Goal: Task Accomplishment & Management: Complete application form

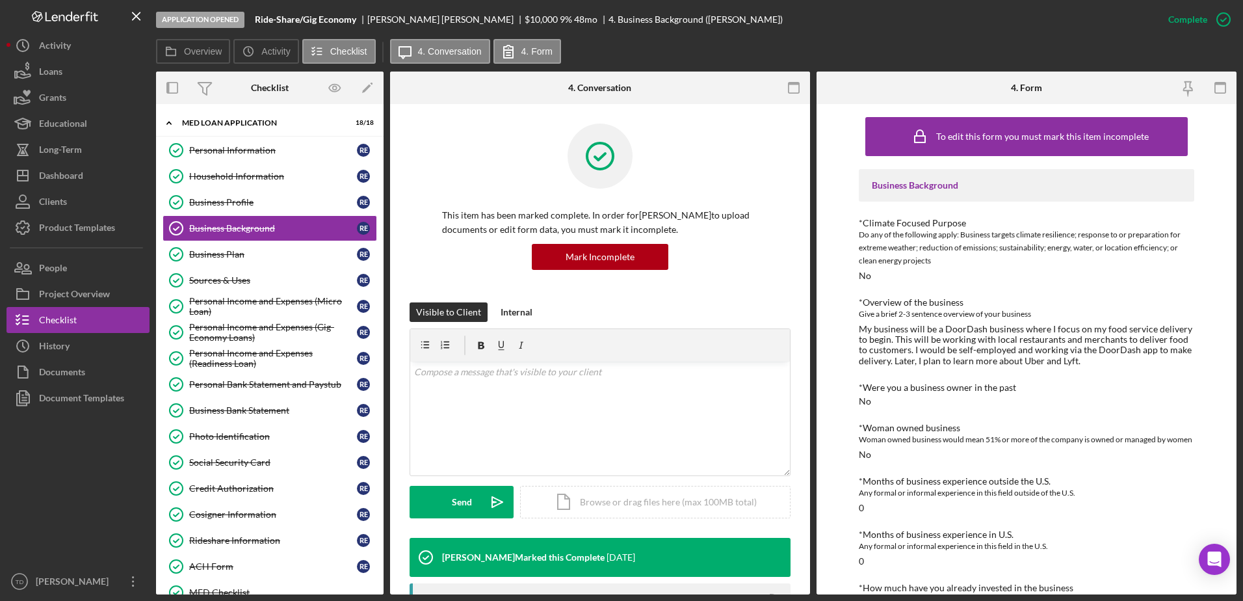
scroll to position [391, 0]
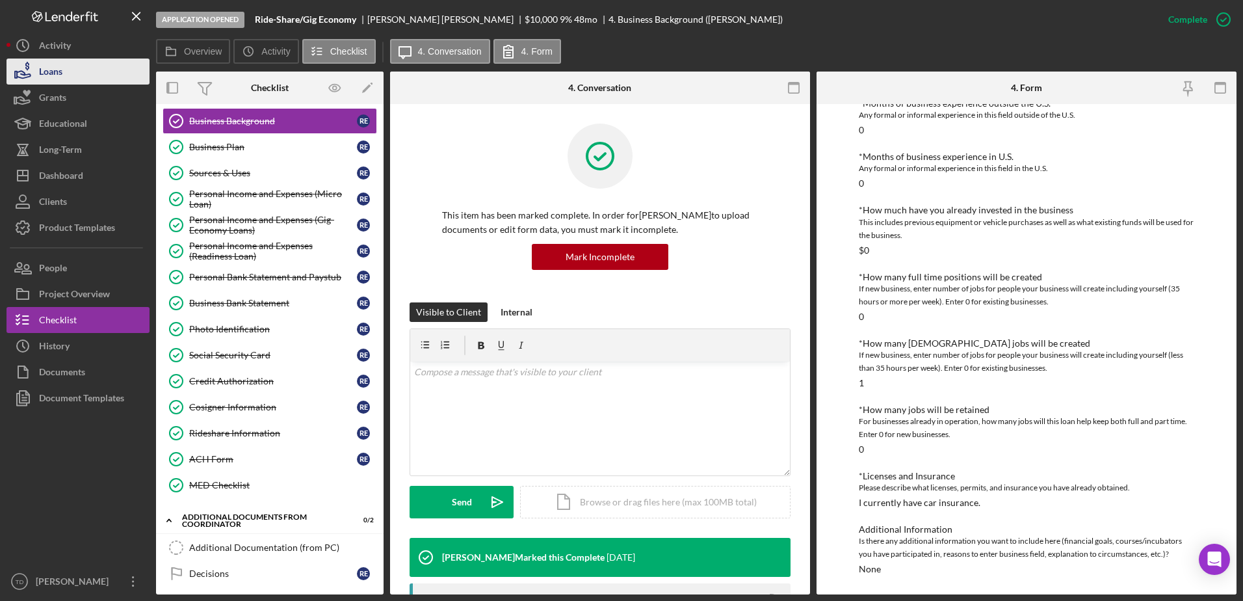
click at [93, 63] on button "Loans" at bounding box center [78, 72] width 143 height 26
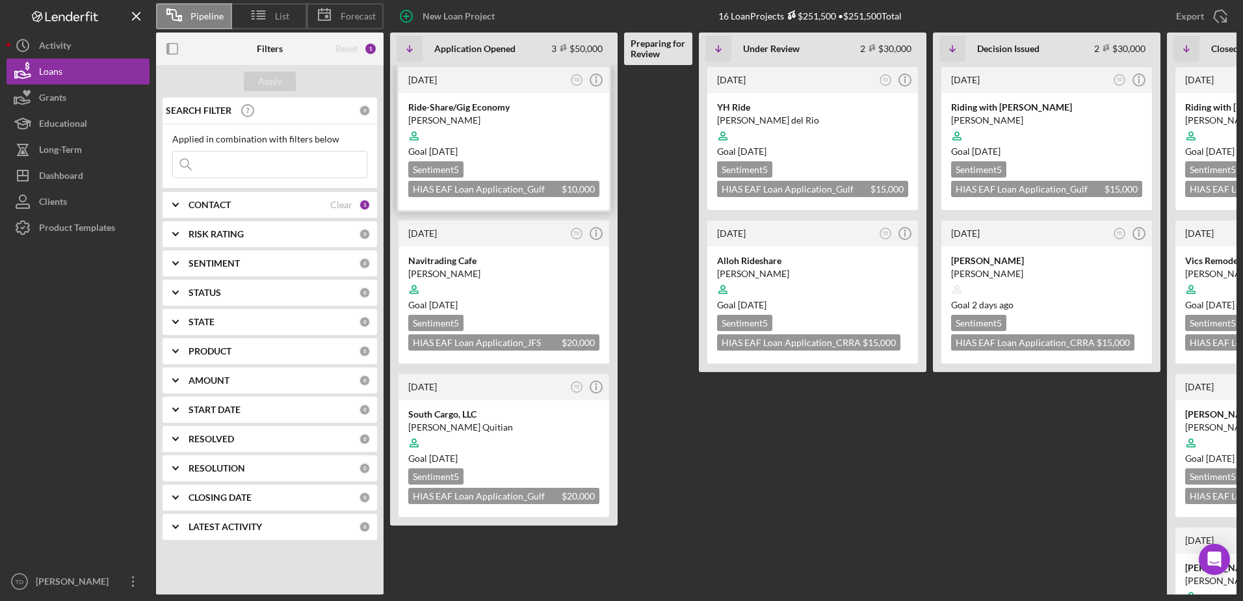
click at [458, 148] on time "1 month from now" at bounding box center [443, 151] width 29 height 11
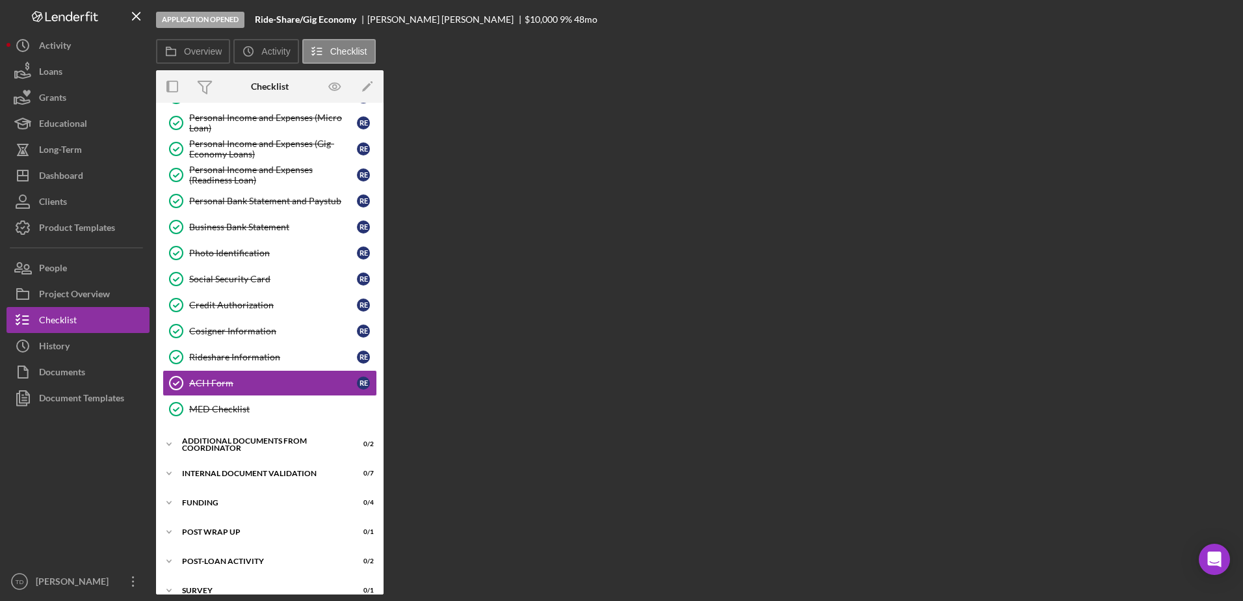
scroll to position [198, 0]
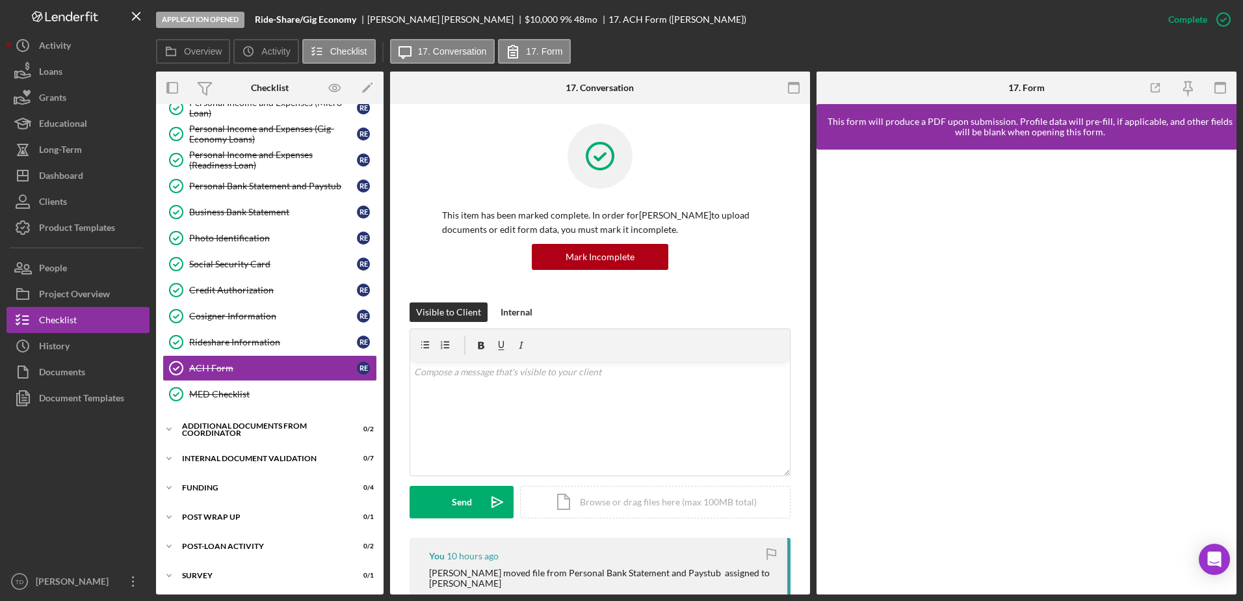
click at [724, 39] on div "Overview Icon/History Activity Checklist Icon/Message 17. Conversation 17. Form" at bounding box center [696, 52] width 1080 height 26
click at [249, 182] on div "Personal Bank Statement and Paystub" at bounding box center [273, 186] width 168 height 10
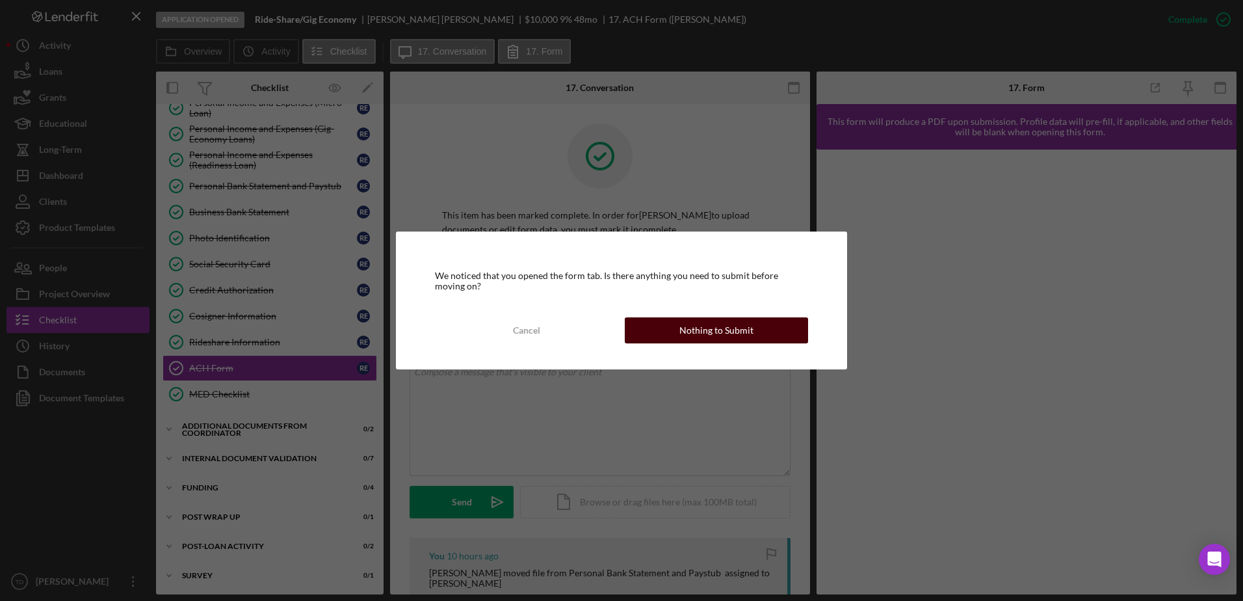
click at [652, 333] on button "Nothing to Submit" at bounding box center [716, 330] width 183 height 26
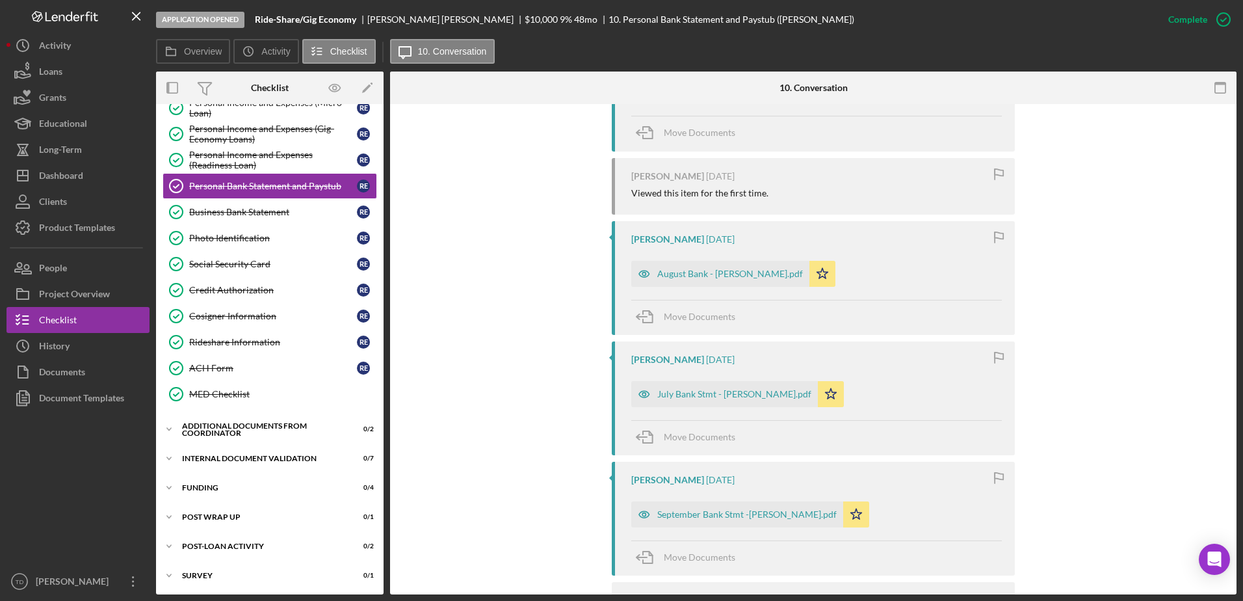
scroll to position [867, 0]
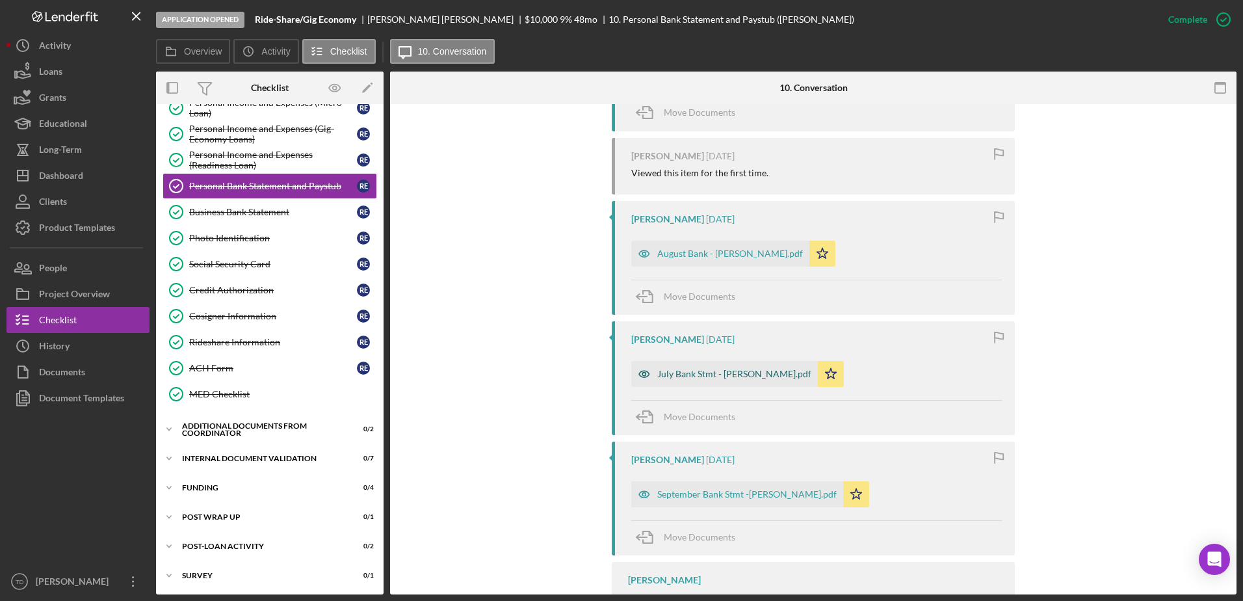
click at [722, 367] on div "July Bank Stmt - Rony Espinoza.pdf" at bounding box center [724, 374] width 187 height 26
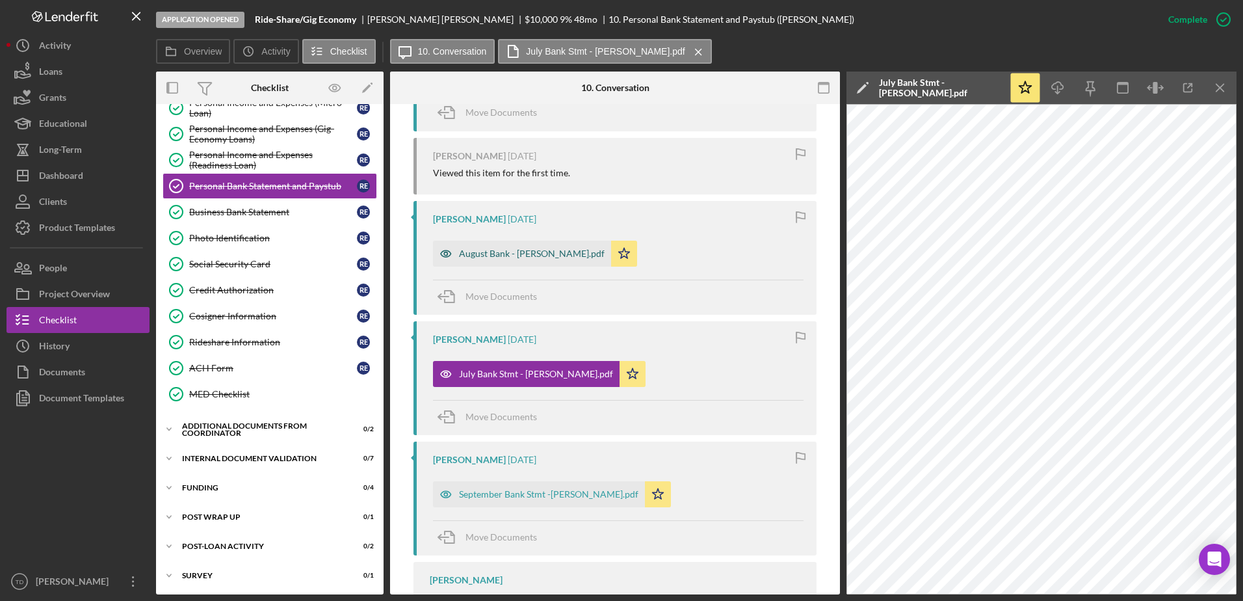
click at [547, 261] on div "August Bank - Rony Espinsoza.pdf" at bounding box center [522, 254] width 178 height 26
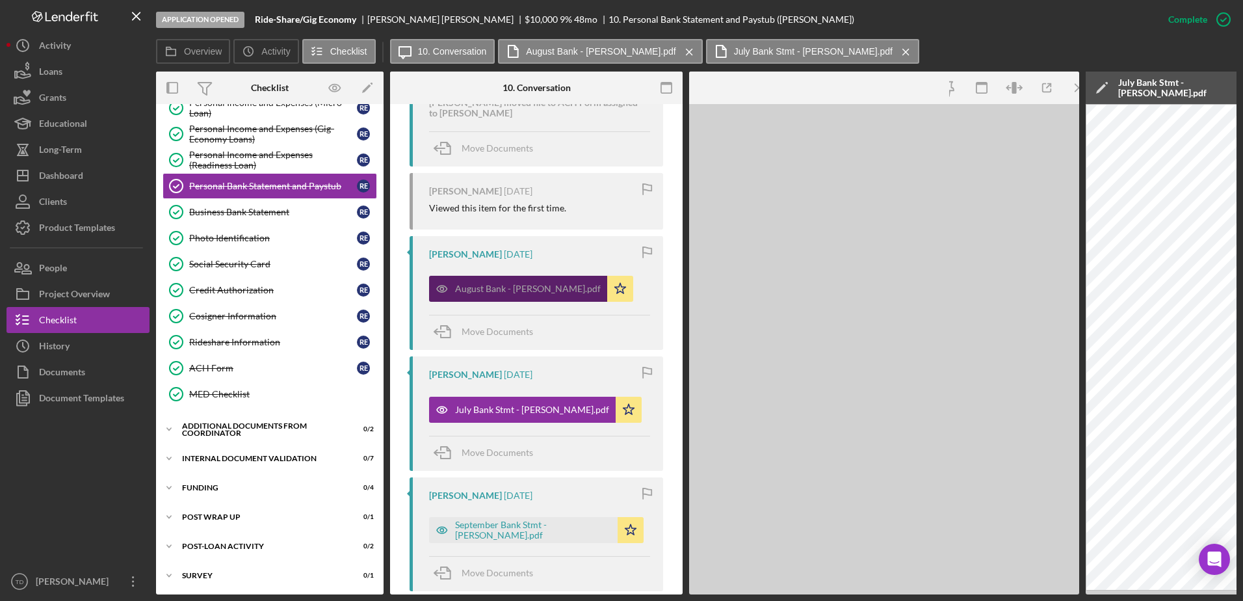
scroll to position [917, 0]
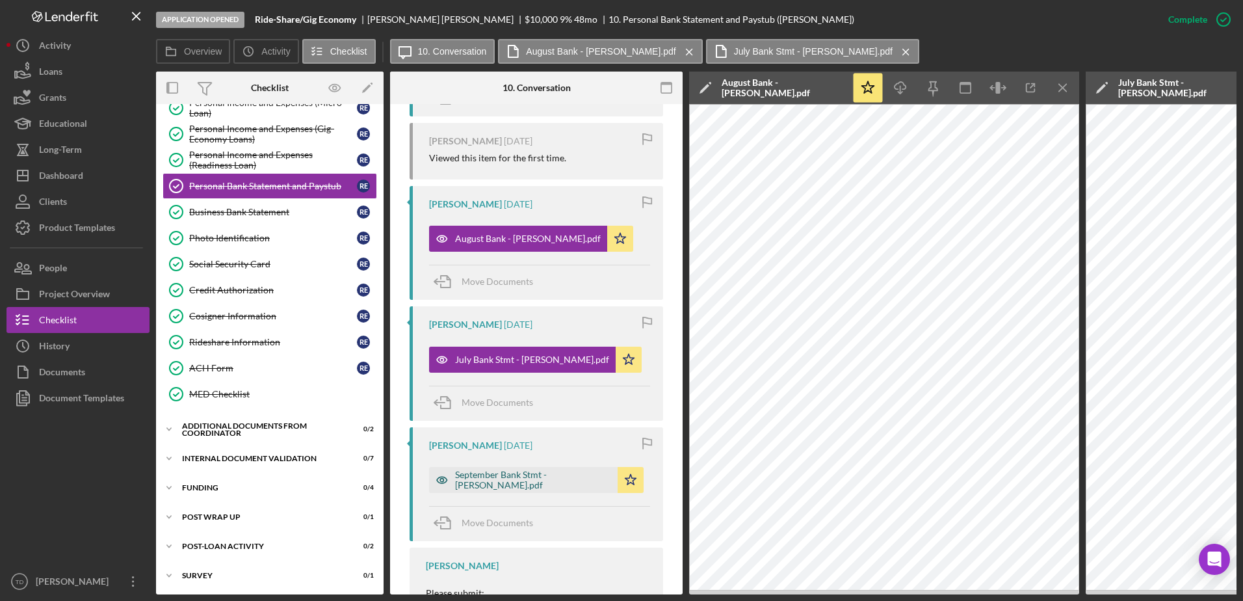
click at [539, 490] on div "September Bank Stmt -Rony Espinoza.pdf" at bounding box center [533, 479] width 156 height 21
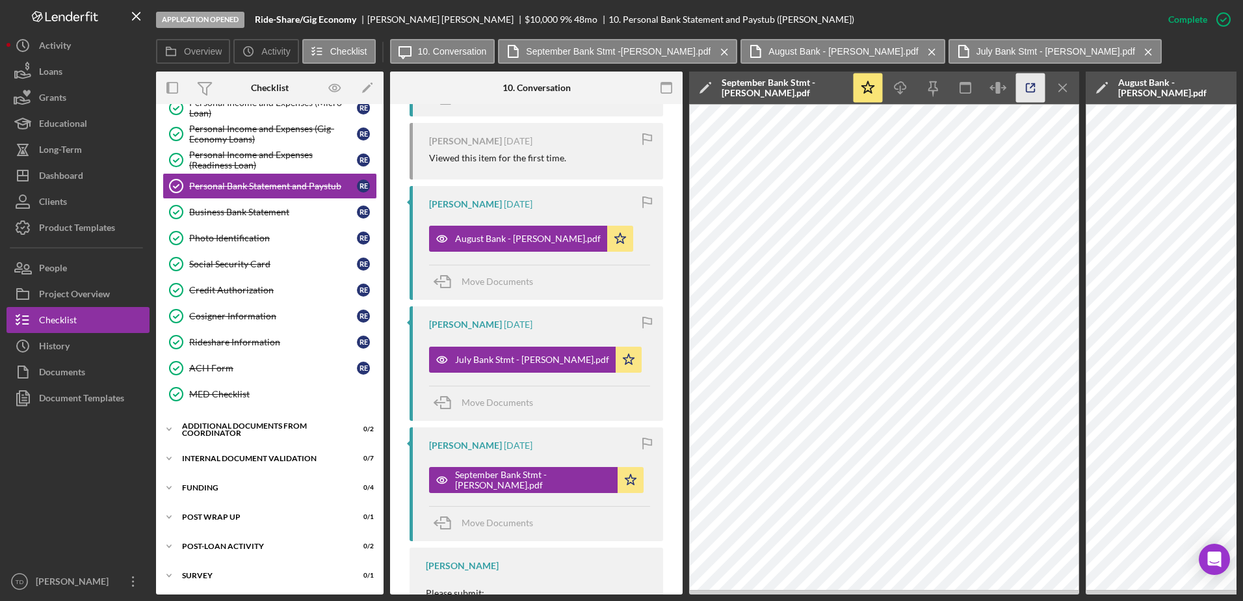
click at [1033, 96] on icon "button" at bounding box center [1030, 87] width 29 height 29
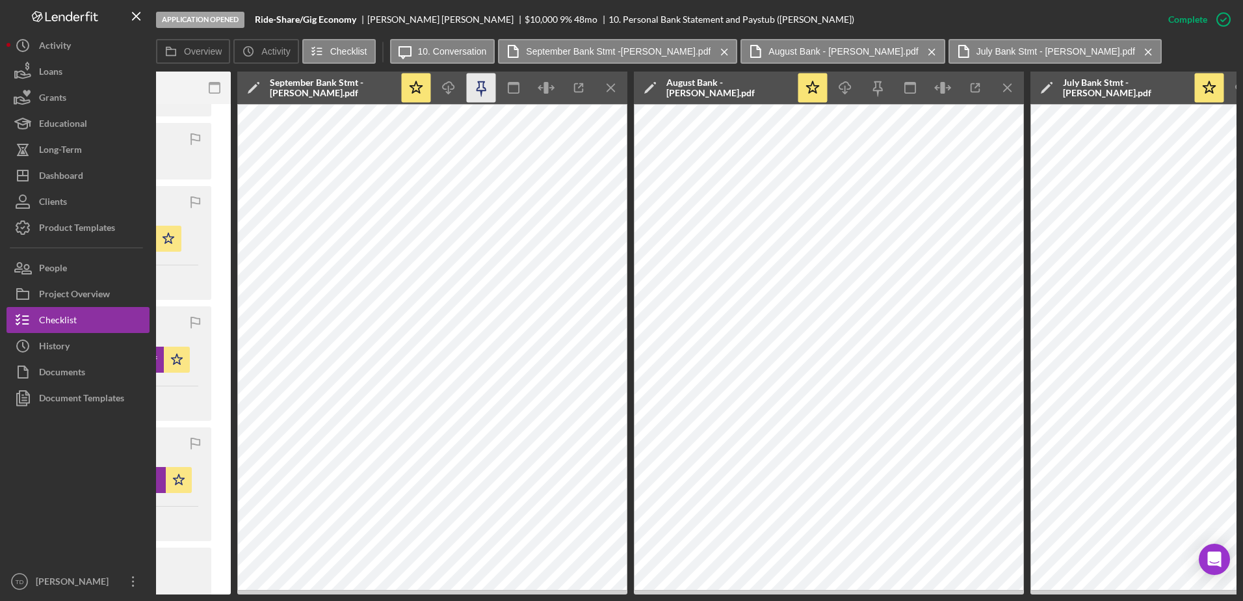
scroll to position [0, 476]
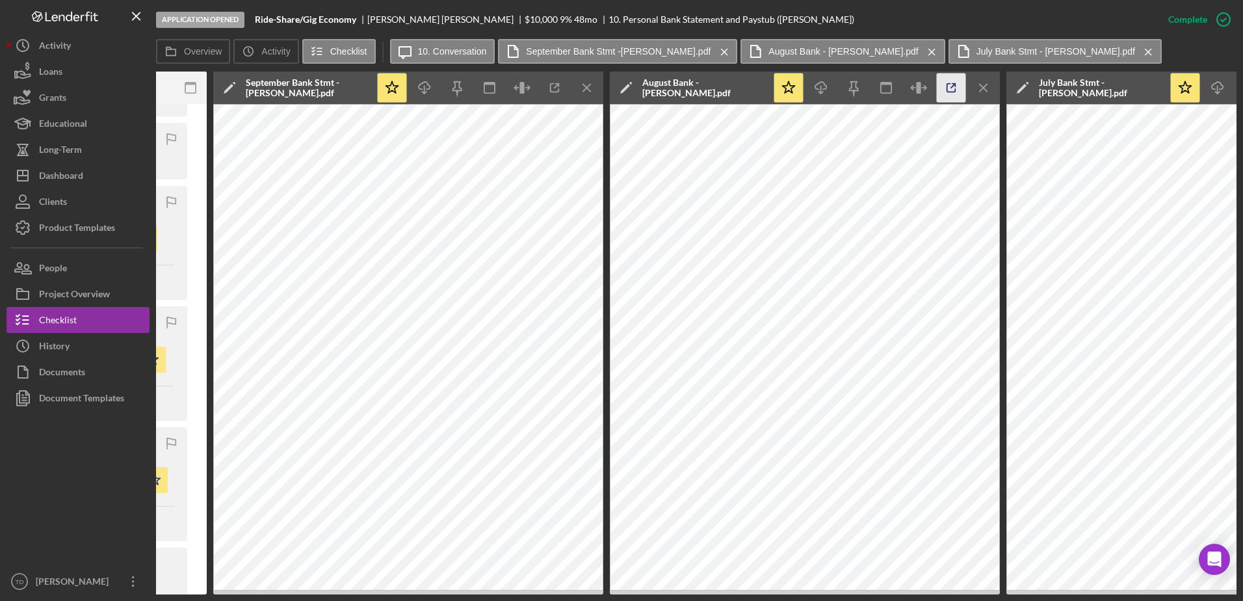
click at [953, 92] on icon "button" at bounding box center [951, 88] width 8 height 8
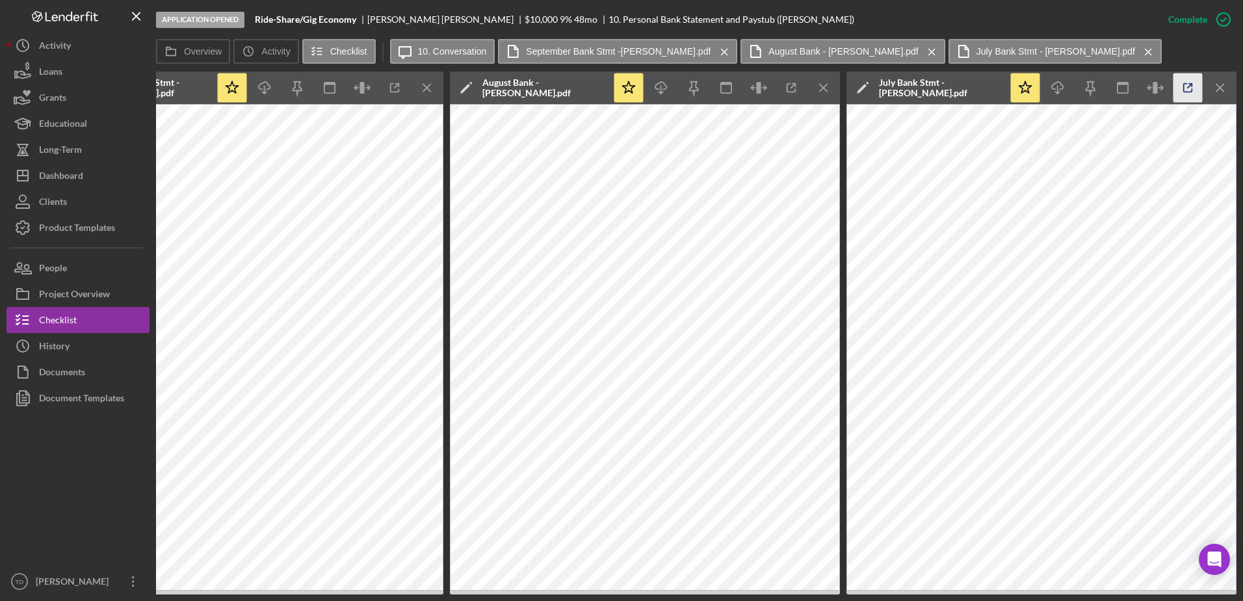
click at [1179, 85] on icon "button" at bounding box center [1187, 87] width 29 height 29
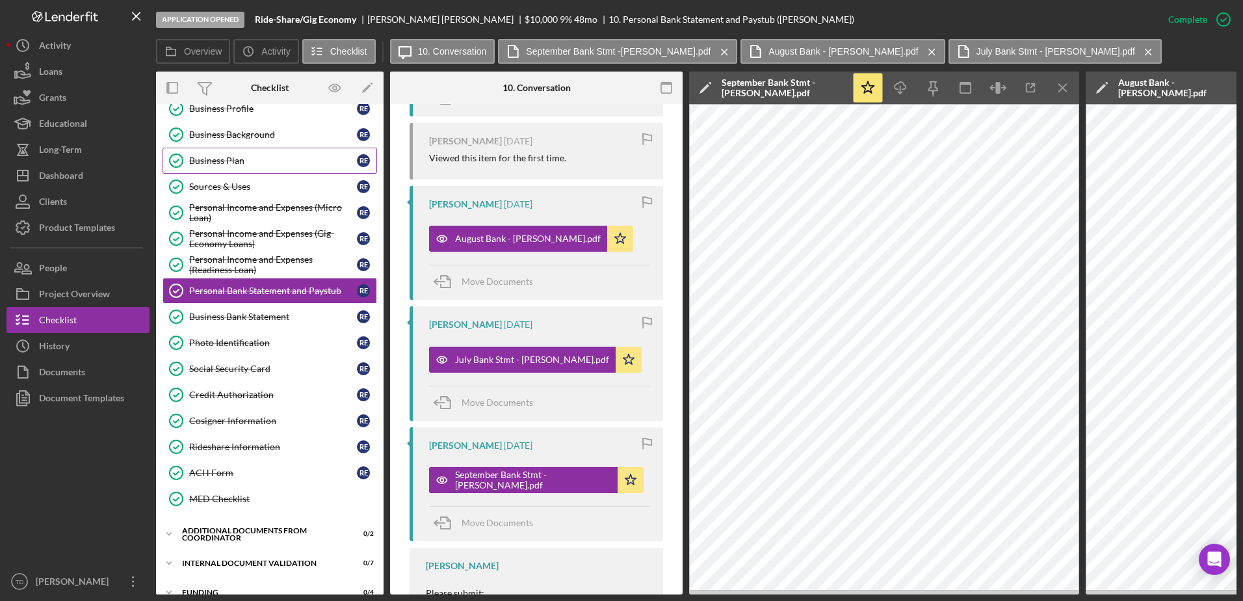
scroll to position [31, 0]
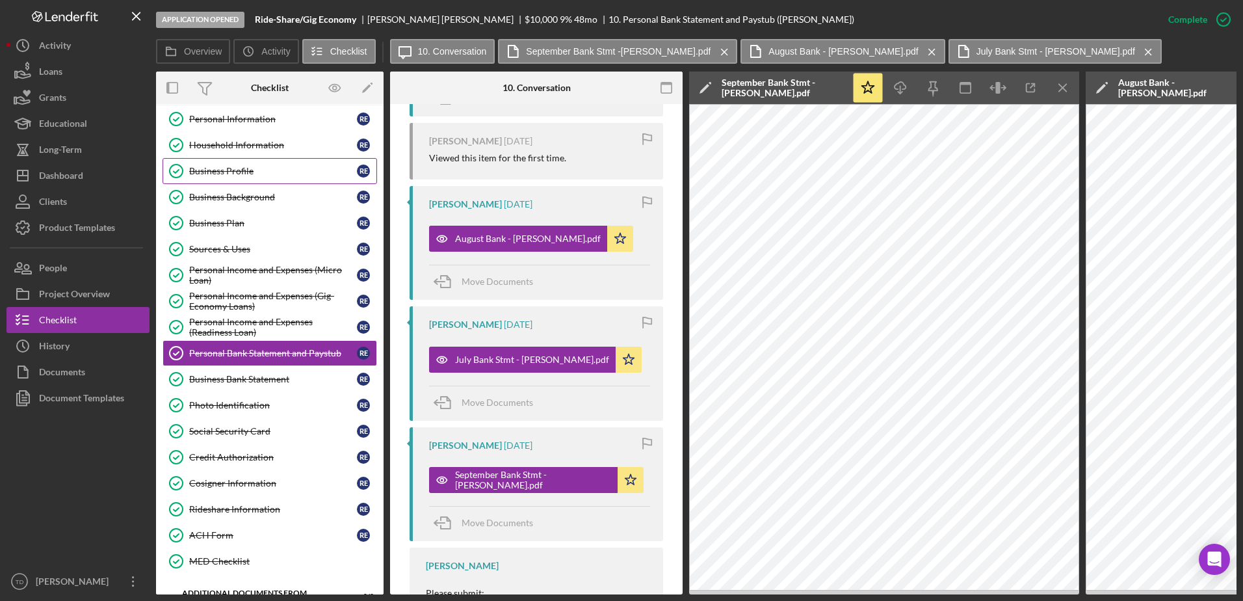
click at [236, 166] on div "Business Profile" at bounding box center [273, 171] width 168 height 10
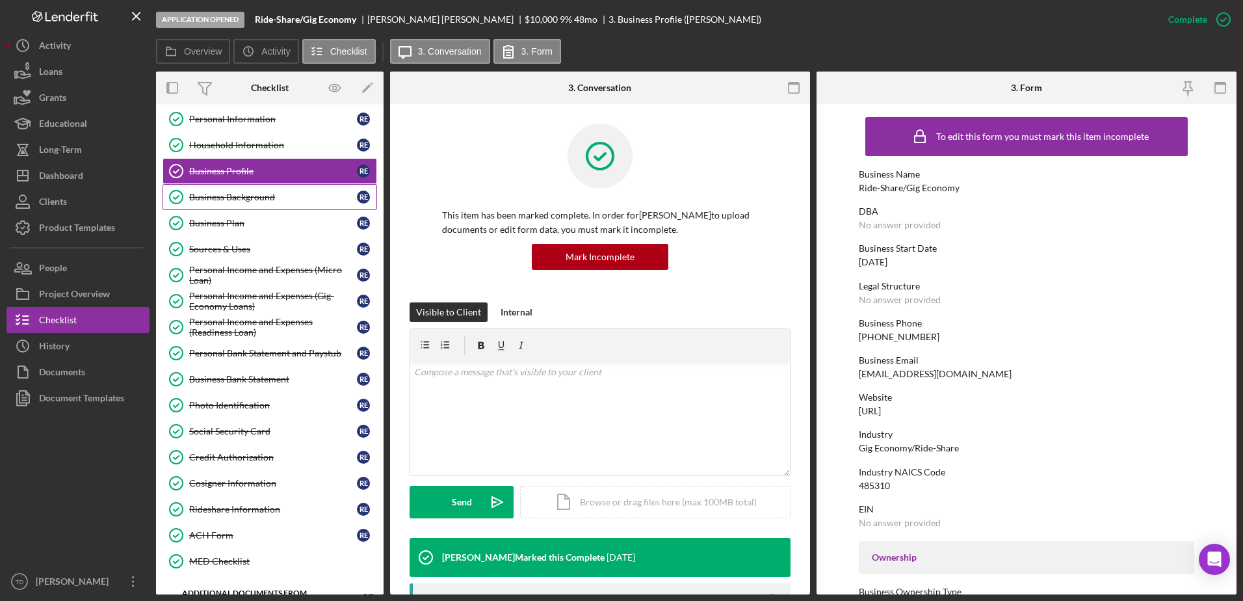
click at [237, 201] on div "Business Background" at bounding box center [273, 197] width 168 height 10
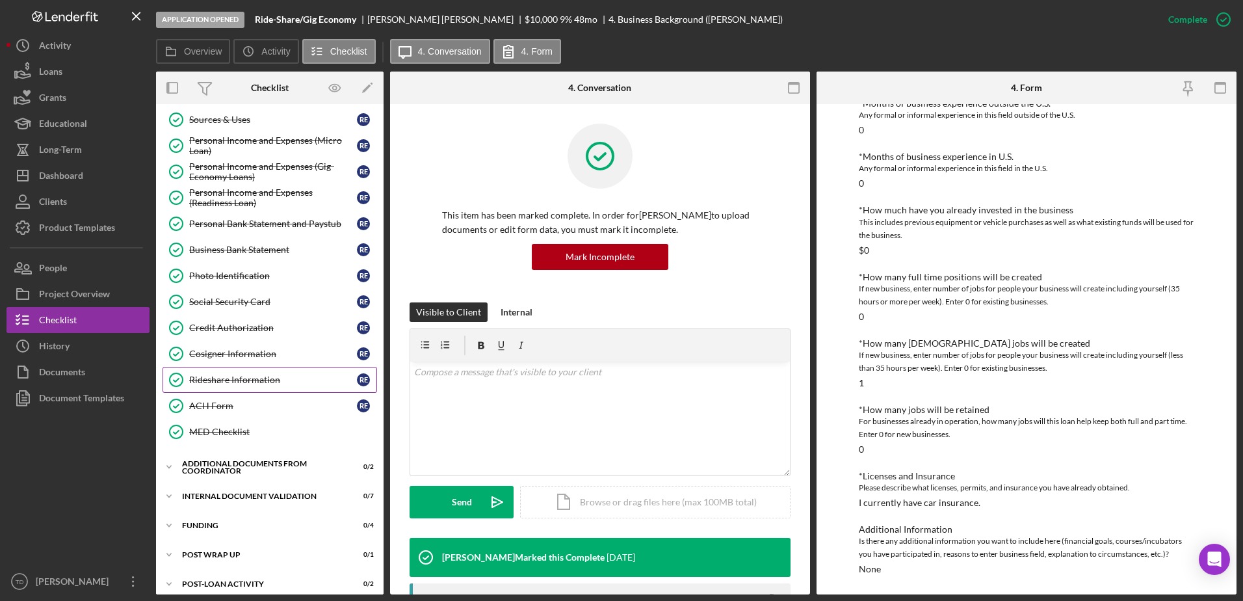
scroll to position [161, 0]
click at [246, 474] on div "Icon/Expander Additional Documents from Coordinator 0 / 2" at bounding box center [270, 466] width 228 height 26
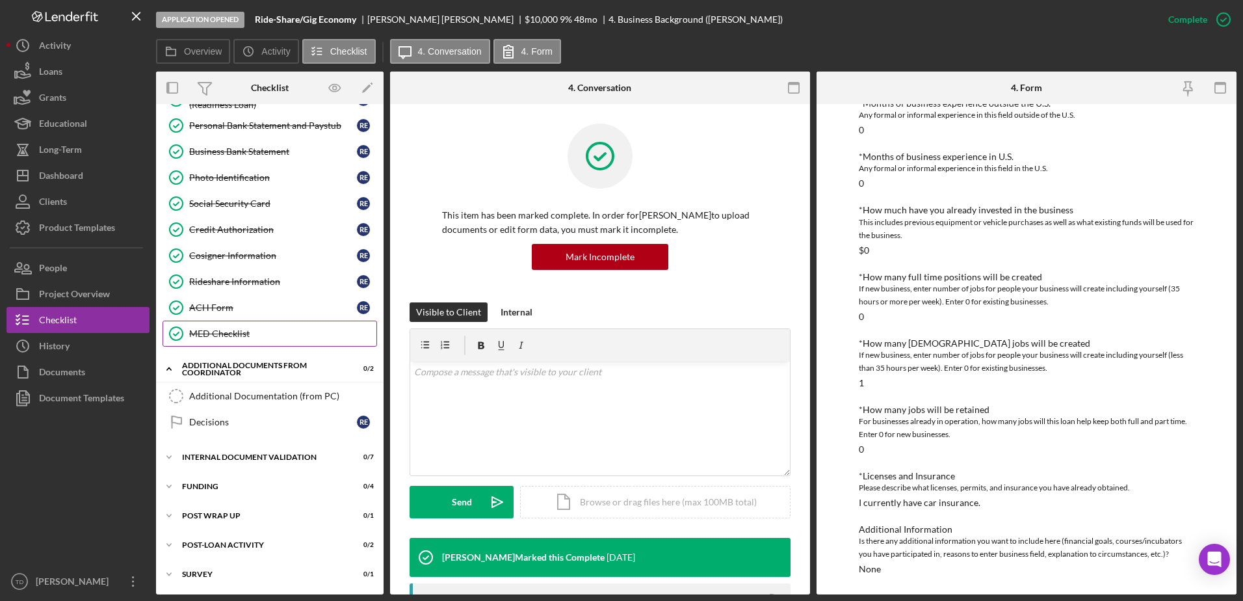
scroll to position [258, 0]
click at [263, 463] on div "Icon/Expander Internal Document Validation 0 / 7" at bounding box center [270, 458] width 228 height 26
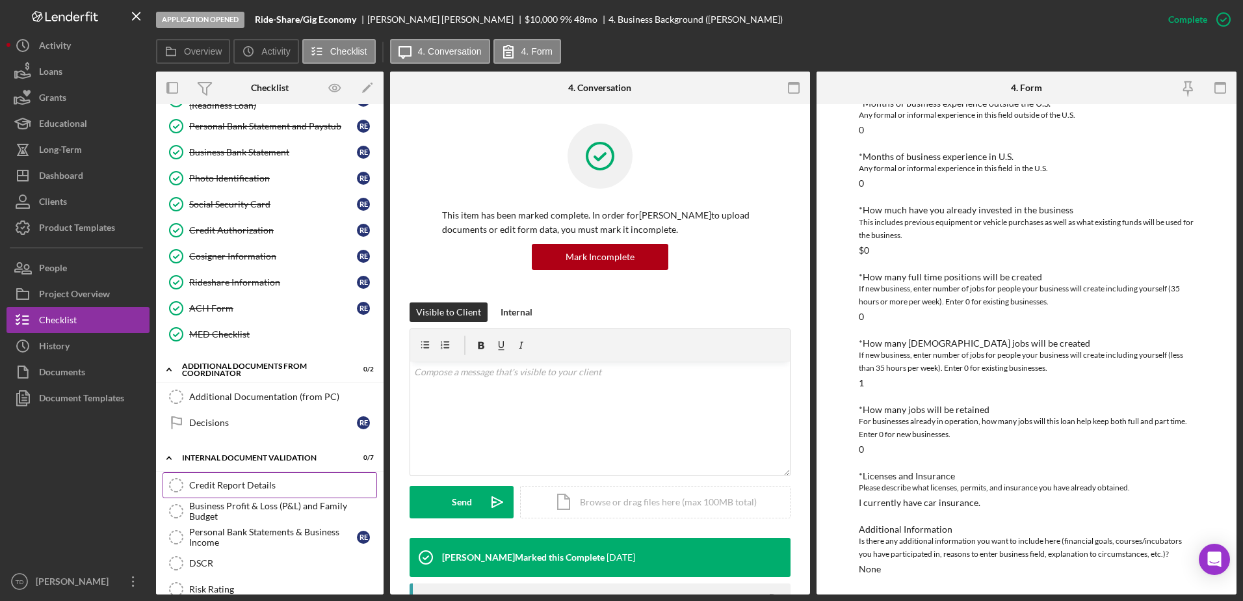
click at [257, 484] on div "Credit Report Details" at bounding box center [282, 485] width 187 height 10
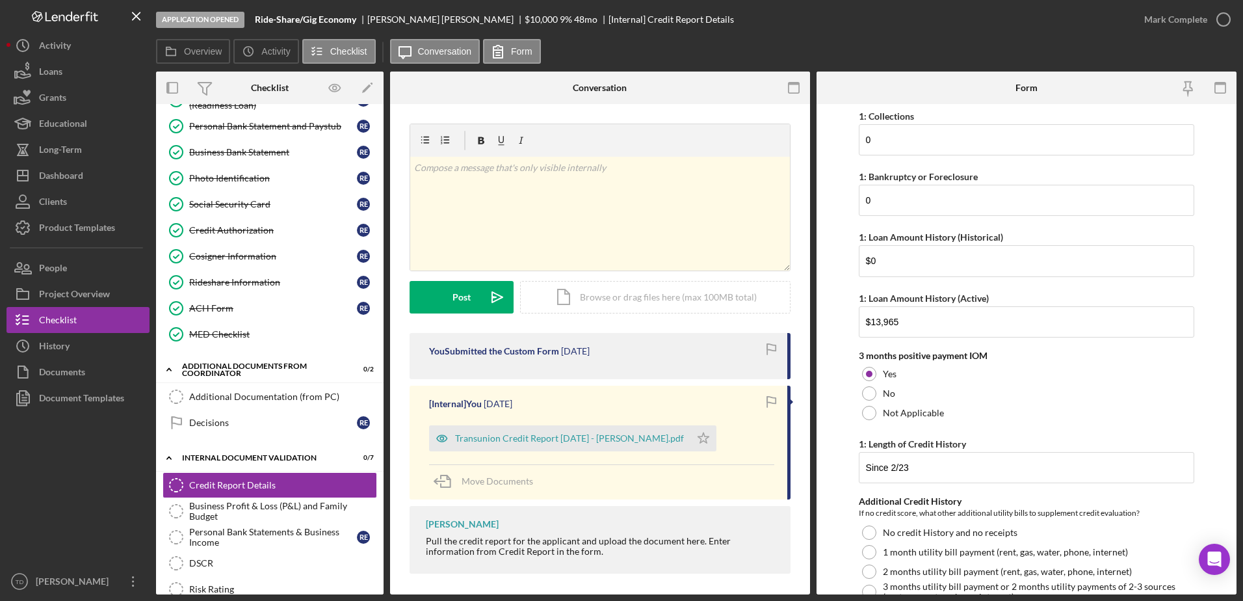
scroll to position [274, 0]
click at [1222, 18] on icon "button" at bounding box center [1223, 19] width 33 height 33
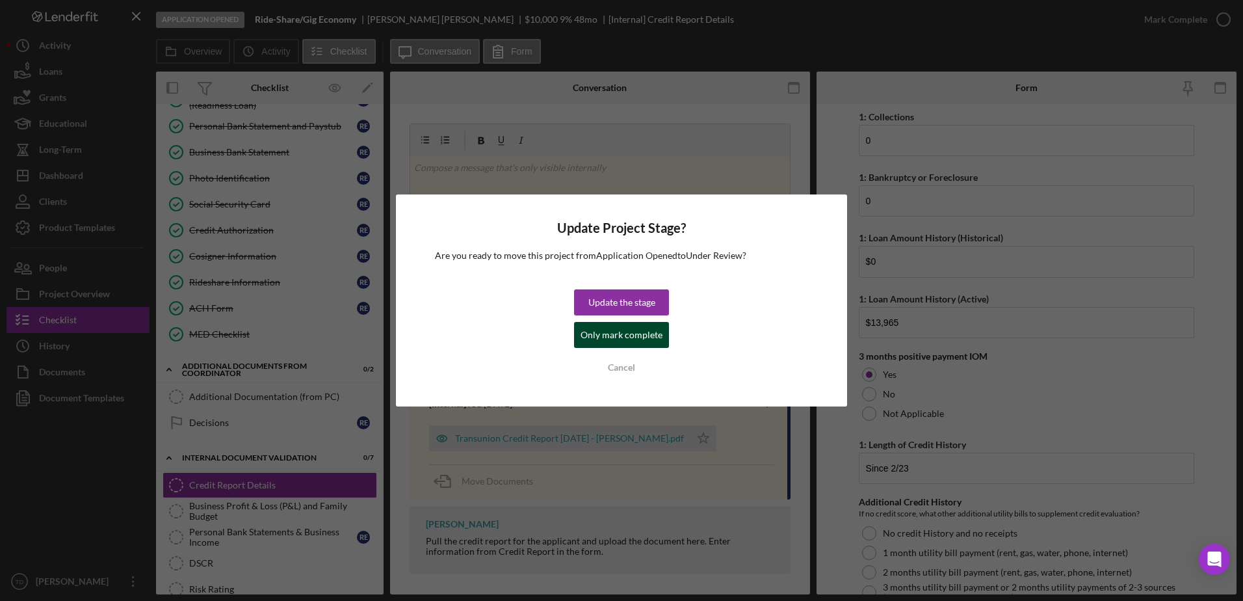
click at [647, 341] on div "Only mark complete" at bounding box center [622, 335] width 82 height 26
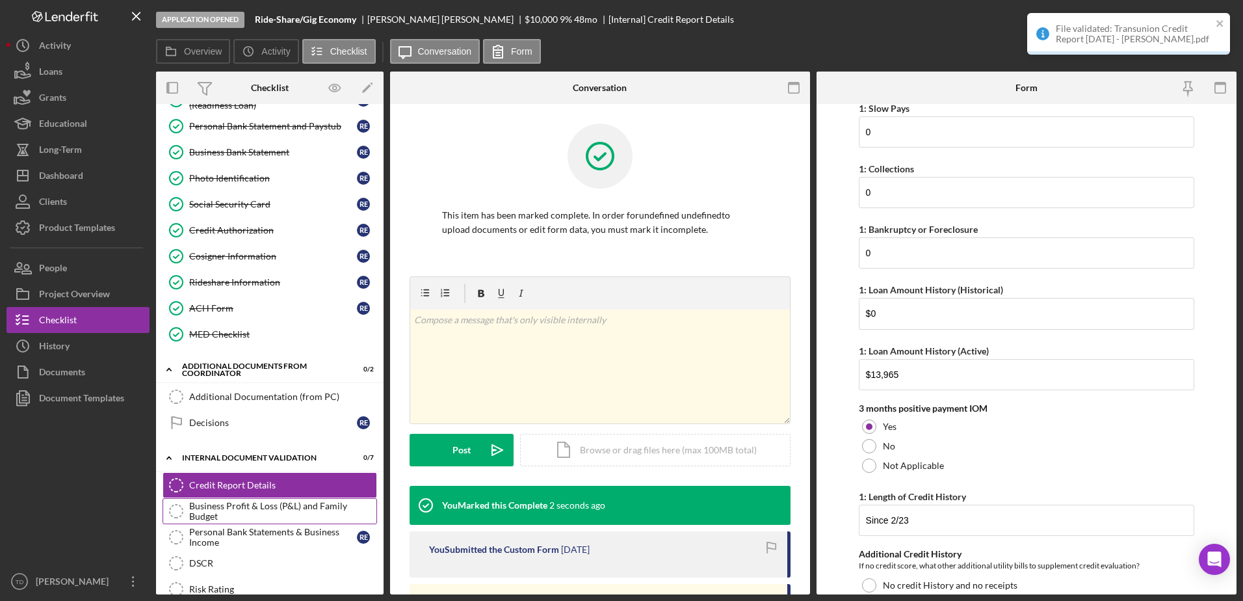
scroll to position [326, 0]
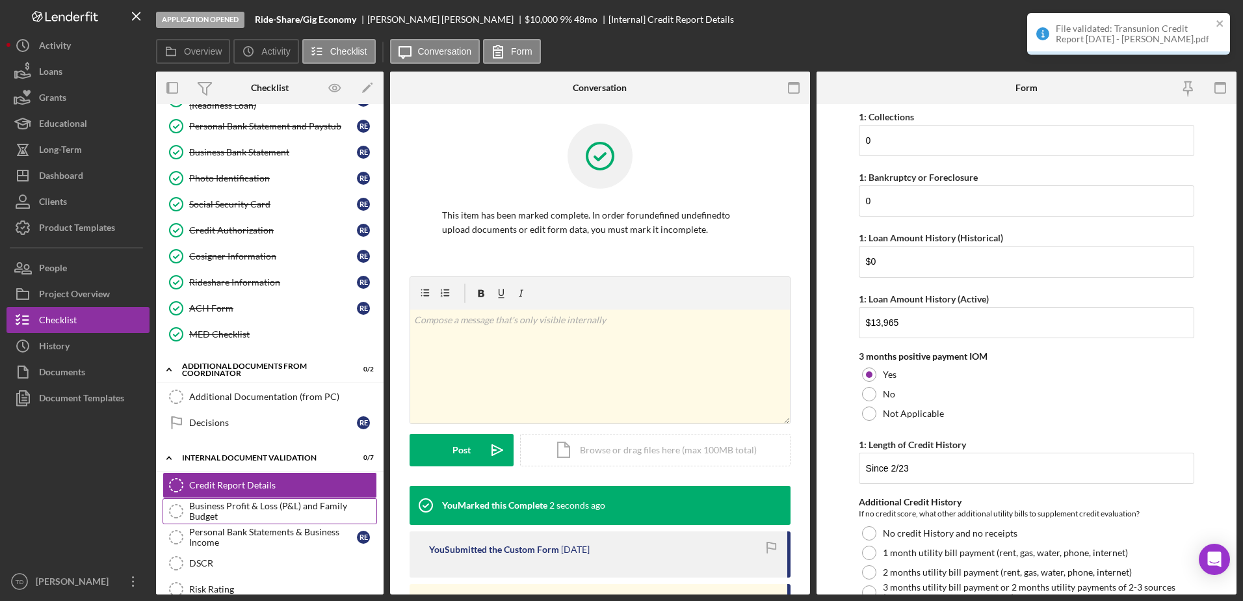
click at [258, 504] on div "Business Profit & Loss (P&L) and Family Budget" at bounding box center [282, 511] width 187 height 21
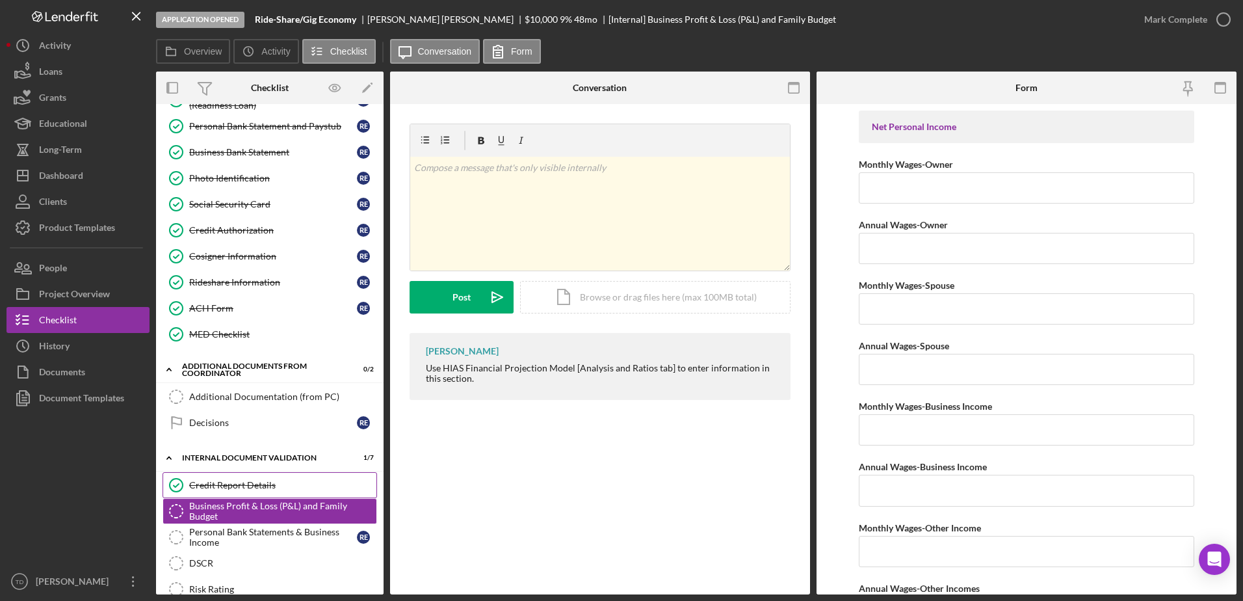
click at [261, 489] on div "Credit Report Details" at bounding box center [282, 485] width 187 height 10
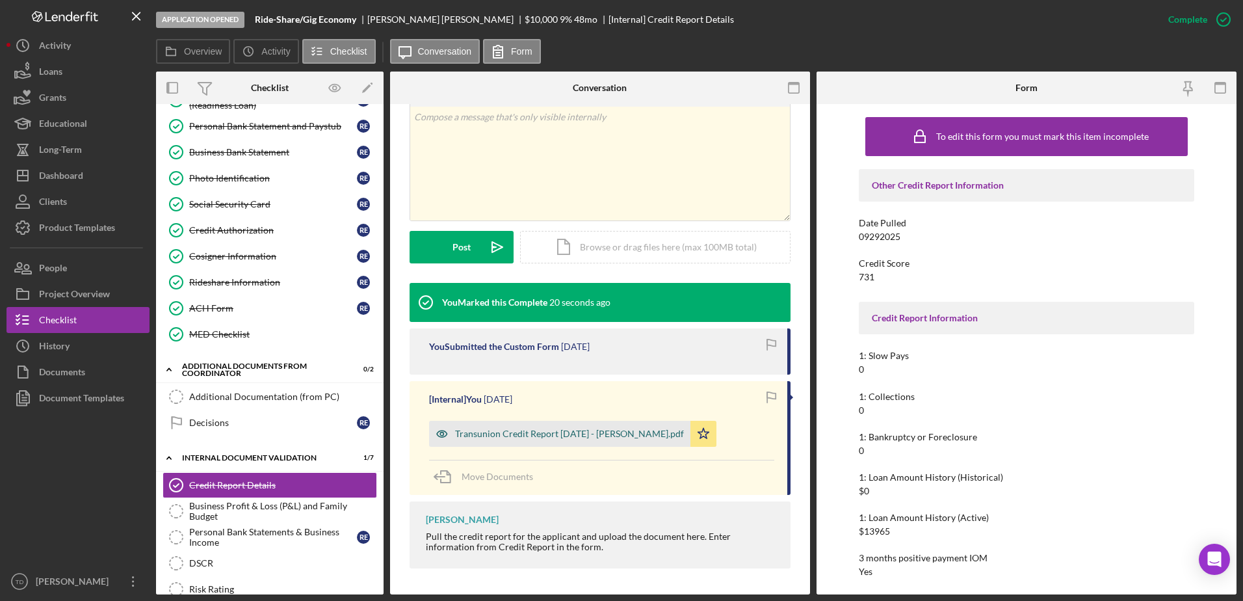
click at [550, 426] on div "Transunion Credit Report 9.29.2025 - Fuentes.pdf" at bounding box center [559, 434] width 261 height 26
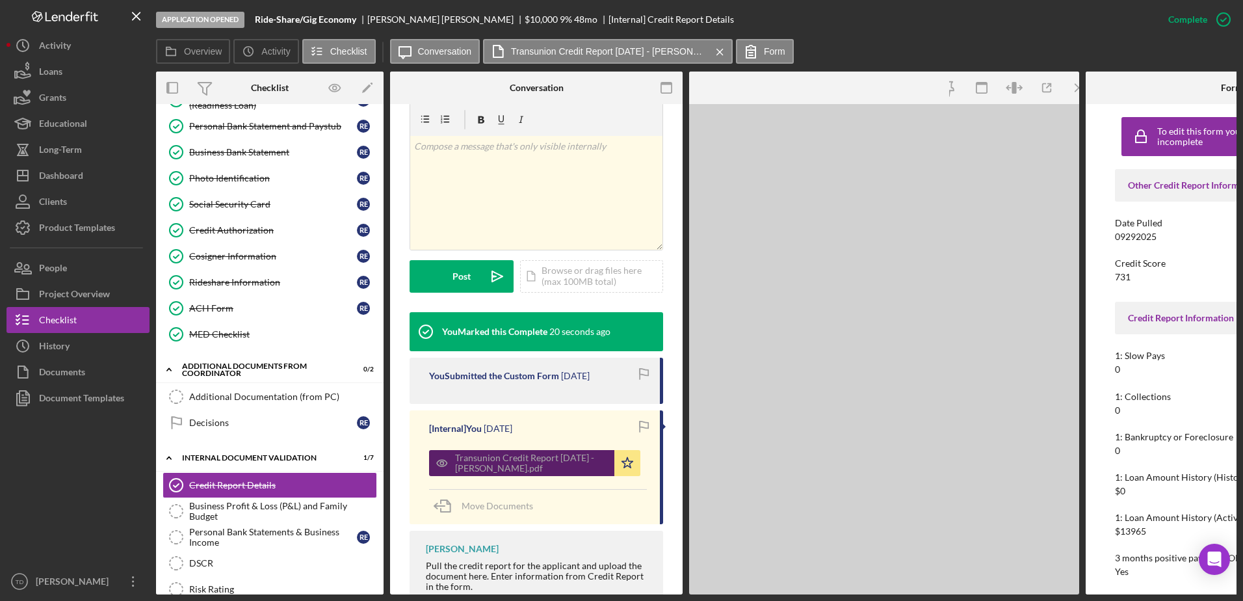
scroll to position [243, 0]
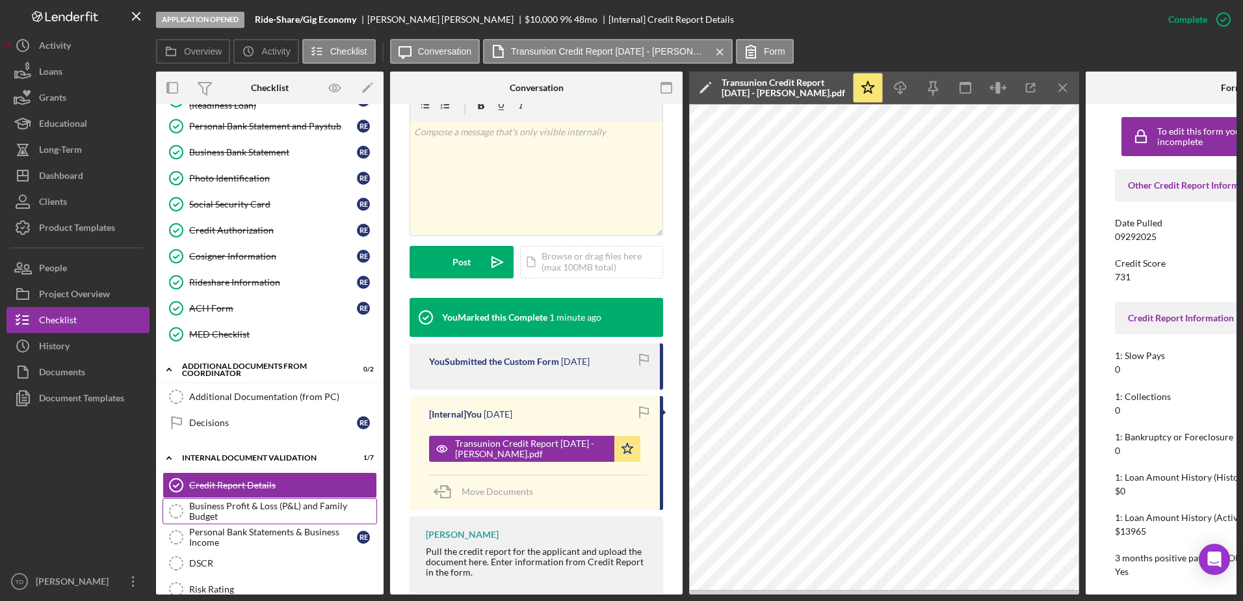
click at [310, 510] on div "Business Profit & Loss (P&L) and Family Budget" at bounding box center [282, 511] width 187 height 21
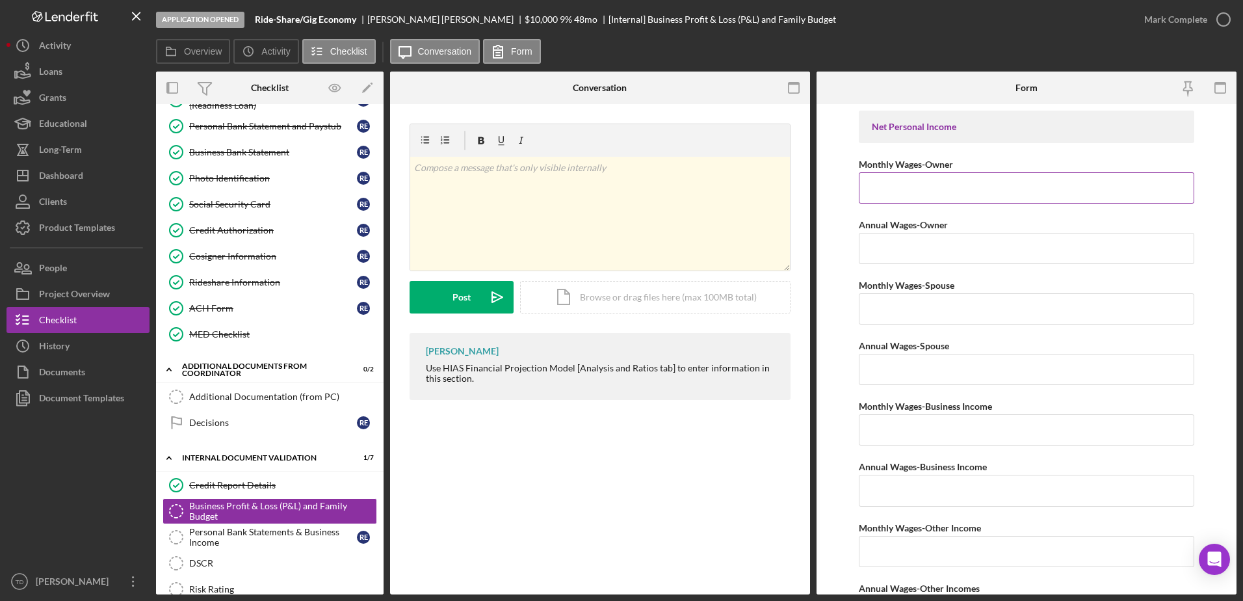
click at [956, 200] on input "Monthly Wages-Owner" at bounding box center [1027, 187] width 336 height 31
type input "$2,857"
click at [919, 240] on input "Annual Wages-Owner" at bounding box center [1027, 248] width 336 height 31
type input "$34,284"
click at [909, 309] on input "Monthly Wages-Spouse" at bounding box center [1027, 308] width 336 height 31
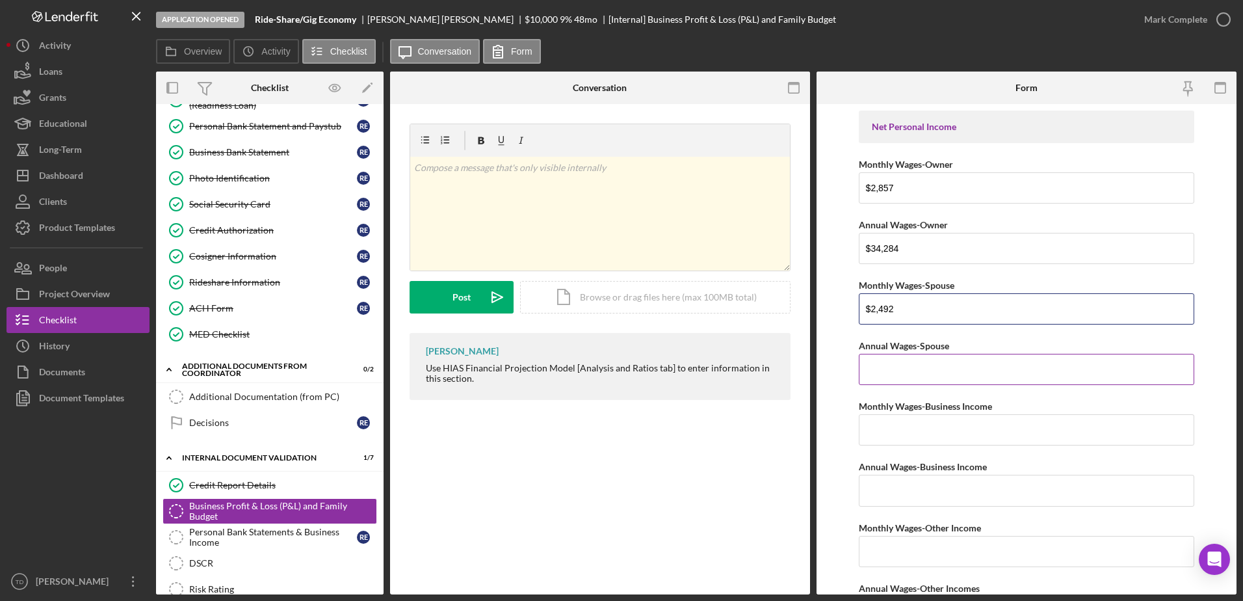
type input "$2,492"
click at [904, 382] on input "Annual Wages-Spouse" at bounding box center [1027, 369] width 336 height 31
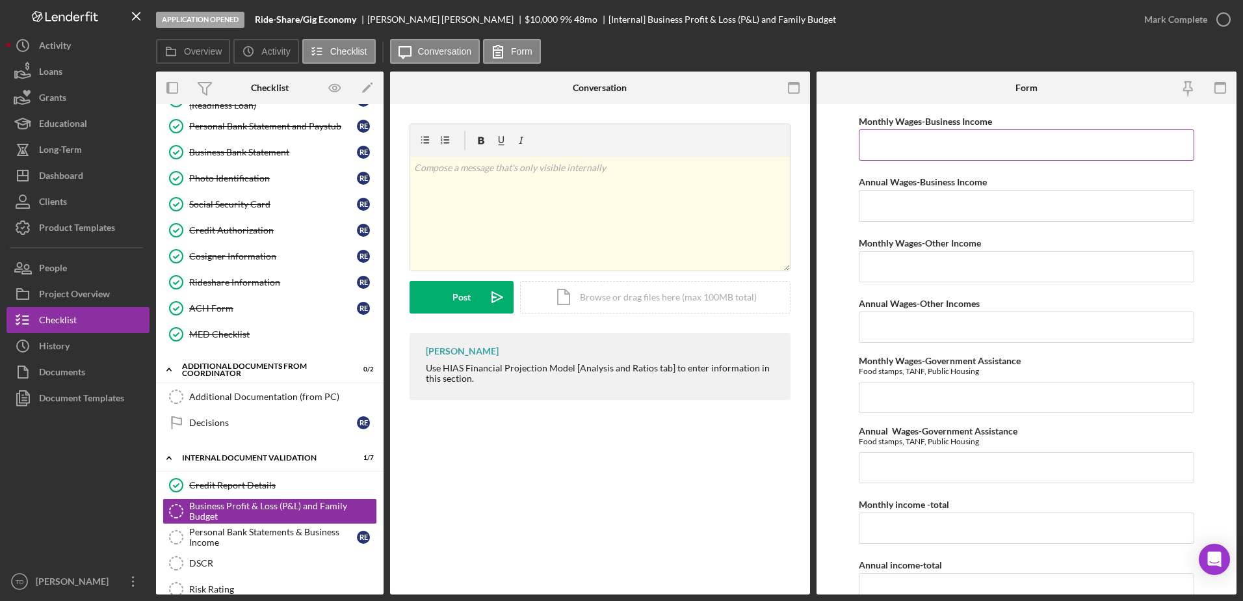
scroll to position [285, 0]
type input "$29,904"
click at [917, 408] on input "Monthly Wages-Government Assistance" at bounding box center [1027, 396] width 336 height 31
type input "$504"
click at [887, 475] on input "Annual Wages-Government Assistance" at bounding box center [1027, 466] width 336 height 31
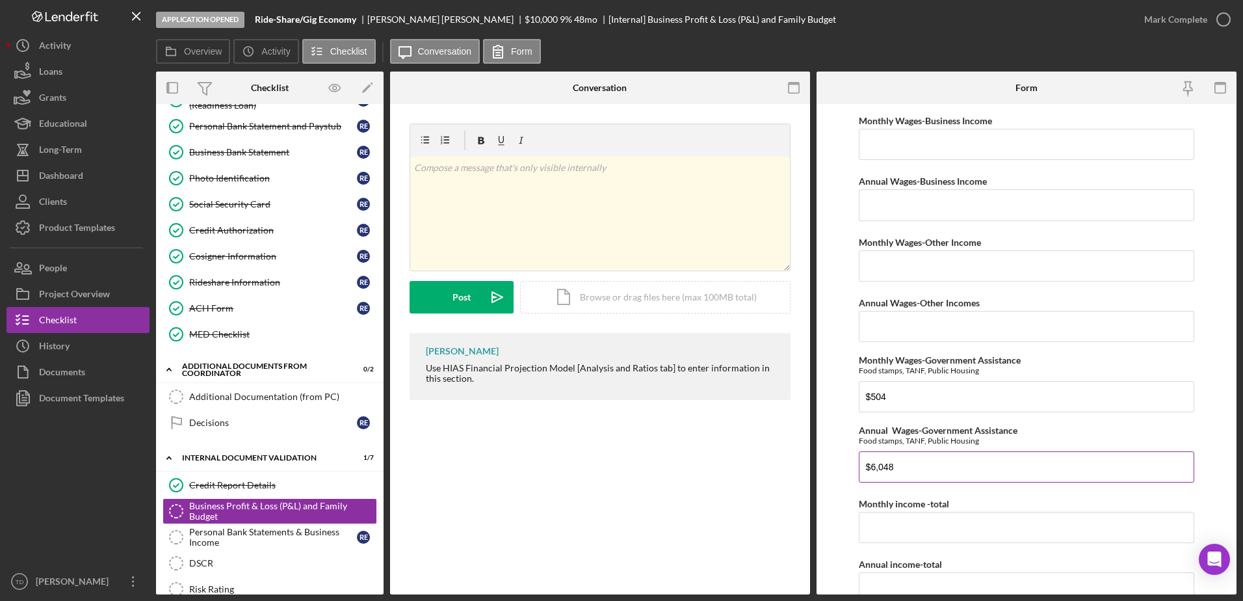
scroll to position [368, 0]
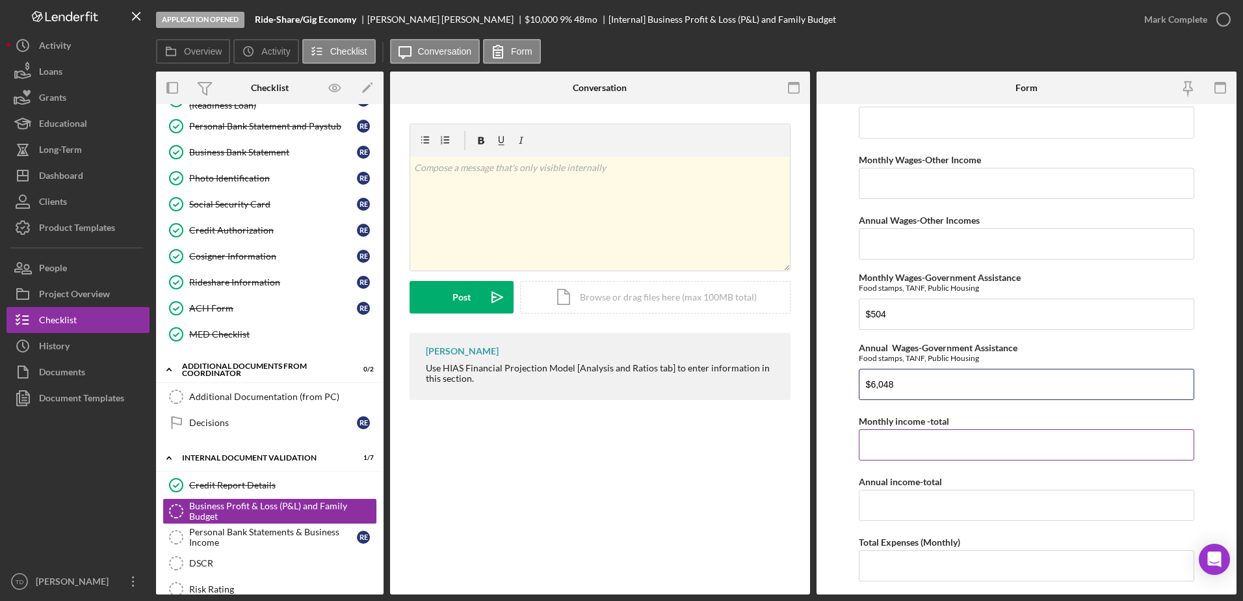
type input "$6,048"
click at [898, 437] on input "Monthly income -total" at bounding box center [1027, 444] width 336 height 31
type input "$3,109"
click at [914, 508] on input "Annual income-total" at bounding box center [1027, 505] width 336 height 31
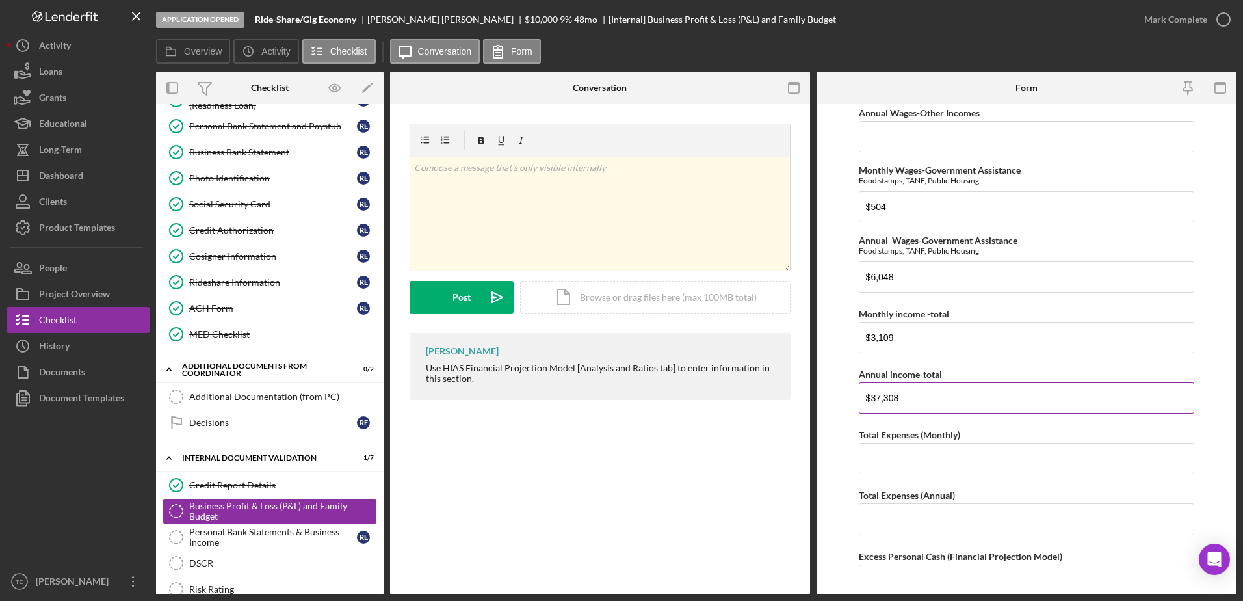
scroll to position [475, 0]
type input "$37,308"
click at [910, 459] on input "Total Expenses (Monthly)" at bounding box center [1027, 458] width 336 height 31
type input "$2,924"
click at [909, 531] on input "Total Expenses (Annual)" at bounding box center [1027, 518] width 336 height 31
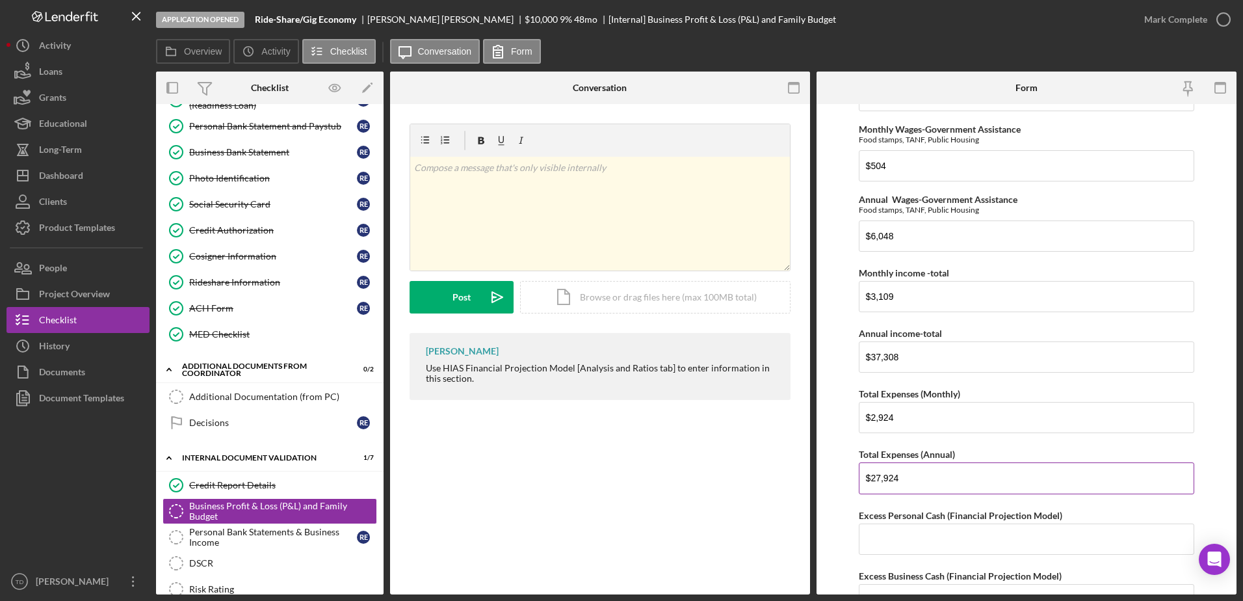
scroll to position [532, 0]
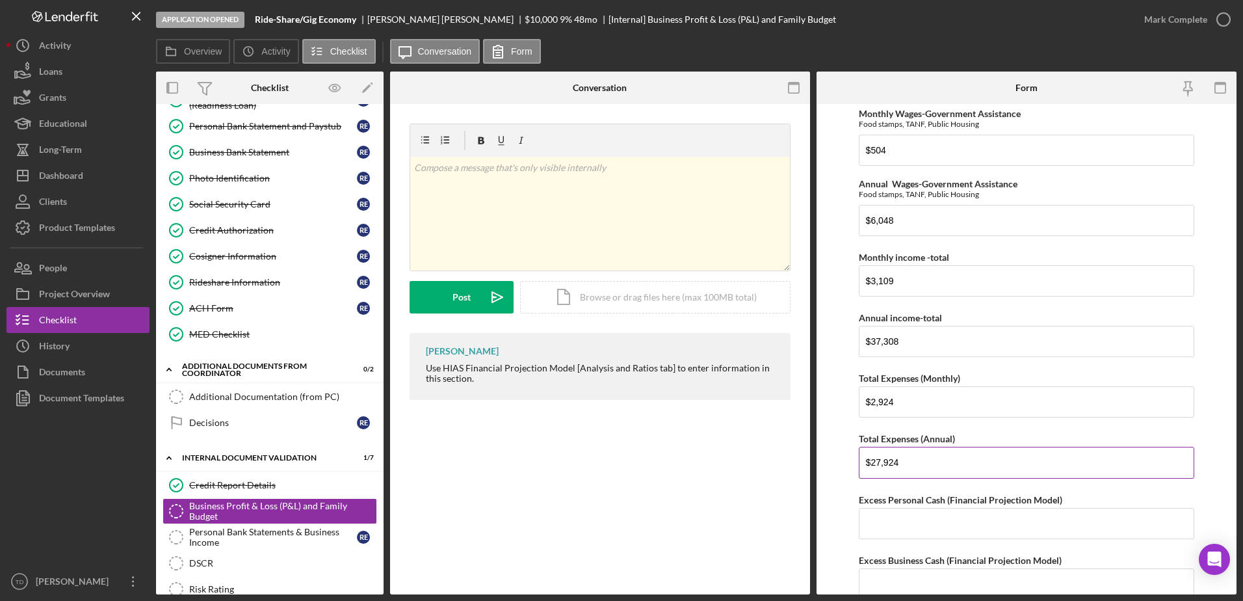
type input "$27,924"
click at [909, 531] on input "Excess Personal Cash (Financial Projection Model)" at bounding box center [1027, 523] width 336 height 31
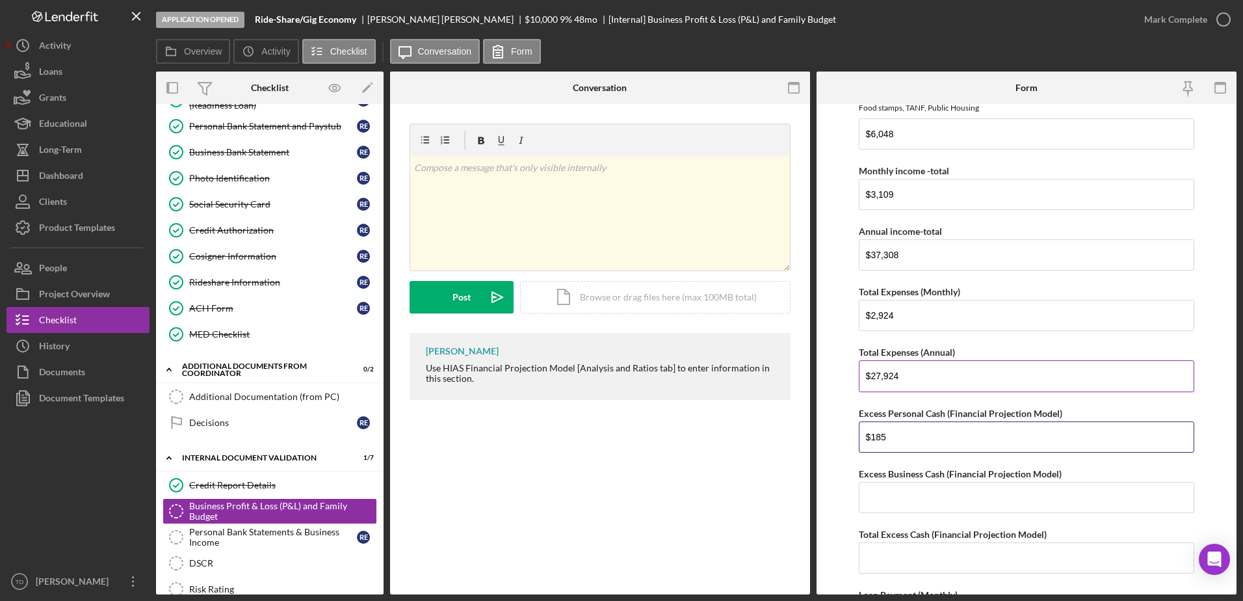
scroll to position [619, 0]
type input "$185"
click at [948, 497] on input "Excess Business Cash (Financial Projection Model)" at bounding box center [1027, 496] width 336 height 31
type input "$790"
click at [946, 554] on input "Total Excess Cash (Financial Projection Model)" at bounding box center [1027, 557] width 336 height 31
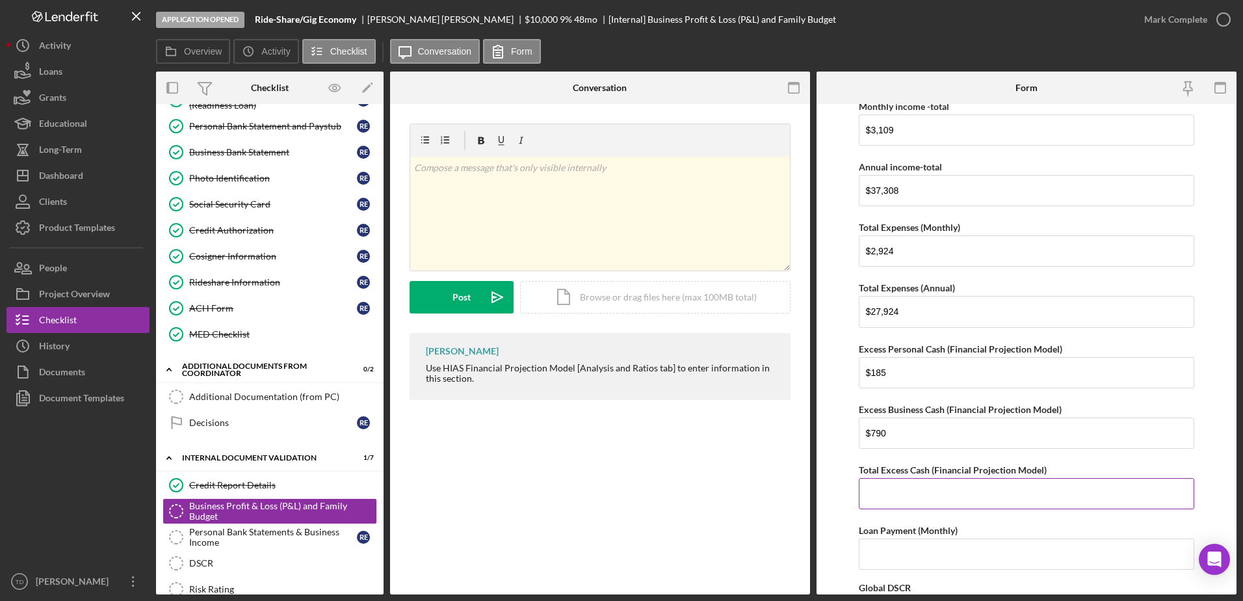
scroll to position [688, 0]
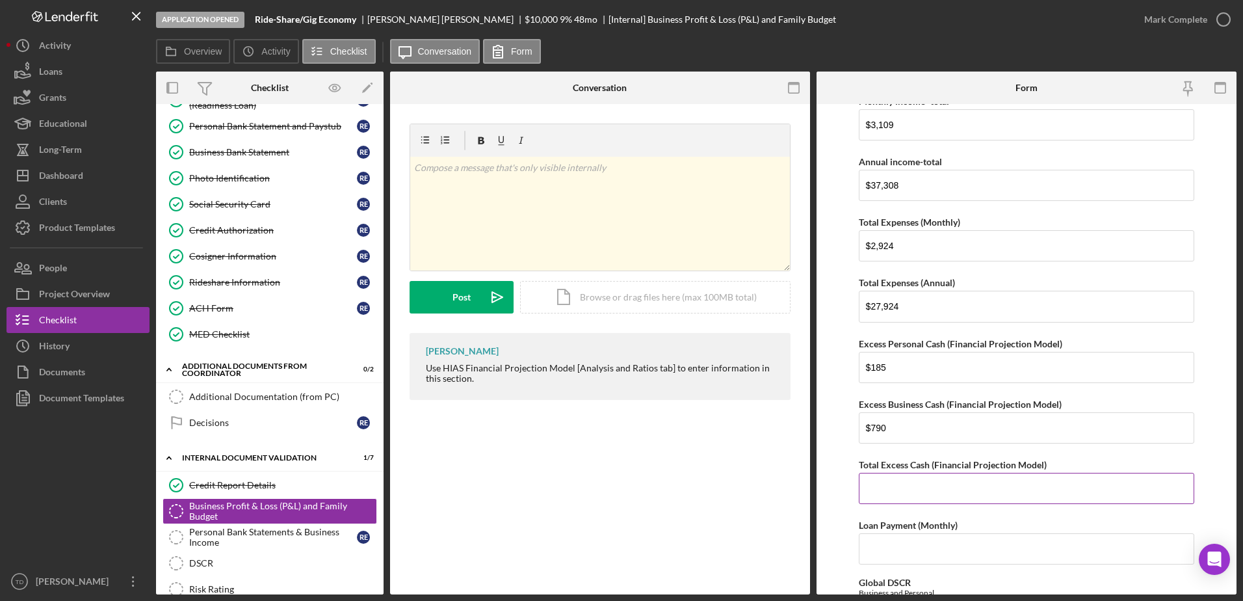
click at [888, 480] on input "Total Excess Cash (Financial Projection Model)" at bounding box center [1027, 488] width 336 height 31
type input "$975"
click at [944, 549] on input "Loan Payment (Monthly)" at bounding box center [1027, 548] width 336 height 31
click at [919, 558] on input "Loan Payment (Monthly)" at bounding box center [1027, 548] width 336 height 31
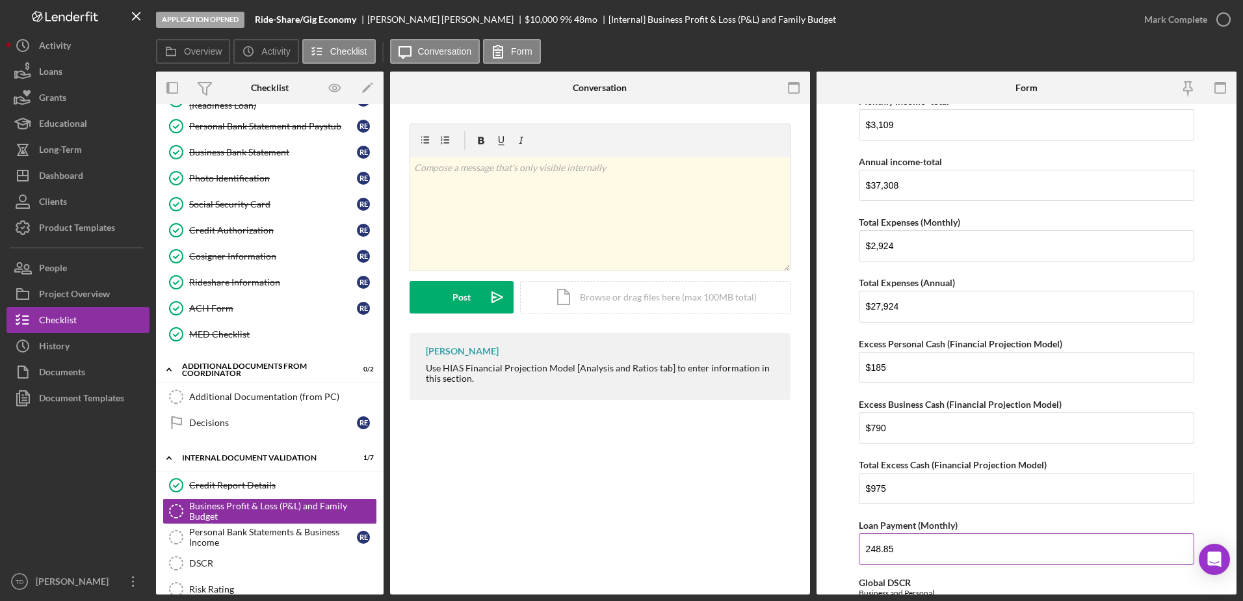
scroll to position [820, 0]
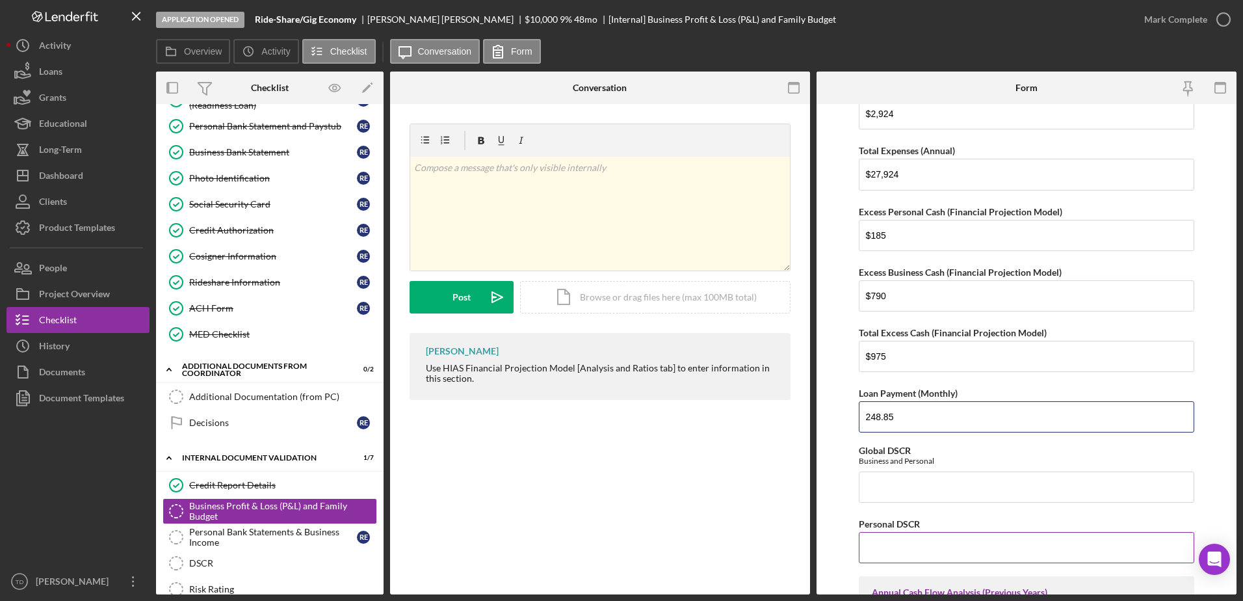
type input "248.85"
click at [938, 524] on div "Personal DSCR" at bounding box center [1027, 524] width 336 height 16
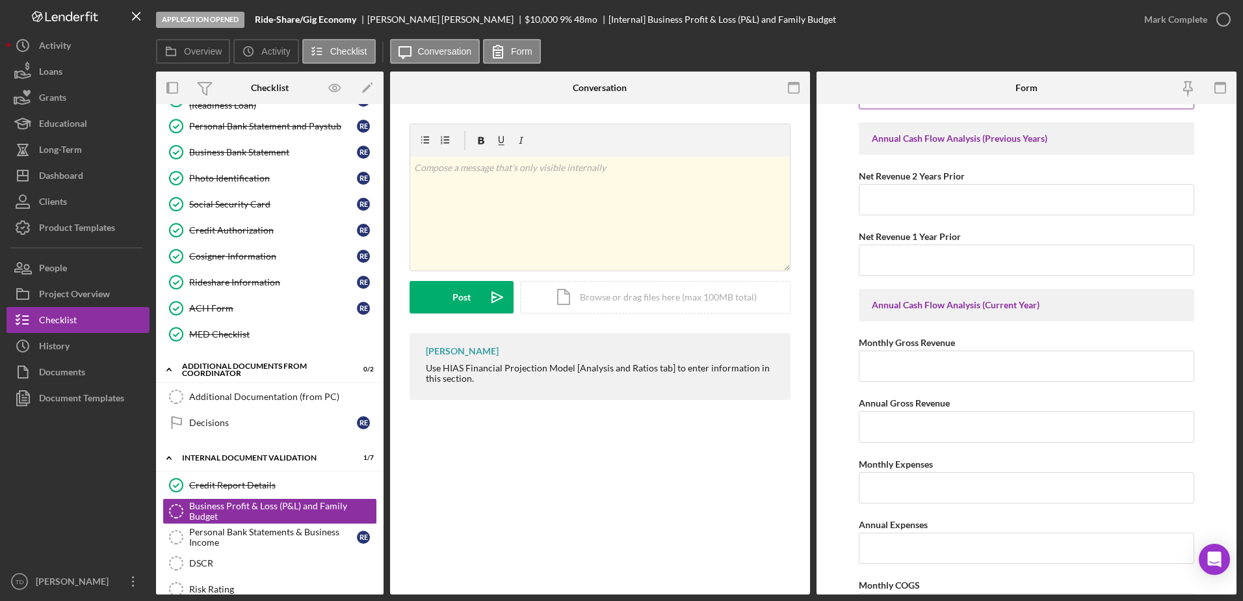
scroll to position [1266, 0]
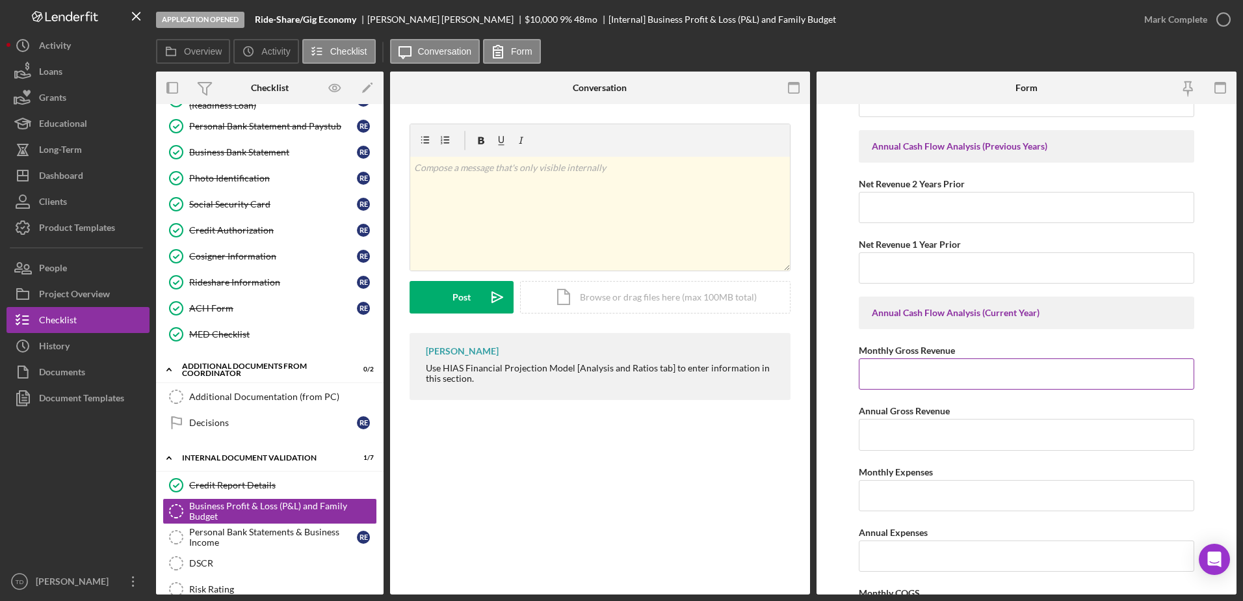
click at [922, 365] on input "Monthly Gross Revenue" at bounding box center [1027, 373] width 336 height 31
type input "$1,275"
click at [887, 434] on input "Annual Gross Revenue" at bounding box center [1027, 434] width 336 height 31
type input "$15,300"
click at [887, 501] on input "Monthly Expenses" at bounding box center [1027, 495] width 336 height 31
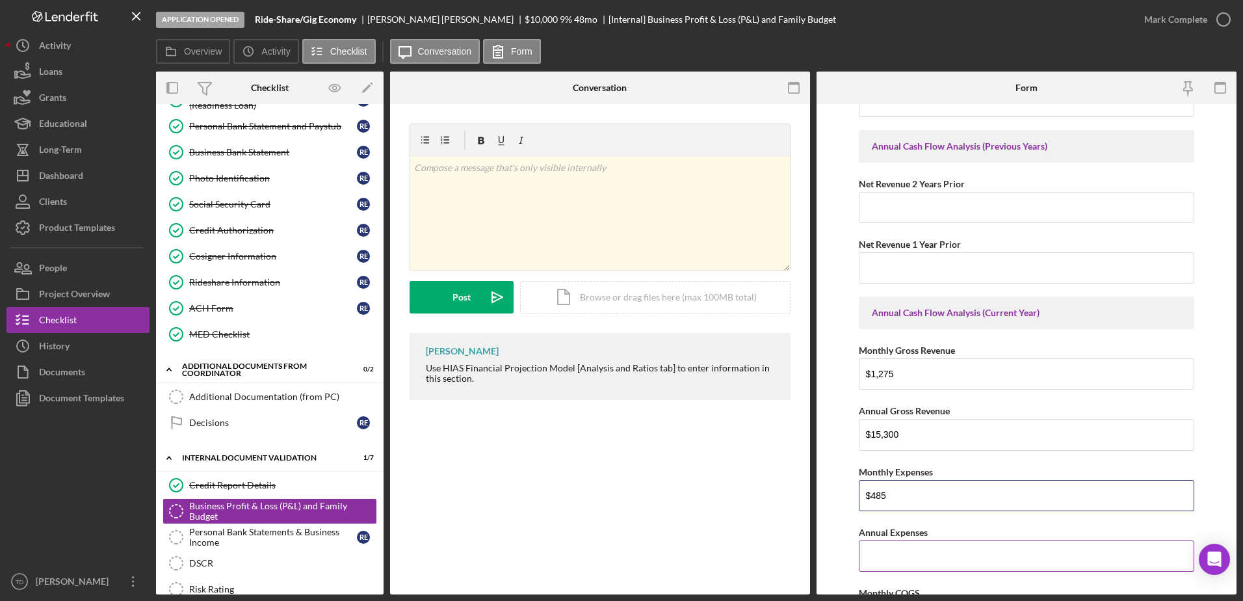
type input "$485"
click at [898, 554] on input "Annual Expenses" at bounding box center [1027, 555] width 336 height 31
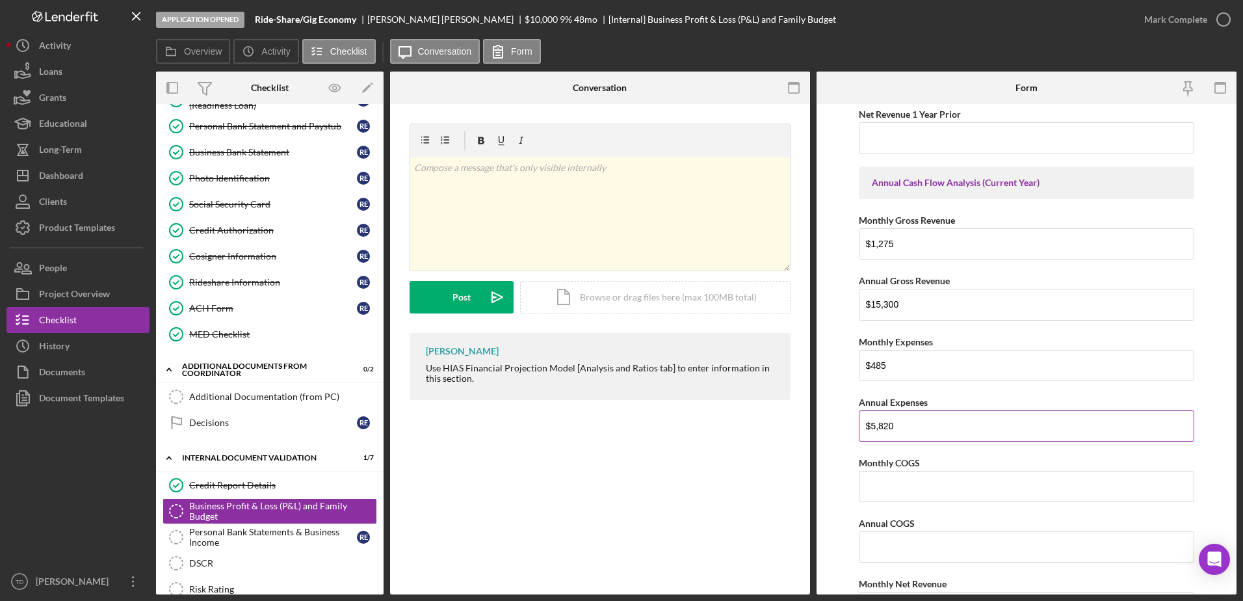
scroll to position [1398, 0]
type input "$5,820"
click at [907, 485] on input "Monthly COGS" at bounding box center [1027, 483] width 336 height 31
type input "$0"
click at [888, 543] on input "Annual COGS" at bounding box center [1027, 544] width 336 height 31
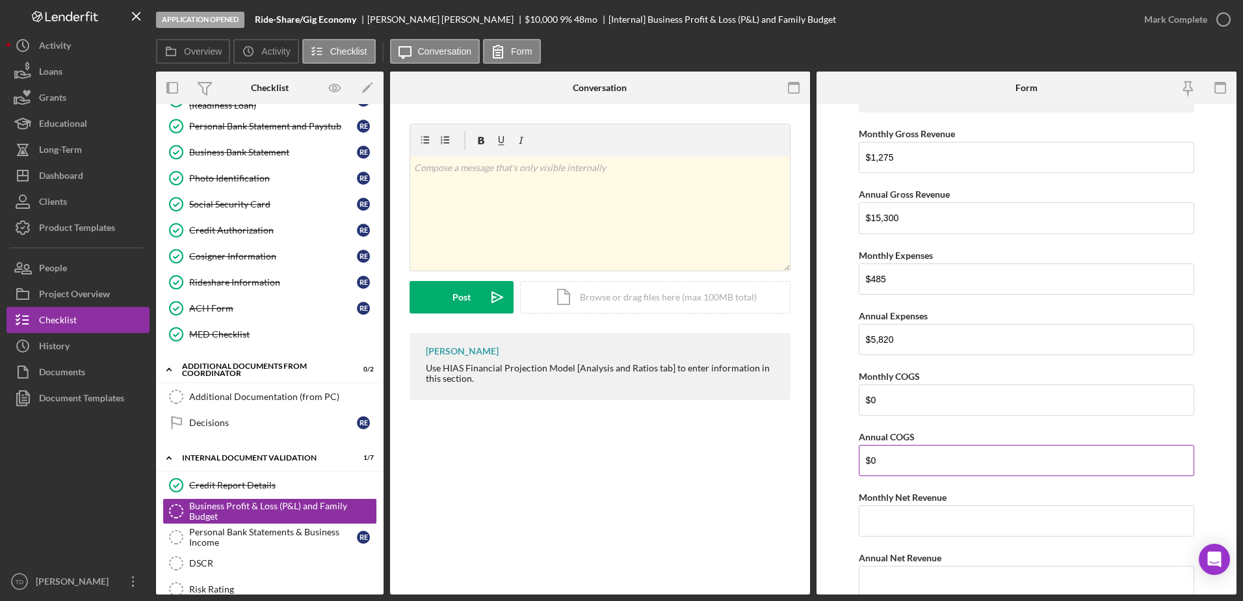
scroll to position [1485, 0]
type input "$0"
click at [899, 519] on input "Monthly Net Revenue" at bounding box center [1027, 518] width 336 height 31
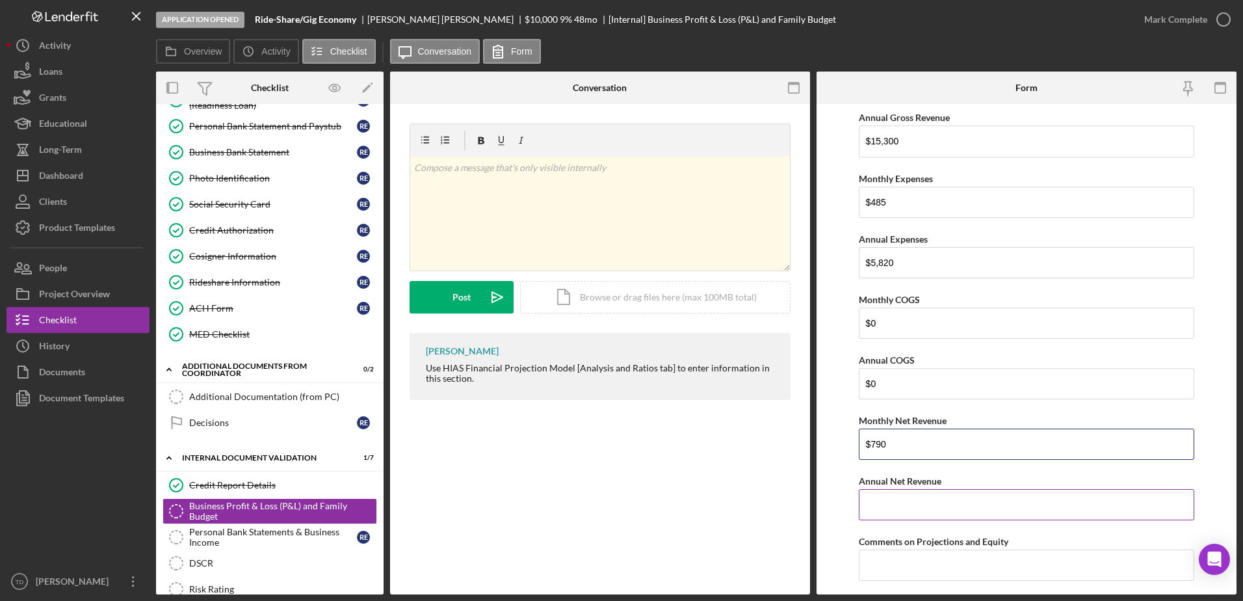
type input "$790"
click at [898, 499] on input "Annual Net Revenue" at bounding box center [1027, 504] width 336 height 31
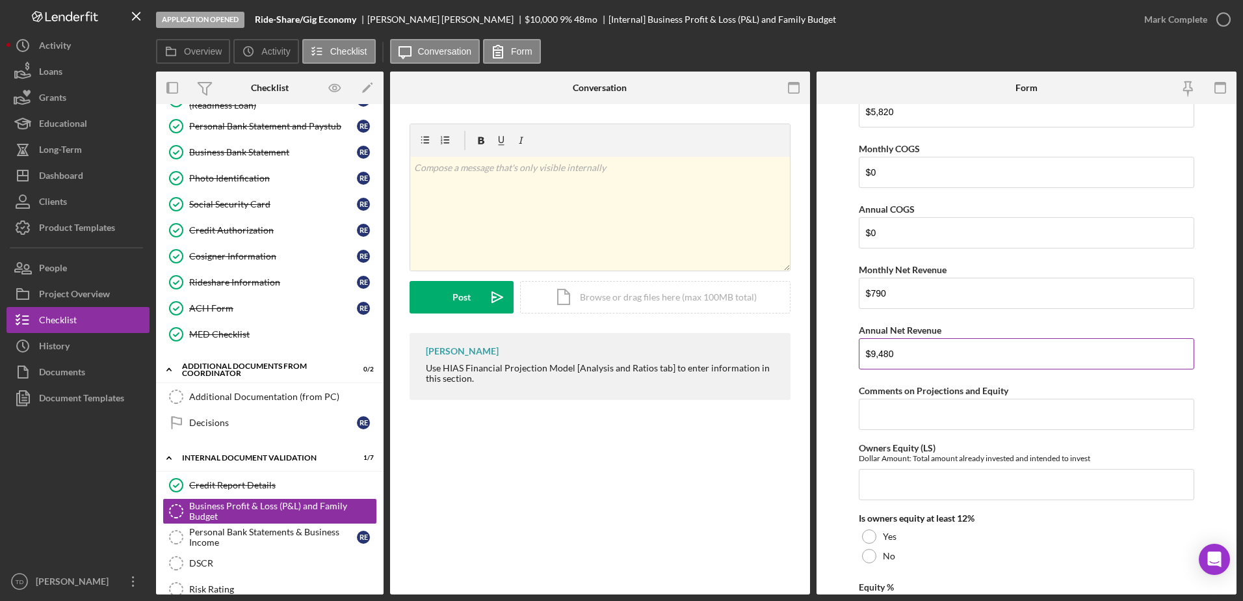
scroll to position [1714, 0]
type input "$9,480"
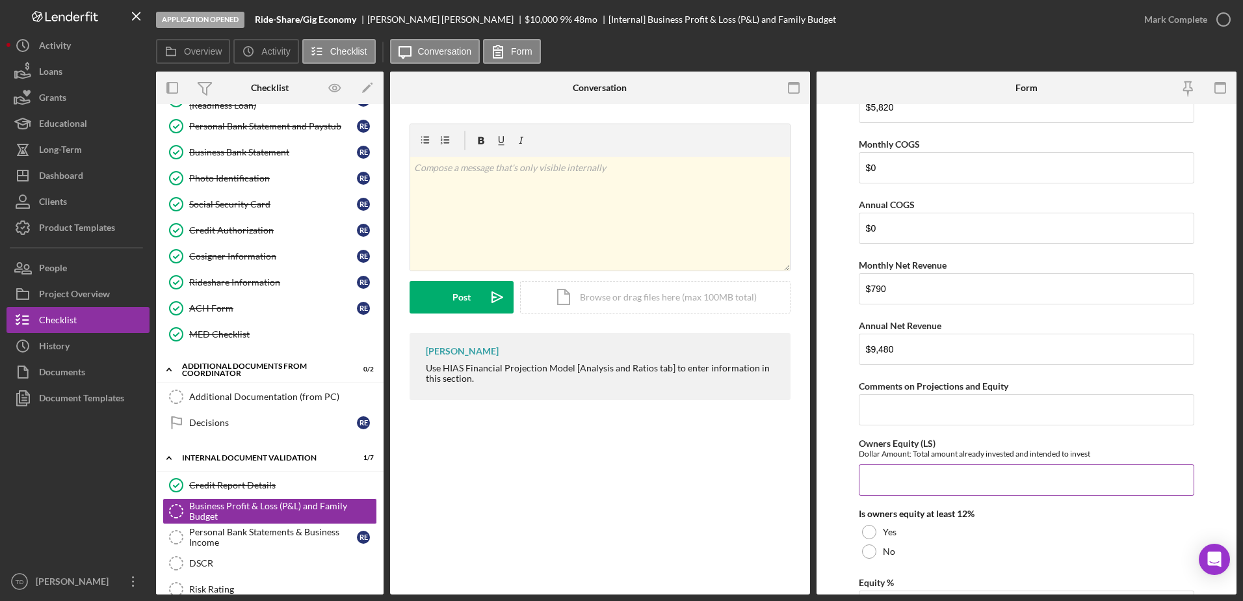
click at [901, 481] on input "Owners Equity (LS)" at bounding box center [1027, 479] width 336 height 31
type input "$0"
click at [869, 552] on div at bounding box center [869, 551] width 14 height 14
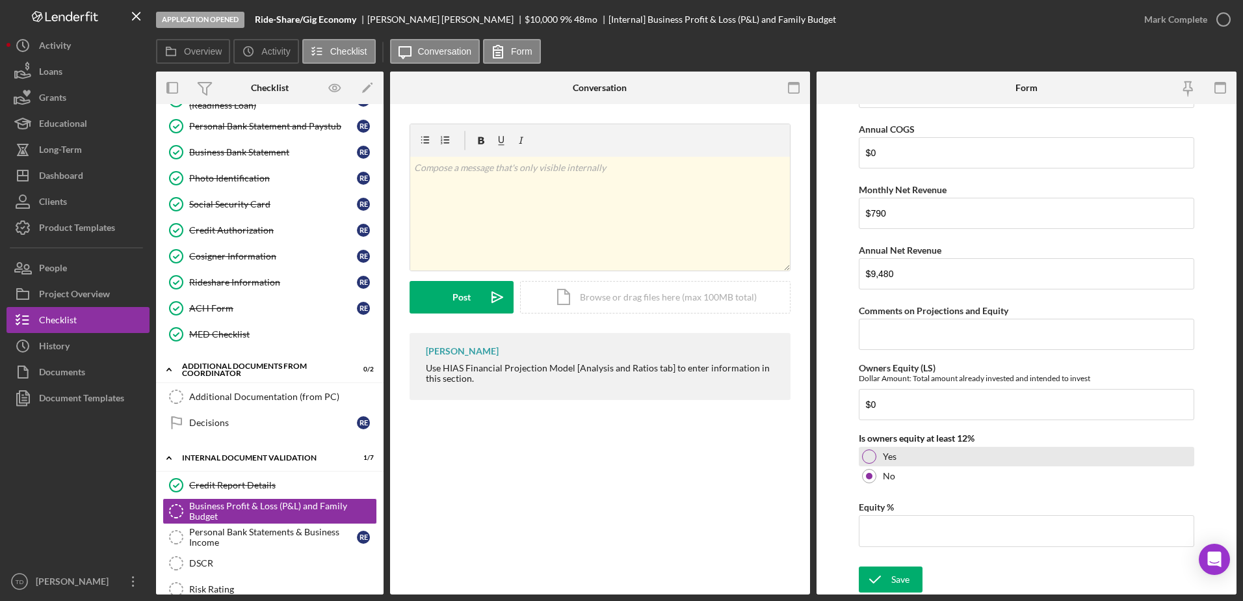
scroll to position [1789, 0]
click at [915, 529] on input "Equity %" at bounding box center [1027, 531] width 336 height 31
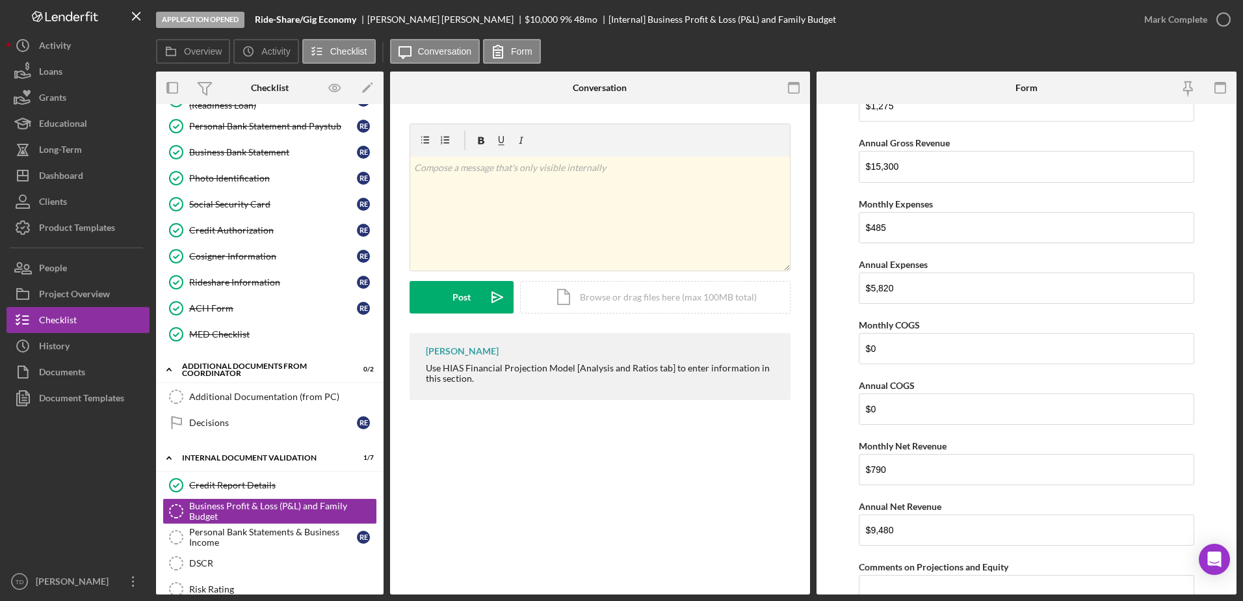
scroll to position [1790, 0]
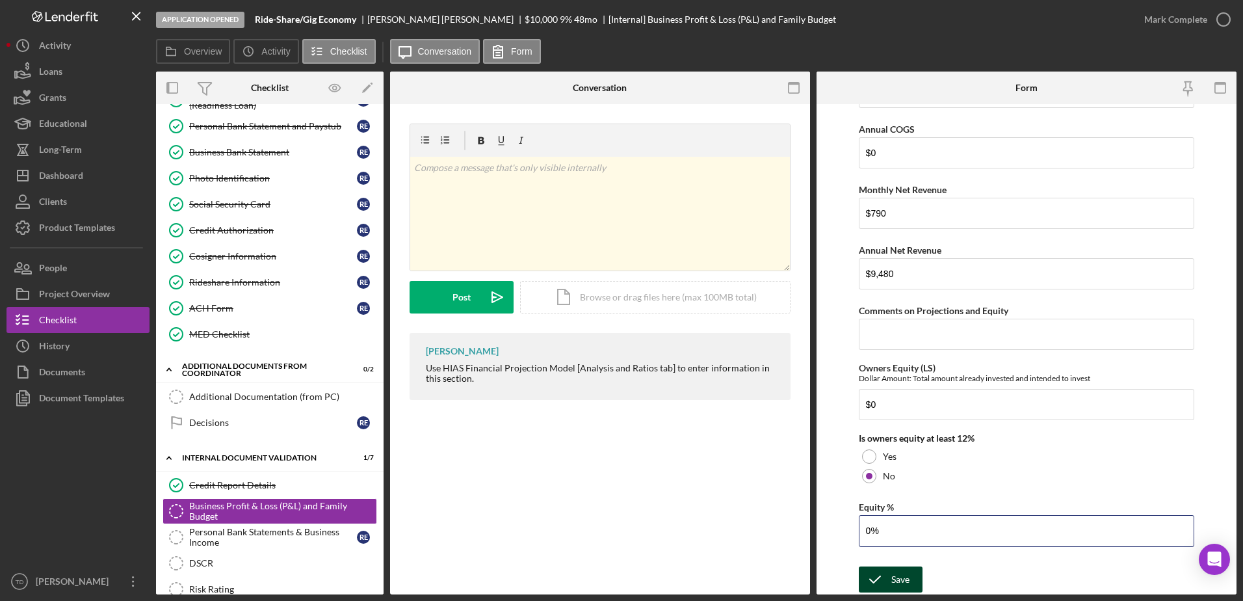
type input "0%"
click at [900, 572] on div "Save" at bounding box center [900, 579] width 18 height 26
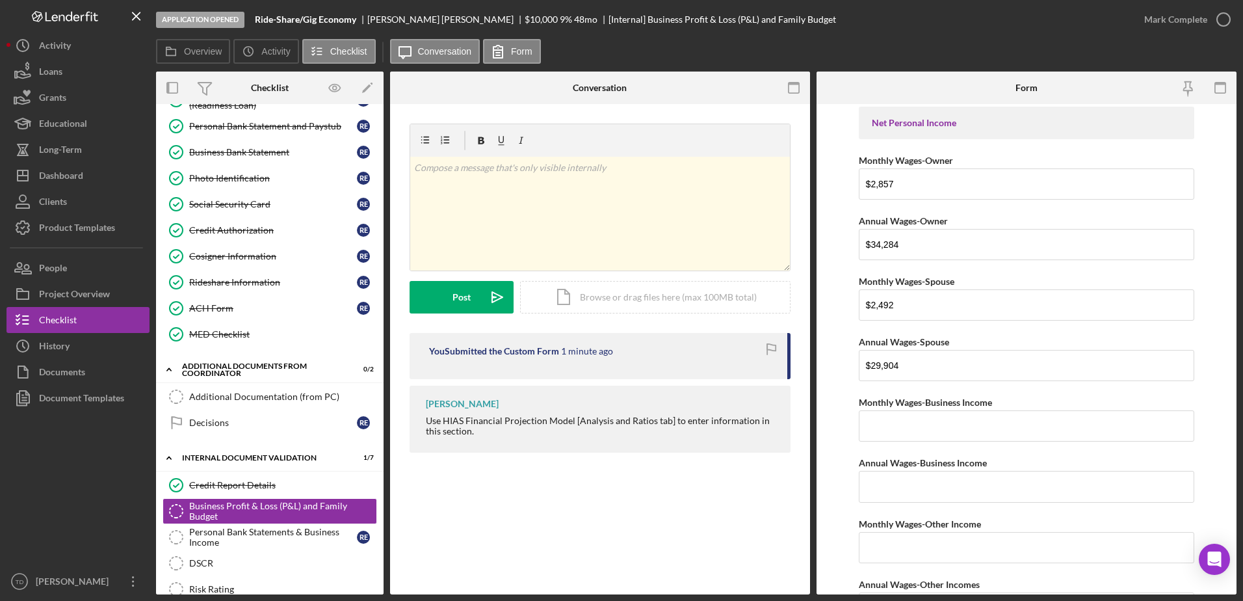
scroll to position [0, 0]
click at [283, 521] on div "Business Profit & Loss (P&L) and Family Budget" at bounding box center [282, 511] width 187 height 21
click at [272, 529] on div "Personal Bank Statements & Business Income" at bounding box center [273, 537] width 168 height 21
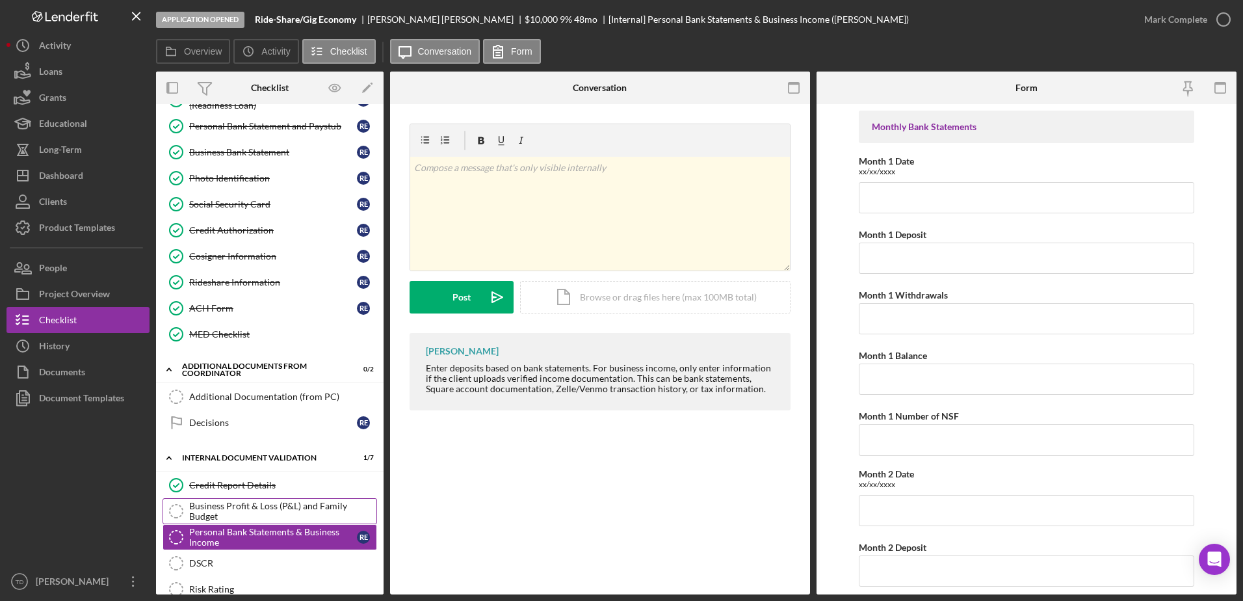
click at [260, 509] on div "Business Profit & Loss (P&L) and Family Budget" at bounding box center [282, 511] width 187 height 21
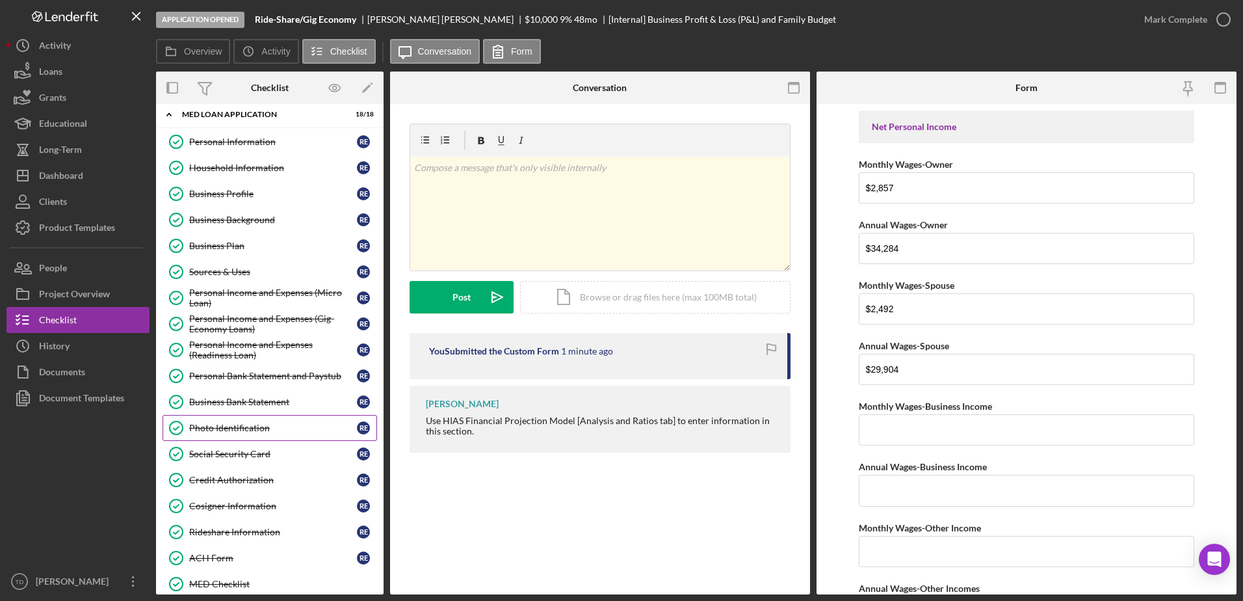
scroll to position [6, 0]
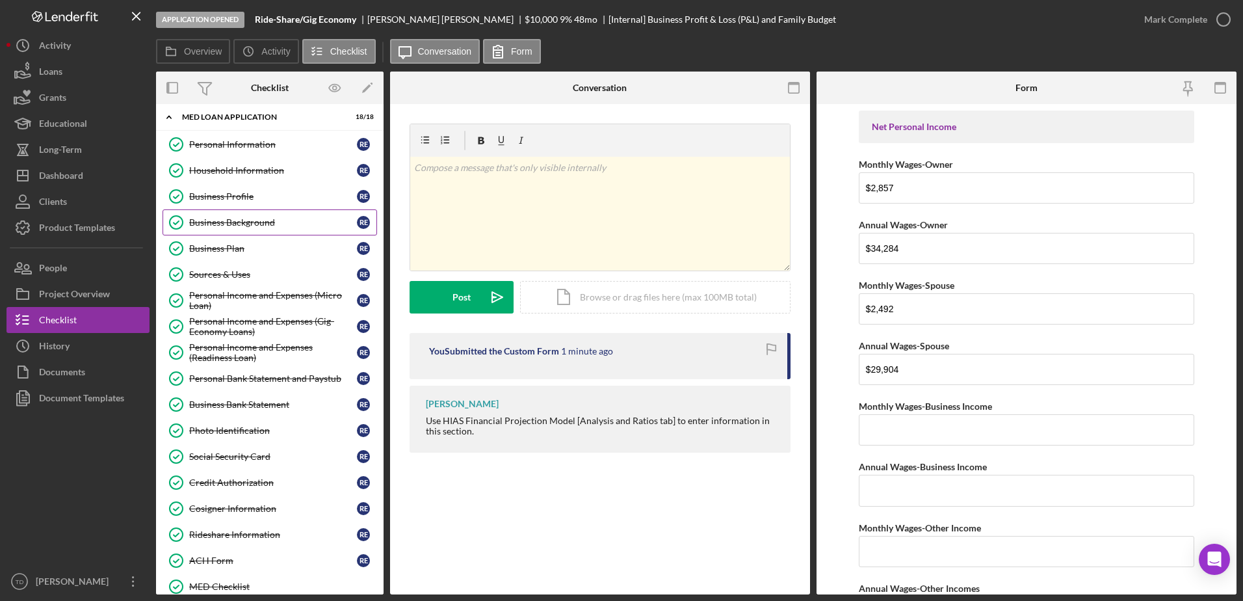
click at [217, 212] on link "Business Background Business Background R E" at bounding box center [270, 222] width 215 height 26
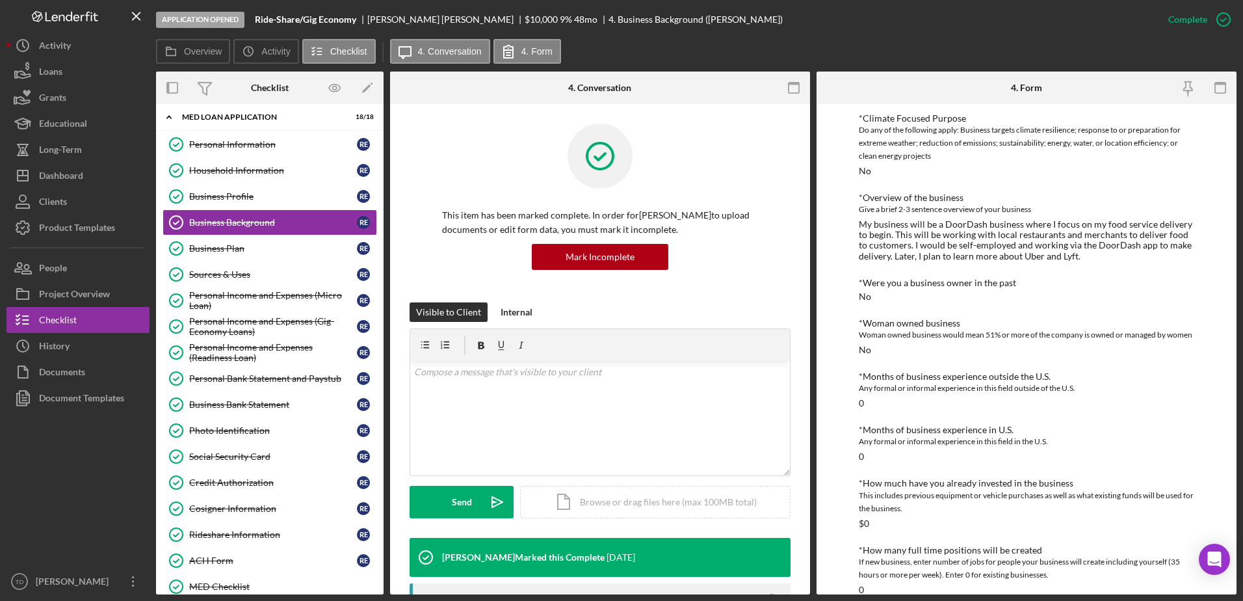
scroll to position [25, 0]
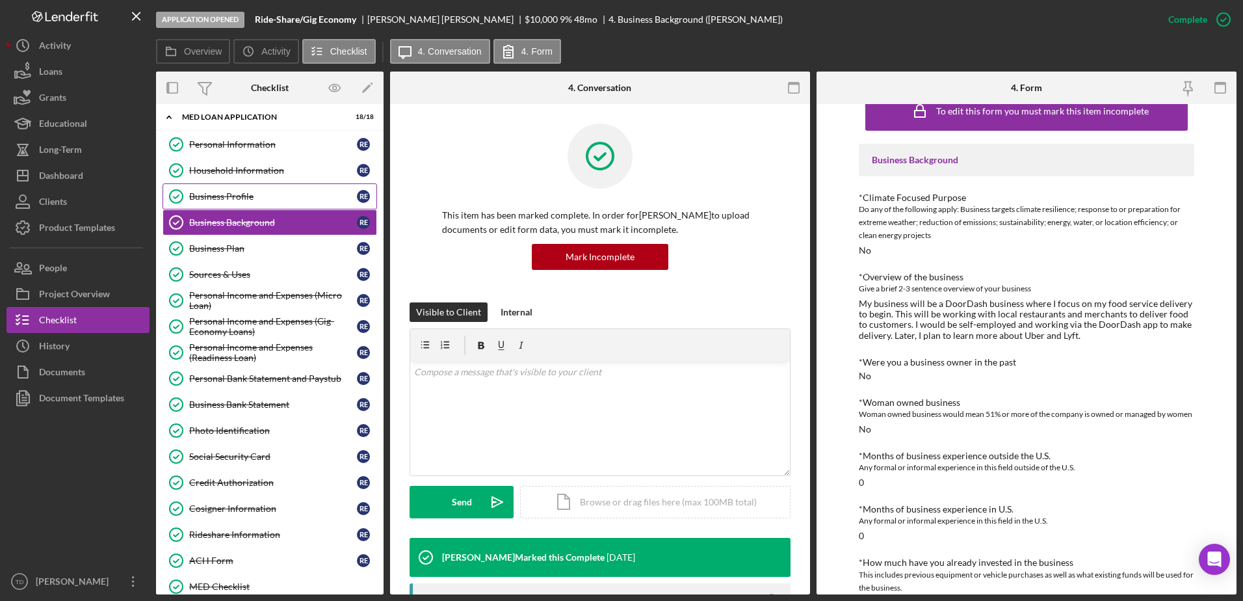
click at [254, 202] on link "Business Profile Business Profile R E" at bounding box center [270, 196] width 215 height 26
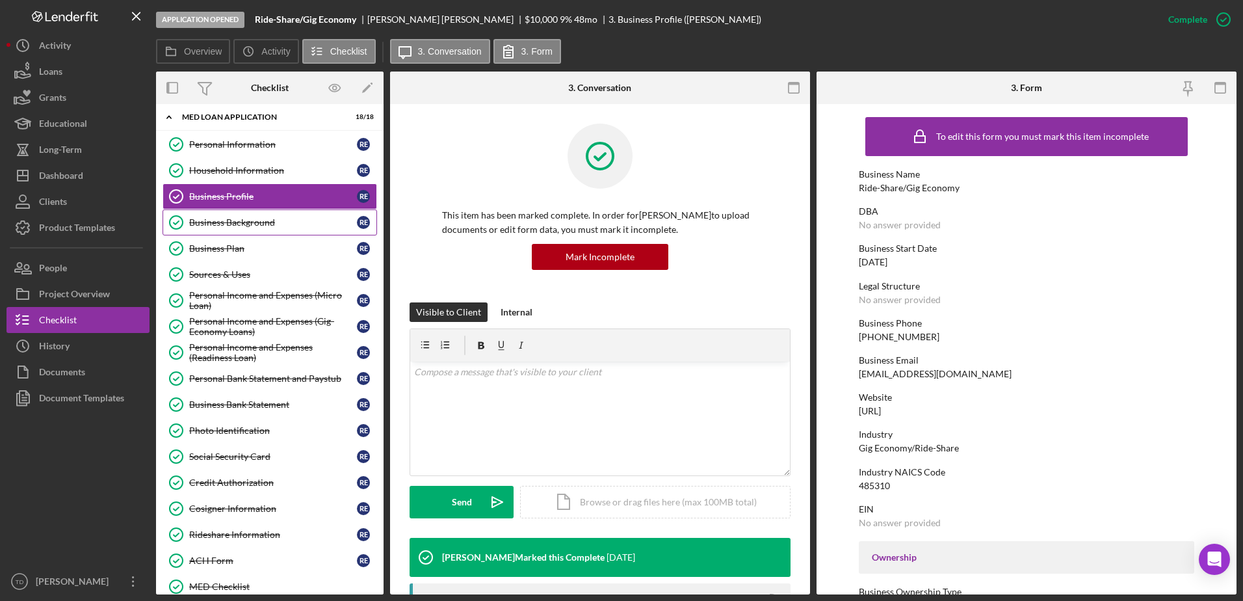
click at [263, 231] on link "Business Background Business Background R E" at bounding box center [270, 222] width 215 height 26
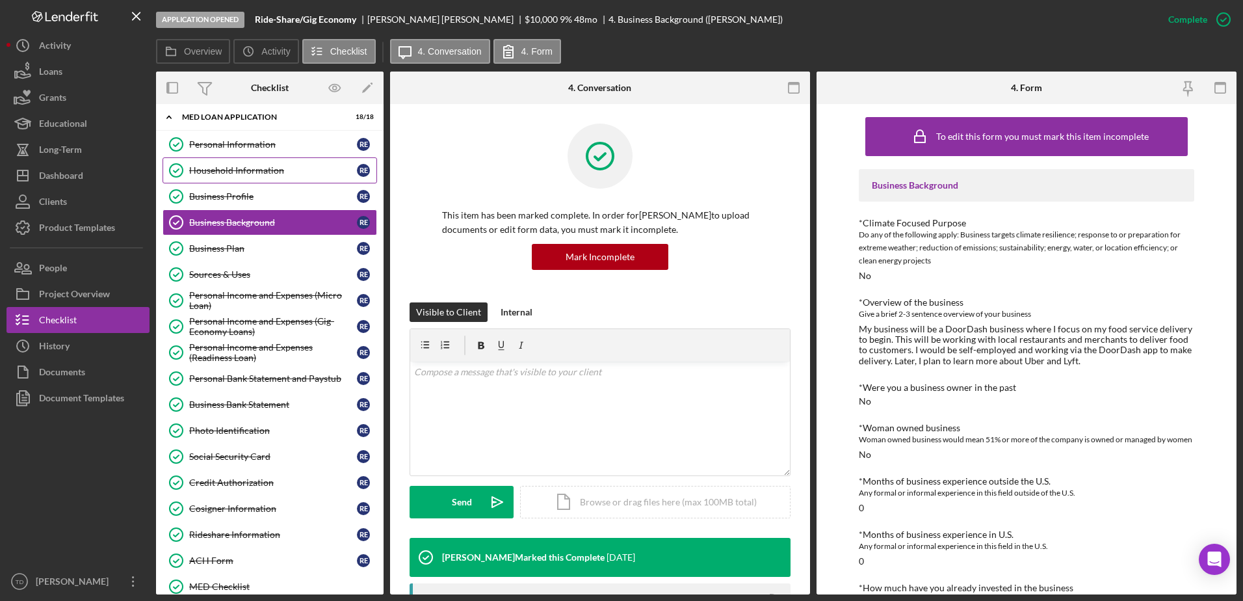
click at [279, 169] on div "Household Information" at bounding box center [273, 170] width 168 height 10
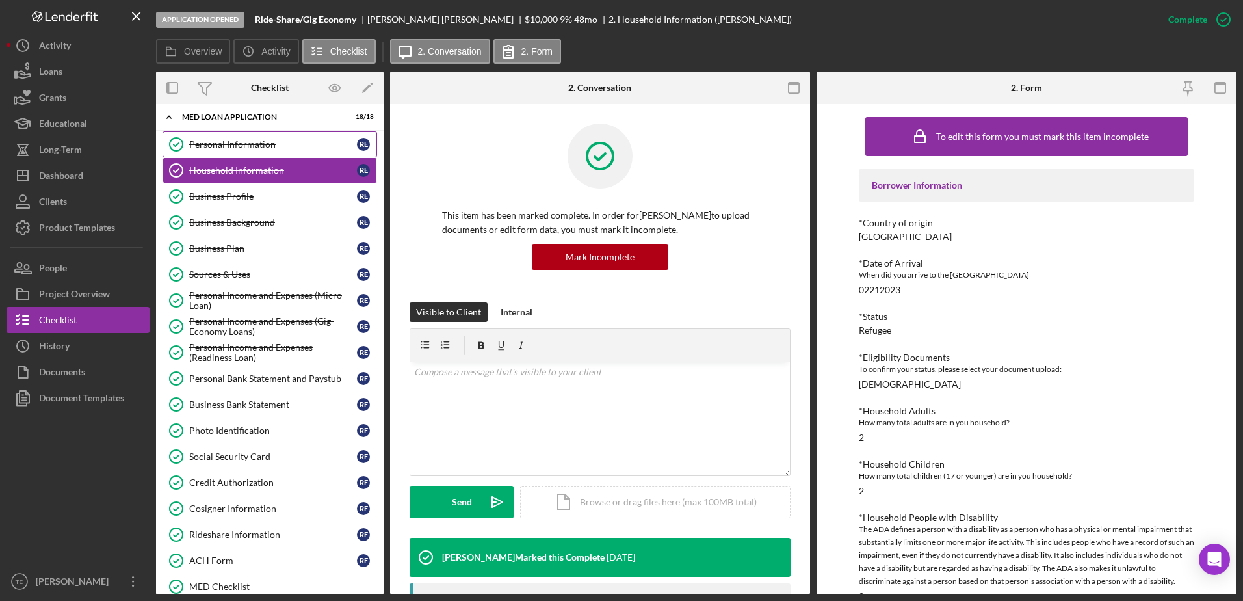
click at [283, 142] on div "Personal Information" at bounding box center [273, 144] width 168 height 10
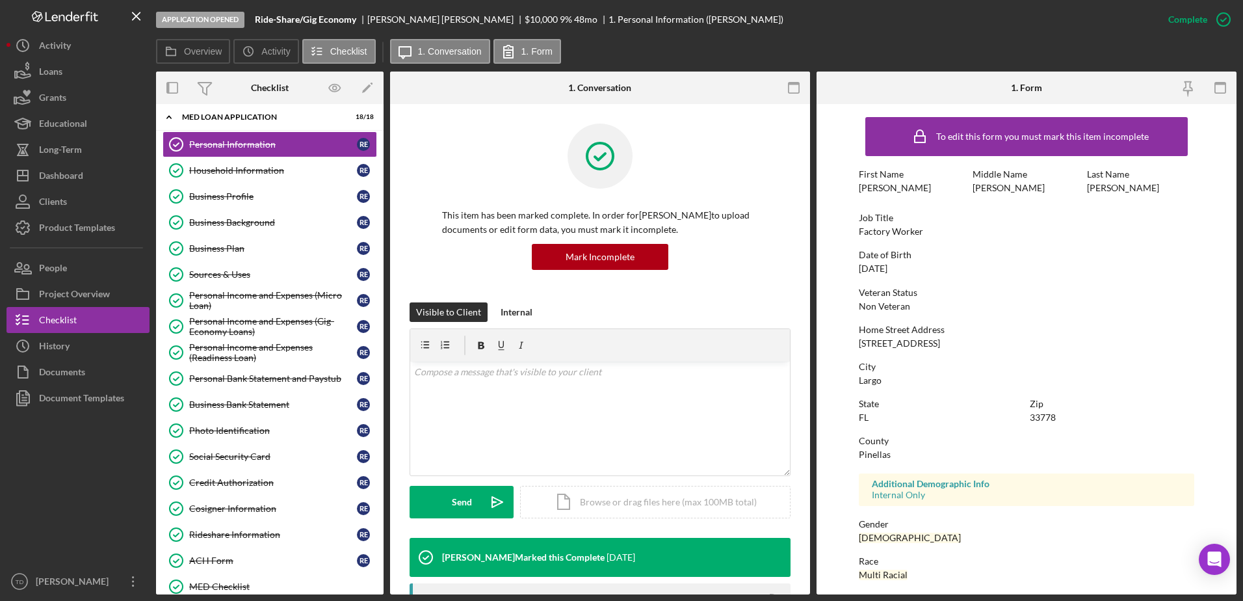
scroll to position [116, 0]
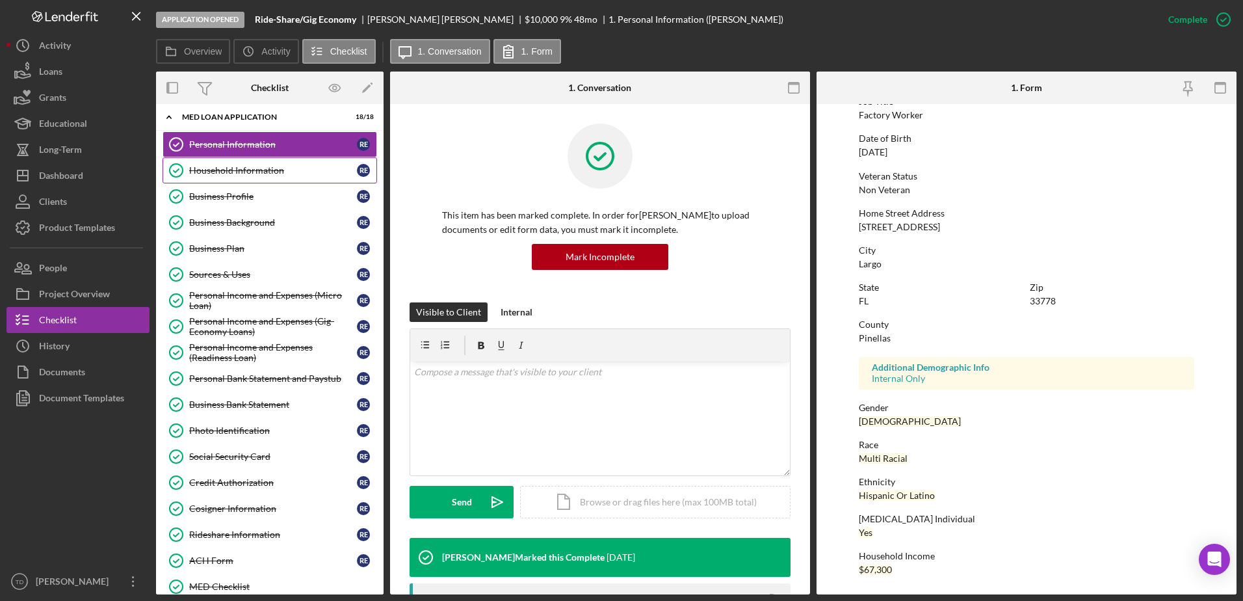
click at [241, 168] on div "Household Information" at bounding box center [273, 170] width 168 height 10
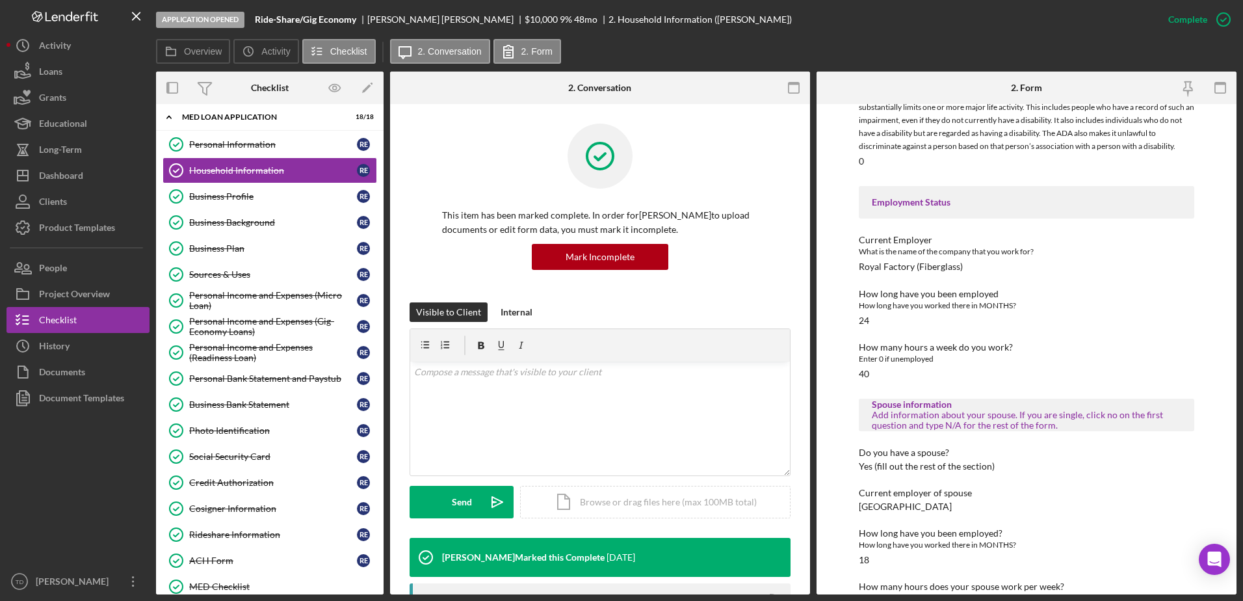
scroll to position [774, 0]
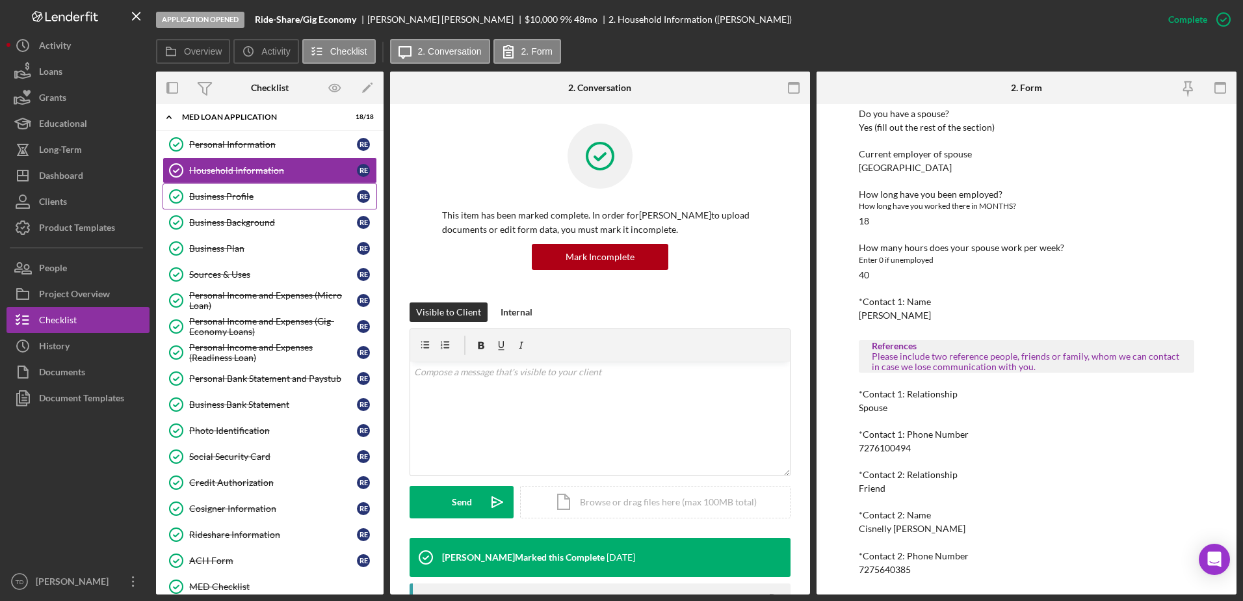
click at [303, 190] on link "Business Profile Business Profile R E" at bounding box center [270, 196] width 215 height 26
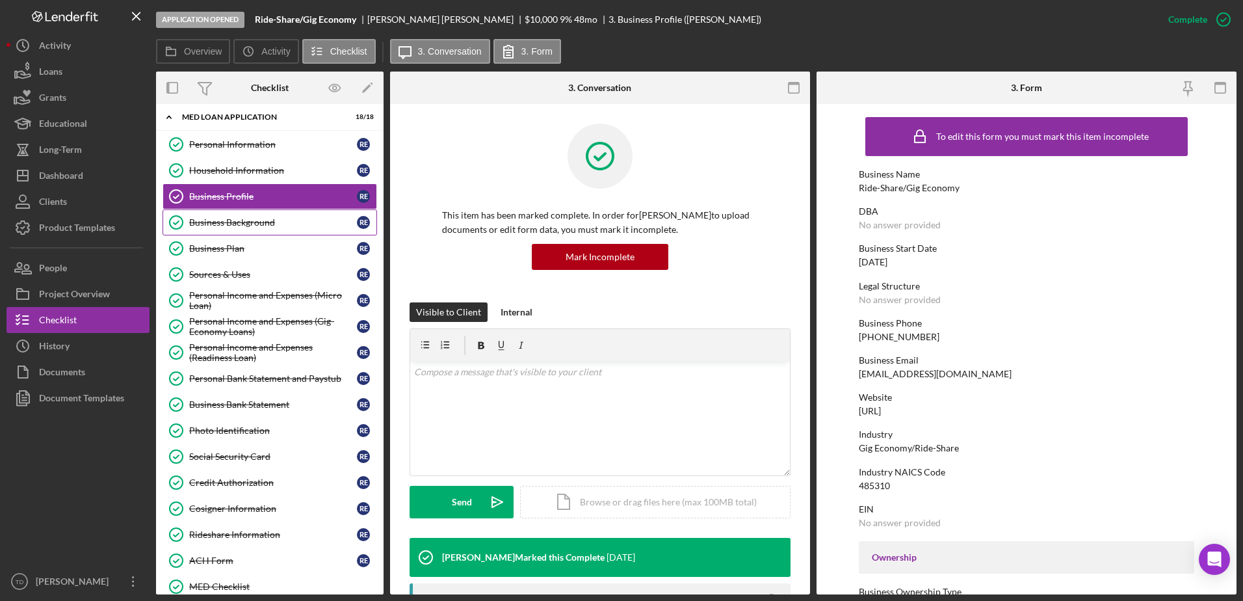
click at [223, 227] on div "Business Background" at bounding box center [273, 222] width 168 height 10
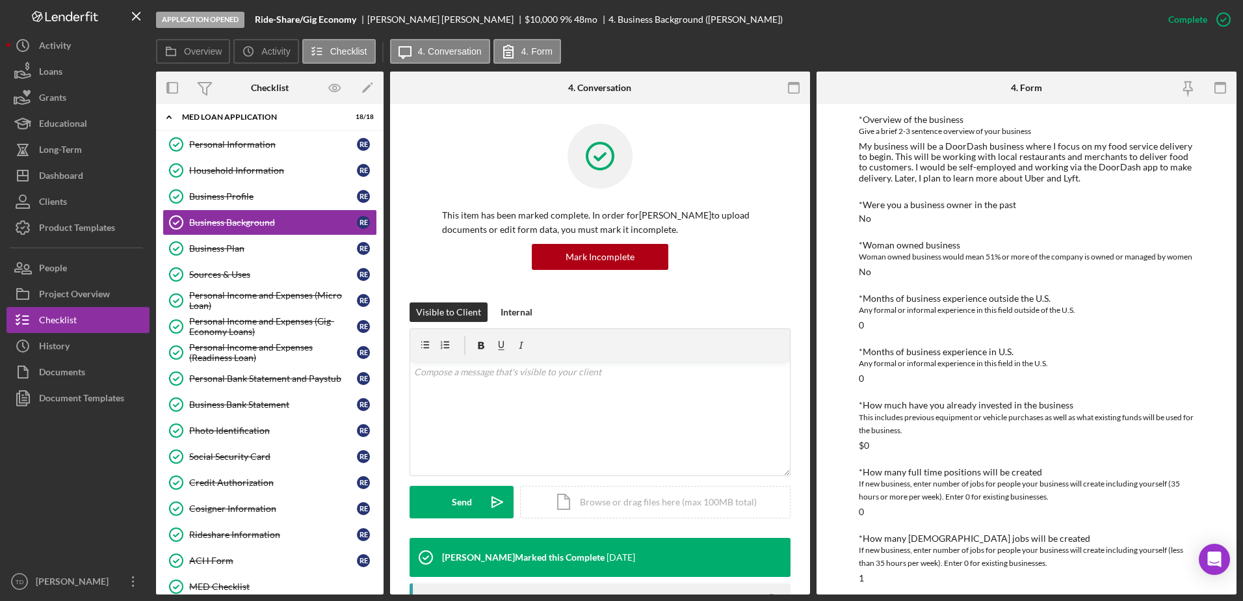
scroll to position [181, 0]
click at [231, 197] on div "Business Profile" at bounding box center [273, 196] width 168 height 10
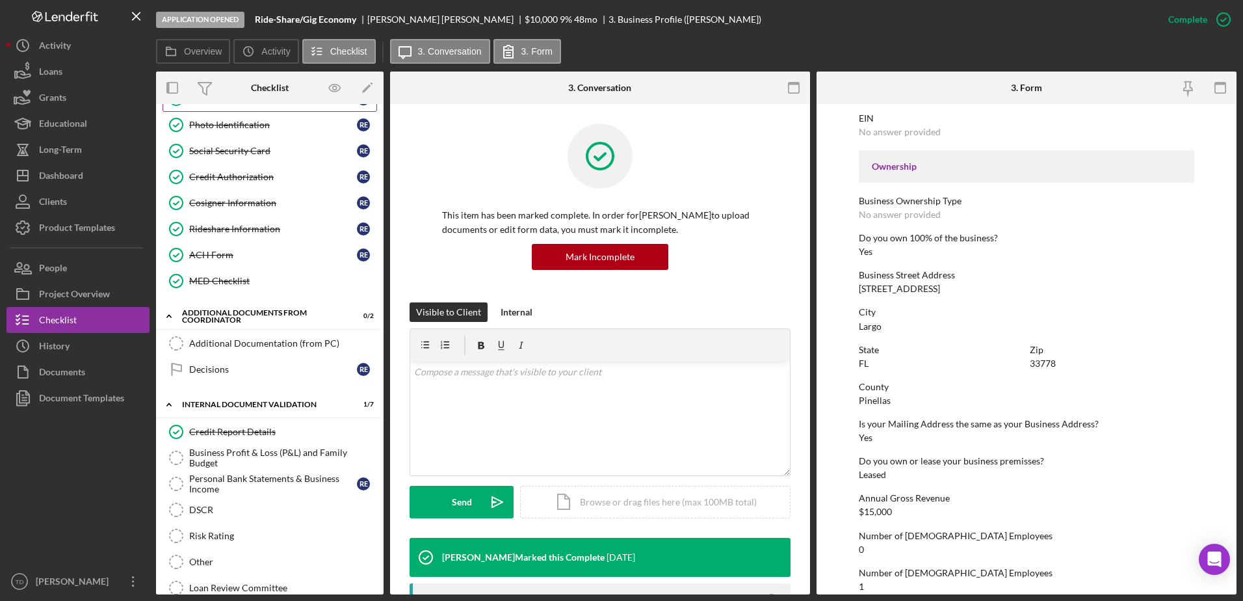
scroll to position [312, 0]
click at [287, 465] on div "Business Profit & Loss (P&L) and Family Budget" at bounding box center [282, 457] width 187 height 21
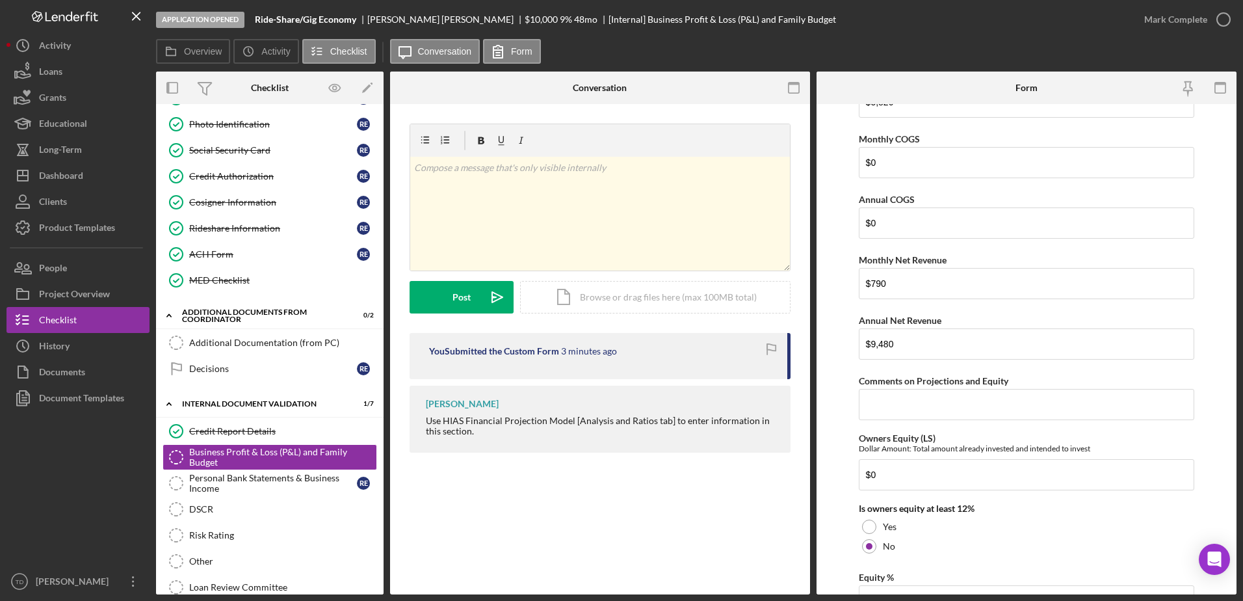
scroll to position [1790, 0]
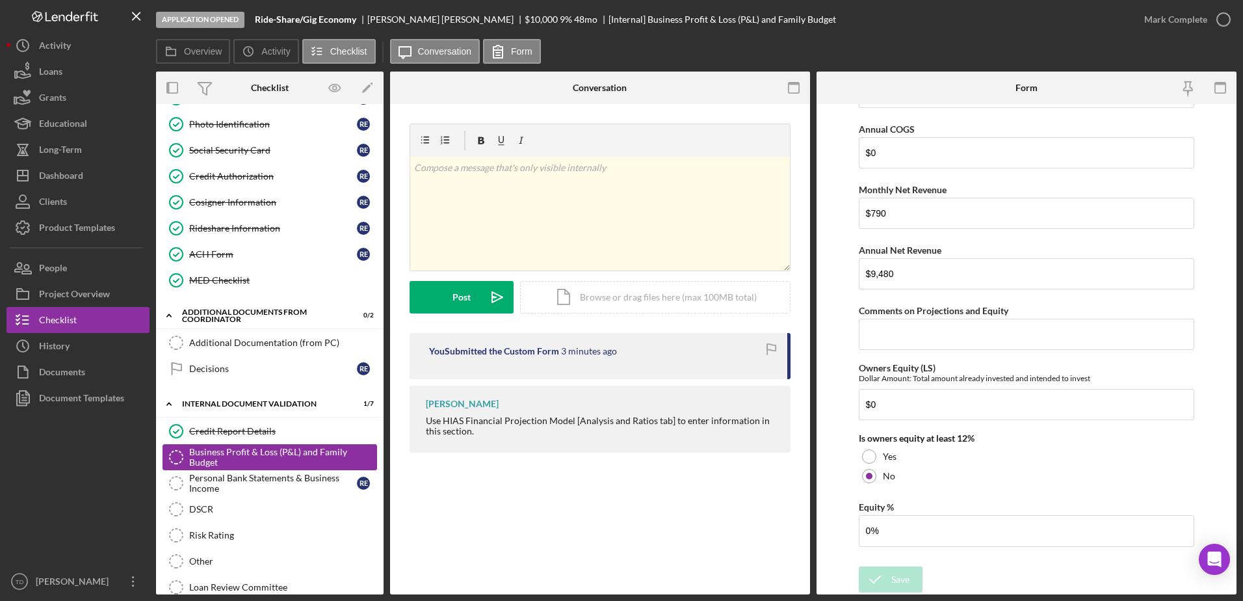
click at [307, 465] on div "Business Profit & Loss (P&L) and Family Budget" at bounding box center [282, 457] width 187 height 21
click at [304, 475] on div "Personal Bank Statements & Business Income" at bounding box center [273, 483] width 168 height 21
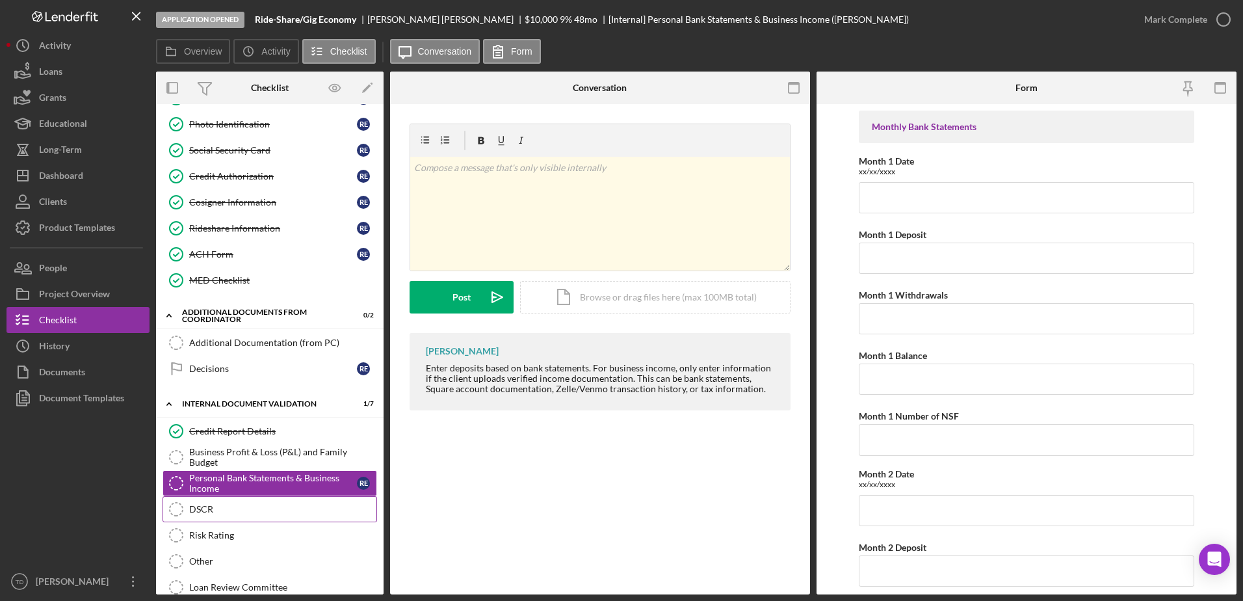
click at [260, 510] on div "DSCR" at bounding box center [282, 509] width 187 height 10
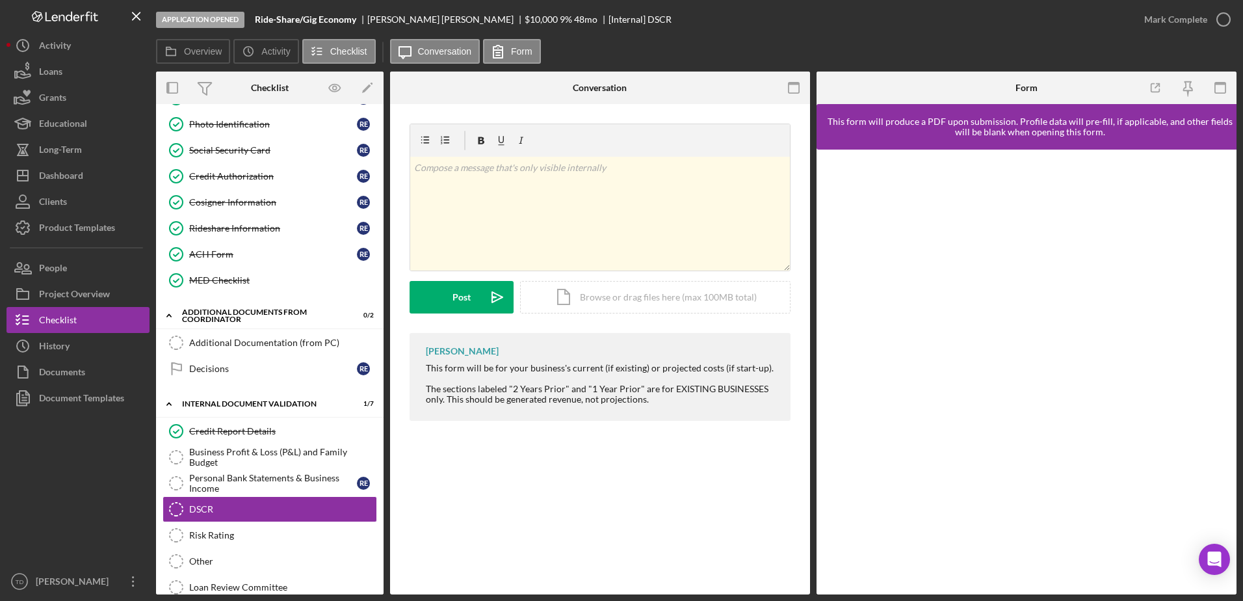
click at [817, 396] on div at bounding box center [1027, 372] width 420 height 445
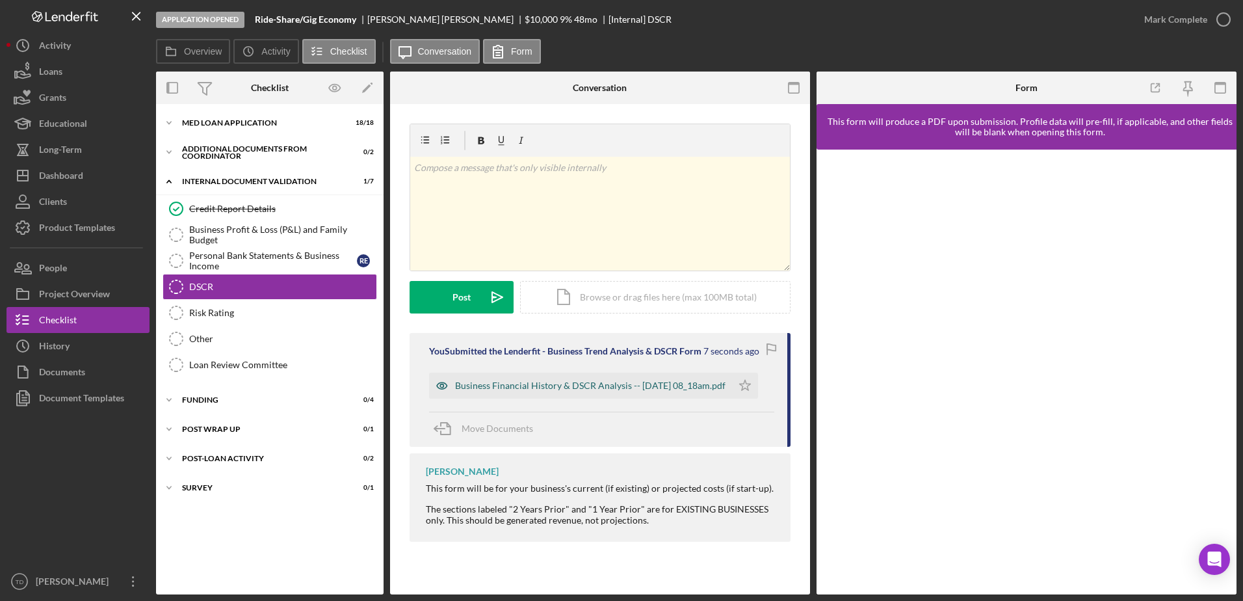
click at [546, 382] on div "Business Financial History & DSCR Analysis -- 2025-10-14 08_18am.pdf" at bounding box center [590, 385] width 270 height 10
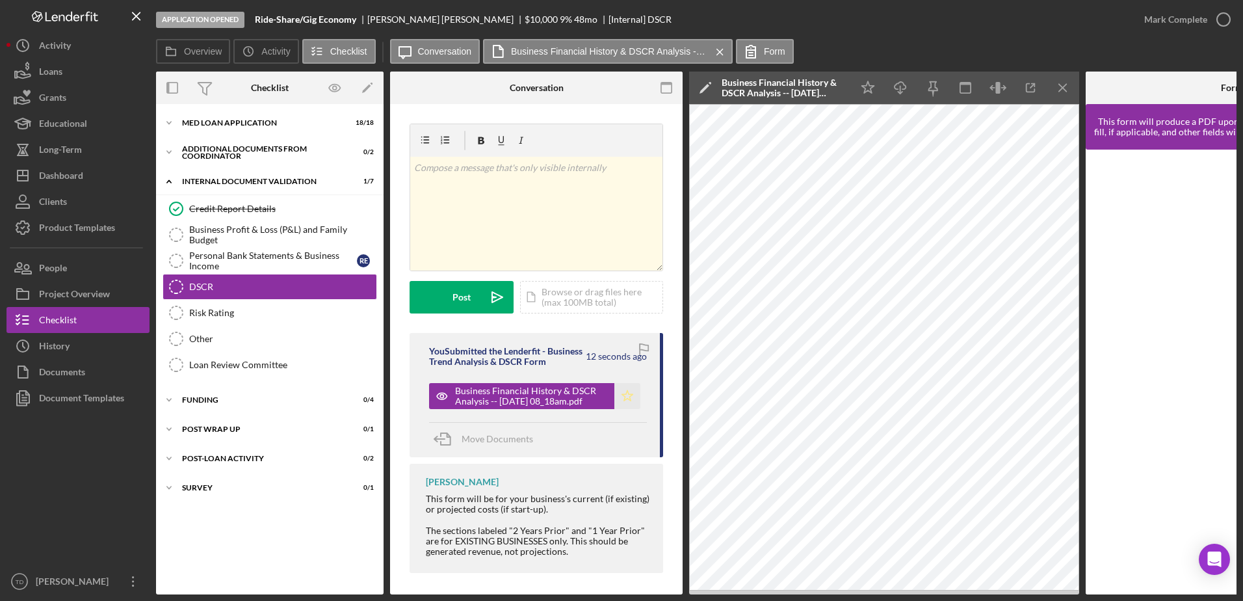
click at [627, 409] on icon "Icon/Star" at bounding box center [627, 396] width 26 height 26
click at [703, 91] on polygon at bounding box center [704, 89] width 10 height 10
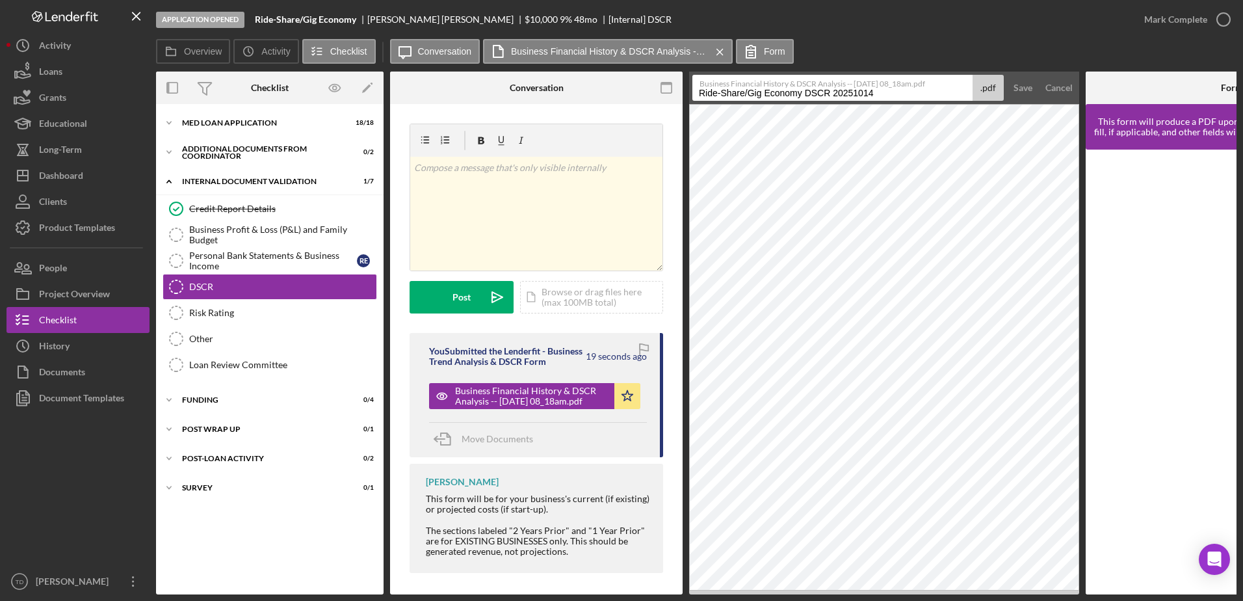
click at [802, 95] on input "Ride-Share/Gig Economy DSCR 20251014" at bounding box center [832, 88] width 280 height 26
type input "Ride-Share/Gig Economy Global DSCR 20251014"
click at [1018, 91] on div "Save" at bounding box center [1022, 88] width 19 height 26
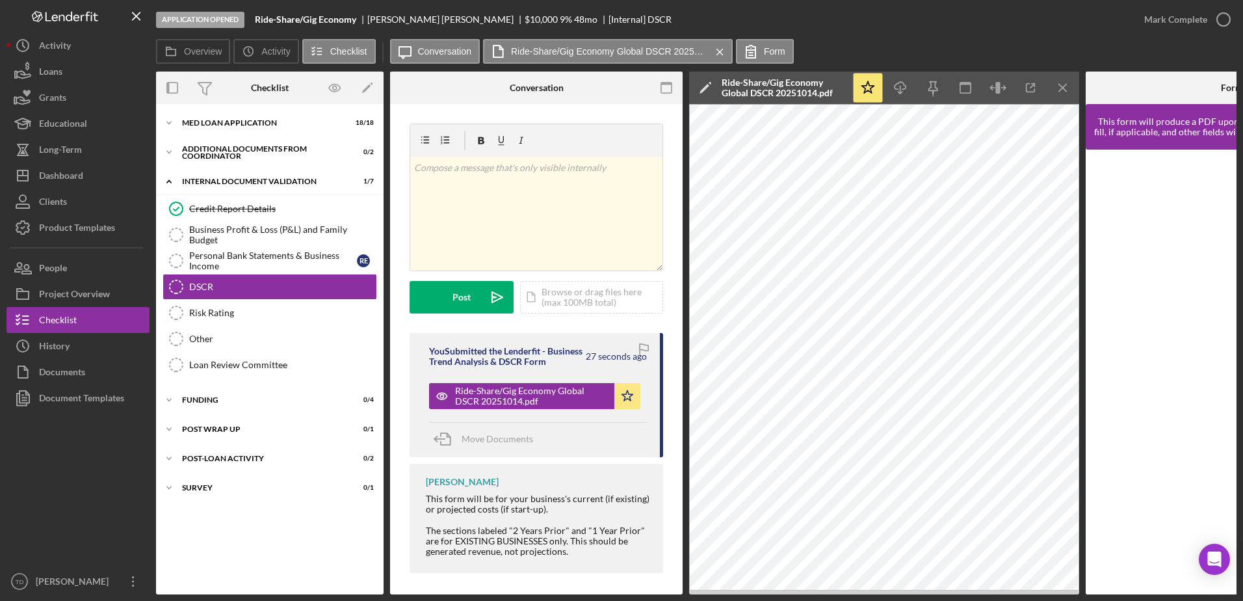
scroll to position [0, 142]
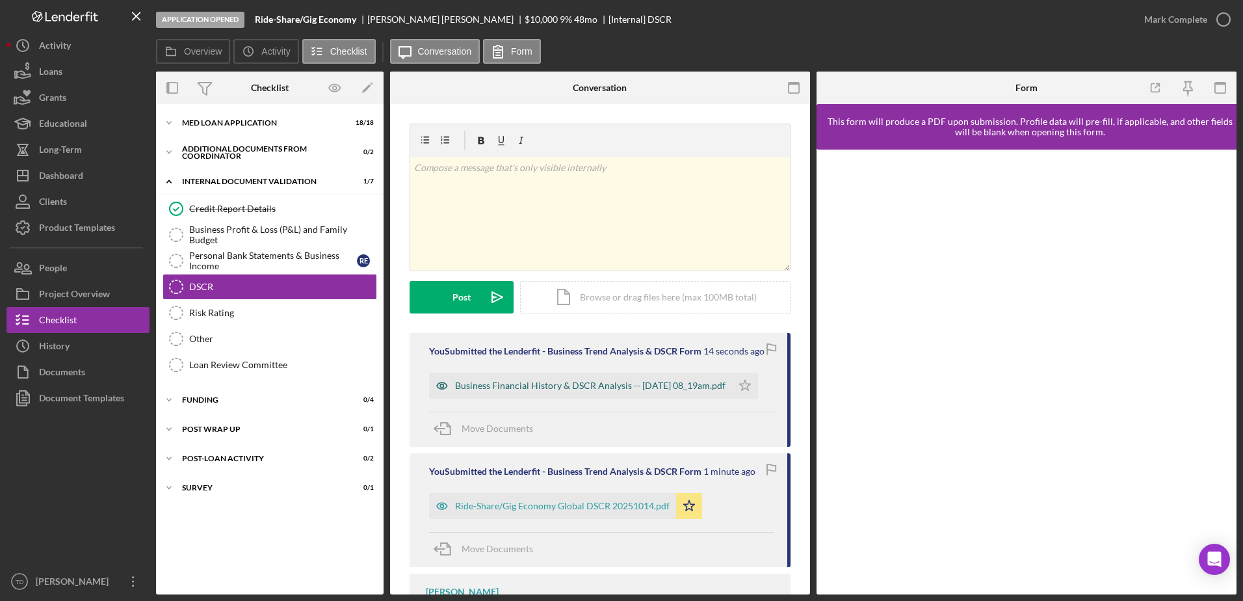
click at [586, 385] on div "Business Financial History & DSCR Analysis -- 2025-10-14 08_19am.pdf" at bounding box center [590, 385] width 270 height 10
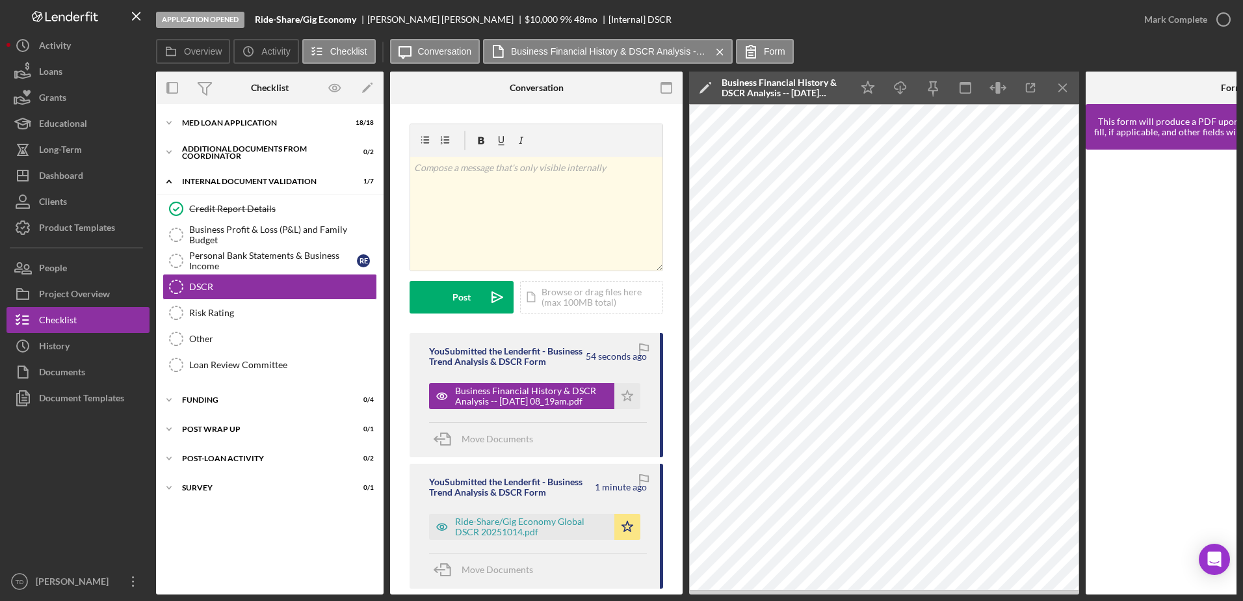
click at [699, 79] on icon "Icon/Edit" at bounding box center [705, 88] width 33 height 33
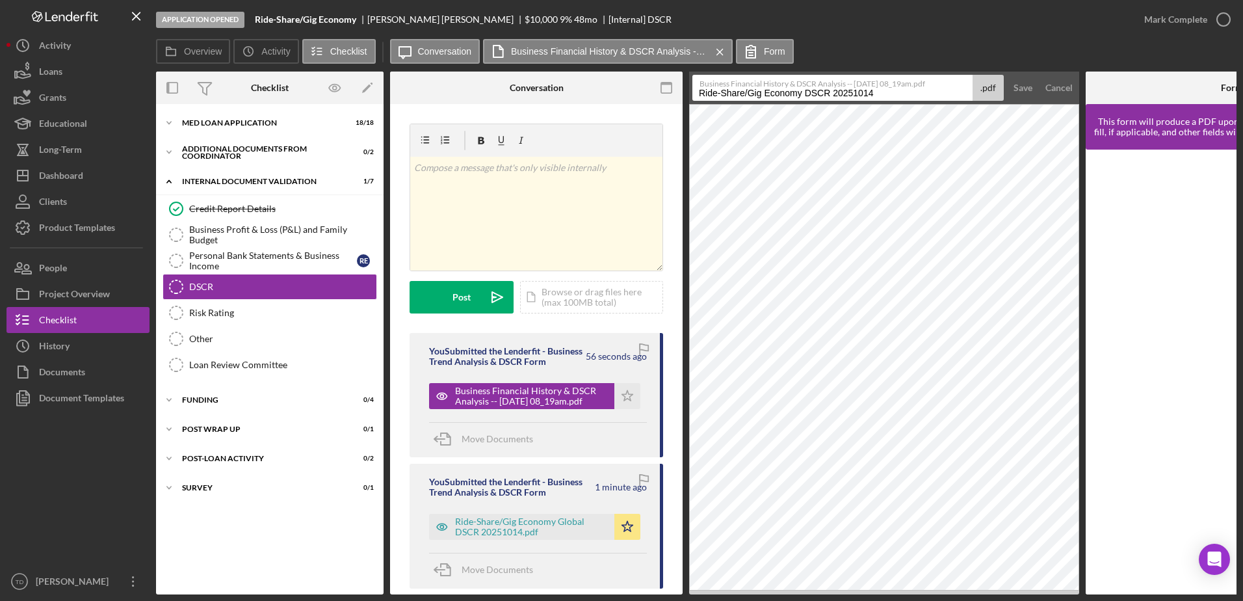
click at [806, 94] on input "Ride-Share/Gig Economy DSCR 20251014" at bounding box center [832, 88] width 280 height 26
type input "Ride-Share/Gig Economy Personal DSCR 20251014"
click at [1019, 90] on div "Save" at bounding box center [1022, 88] width 19 height 26
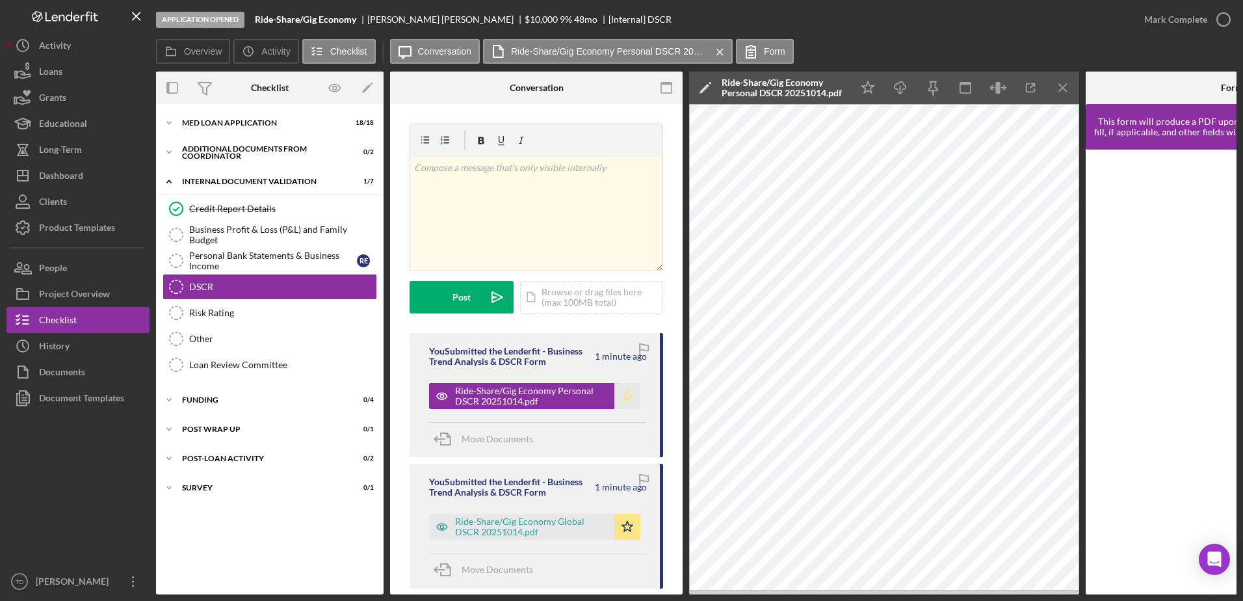
click at [616, 399] on icon "Icon/Star" at bounding box center [627, 396] width 26 height 26
click at [274, 311] on div "Risk Rating" at bounding box center [282, 312] width 187 height 10
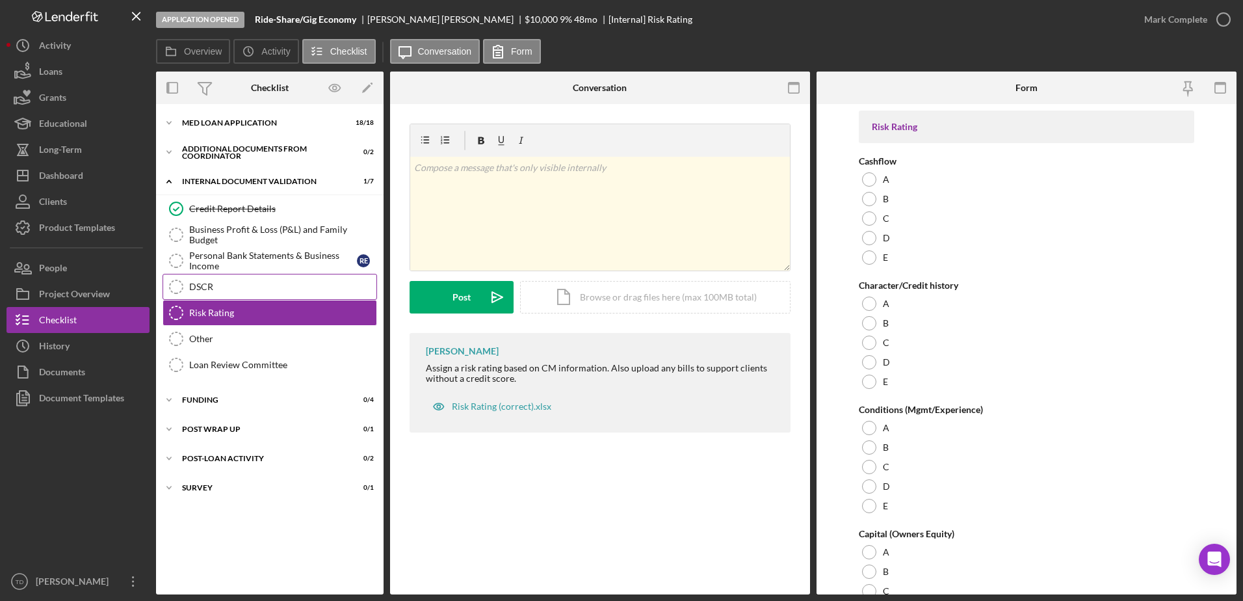
click at [246, 285] on div "DSCR" at bounding box center [282, 286] width 187 height 10
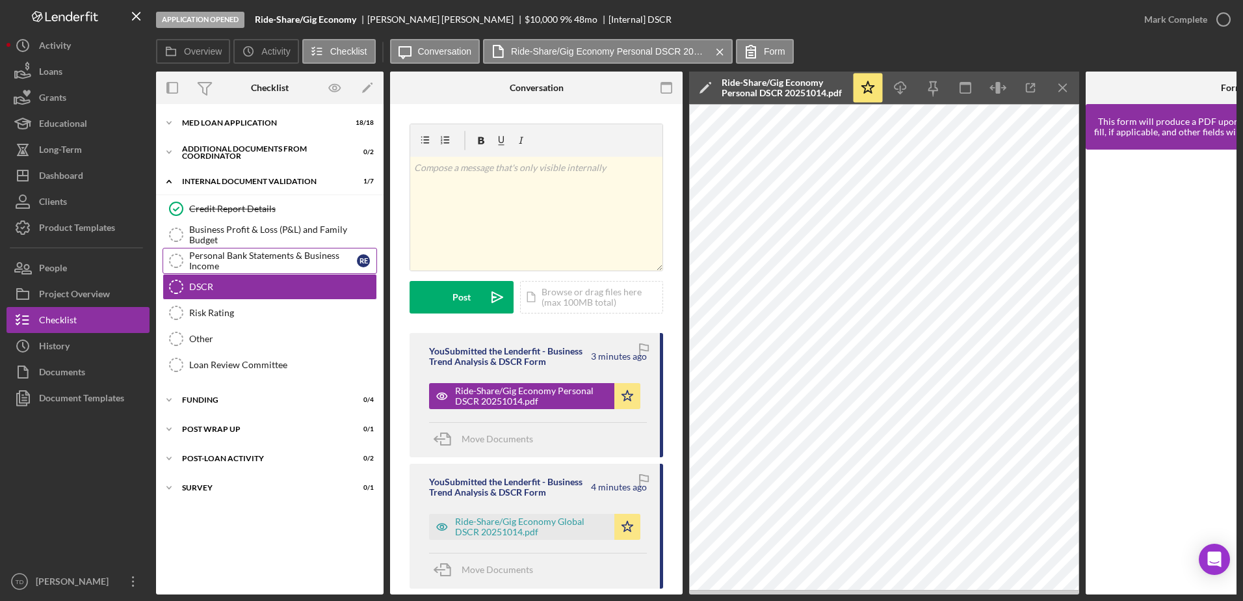
click at [297, 265] on div "Personal Bank Statements & Business Income" at bounding box center [273, 260] width 168 height 21
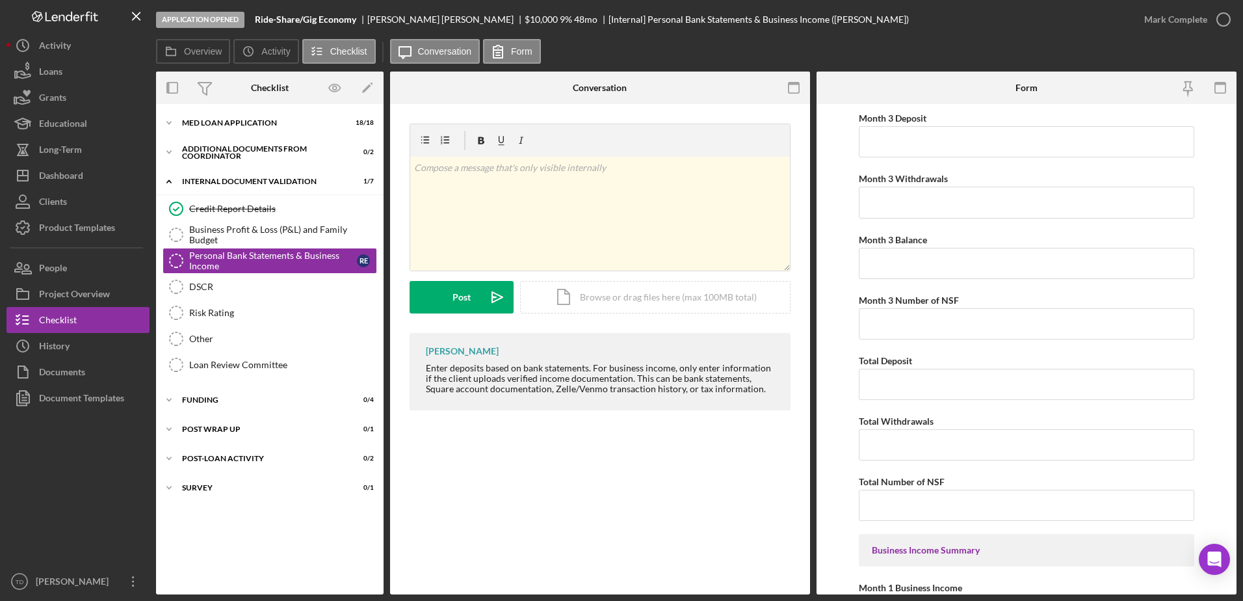
scroll to position [739, 0]
click at [231, 311] on div "Risk Rating" at bounding box center [282, 312] width 187 height 10
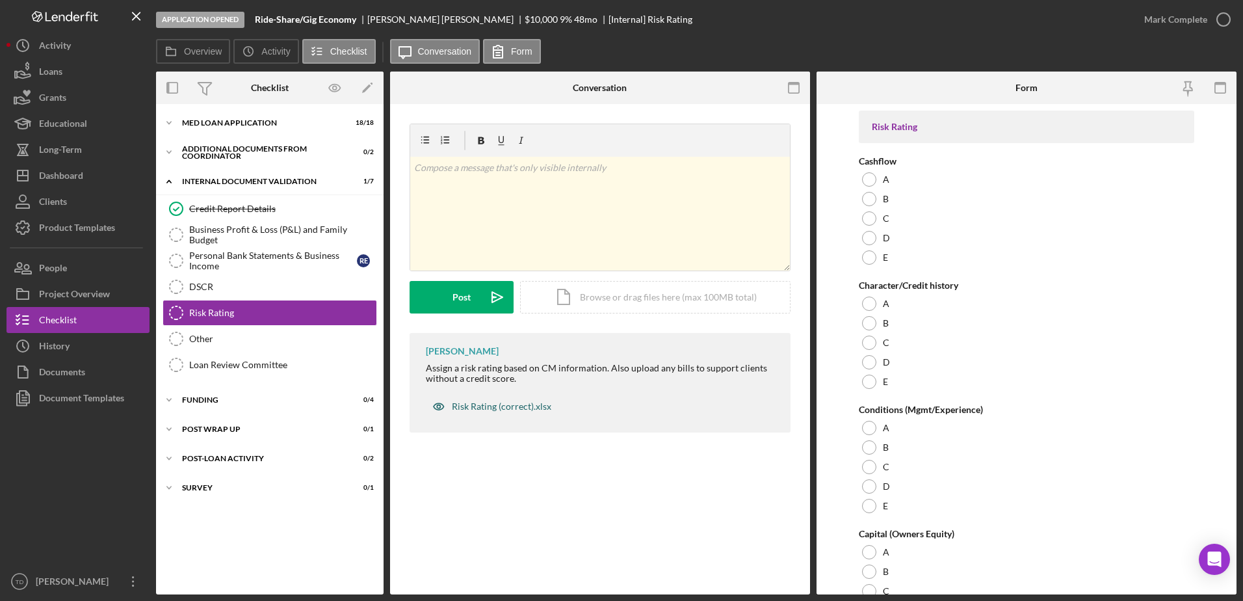
click at [516, 404] on div "Risk Rating (correct).xlsx" at bounding box center [501, 406] width 99 height 10
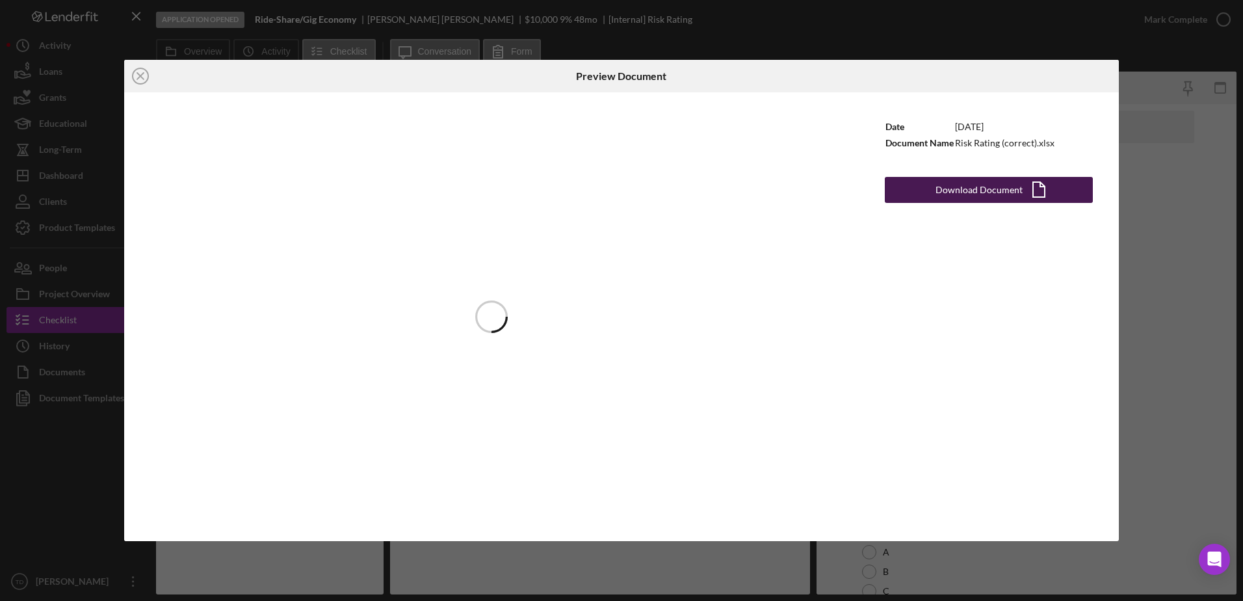
click at [945, 195] on div "Download Document" at bounding box center [978, 190] width 87 height 26
click at [393, 600] on html "Application Opened Ride-Share/Gig Economy Rony Espinoza Fuentes $10,000 $10,000…" at bounding box center [621, 300] width 1243 height 601
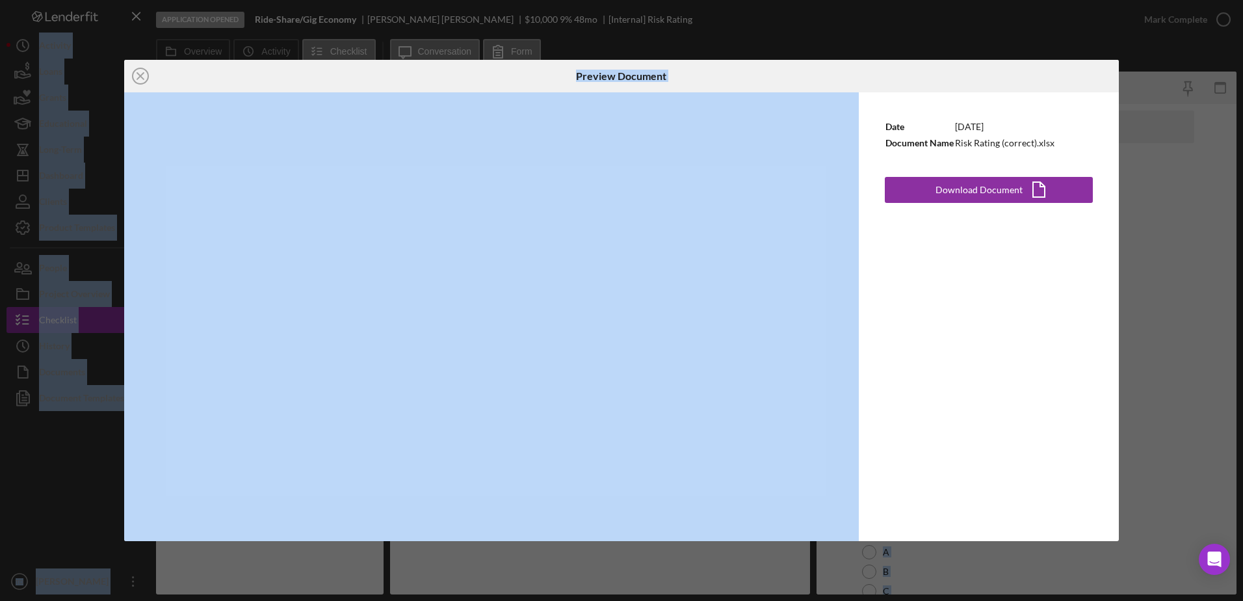
click at [393, 600] on html "Application Opened Ride-Share/Gig Economy Rony Espinoza Fuentes $10,000 $10,000…" at bounding box center [621, 300] width 1243 height 601
drag, startPoint x: 393, startPoint y: 601, endPoint x: 320, endPoint y: 573, distance: 78.2
click at [320, 573] on div "Icon/Close Preview Document Date 11/11/2024 Document Name Risk Rating (correct)…" at bounding box center [621, 300] width 1243 height 601
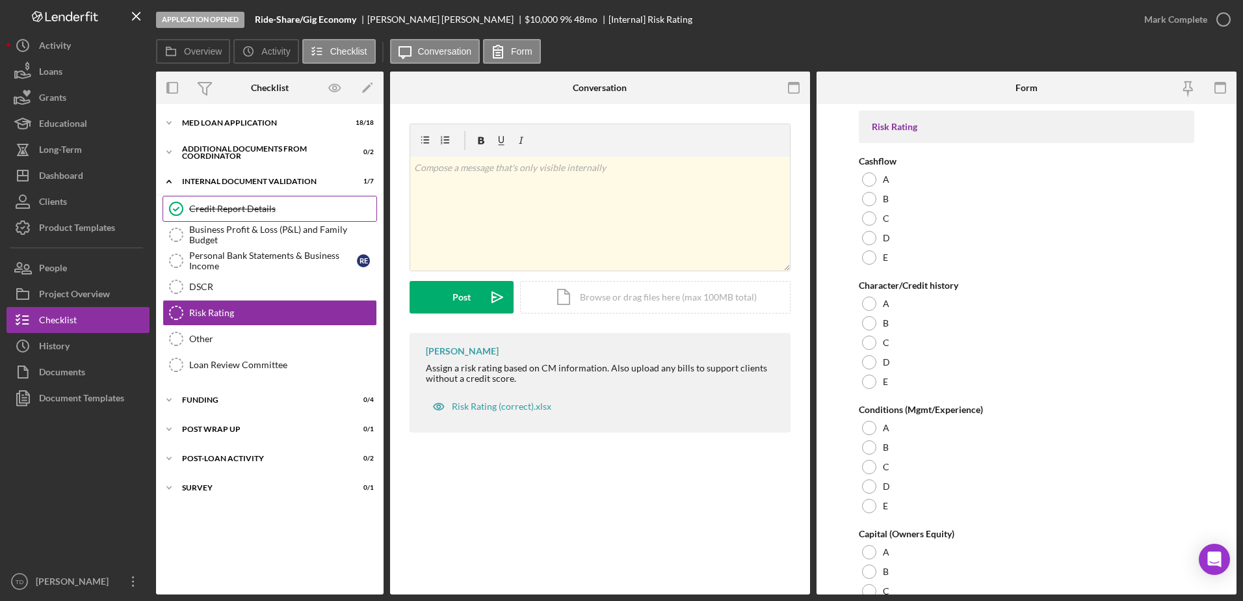
click at [266, 212] on div "Credit Report Details" at bounding box center [282, 208] width 187 height 10
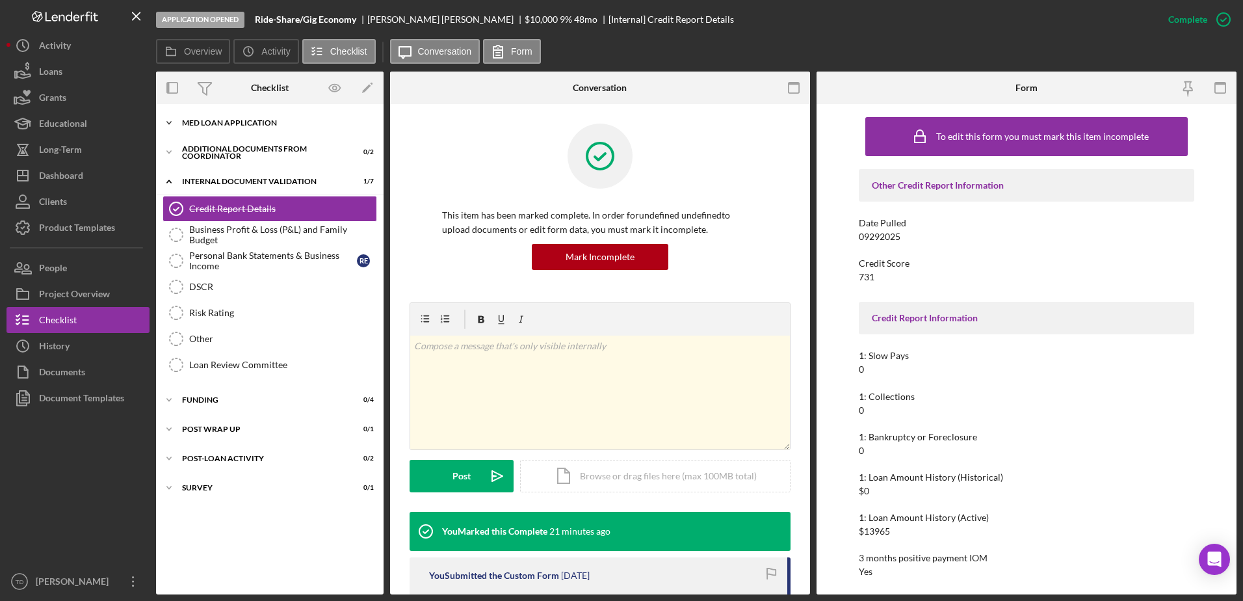
click at [241, 131] on div "Icon/Expander MED Loan Application 18 / 18" at bounding box center [270, 123] width 228 height 26
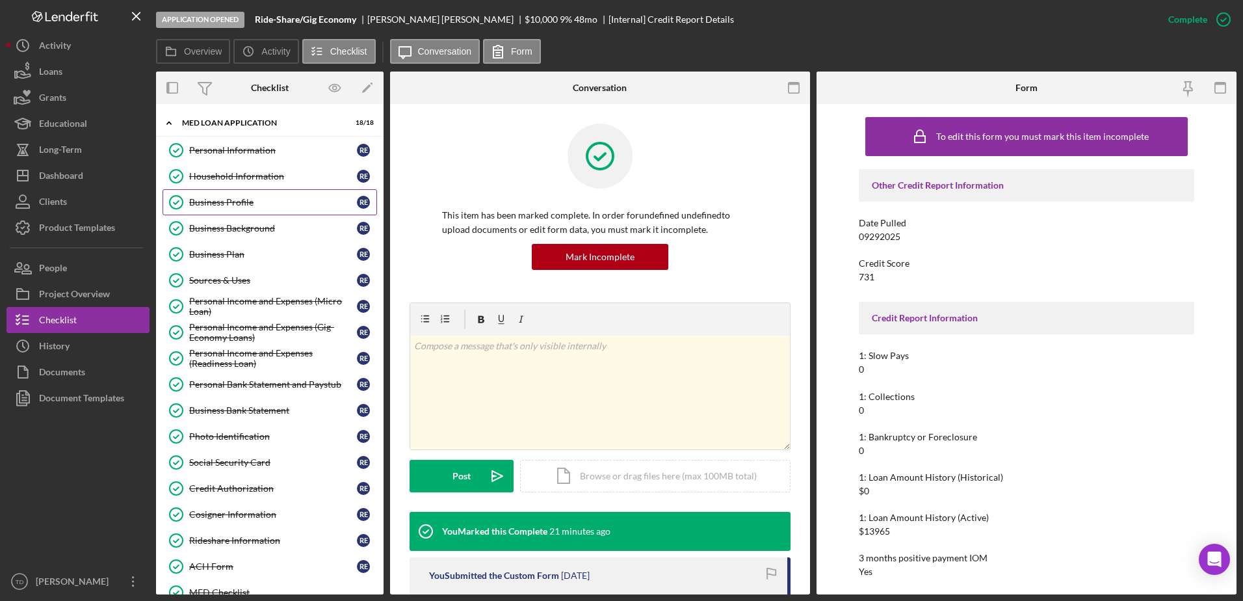
click at [229, 209] on link "Business Profile Business Profile R E" at bounding box center [270, 202] width 215 height 26
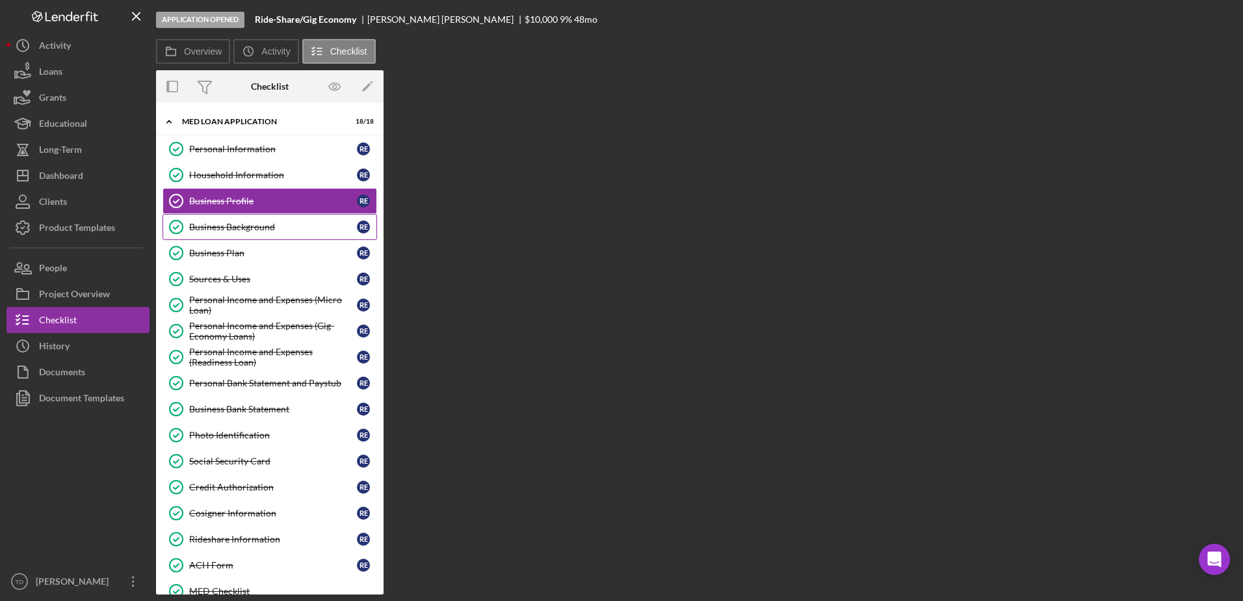
click at [228, 226] on div "Business Background" at bounding box center [273, 227] width 168 height 10
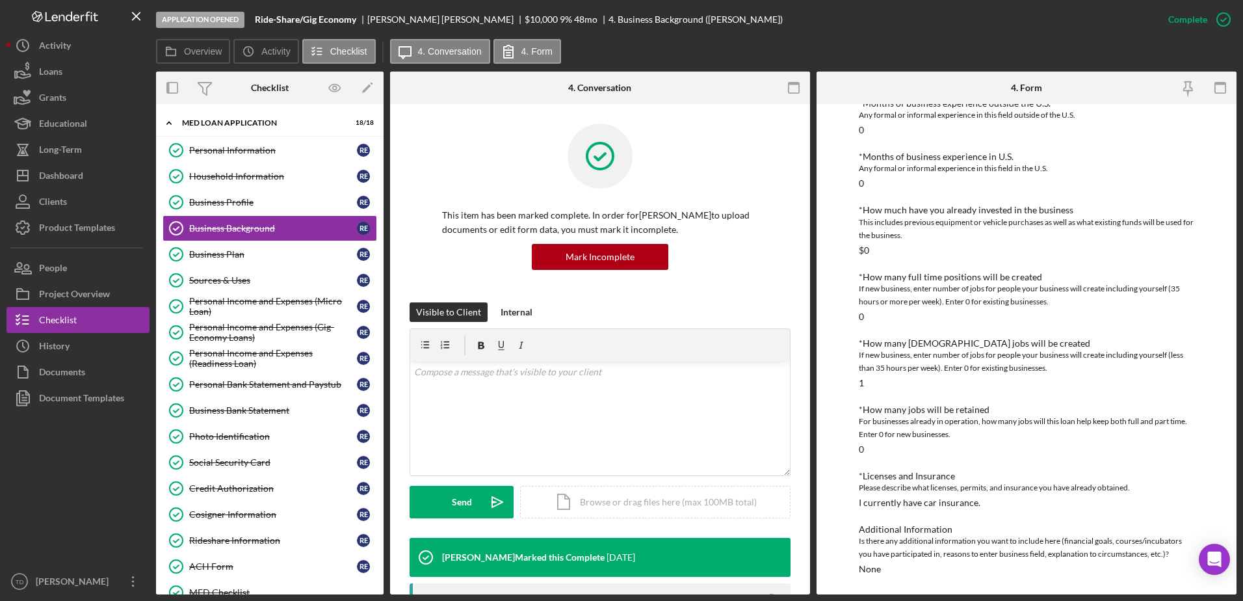
scroll to position [179, 0]
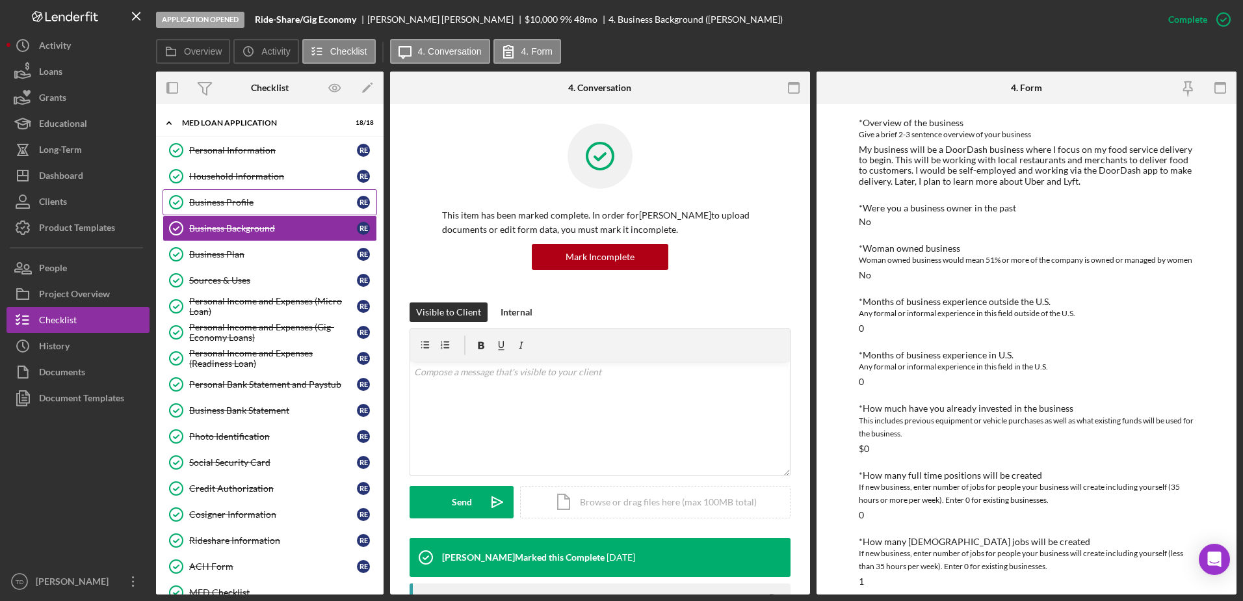
click at [250, 192] on link "Business Profile Business Profile R E" at bounding box center [270, 202] width 215 height 26
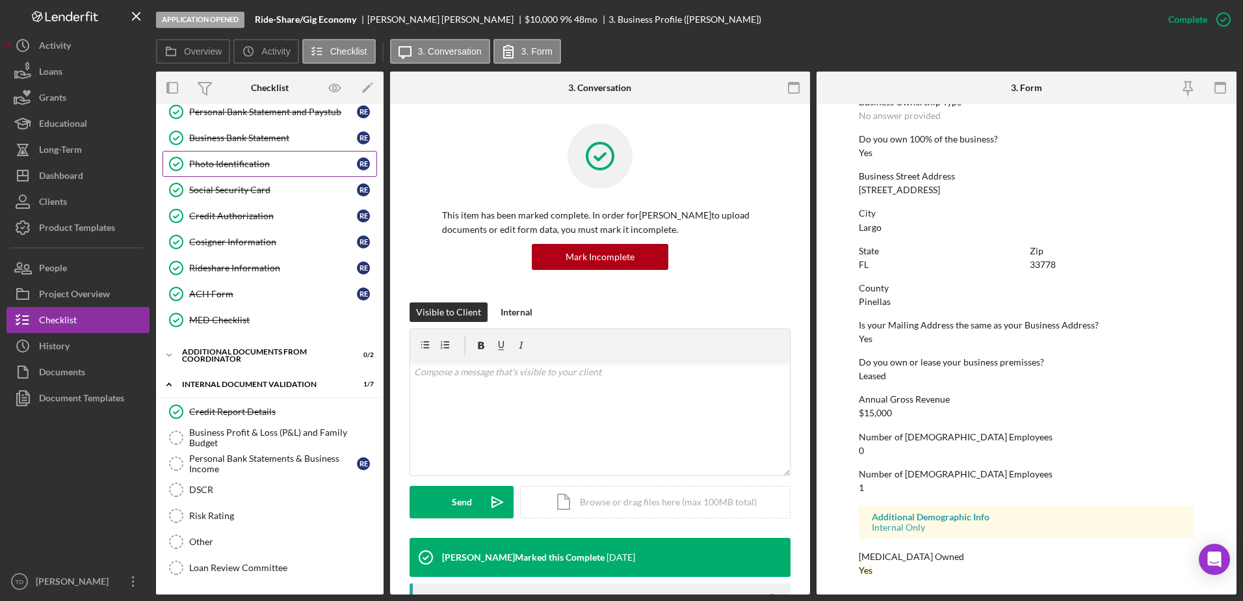
scroll to position [272, 0]
click at [228, 315] on div "MED Checklist" at bounding box center [282, 320] width 187 height 10
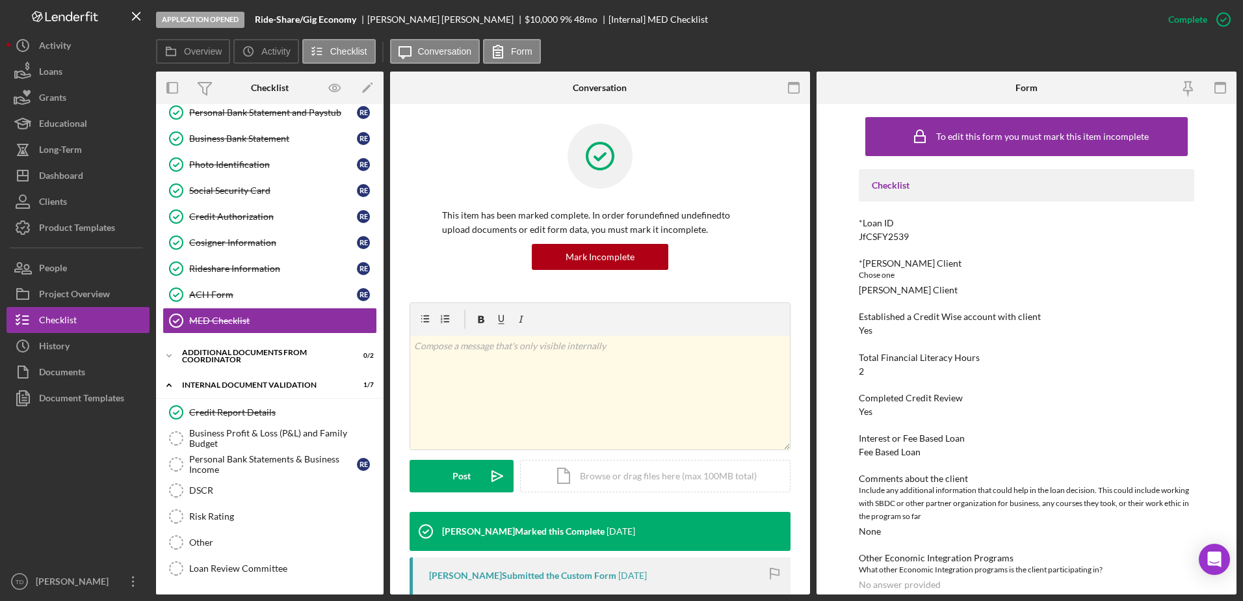
scroll to position [16, 0]
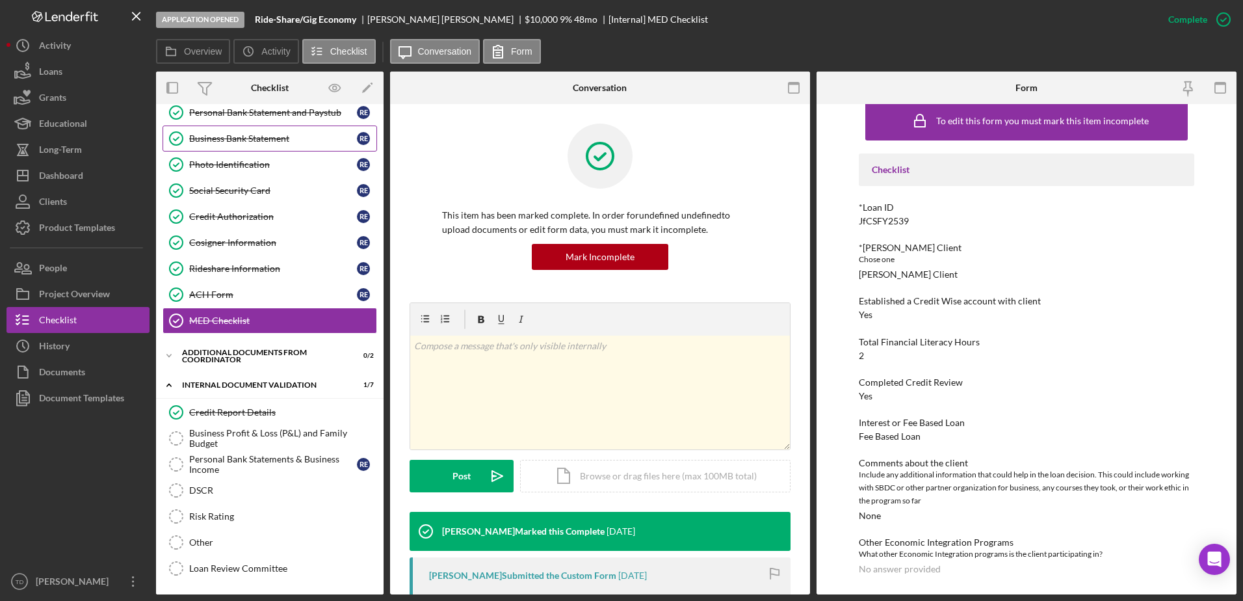
click at [242, 142] on div "Business Bank Statement" at bounding box center [273, 138] width 168 height 10
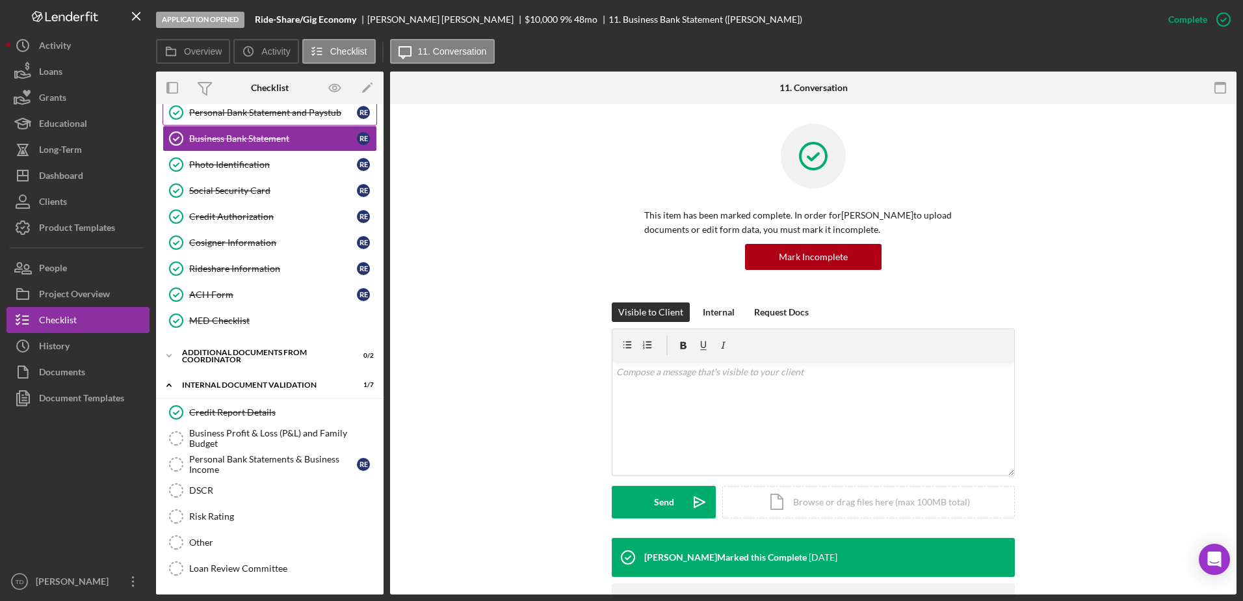
click at [235, 122] on link "Personal Bank Statement and Paystub Personal Bank Statement and Paystub R E" at bounding box center [270, 112] width 215 height 26
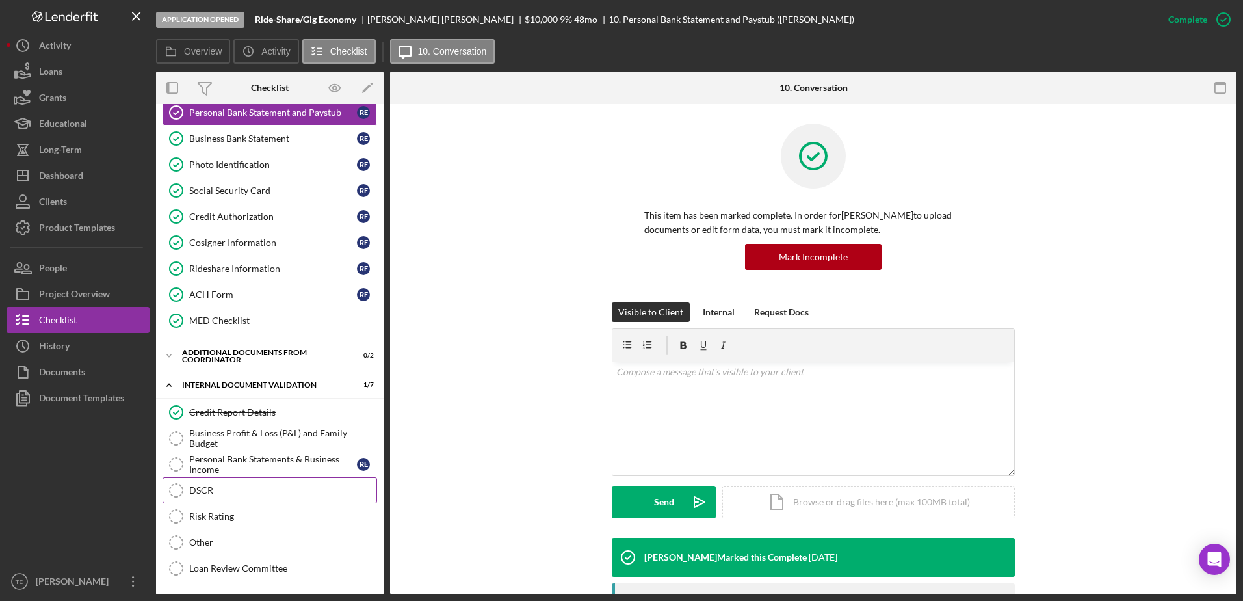
click at [306, 485] on div "DSCR" at bounding box center [282, 490] width 187 height 10
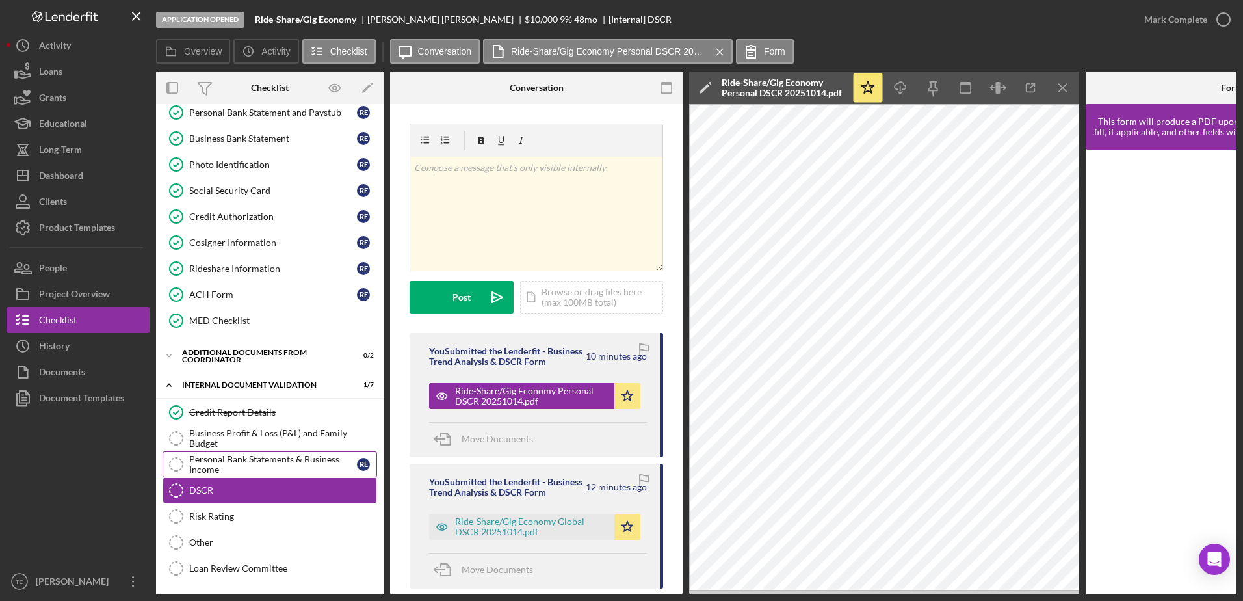
click at [304, 468] on div "Personal Bank Statements & Business Income" at bounding box center [273, 464] width 168 height 21
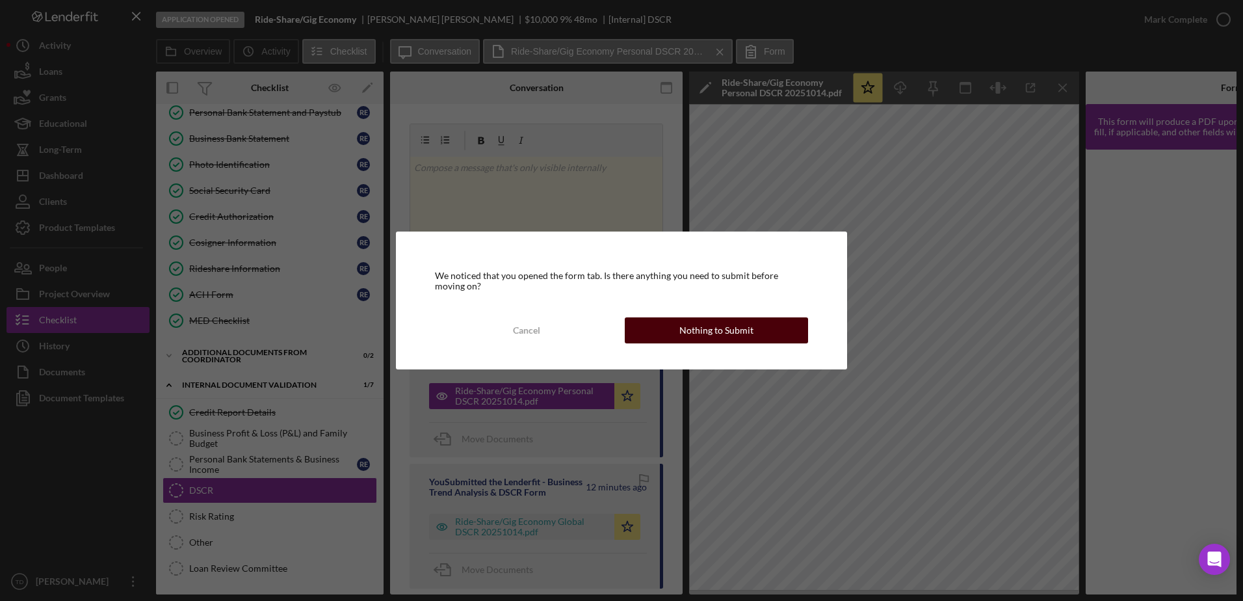
click at [714, 336] on div "Nothing to Submit" at bounding box center [716, 330] width 74 height 26
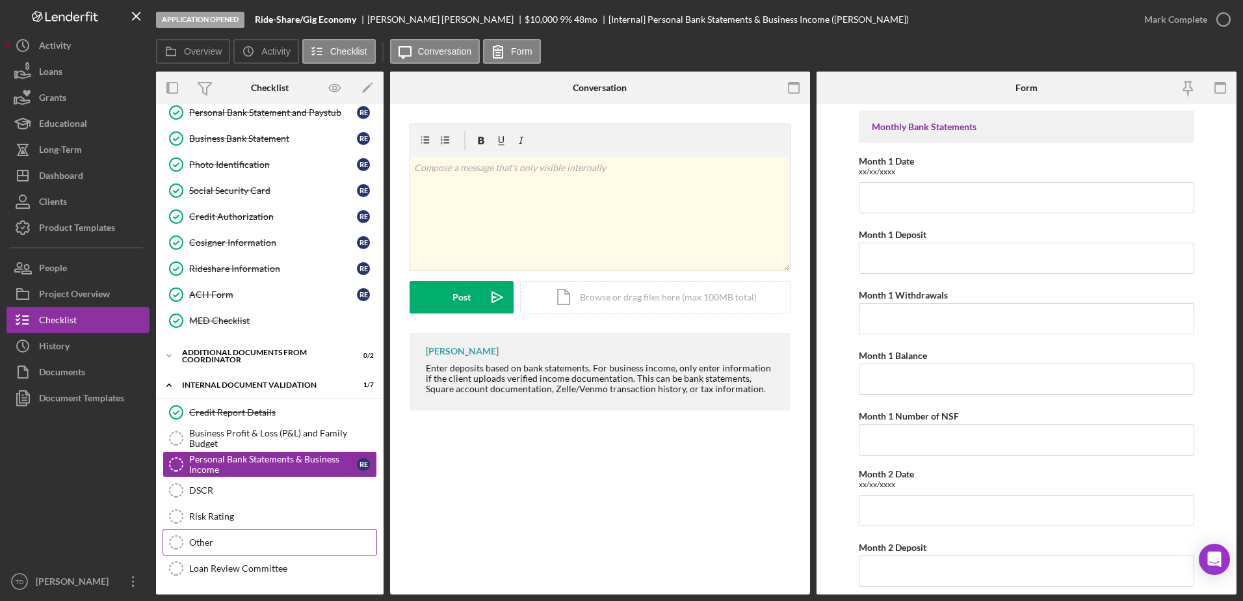
click at [272, 543] on div "Other" at bounding box center [282, 542] width 187 height 10
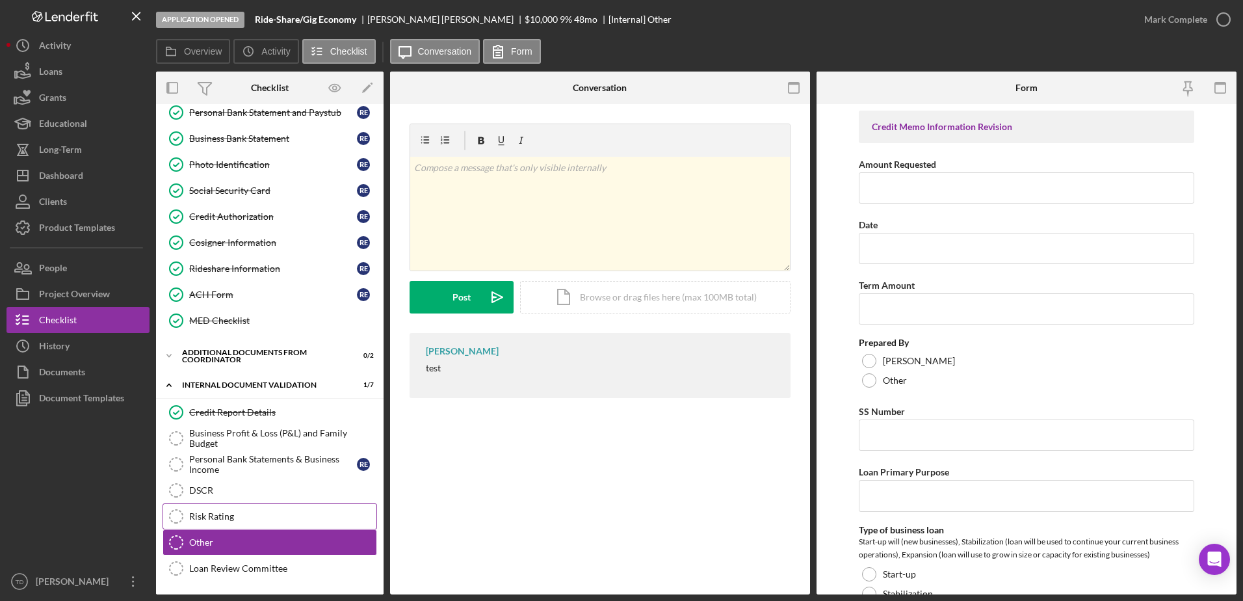
click at [265, 512] on div "Risk Rating" at bounding box center [282, 516] width 187 height 10
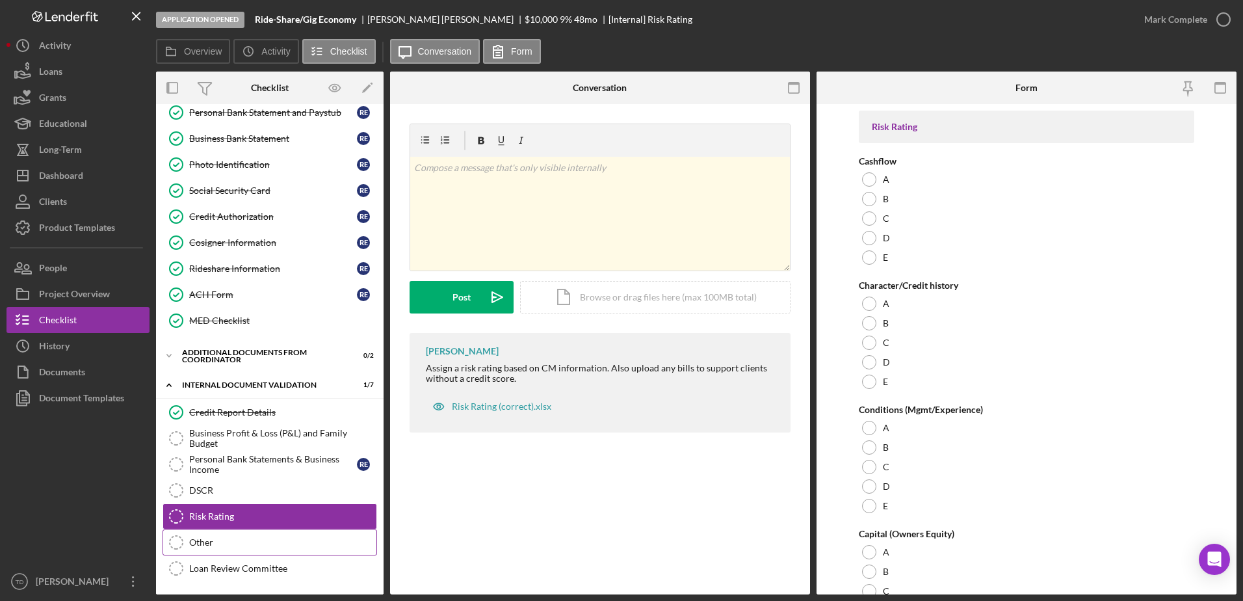
click at [256, 530] on link "Other Other" at bounding box center [270, 542] width 215 height 26
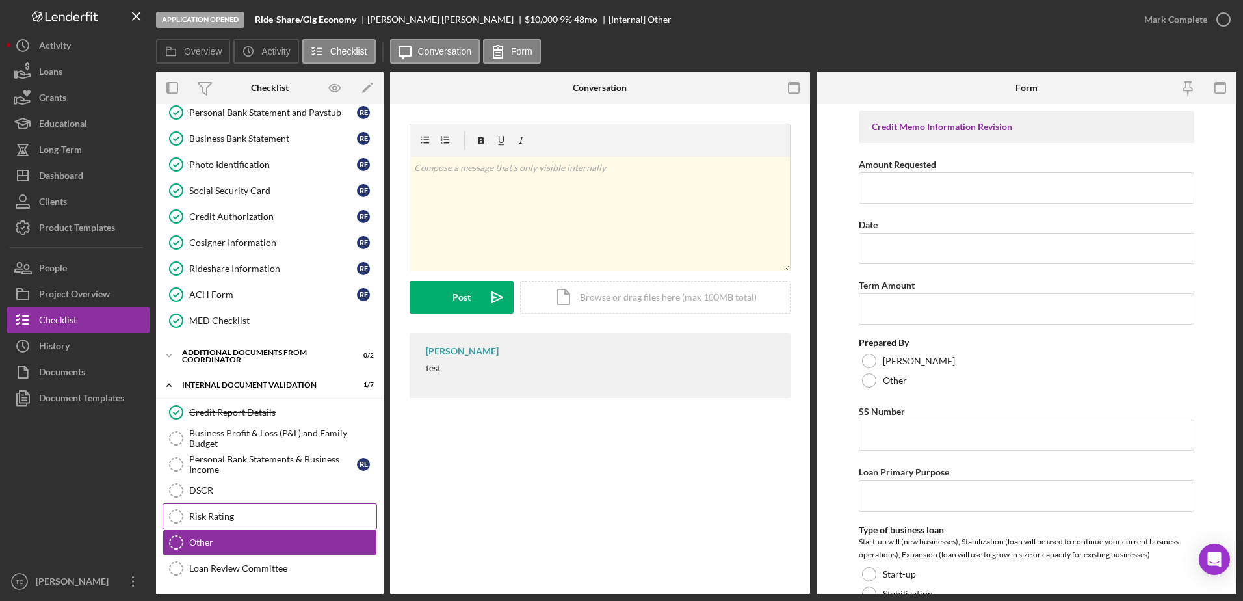
click at [252, 503] on link "Risk Rating Risk Rating" at bounding box center [270, 516] width 215 height 26
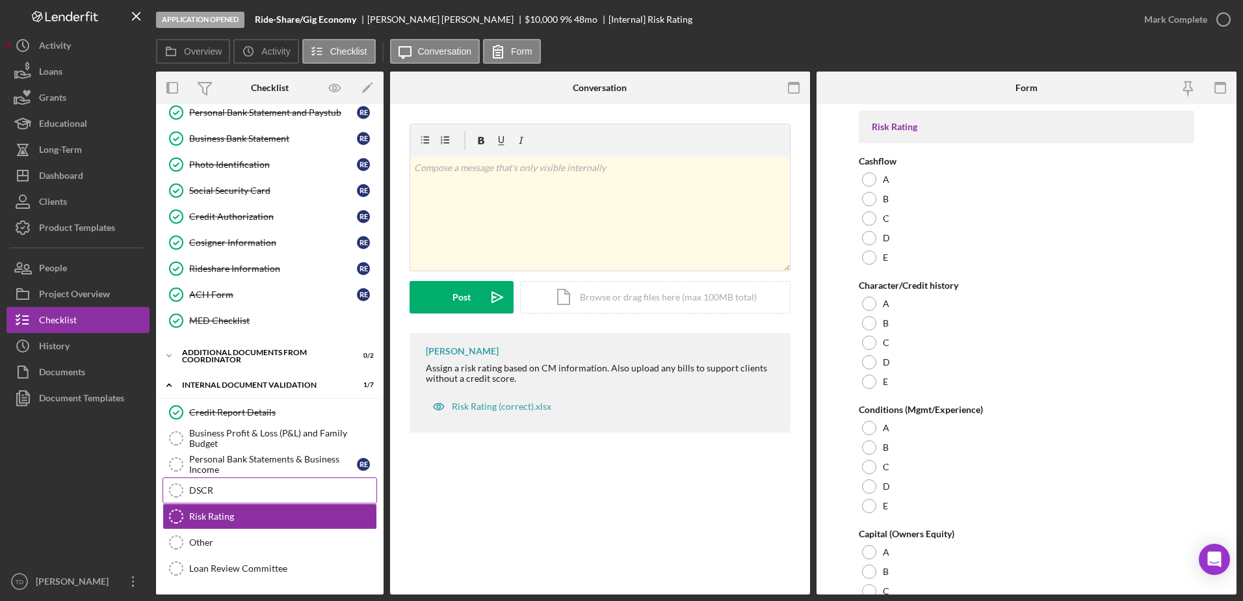
click at [239, 481] on link "DSCR DSCR" at bounding box center [270, 490] width 215 height 26
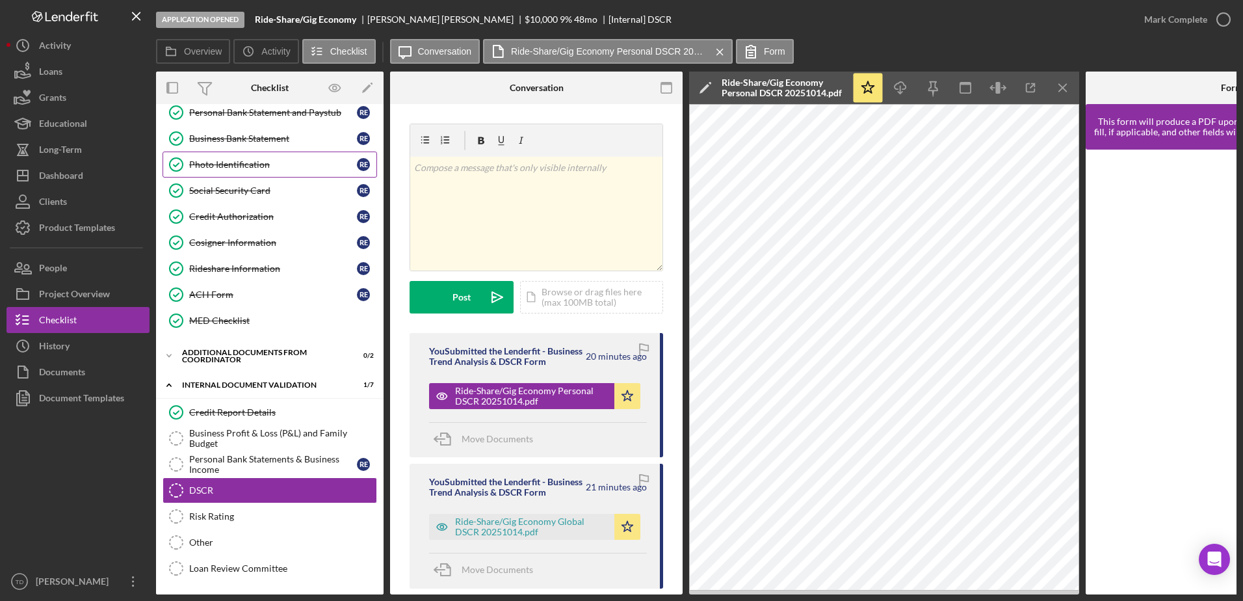
click at [222, 168] on div "Photo Identification" at bounding box center [273, 164] width 168 height 10
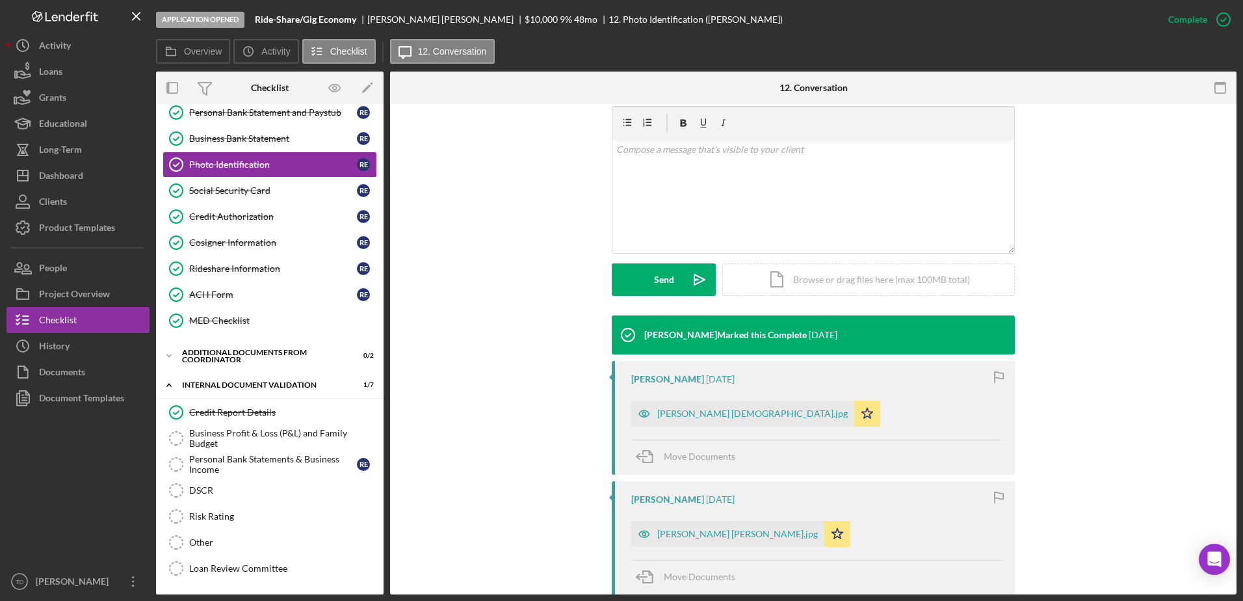
scroll to position [223, 0]
click at [681, 414] on div "Rony Espinoza Green card.jpg" at bounding box center [752, 413] width 190 height 10
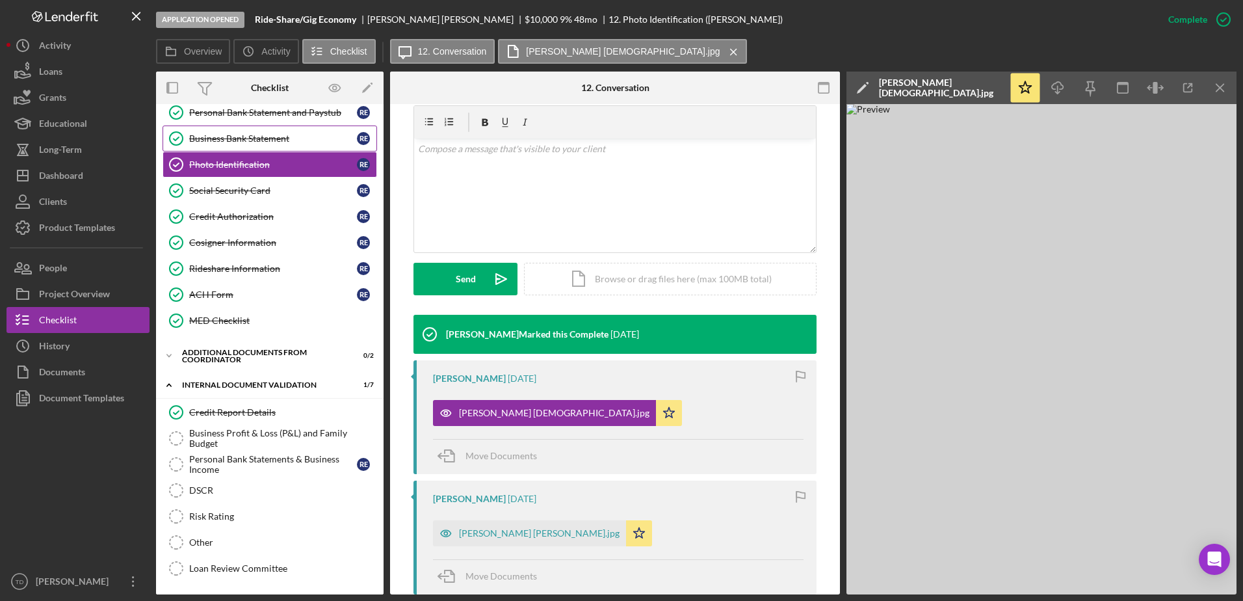
click at [282, 127] on link "Business Bank Statement Business Bank Statement R E" at bounding box center [270, 138] width 215 height 26
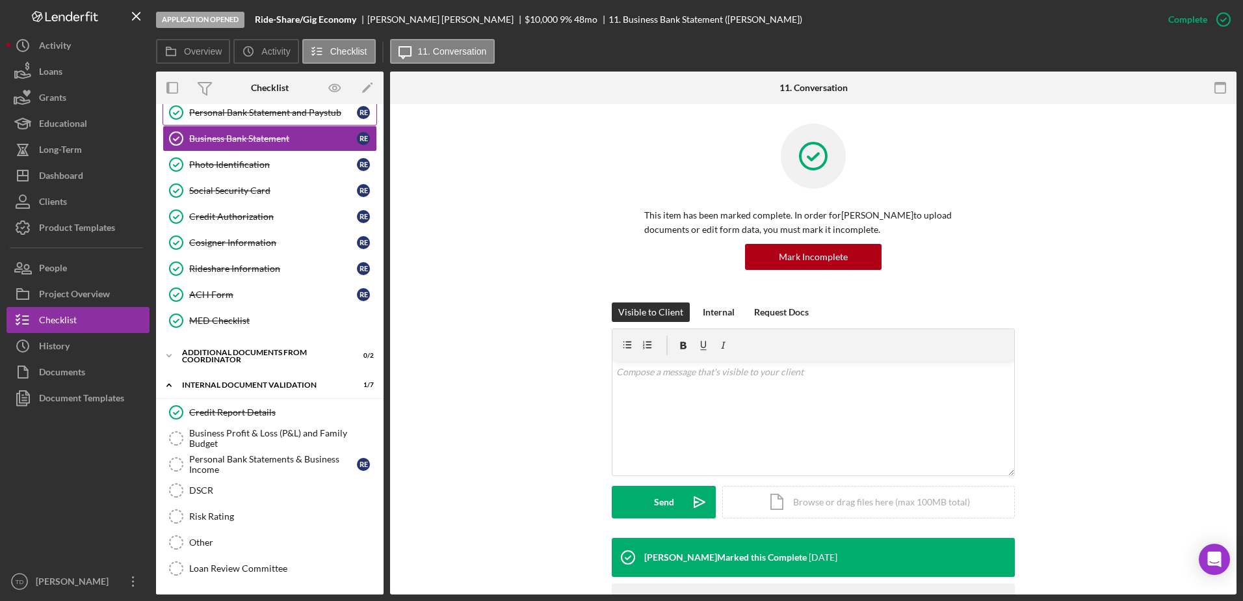
click at [281, 114] on div "Personal Bank Statement and Paystub" at bounding box center [273, 112] width 168 height 10
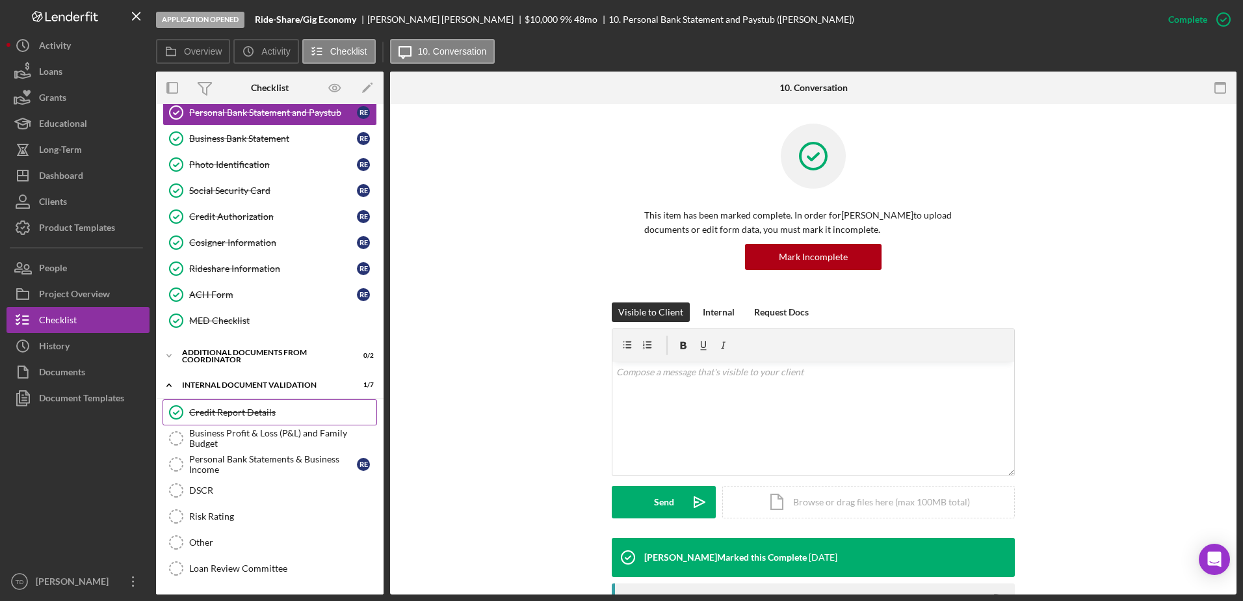
click at [270, 419] on link "Credit Report Details Credit Report Details" at bounding box center [270, 412] width 215 height 26
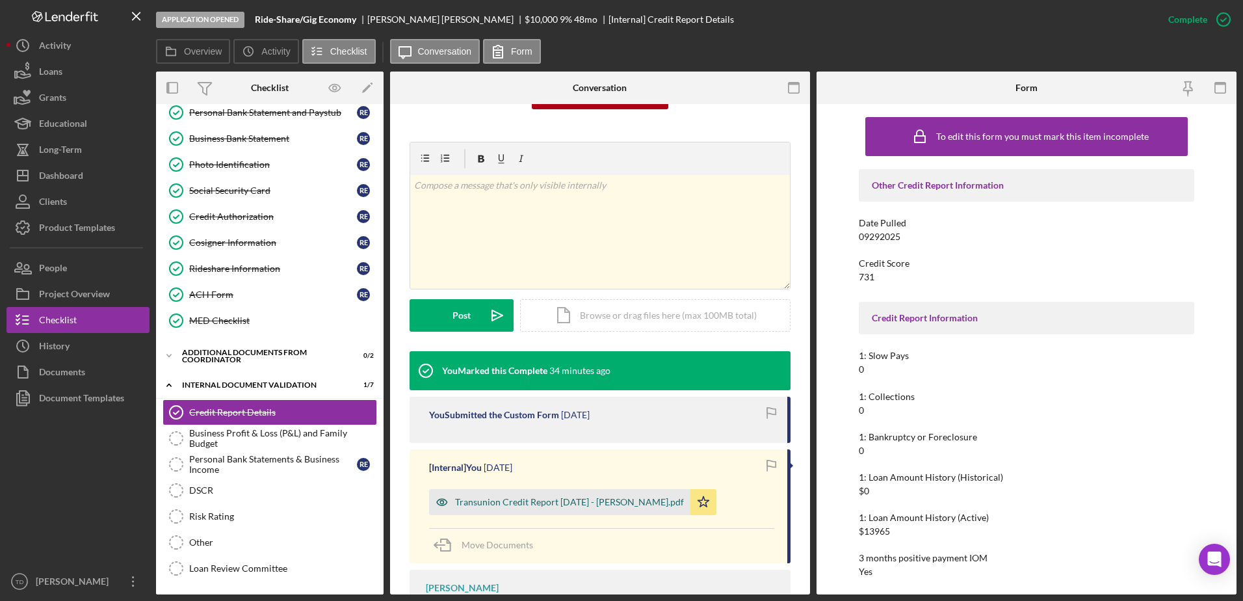
click at [591, 501] on div "Transunion Credit Report 9.29.2025 - Fuentes.pdf" at bounding box center [569, 502] width 229 height 10
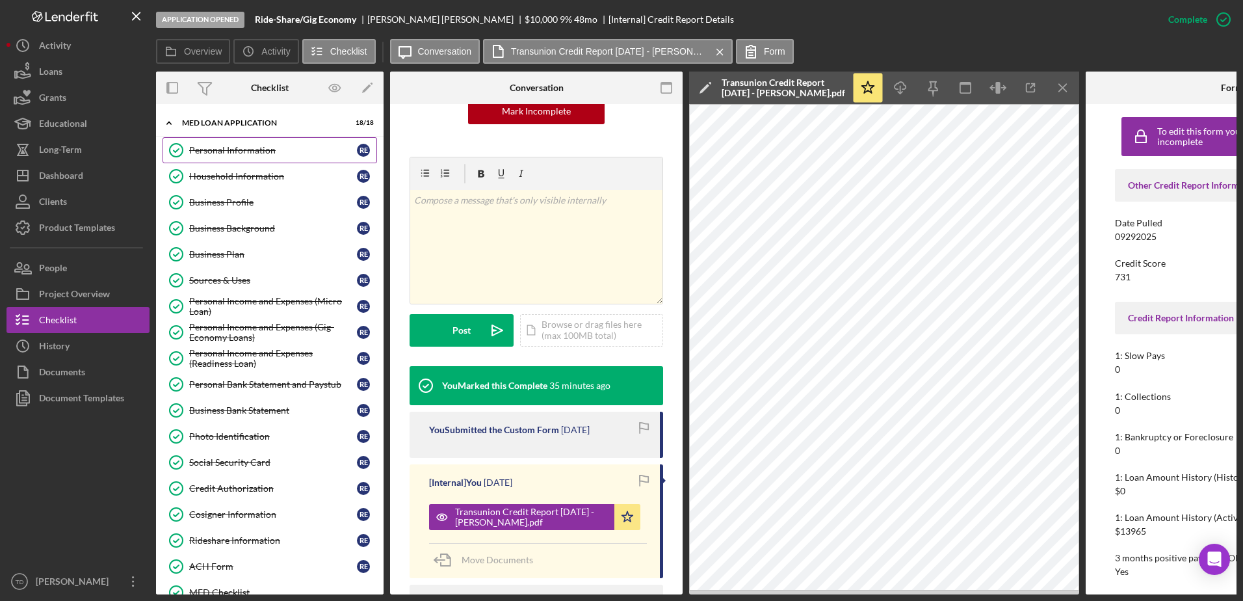
click at [259, 140] on link "Personal Information Personal Information R E" at bounding box center [270, 150] width 215 height 26
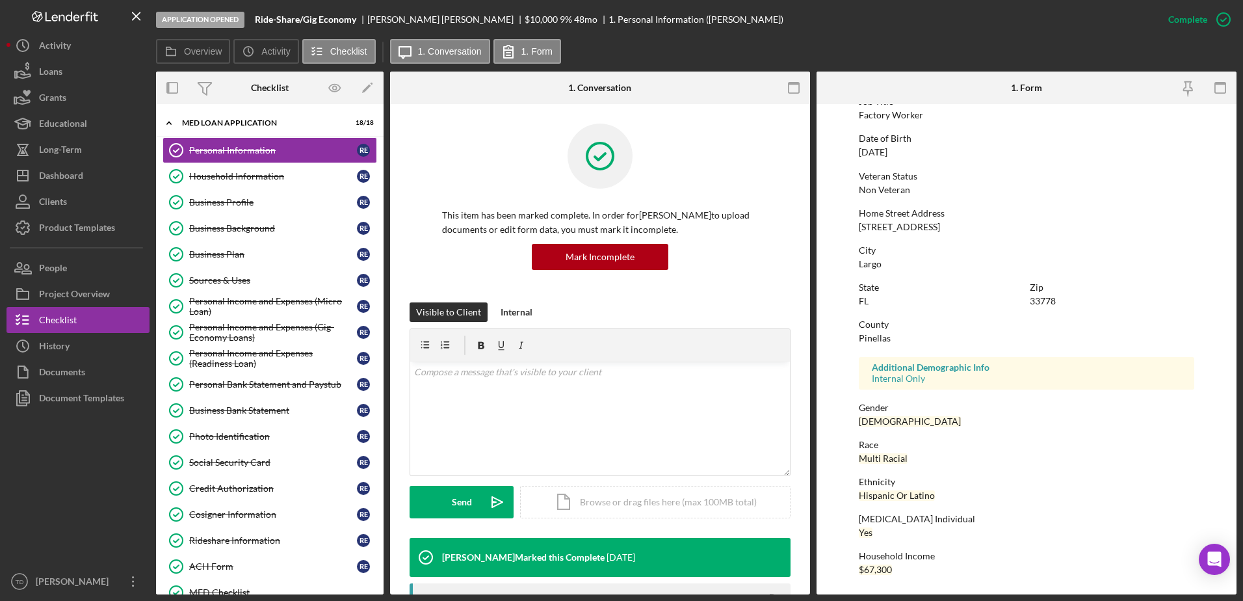
scroll to position [116, 0]
click at [268, 179] on div "Household Information" at bounding box center [273, 176] width 168 height 10
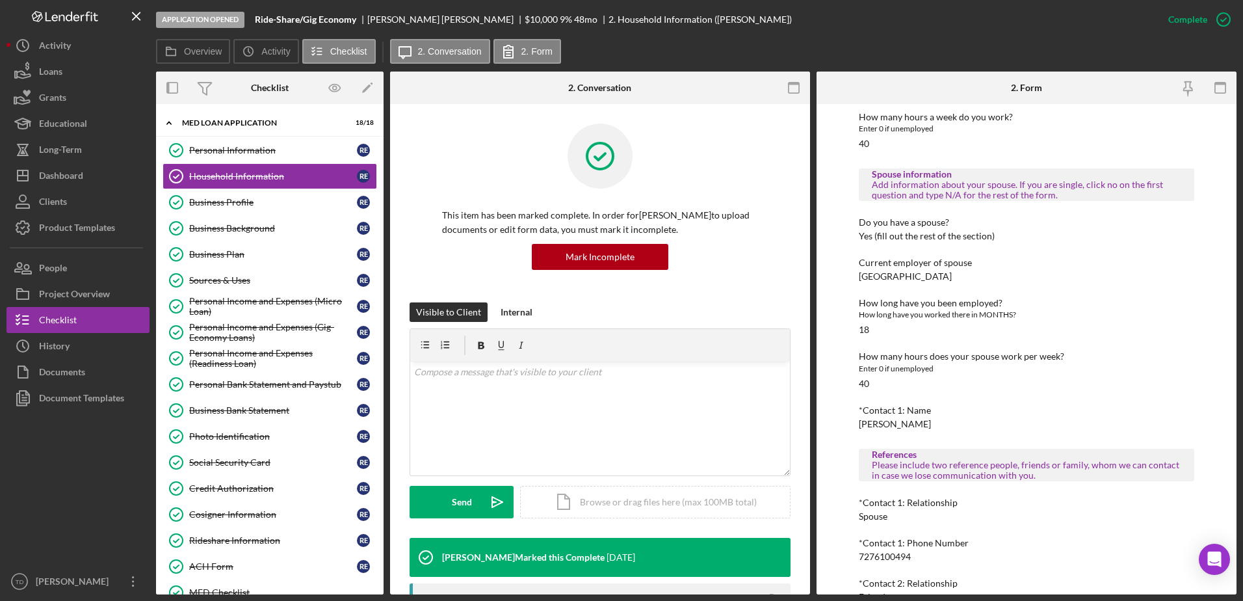
scroll to position [774, 0]
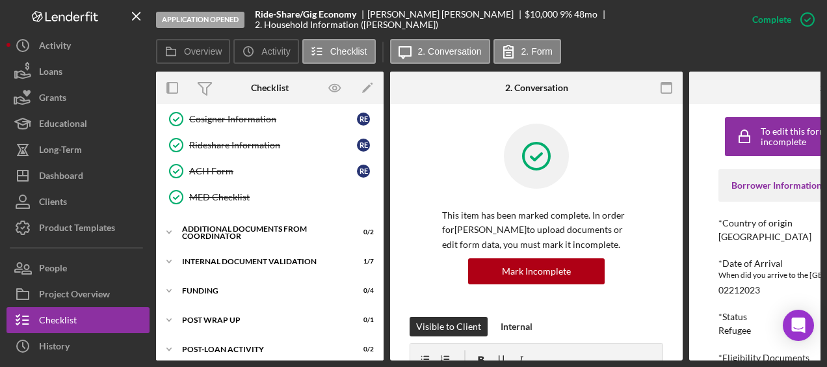
scroll to position [398, 0]
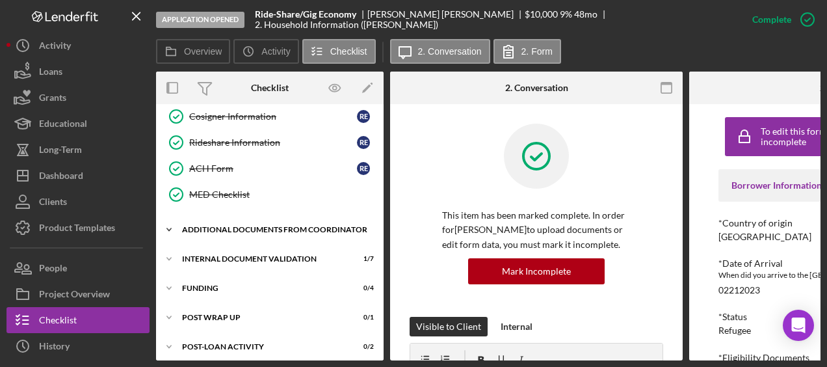
click at [253, 226] on div "Additional Documents from Coordinator" at bounding box center [274, 230] width 185 height 8
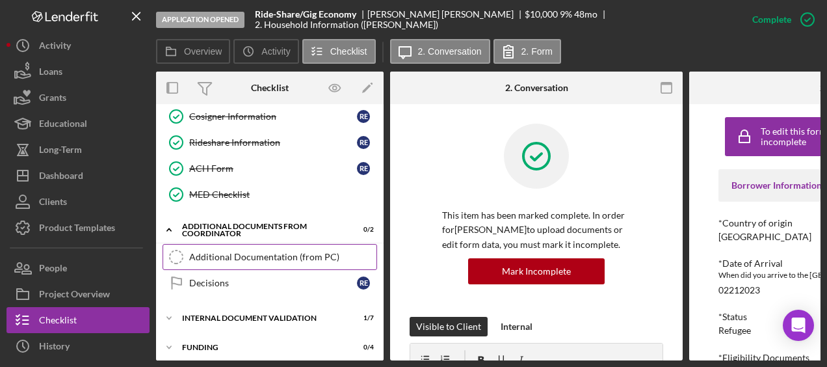
click at [252, 254] on div "Additional Documentation (from PC)" at bounding box center [282, 257] width 187 height 10
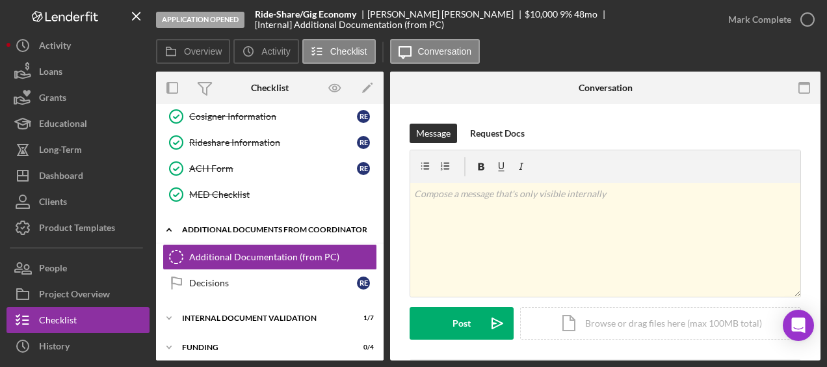
click at [253, 226] on div "Additional Documents from Coordinator" at bounding box center [274, 230] width 185 height 8
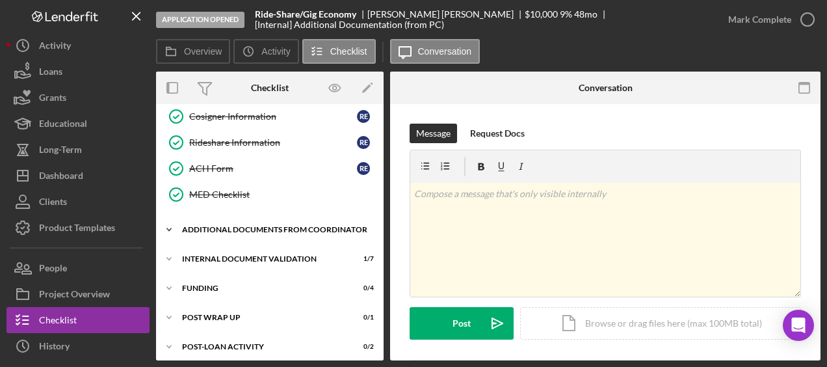
click at [250, 226] on div "Additional Documents from Coordinator" at bounding box center [274, 230] width 185 height 8
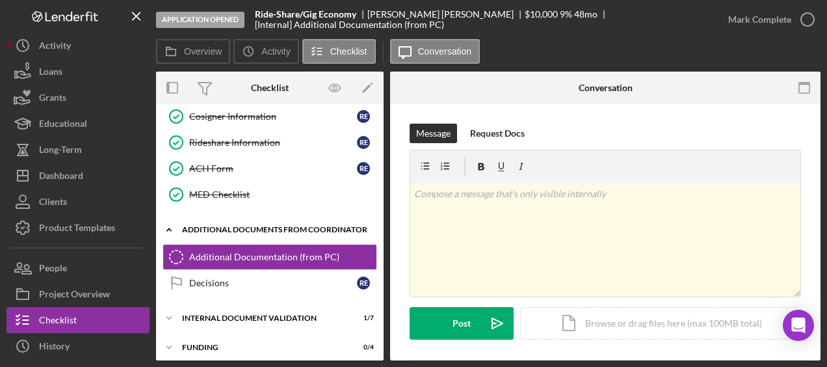
scroll to position [414, 0]
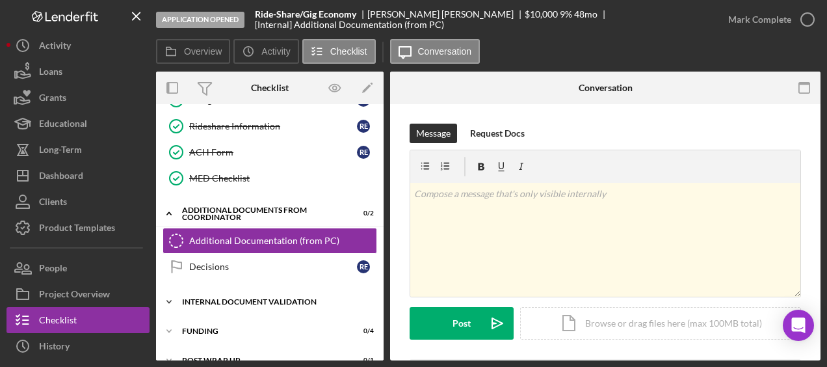
click at [252, 296] on div "Icon/Expander Internal Document Validation 1 / 7" at bounding box center [270, 302] width 228 height 26
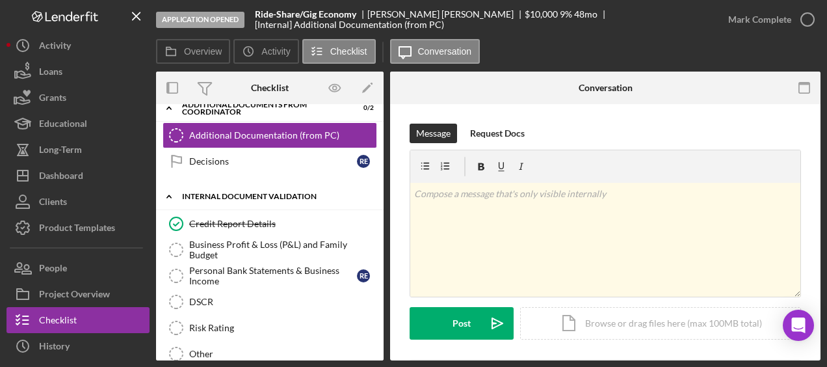
scroll to position [521, 0]
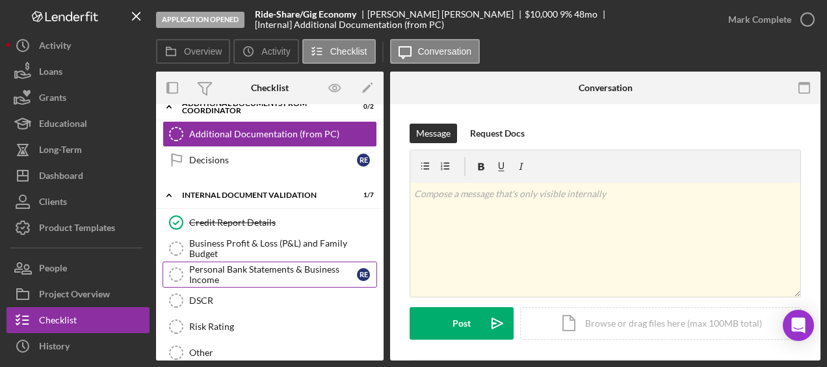
click at [255, 264] on div "Personal Bank Statements & Business Income" at bounding box center [273, 274] width 168 height 21
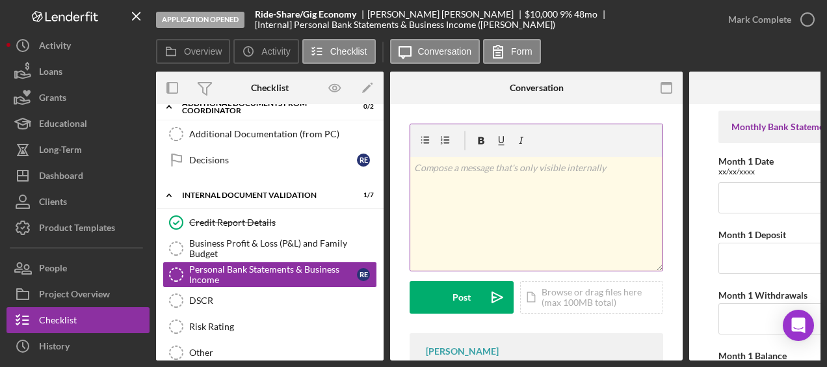
scroll to position [0, 161]
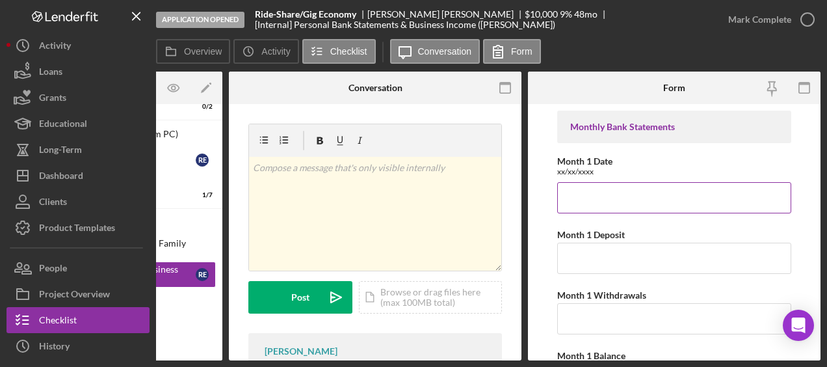
click at [616, 209] on input "Month 1 Date" at bounding box center [674, 197] width 234 height 31
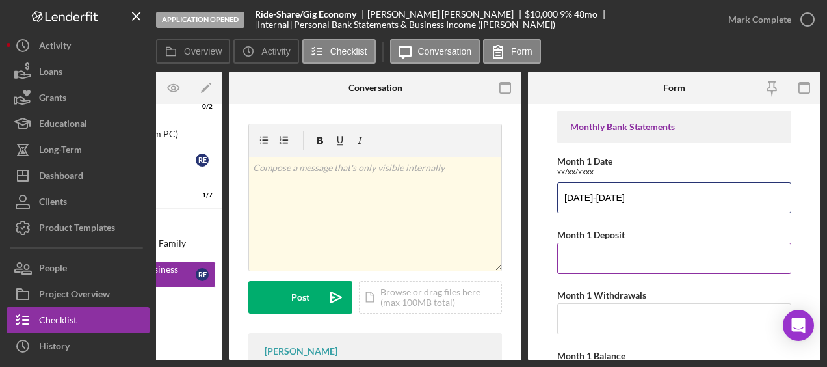
type input "06/19/2025-07/18/2025"
click at [638, 258] on input "Month 1 Deposit" at bounding box center [674, 257] width 234 height 31
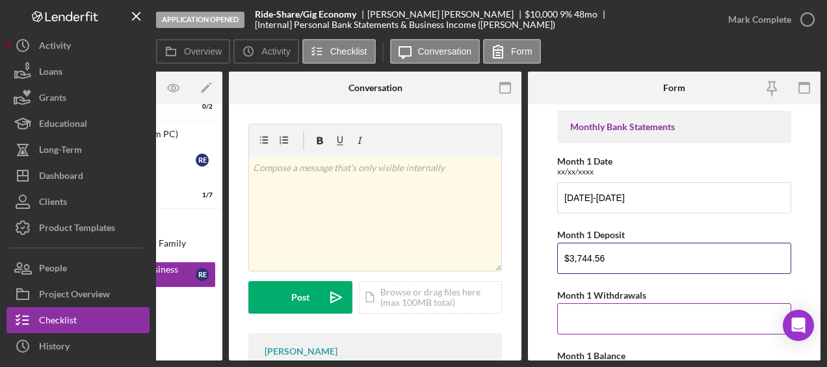
type input "$3,744.56"
click at [612, 320] on input "Month 1 Withdrawals" at bounding box center [674, 318] width 234 height 31
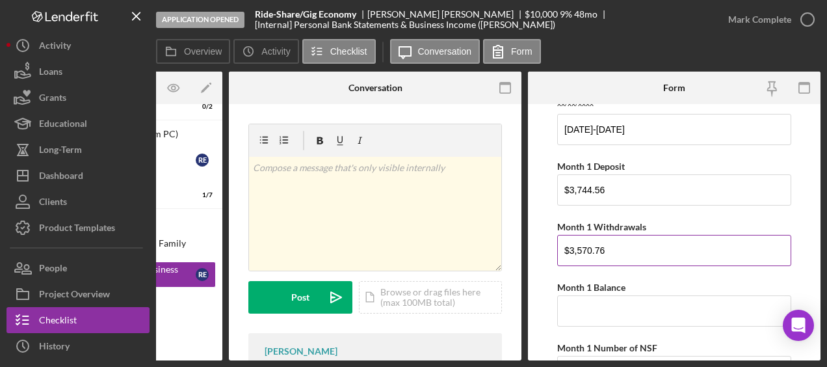
scroll to position [72, 0]
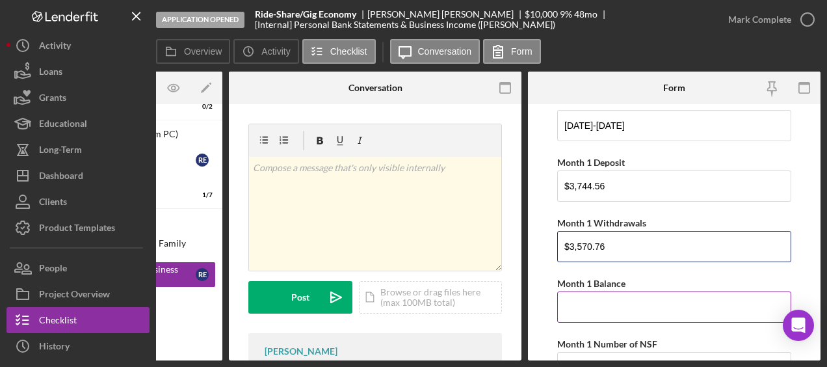
type input "$3,570.76"
click at [593, 310] on input "Month 1 Balance" at bounding box center [674, 306] width 234 height 31
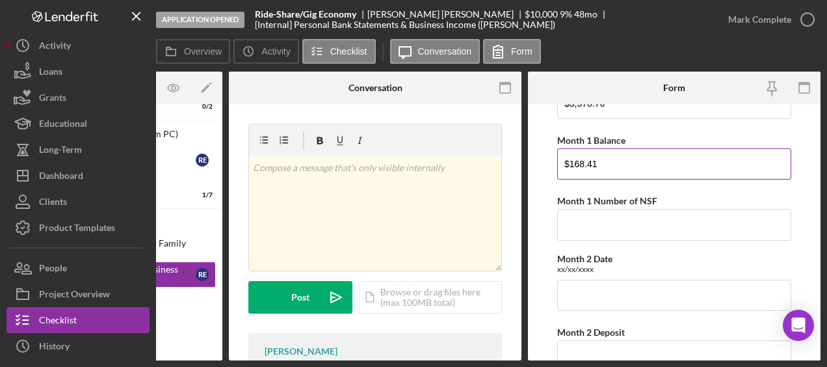
scroll to position [215, 0]
type input "$168.41"
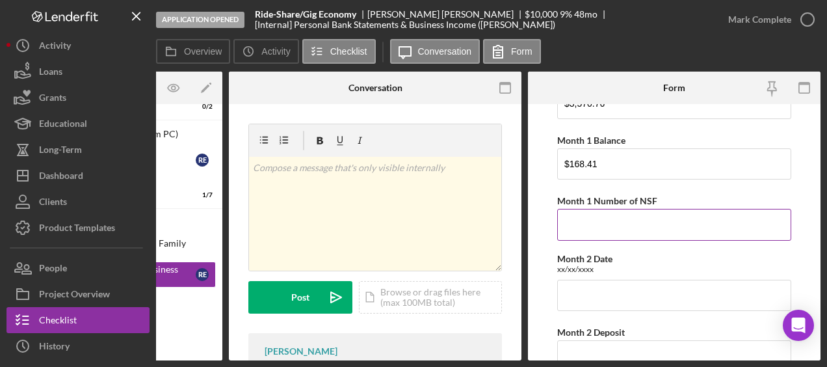
click at [597, 215] on input "Month 1 Number of NSF" at bounding box center [674, 224] width 234 height 31
click at [608, 229] on input "Month 1 Number of NSF" at bounding box center [674, 224] width 234 height 31
type input "0"
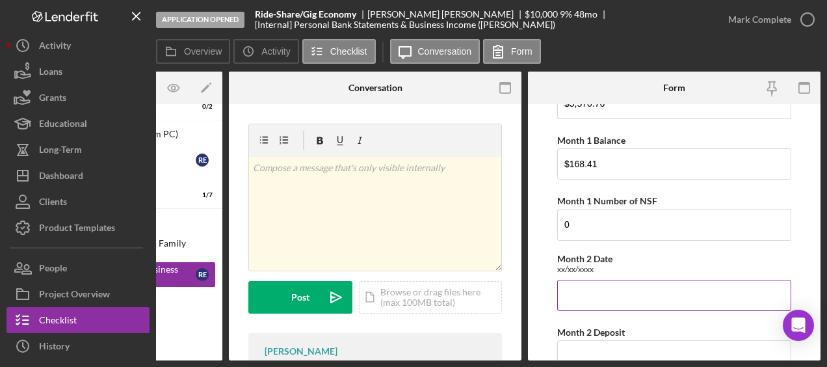
click at [588, 283] on input "Month 2 Date" at bounding box center [674, 295] width 234 height 31
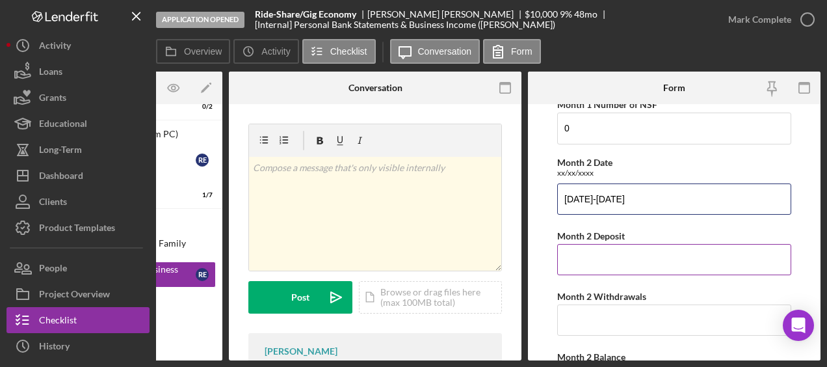
type input "07/19/2025-08/19/2025"
click at [592, 263] on input "Month 2 Deposit" at bounding box center [674, 259] width 234 height 31
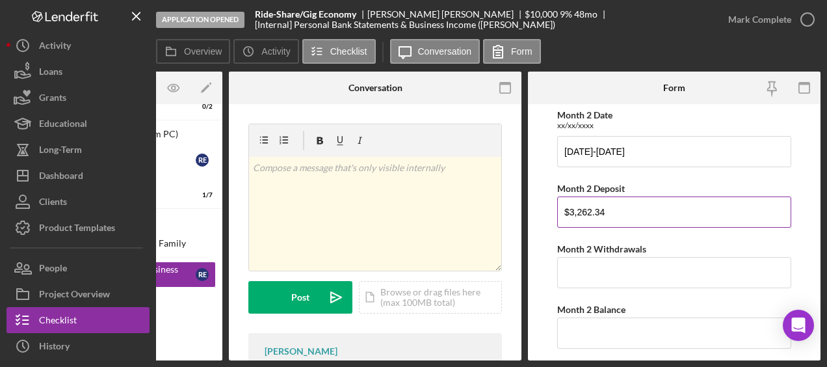
scroll to position [367, 0]
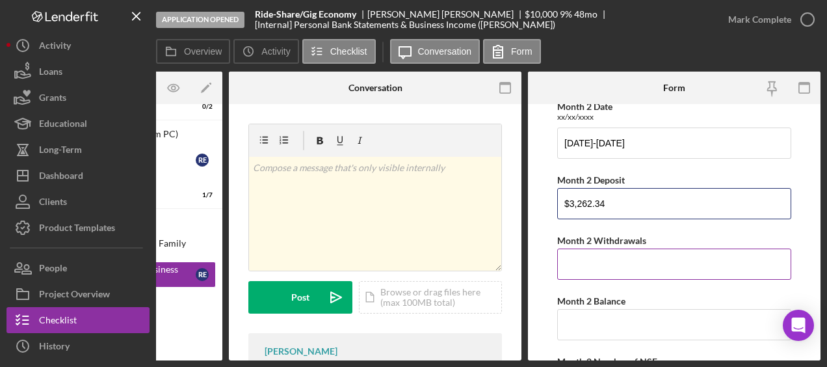
type input "$3,262.34"
click at [590, 265] on input "Month 2 Withdrawals" at bounding box center [674, 263] width 234 height 31
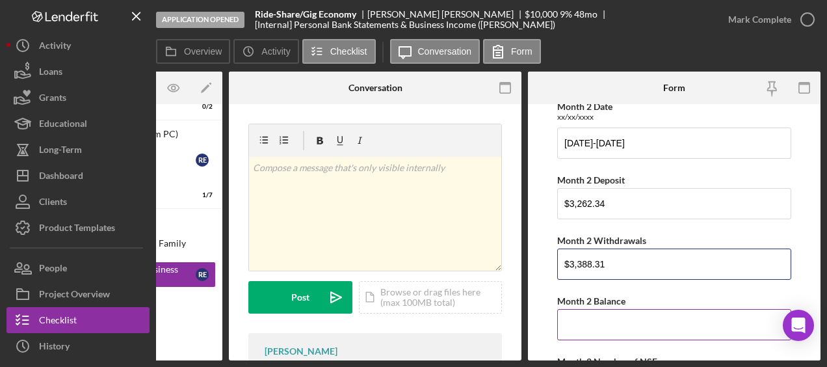
type input "$3,388.31"
click at [603, 312] on input "Month 2 Balance" at bounding box center [674, 324] width 234 height 31
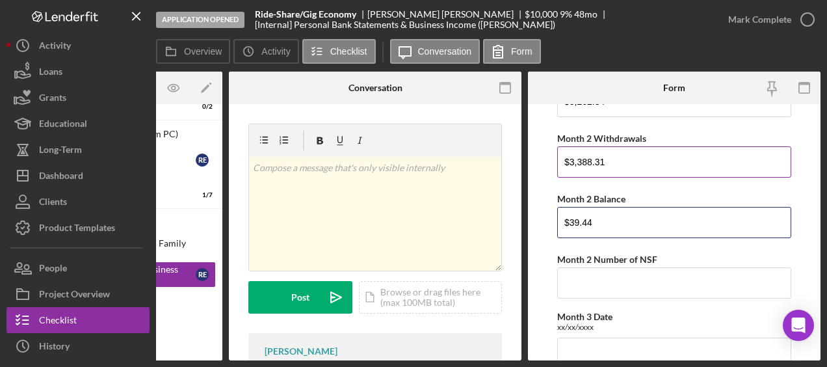
scroll to position [489, 0]
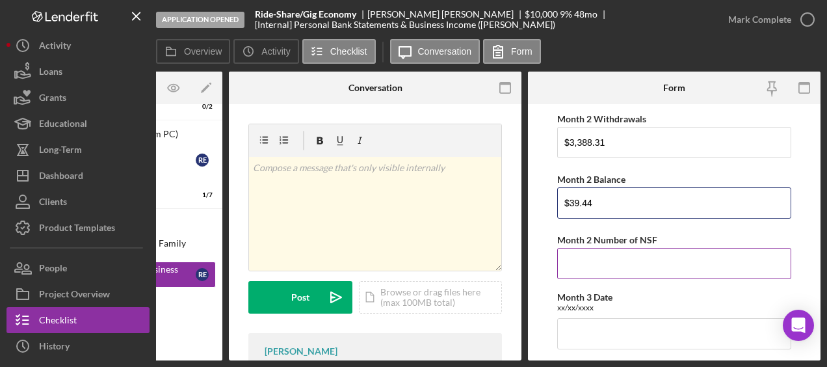
type input "$39.44"
click at [622, 259] on input "Month 2 Number of NSF" at bounding box center [674, 263] width 234 height 31
type input "0"
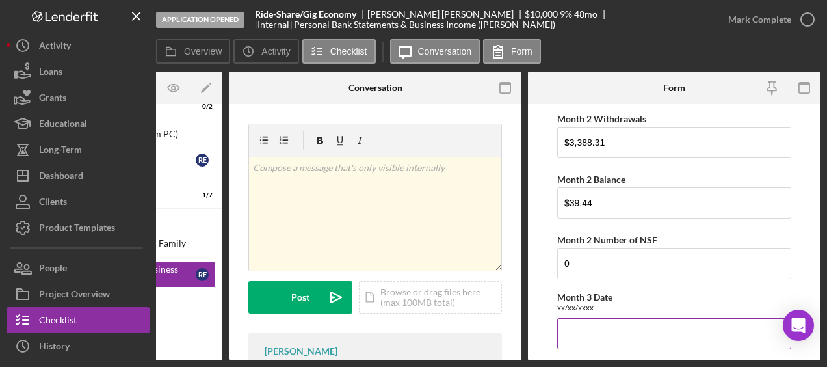
click at [601, 330] on input "Month 3 Date" at bounding box center [674, 333] width 234 height 31
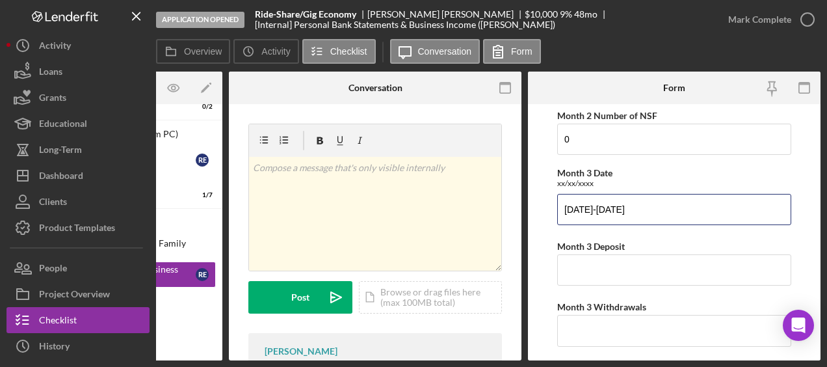
scroll to position [614, 0]
type input "08/20/2025-09/18/2025"
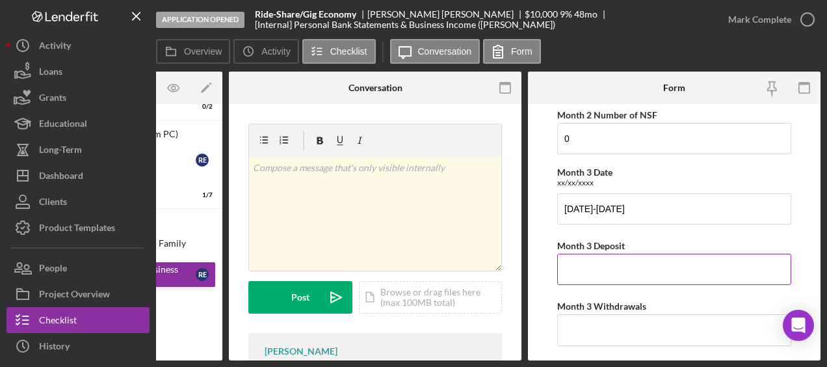
click at [610, 274] on input "Month 3 Deposit" at bounding box center [674, 269] width 234 height 31
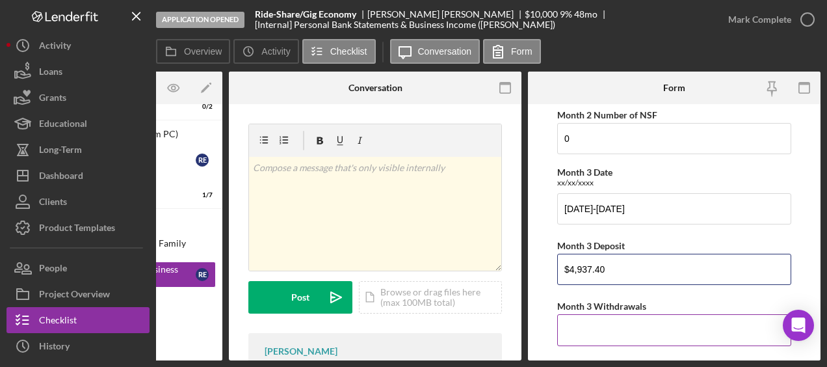
type input "$4,937.40"
click at [585, 319] on input "Month 3 Withdrawals" at bounding box center [674, 329] width 234 height 31
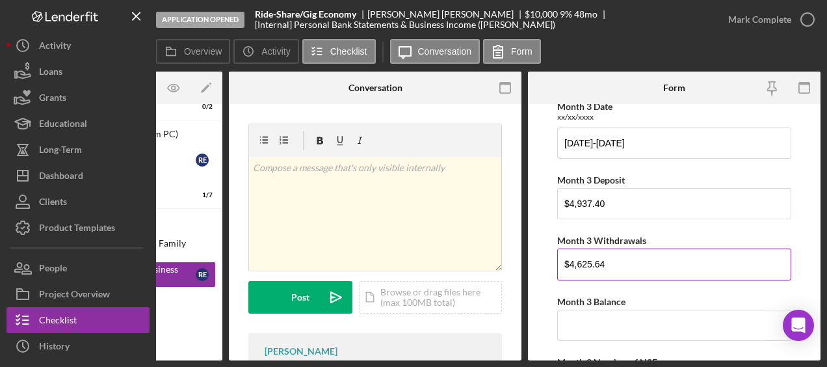
scroll to position [684, 0]
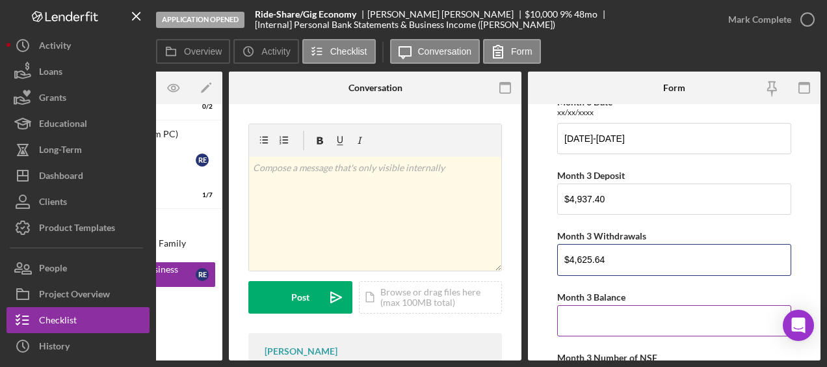
type input "$4,625.64"
click at [586, 317] on input "Month 3 Balance" at bounding box center [674, 320] width 234 height 31
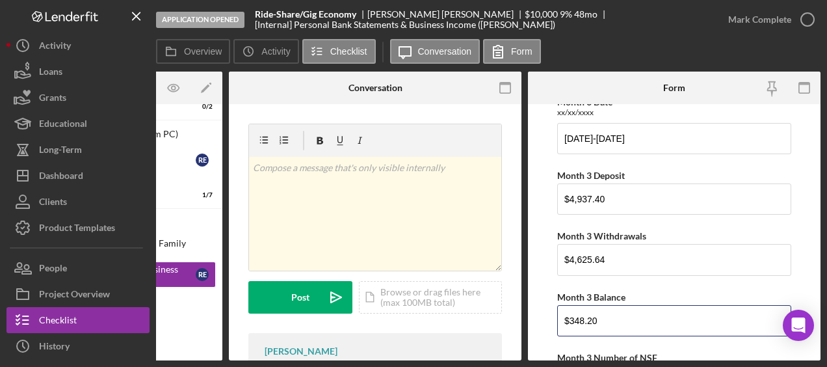
type input "$348.20"
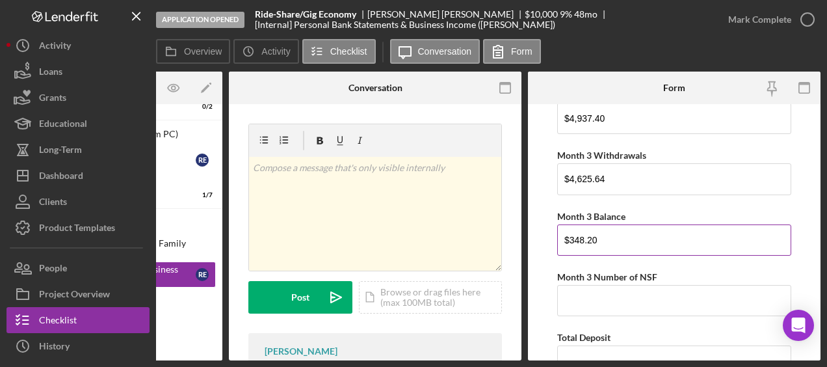
scroll to position [765, 0]
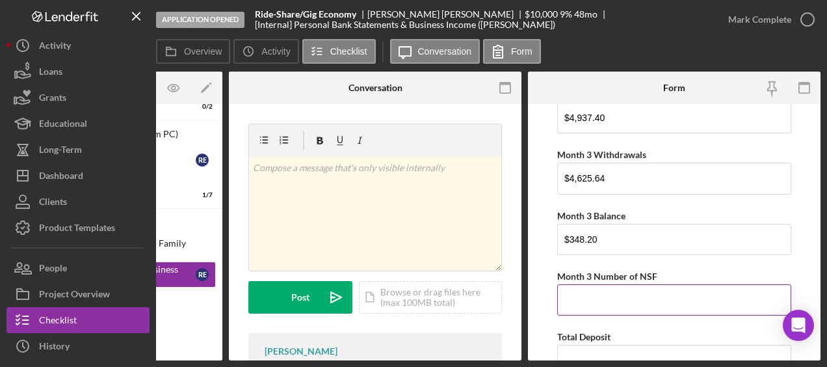
click at [609, 304] on input "Month 3 Number of NSF" at bounding box center [674, 299] width 234 height 31
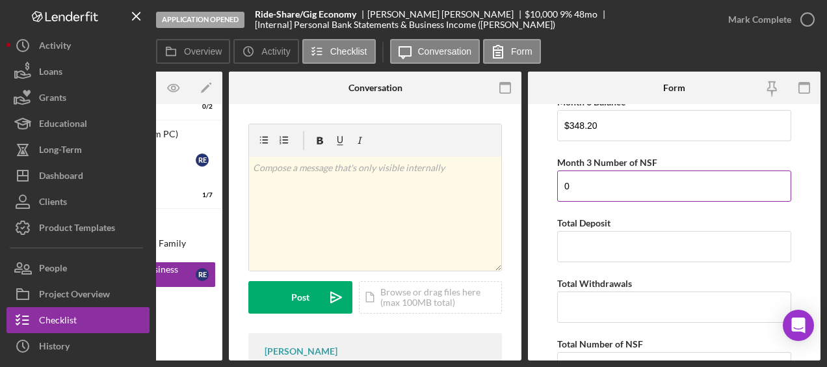
scroll to position [896, 0]
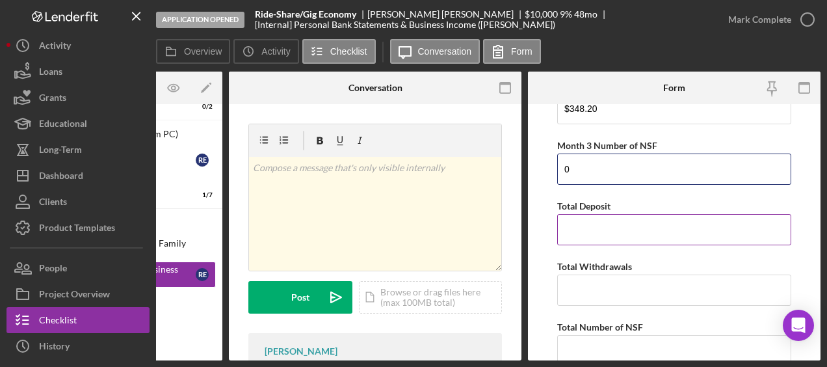
type input "0"
click at [588, 222] on input "Total Deposit" at bounding box center [674, 229] width 234 height 31
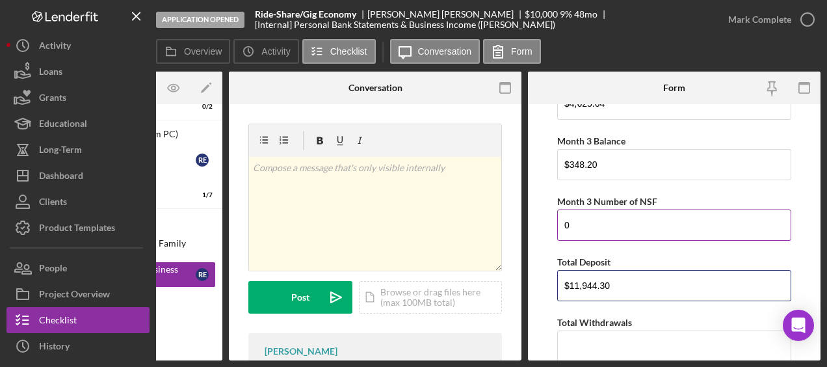
scroll to position [885, 0]
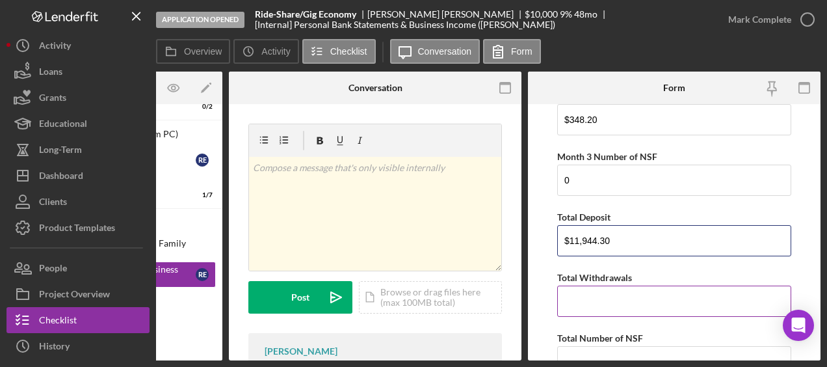
type input "$11,944.30"
click at [595, 285] on input "Total Withdrawals" at bounding box center [674, 300] width 234 height 31
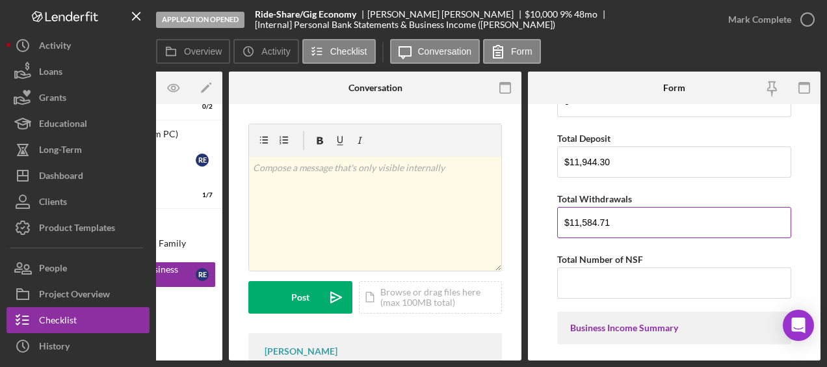
scroll to position [964, 0]
type input "$11,584.71"
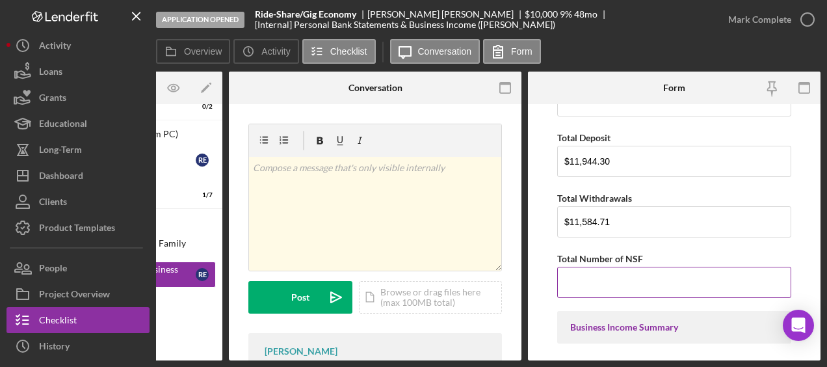
click at [592, 285] on input "Total Number of NSF" at bounding box center [674, 282] width 234 height 31
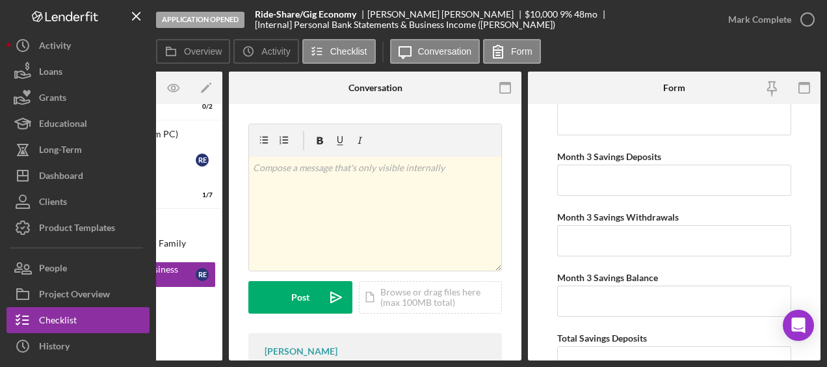
scroll to position [2358, 0]
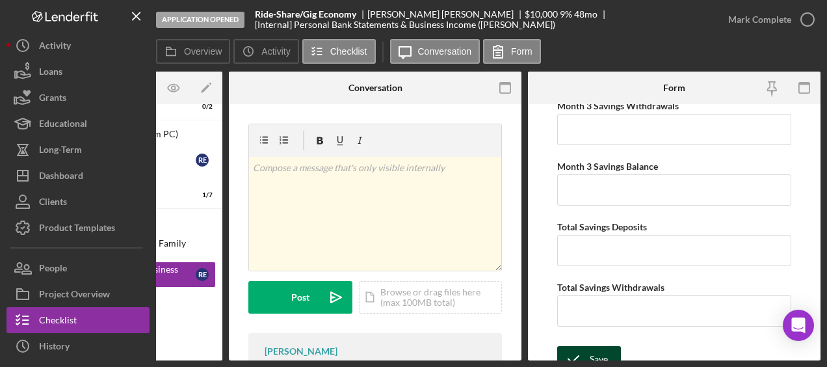
type input "0"
click at [594, 346] on div "Save" at bounding box center [599, 359] width 18 height 26
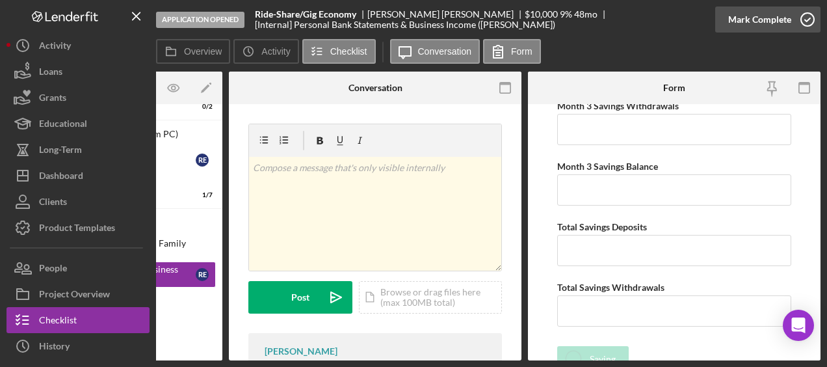
click at [804, 18] on icon "button" at bounding box center [807, 19] width 33 height 33
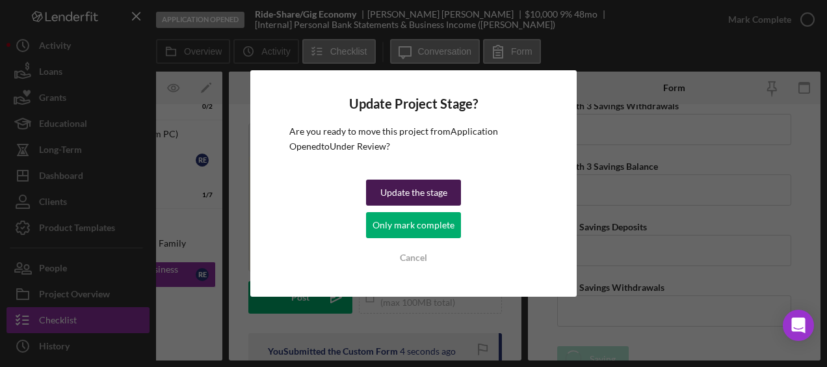
click at [420, 183] on div "Update the stage" at bounding box center [413, 192] width 67 height 26
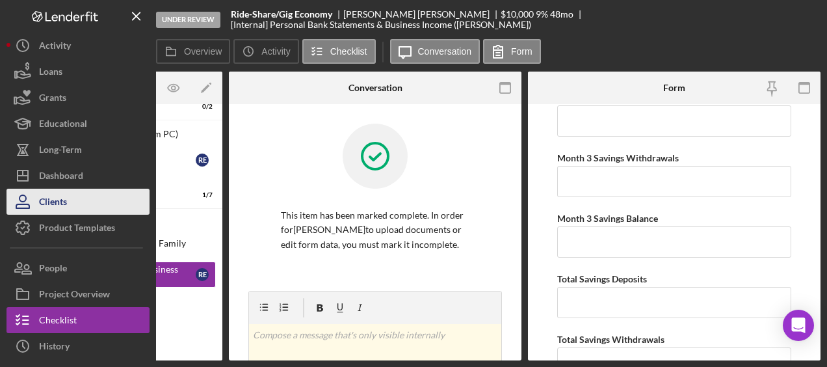
scroll to position [2410, 0]
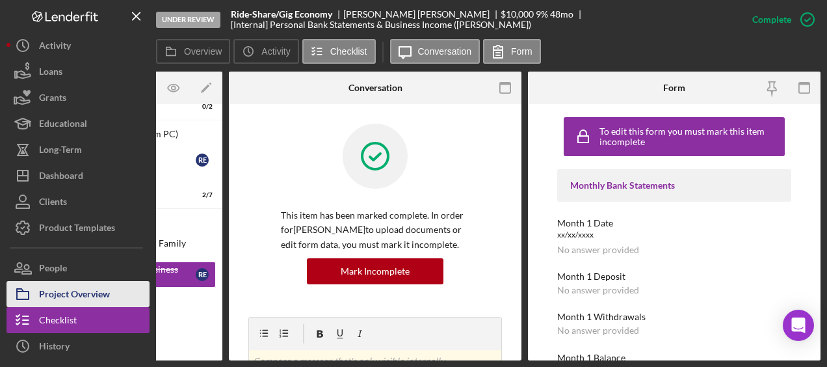
click at [75, 289] on div "Project Overview" at bounding box center [74, 295] width 71 height 29
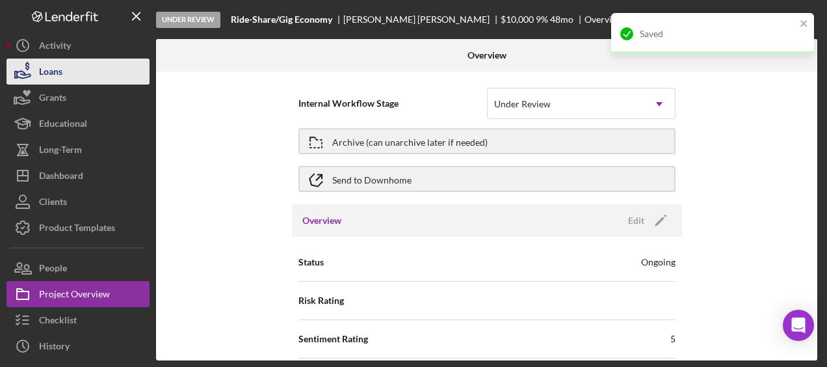
click at [64, 65] on button "Loans" at bounding box center [78, 72] width 143 height 26
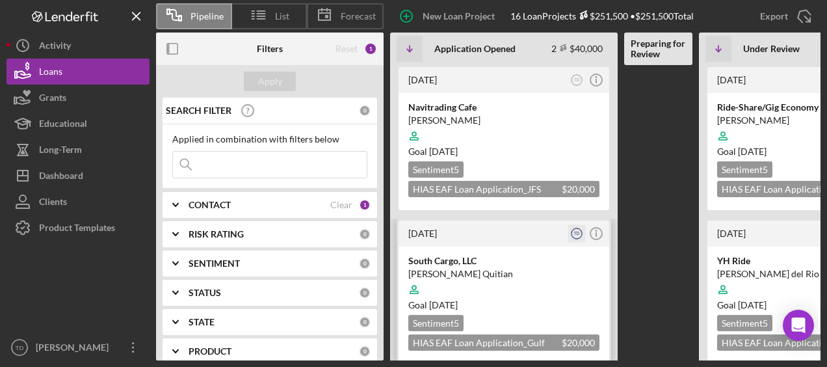
click at [581, 236] on icon "TD" at bounding box center [577, 234] width 18 height 18
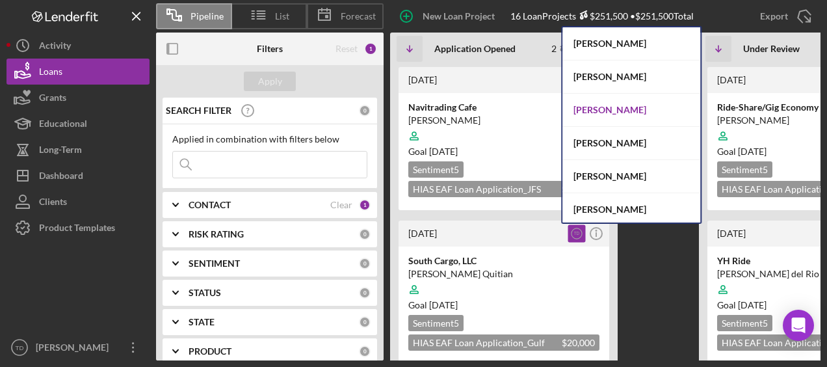
click at [614, 111] on div "[PERSON_NAME]" at bounding box center [631, 110] width 138 height 33
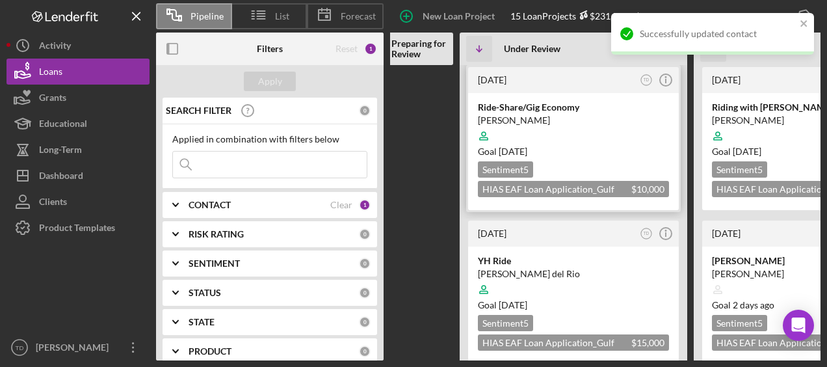
scroll to position [0, 246]
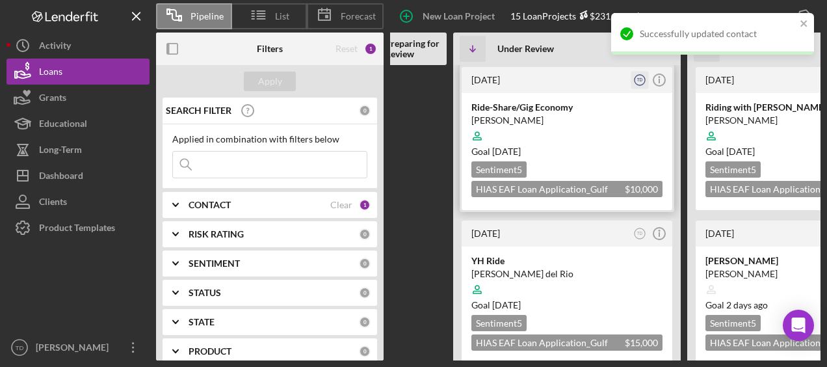
click at [642, 83] on icon "TD" at bounding box center [640, 81] width 18 height 18
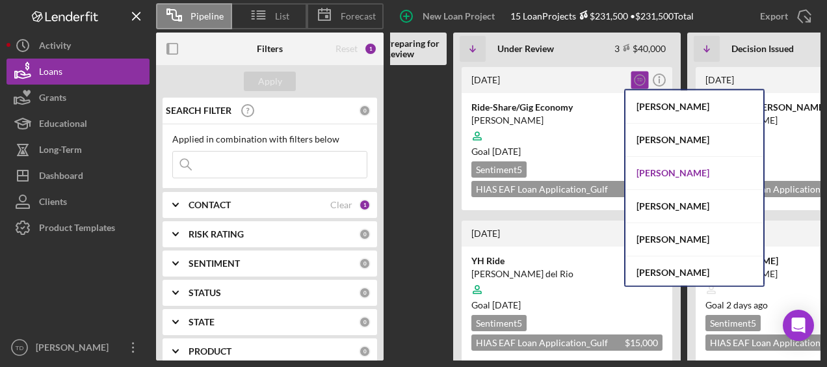
click at [666, 174] on div "[PERSON_NAME]" at bounding box center [694, 173] width 138 height 33
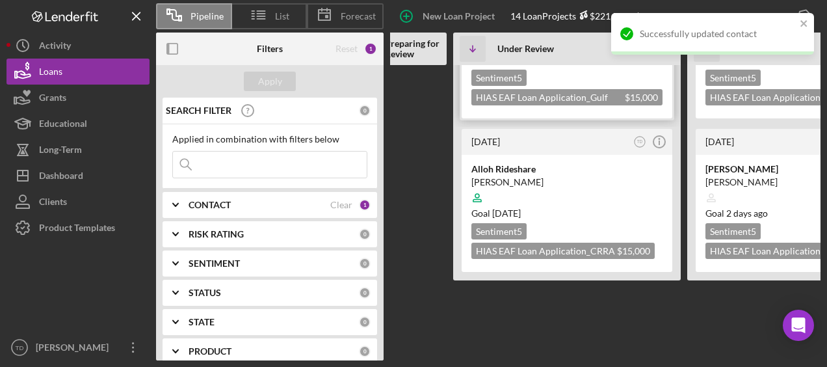
scroll to position [98, 0]
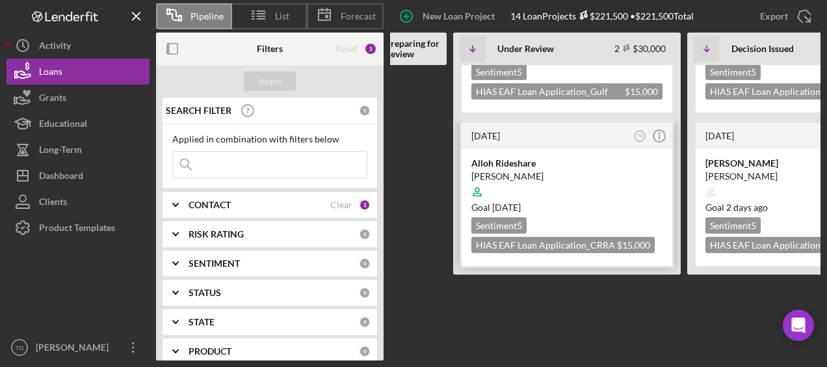
click at [615, 147] on div "3 months ago TD Icon/Info" at bounding box center [567, 136] width 211 height 26
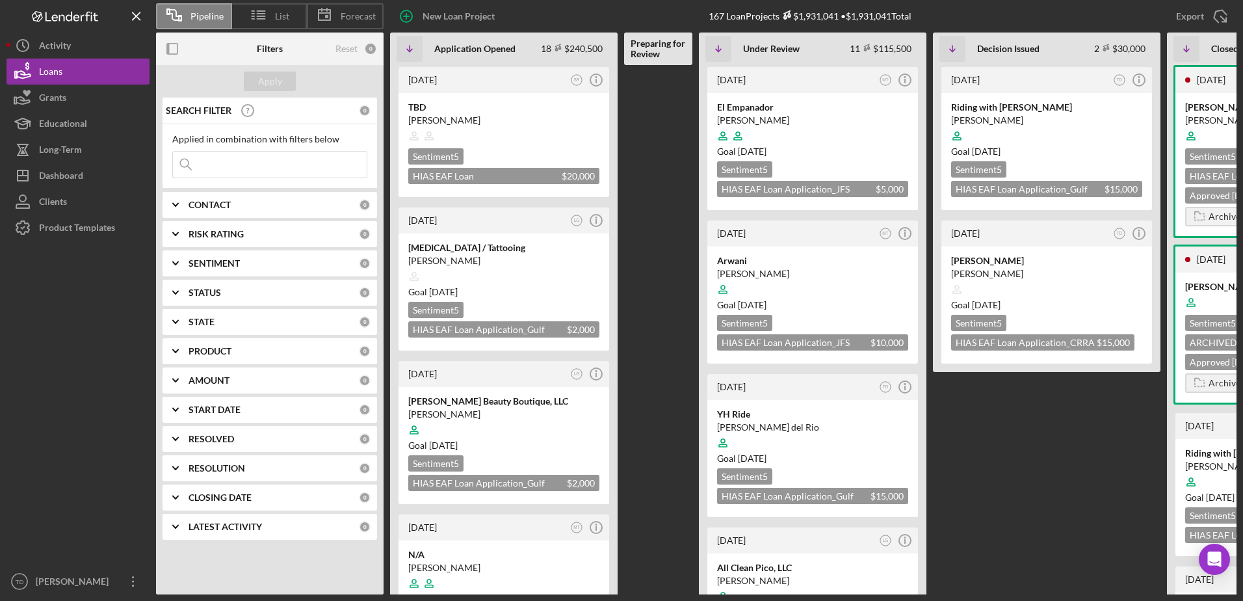
scroll to position [1, 0]
click at [277, 185] on div "Applied in combination with filters below Icon/Menu Close" at bounding box center [270, 156] width 215 height 64
click at [256, 207] on div "CONTACT" at bounding box center [274, 205] width 170 height 10
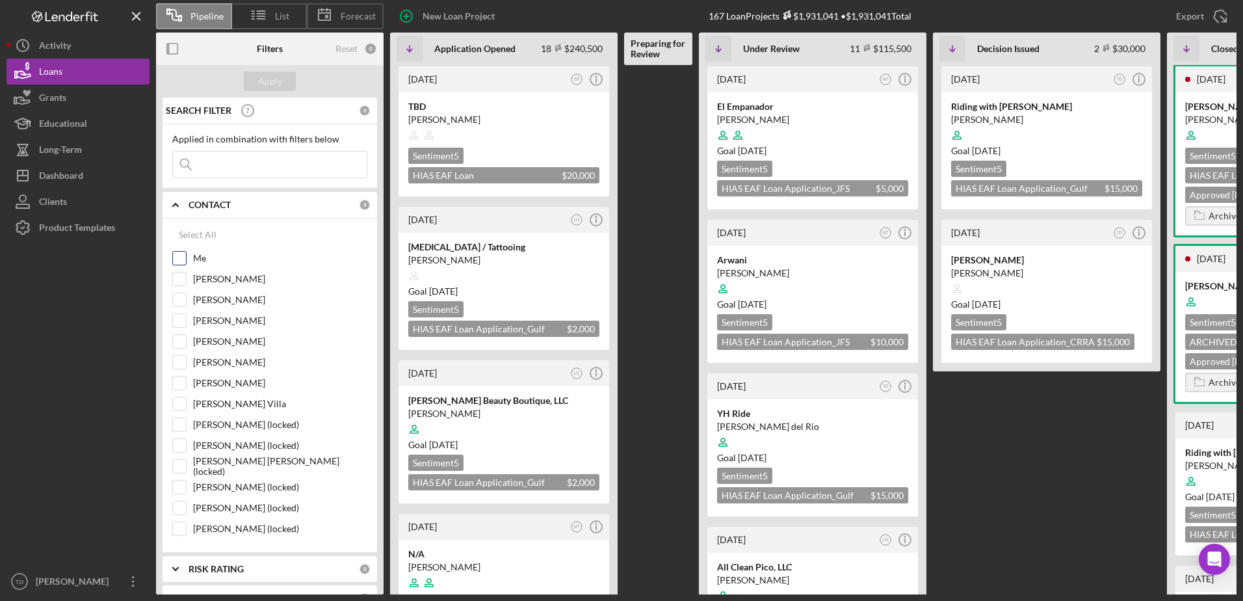
click at [184, 260] on input "Me" at bounding box center [179, 258] width 13 height 13
checkbox input "true"
click at [275, 81] on div "Apply" at bounding box center [270, 82] width 24 height 20
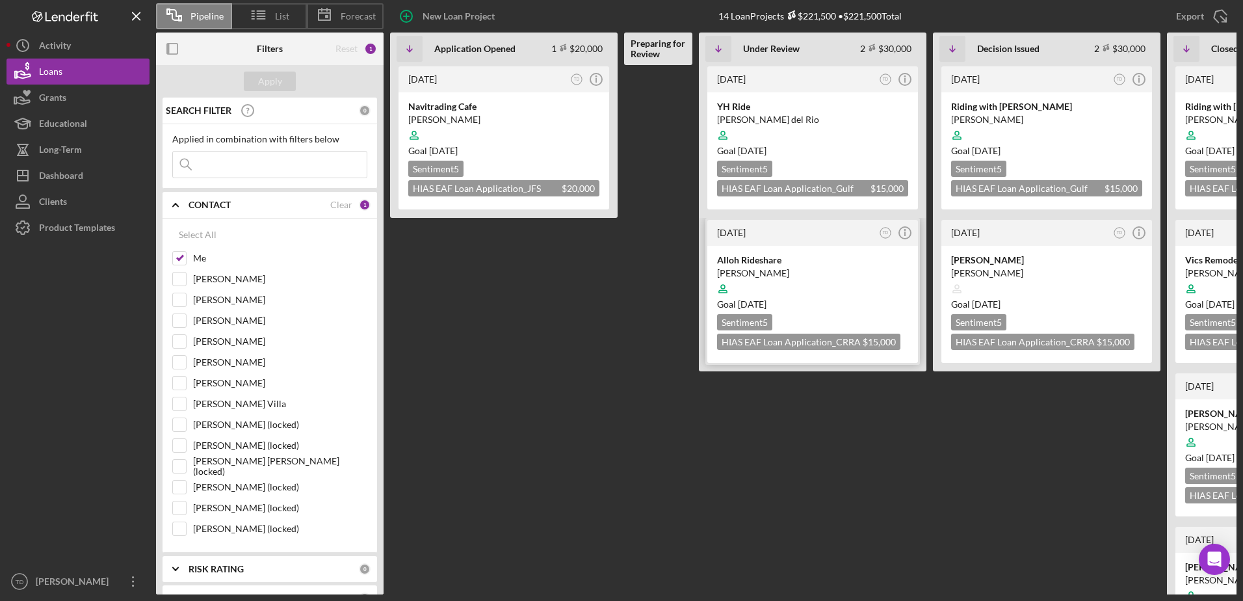
click at [755, 266] on div "Alloh Rideshare" at bounding box center [812, 260] width 191 height 13
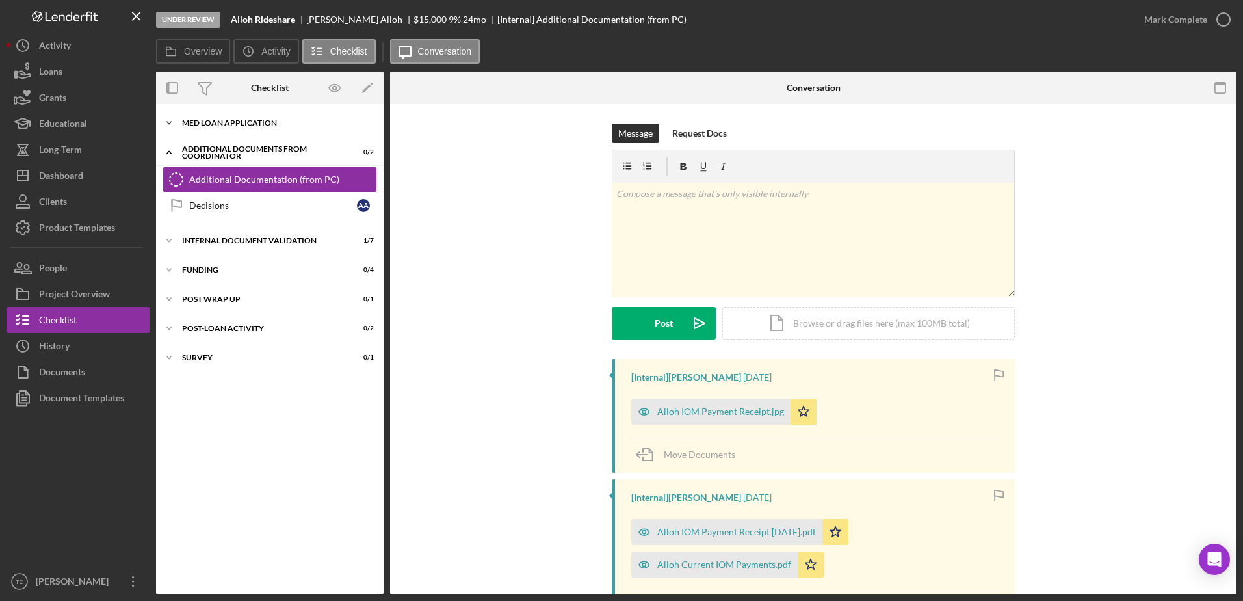
click at [223, 128] on div "Icon/Expander MED Loan Application 13 / 16" at bounding box center [270, 123] width 228 height 26
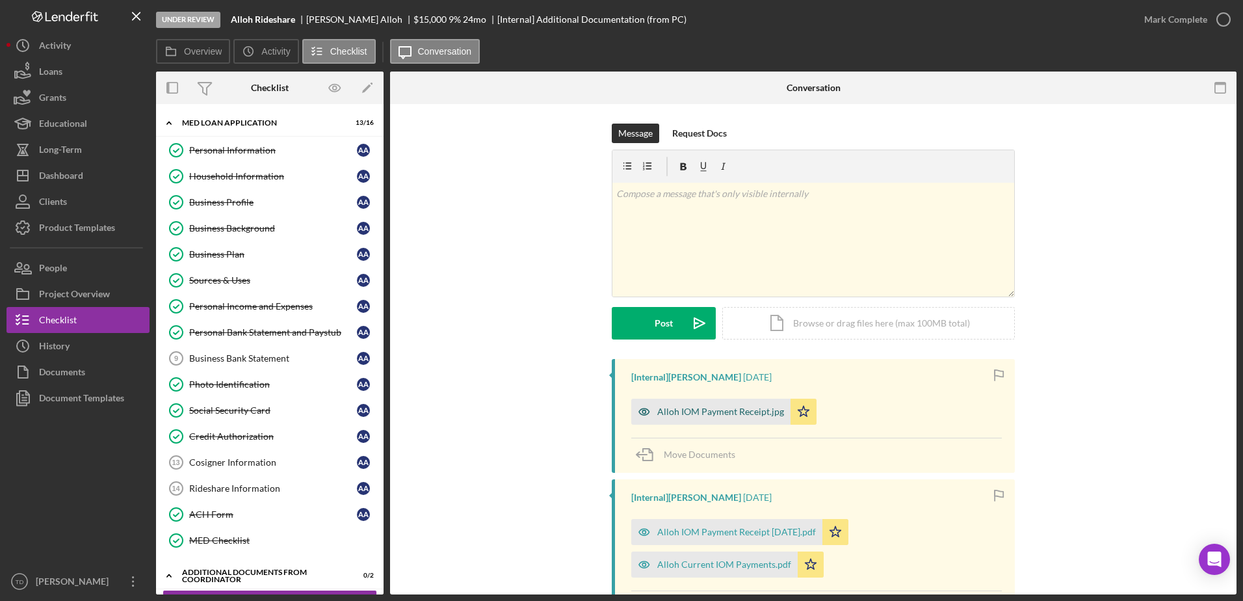
click at [722, 419] on div "Alloh IOM Payment Receipt.jpg" at bounding box center [710, 412] width 159 height 26
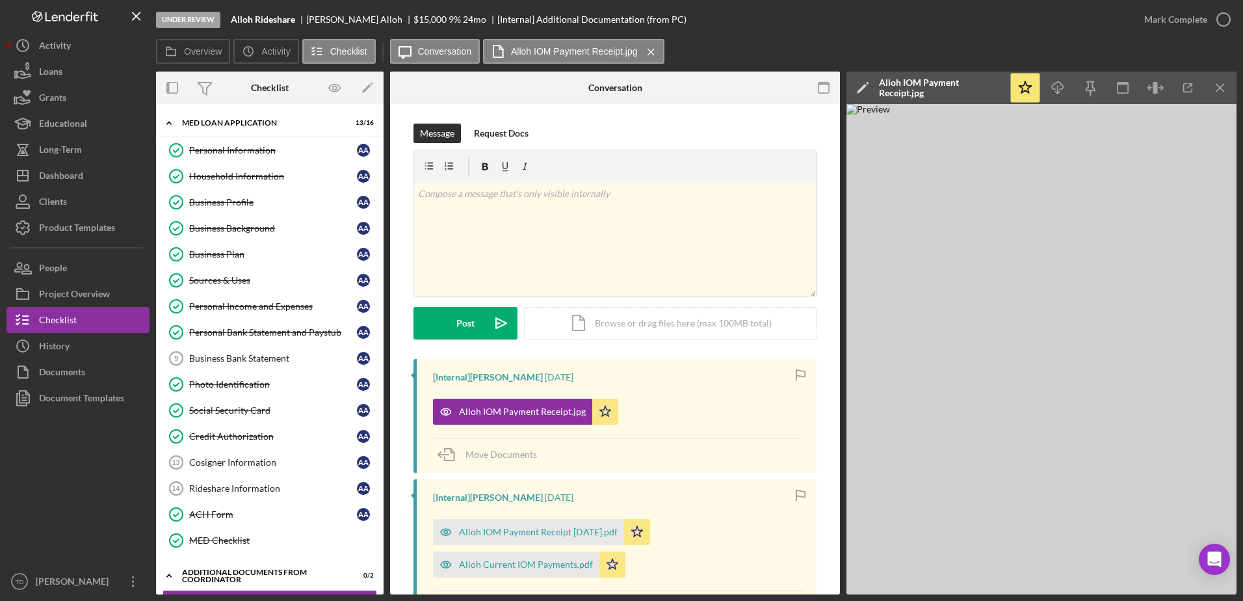
scroll to position [70, 0]
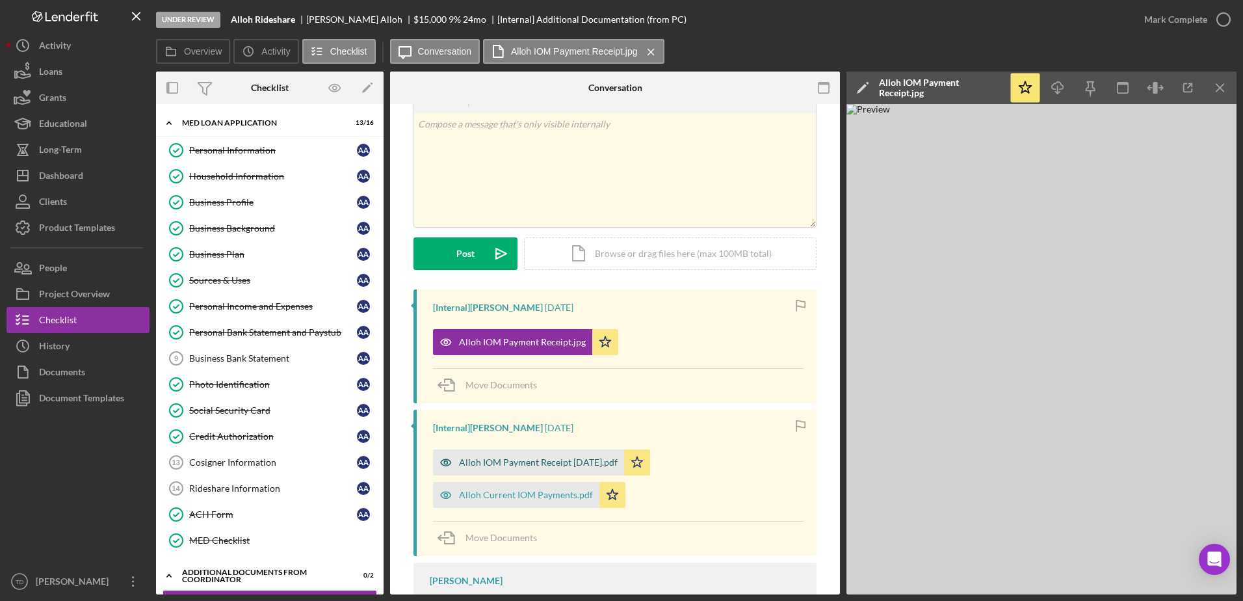
click at [558, 454] on div "Alloh IOM Payment Receipt 09-30-25.pdf" at bounding box center [528, 462] width 191 height 26
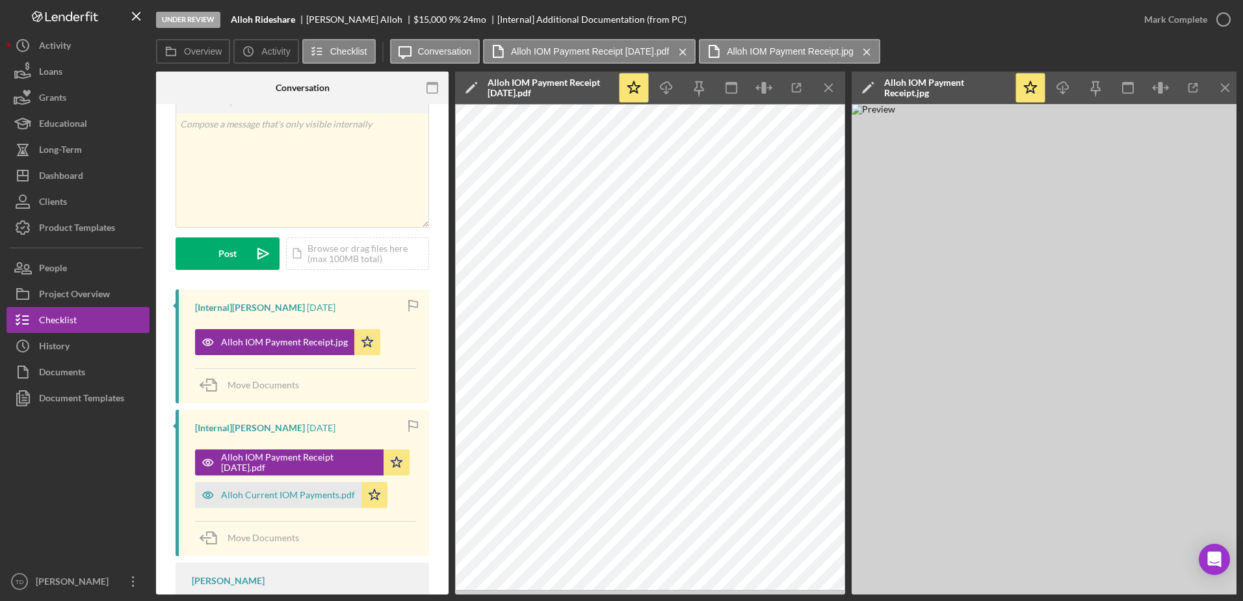
scroll to position [0, 235]
click at [279, 508] on div "Alloh Current IOM Payments.pdf" at bounding box center [277, 495] width 166 height 26
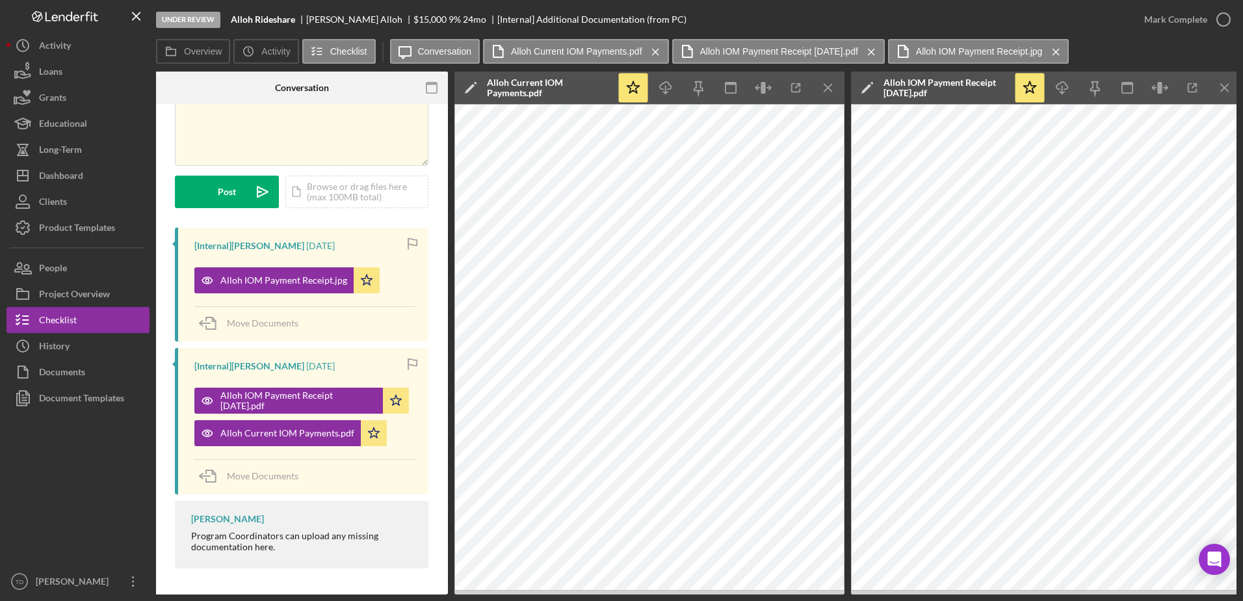
scroll to position [132, 0]
click at [75, 346] on button "Icon/History History" at bounding box center [78, 346] width 143 height 26
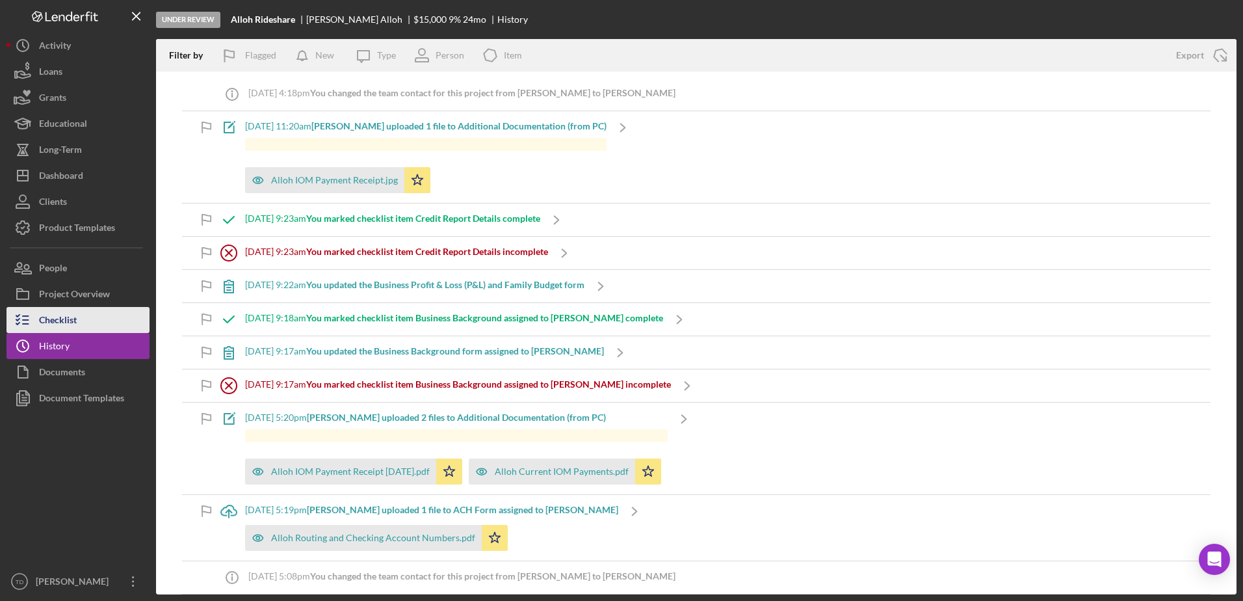
click at [69, 320] on div "Checklist" at bounding box center [58, 321] width 38 height 29
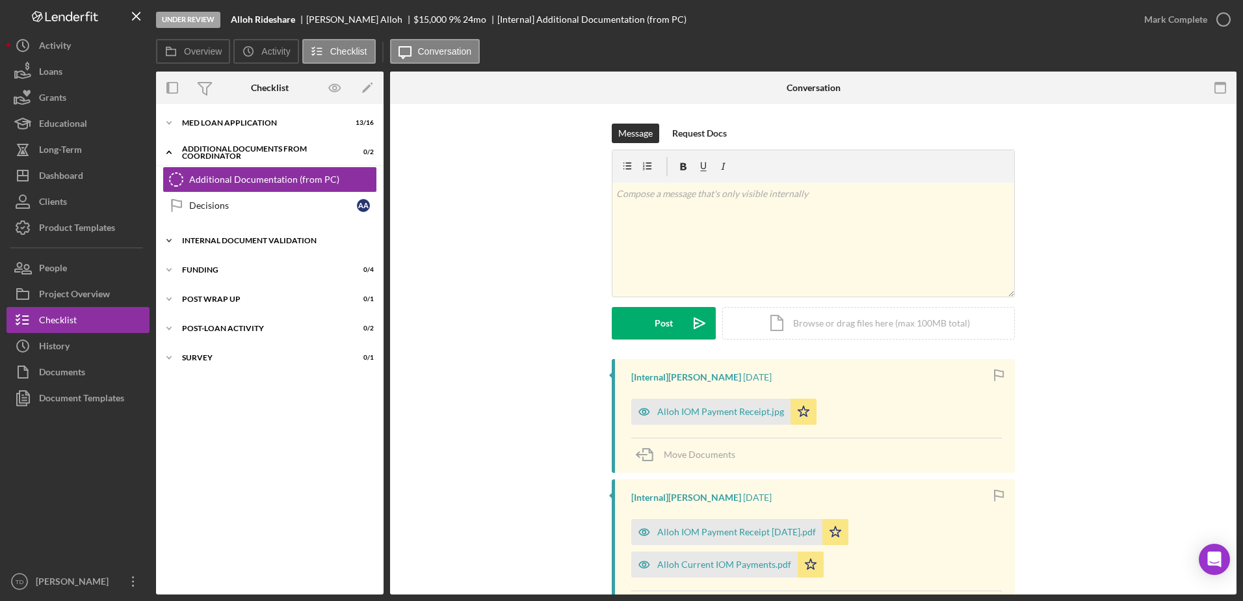
click at [224, 233] on div "Icon/Expander Internal Document Validation 1 / 7" at bounding box center [270, 241] width 228 height 26
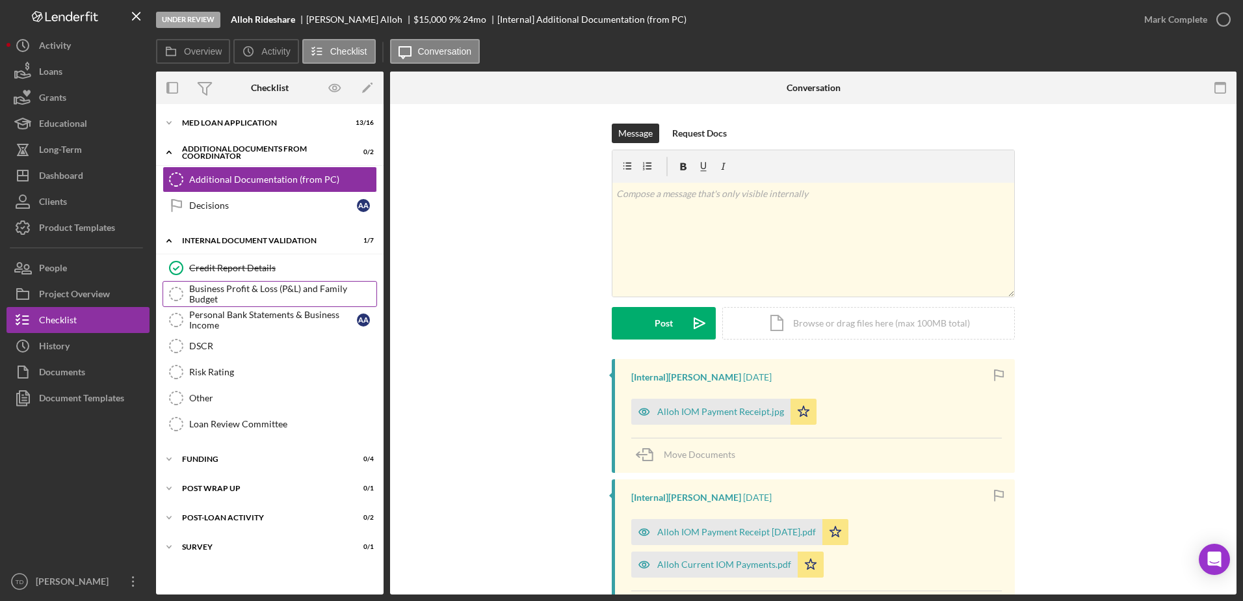
click at [220, 286] on link "Business Profit & Loss (P&L) and Family Budget Business Profit & Loss (P&L) and…" at bounding box center [270, 294] width 215 height 26
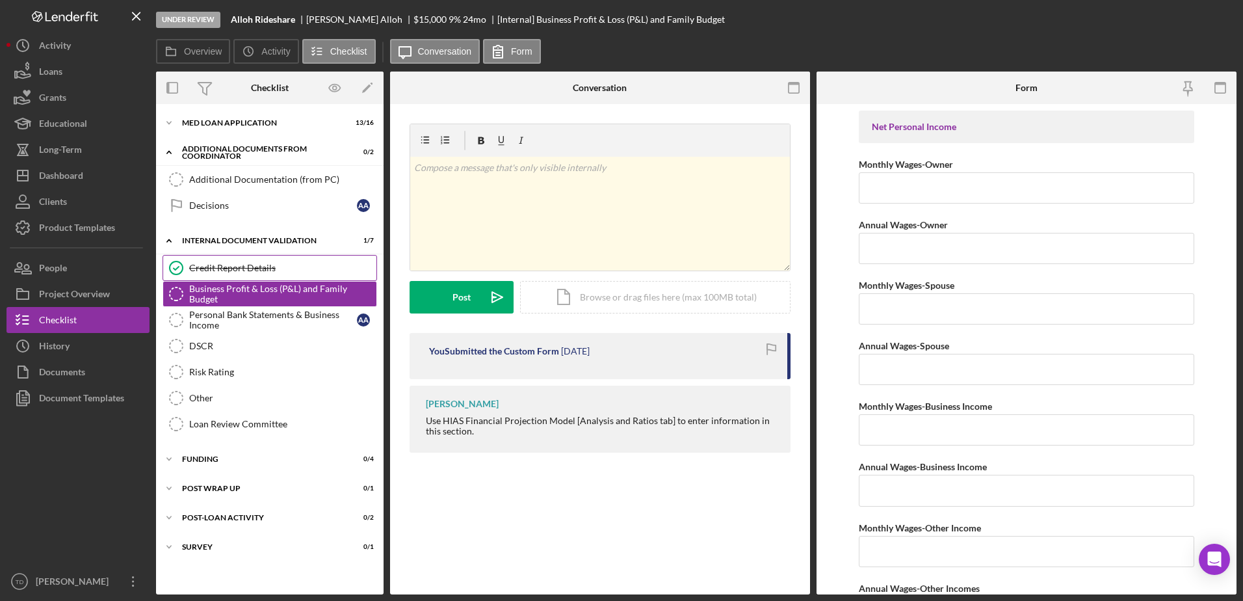
click at [222, 266] on div "Credit Report Details" at bounding box center [282, 268] width 187 height 10
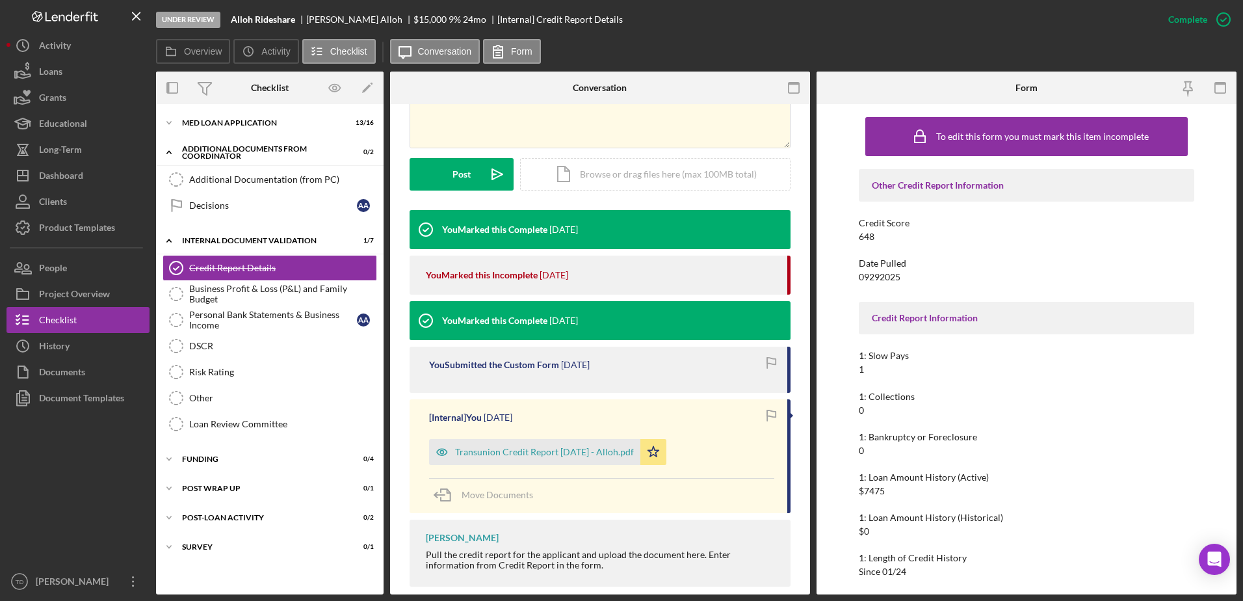
scroll to position [302, 0]
click at [511, 450] on div "Transunion Credit Report [DATE] - Alloh.pdf" at bounding box center [544, 452] width 179 height 10
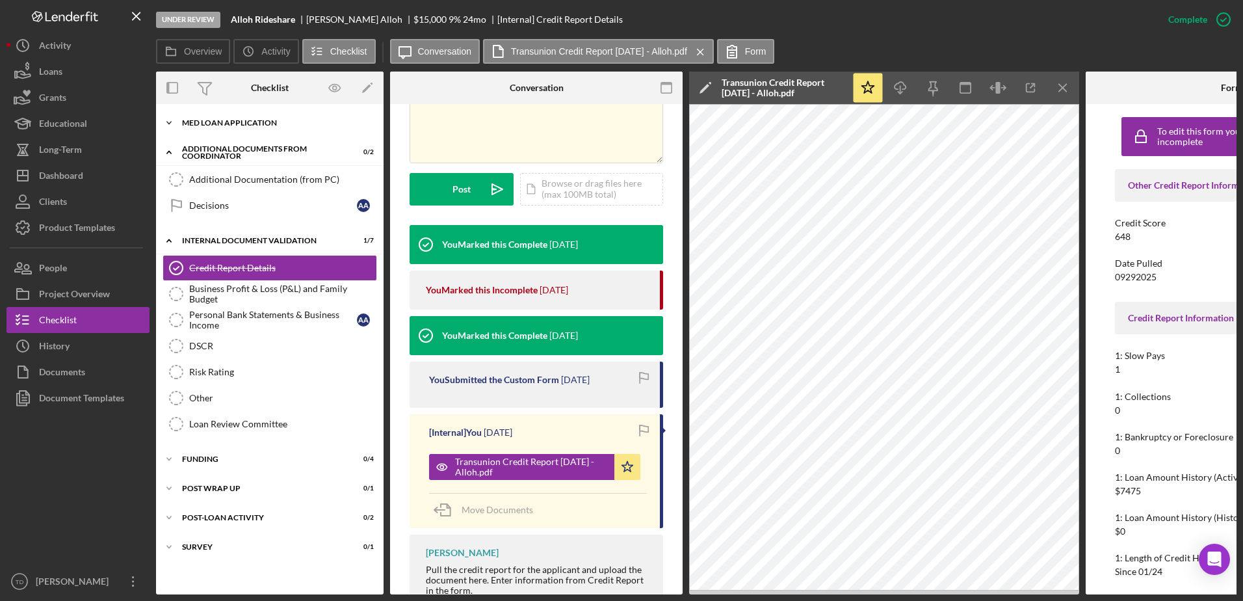
click at [211, 124] on div "MED Loan Application" at bounding box center [274, 123] width 185 height 8
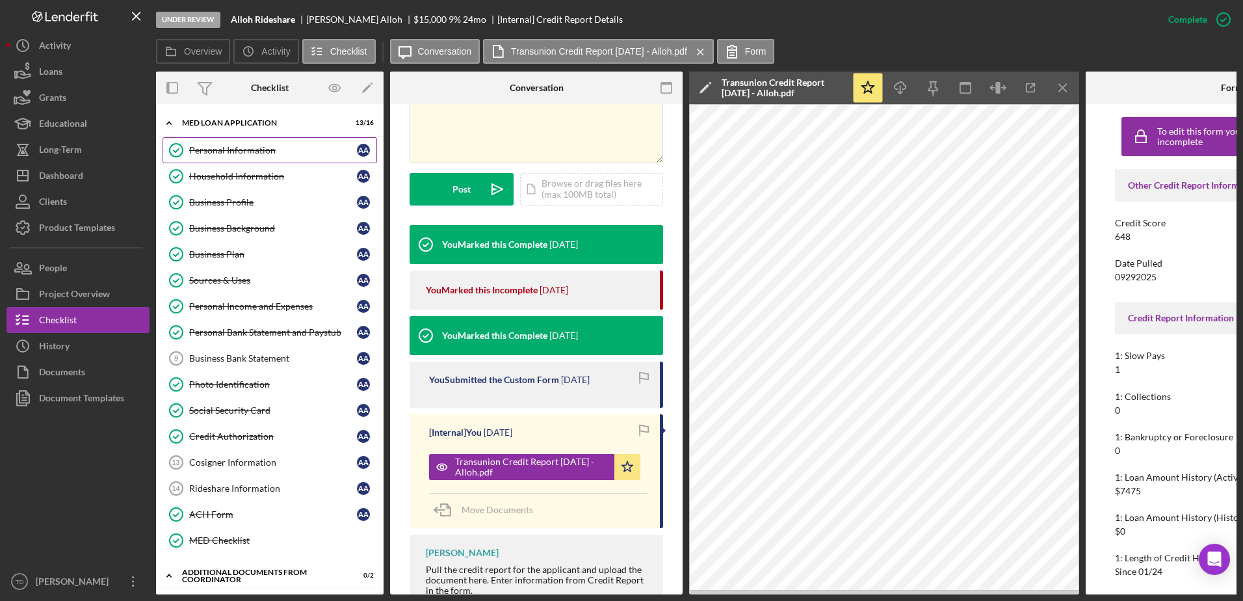
click at [212, 153] on div "Personal Information" at bounding box center [273, 150] width 168 height 10
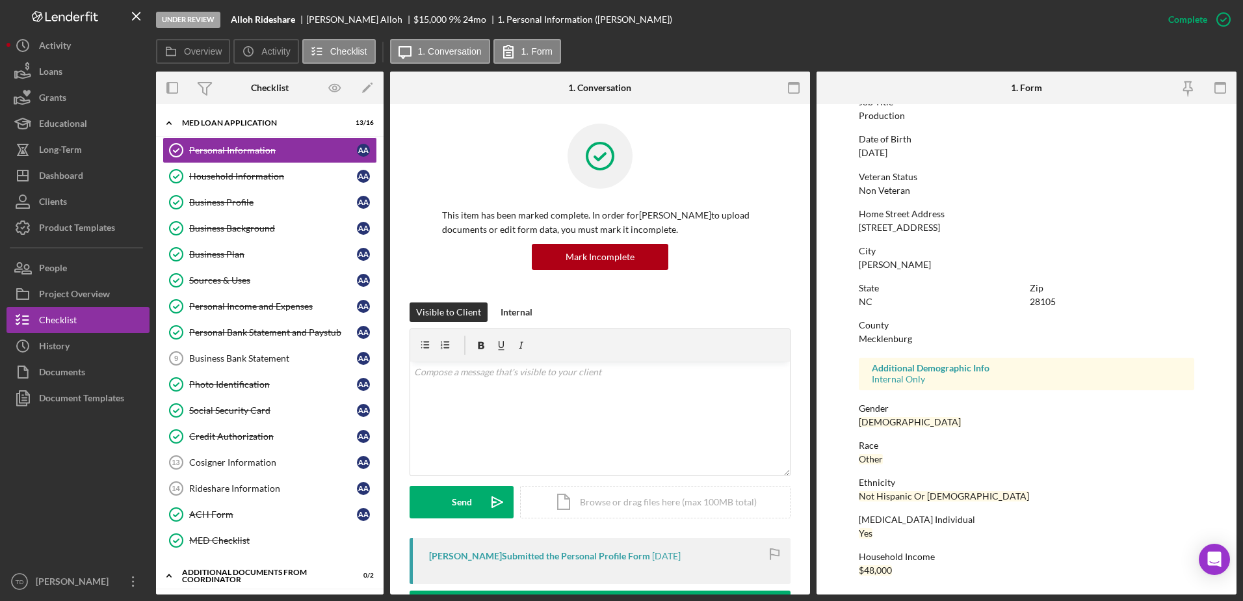
scroll to position [116, 0]
click at [224, 179] on div "Household Information" at bounding box center [273, 176] width 168 height 10
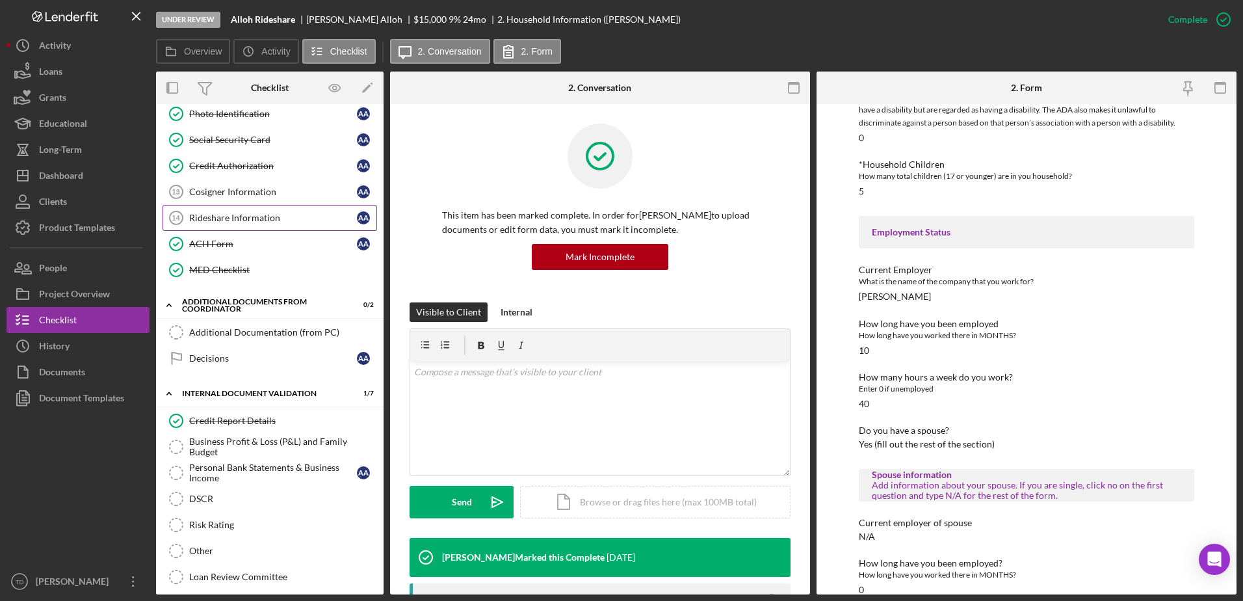
scroll to position [274, 0]
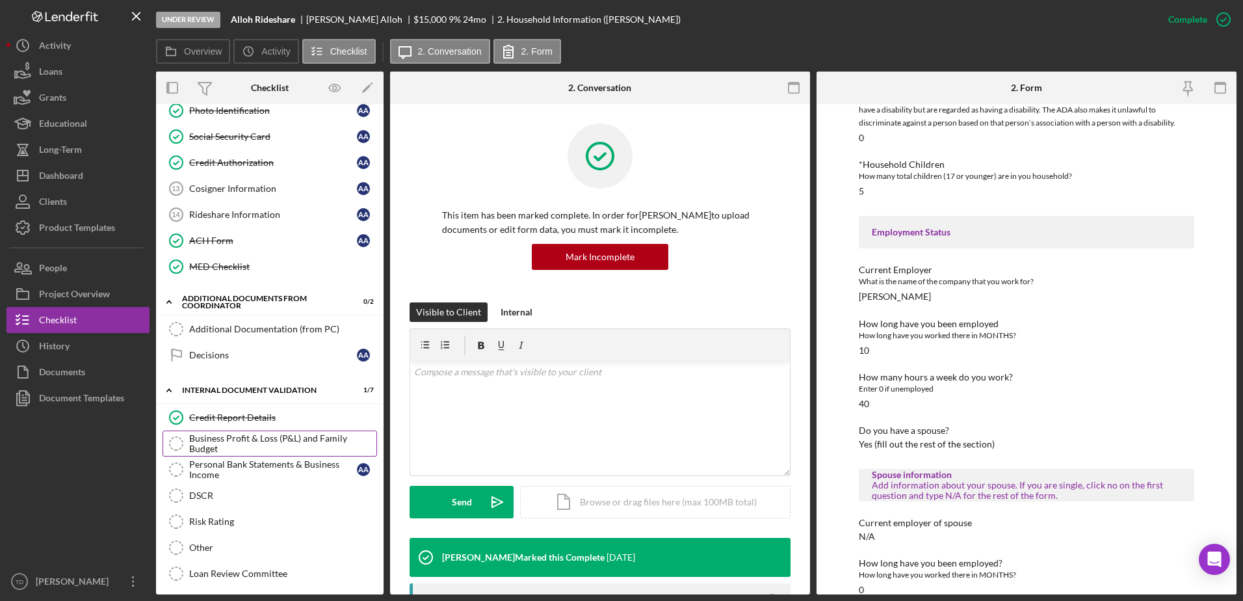
click at [244, 434] on div "Business Profit & Loss (P&L) and Family Budget" at bounding box center [282, 443] width 187 height 21
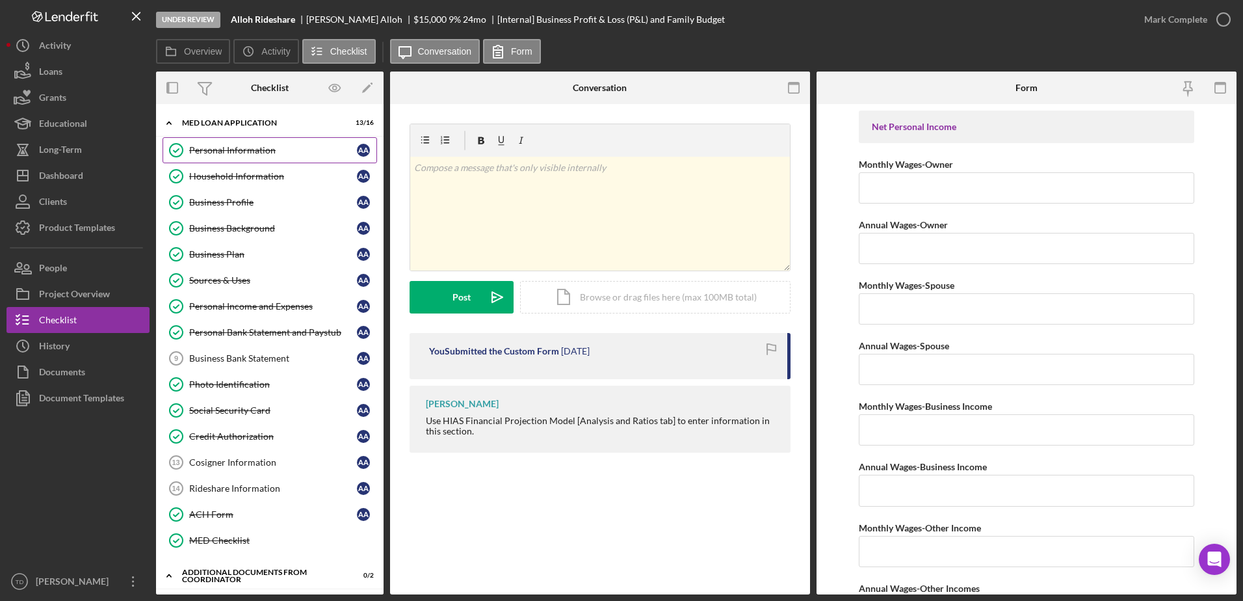
click at [209, 155] on div "Personal Information" at bounding box center [273, 150] width 168 height 10
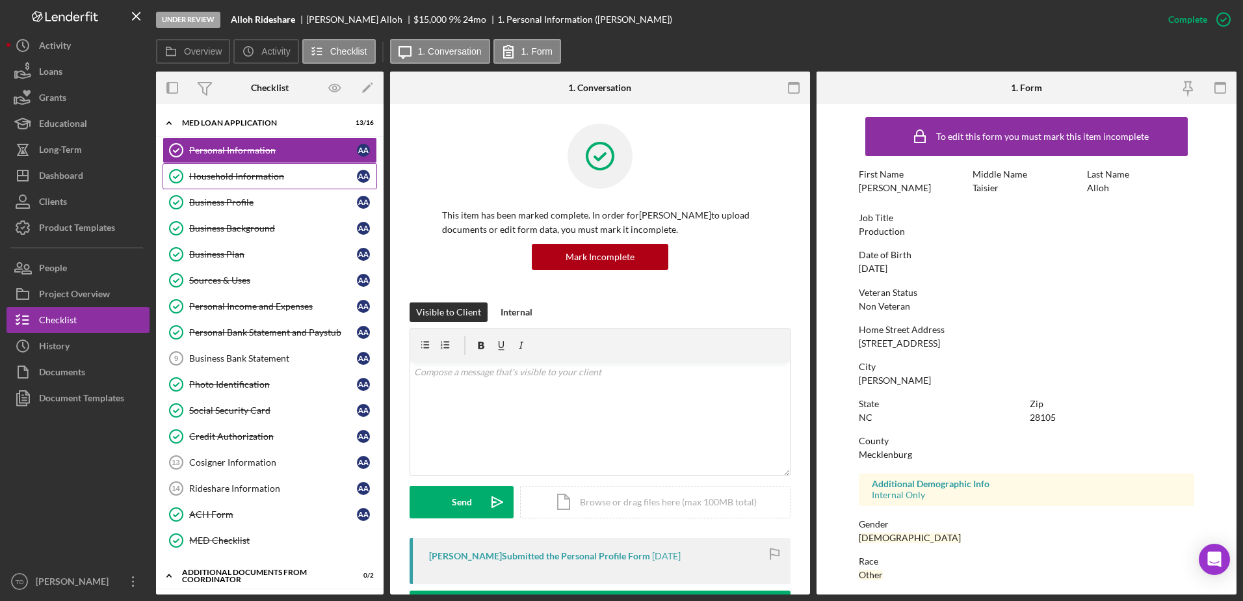
click at [247, 175] on div "Household Information" at bounding box center [273, 176] width 168 height 10
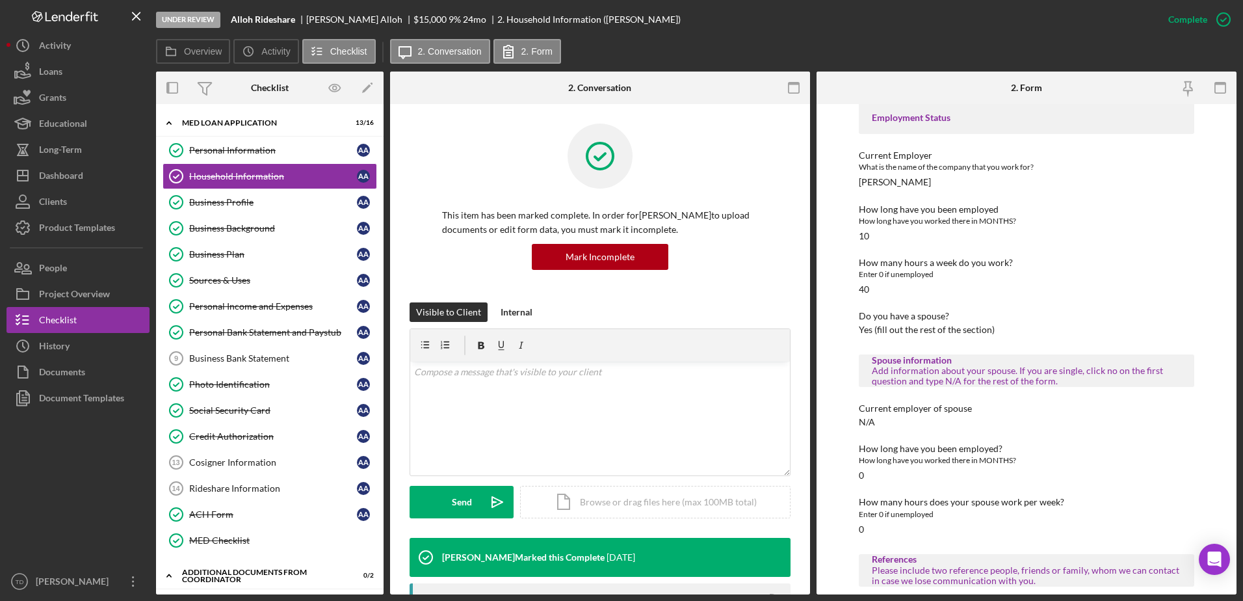
scroll to position [519, 0]
click at [250, 334] on div "Personal Bank Statement and Paystub" at bounding box center [273, 332] width 168 height 10
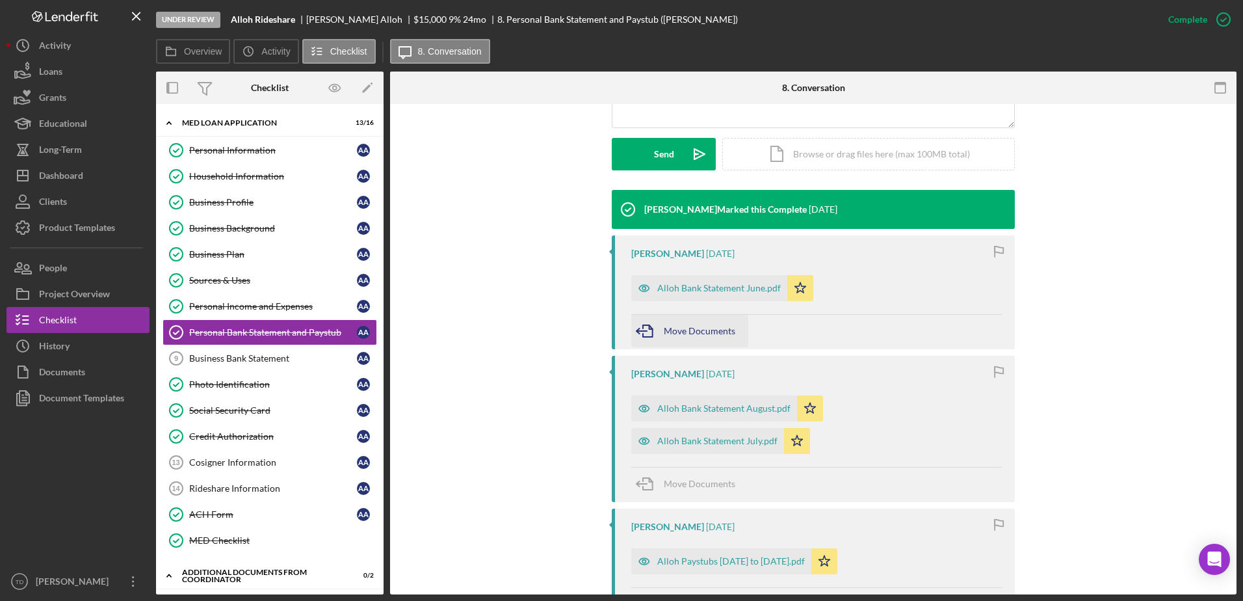
scroll to position [348, 0]
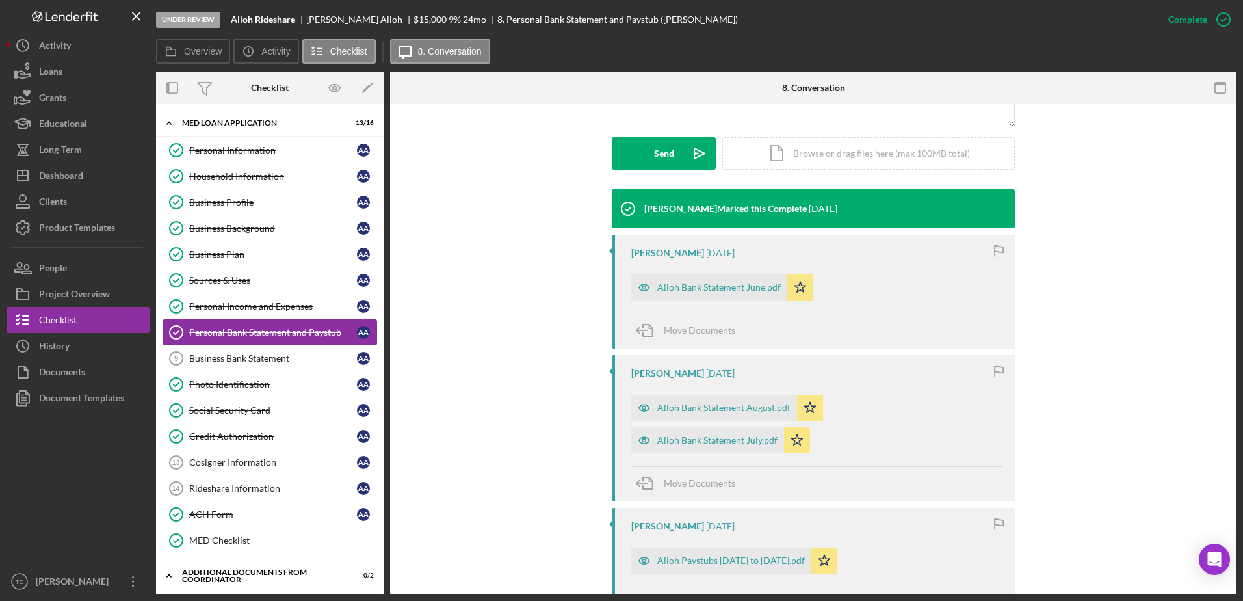
click at [286, 327] on div "Personal Bank Statement and Paystub" at bounding box center [273, 332] width 168 height 10
click at [278, 303] on div "Personal Income and Expenses" at bounding box center [273, 306] width 168 height 10
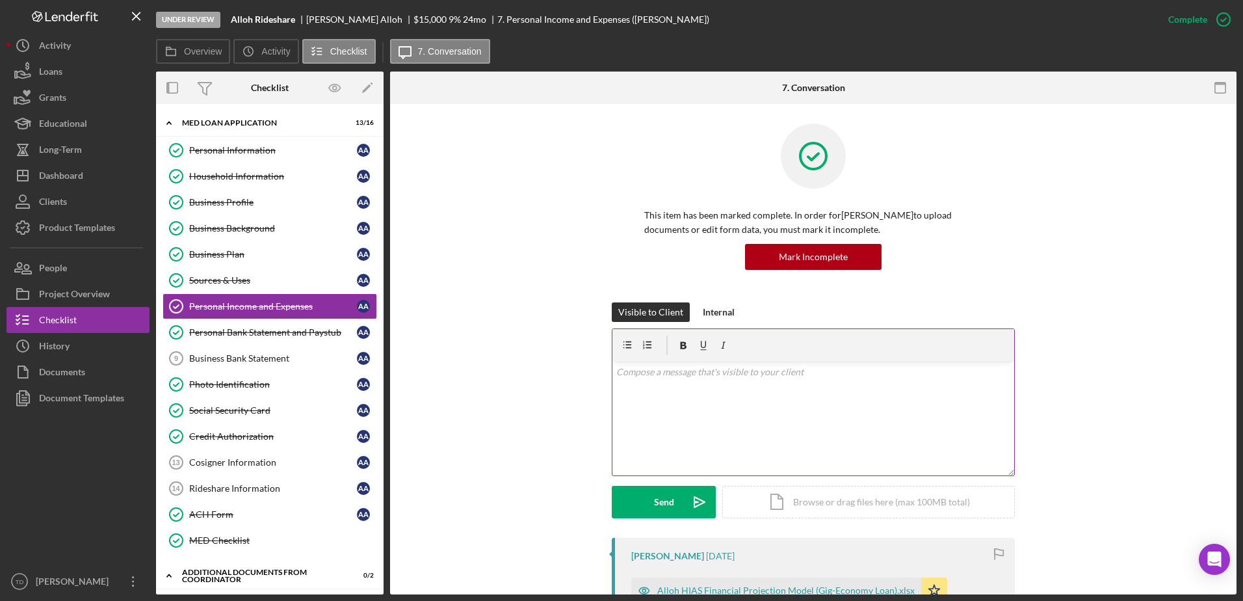
scroll to position [222, 0]
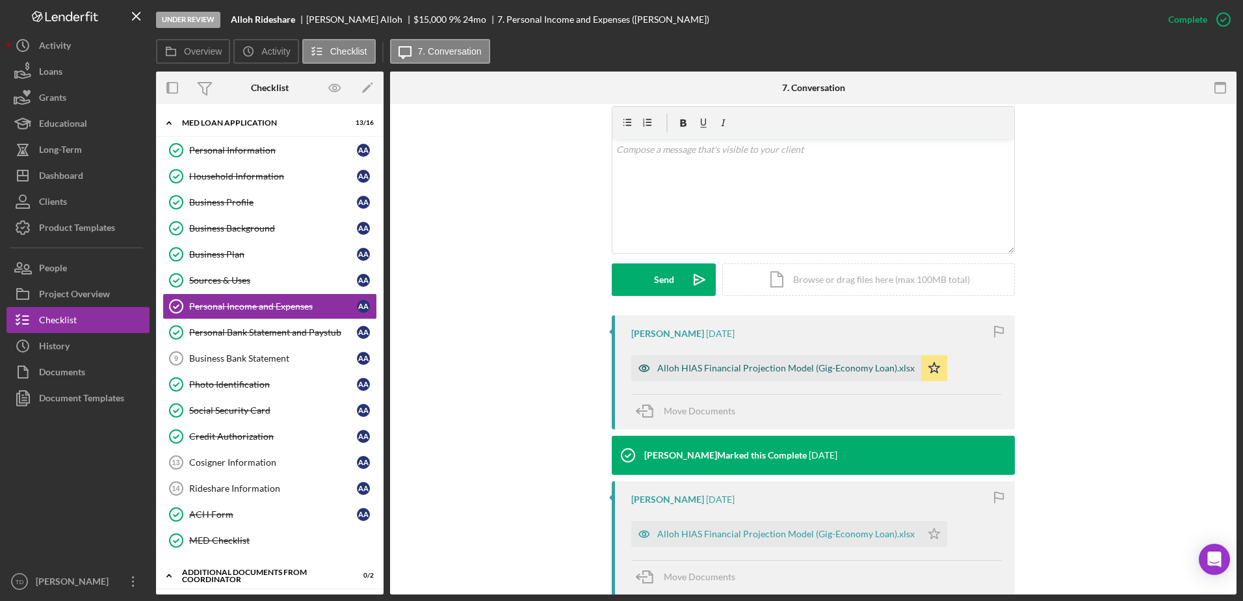
click at [690, 377] on div "Alloh HIAS Financial Projection Model (Gig-Economy Loan).xlsx" at bounding box center [776, 368] width 290 height 26
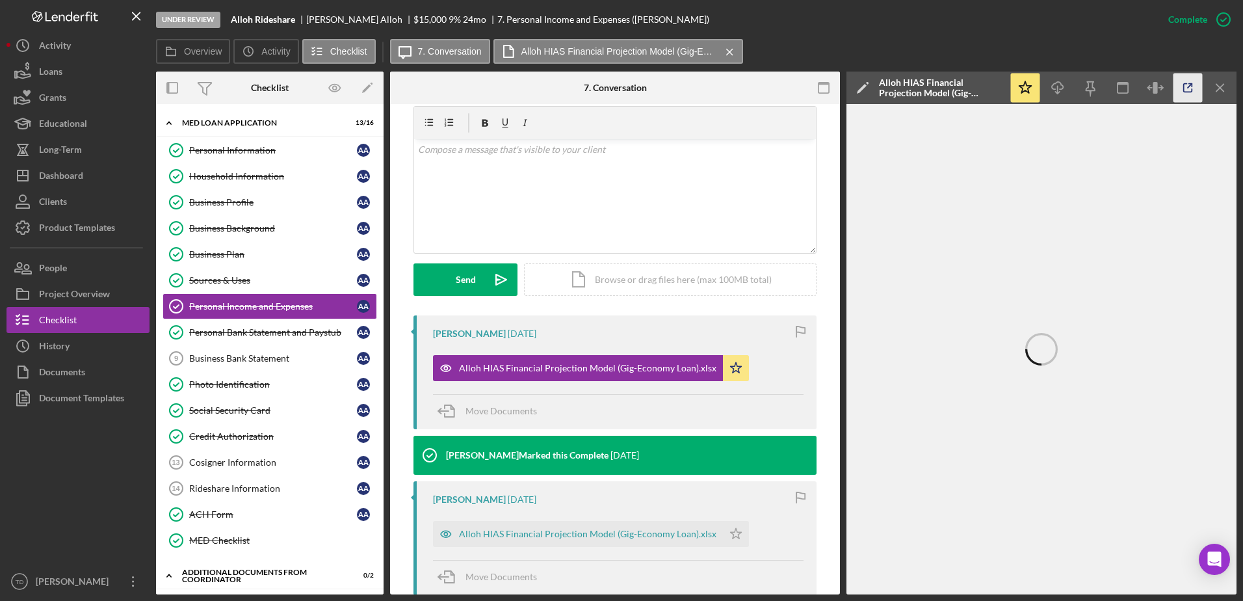
click at [1186, 85] on icon "button" at bounding box center [1187, 87] width 29 height 29
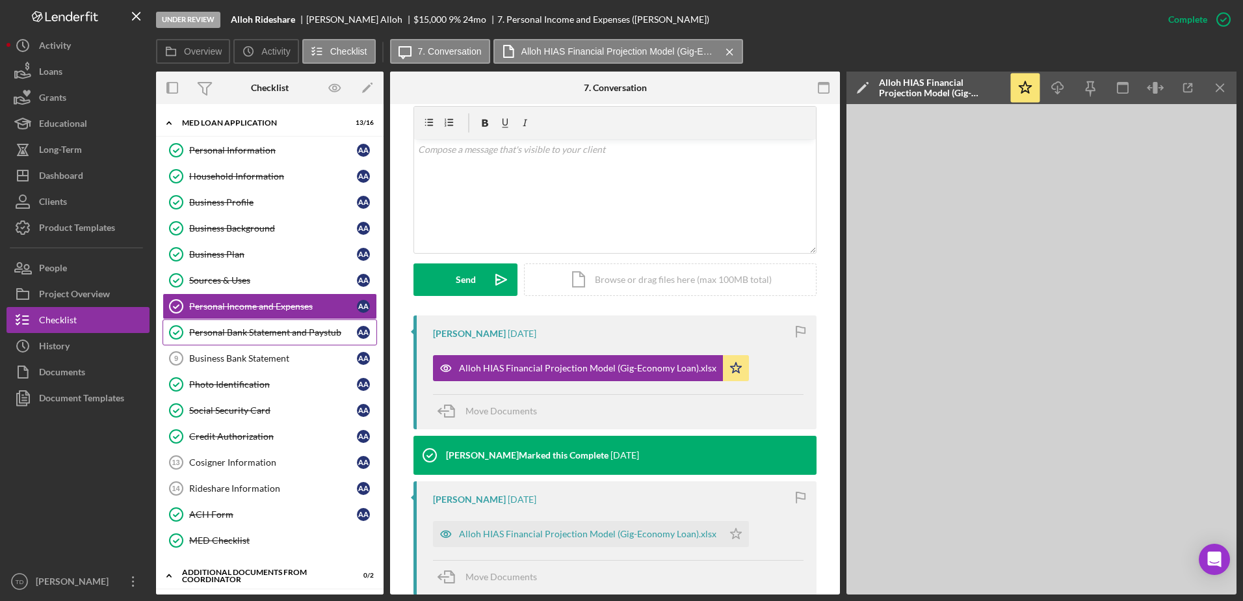
click at [280, 320] on link "Personal Bank Statement and Paystub Personal Bank Statement and Paystub A A" at bounding box center [270, 332] width 215 height 26
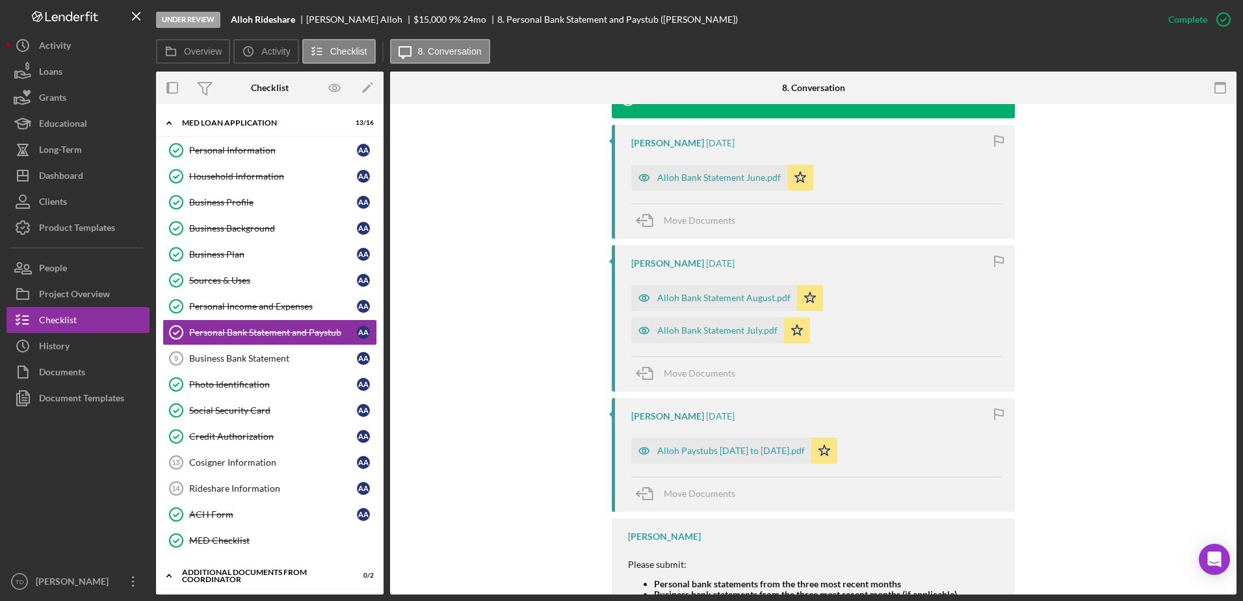
scroll to position [458, 0]
click at [748, 330] on div "Alloh Bank Statement July.pdf" at bounding box center [717, 331] width 120 height 10
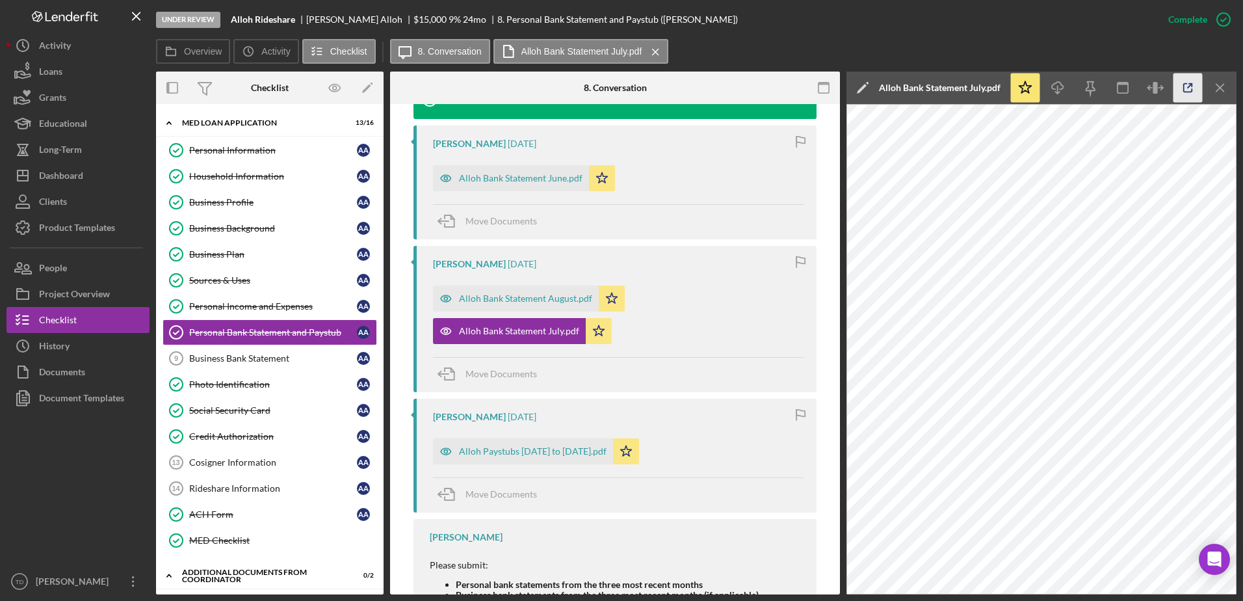
click at [1190, 84] on polyline "button" at bounding box center [1190, 85] width 3 height 3
click at [547, 299] on div "Alloh Bank Statement August.pdf" at bounding box center [525, 298] width 133 height 10
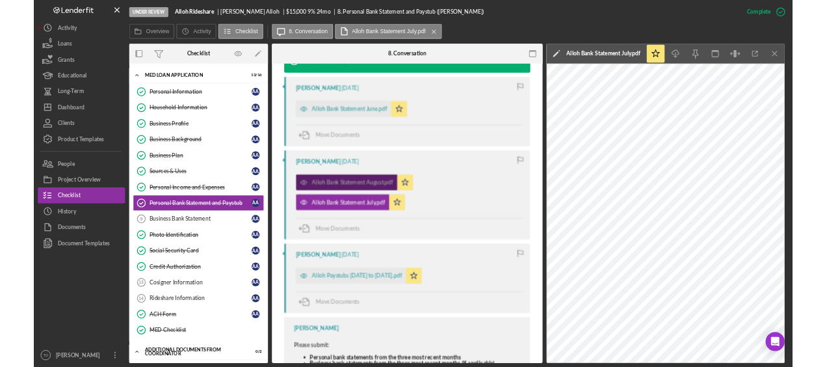
scroll to position [472, 0]
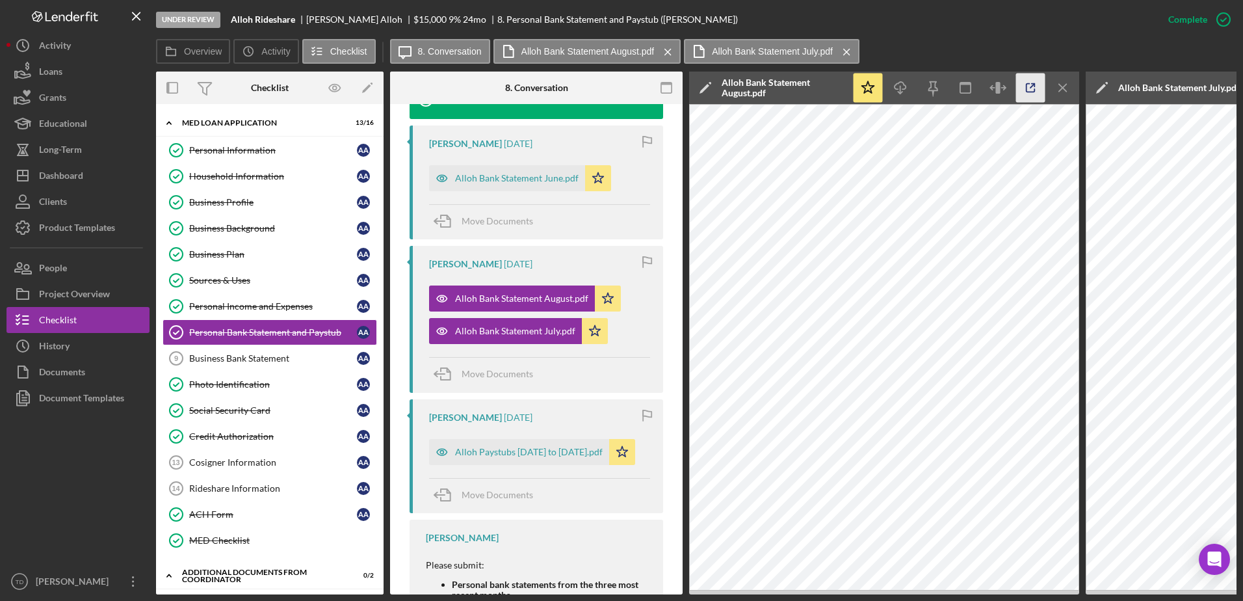
click at [1029, 92] on icon "button" at bounding box center [1030, 88] width 8 height 8
click at [533, 180] on div "Alloh Bank Statement June.pdf" at bounding box center [517, 178] width 124 height 10
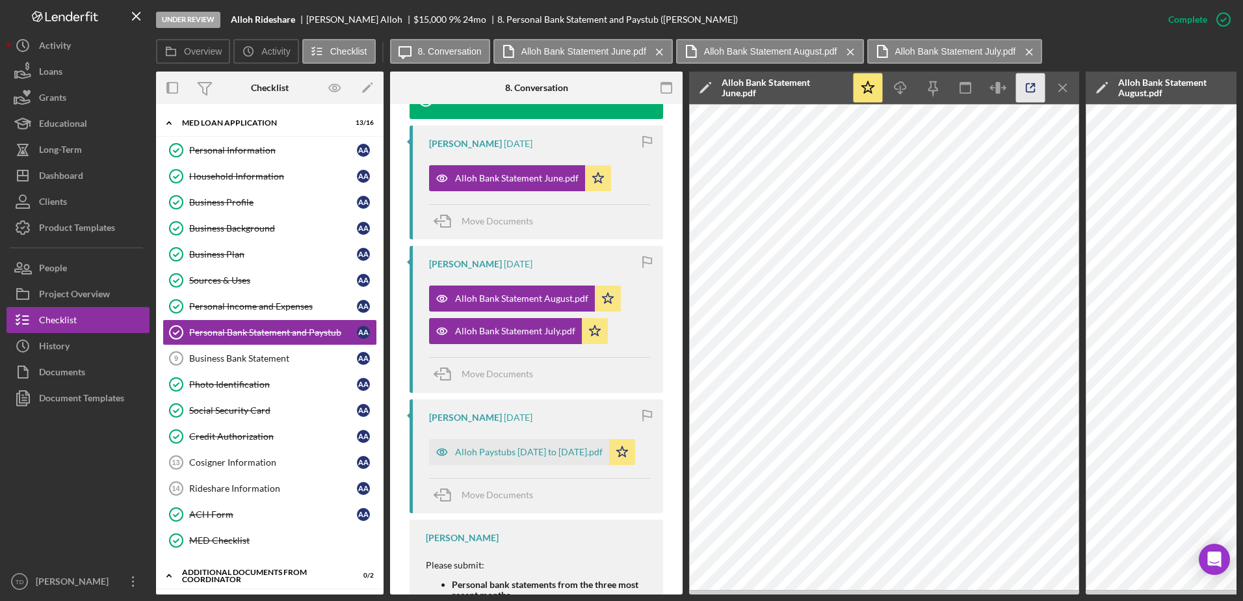
click at [1030, 85] on icon "button" at bounding box center [1030, 87] width 29 height 29
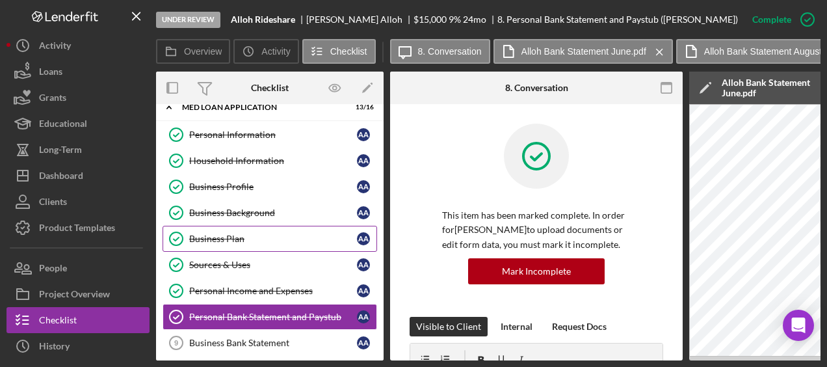
scroll to position [0, 0]
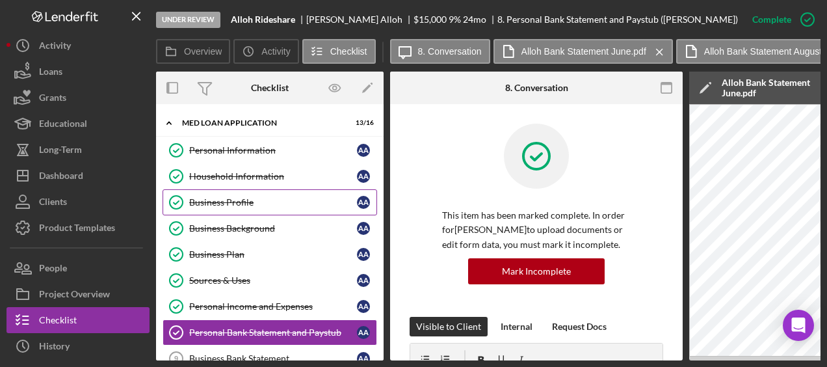
click at [233, 204] on div "Business Profile" at bounding box center [273, 202] width 168 height 10
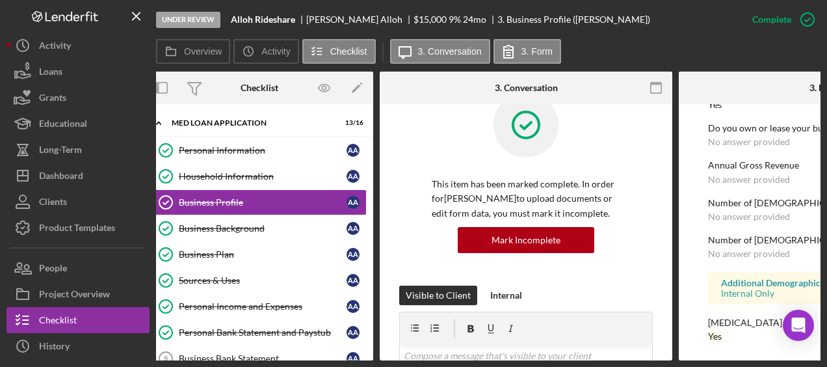
scroll to position [0, 11]
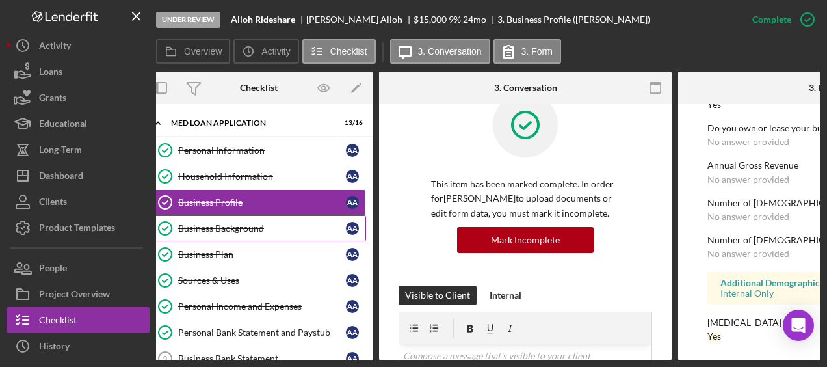
click at [207, 228] on div "Business Background" at bounding box center [262, 228] width 168 height 10
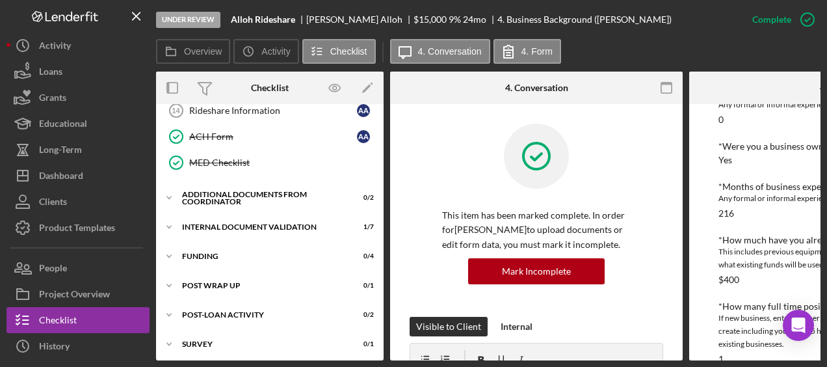
scroll to position [378, 0]
click at [224, 193] on div "Additional Documents from Coordinator" at bounding box center [274, 197] width 185 height 8
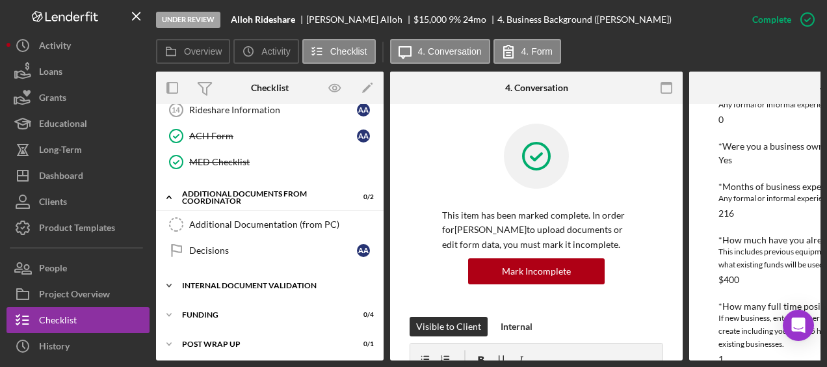
click at [237, 281] on div "Internal Document Validation" at bounding box center [274, 285] width 185 height 8
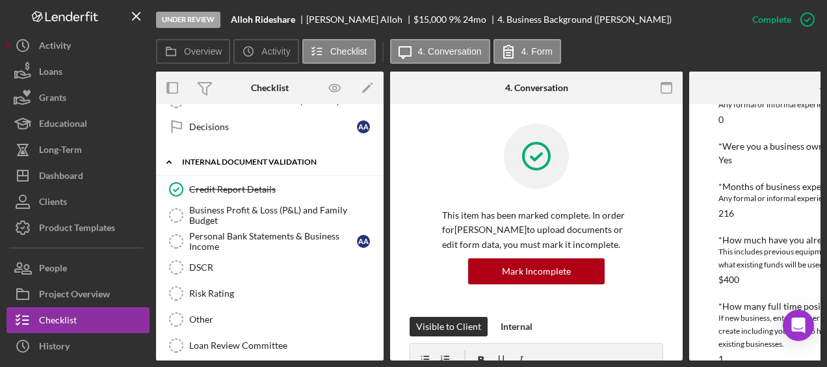
scroll to position [503, 0]
click at [217, 211] on div "Business Profit & Loss (P&L) and Family Budget" at bounding box center [282, 214] width 187 height 21
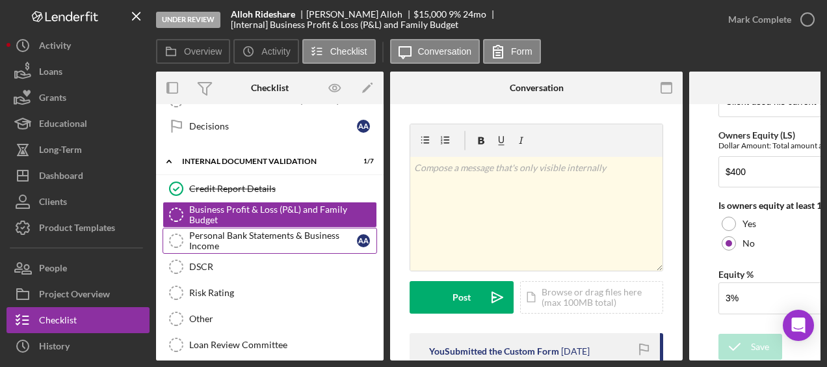
click at [259, 237] on div "Personal Bank Statements & Business Income" at bounding box center [273, 240] width 168 height 21
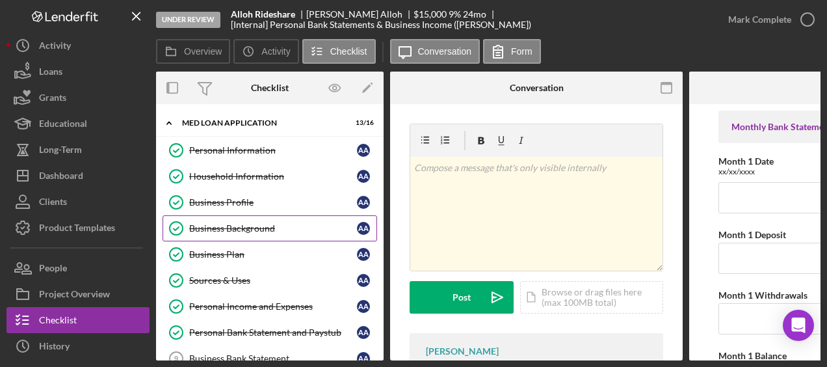
click at [248, 216] on link "Business Background Business Background A A" at bounding box center [270, 228] width 215 height 26
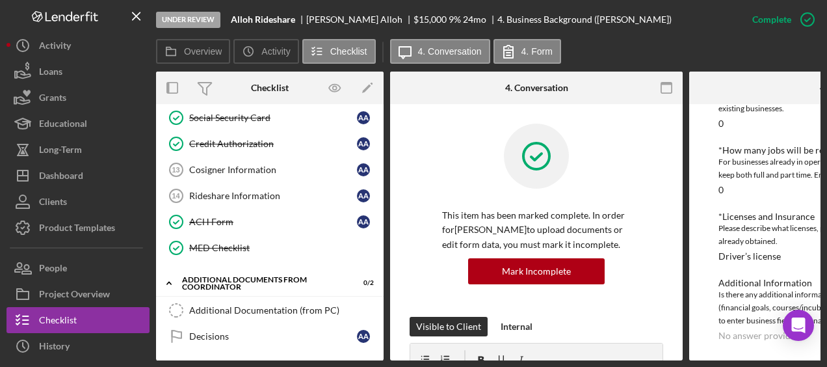
scroll to position [378, 0]
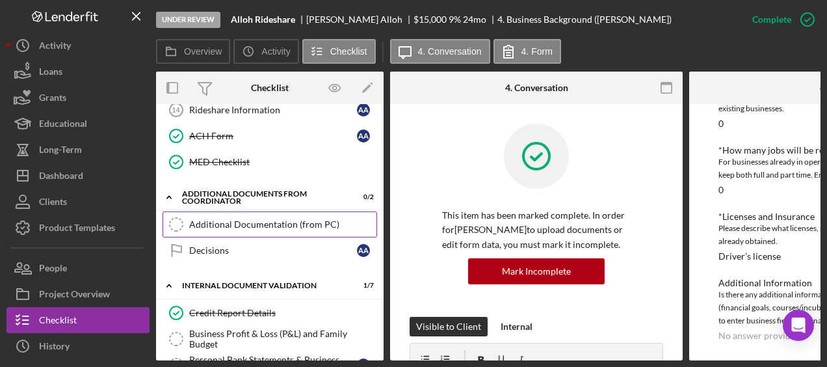
click at [253, 219] on div "Additional Documentation (from PC)" at bounding box center [282, 224] width 187 height 10
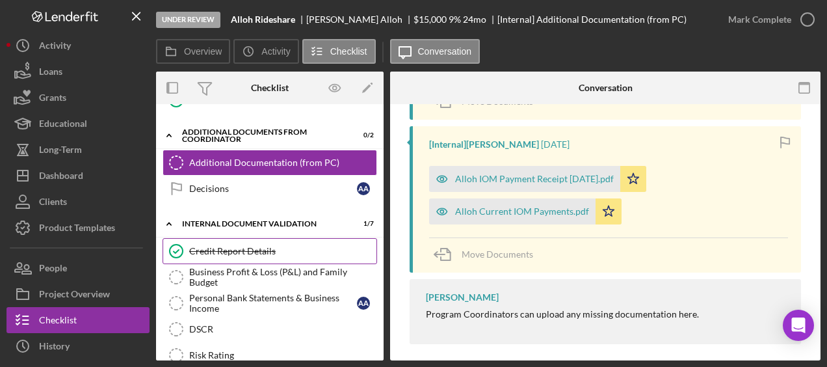
scroll to position [460, 0]
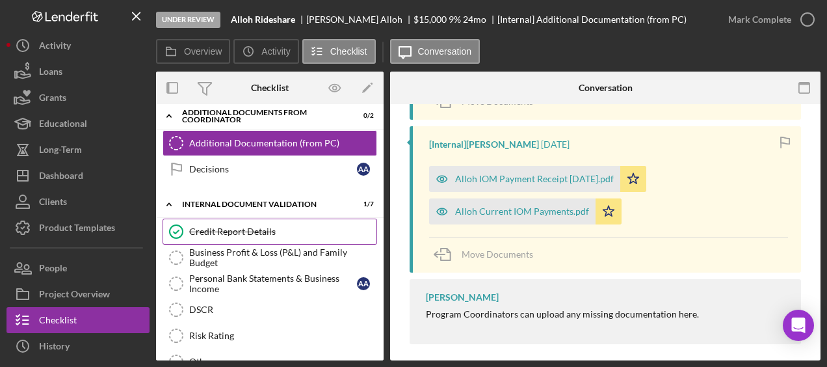
click at [277, 226] on div "Credit Report Details" at bounding box center [282, 231] width 187 height 10
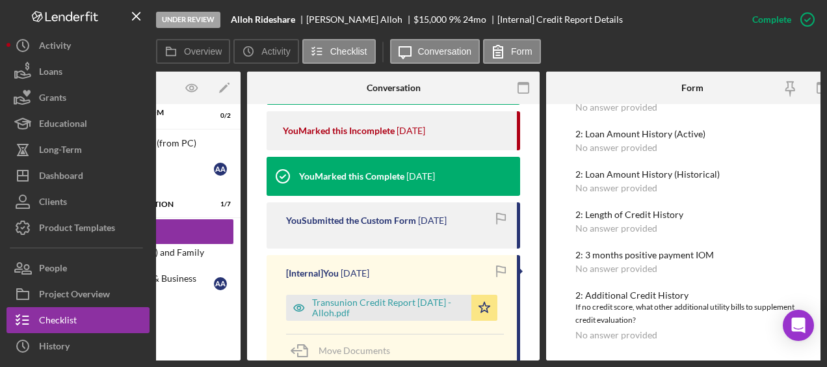
scroll to position [523, 0]
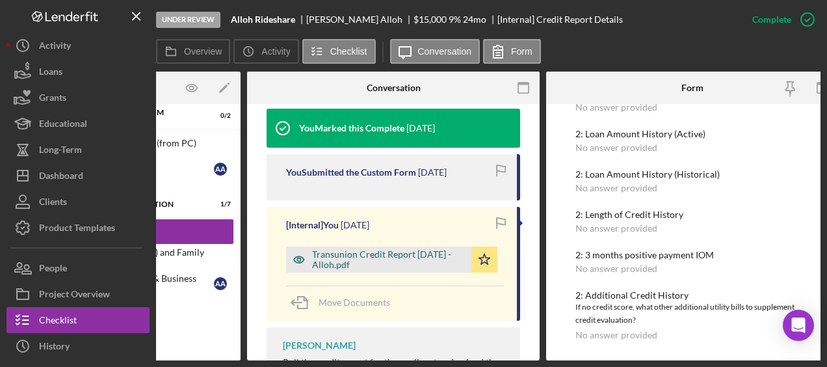
click at [376, 246] on div "Transunion Credit Report 9.29.2025 - Alloh.pdf" at bounding box center [378, 259] width 185 height 26
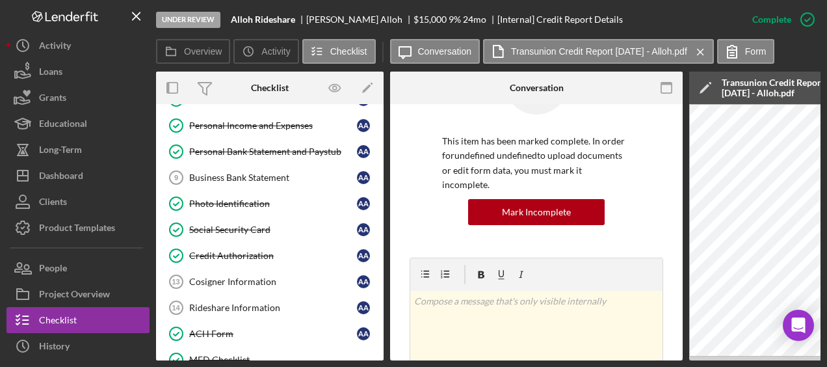
scroll to position [179, 0]
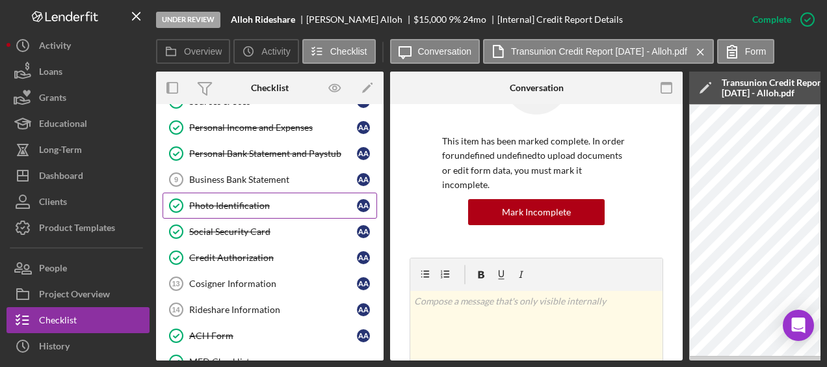
click at [228, 200] on div "Photo Identification" at bounding box center [273, 205] width 168 height 10
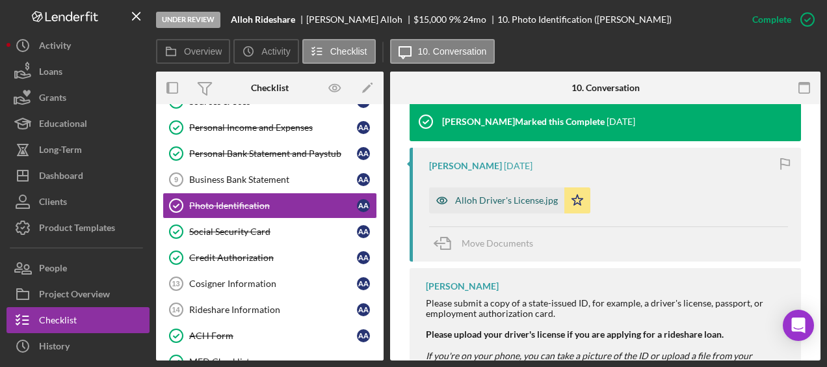
click at [501, 195] on div "Alloh Driver's License.jpg" at bounding box center [506, 200] width 103 height 10
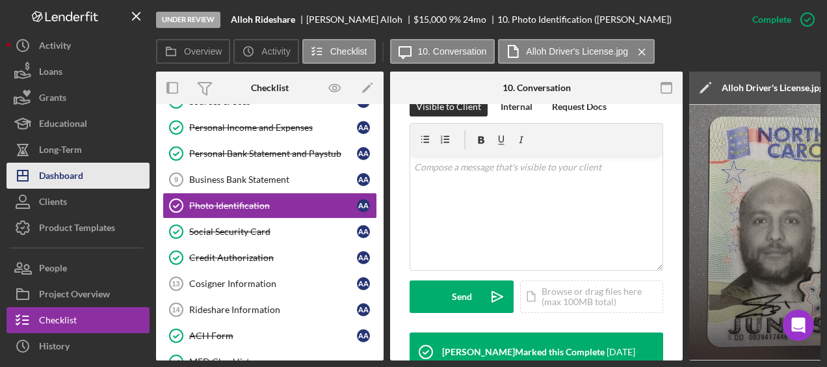
click at [87, 179] on button "Icon/Dashboard Dashboard" at bounding box center [78, 176] width 143 height 26
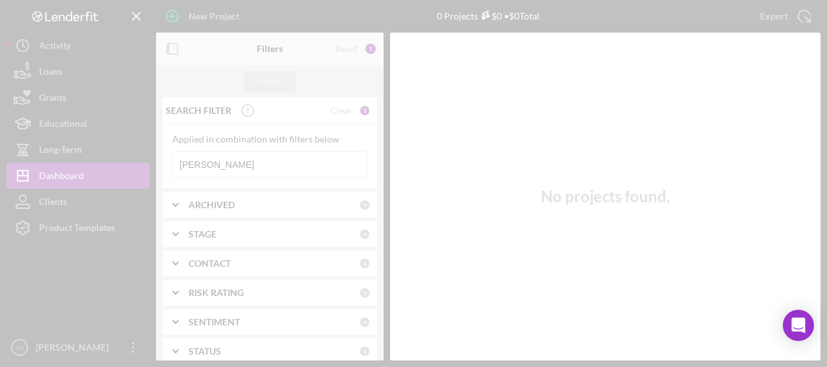
click at [237, 173] on div at bounding box center [413, 183] width 827 height 367
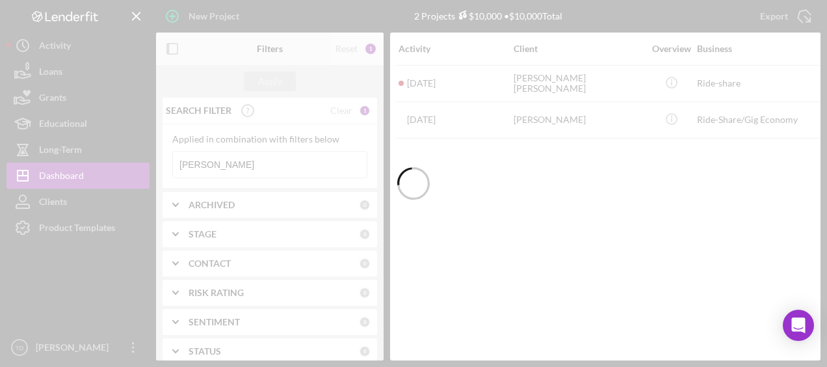
click at [214, 157] on div at bounding box center [413, 183] width 827 height 367
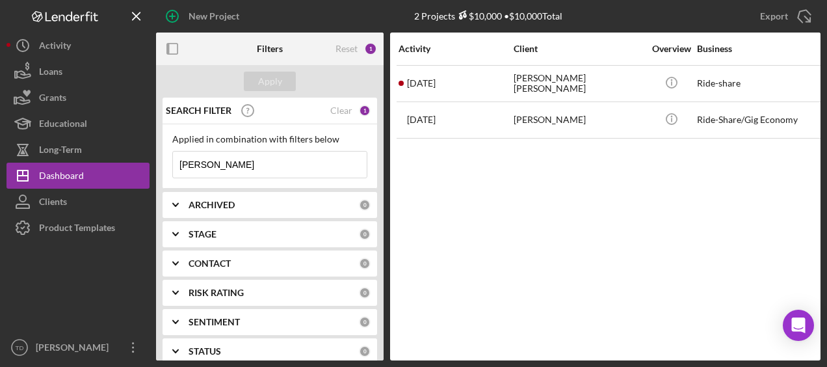
click at [213, 166] on input "fuentes" at bounding box center [270, 164] width 194 height 26
drag, startPoint x: 213, startPoint y: 166, endPoint x: 152, endPoint y: 170, distance: 61.2
click at [152, 170] on div "New Project 2 Projects $10,000 • $10,000 Total fuentes Export Icon/Export Filte…" at bounding box center [414, 180] width 814 height 360
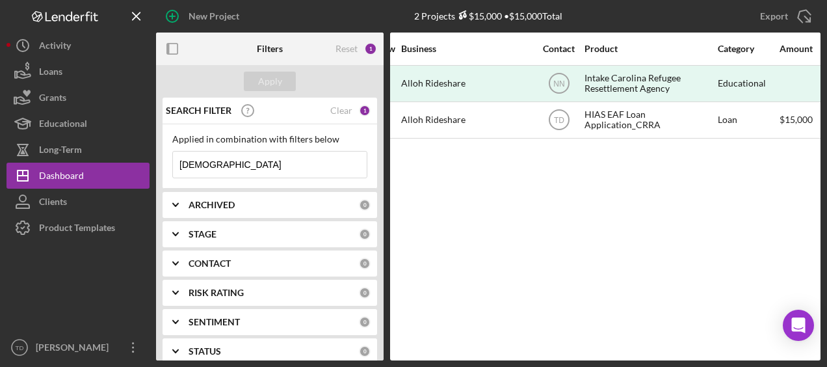
scroll to position [0, 291]
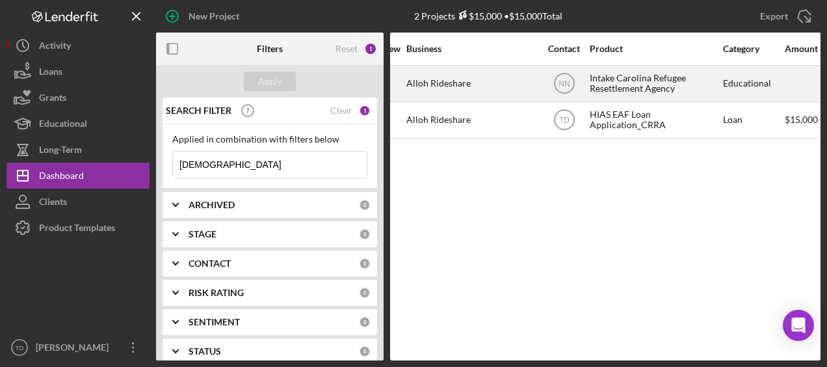
type input "alloh"
click at [493, 82] on div "Alloh Rideshare" at bounding box center [471, 83] width 130 height 34
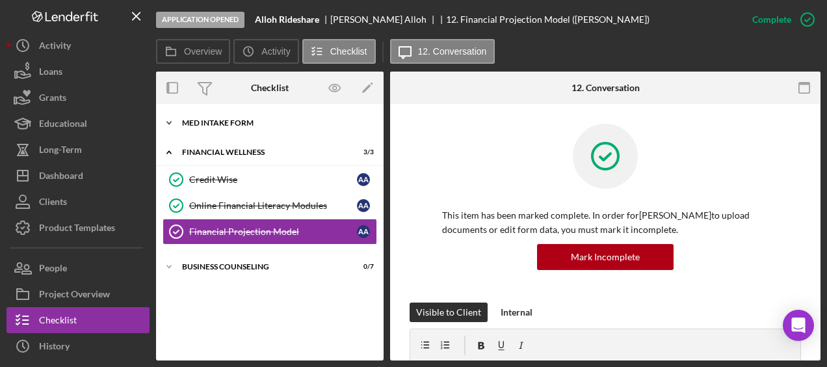
click at [225, 125] on div "MED Intake Form" at bounding box center [274, 123] width 185 height 8
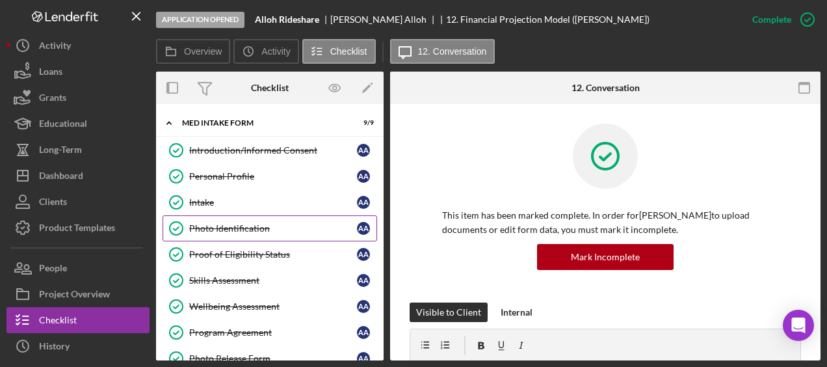
click at [243, 220] on link "Photo Identification Photo Identification A A" at bounding box center [270, 228] width 215 height 26
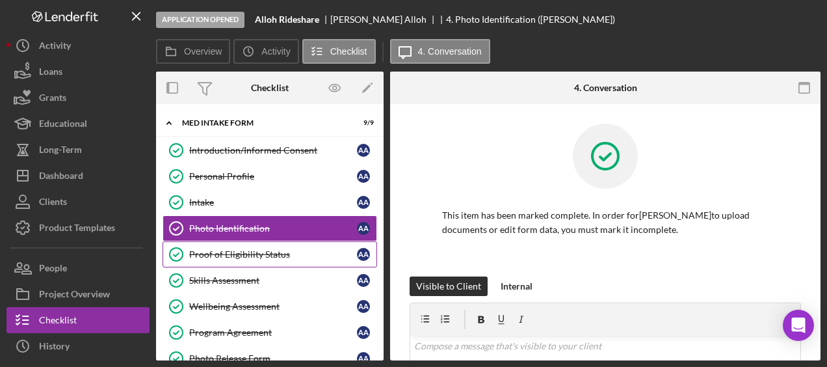
click at [241, 246] on link "Proof of Eligibility Status Proof of Eligibility Status A A" at bounding box center [270, 254] width 215 height 26
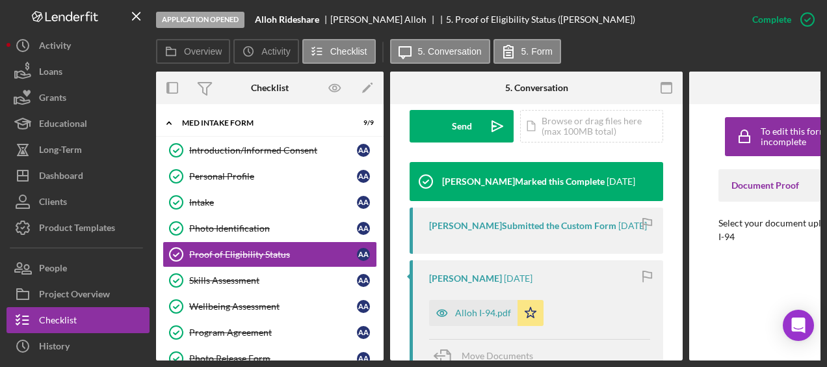
scroll to position [390, 0]
click at [490, 326] on div "Alloh I-94.pdf" at bounding box center [473, 313] width 88 height 26
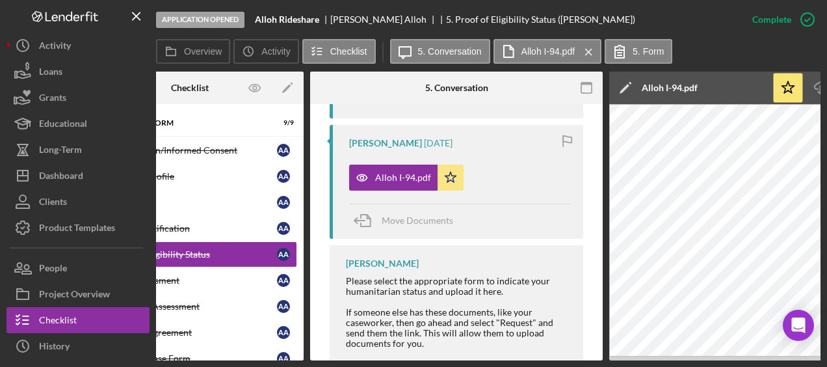
scroll to position [0, 0]
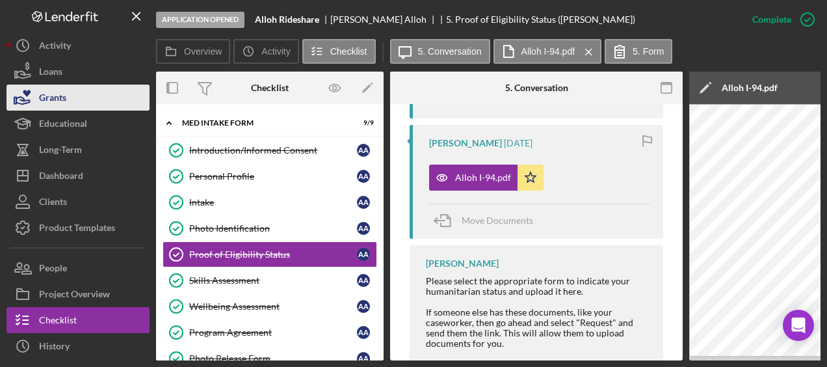
click at [73, 86] on button "Grants" at bounding box center [78, 98] width 143 height 26
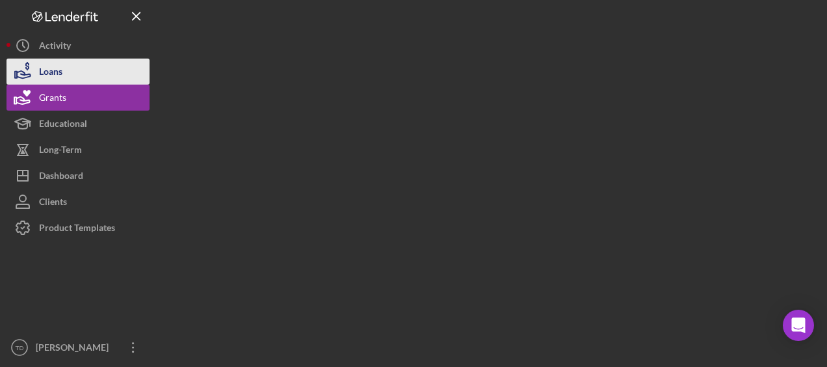
click at [68, 76] on button "Loans" at bounding box center [78, 72] width 143 height 26
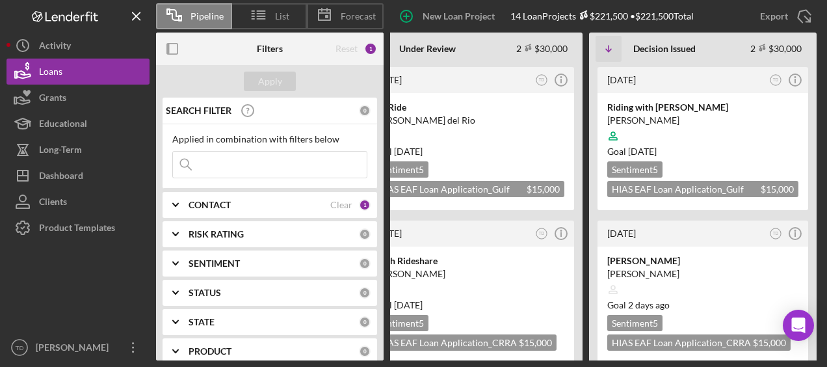
scroll to position [0, 302]
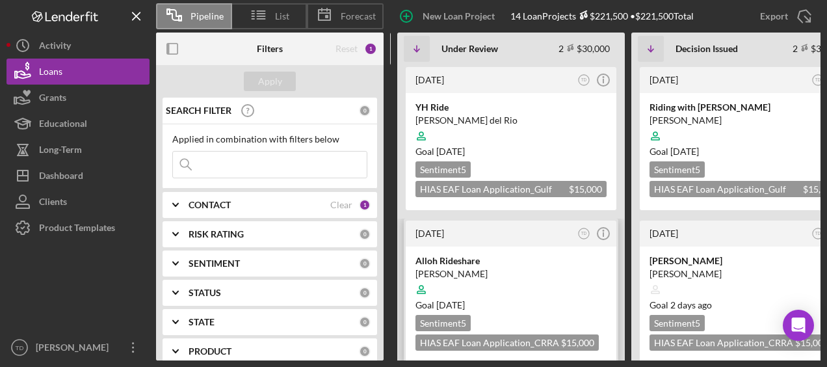
click at [477, 267] on div "[PERSON_NAME]" at bounding box center [510, 273] width 191 height 13
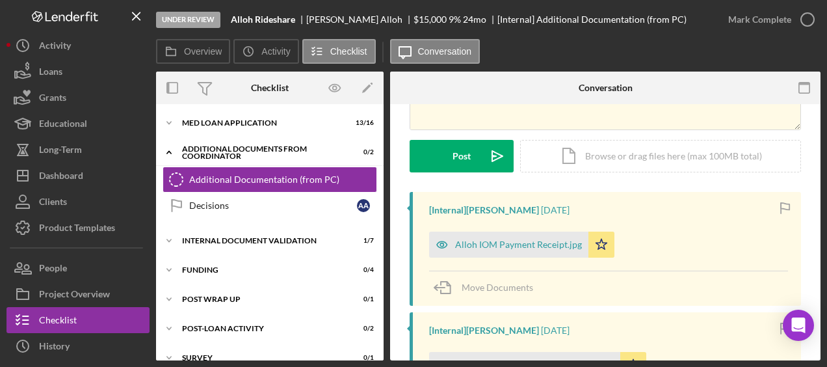
scroll to position [168, 0]
click at [264, 122] on div "MED Loan Application" at bounding box center [274, 123] width 185 height 8
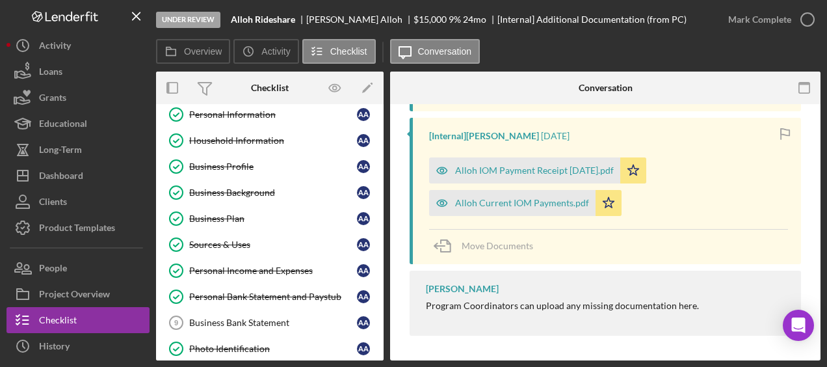
scroll to position [31, 0]
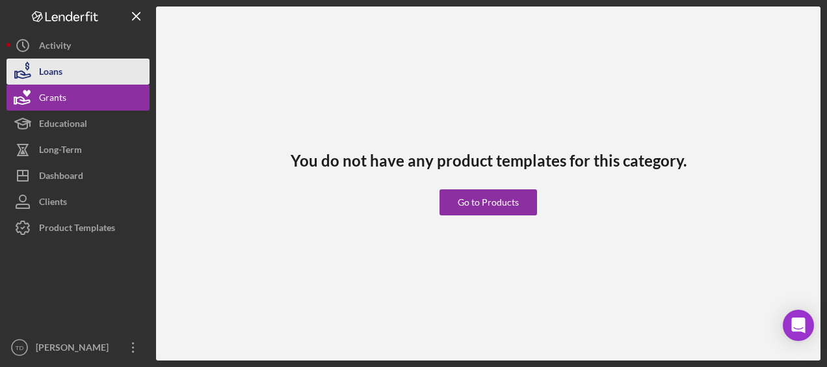
click at [72, 81] on button "Loans" at bounding box center [78, 72] width 143 height 26
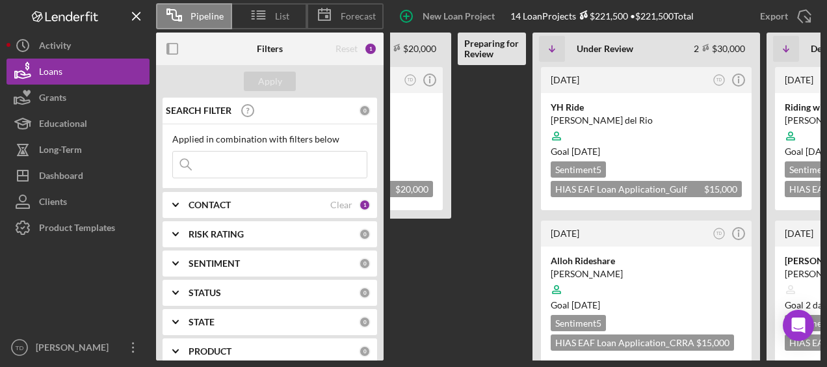
scroll to position [0, 105]
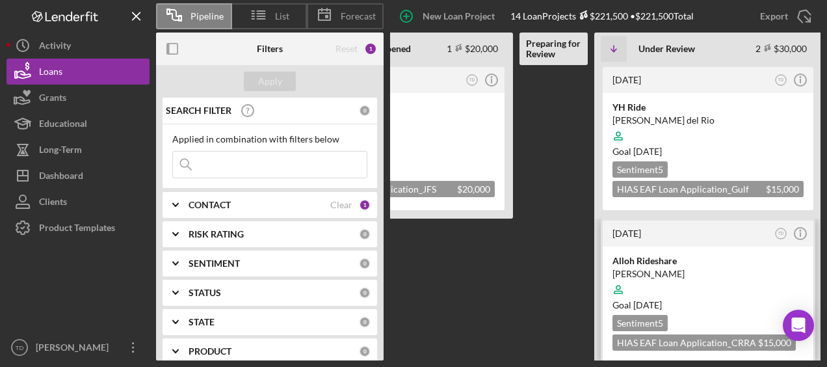
click at [633, 260] on div "Alloh Rideshare" at bounding box center [707, 260] width 191 height 13
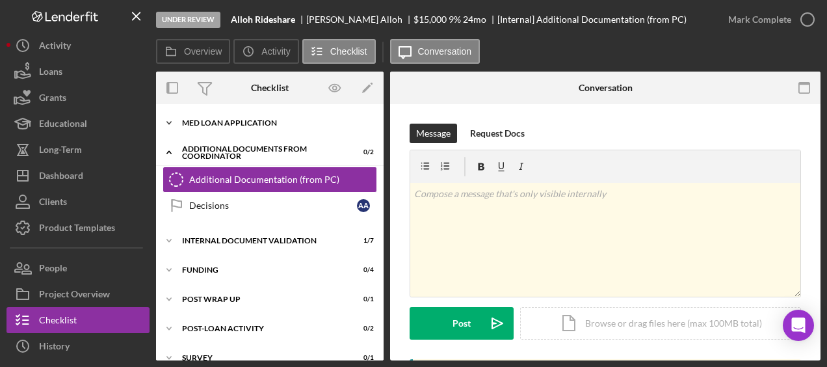
click at [264, 131] on div "Icon/Expander MED Loan Application 13 / 16" at bounding box center [270, 123] width 228 height 26
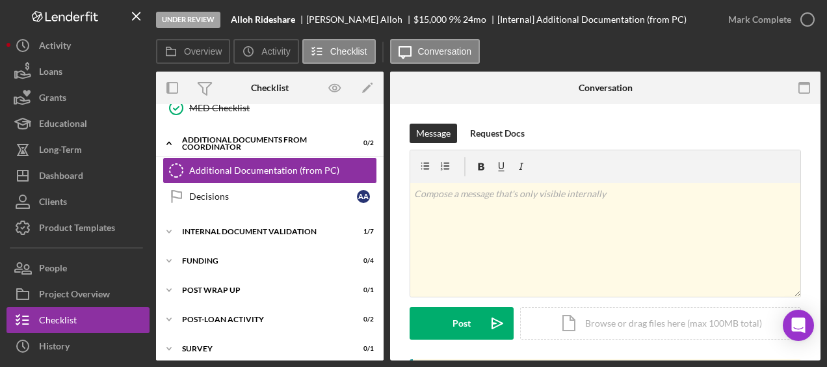
scroll to position [432, 0]
click at [248, 230] on div "Icon/Expander Internal Document Validation 1 / 7" at bounding box center [270, 232] width 228 height 26
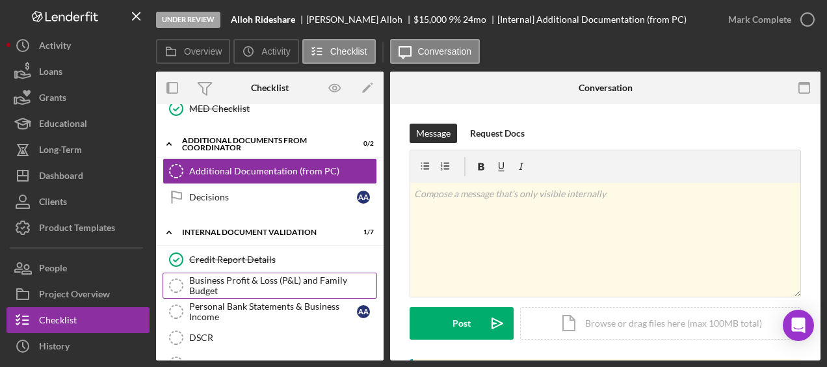
click at [244, 275] on div "Business Profit & Loss (P&L) and Family Budget" at bounding box center [282, 285] width 187 height 21
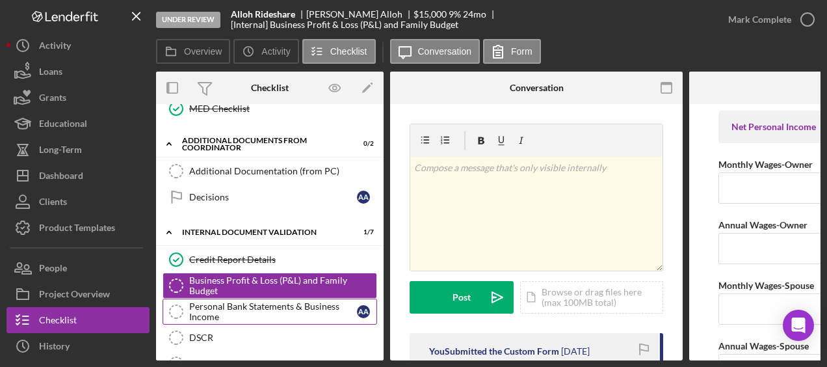
click at [244, 301] on div "Personal Bank Statements & Business Income" at bounding box center [273, 311] width 168 height 21
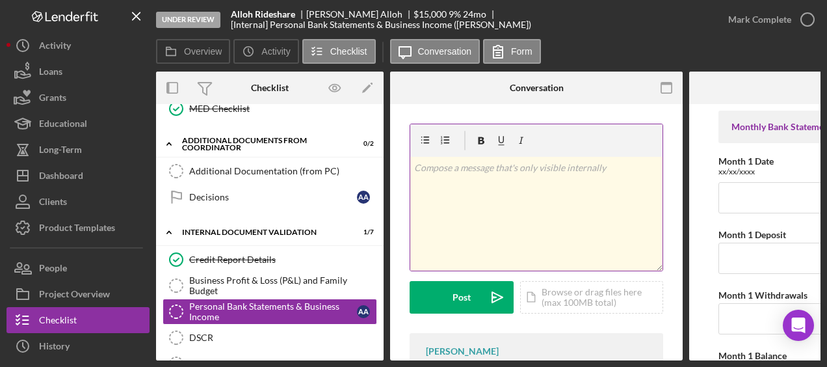
scroll to position [0, 161]
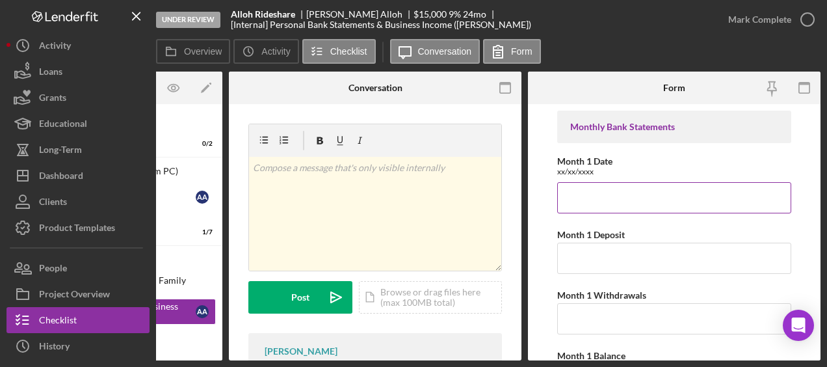
click at [575, 203] on input "Month 1 Date" at bounding box center [674, 197] width 234 height 31
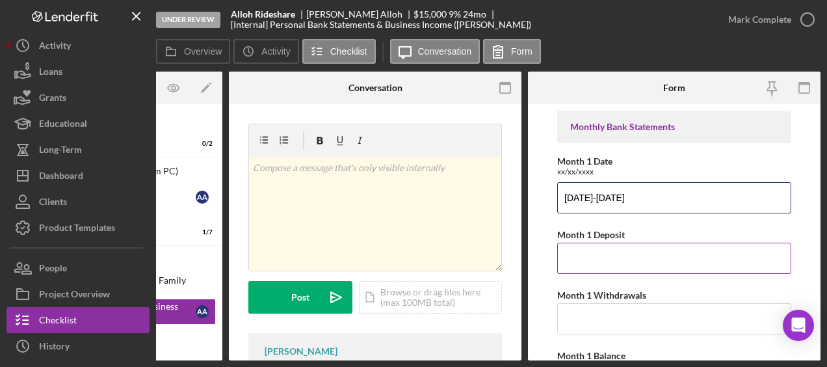
type input "05/31/2025-06/30/2025"
click at [572, 261] on input "Month 1 Deposit" at bounding box center [674, 257] width 234 height 31
type input "$1"
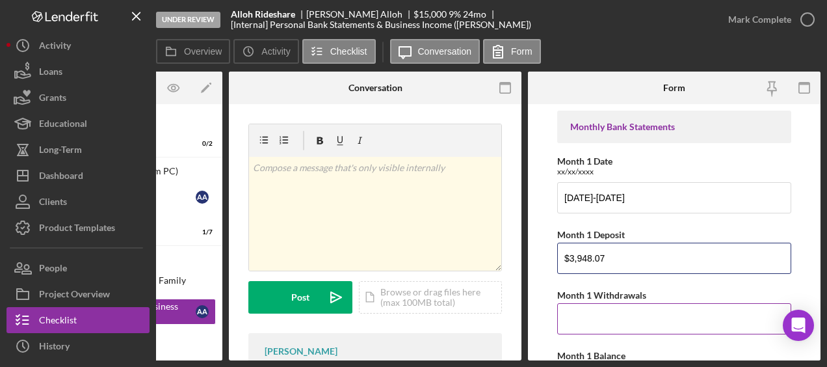
type input "$3,948.07"
click at [575, 322] on input "Month 1 Withdrawals" at bounding box center [674, 318] width 234 height 31
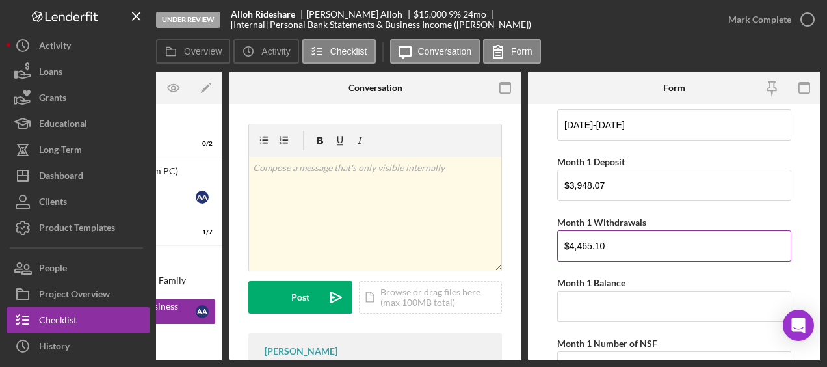
scroll to position [75, 0]
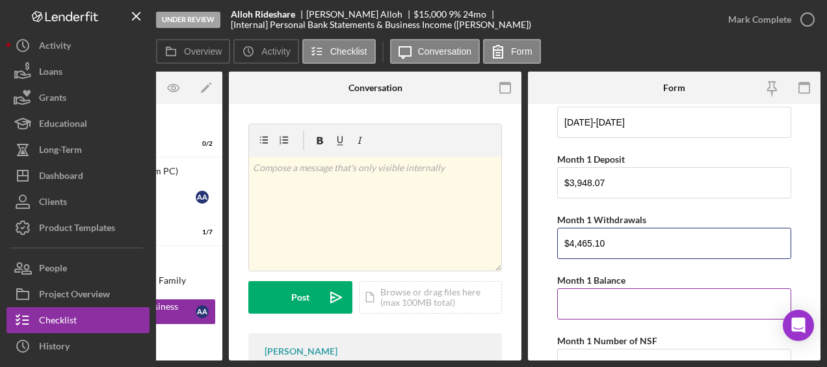
type input "$4,465.10"
click at [580, 314] on input "Month 1 Balance" at bounding box center [674, 303] width 234 height 31
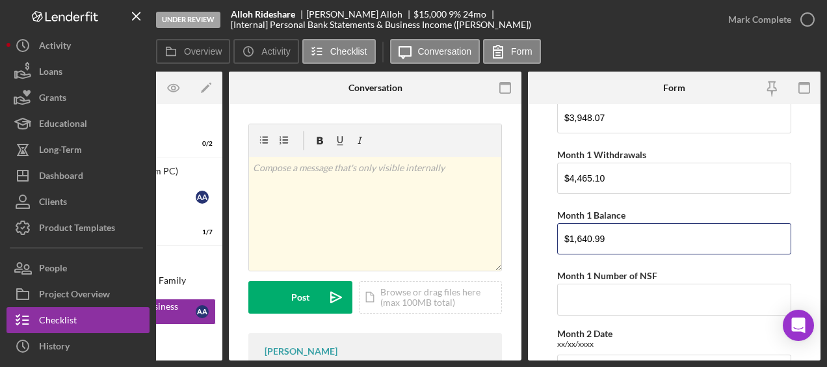
scroll to position [141, 0]
type input "$1,640.99"
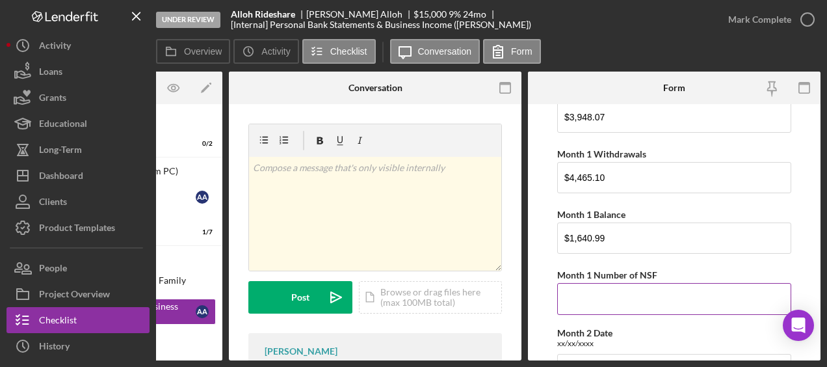
click at [597, 299] on input "Month 1 Number of NSF" at bounding box center [674, 298] width 234 height 31
type input "0"
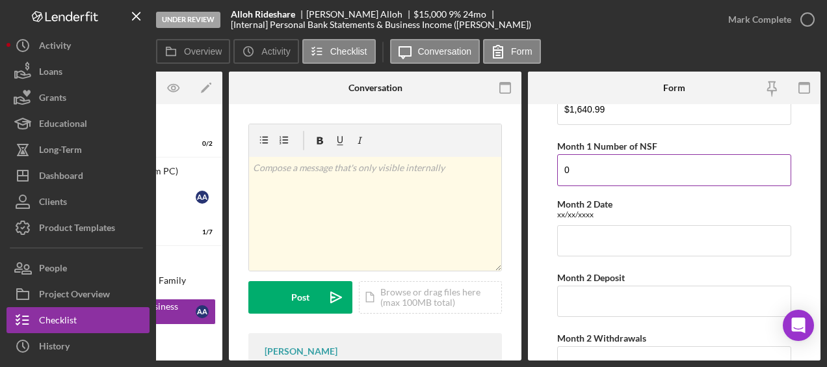
scroll to position [271, 0]
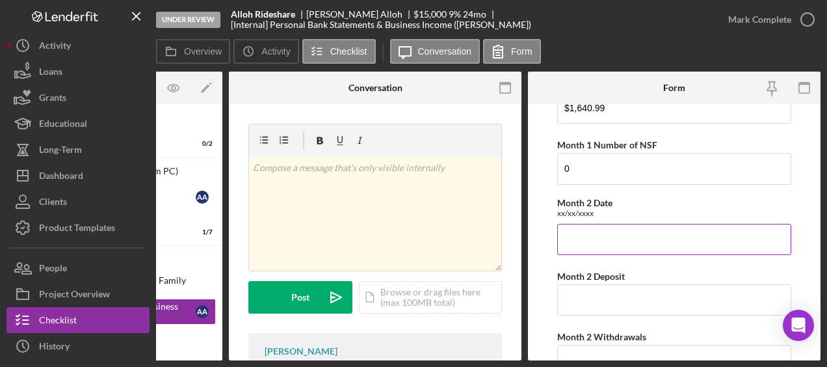
click at [587, 233] on input "Month 2 Date" at bounding box center [674, 239] width 234 height 31
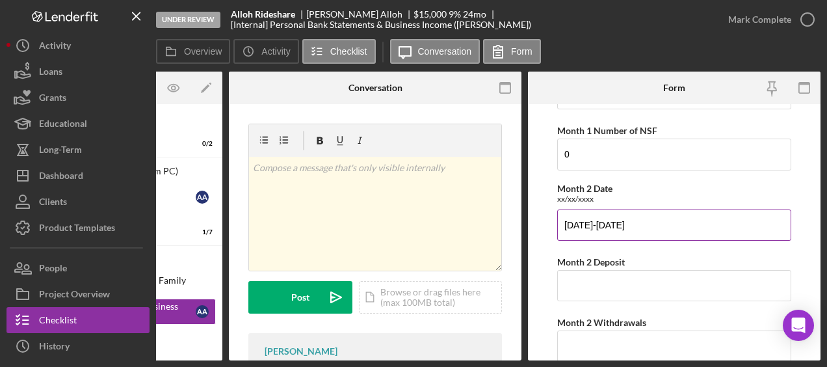
scroll to position [296, 0]
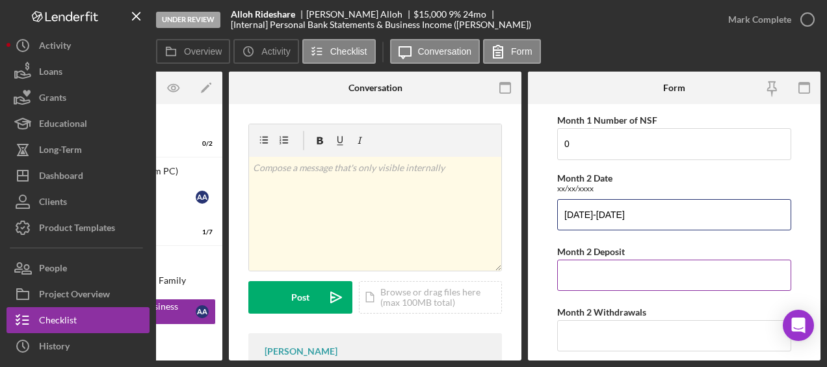
type input "07/01/2025-07/31/2025"
click at [606, 273] on input "Month 2 Deposit" at bounding box center [674, 274] width 234 height 31
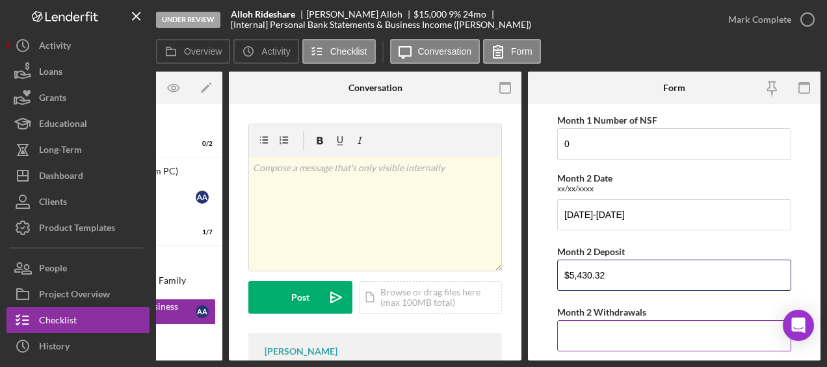
type input "$5,430.32"
click at [588, 322] on input "Month 2 Withdrawals" at bounding box center [674, 335] width 234 height 31
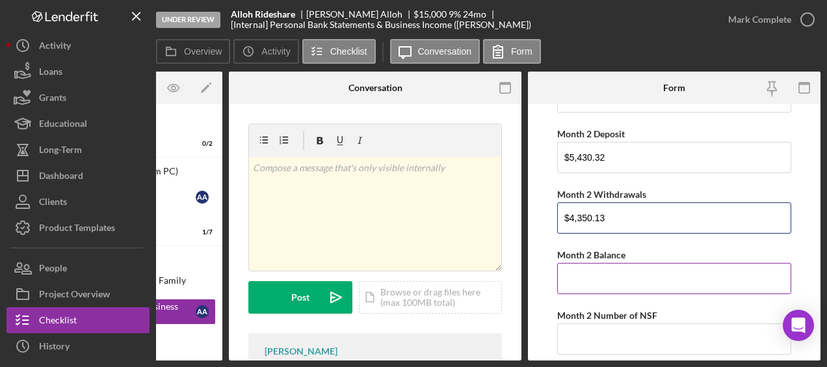
scroll to position [414, 0]
type input "$4,350.13"
click at [597, 277] on input "Month 2 Balance" at bounding box center [674, 277] width 234 height 31
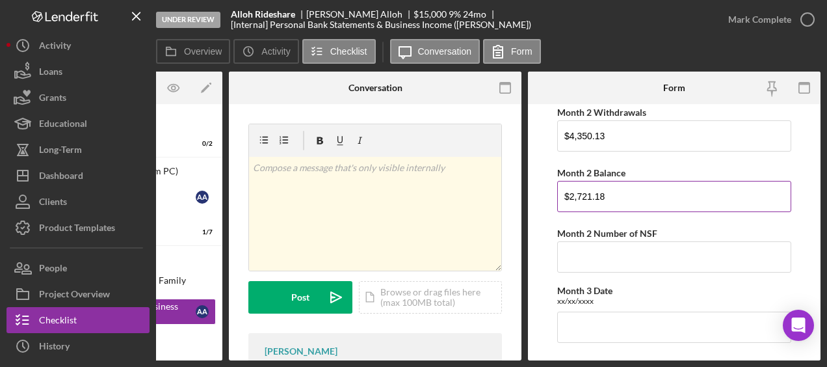
scroll to position [501, 0]
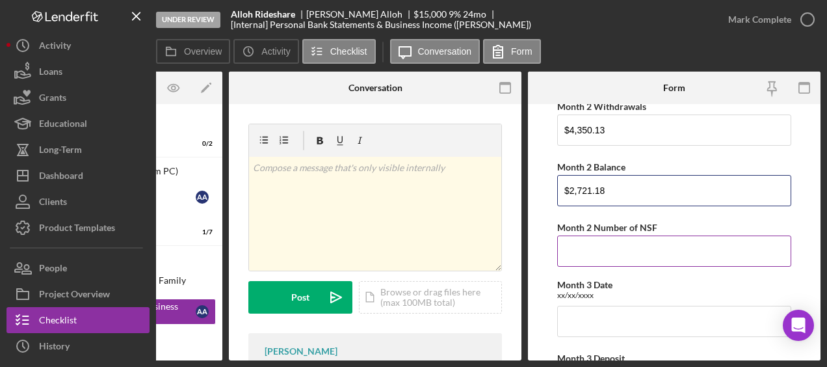
type input "$2,721.18"
click at [598, 243] on input "Month 2 Number of NSF" at bounding box center [674, 250] width 234 height 31
type input "0"
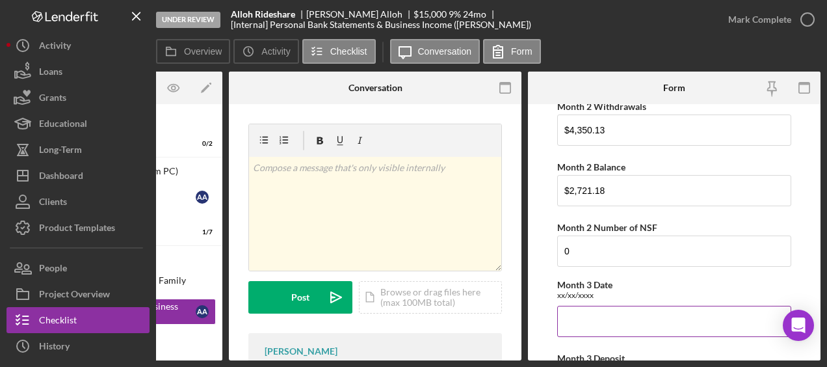
scroll to position [542, 0]
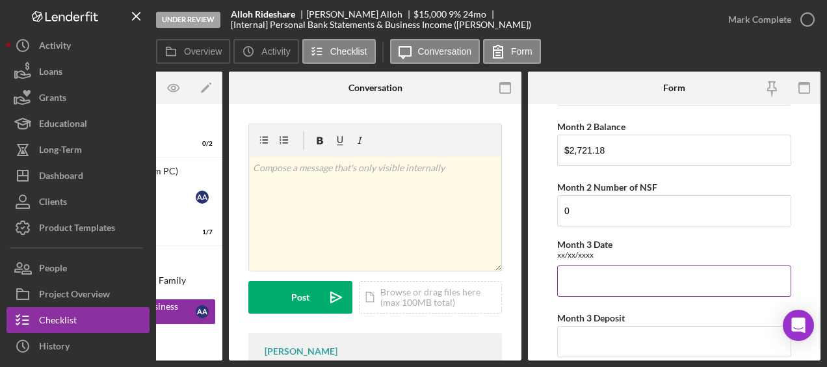
click at [591, 277] on input "Month 3 Date" at bounding box center [674, 280] width 234 height 31
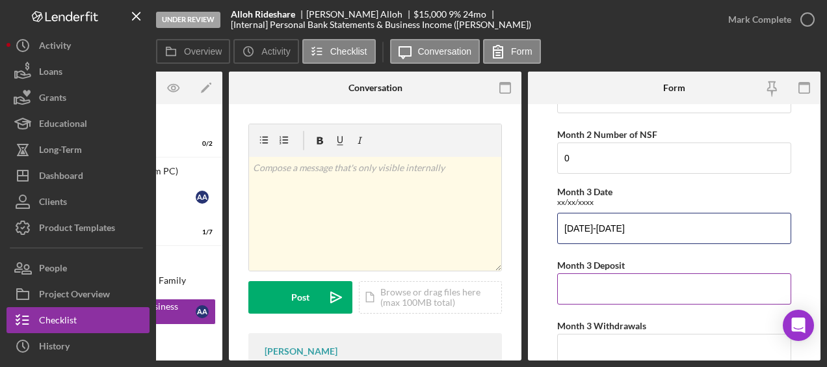
type input "08/01/2025-08/29/2025"
click at [576, 283] on input "Month 3 Deposit" at bounding box center [674, 288] width 234 height 31
type input "$2"
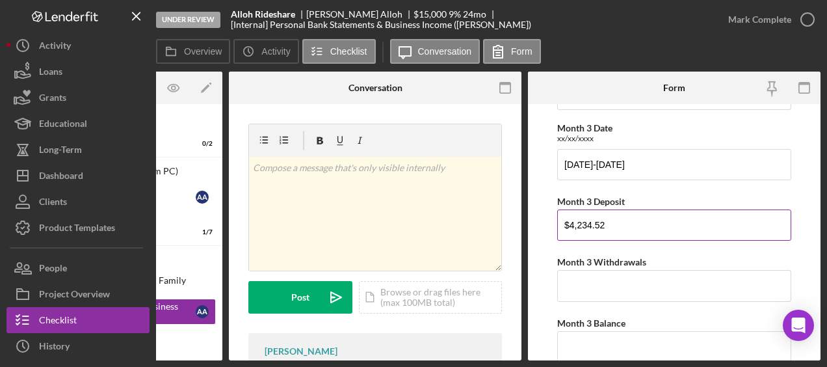
scroll to position [660, 0]
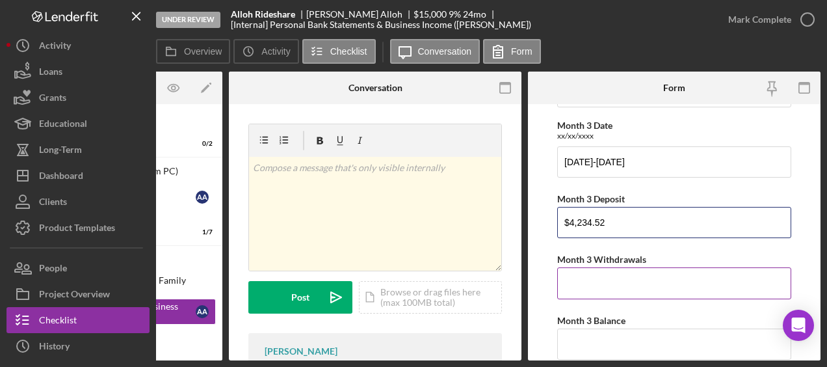
type input "$4,234.52"
click at [590, 280] on input "Month 3 Withdrawals" at bounding box center [674, 282] width 234 height 31
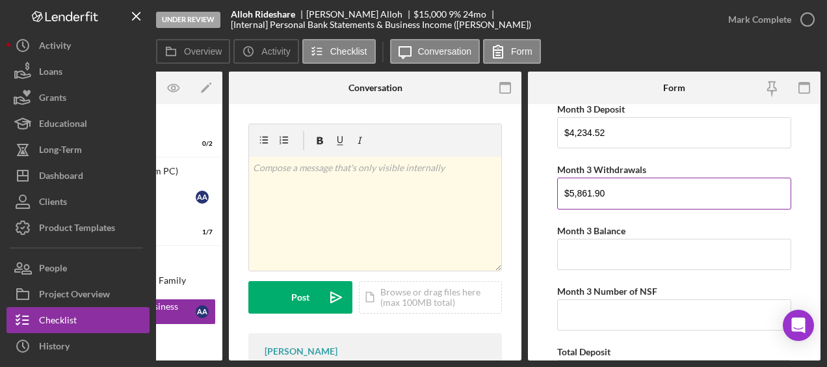
scroll to position [758, 0]
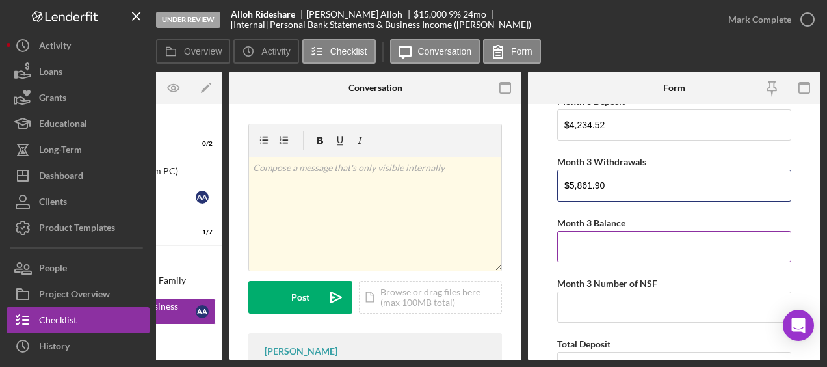
type input "$5,861.90"
click at [599, 239] on input "Month 3 Balance" at bounding box center [674, 246] width 234 height 31
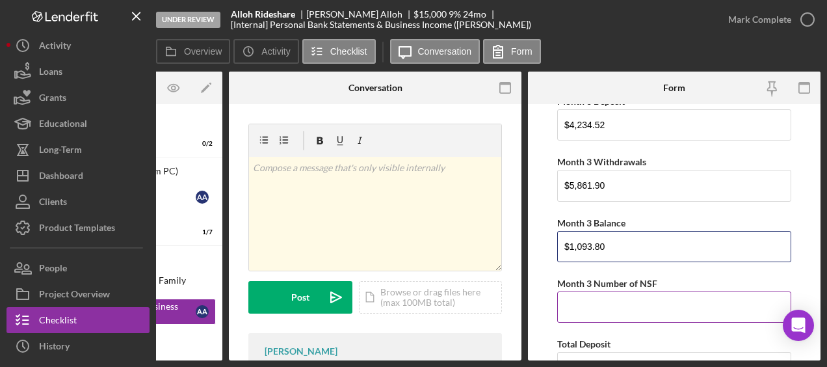
type input "$1,093.80"
click at [588, 298] on input "Month 3 Number of NSF" at bounding box center [674, 306] width 234 height 31
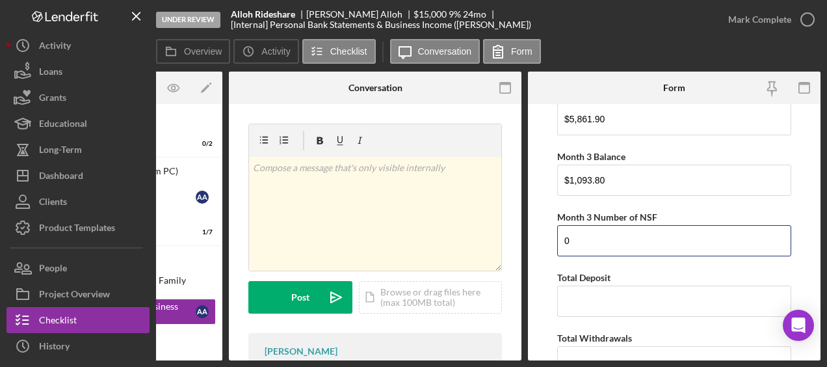
scroll to position [954, 0]
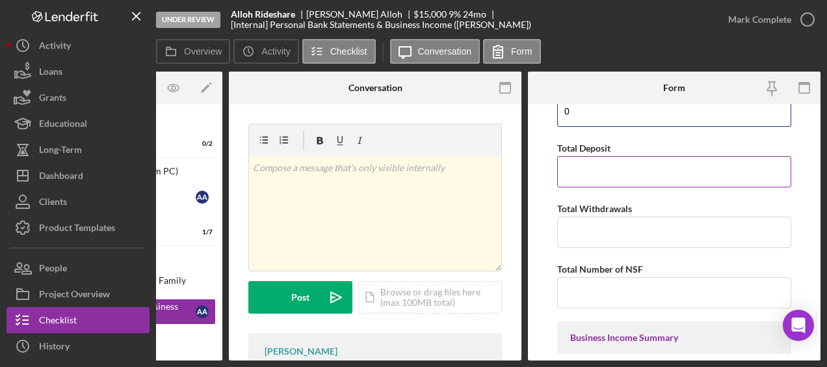
type input "0"
click at [604, 165] on input "Total Deposit" at bounding box center [674, 171] width 234 height 31
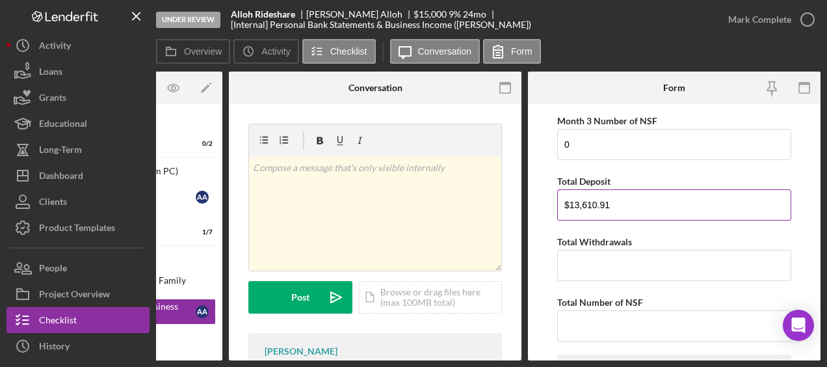
scroll to position [921, 0]
type input "$13,610.91"
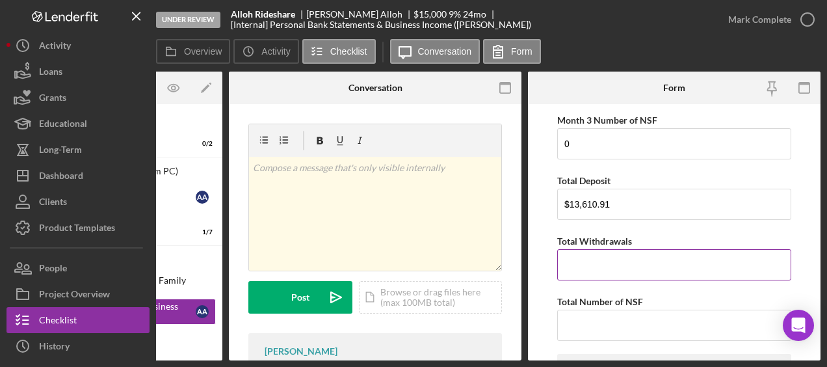
click at [580, 251] on input "Total Withdrawals" at bounding box center [674, 264] width 234 height 31
type input "$14,677.13"
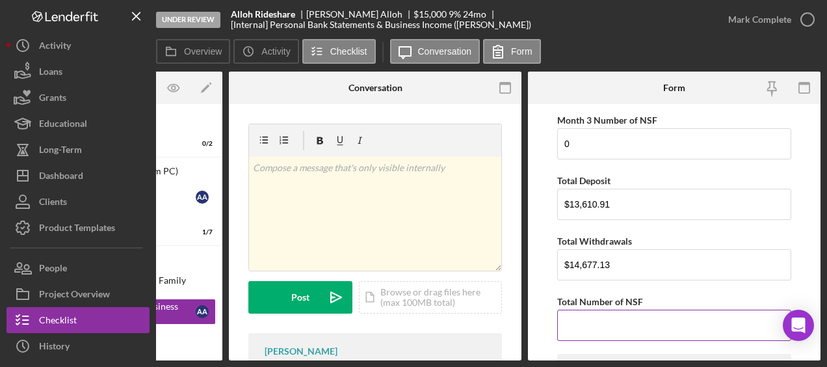
click at [594, 319] on input "Total Number of NSF" at bounding box center [674, 324] width 234 height 31
type input "0"
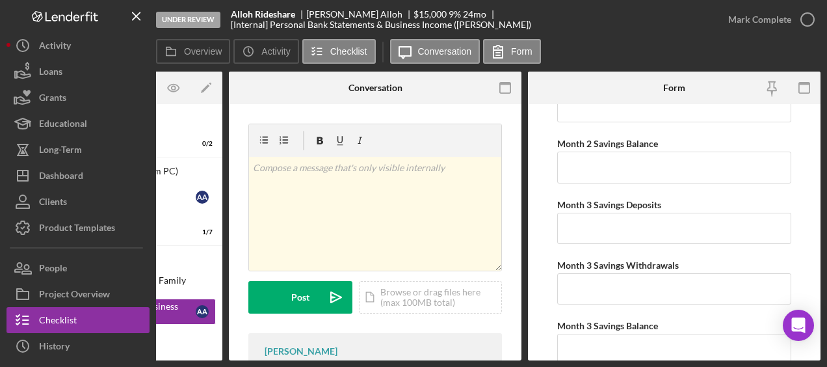
scroll to position [2358, 0]
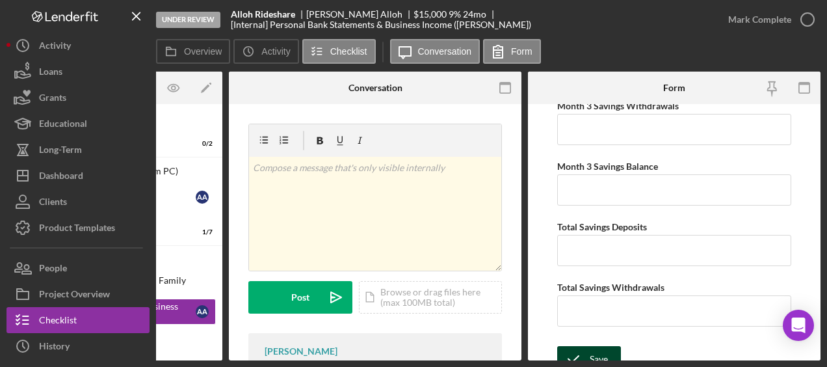
click at [602, 346] on div "Save" at bounding box center [599, 359] width 18 height 26
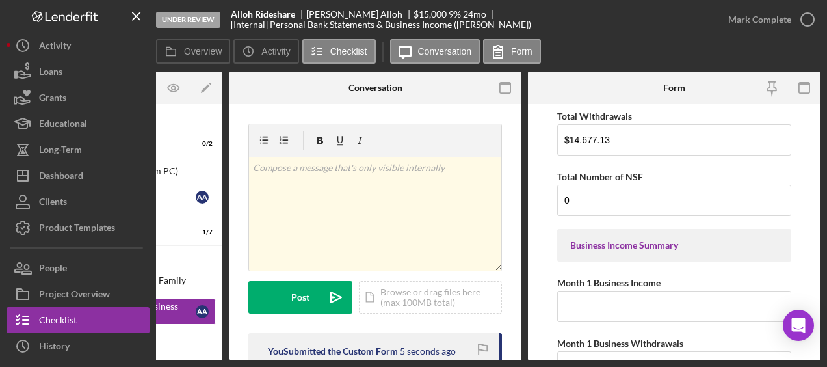
scroll to position [1093, 0]
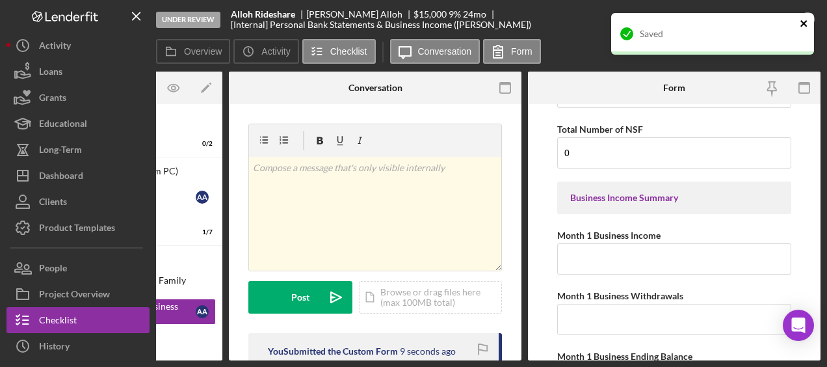
click at [805, 25] on icon "close" at bounding box center [803, 23] width 7 height 7
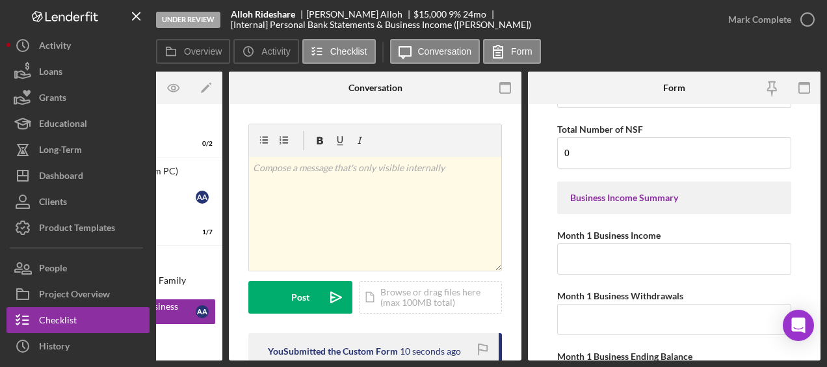
click at [805, 16] on div "Saved" at bounding box center [712, 12] width 208 height 5
click at [0, 0] on icon "button" at bounding box center [0, 0] width 0 height 0
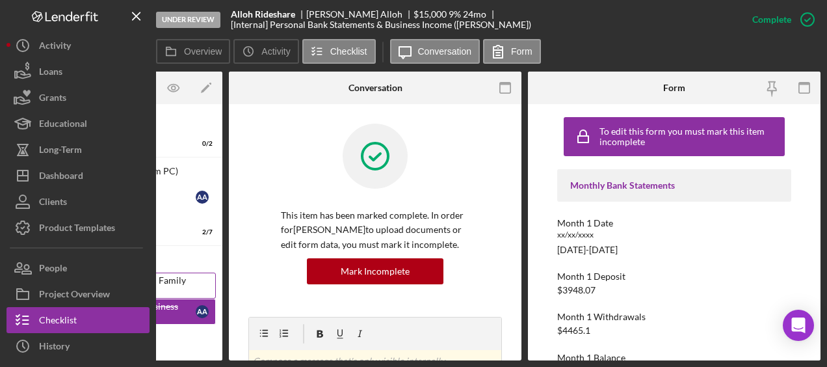
scroll to position [0, 0]
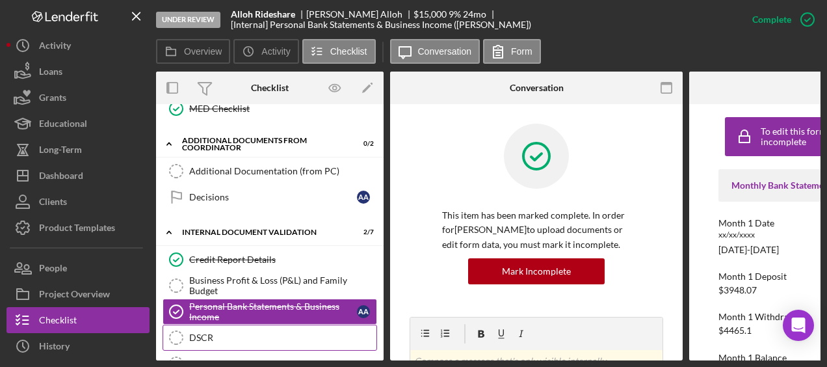
click at [232, 332] on div "DSCR" at bounding box center [282, 337] width 187 height 10
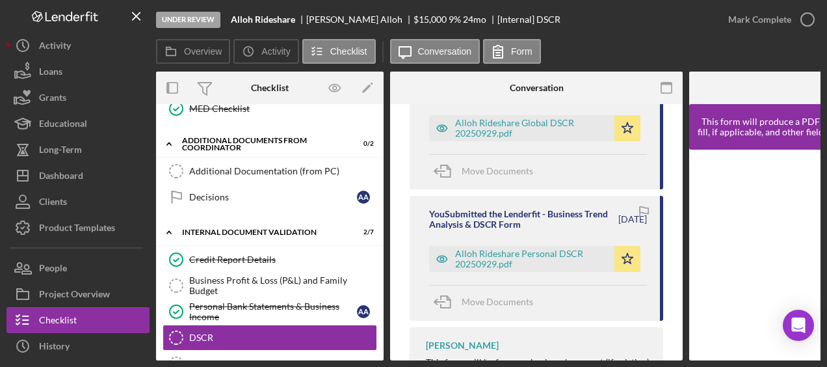
scroll to position [285, 0]
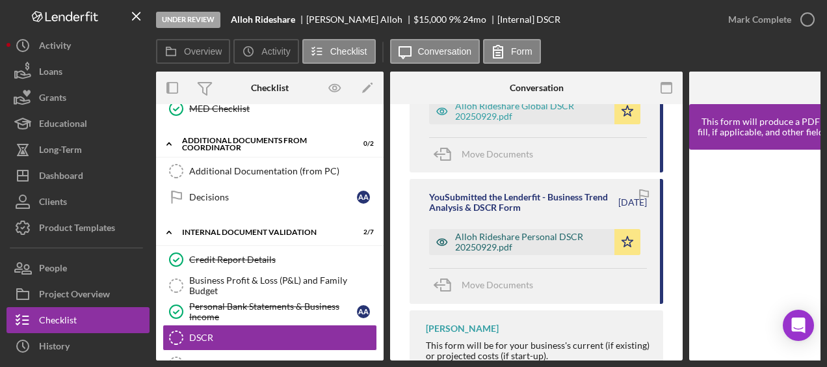
click at [520, 239] on div "Alloh Rideshare Personal DSCR 20250929.pdf" at bounding box center [531, 241] width 153 height 21
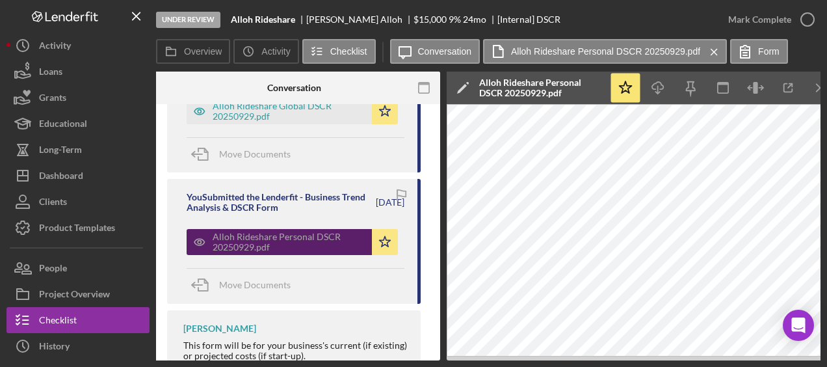
scroll to position [0, 244]
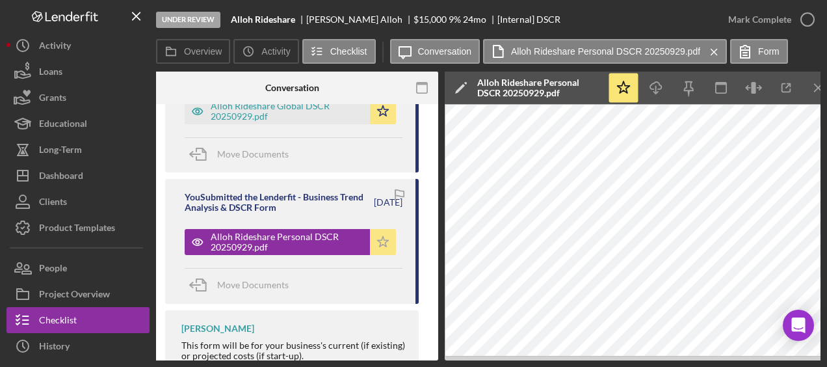
click at [374, 231] on icon "Icon/Star" at bounding box center [383, 242] width 26 height 26
click at [378, 120] on icon "Icon/Star" at bounding box center [383, 111] width 26 height 26
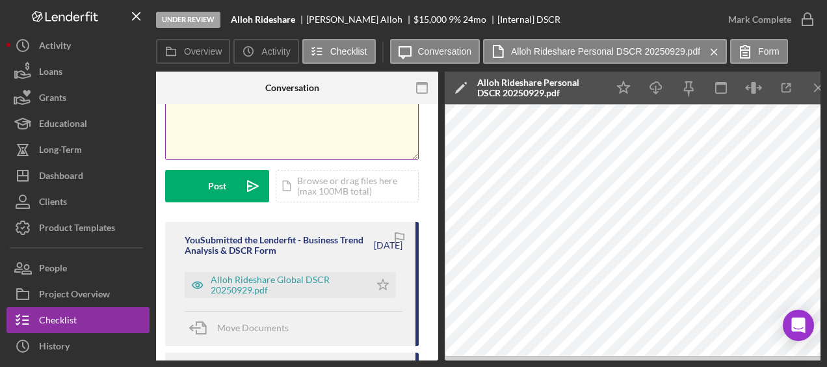
scroll to position [110, 0]
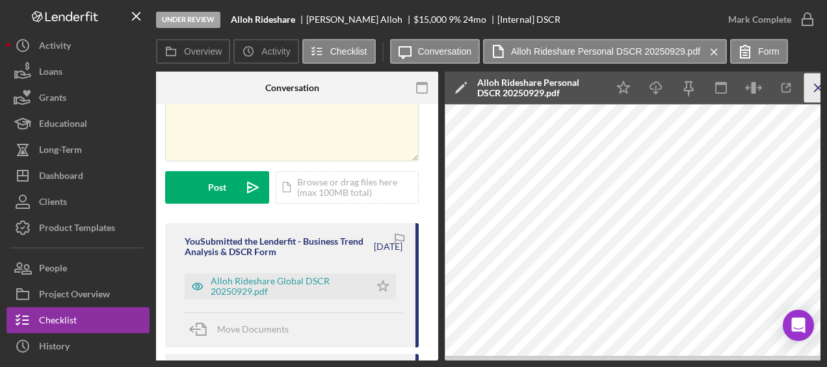
click at [813, 91] on icon "Icon/Menu Close" at bounding box center [818, 87] width 29 height 29
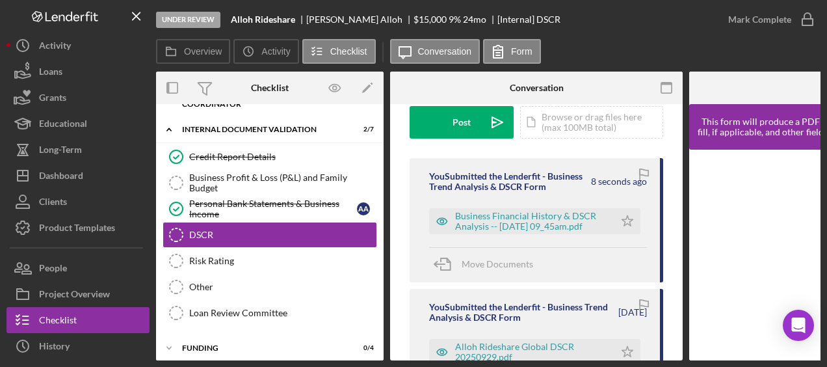
scroll to position [174, 0]
click at [628, 226] on icon "Icon/Star" at bounding box center [627, 222] width 26 height 26
click at [515, 218] on div "Business Financial History & DSCR Analysis -- [DATE] 09_45am.pdf" at bounding box center [521, 222] width 185 height 26
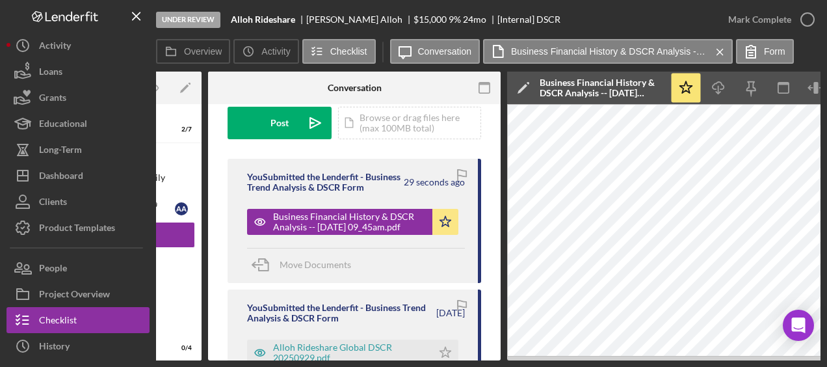
scroll to position [0, 186]
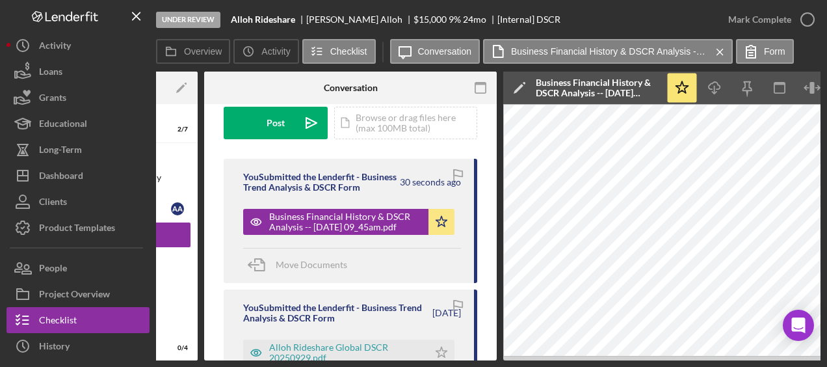
click at [589, 87] on div "Business Financial History & DSCR Analysis -- [DATE] 09_45am.pdf" at bounding box center [598, 87] width 124 height 21
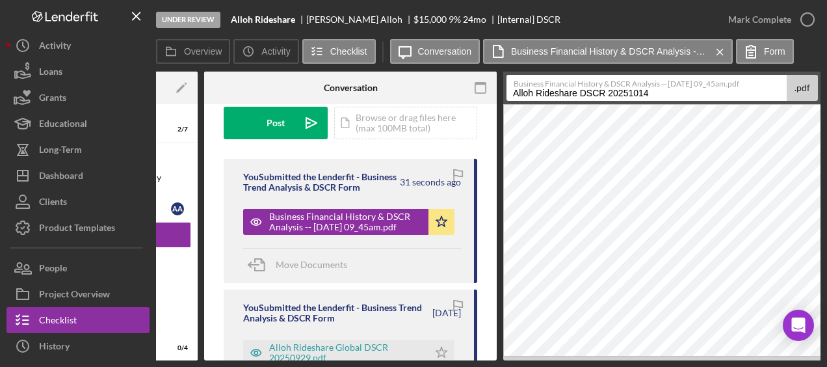
click at [581, 91] on input "Alloh Rideshare DSCR 20251014" at bounding box center [646, 88] width 280 height 26
type input "Alloh Rideshare Global DSCR 20251014"
click at [821, 75] on button "Save" at bounding box center [837, 88] width 32 height 26
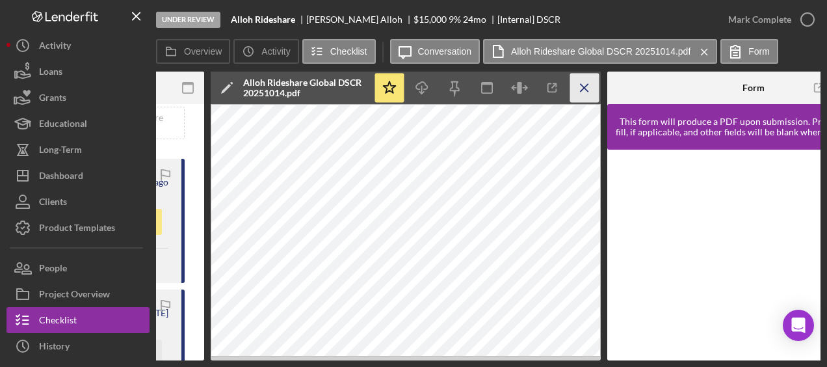
click at [589, 86] on icon "Icon/Menu Close" at bounding box center [584, 87] width 29 height 29
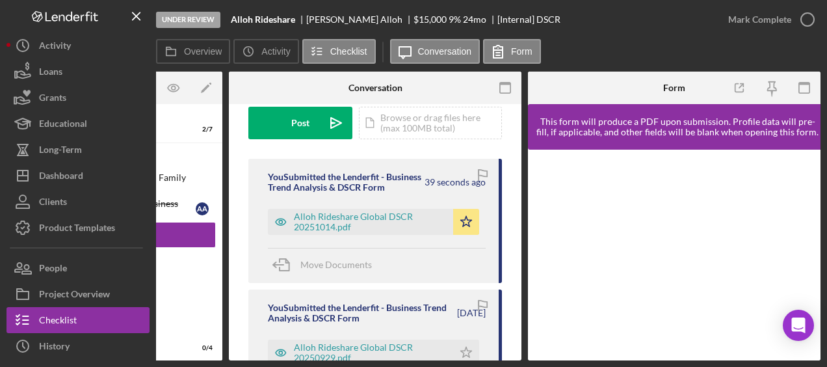
scroll to position [0, 161]
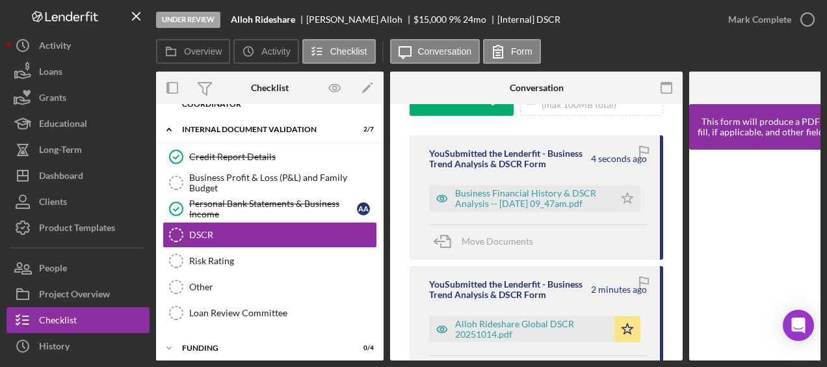
scroll to position [211, 0]
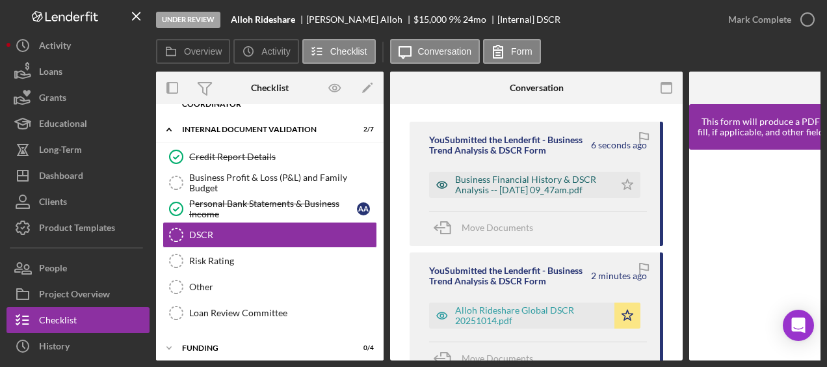
drag, startPoint x: 568, startPoint y: 190, endPoint x: 555, endPoint y: 190, distance: 13.0
click at [555, 190] on div "Business Financial History & DSCR Analysis -- [DATE] 09_47am.pdf" at bounding box center [531, 184] width 153 height 21
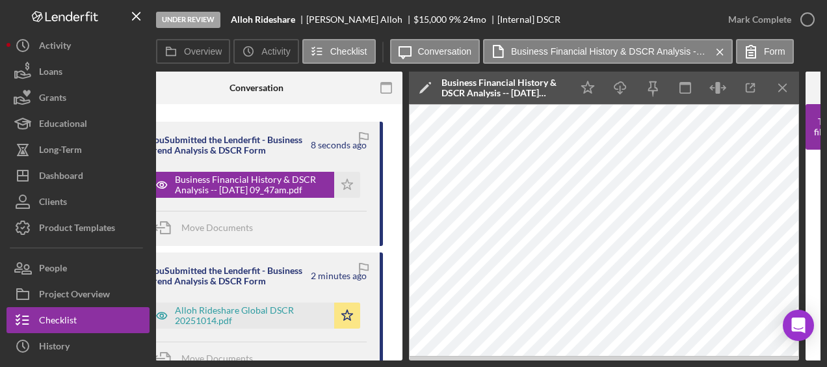
scroll to position [0, 282]
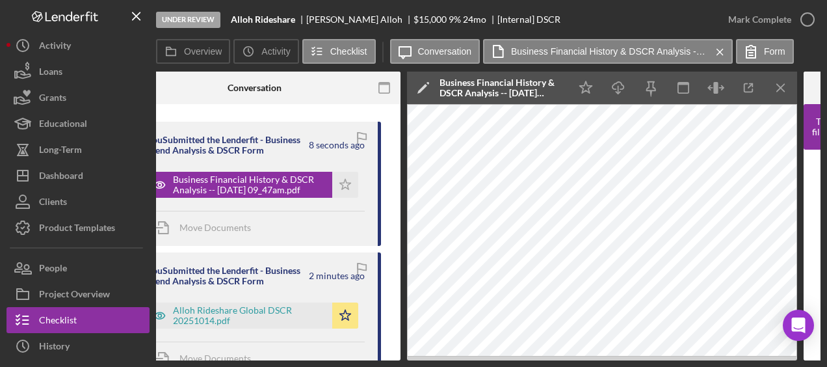
click at [425, 83] on icon "Icon/Edit" at bounding box center [423, 88] width 33 height 33
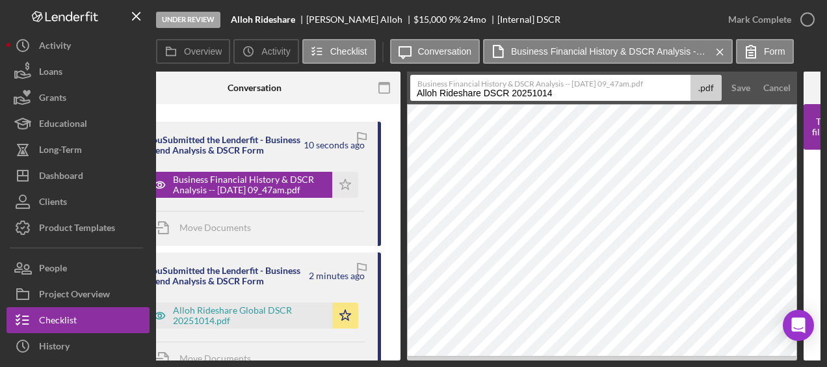
click at [484, 93] on input "Alloh Rideshare DSCR 20251014" at bounding box center [550, 88] width 280 height 26
type input "Alloh Rideshare Personal DSCR 20251014"
click at [745, 88] on div "Save" at bounding box center [740, 88] width 19 height 26
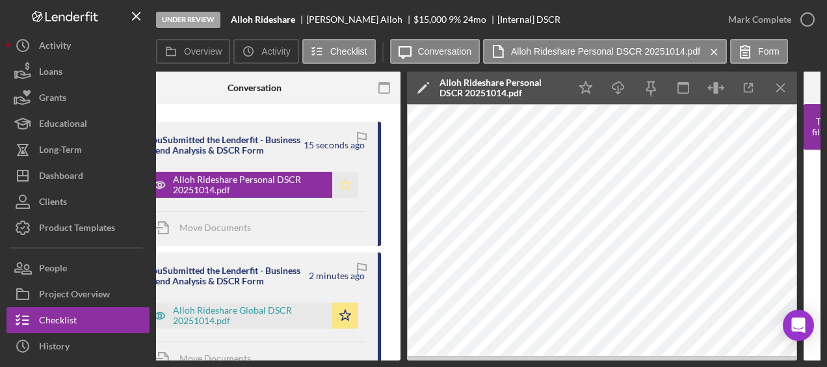
click at [347, 194] on icon "Icon/Star" at bounding box center [345, 185] width 26 height 26
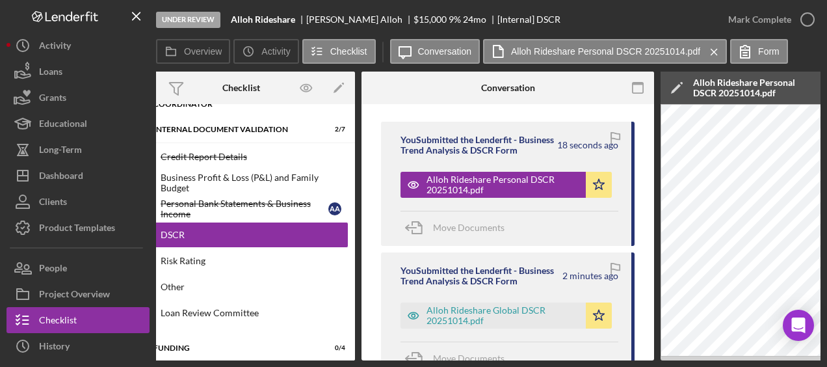
scroll to position [0, 0]
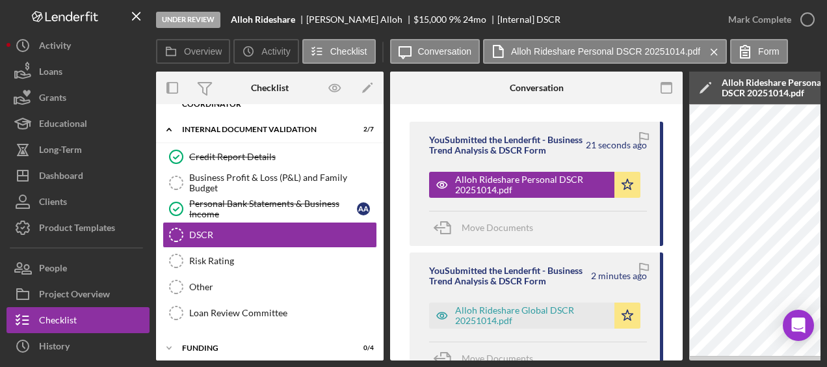
click at [814, 5] on div "Mark Complete" at bounding box center [767, 19] width 105 height 39
click at [811, 22] on icon "button" at bounding box center [807, 19] width 33 height 33
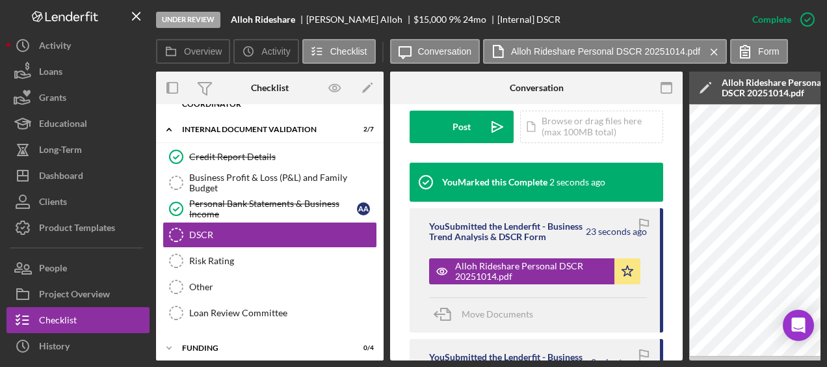
scroll to position [404, 0]
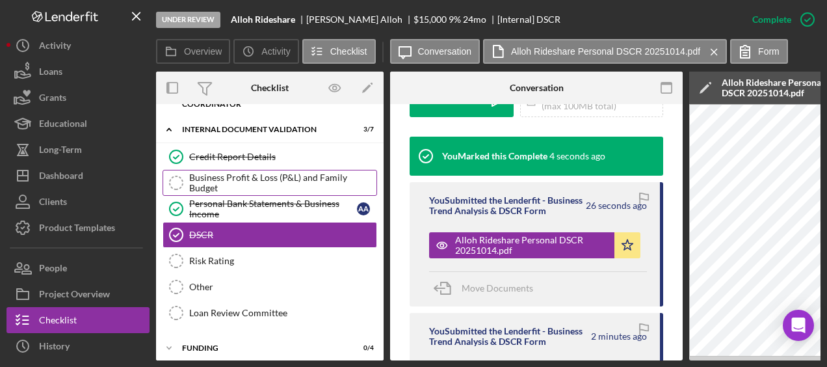
click at [303, 186] on div "Business Profit & Loss (P&L) and Family Budget" at bounding box center [282, 182] width 187 height 21
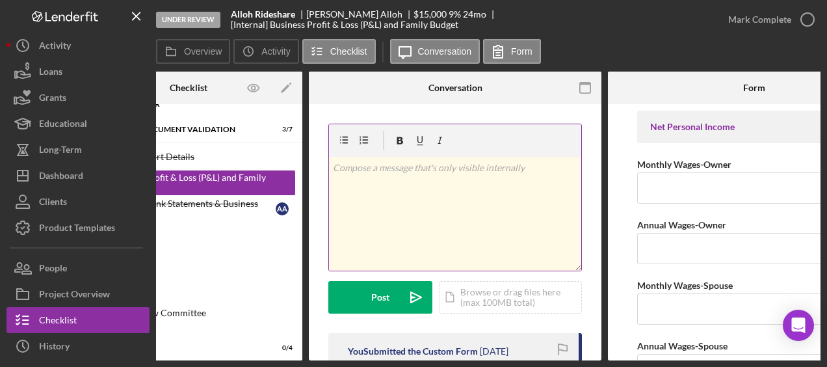
scroll to position [0, 81]
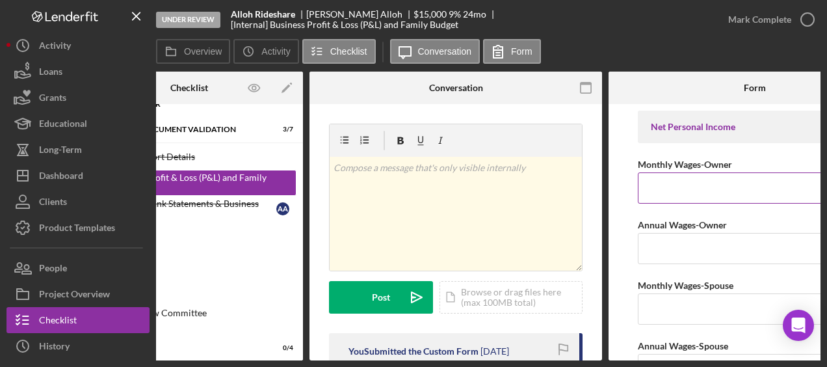
click at [660, 191] on input "Monthly Wages-Owner" at bounding box center [755, 187] width 234 height 31
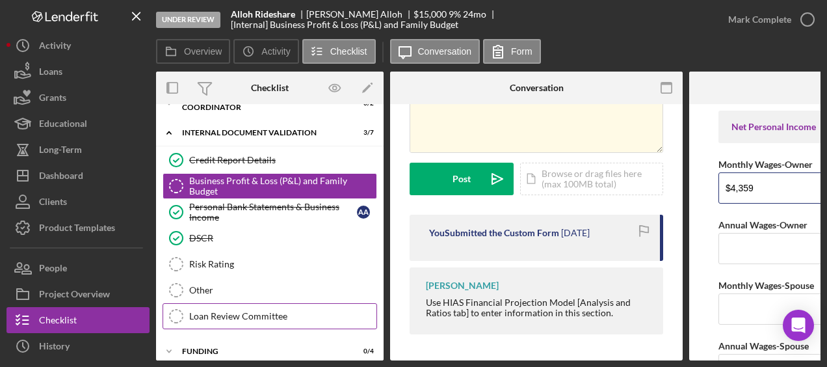
scroll to position [49, 0]
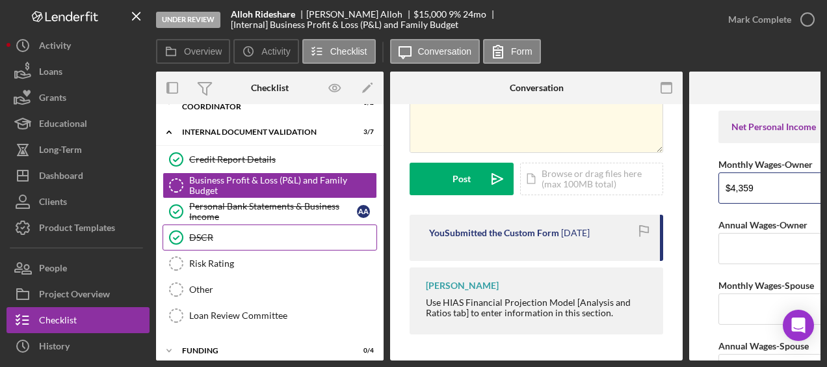
type input "$4,359"
click at [225, 242] on link "DSCR DSCR" at bounding box center [270, 237] width 215 height 26
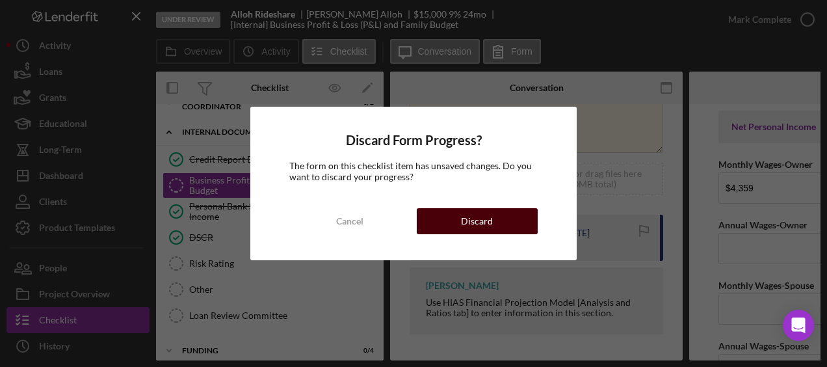
click at [511, 218] on button "Discard" at bounding box center [477, 221] width 121 height 26
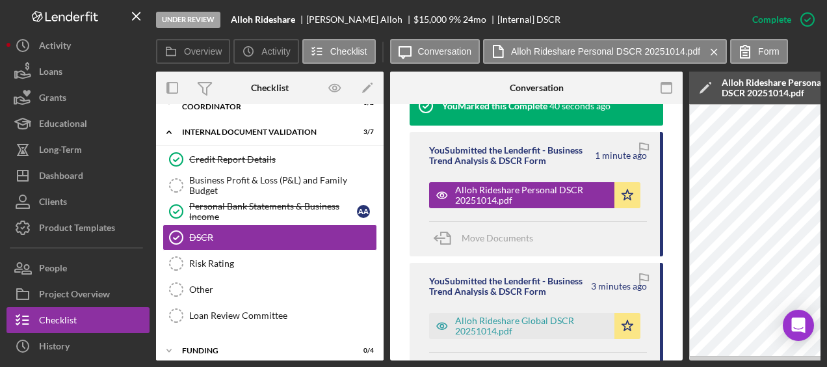
scroll to position [445, 0]
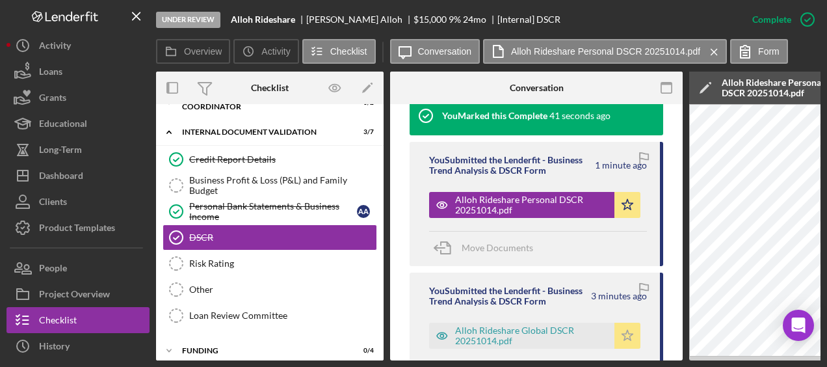
click at [627, 322] on icon "Icon/Star" at bounding box center [627, 335] width 26 height 26
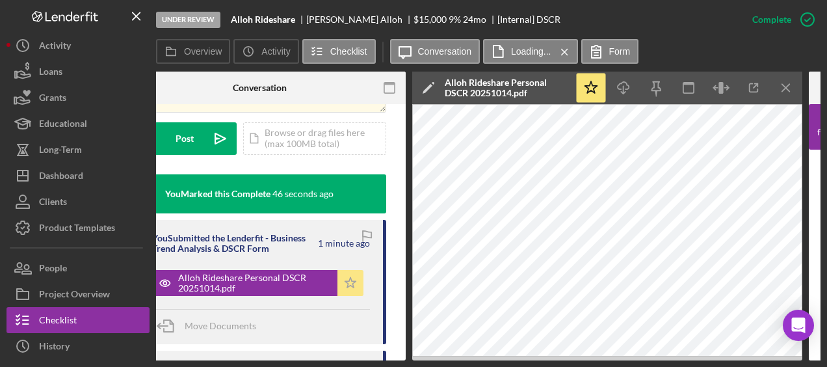
scroll to position [0, 0]
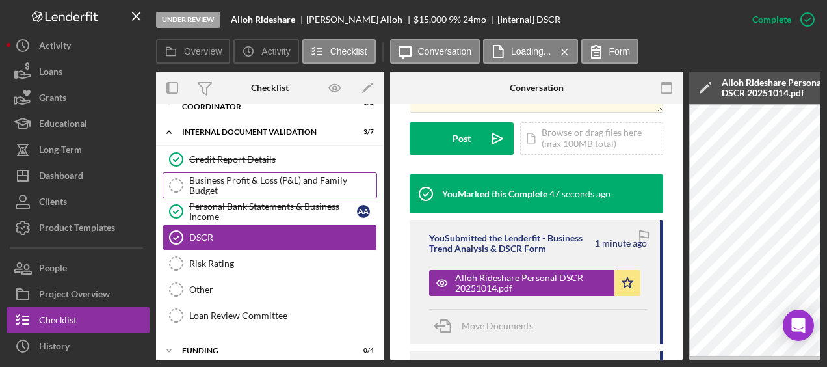
click at [268, 180] on div "Business Profit & Loss (P&L) and Family Budget" at bounding box center [282, 185] width 187 height 21
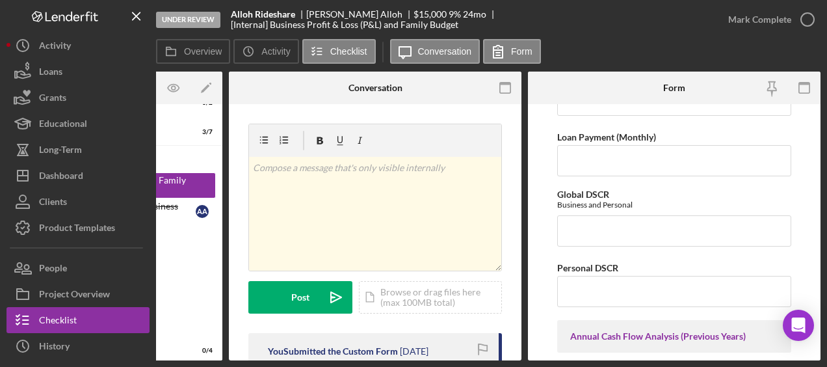
scroll to position [1068, 0]
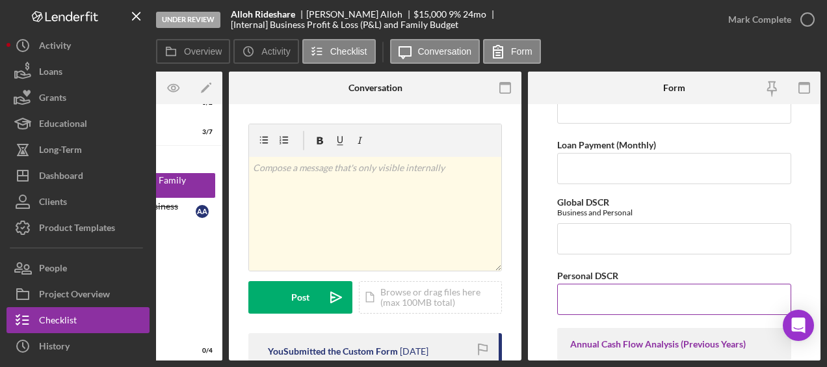
click at [618, 283] on input "Personal DSCR" at bounding box center [674, 298] width 234 height 31
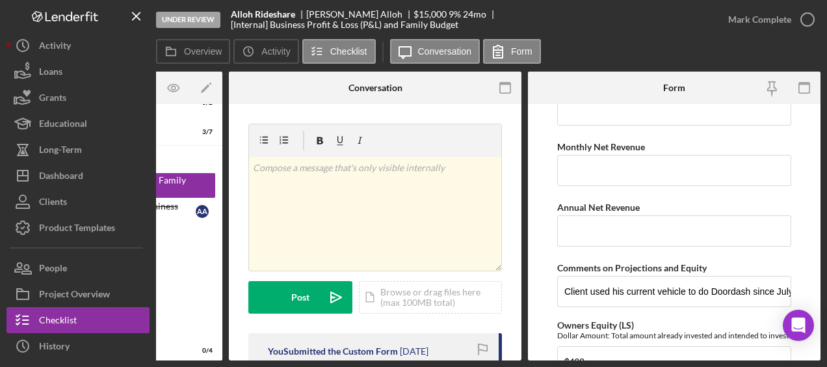
scroll to position [2022, 0]
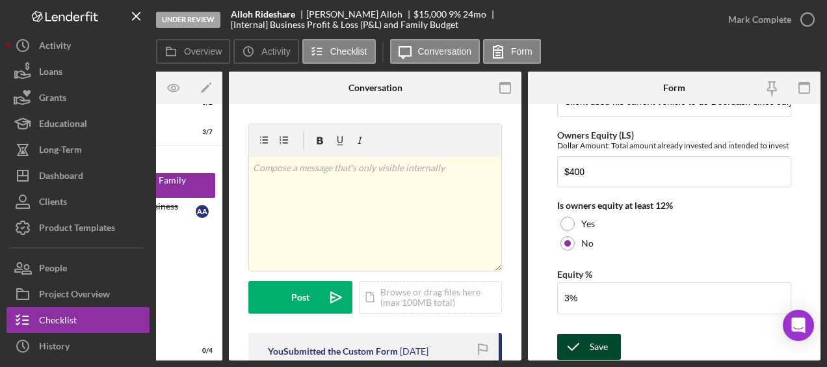
type input "1.7"
click at [597, 337] on div "Save" at bounding box center [599, 346] width 18 height 26
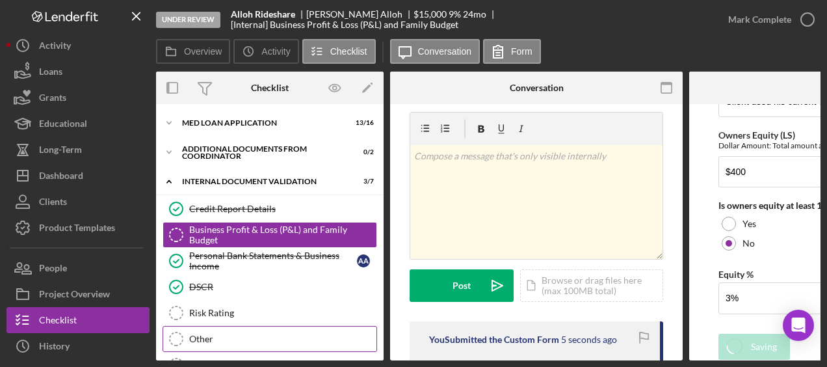
scroll to position [1, 0]
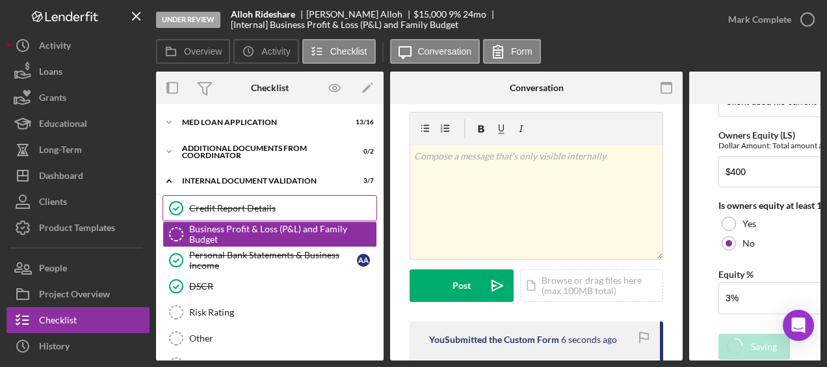
click at [267, 205] on div "Credit Report Details" at bounding box center [282, 208] width 187 height 10
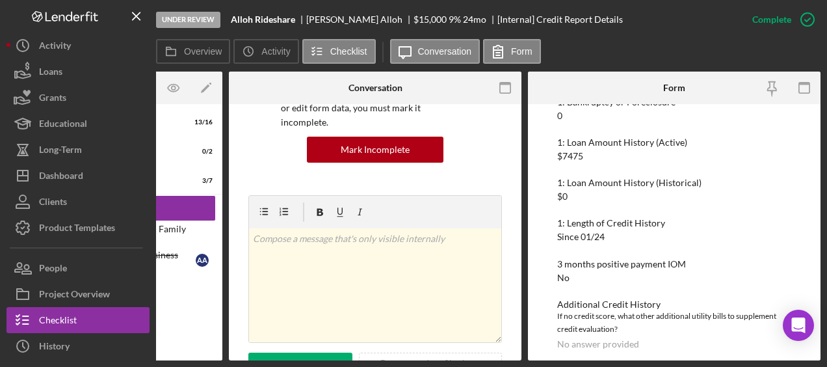
scroll to position [343, 0]
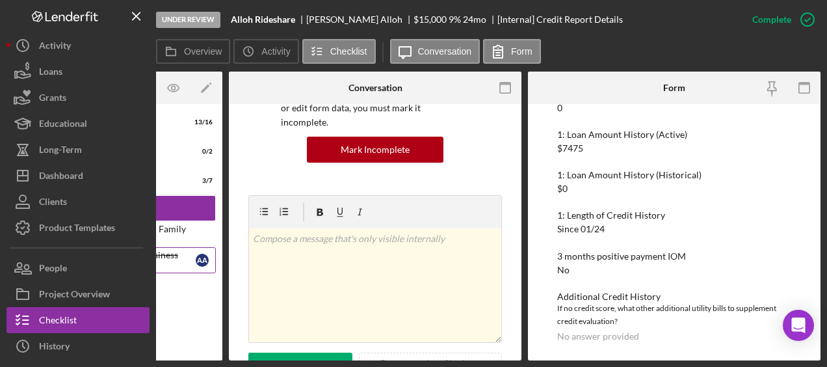
click at [170, 262] on div "Personal Bank Statements & Business Income" at bounding box center [112, 260] width 168 height 21
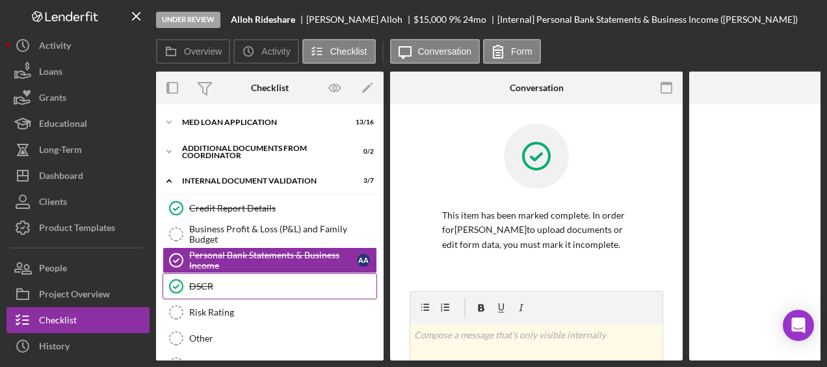
click at [183, 282] on icon "DSCR" at bounding box center [176, 286] width 33 height 33
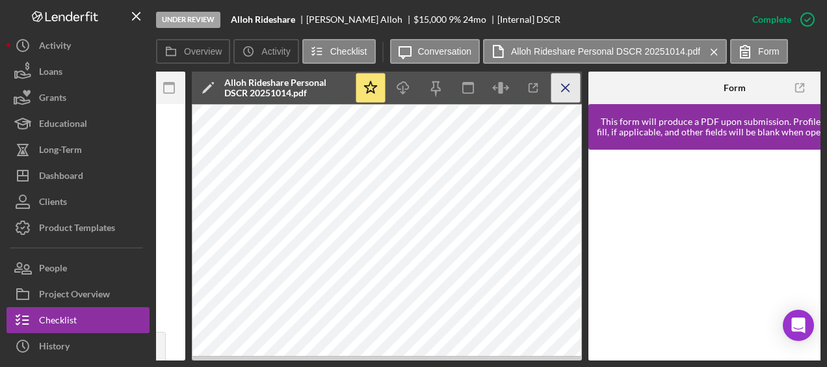
click at [568, 87] on icon "Icon/Menu Close" at bounding box center [565, 87] width 29 height 29
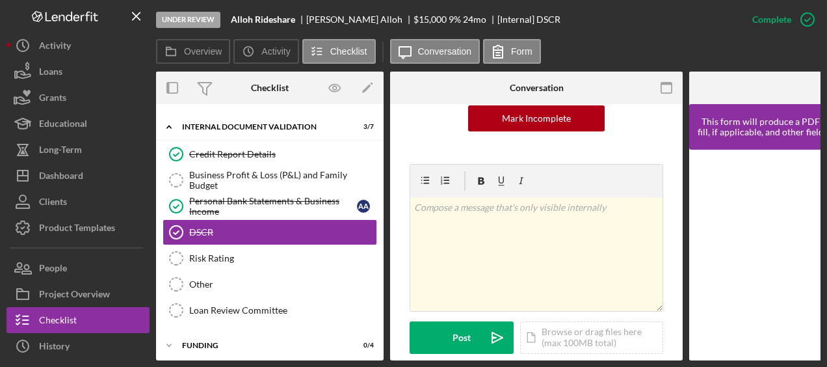
scroll to position [168, 0]
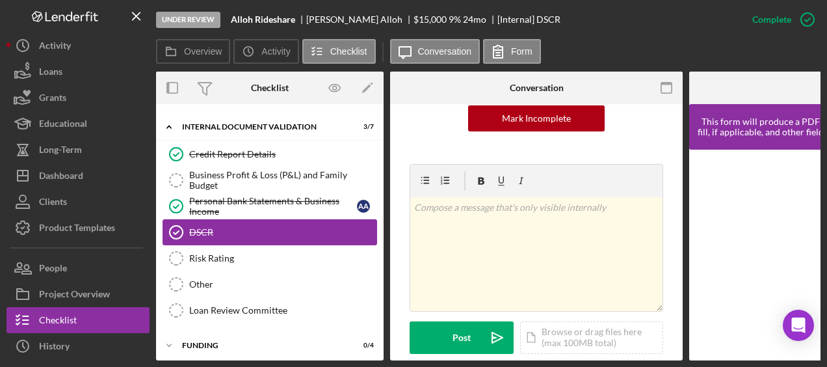
click at [259, 228] on div "DSCR" at bounding box center [282, 232] width 187 height 10
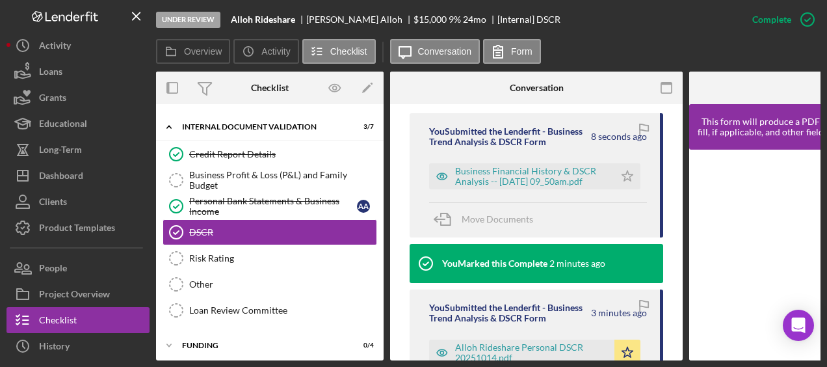
scroll to position [428, 0]
click at [558, 166] on div "Business Financial History & DSCR Analysis -- [DATE] 09_50am.pdf" at bounding box center [531, 176] width 153 height 21
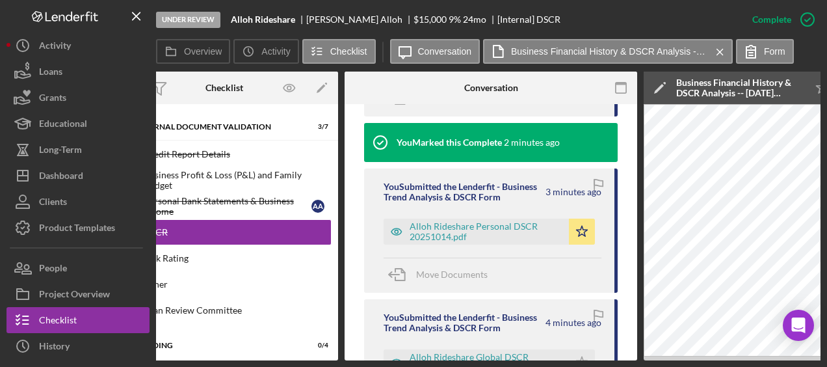
scroll to position [564, 0]
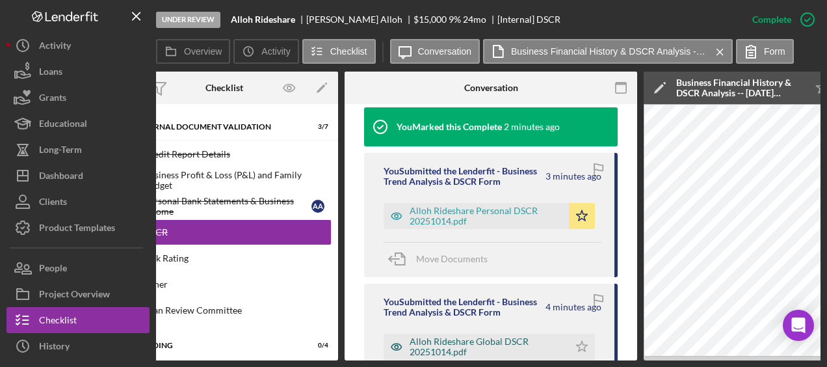
click at [476, 336] on div "Alloh Rideshare Global DSCR 20251014.pdf" at bounding box center [486, 346] width 153 height 21
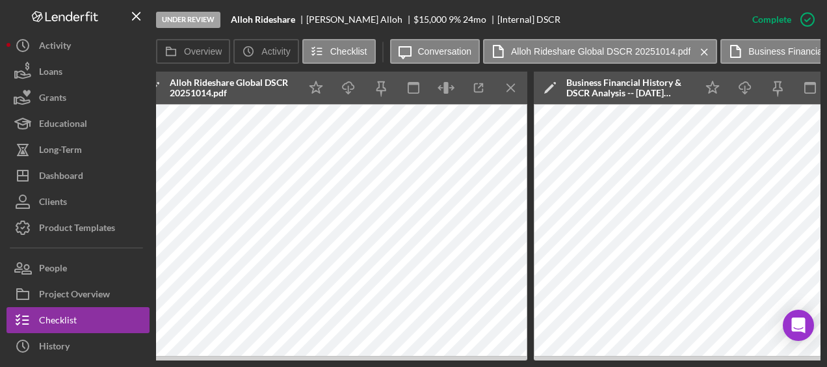
scroll to position [0, 555]
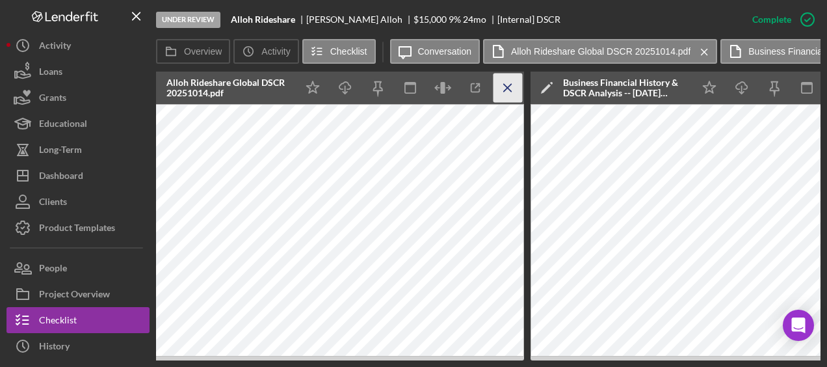
click at [507, 85] on icon "Icon/Menu Close" at bounding box center [507, 87] width 29 height 29
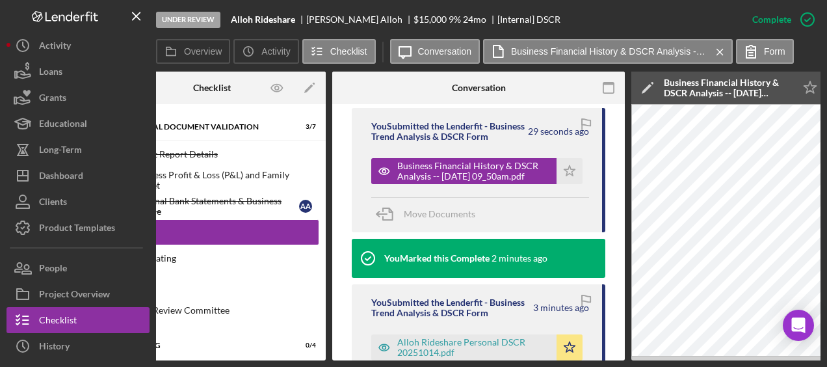
scroll to position [416, 0]
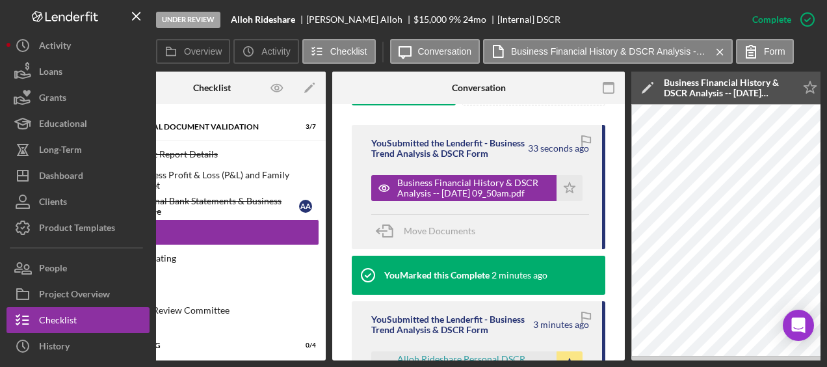
click at [646, 82] on icon "Icon/Edit" at bounding box center [647, 88] width 33 height 33
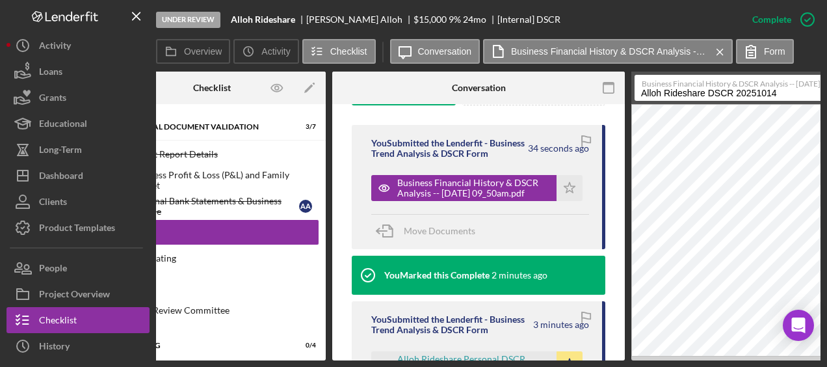
click at [710, 98] on input "Alloh Rideshare DSCR 20251014" at bounding box center [774, 88] width 280 height 26
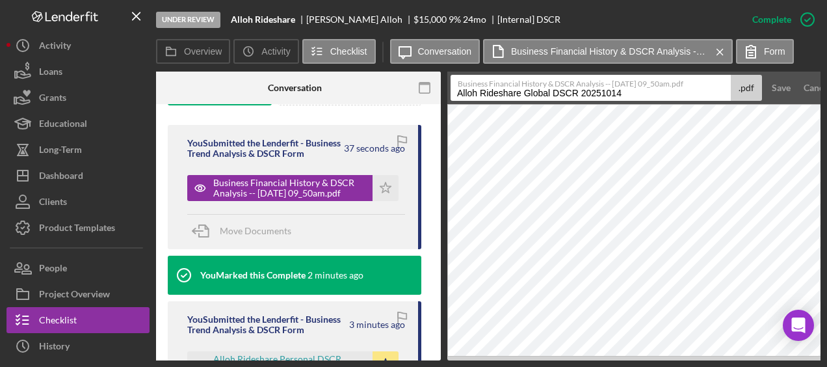
scroll to position [0, 249]
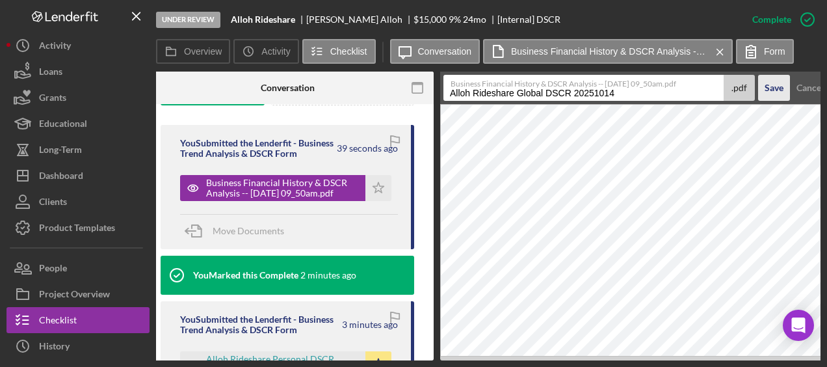
type input "Alloh Rideshare Global DSCR 20251014"
click at [777, 90] on div "Save" at bounding box center [774, 88] width 19 height 26
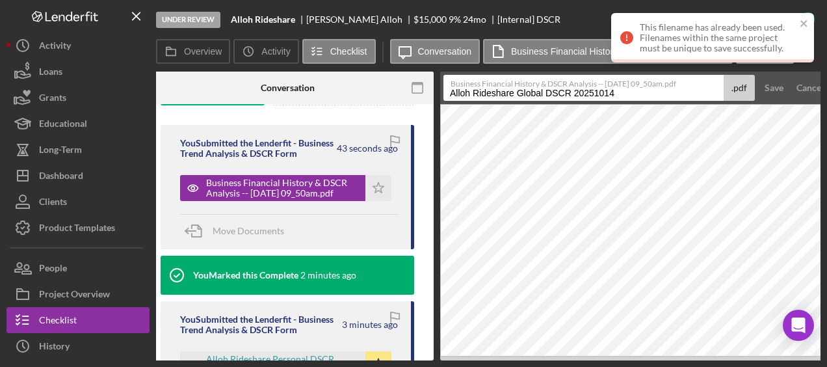
scroll to position [0, 0]
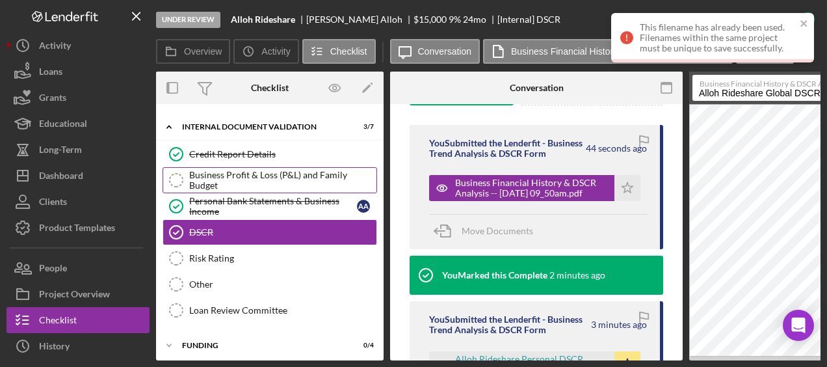
click at [247, 179] on div "Business Profit & Loss (P&L) and Family Budget" at bounding box center [282, 180] width 187 height 21
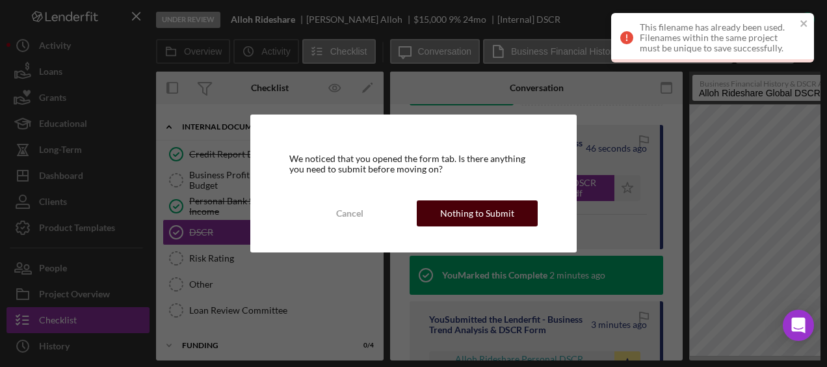
click at [480, 209] on div "Nothing to Submit" at bounding box center [477, 213] width 74 height 26
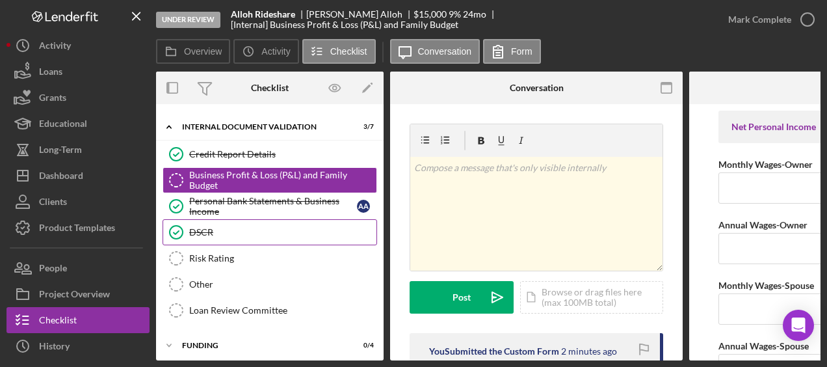
click at [244, 239] on link "DSCR DSCR" at bounding box center [270, 232] width 215 height 26
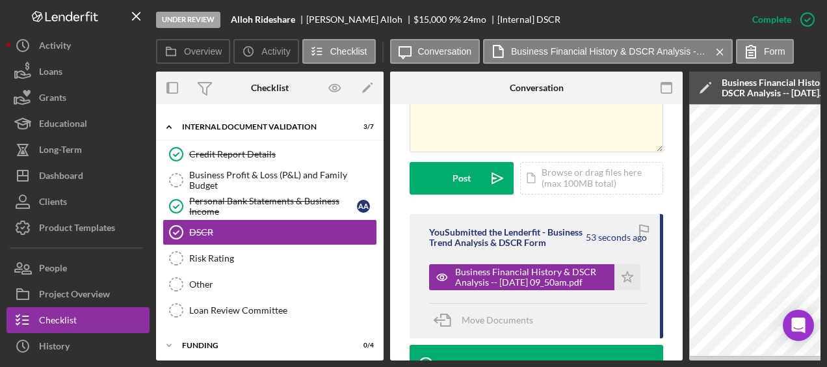
scroll to position [354, 0]
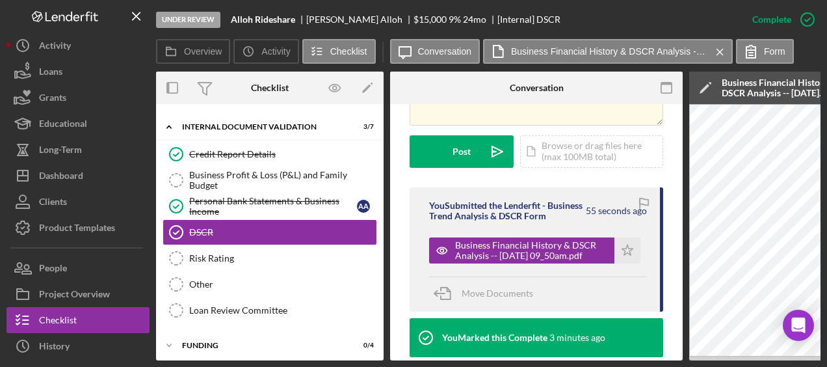
click at [707, 88] on icon "Icon/Edit" at bounding box center [705, 88] width 33 height 33
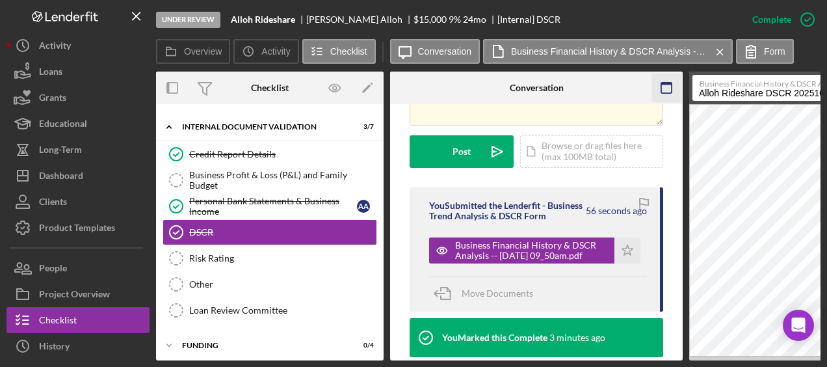
drag, startPoint x: 761, startPoint y: 96, endPoint x: 651, endPoint y: 86, distance: 110.2
click at [651, 86] on div "Overview Internal Workflow Stage Under Review Icon/Dropdown Arrow Archive (can …" at bounding box center [488, 216] width 664 height 289
click at [802, 92] on input "Global DSCR 20251014" at bounding box center [832, 88] width 280 height 26
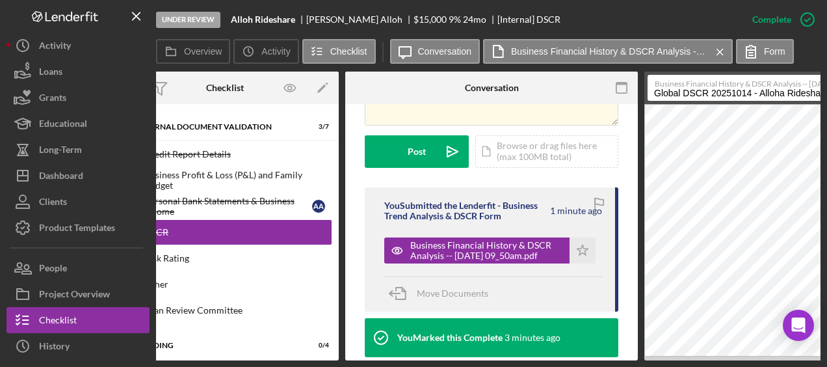
scroll to position [0, 53]
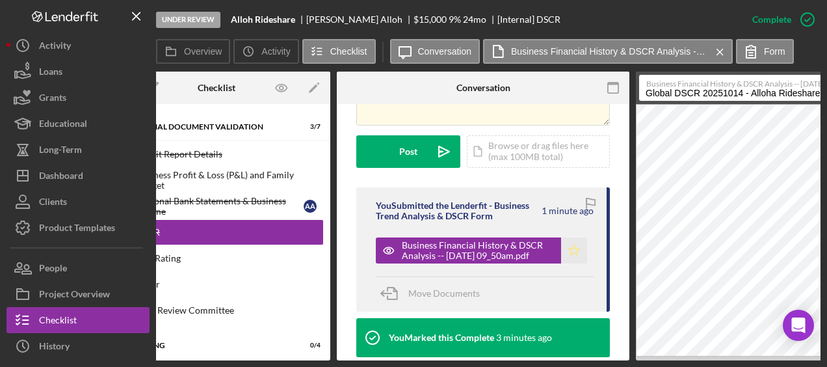
click at [571, 237] on icon "Icon/Star" at bounding box center [574, 250] width 26 height 26
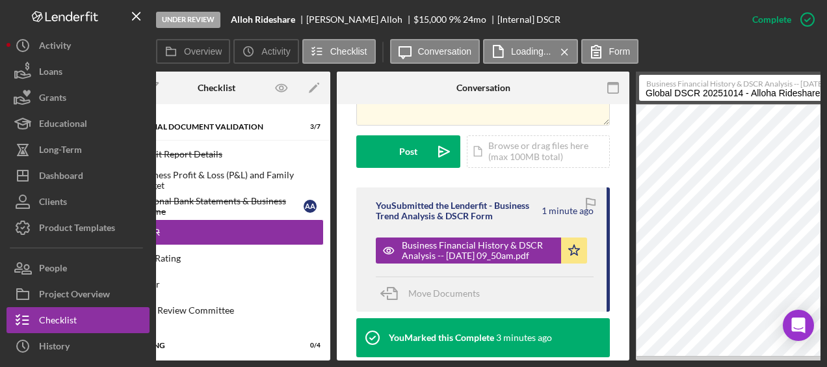
click at [774, 92] on input "Global DSCR 20251014 - Alloha Rideshare" at bounding box center [779, 88] width 280 height 26
type input "Global DSCR 20251014 - Alloh Rideshare"
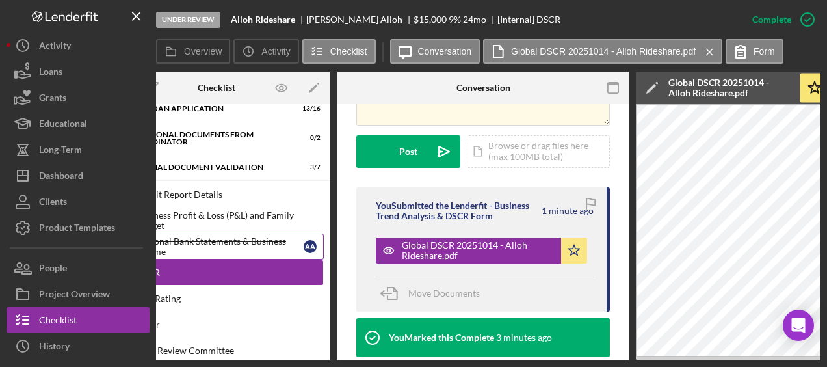
scroll to position [0, 0]
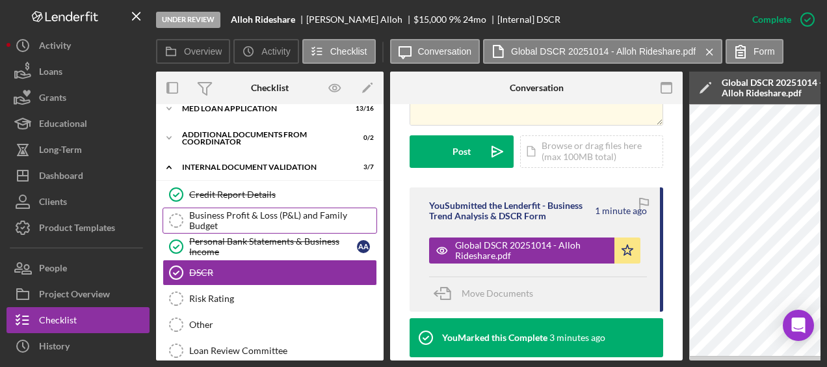
click at [250, 211] on div "Business Profit & Loss (P&L) and Family Budget" at bounding box center [282, 220] width 187 height 21
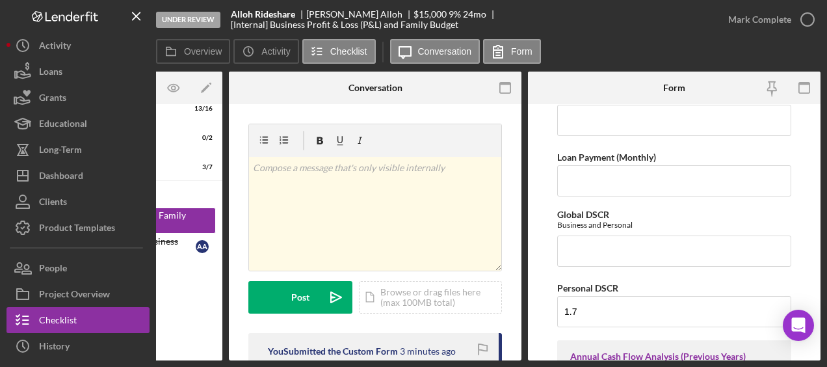
scroll to position [1056, 0]
click at [633, 241] on input "Global DSCR" at bounding box center [674, 250] width 234 height 31
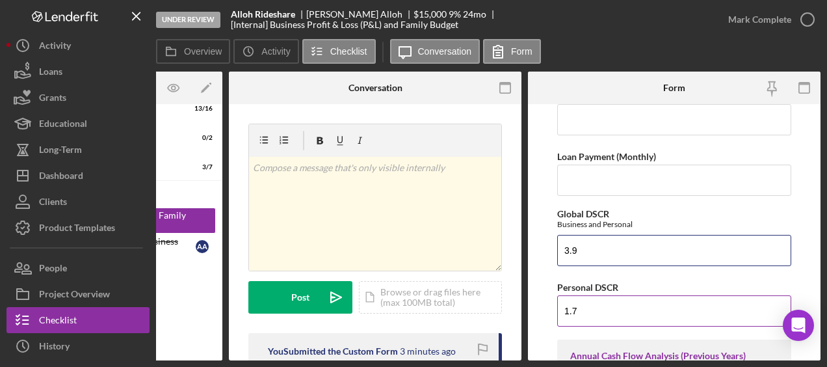
type input "3.9"
click at [666, 284] on div "Personal DSCR" at bounding box center [674, 287] width 234 height 16
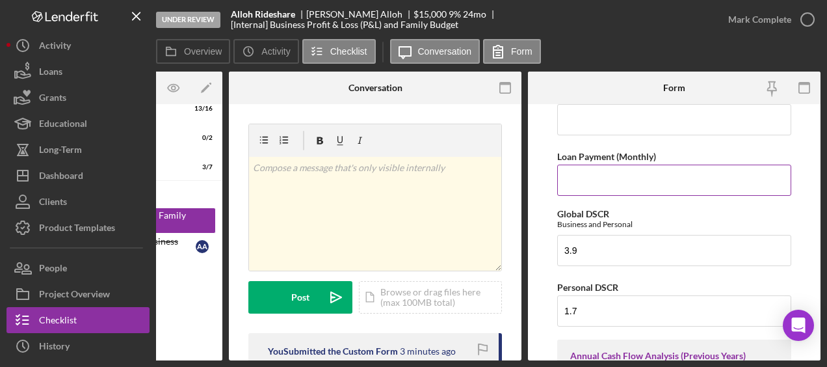
click at [615, 167] on input "Loan Payment (Monthly)" at bounding box center [674, 179] width 234 height 31
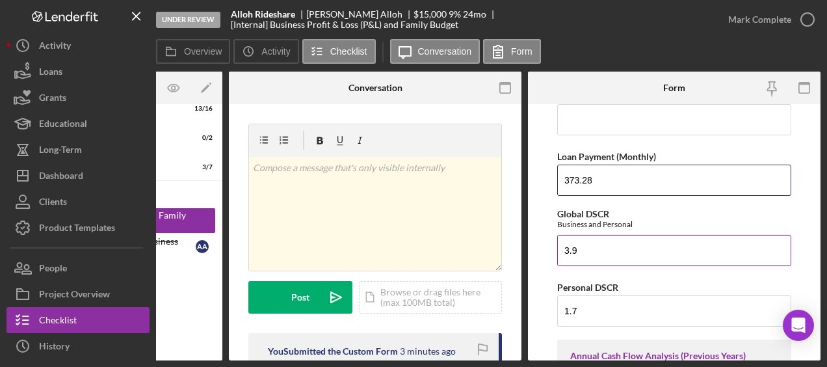
type input "373.28"
click at [635, 219] on div "Business and Personal" at bounding box center [674, 224] width 234 height 10
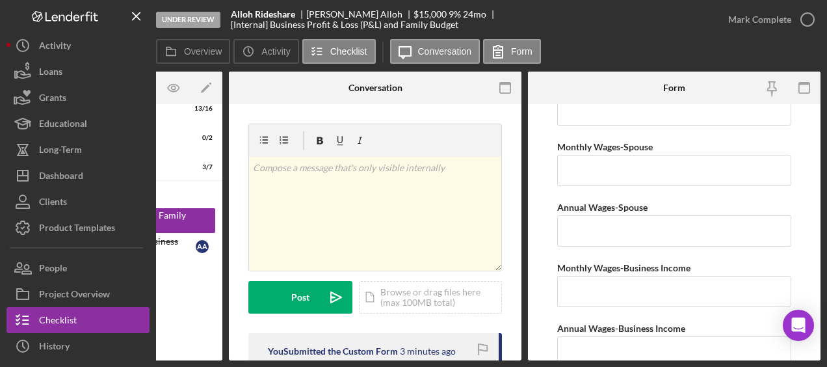
scroll to position [0, 0]
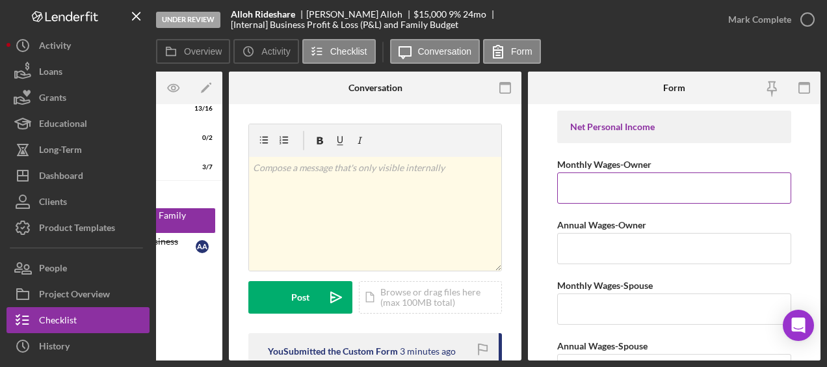
click at [631, 192] on input "Monthly Wages-Owner" at bounding box center [674, 187] width 234 height 31
type input "$4,359"
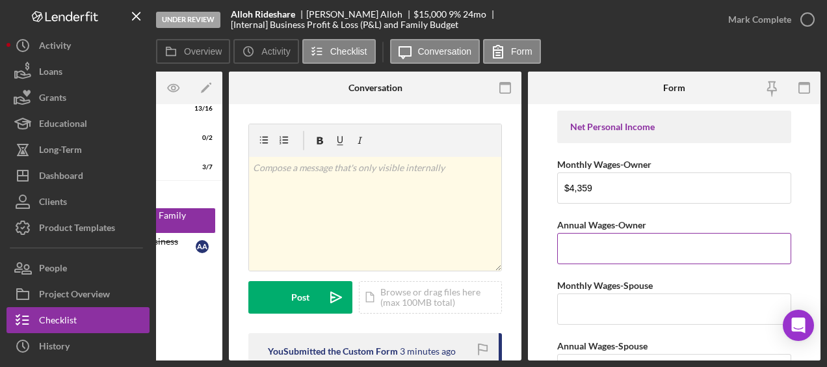
click at [611, 247] on input "Annual Wages-Owner" at bounding box center [674, 248] width 234 height 31
click at [583, 252] on input "$525,308" at bounding box center [674, 248] width 234 height 31
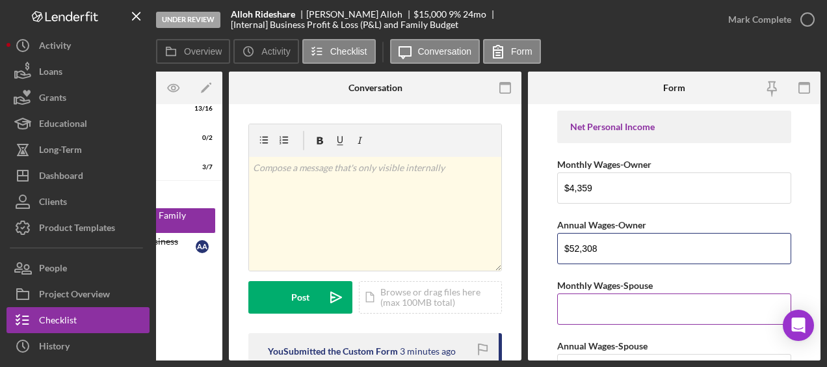
type input "$52,308"
click at [586, 308] on input "Monthly Wages-Spouse" at bounding box center [674, 308] width 234 height 31
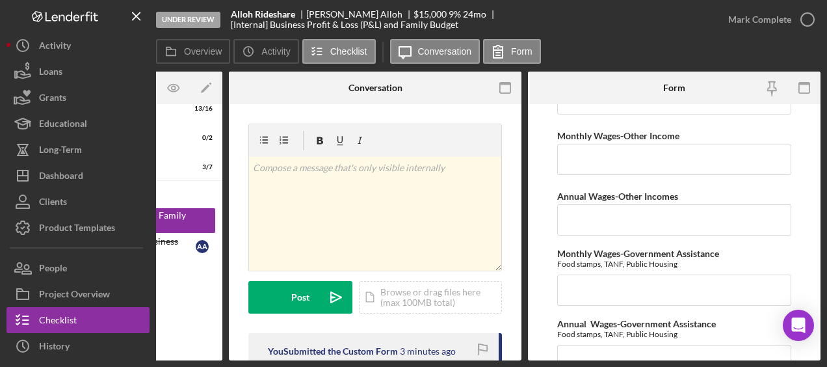
scroll to position [404, 0]
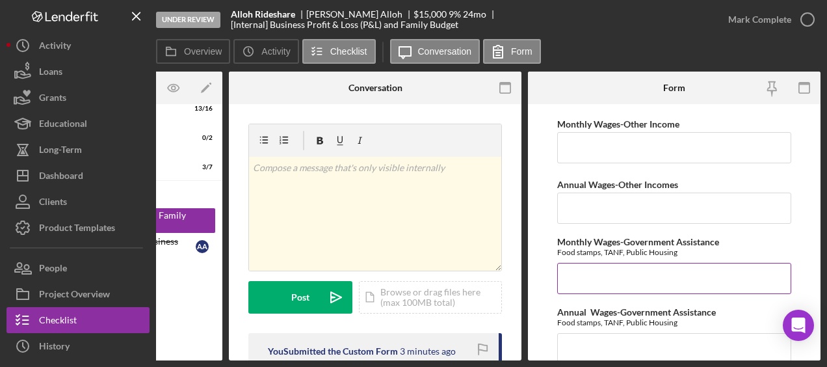
click at [606, 277] on input "Monthly Wages-Government Assistance" at bounding box center [674, 278] width 234 height 31
type input "$600"
click at [588, 341] on input "Annual Wages-Government Assistance" at bounding box center [674, 348] width 234 height 31
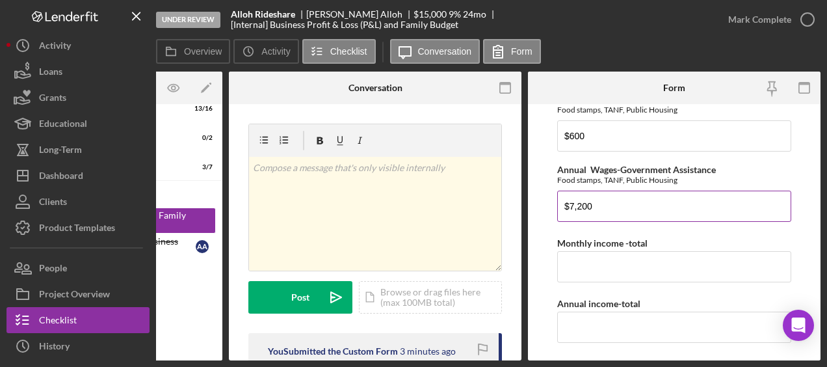
scroll to position [547, 0]
type input "$7,200"
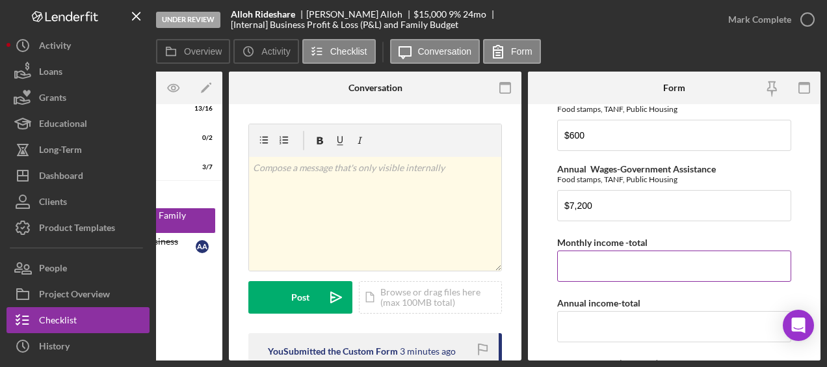
click at [611, 257] on input "Monthly income -total" at bounding box center [674, 265] width 234 height 31
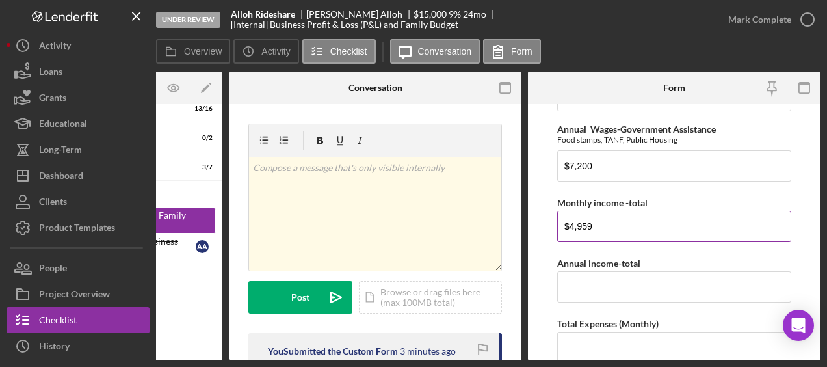
scroll to position [592, 0]
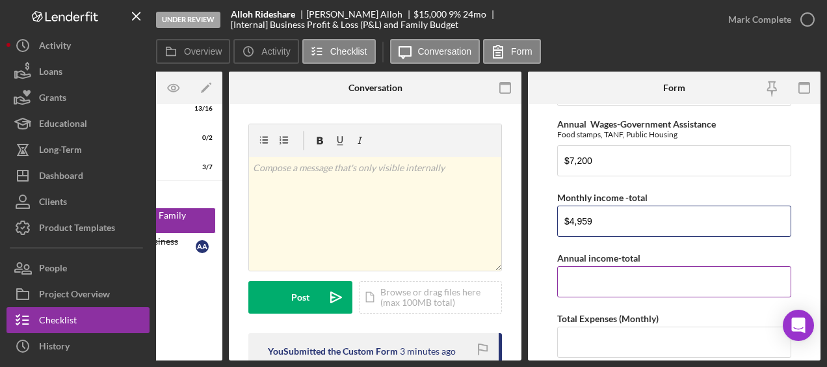
type input "$4,959"
click at [596, 277] on input "Annual income-total" at bounding box center [674, 281] width 234 height 31
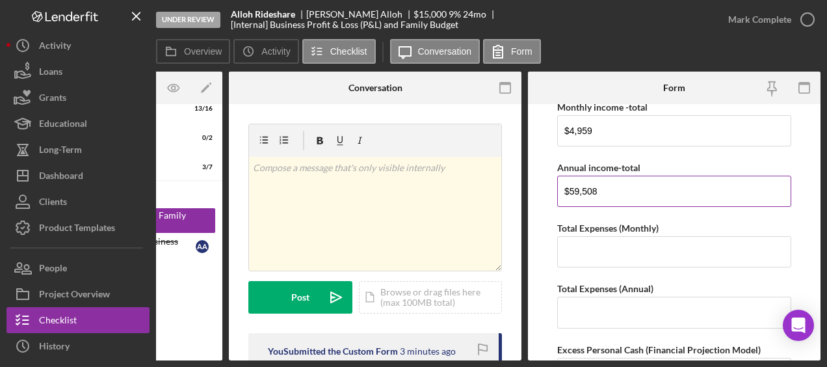
scroll to position [708, 0]
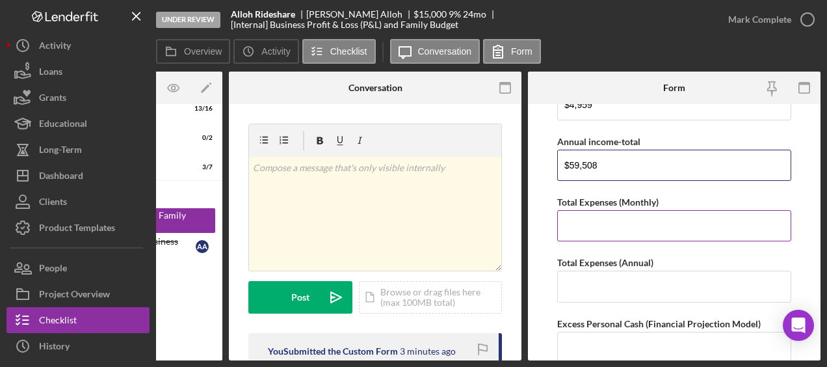
type input "$59,508"
click at [607, 222] on input "Total Expenses (Monthly)" at bounding box center [674, 225] width 234 height 31
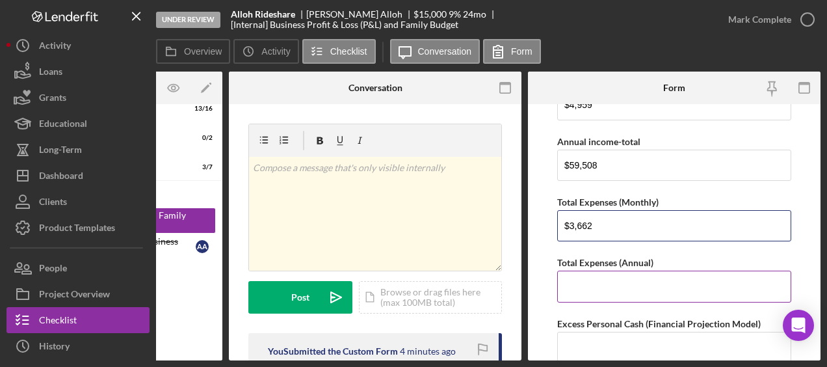
type input "$3,662"
click at [659, 284] on input "Total Expenses (Annual)" at bounding box center [674, 285] width 234 height 31
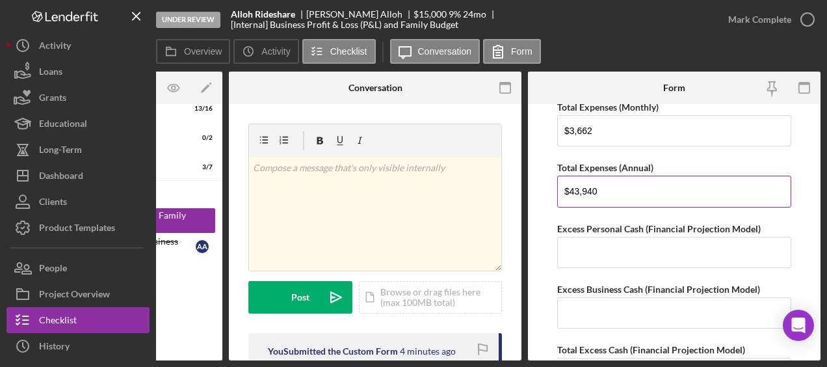
scroll to position [804, 0]
type input "$43,940"
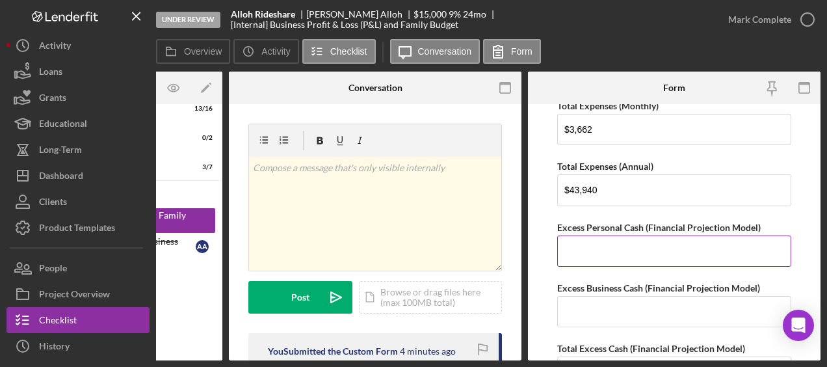
click at [611, 242] on input "Excess Personal Cash (Financial Projection Model)" at bounding box center [674, 250] width 234 height 31
type input "$1,297"
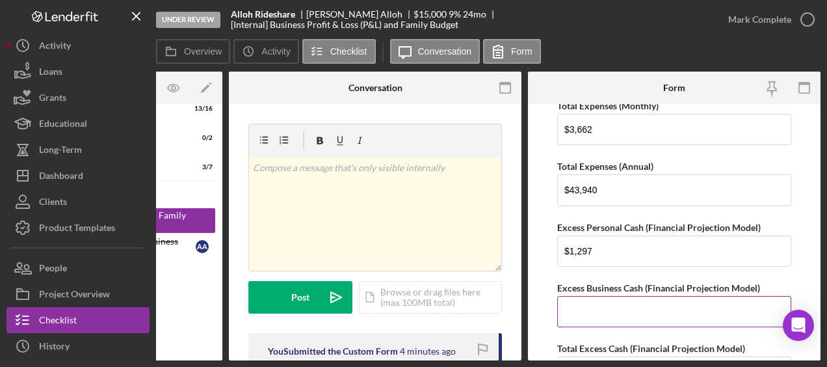
click at [660, 311] on input "Excess Business Cash (Financial Projection Model)" at bounding box center [674, 311] width 234 height 31
type input "$2,558"
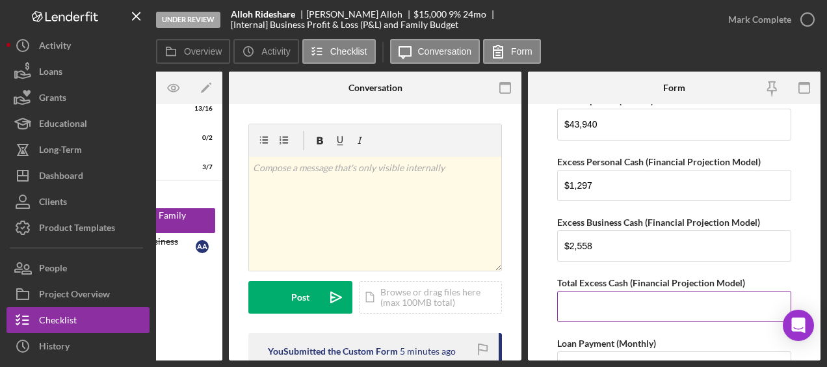
scroll to position [870, 0]
click at [593, 302] on input "Total Excess Cash (Financial Projection Model)" at bounding box center [674, 305] width 234 height 31
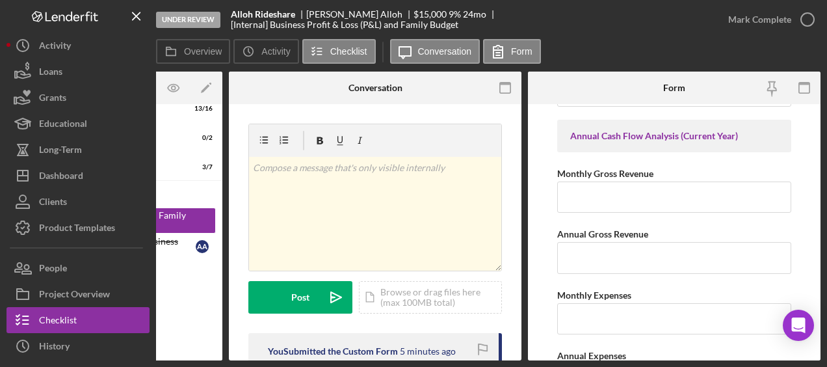
scroll to position [1442, 0]
type input "$3,255"
click at [607, 194] on input "Monthly Gross Revenue" at bounding box center [674, 197] width 234 height 31
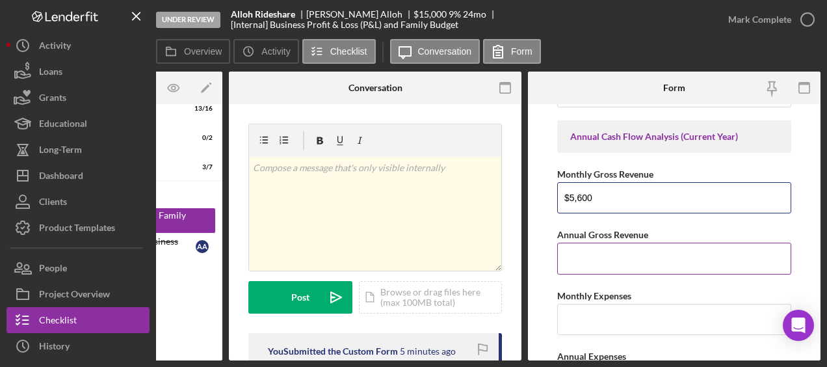
type input "$5,600"
click at [597, 257] on input "Annual Gross Revenue" at bounding box center [674, 257] width 234 height 31
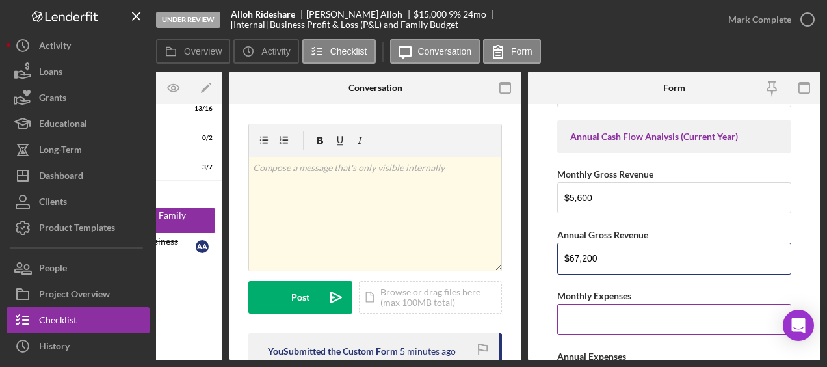
type input "$67,200"
click at [595, 304] on input "Monthly Expenses" at bounding box center [674, 319] width 234 height 31
click at [683, 304] on input "Monthly Expenses" at bounding box center [674, 319] width 234 height 31
click at [653, 304] on input "Monthly Expenses" at bounding box center [674, 319] width 234 height 31
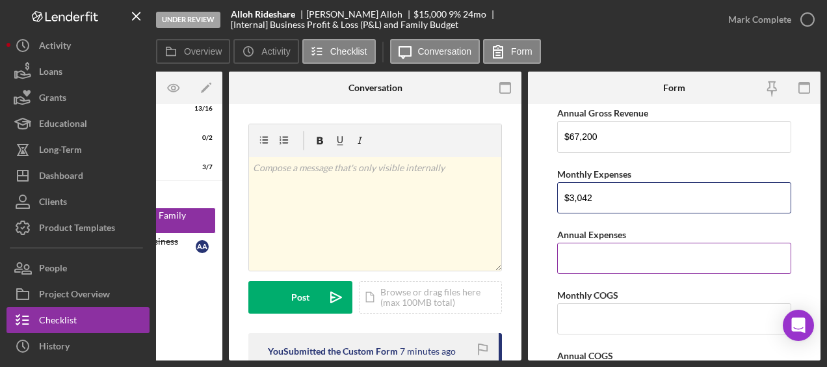
scroll to position [1564, 0]
type input "$3,042"
click at [597, 249] on input "Annual Expenses" at bounding box center [674, 257] width 234 height 31
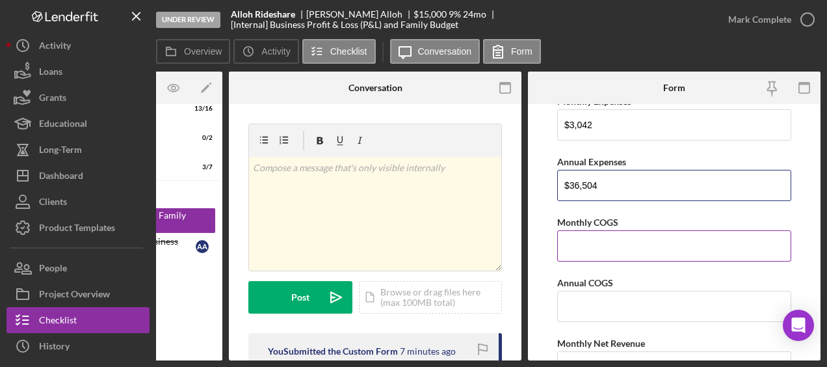
type input "$36,504"
click at [595, 246] on input "Monthly COGS" at bounding box center [674, 245] width 234 height 31
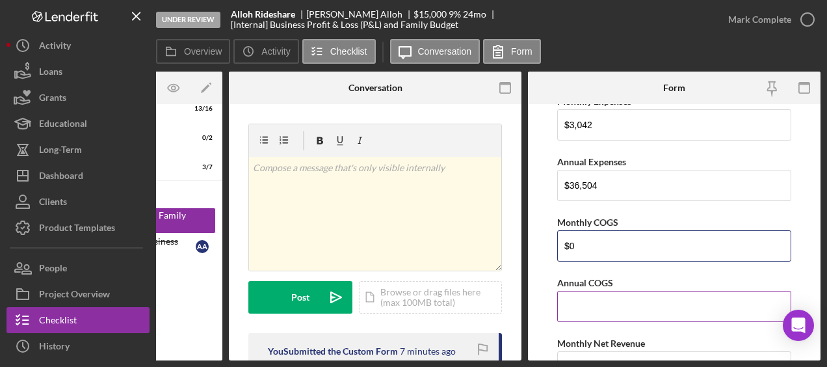
type input "$0"
click at [590, 291] on input "Annual COGS" at bounding box center [674, 306] width 234 height 31
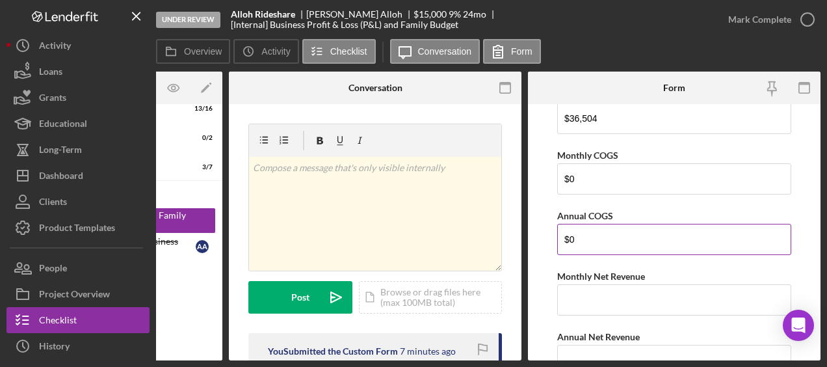
scroll to position [1706, 0]
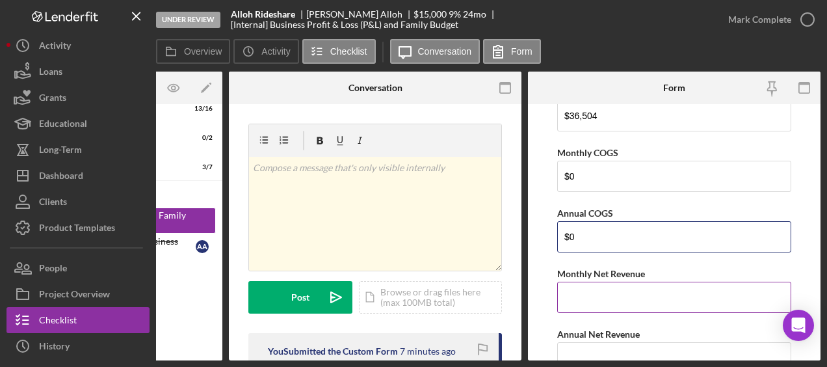
type input "$0"
click at [590, 282] on input "Monthly Net Revenue" at bounding box center [674, 296] width 234 height 31
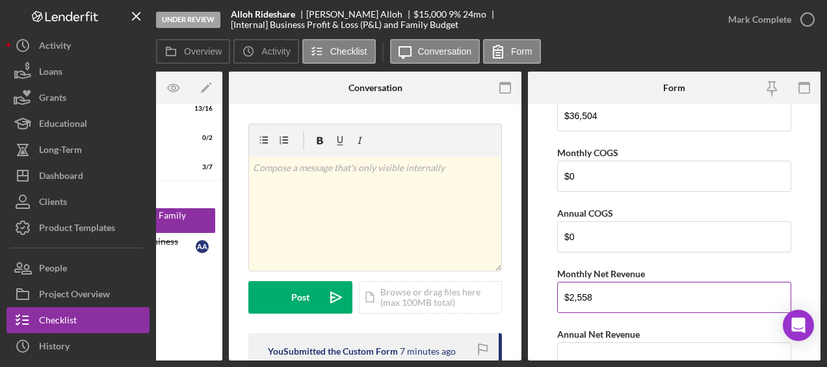
scroll to position [1743, 0]
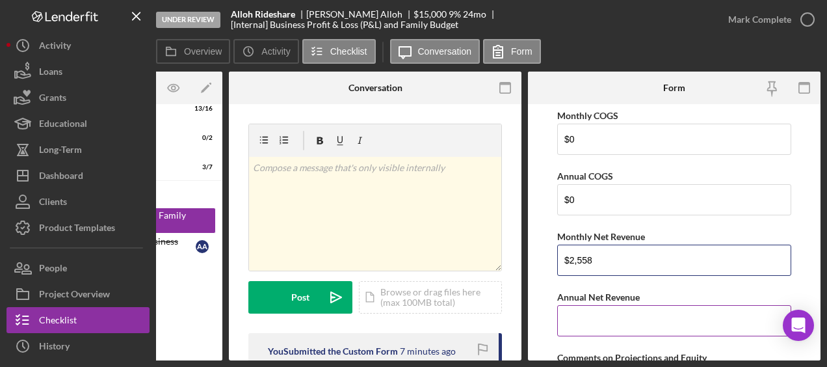
type input "$2,558"
click at [579, 305] on input "Annual Net Revenue" at bounding box center [674, 320] width 234 height 31
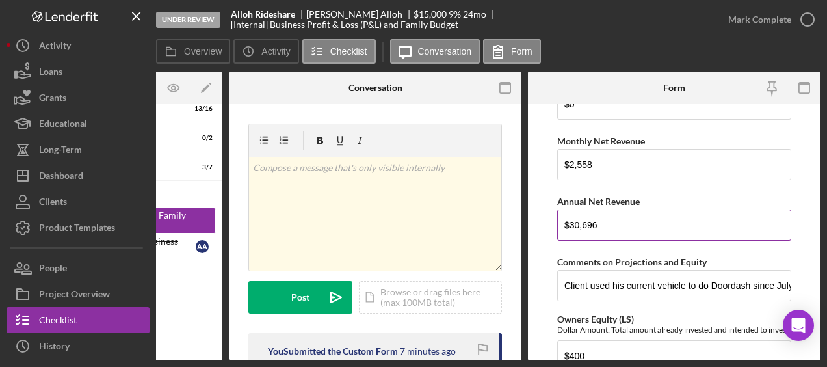
scroll to position [1844, 0]
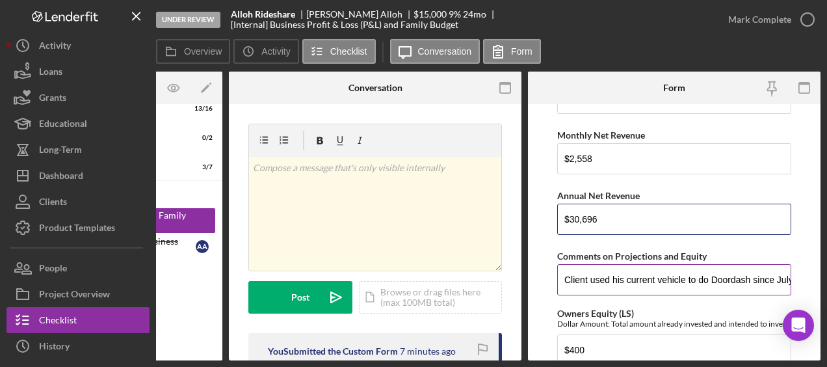
type input "$30,696"
click at [631, 264] on input "Client used his current vehicle to do Doordash since July but it is unrealiable…" at bounding box center [674, 279] width 234 height 31
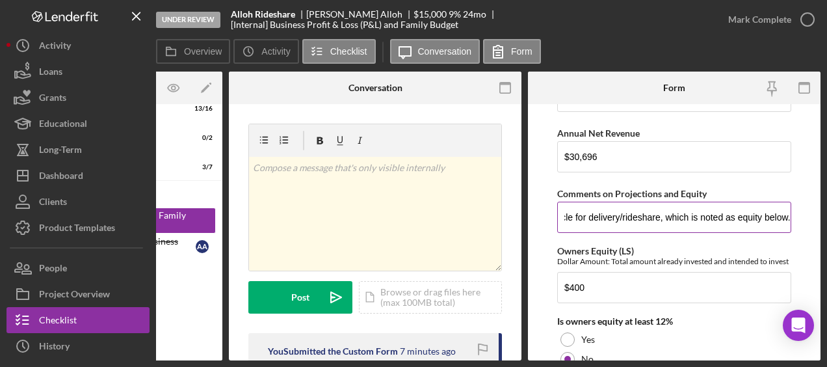
scroll to position [2022, 0]
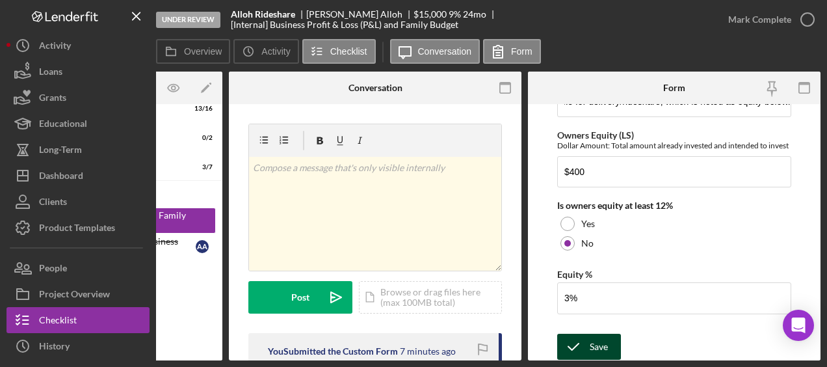
click at [606, 345] on div "Save" at bounding box center [599, 346] width 18 height 26
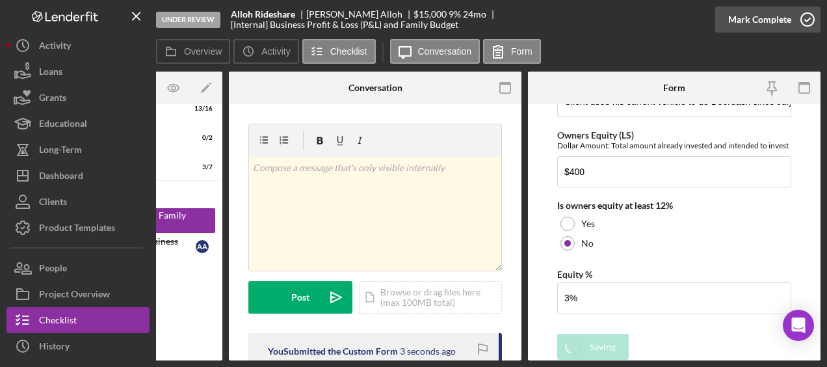
click at [800, 20] on icon "button" at bounding box center [807, 19] width 33 height 33
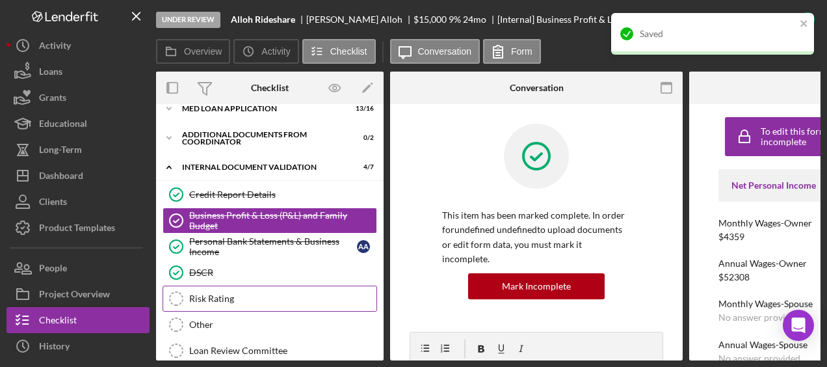
click at [274, 293] on div "Risk Rating" at bounding box center [282, 298] width 187 height 10
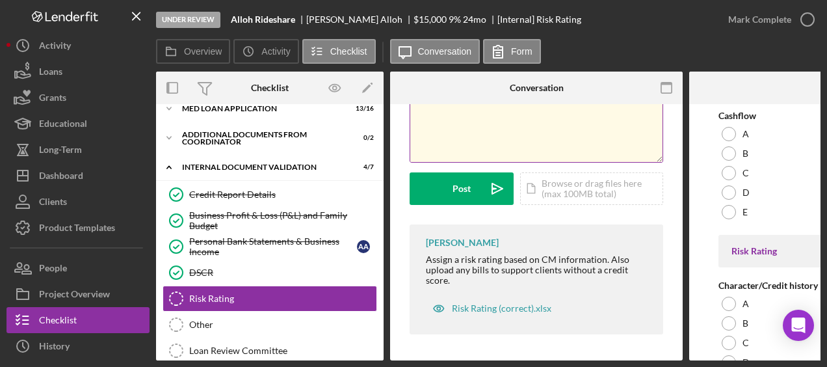
scroll to position [112, 0]
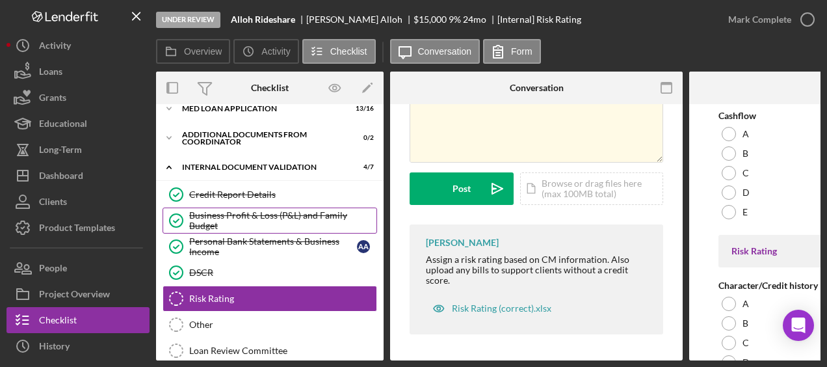
click at [295, 223] on div "Business Profit & Loss (P&L) and Family Budget" at bounding box center [282, 220] width 187 height 21
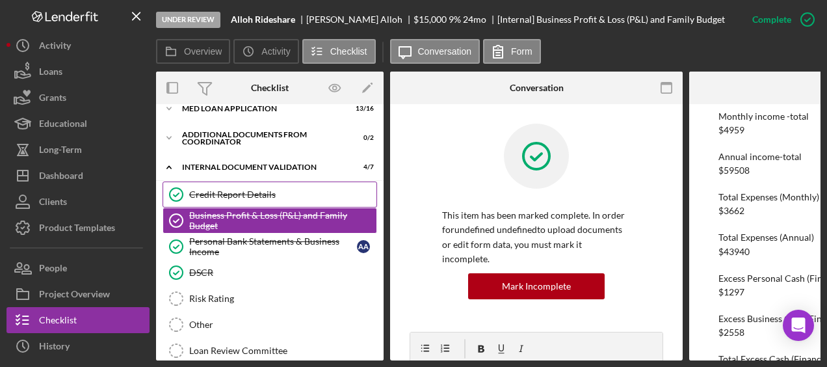
click at [266, 204] on link "Credit Report Details Credit Report Details" at bounding box center [270, 194] width 215 height 26
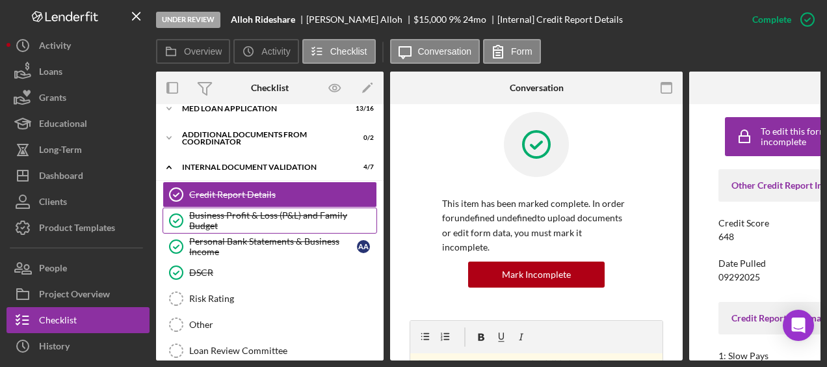
click at [255, 219] on div "Business Profit & Loss (P&L) and Family Budget" at bounding box center [282, 220] width 187 height 21
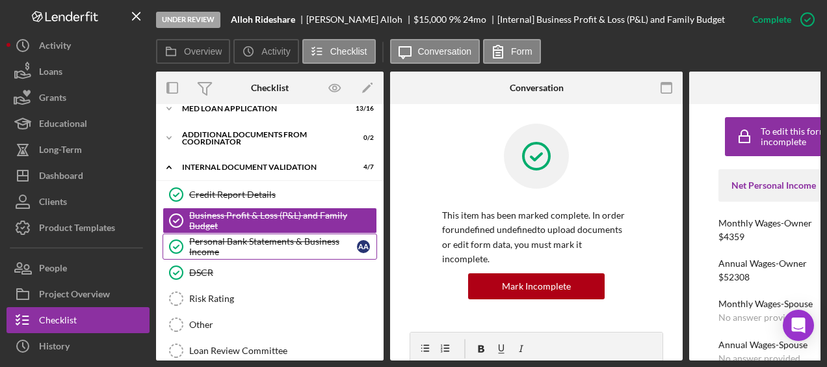
click at [296, 253] on div "Personal Bank Statements & Business Income" at bounding box center [273, 246] width 168 height 21
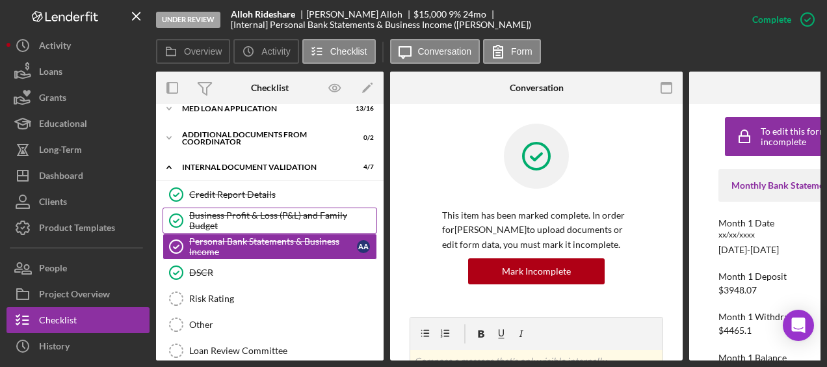
click at [246, 218] on div "Business Profit & Loss (P&L) and Family Budget" at bounding box center [282, 220] width 187 height 21
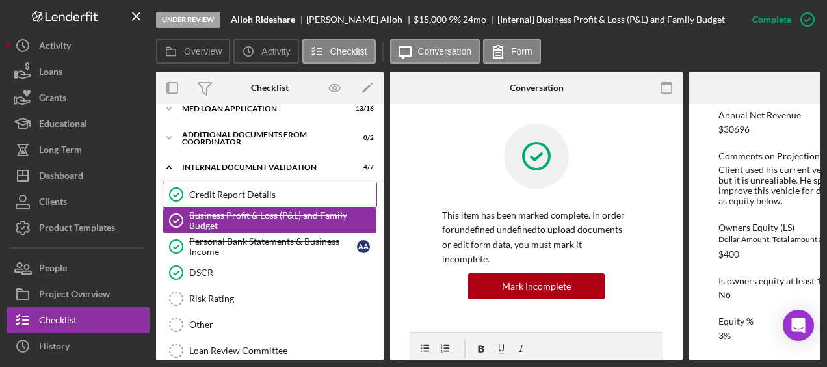
click at [269, 203] on link "Credit Report Details Credit Report Details" at bounding box center [270, 194] width 215 height 26
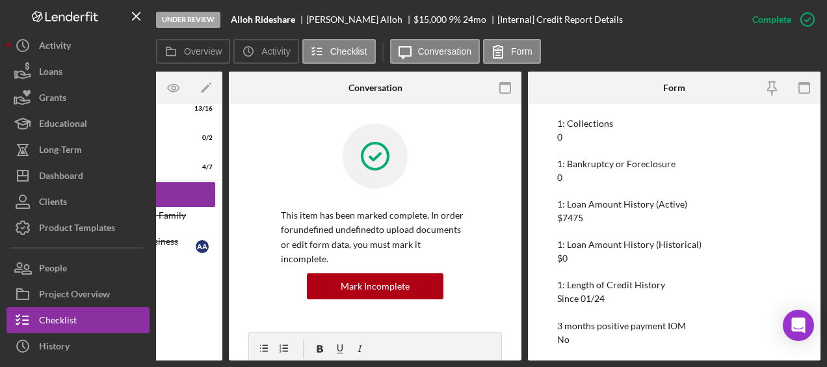
scroll to position [274, 0]
click at [803, 18] on icon "button" at bounding box center [807, 19] width 33 height 33
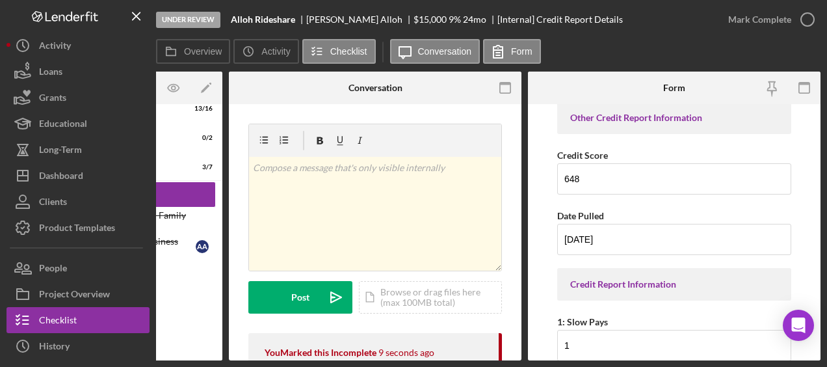
scroll to position [0, 0]
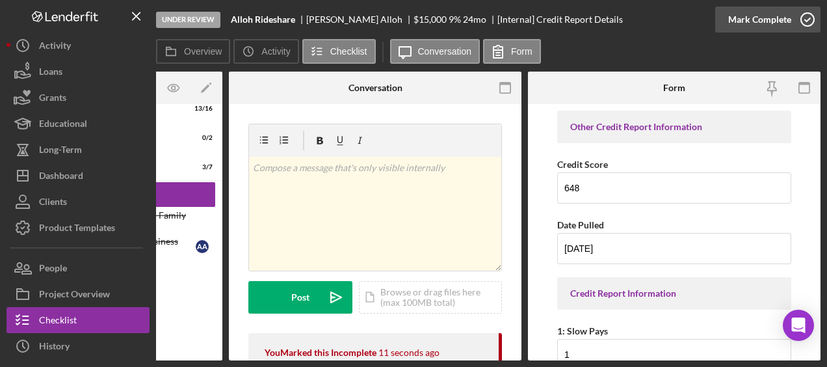
click at [808, 11] on icon "button" at bounding box center [807, 19] width 33 height 33
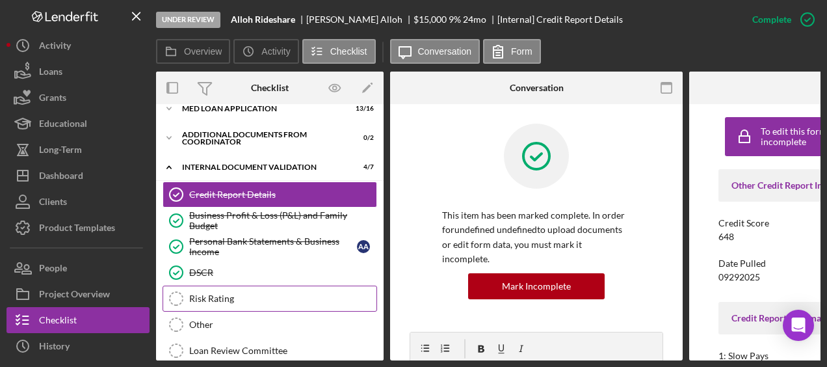
scroll to position [148, 0]
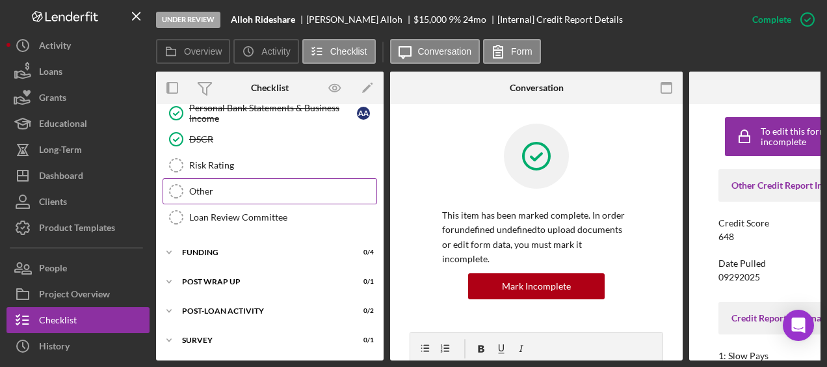
click at [236, 192] on div "Other" at bounding box center [282, 191] width 187 height 10
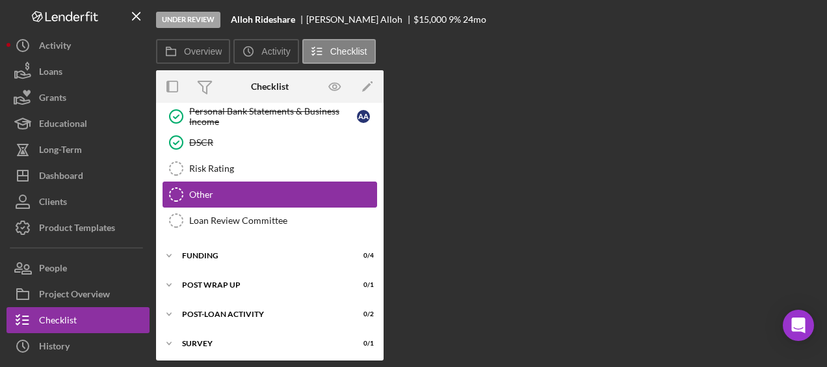
scroll to position [148, 0]
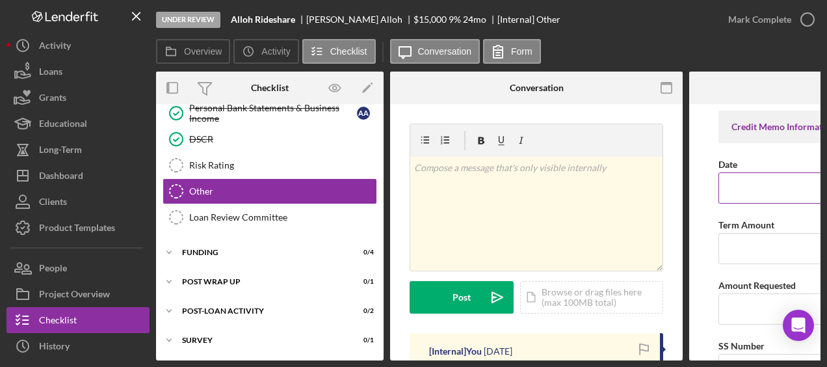
click at [782, 194] on input "Date" at bounding box center [835, 187] width 234 height 31
type input "10/14/2025"
click at [733, 251] on input "Term Amount" at bounding box center [835, 248] width 234 height 31
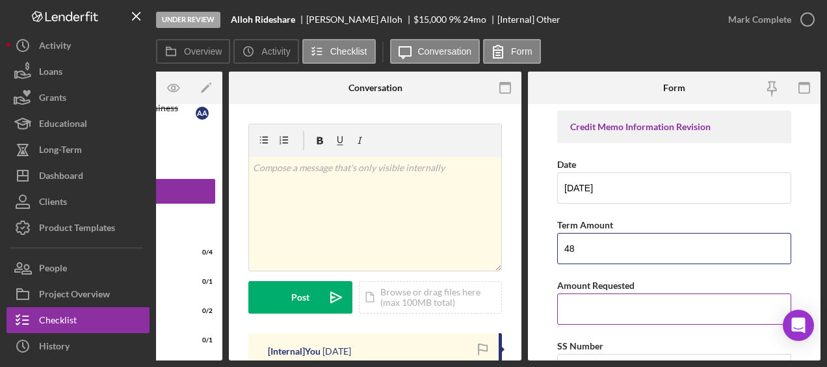
type input "48"
click at [608, 295] on input "Amount Requested" at bounding box center [674, 308] width 234 height 31
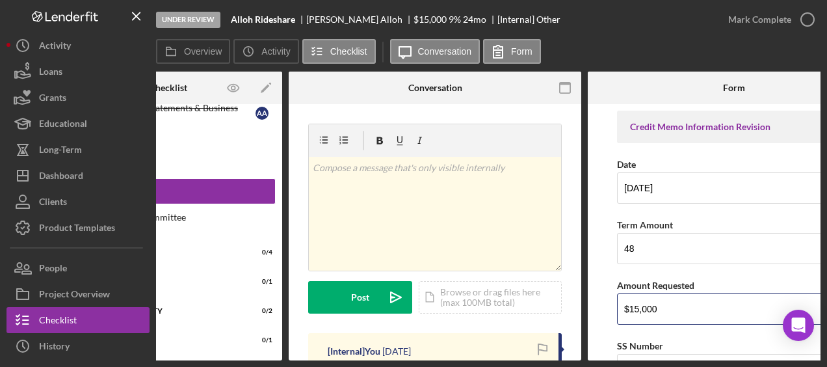
scroll to position [161, 0]
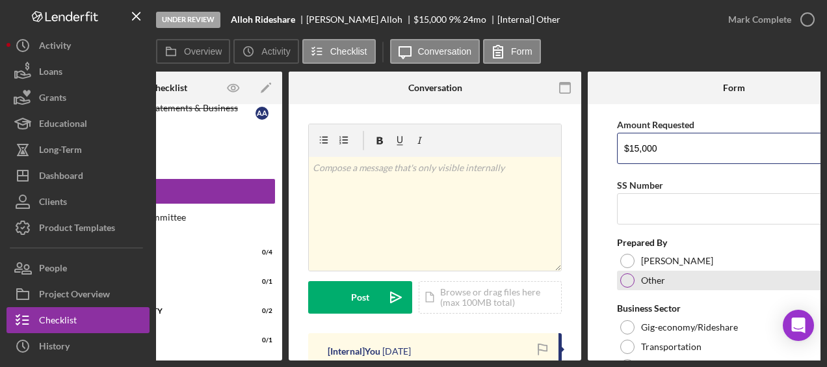
type input "$15,000"
click at [632, 282] on div at bounding box center [627, 280] width 14 height 14
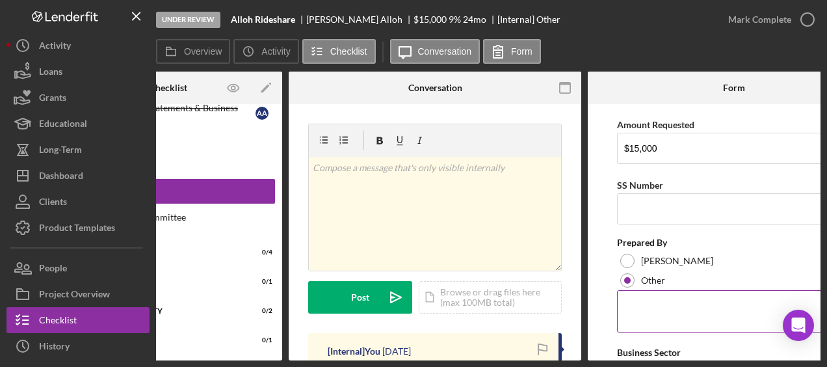
click at [687, 313] on textarea at bounding box center [734, 311] width 234 height 42
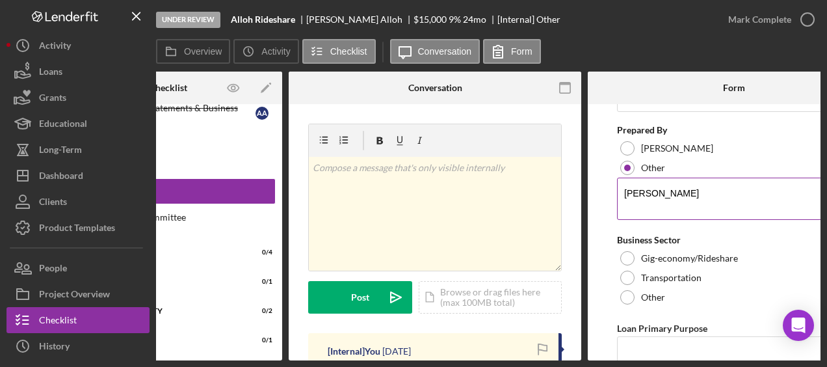
scroll to position [274, 0]
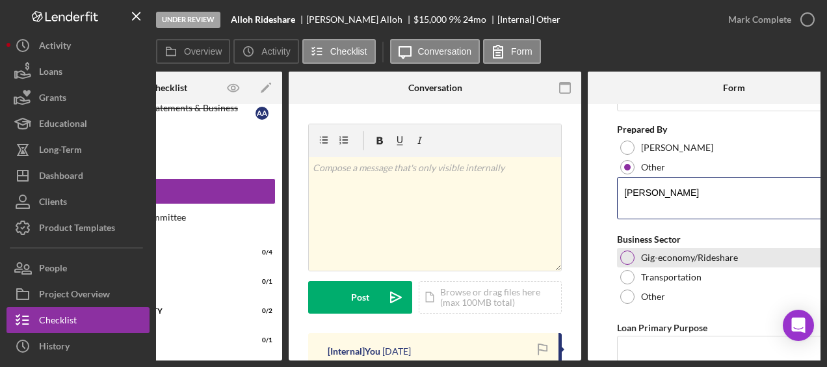
type textarea "[PERSON_NAME]"
click at [625, 254] on div at bounding box center [627, 257] width 14 height 14
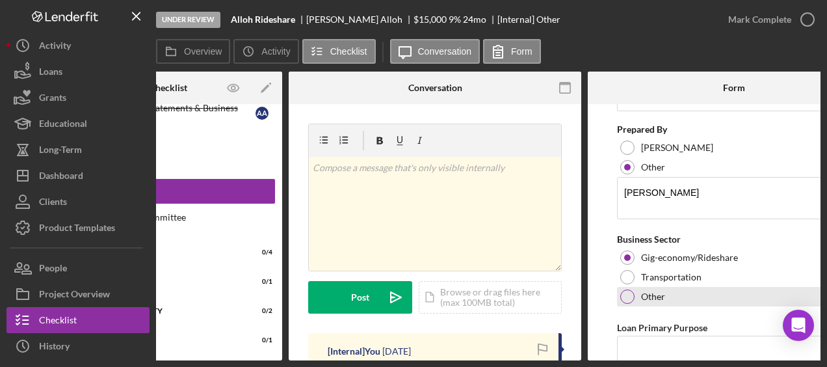
scroll to position [340, 0]
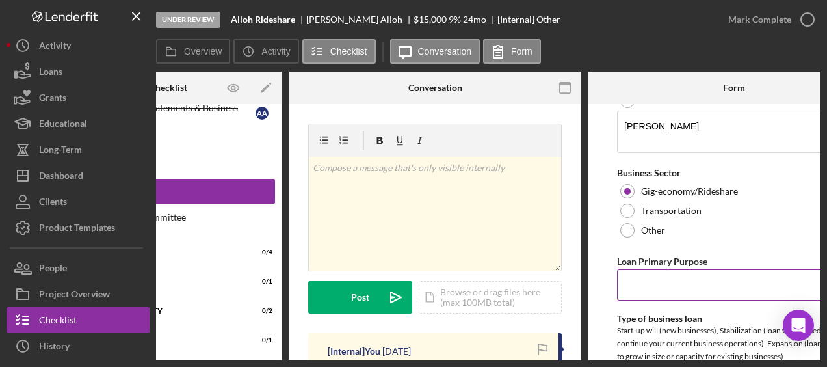
click at [672, 287] on input "Loan Primary Purpose" at bounding box center [734, 284] width 234 height 31
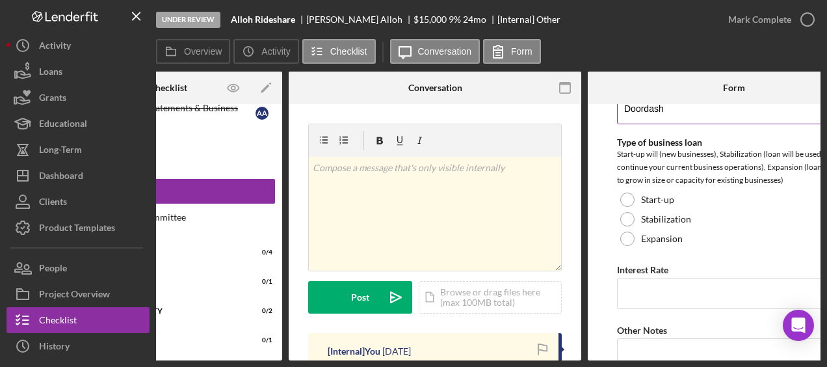
scroll to position [516, 0]
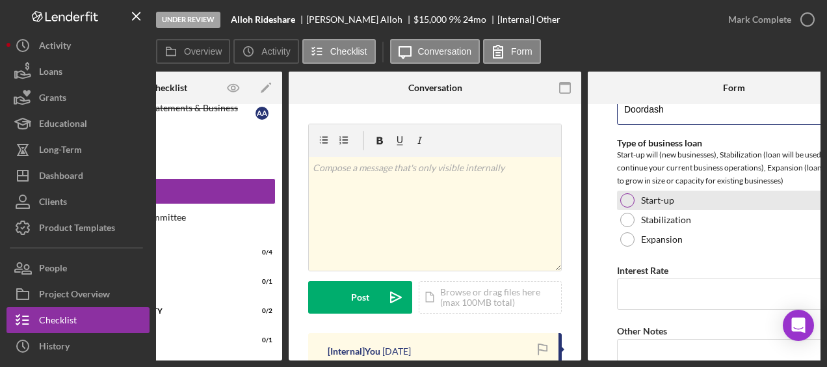
type input "Doordash"
click at [629, 203] on div at bounding box center [627, 200] width 14 height 14
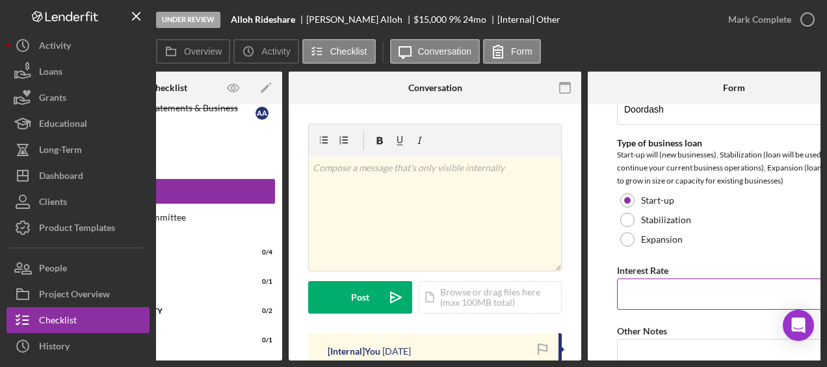
scroll to position [573, 0]
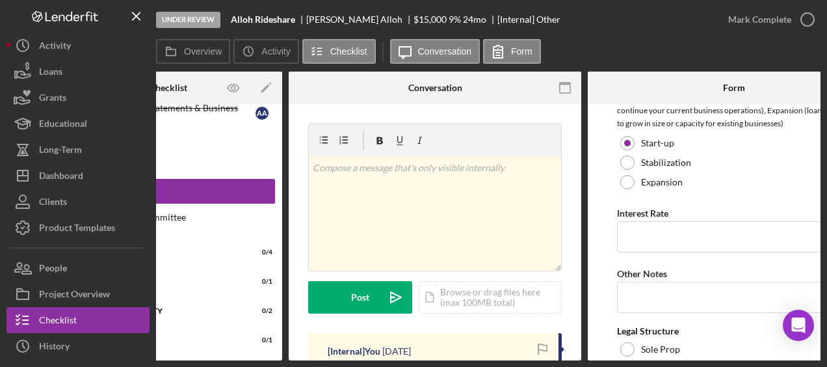
click at [700, 252] on div "Credit Memo Information Revision Date 10/14/2025 Term Amount 48 Amount Requeste…" at bounding box center [734, 132] width 234 height 1188
click at [697, 234] on input "Interest Rate" at bounding box center [734, 236] width 234 height 31
type input "9.00000%"
click at [640, 304] on input "Other Notes" at bounding box center [734, 296] width 234 height 31
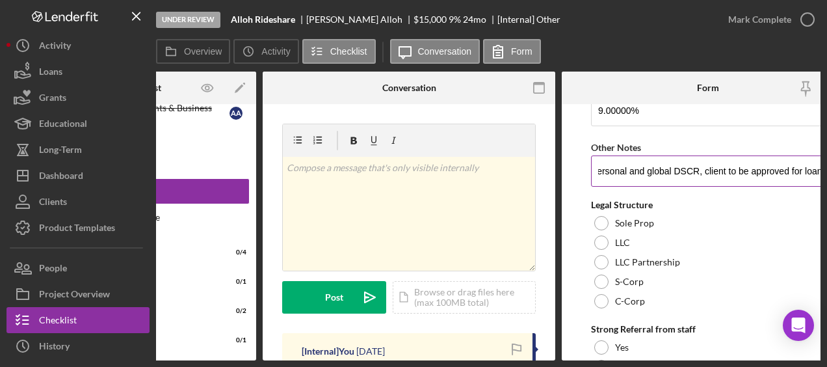
scroll to position [703, 0]
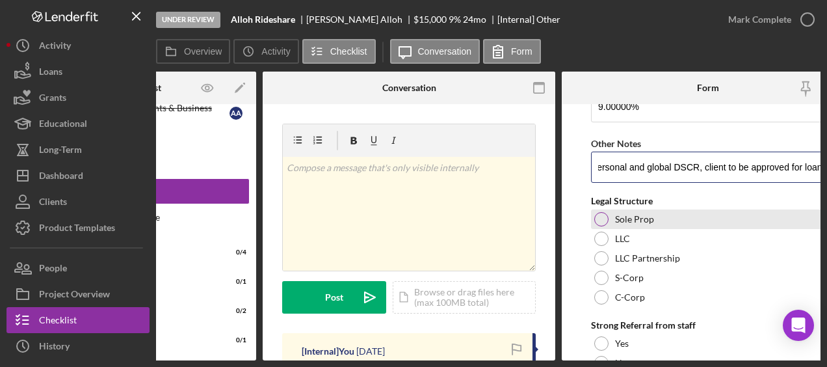
type input "Client has arranged to make $125 payment on auto pay to catch up on previously …"
click at [607, 215] on div at bounding box center [601, 219] width 14 height 14
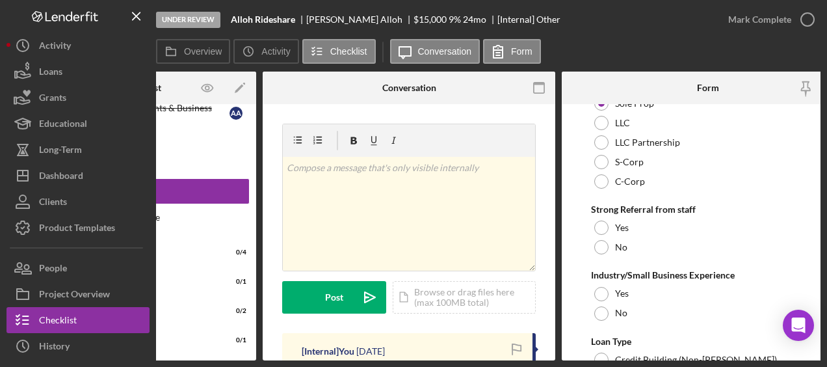
scroll to position [819, 0]
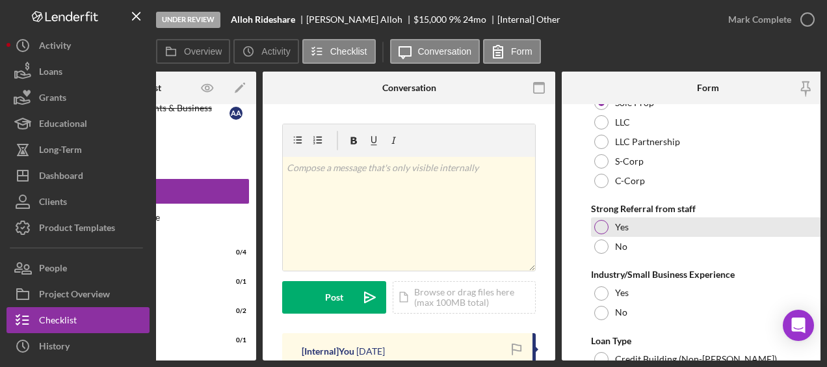
click at [599, 226] on div at bounding box center [601, 227] width 14 height 14
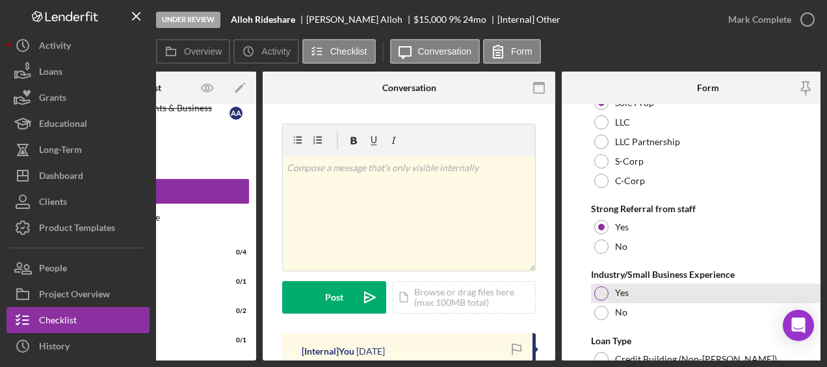
scroll to position [906, 0]
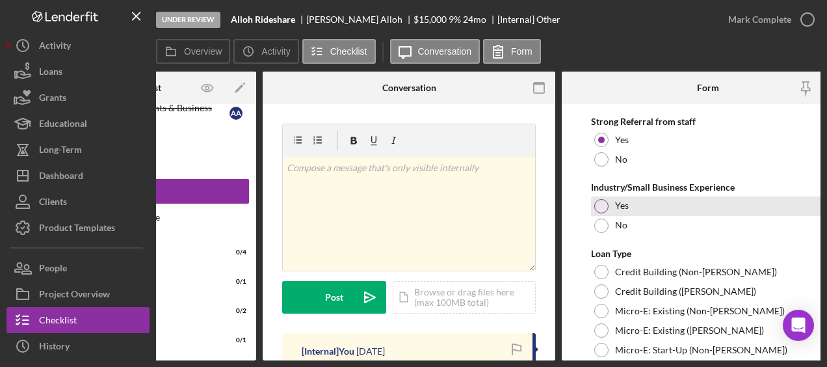
click at [600, 201] on div at bounding box center [601, 206] width 14 height 14
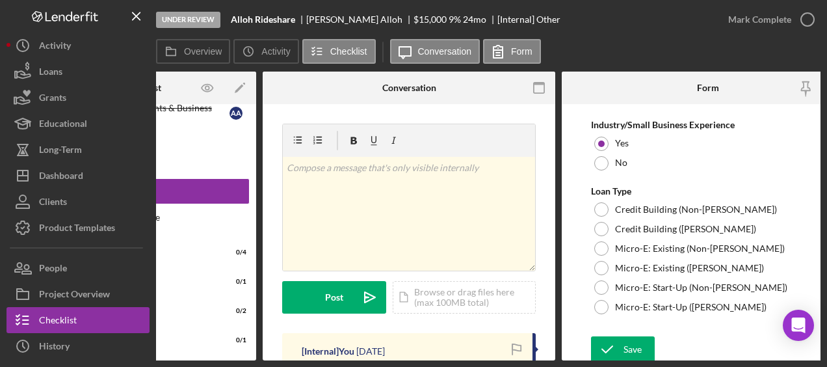
scroll to position [973, 0]
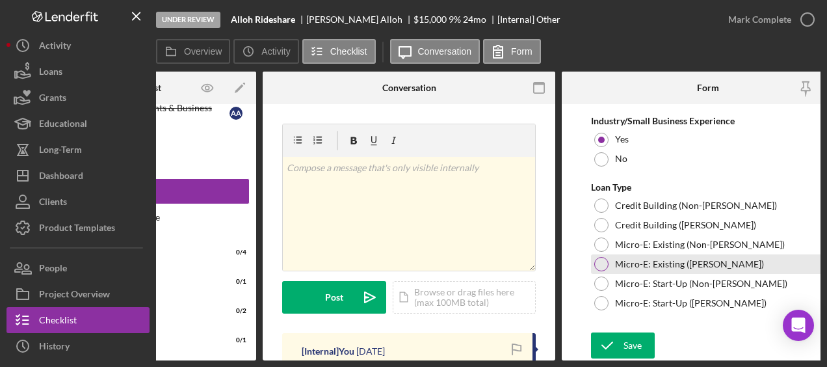
click at [601, 265] on div at bounding box center [601, 264] width 14 height 14
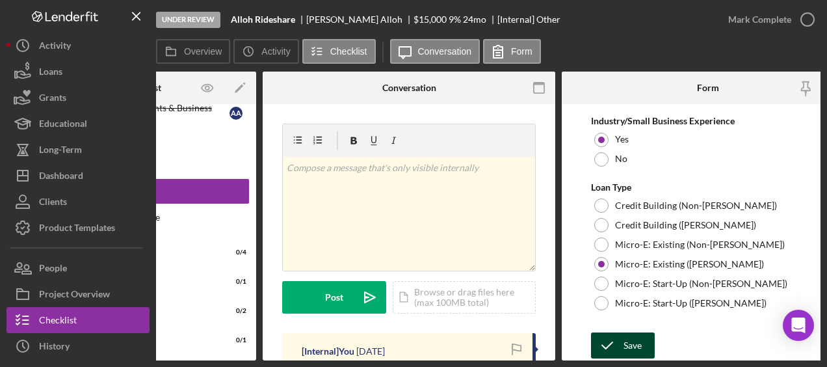
click at [616, 335] on icon "submit" at bounding box center [607, 345] width 33 height 33
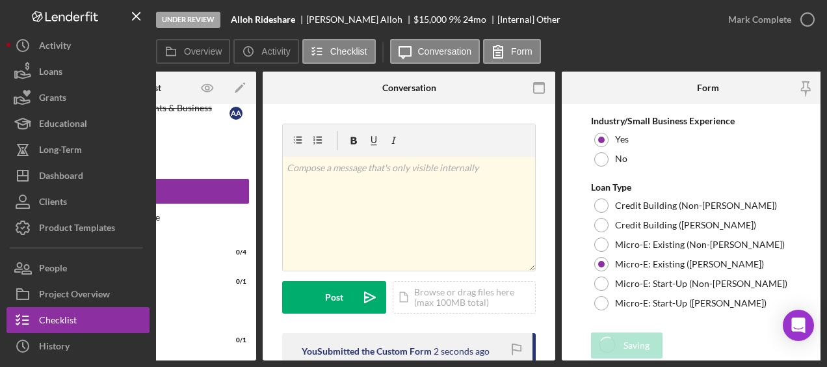
scroll to position [0, 0]
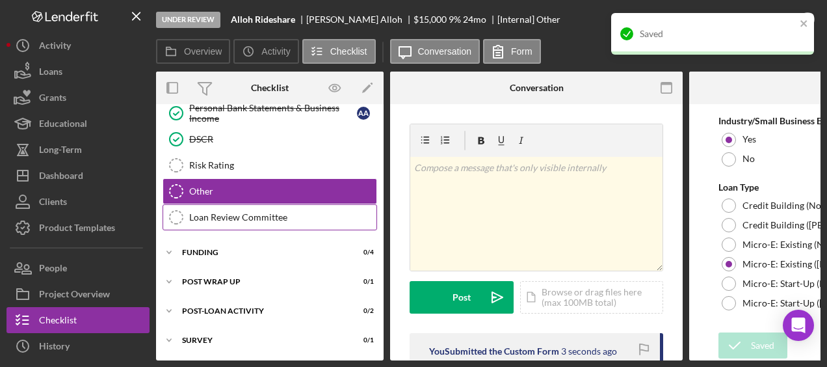
click at [235, 212] on div "Loan Review Committee" at bounding box center [282, 217] width 187 height 10
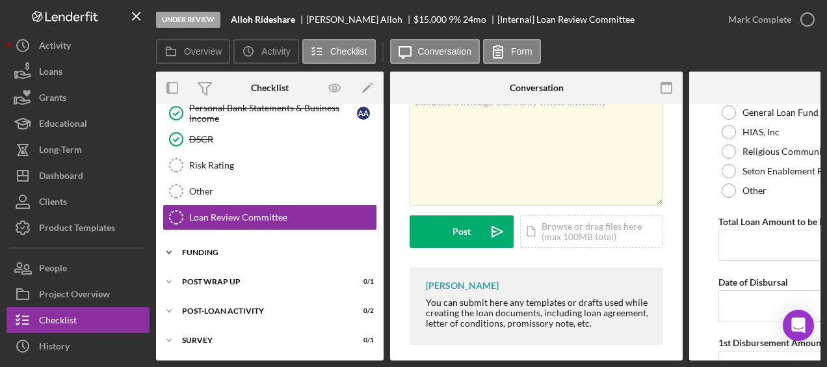
click at [192, 248] on div "Funding" at bounding box center [274, 252] width 185 height 8
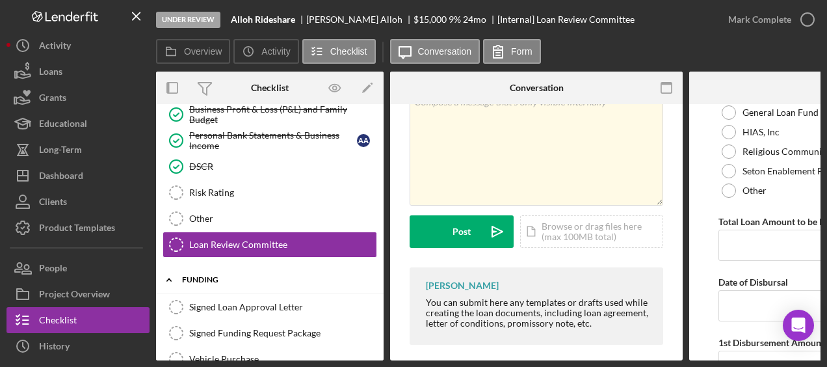
scroll to position [120, 0]
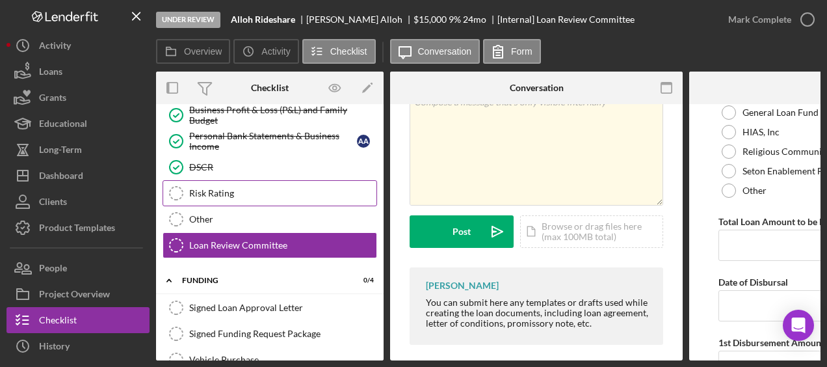
click at [239, 199] on link "Risk Rating Risk Rating" at bounding box center [270, 193] width 215 height 26
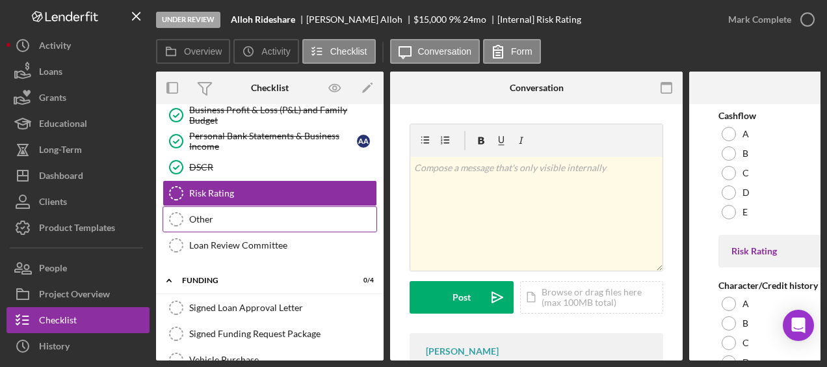
click at [255, 218] on div "Other" at bounding box center [282, 219] width 187 height 10
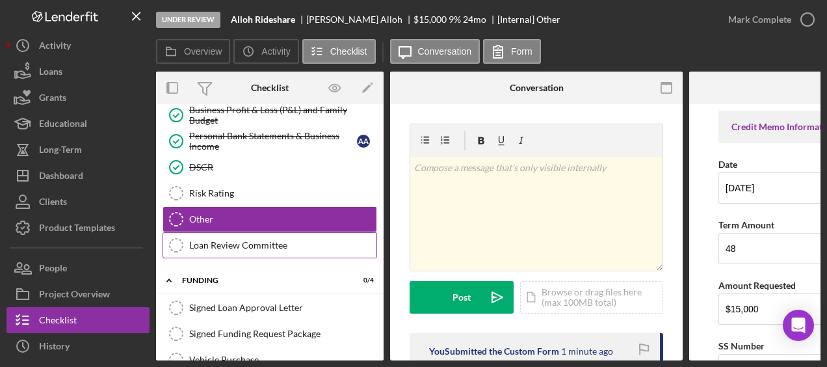
click at [250, 236] on link "Loan Review Committee Loan Review Committee" at bounding box center [270, 245] width 215 height 26
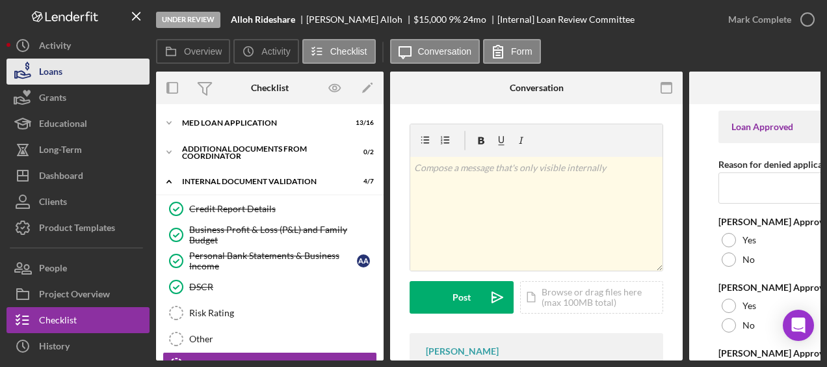
click at [79, 64] on button "Loans" at bounding box center [78, 72] width 143 height 26
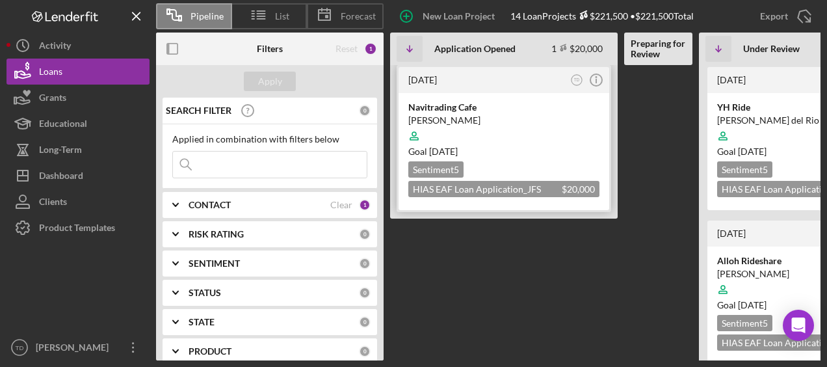
click at [462, 114] on div "Ivan Martinez" at bounding box center [503, 120] width 191 height 13
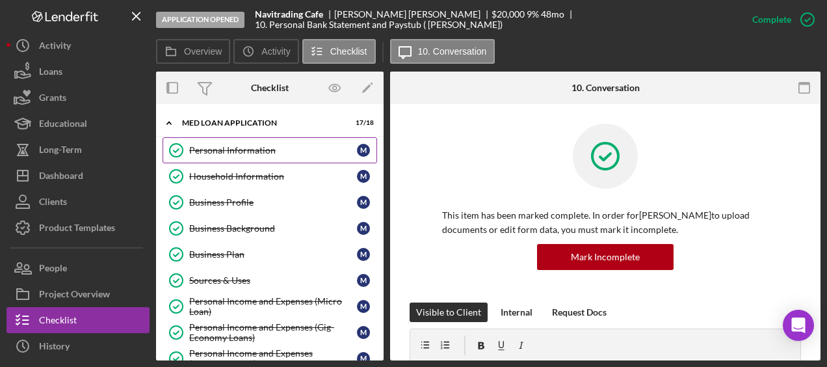
click at [248, 151] on div "Personal Information" at bounding box center [273, 150] width 168 height 10
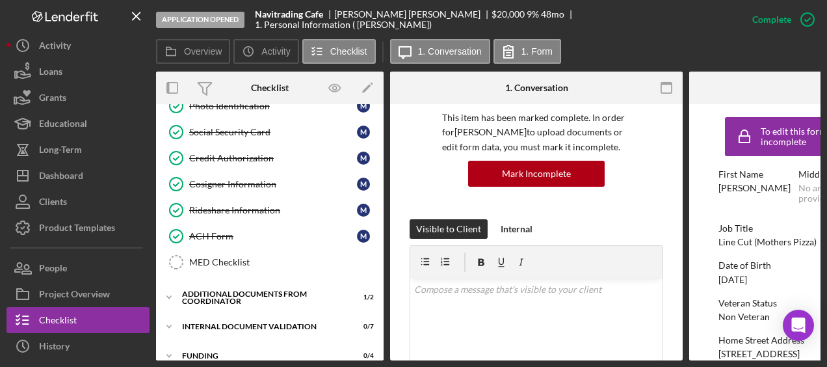
scroll to position [330, 0]
click at [248, 257] on div "MED Checklist" at bounding box center [282, 262] width 187 height 10
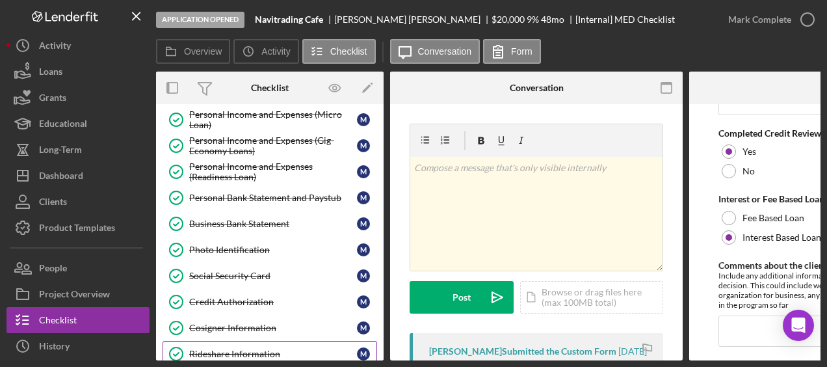
scroll to position [185, 0]
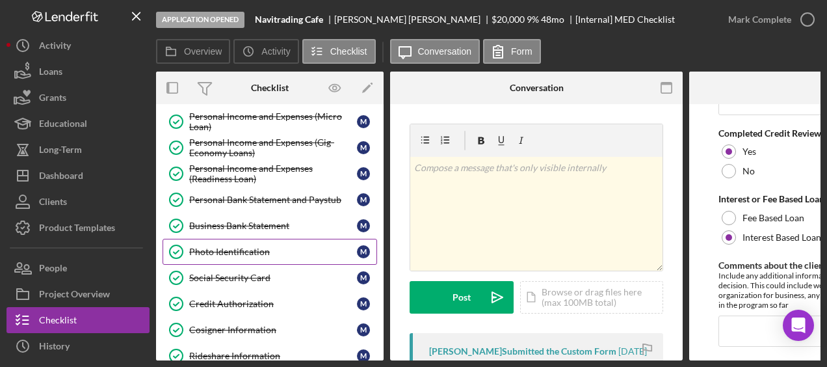
click at [249, 246] on div "Photo Identification" at bounding box center [273, 251] width 168 height 10
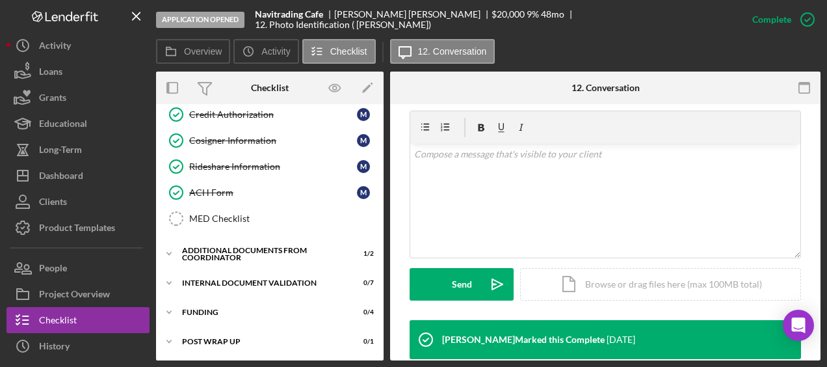
scroll to position [406, 0]
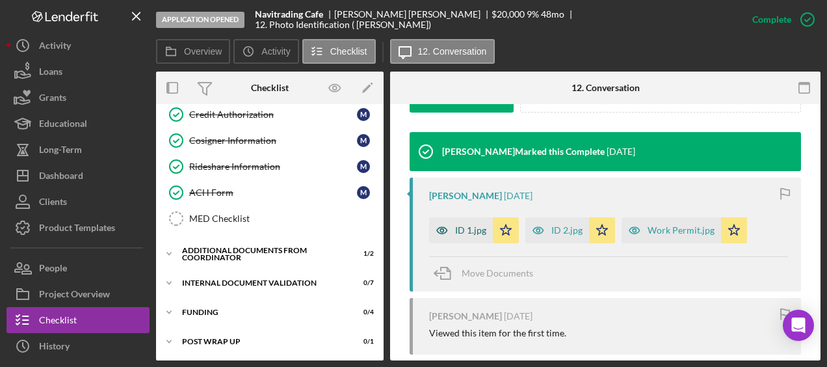
click at [460, 229] on div "ID 1.jpg" at bounding box center [470, 230] width 31 height 10
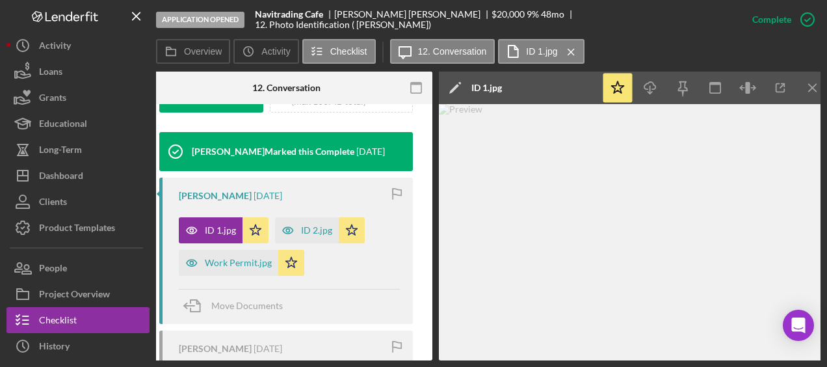
scroll to position [0, 259]
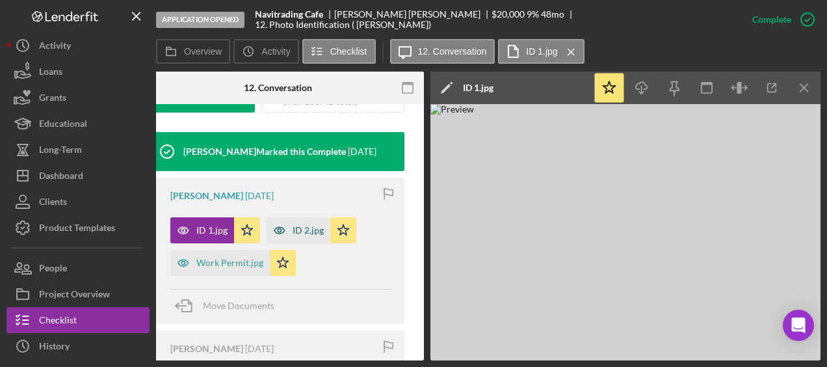
click at [296, 235] on div "ID 2.jpg" at bounding box center [299, 230] width 64 height 26
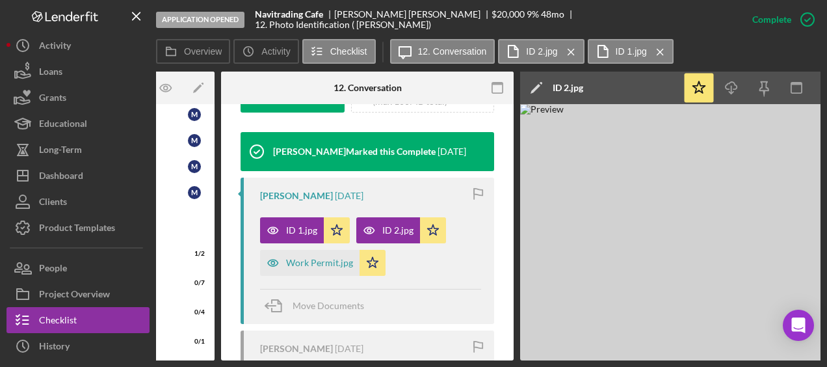
scroll to position [0, 157]
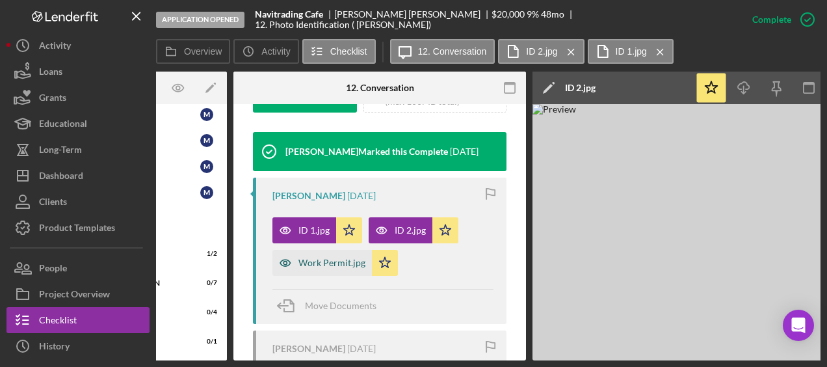
drag, startPoint x: 321, startPoint y: 265, endPoint x: 310, endPoint y: 274, distance: 13.9
click at [310, 274] on div "Work Permit.jpg" at bounding box center [321, 263] width 99 height 26
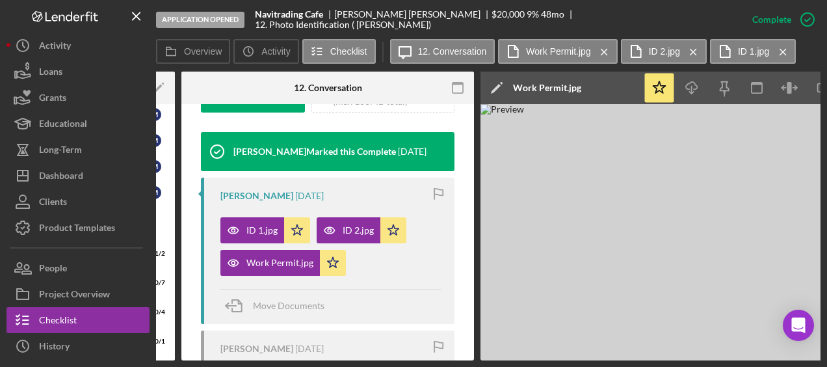
scroll to position [0, 261]
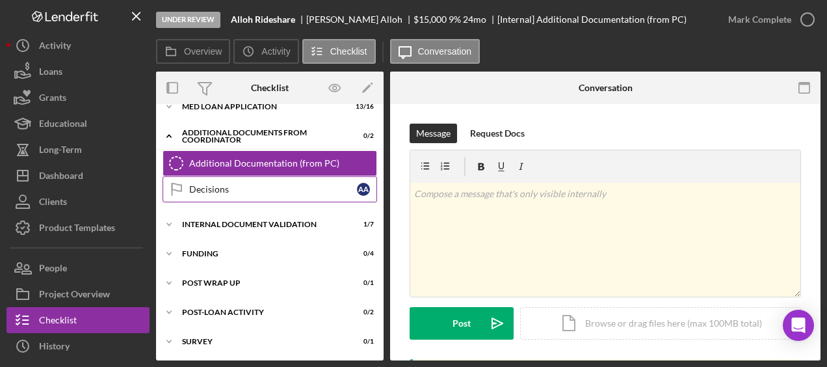
click at [228, 198] on link "Decisions Decisions A A" at bounding box center [270, 189] width 215 height 26
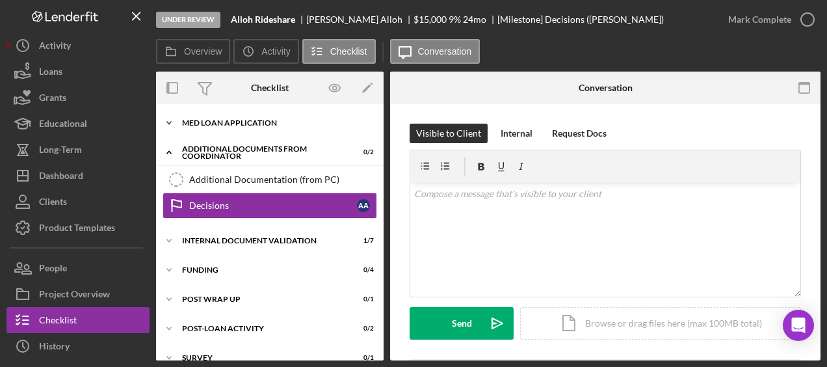
click at [224, 114] on div "Icon/Expander MED Loan Application 13 / 16" at bounding box center [270, 123] width 228 height 26
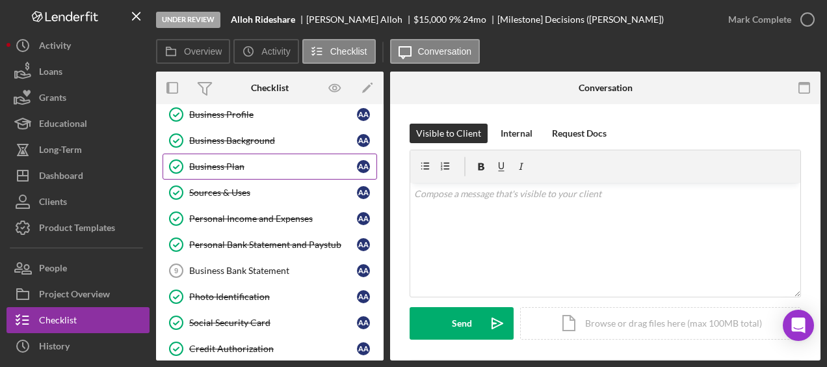
scroll to position [32, 0]
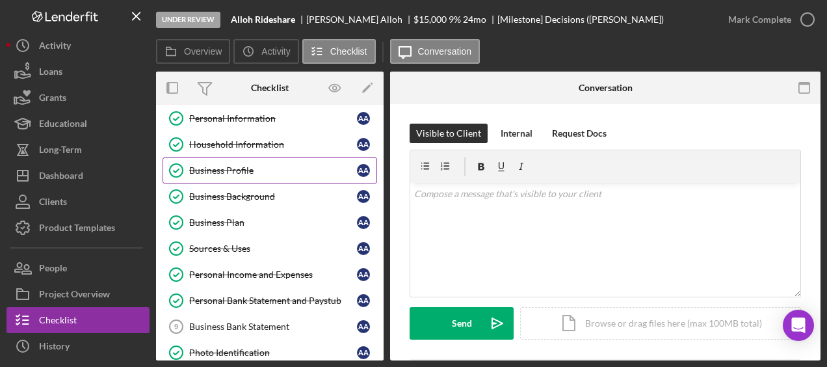
click at [250, 175] on link "Business Profile Business Profile A A" at bounding box center [270, 170] width 215 height 26
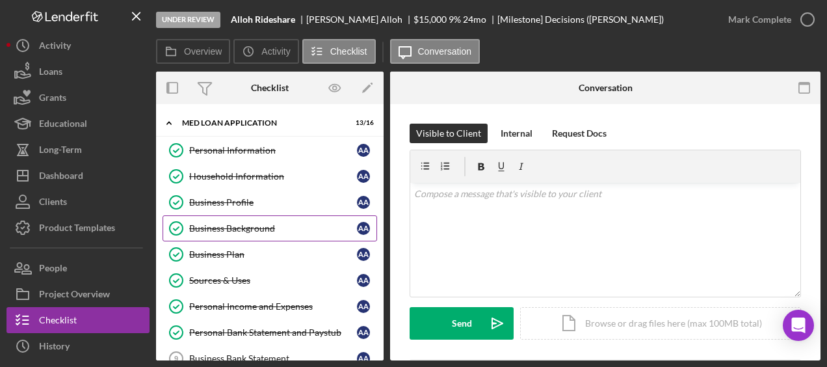
click at [285, 235] on link "Business Background Business Background A A" at bounding box center [270, 228] width 215 height 26
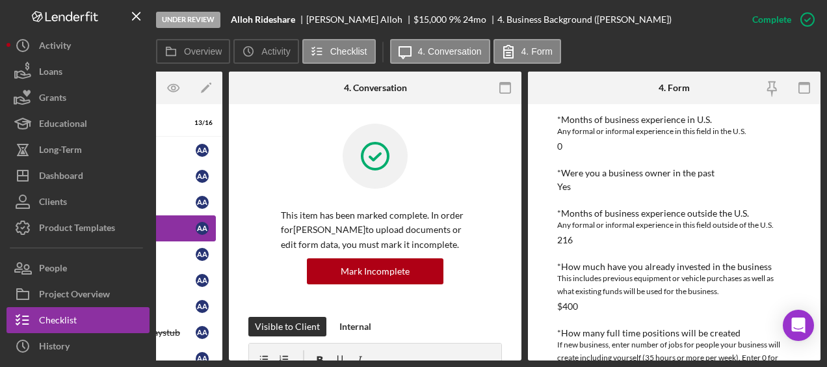
scroll to position [319, 0]
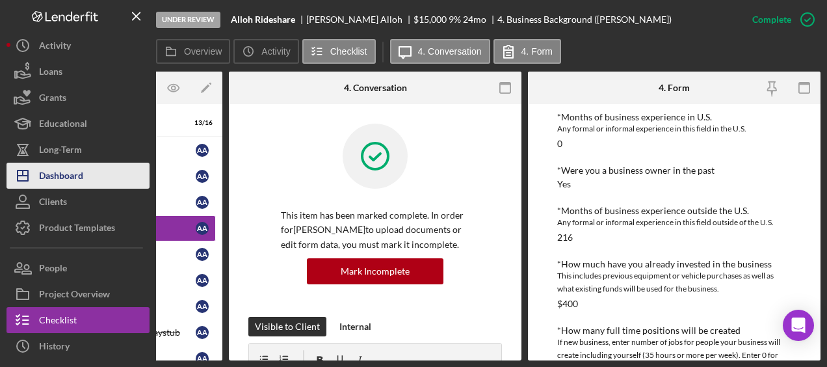
click at [73, 179] on div "Dashboard" at bounding box center [61, 177] width 44 height 29
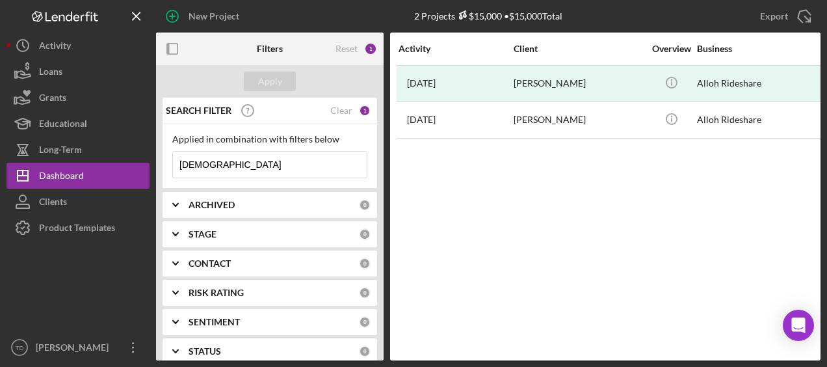
click at [174, 16] on icon "button" at bounding box center [172, 16] width 7 height 7
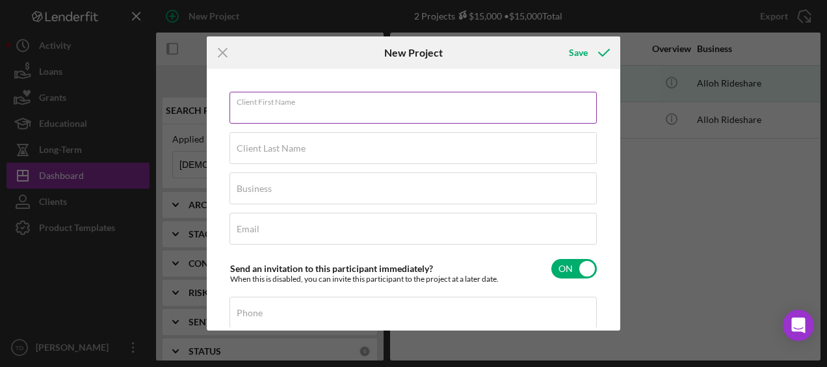
click at [277, 114] on input "Client First Name" at bounding box center [412, 107] width 367 height 31
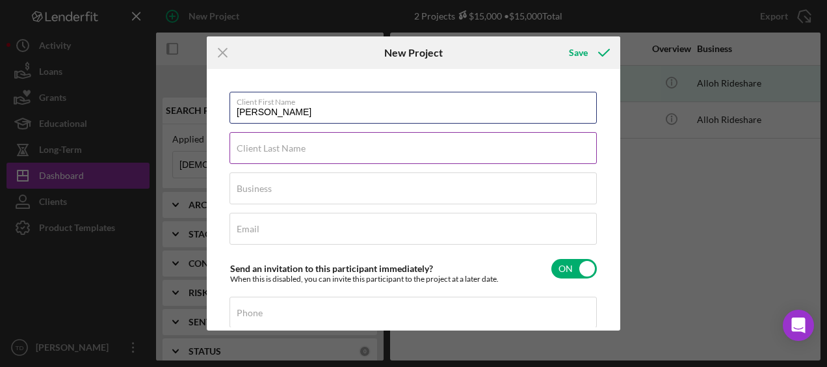
type input "[PERSON_NAME]"
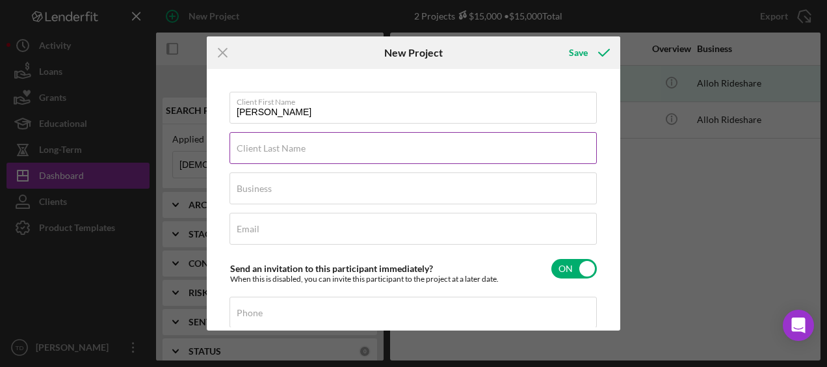
click at [270, 145] on label "Client Last Name" at bounding box center [271, 148] width 69 height 10
click at [270, 145] on input "Client Last Name" at bounding box center [412, 147] width 367 height 31
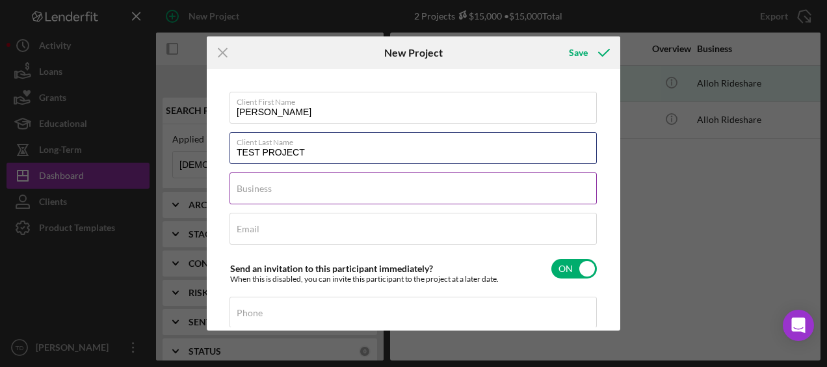
type input "TEST PROJECT"
click at [274, 191] on input "Business" at bounding box center [412, 187] width 367 height 31
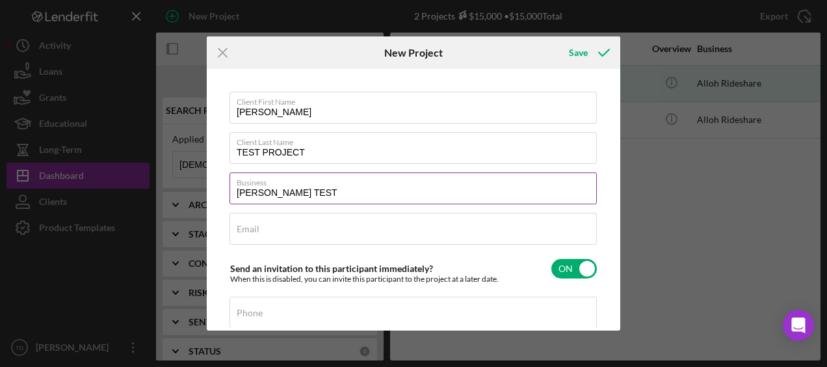
click at [274, 191] on input "[PERSON_NAME] TEST" at bounding box center [412, 187] width 367 height 31
type input "[PERSON_NAME] EAF CLIENT INTAKE TEST"
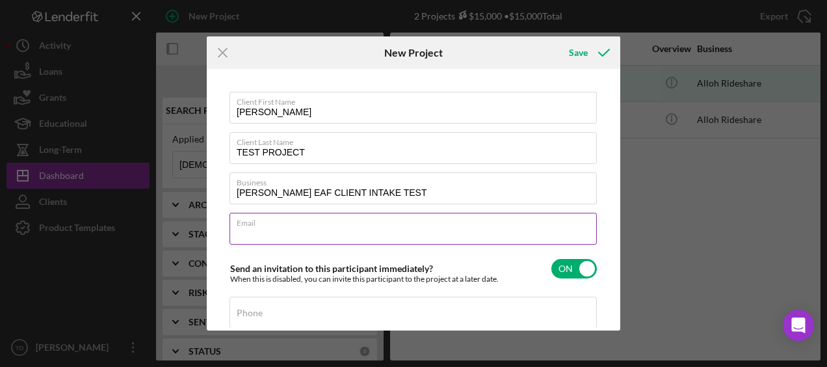
click at [371, 233] on input "Email" at bounding box center [412, 228] width 367 height 31
paste input "[PERSON_NAME][EMAIL_ADDRESS][PERSON_NAME][DOMAIN_NAME]"
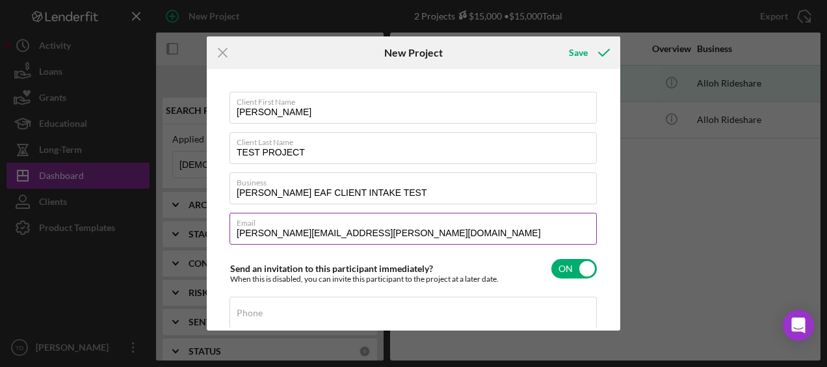
click at [371, 233] on input "[PERSON_NAME][EMAIL_ADDRESS][PERSON_NAME][DOMAIN_NAME]" at bounding box center [412, 228] width 367 height 31
type input "[PERSON_NAME][EMAIL_ADDRESS][PERSON_NAME][DOMAIN_NAME]"
click at [380, 254] on div "Send an invitation to this participant immediately? When this is disabled, you …" at bounding box center [413, 268] width 368 height 31
checkbox input "false"
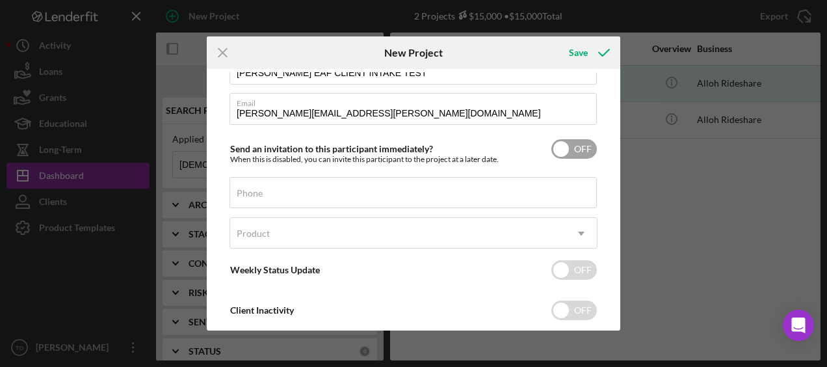
scroll to position [148, 0]
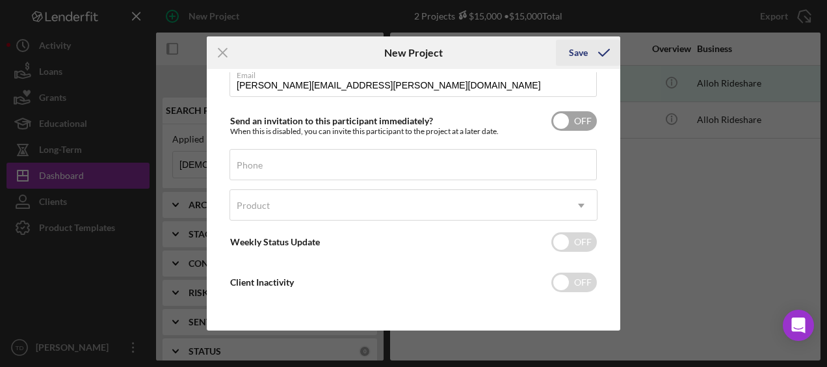
click at [586, 54] on div "Save" at bounding box center [578, 53] width 19 height 26
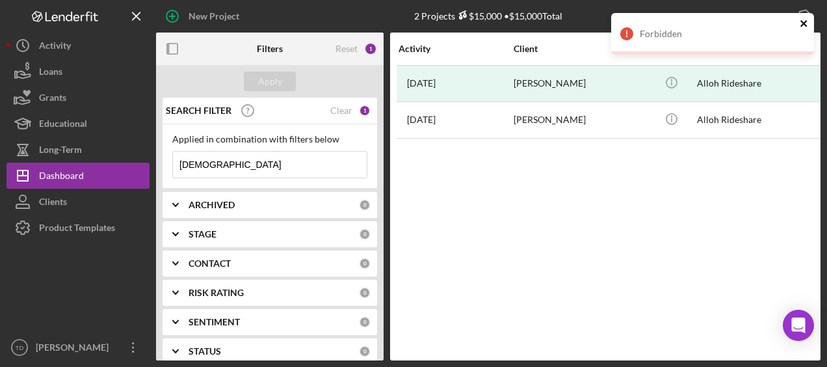
click at [801, 22] on icon "close" at bounding box center [804, 23] width 9 height 10
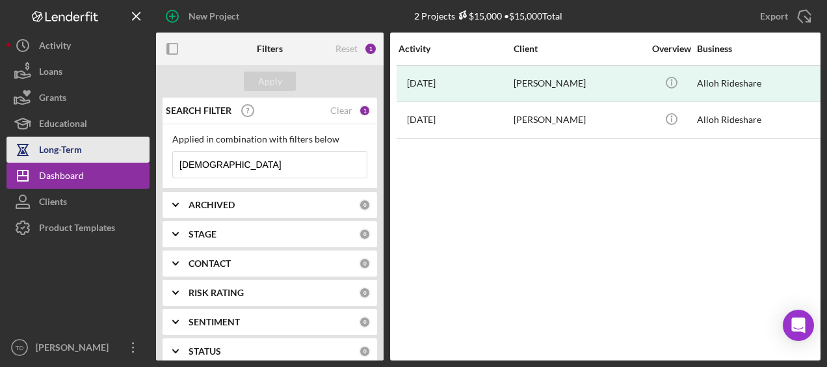
drag, startPoint x: 237, startPoint y: 168, endPoint x: 138, endPoint y: 156, distance: 99.6
click at [231, 169] on input "[DEMOGRAPHIC_DATA]" at bounding box center [270, 164] width 194 height 26
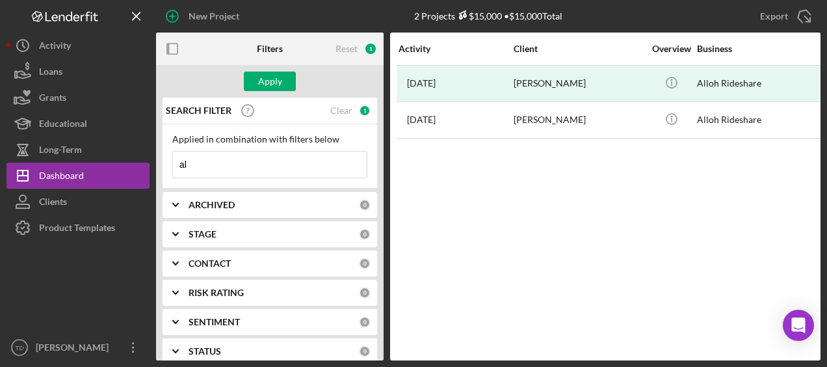
type input "a"
click at [413, 199] on div "Activity Client Overview Business Contact Product Category Amount Started Closi…" at bounding box center [605, 197] width 430 height 328
click at [176, 20] on icon "button" at bounding box center [172, 16] width 33 height 33
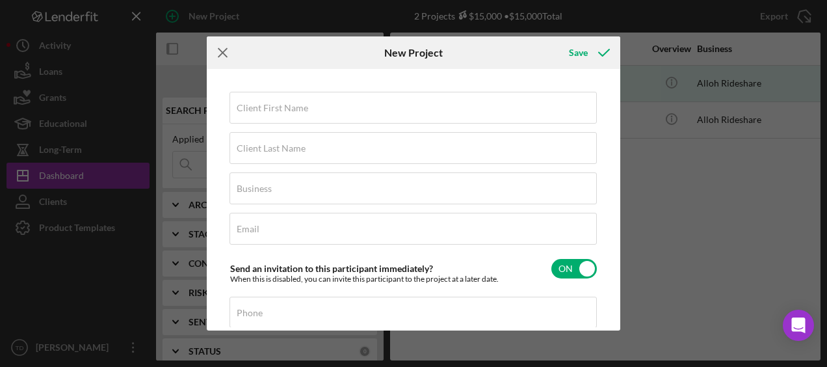
click at [222, 51] on icon "Icon/Menu Close" at bounding box center [223, 52] width 33 height 33
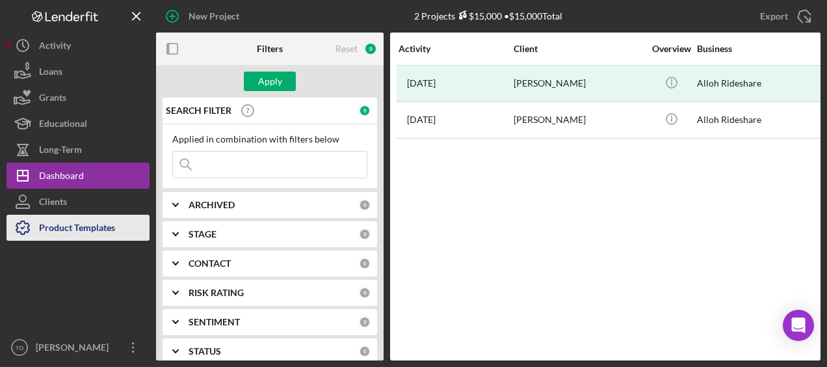
click at [111, 228] on div "Product Templates" at bounding box center [77, 229] width 76 height 29
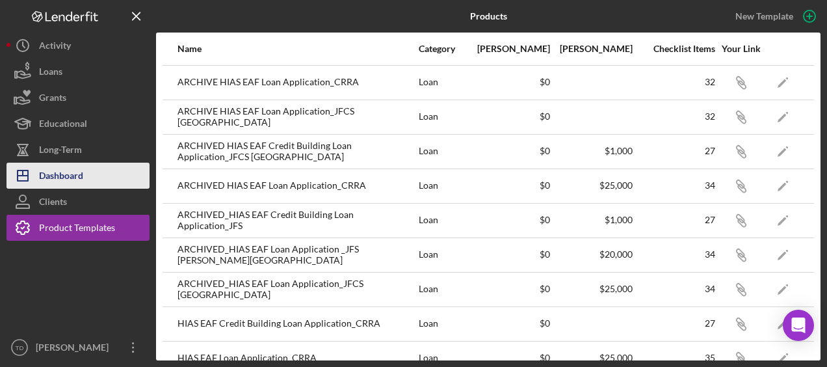
click at [69, 174] on div "Dashboard" at bounding box center [61, 177] width 44 height 29
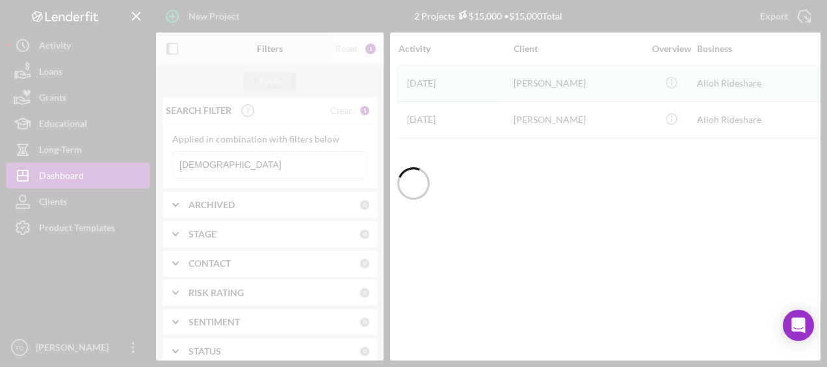
click at [220, 17] on div at bounding box center [413, 183] width 827 height 367
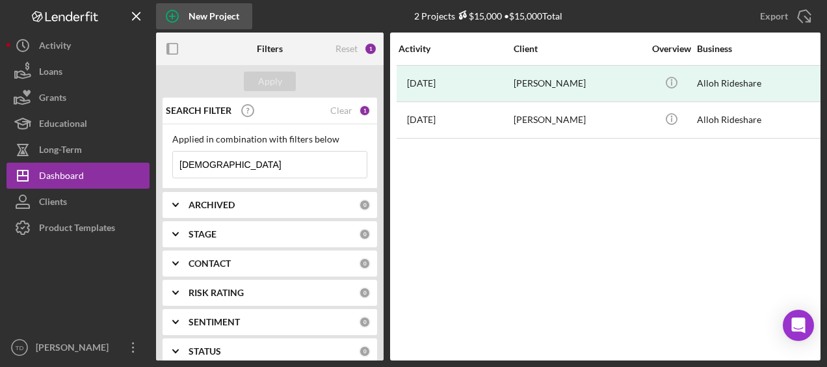
click at [174, 14] on icon "button" at bounding box center [172, 16] width 33 height 33
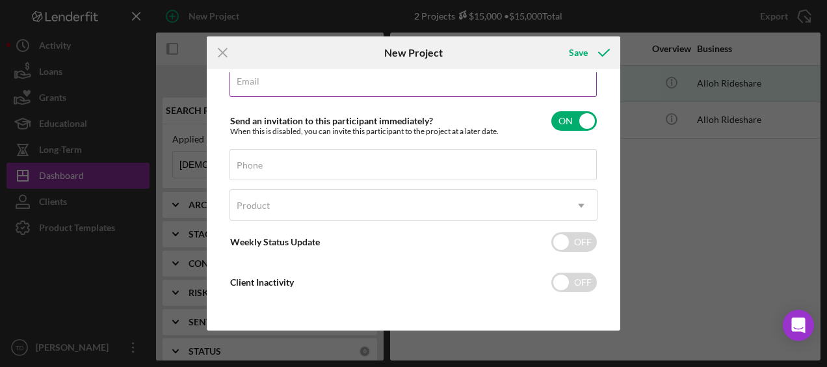
scroll to position [147, 0]
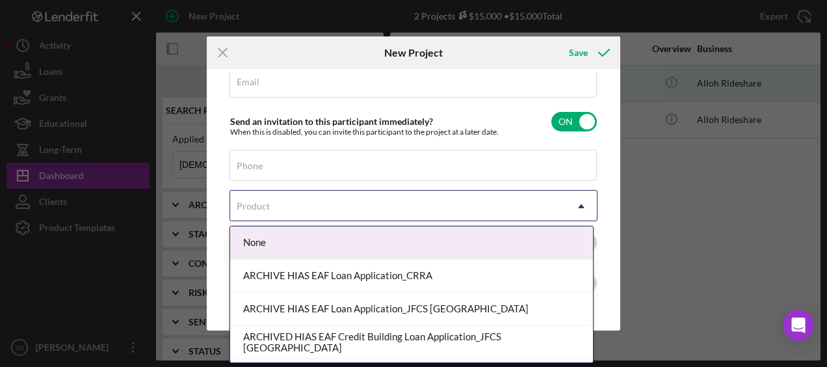
click at [329, 215] on div "Product" at bounding box center [397, 206] width 335 height 30
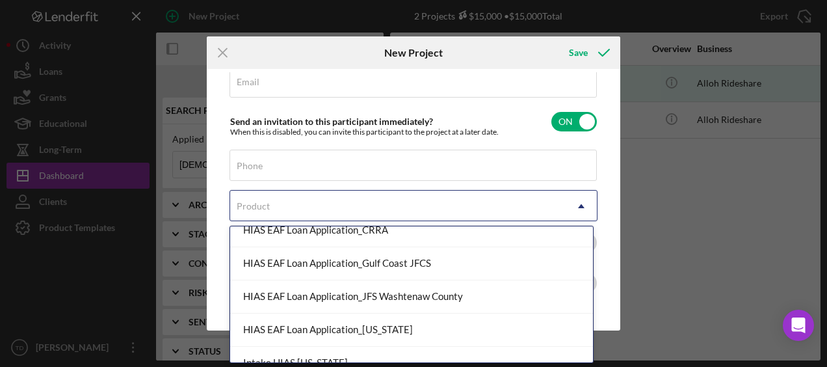
scroll to position [337, 0]
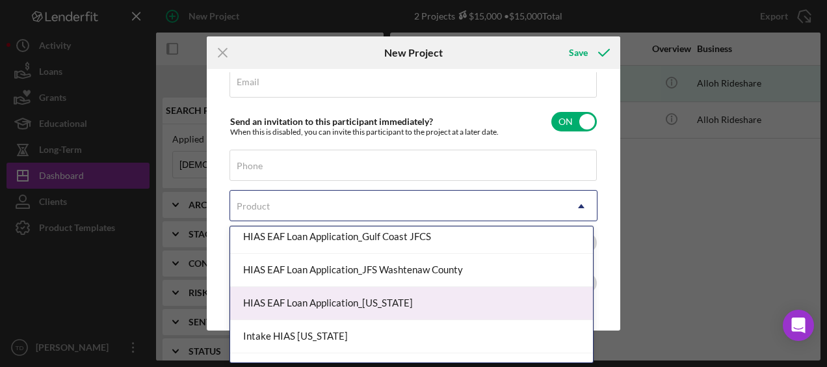
click at [368, 293] on div "HIAS EAF Loan Application_[US_STATE]" at bounding box center [411, 303] width 363 height 33
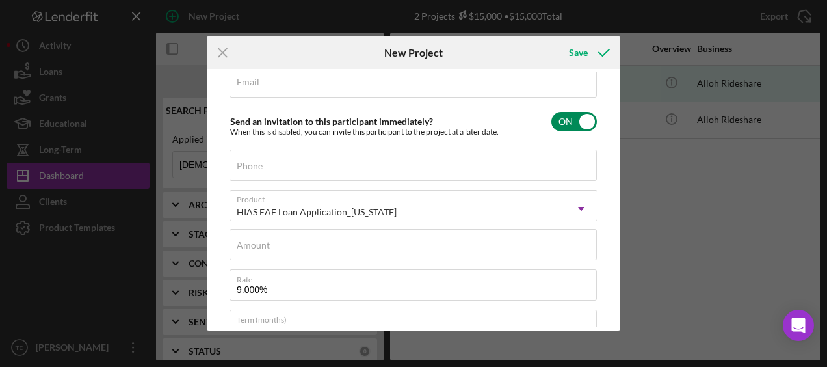
scroll to position [0, 0]
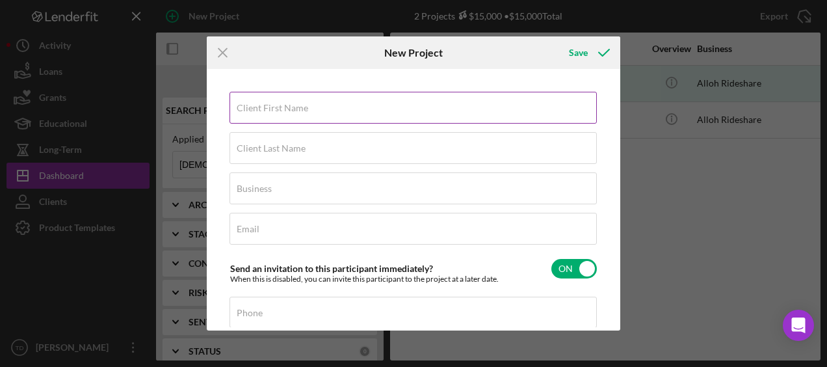
click at [287, 111] on label "Client First Name" at bounding box center [273, 108] width 72 height 10
click at [287, 111] on input "Client First Name" at bounding box center [412, 107] width 367 height 31
type input "m"
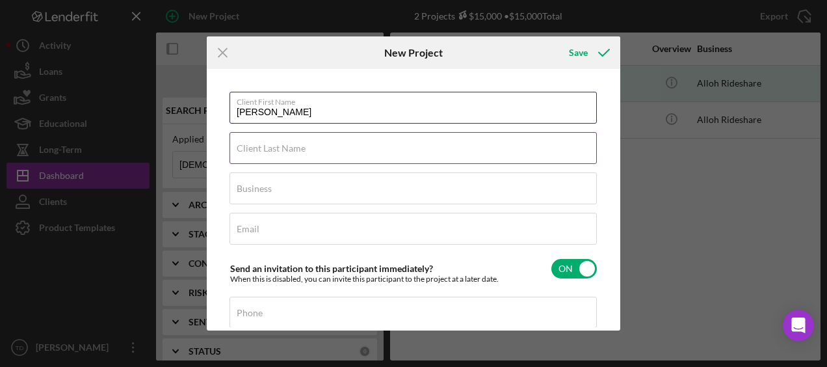
type input "[PERSON_NAME]"
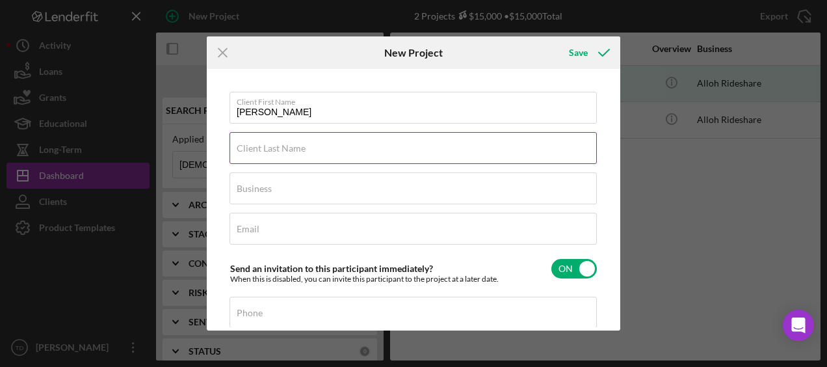
click at [252, 149] on label "Client Last Name" at bounding box center [271, 148] width 69 height 10
click at [252, 149] on input "Client Last Name" at bounding box center [412, 147] width 367 height 31
type input "Test"
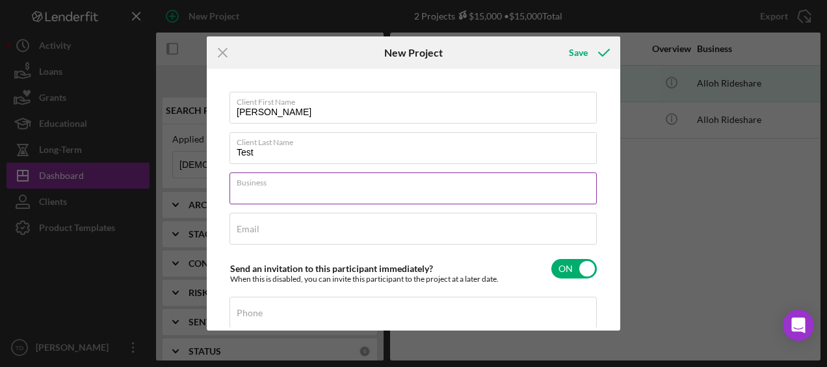
click at [246, 195] on input "Business" at bounding box center [412, 187] width 367 height 31
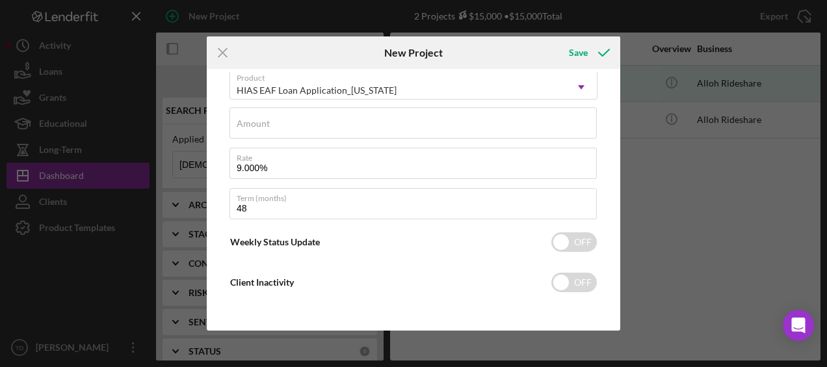
scroll to position [178, 0]
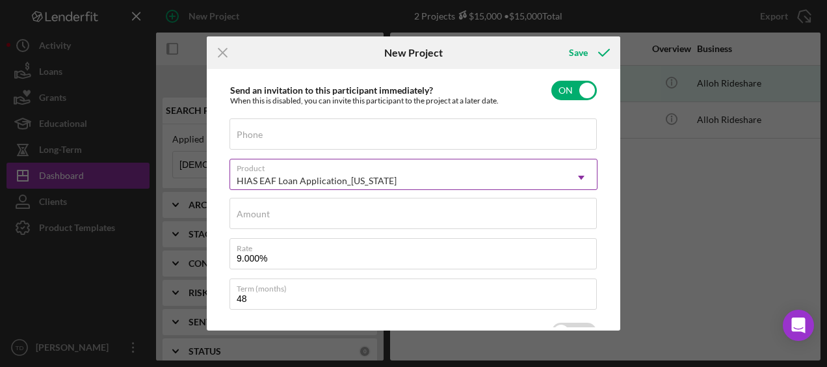
type input "[PERSON_NAME] EAF Test"
click at [399, 174] on div "HIAS EAF Loan Application_[US_STATE]" at bounding box center [397, 181] width 335 height 30
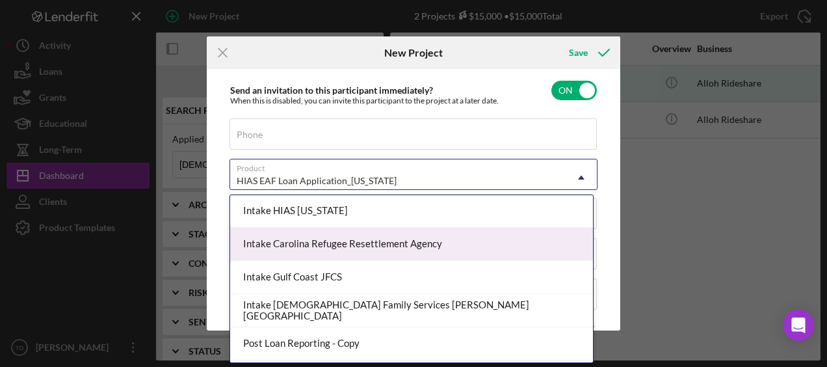
scroll to position [432, 0]
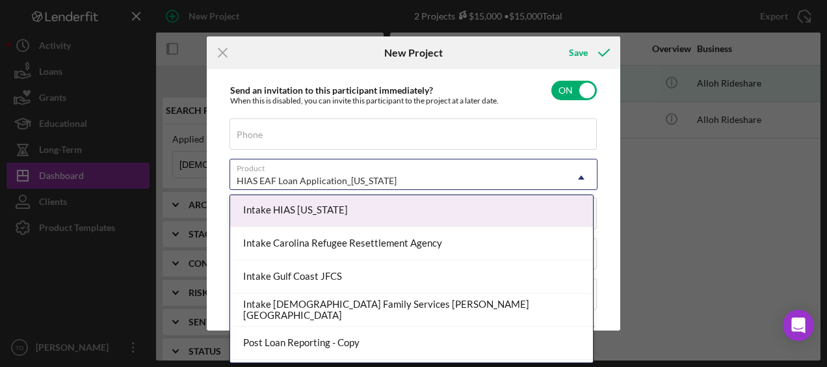
click at [333, 209] on div "Intake HIAS [US_STATE]" at bounding box center [411, 210] width 363 height 33
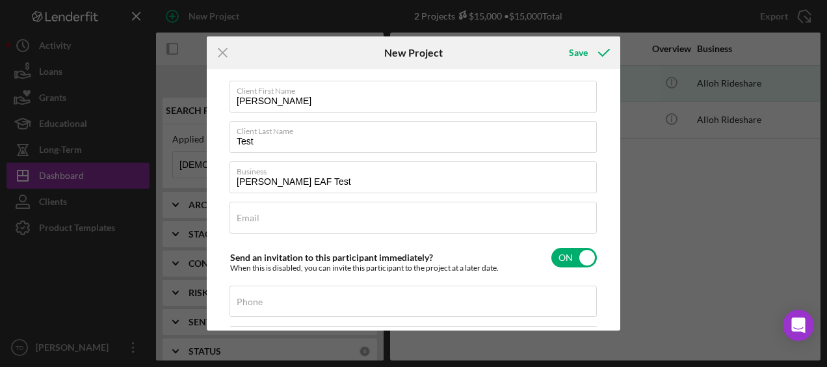
scroll to position [0, 0]
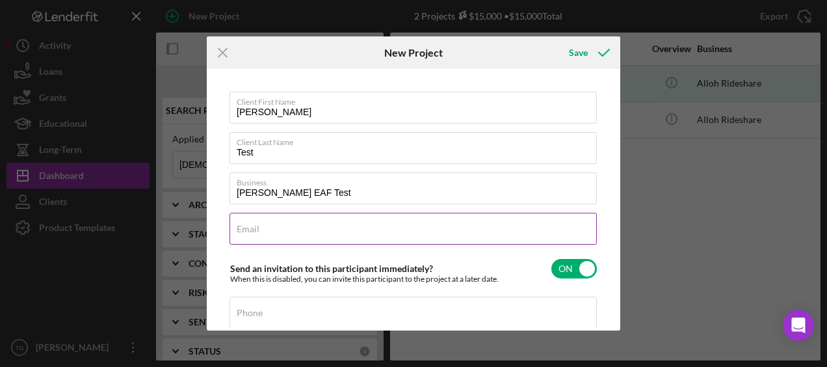
click at [424, 237] on input "Email" at bounding box center [412, 228] width 367 height 31
paste input "[PERSON_NAME][EMAIL_ADDRESS][PERSON_NAME][DOMAIN_NAME]"
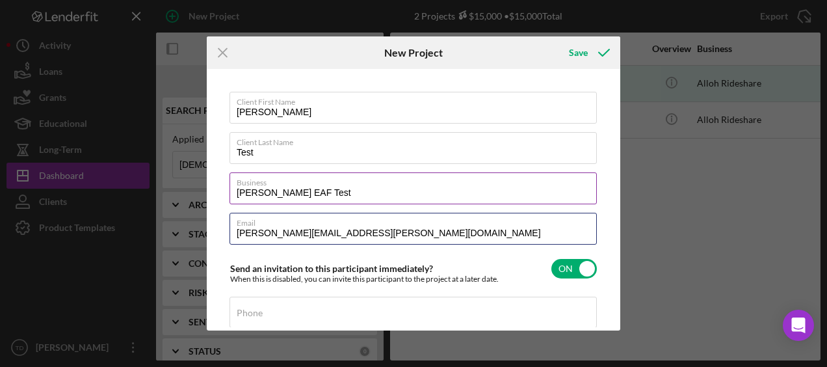
type input "[PERSON_NAME][EMAIL_ADDRESS][PERSON_NAME][DOMAIN_NAME]"
click at [438, 177] on label "Business" at bounding box center [417, 180] width 360 height 14
click at [438, 177] on input "[PERSON_NAME] EAF Test" at bounding box center [412, 187] width 367 height 31
drag, startPoint x: 378, startPoint y: 236, endPoint x: 209, endPoint y: 237, distance: 169.0
click at [209, 237] on div "Client First Name [PERSON_NAME] Client Last Name Test Business [PERSON_NAME] EA…" at bounding box center [413, 199] width 413 height 261
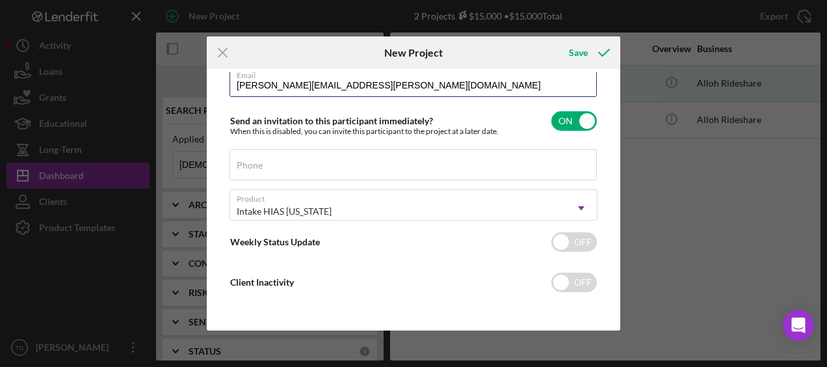
scroll to position [147, 0]
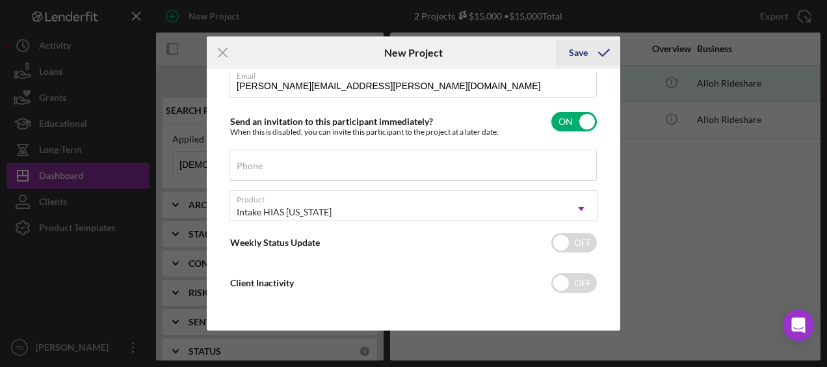
click at [588, 59] on icon "submit" at bounding box center [604, 52] width 33 height 33
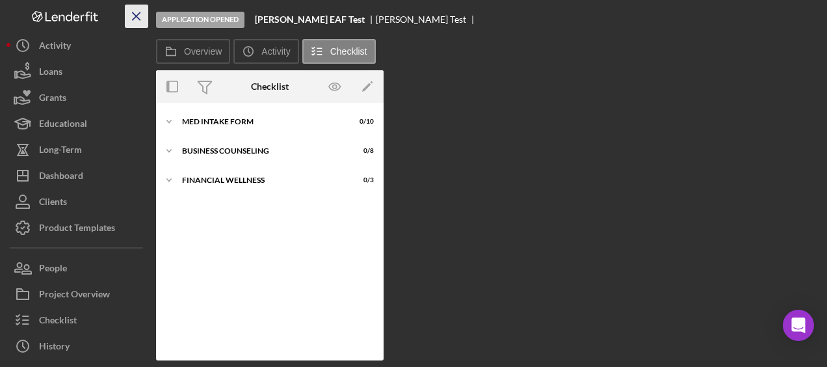
click at [139, 18] on line "button" at bounding box center [136, 15] width 7 height 7
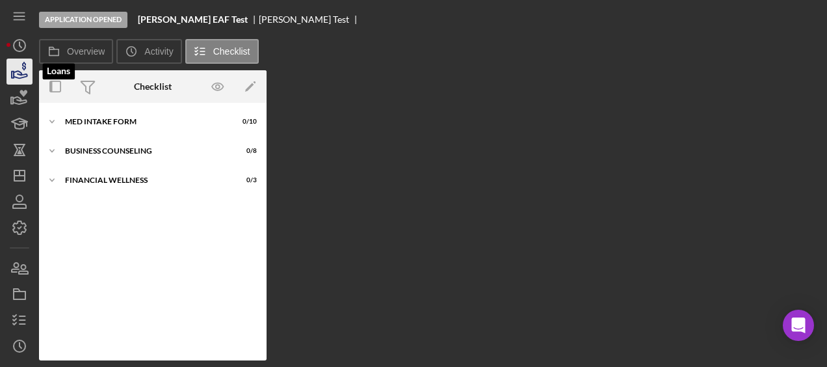
click at [20, 71] on icon "button" at bounding box center [19, 71] width 33 height 33
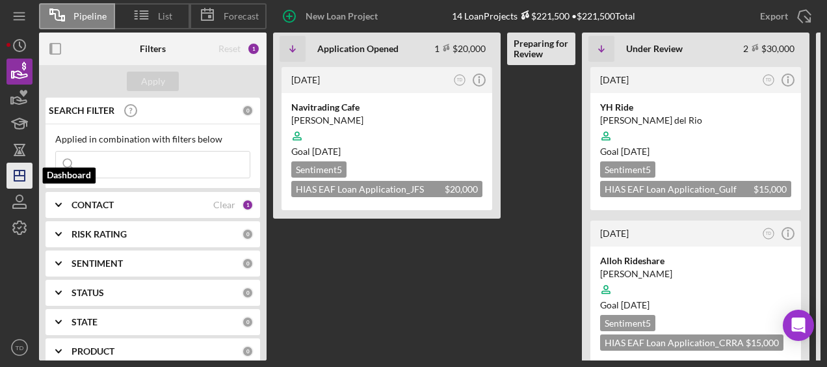
click at [18, 177] on icon "Icon/Dashboard" at bounding box center [19, 175] width 33 height 33
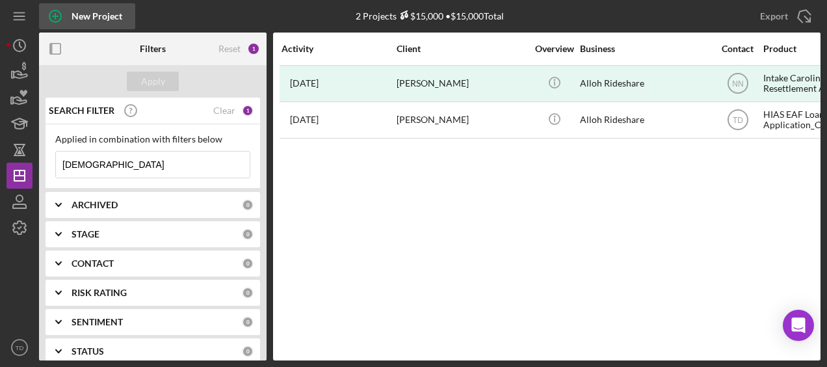
click at [53, 20] on icon "button" at bounding box center [55, 16] width 33 height 33
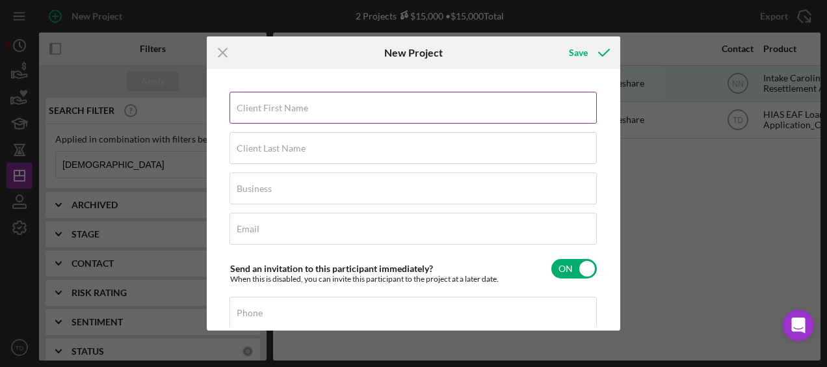
click at [288, 103] on label "Client First Name" at bounding box center [273, 108] width 72 height 10
click at [288, 103] on input "Client First Name" at bounding box center [412, 107] width 367 height 31
type input "[PERSON_NAME]"
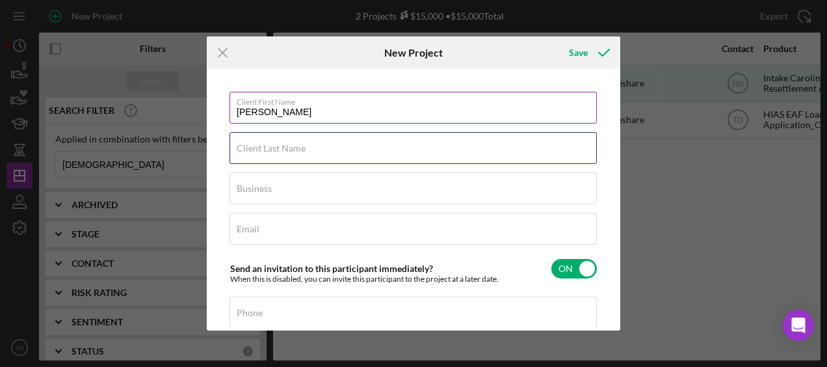
type input "TEST PROJECT"
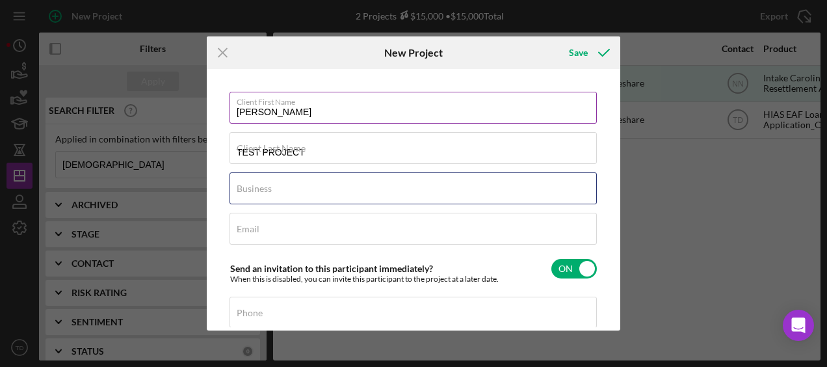
type input "[PERSON_NAME] EAF CLIENT INTAKE TEST"
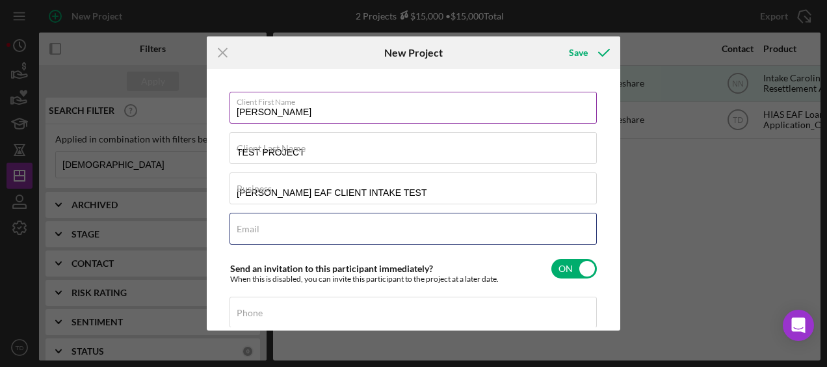
type input "[PERSON_NAME][EMAIL_ADDRESS][PERSON_NAME][DOMAIN_NAME]"
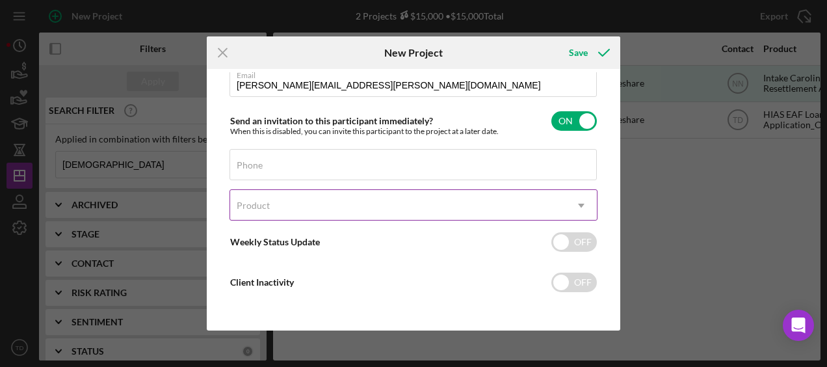
scroll to position [60, 0]
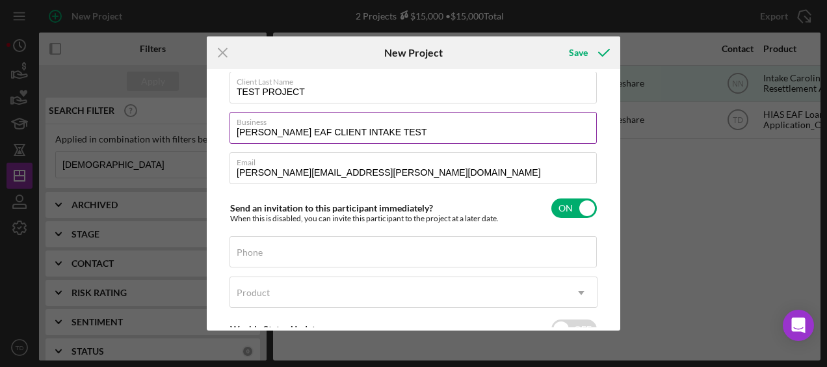
click at [361, 131] on input "[PERSON_NAME] EAF CLIENT INTAKE TEST" at bounding box center [412, 127] width 367 height 31
click at [220, 49] on icon "Icon/Menu Close" at bounding box center [223, 52] width 33 height 33
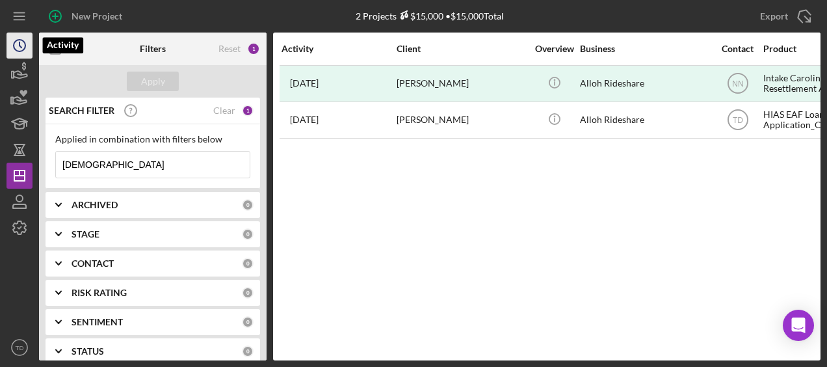
click at [16, 41] on circle "button" at bounding box center [20, 46] width 12 height 12
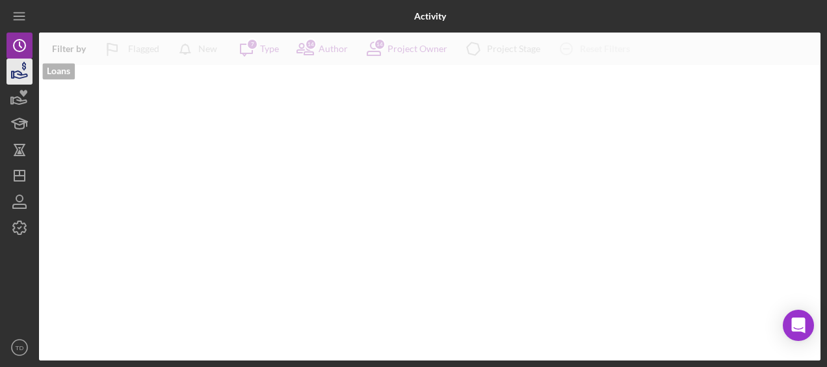
click at [20, 74] on icon "button" at bounding box center [21, 74] width 14 height 7
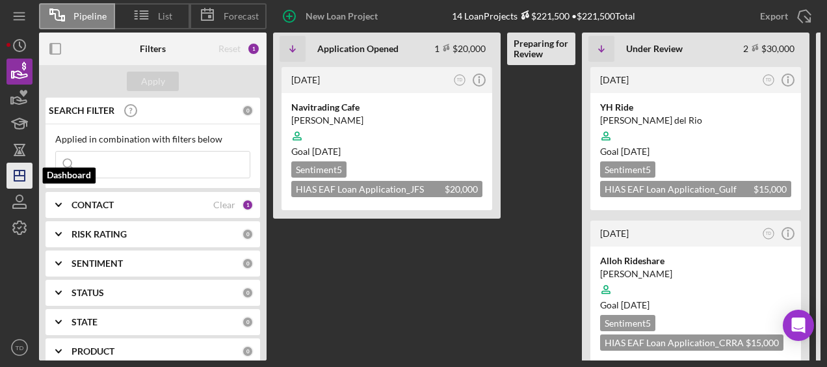
click at [20, 173] on line "button" at bounding box center [20, 172] width 0 height 5
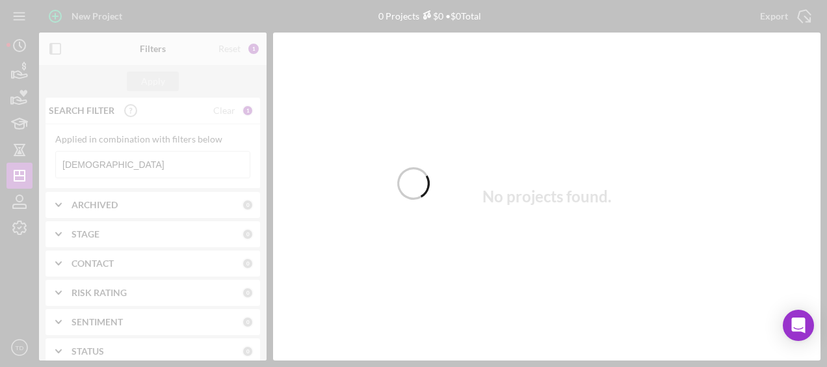
click at [107, 152] on div at bounding box center [413, 183] width 827 height 367
click at [95, 164] on div at bounding box center [413, 183] width 827 height 367
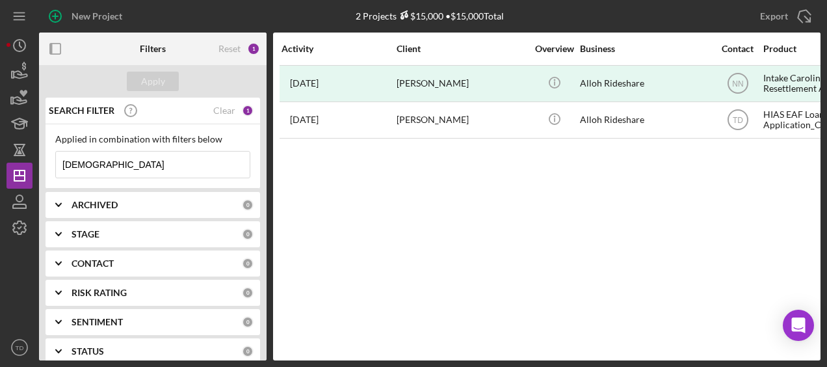
click at [92, 164] on input "[DEMOGRAPHIC_DATA]" at bounding box center [153, 164] width 194 height 26
type input "a"
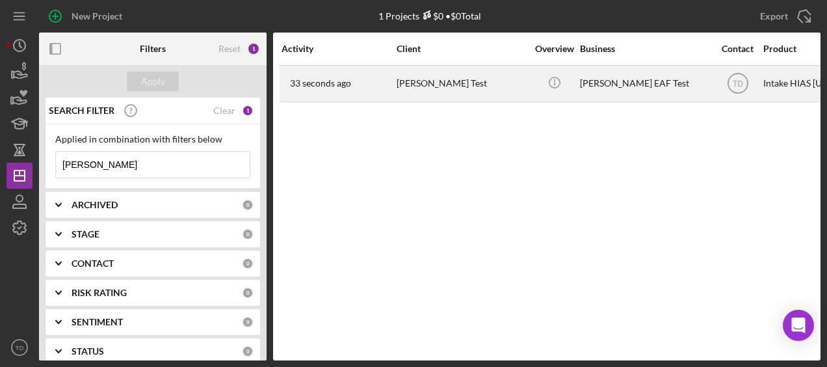
type input "margo"
click at [416, 81] on div "Margo Test" at bounding box center [462, 83] width 130 height 34
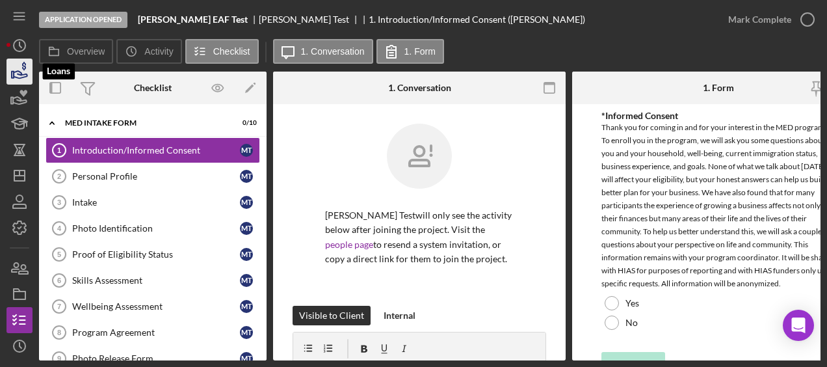
click at [25, 74] on icon "button" at bounding box center [21, 74] width 14 height 7
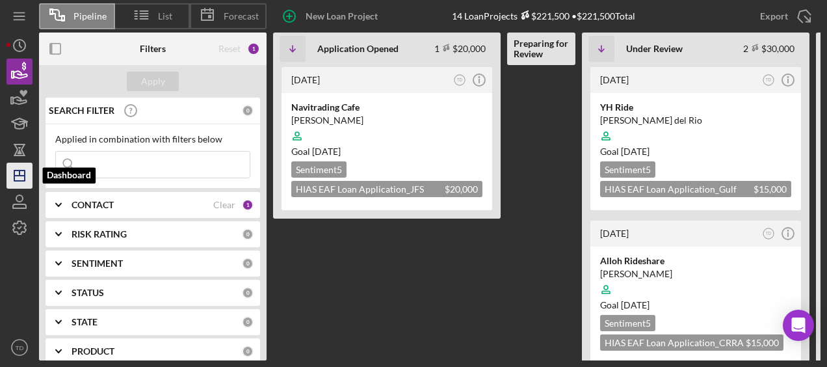
click at [27, 179] on icon "Icon/Dashboard" at bounding box center [19, 175] width 33 height 33
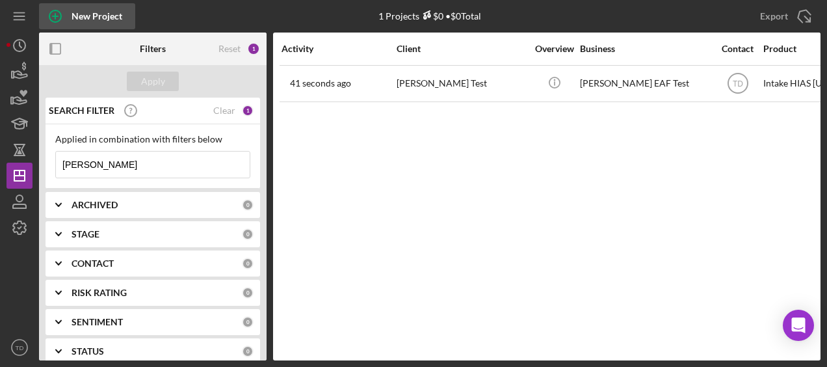
click at [64, 12] on icon "button" at bounding box center [55, 16] width 33 height 33
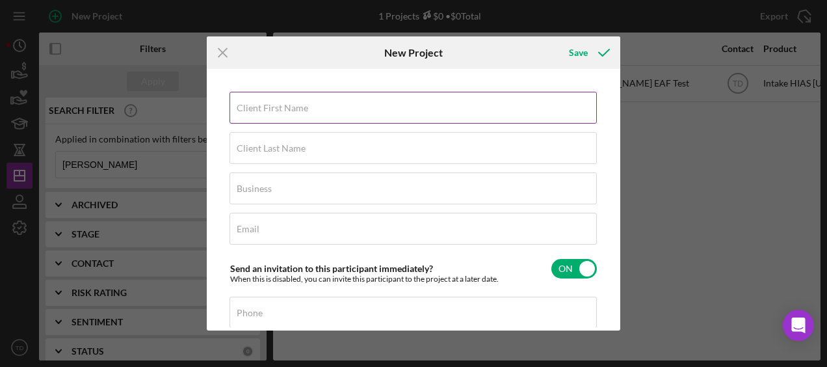
click at [293, 105] on label "Client First Name" at bounding box center [273, 108] width 72 height 10
click at [293, 105] on input "Client First Name" at bounding box center [412, 107] width 367 height 31
type input "Margo"
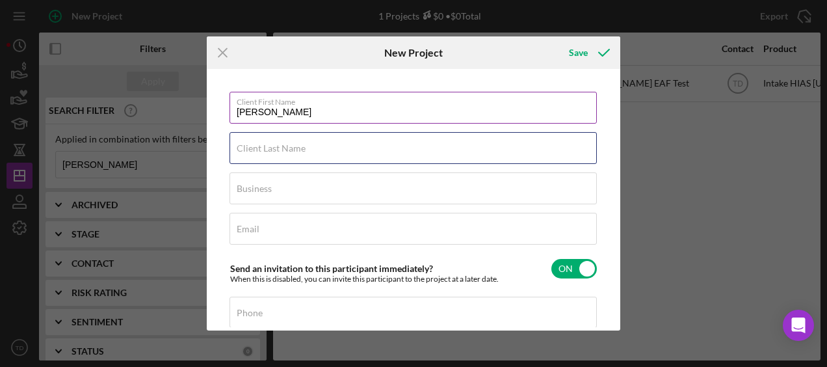
type input "TEST PROJECT"
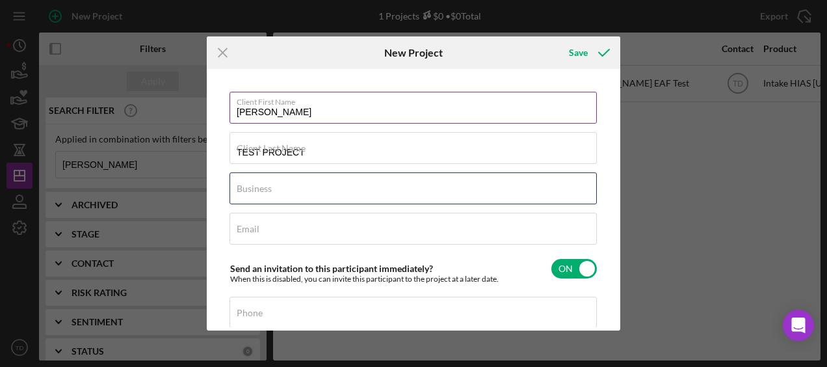
type input "MARGO EAF CLIENT INTAKE TEST"
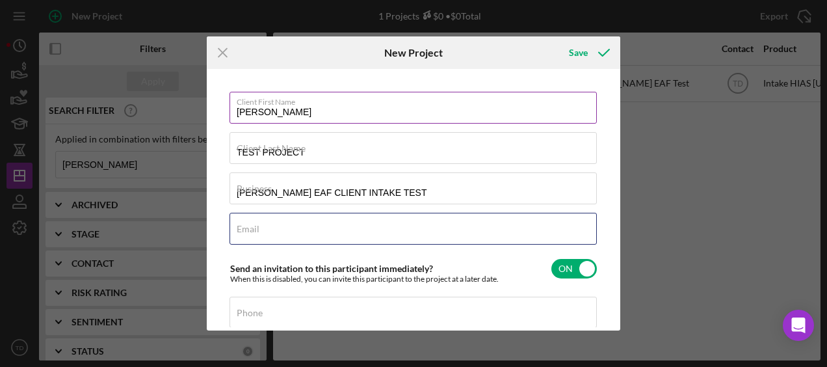
type input "margo.balboni@hias.org"
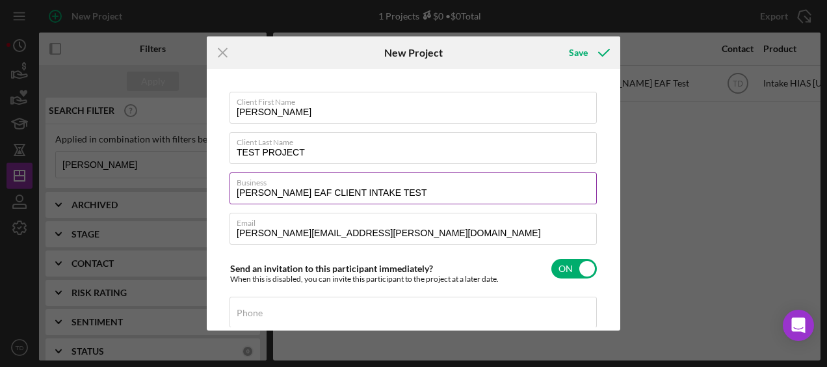
drag, startPoint x: 359, startPoint y: 191, endPoint x: 295, endPoint y: 193, distance: 64.4
click at [295, 193] on input "MARGO EAF CLIENT INTAKE TEST" at bounding box center [412, 187] width 367 height 31
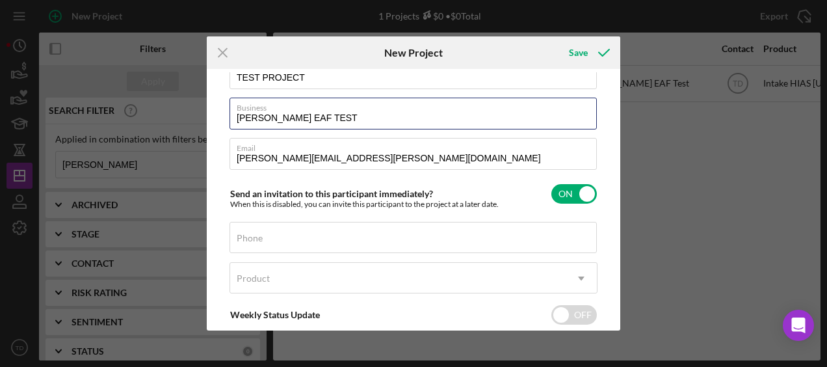
scroll to position [148, 0]
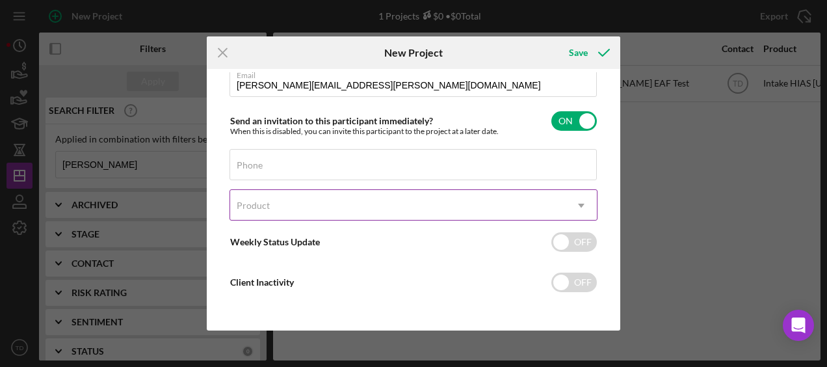
type input "MARGO EAF TEST"
click at [387, 205] on div "Product" at bounding box center [397, 205] width 335 height 30
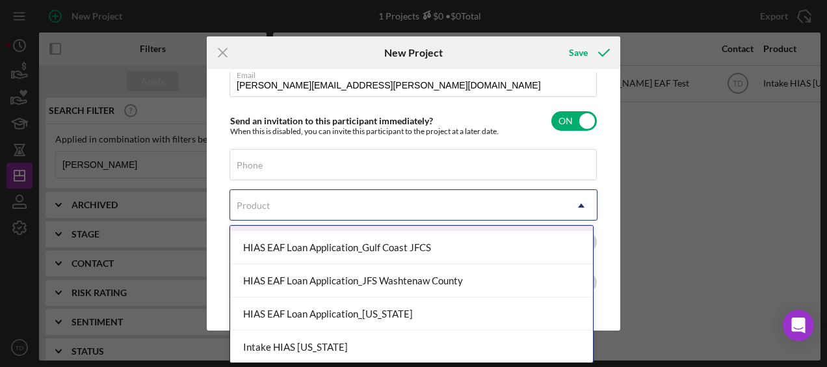
scroll to position [326, 0]
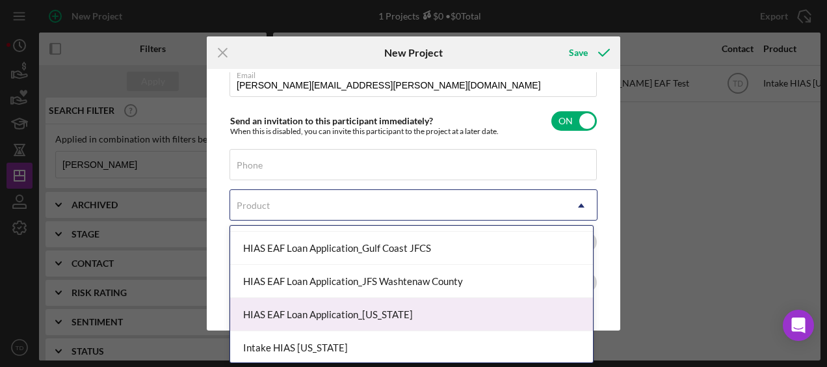
click at [378, 311] on div "HIAS EAF Loan Application_Ohio" at bounding box center [411, 314] width 363 height 33
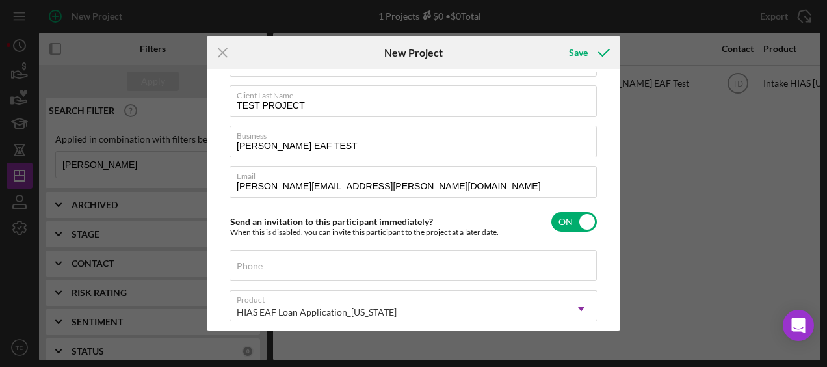
scroll to position [46, 0]
click at [578, 51] on div "Save" at bounding box center [578, 53] width 19 height 26
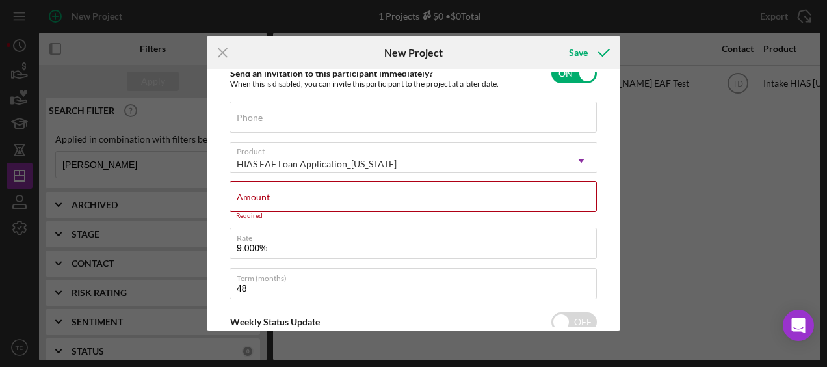
scroll to position [191, 0]
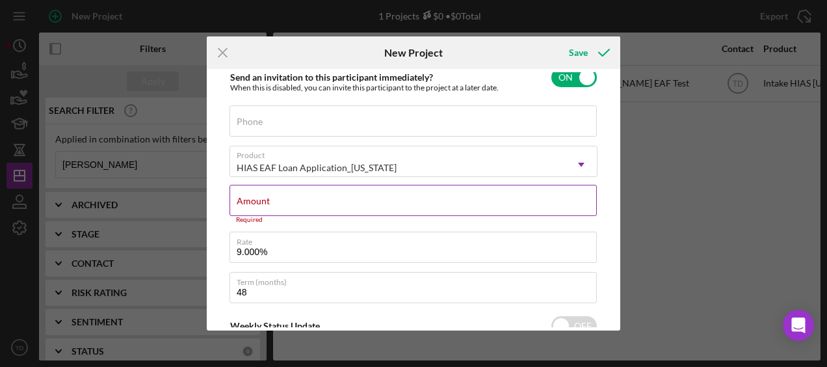
click at [480, 192] on div "Amount Required" at bounding box center [413, 204] width 368 height 39
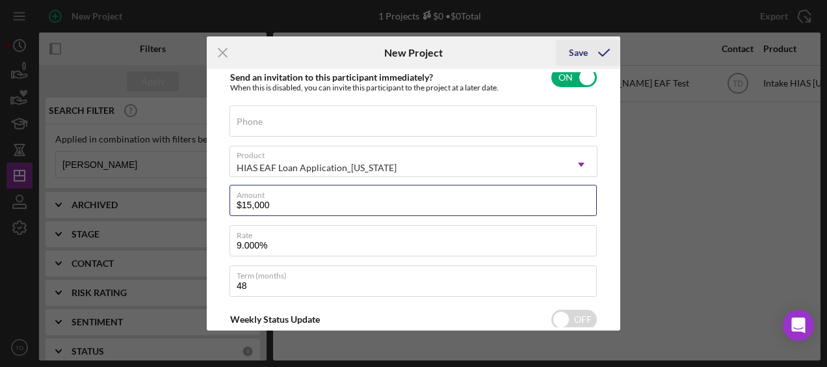
type input "$15,000"
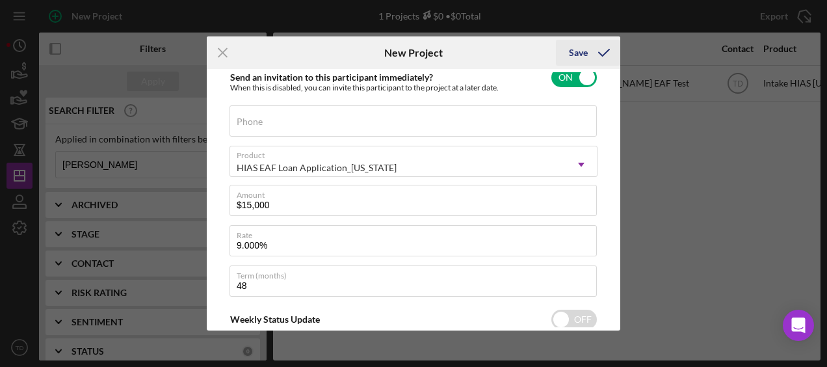
click at [584, 59] on div "Save" at bounding box center [578, 53] width 19 height 26
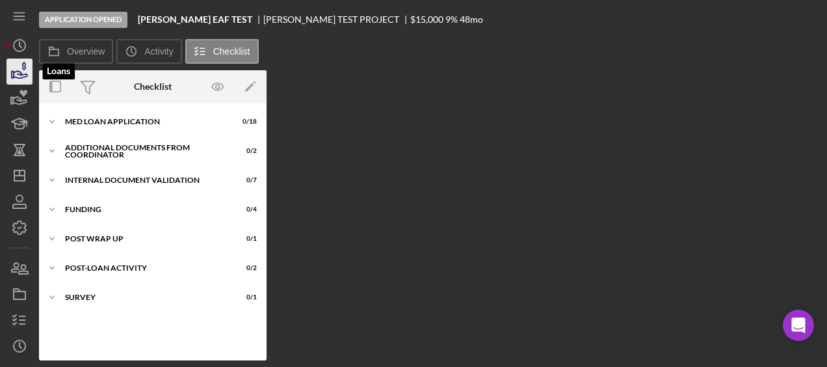
click at [14, 74] on polygon "button" at bounding box center [13, 75] width 2 height 7
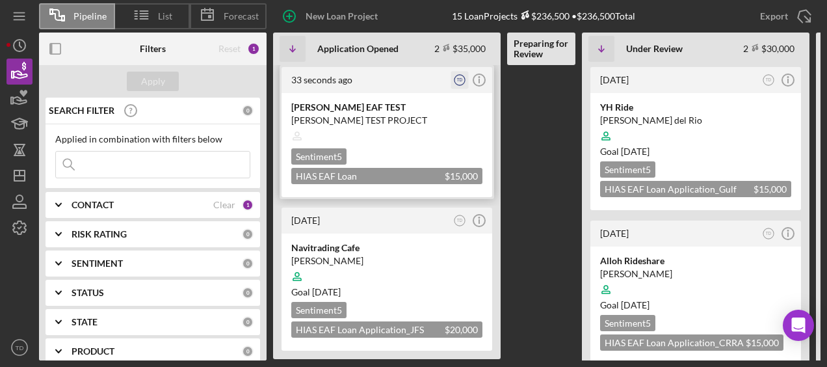
click at [458, 83] on icon "TD" at bounding box center [460, 81] width 18 height 18
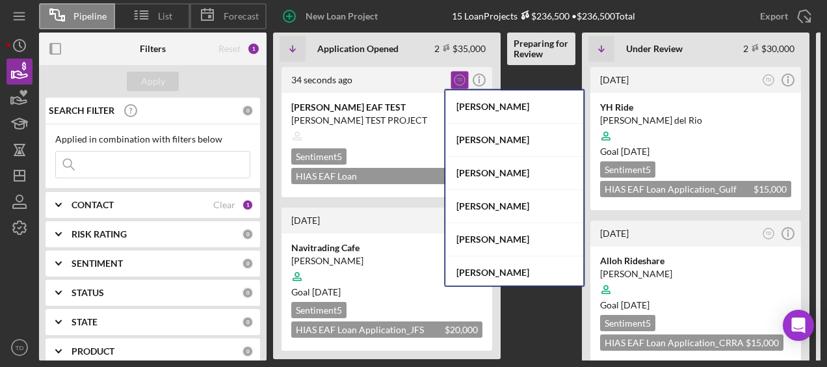
click at [523, 88] on Review at bounding box center [541, 212] width 68 height 295
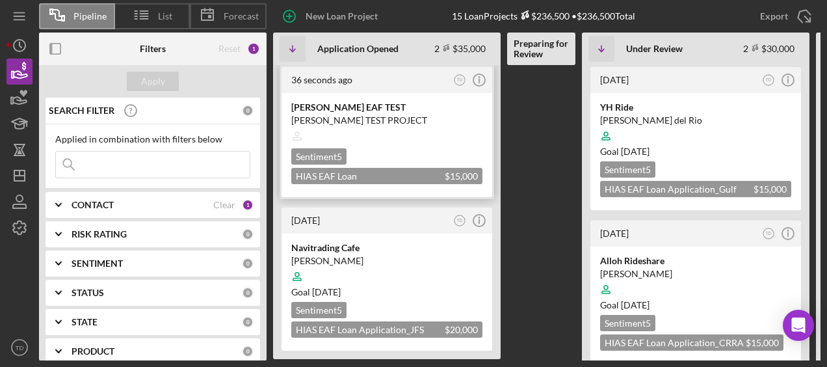
click at [356, 103] on div "MARGO EAF TEST" at bounding box center [386, 107] width 191 height 13
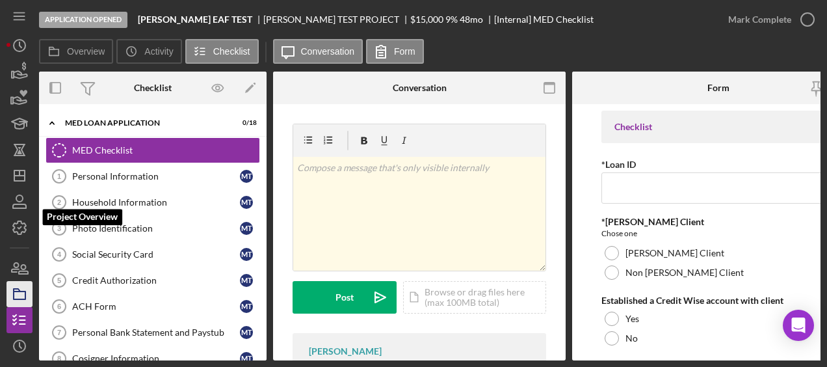
scroll to position [77, 0]
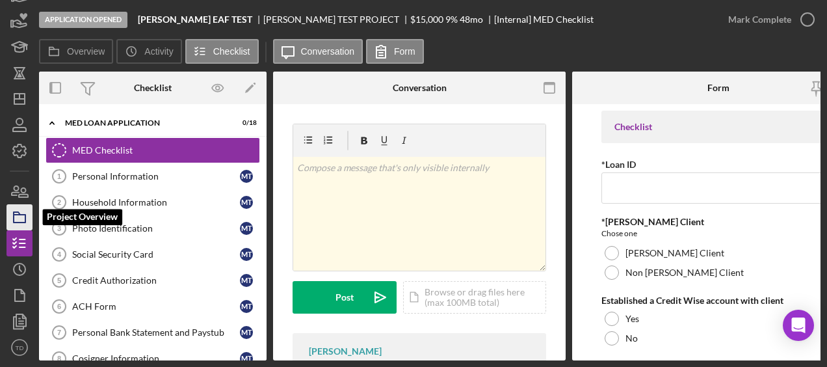
click at [17, 213] on icon "button" at bounding box center [19, 217] width 33 height 33
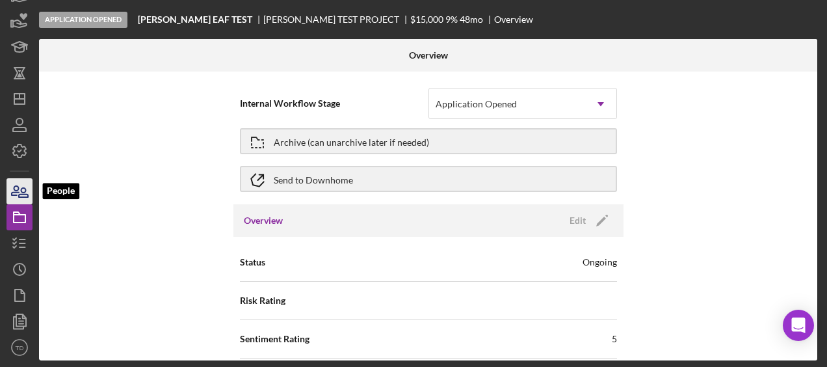
click at [23, 190] on icon "button" at bounding box center [19, 191] width 33 height 33
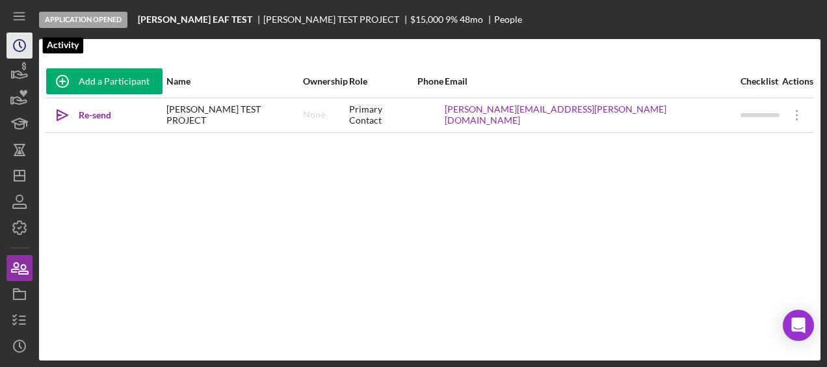
click at [21, 42] on icon "Icon/History" at bounding box center [19, 45] width 33 height 33
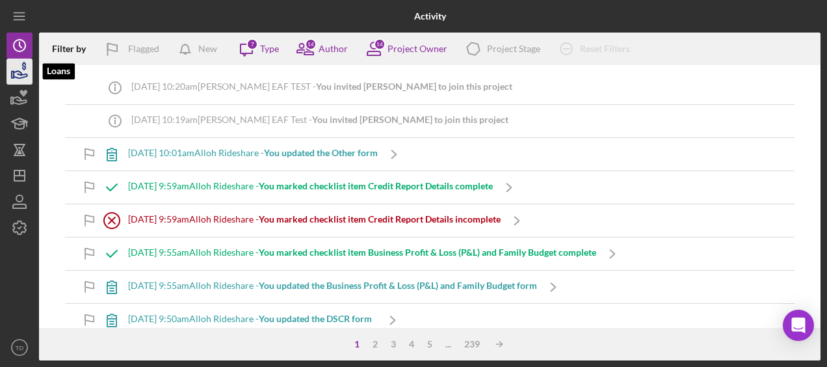
click at [21, 68] on icon "button" at bounding box center [19, 71] width 33 height 33
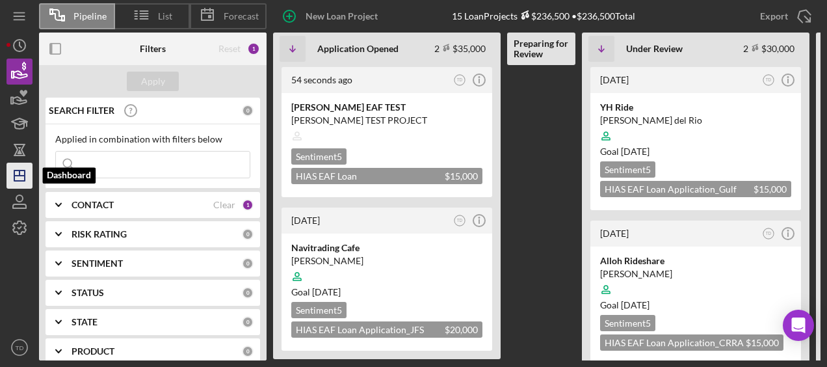
click at [15, 174] on icon "Icon/Dashboard" at bounding box center [19, 175] width 33 height 33
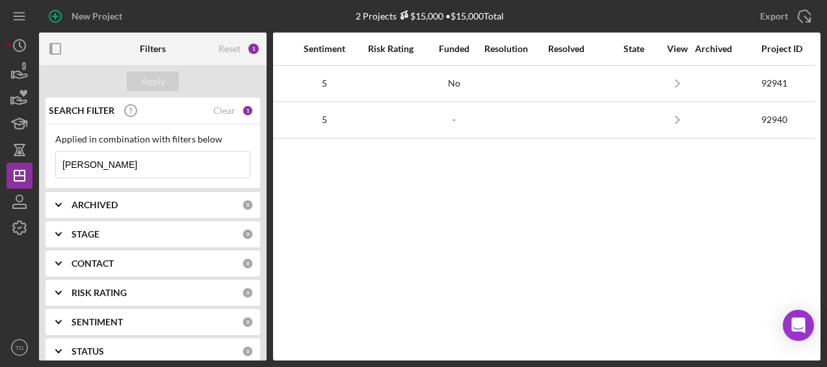
scroll to position [0, 1060]
click at [26, 72] on icon "button" at bounding box center [19, 71] width 33 height 33
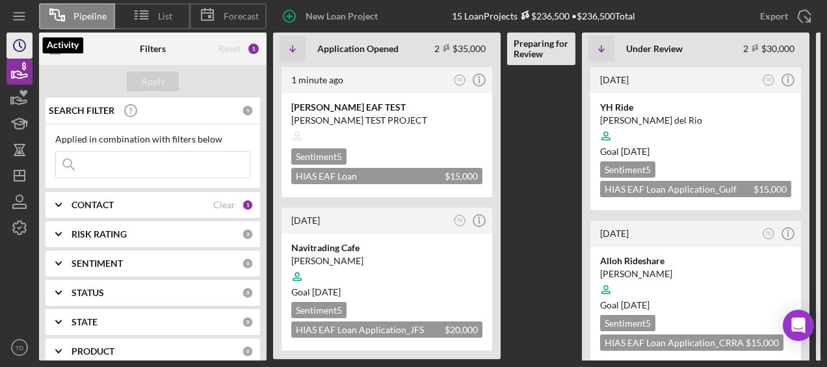
click at [25, 35] on icon "Icon/History" at bounding box center [19, 45] width 33 height 33
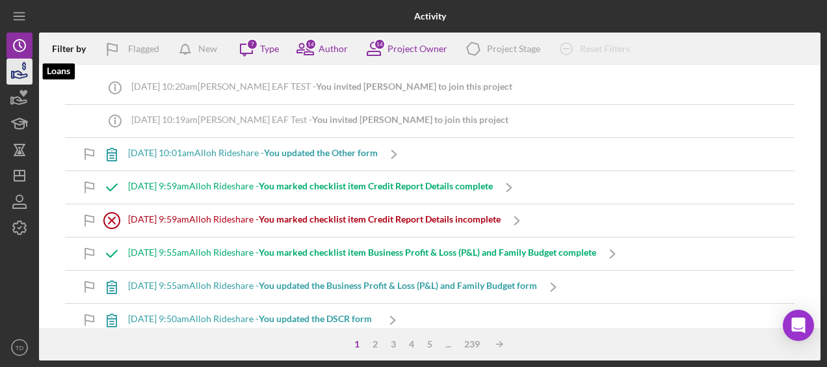
click at [29, 78] on icon "button" at bounding box center [19, 71] width 33 height 33
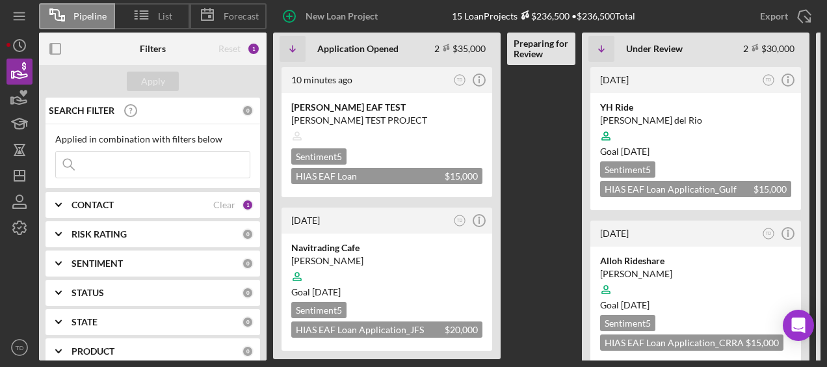
click at [178, 163] on input at bounding box center [153, 164] width 194 height 26
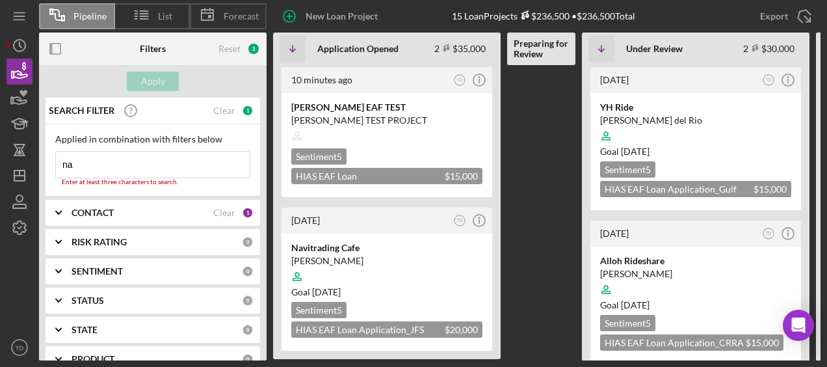
type input "na"
click at [73, 207] on icon "Icon/Expander" at bounding box center [58, 212] width 33 height 33
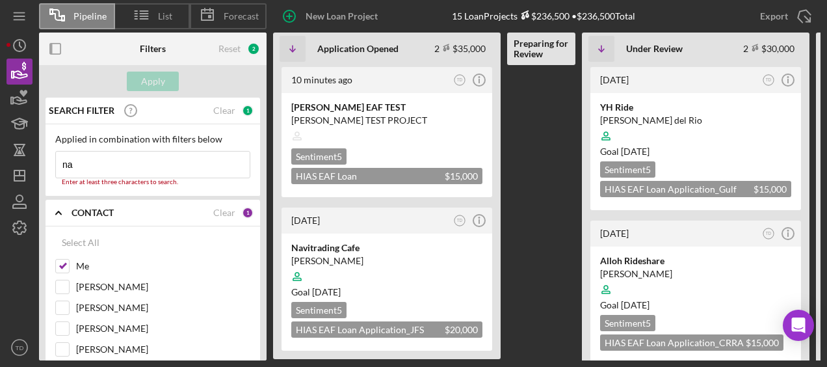
click at [56, 261] on input "Me" at bounding box center [62, 265] width 13 height 13
checkbox input "false"
click at [81, 164] on input "na" at bounding box center [153, 164] width 194 height 26
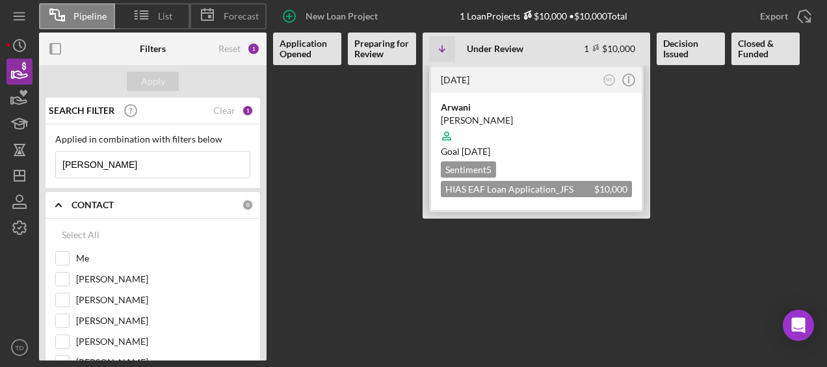
type input "nabil"
click at [472, 111] on div "Arwani" at bounding box center [536, 107] width 191 height 13
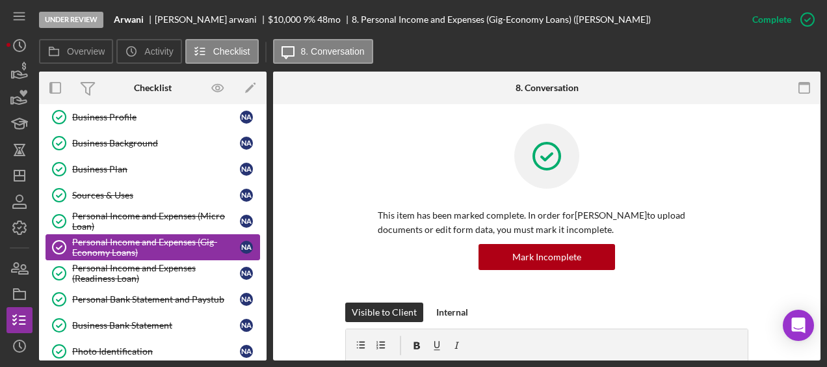
scroll to position [85, 0]
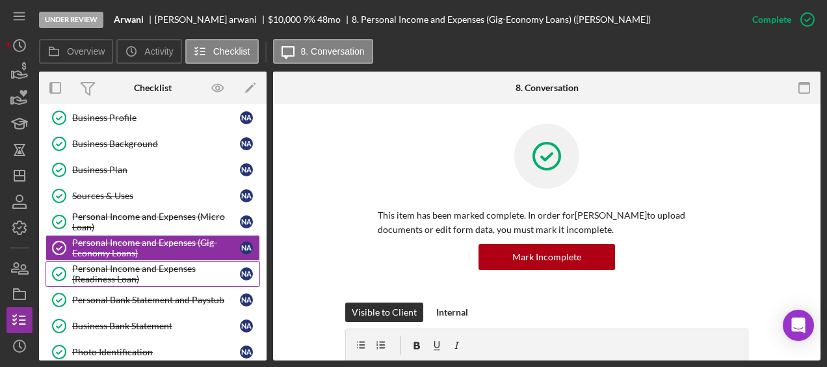
click at [156, 263] on div "Personal Income and Expenses (Readiness Loan)" at bounding box center [156, 273] width 168 height 21
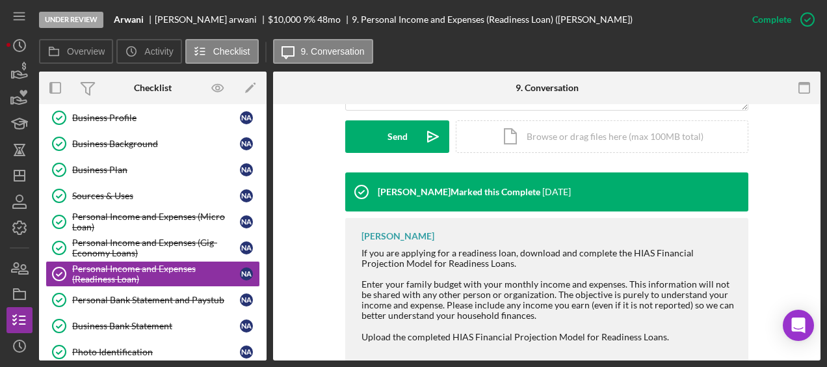
scroll to position [421, 0]
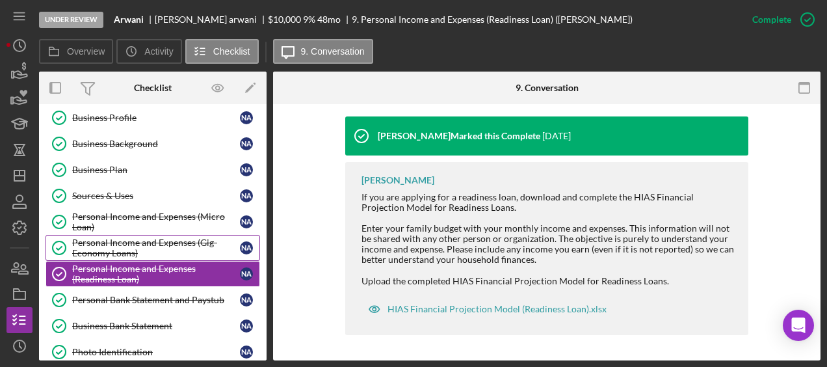
click at [166, 249] on div "Personal Income and Expenses (Gig-Economy Loans)" at bounding box center [156, 247] width 168 height 21
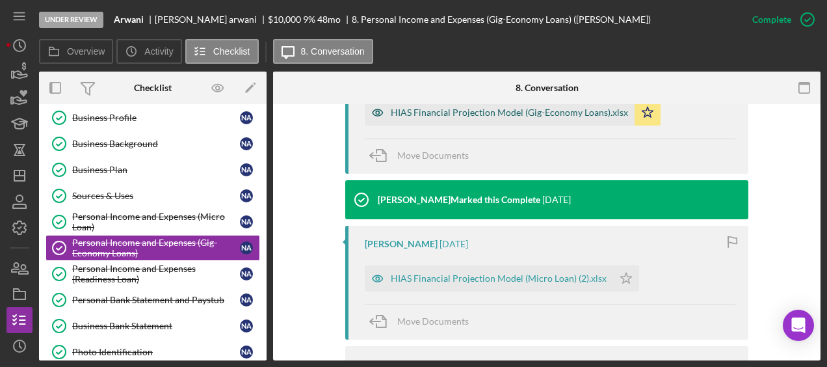
scroll to position [478, 0]
click at [20, 79] on icon "button" at bounding box center [19, 71] width 33 height 33
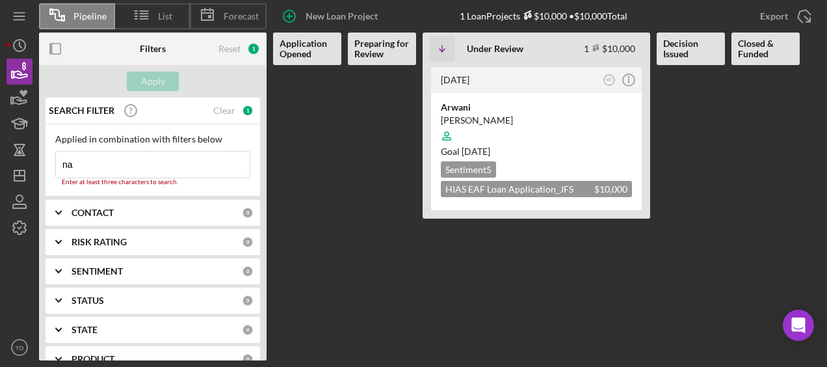
type input "n"
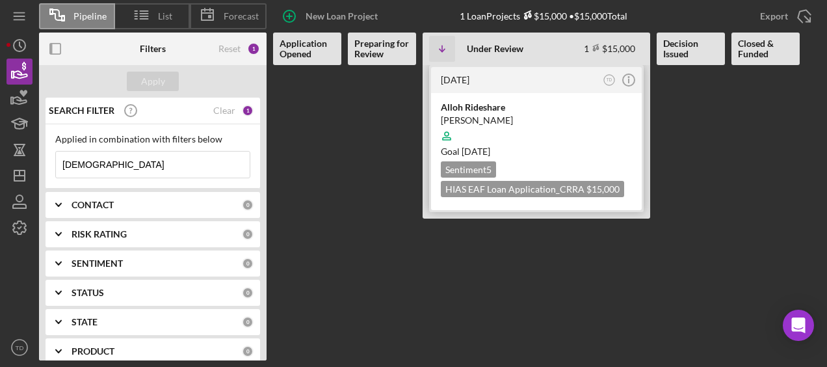
type input "alloh"
click at [463, 107] on div "Alloh Rideshare" at bounding box center [536, 107] width 191 height 13
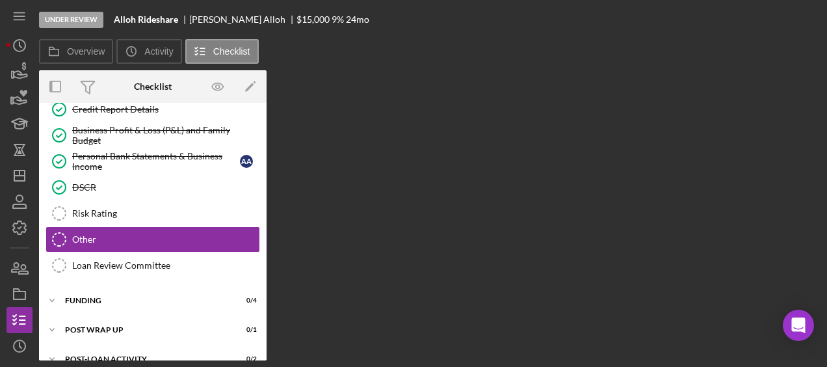
scroll to position [103, 0]
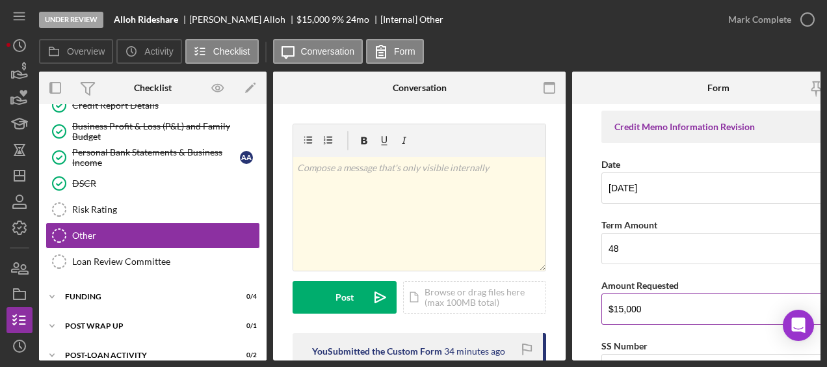
click at [646, 277] on div "Amount Requested" at bounding box center [718, 285] width 234 height 16
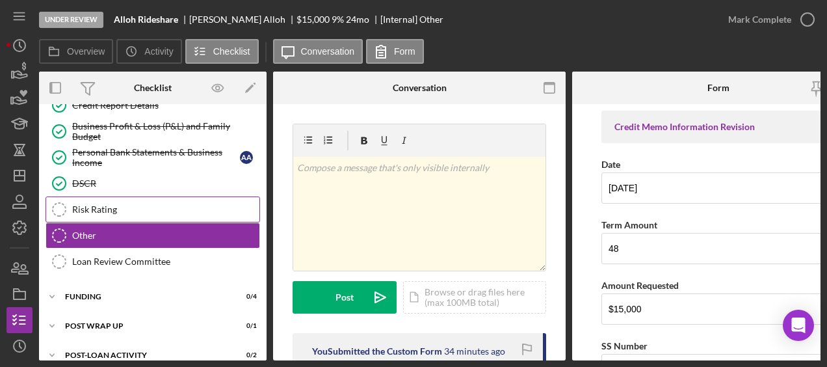
click at [151, 209] on div "Risk Rating" at bounding box center [165, 209] width 187 height 10
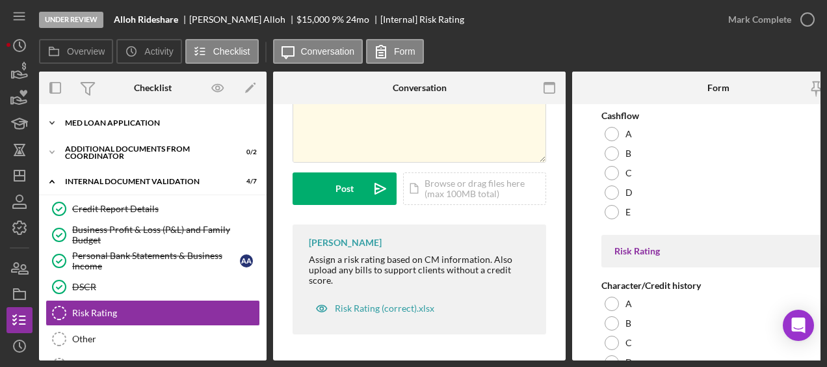
click at [118, 117] on div "Icon/Expander MED Loan Application 13 / 16" at bounding box center [153, 123] width 228 height 26
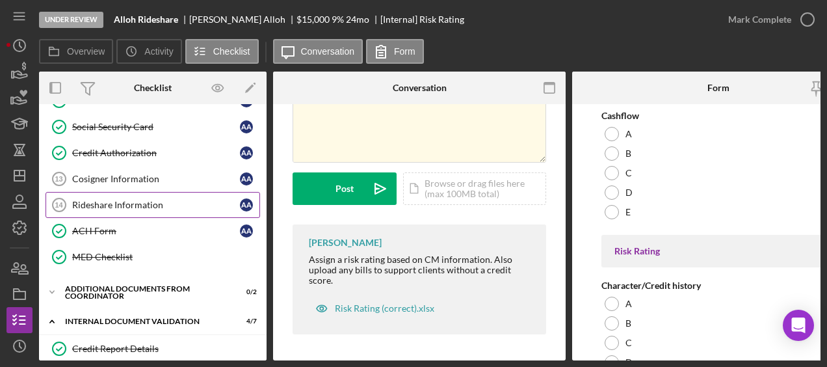
scroll to position [283, 0]
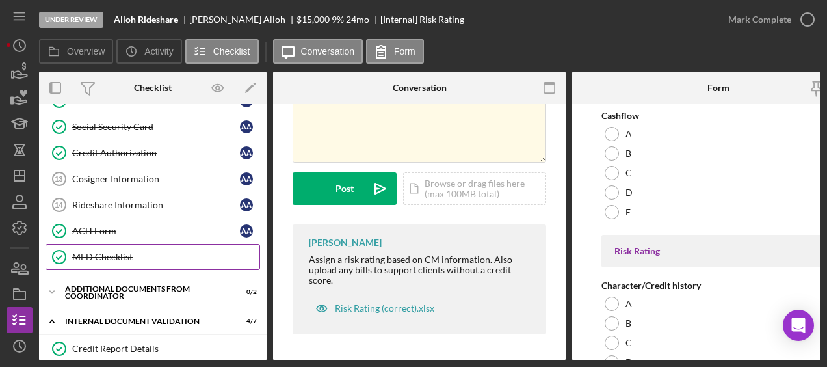
click at [117, 244] on link "MED Checklist MED Checklist" at bounding box center [153, 257] width 215 height 26
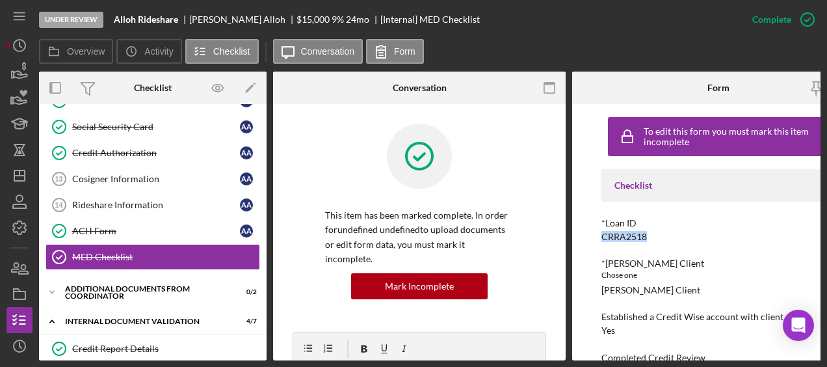
drag, startPoint x: 651, startPoint y: 238, endPoint x: 597, endPoint y: 234, distance: 54.7
click at [597, 234] on div "To edit this form you must mark this item incomplete Checklist *Loan ID CRRA251…" at bounding box center [718, 232] width 293 height 256
copy div "CRRA2518"
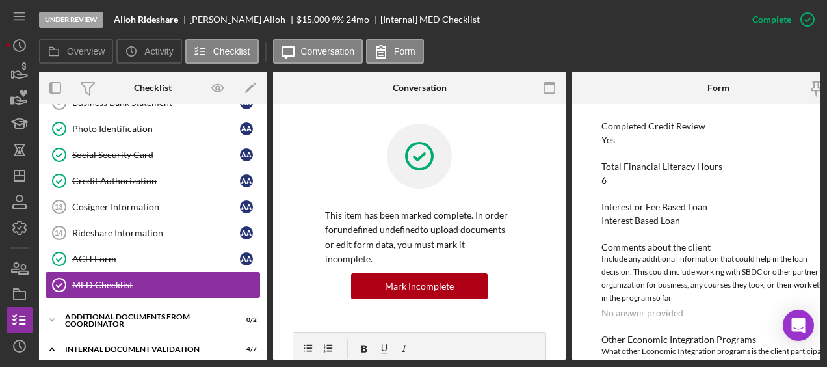
scroll to position [255, 0]
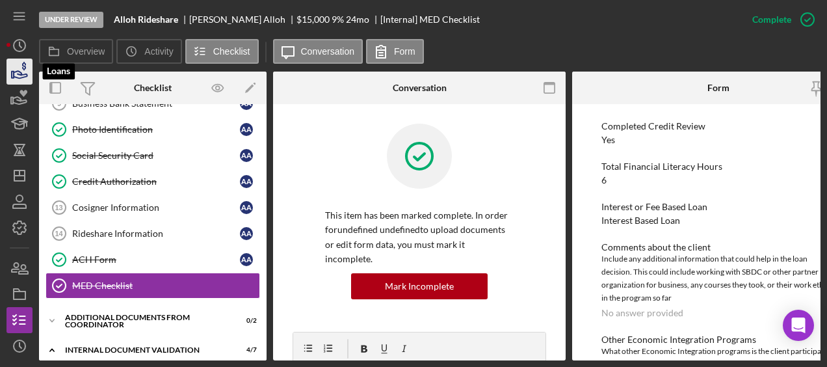
click at [31, 77] on icon "button" at bounding box center [19, 71] width 33 height 33
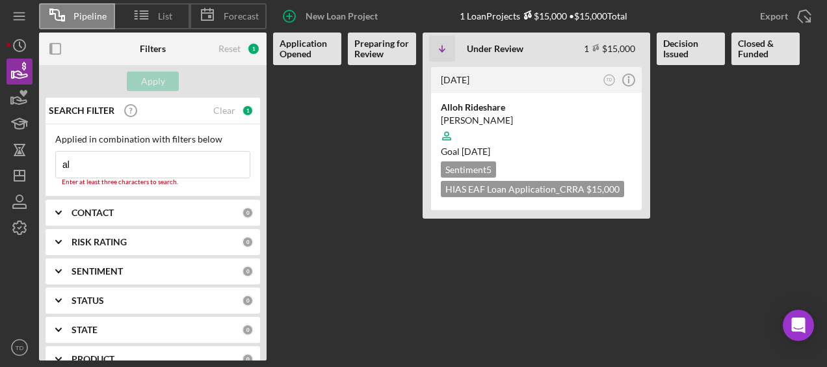
type input "a"
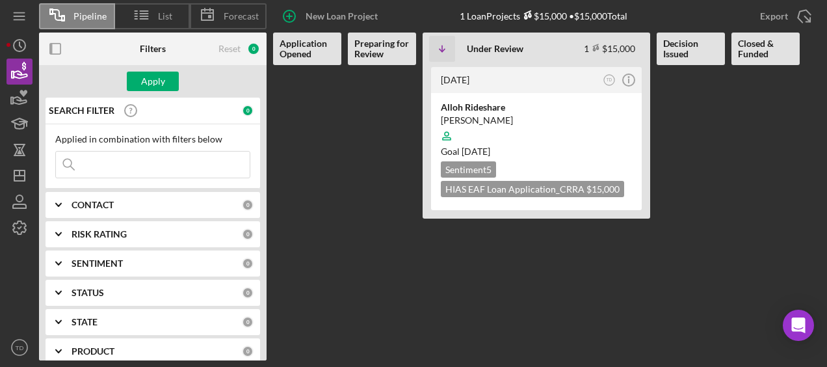
type input "v"
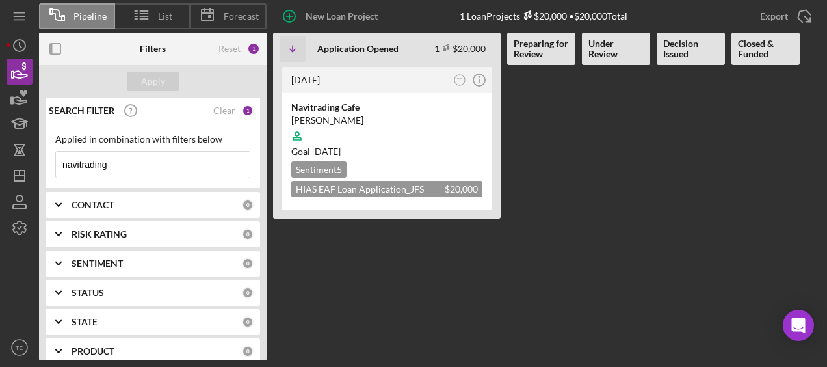
drag, startPoint x: 161, startPoint y: 173, endPoint x: -3, endPoint y: 169, distance: 163.9
click at [0, 169] on html "Pipeline List Forecast New Loan Project 1 Loan Projects $20,000 • $20,000 Total…" at bounding box center [413, 183] width 827 height 367
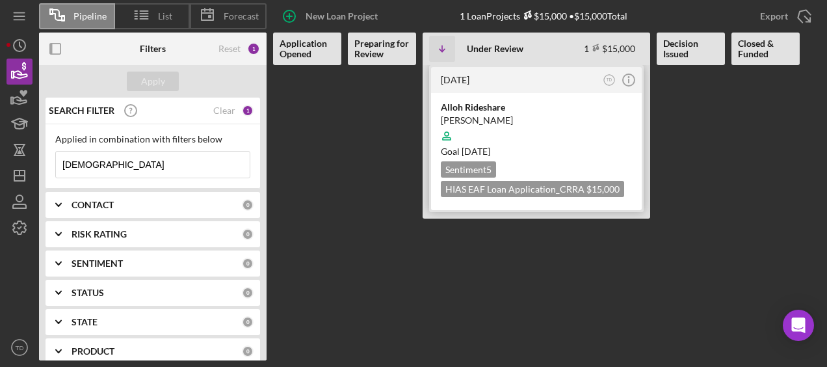
type input "alloh"
click at [482, 109] on div "Alloh Rideshare" at bounding box center [536, 107] width 191 height 13
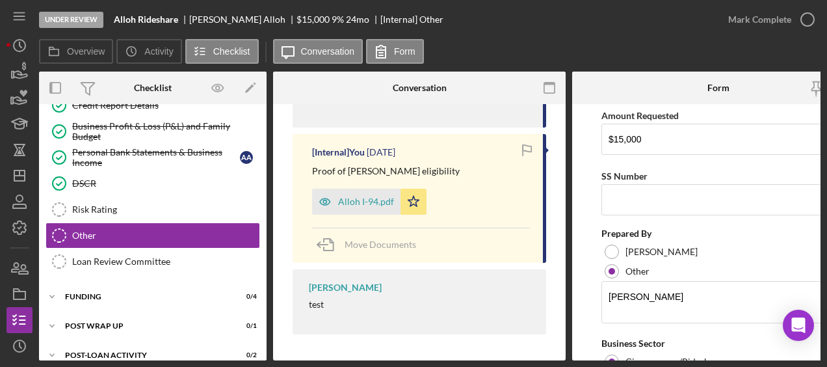
scroll to position [148, 0]
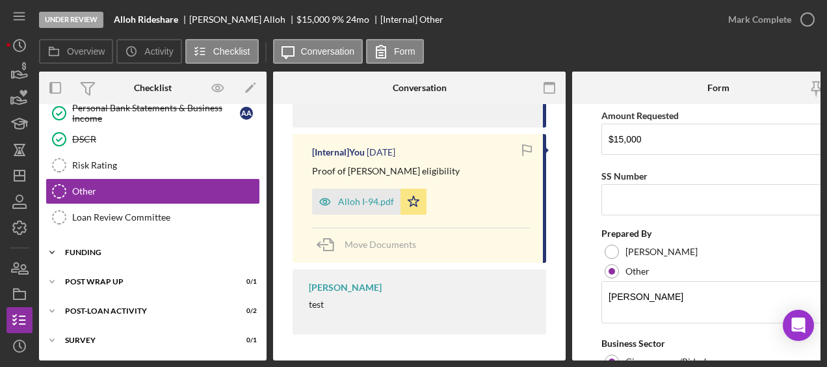
click at [165, 248] on div "Funding" at bounding box center [157, 252] width 185 height 8
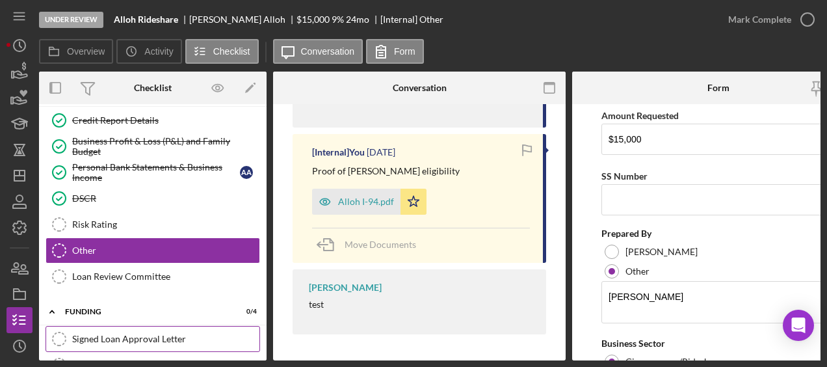
scroll to position [89, 0]
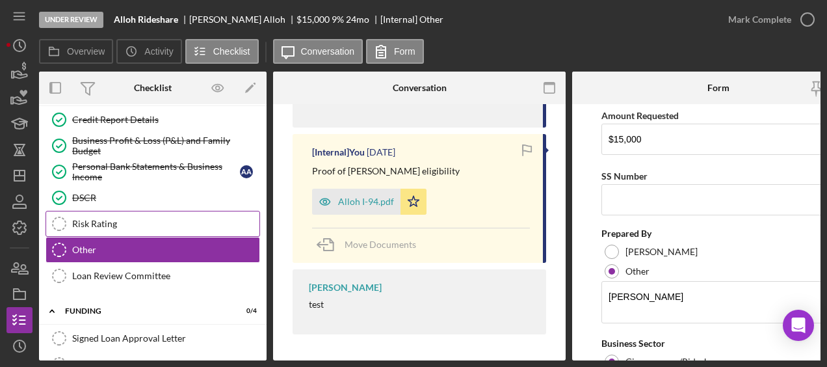
click at [134, 227] on link "Risk Rating Risk Rating" at bounding box center [153, 224] width 215 height 26
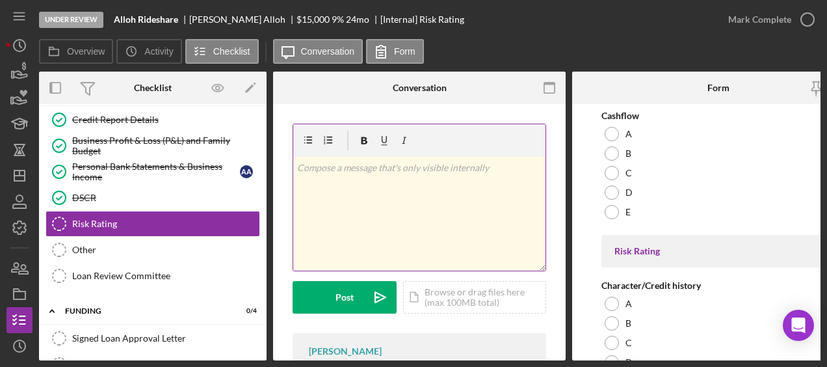
scroll to position [112, 0]
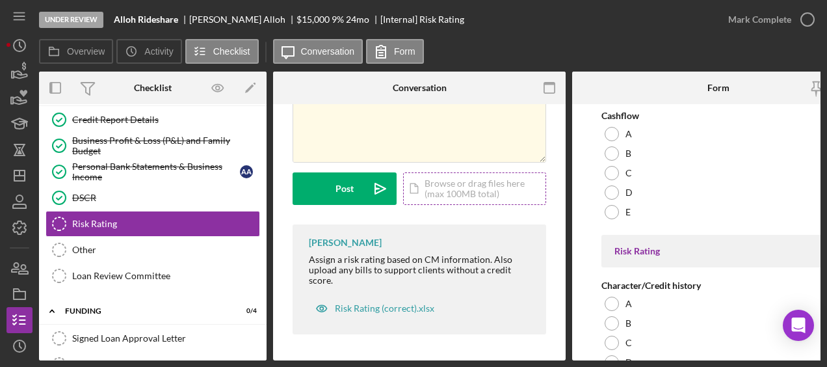
click at [458, 183] on div "Icon/Document Browse or drag files here (max 100MB total) Tap to choose files o…" at bounding box center [474, 188] width 143 height 33
click at [441, 195] on div "Icon/Document Browse or drag files here (max 100MB total) Tap to choose files o…" at bounding box center [474, 188] width 143 height 33
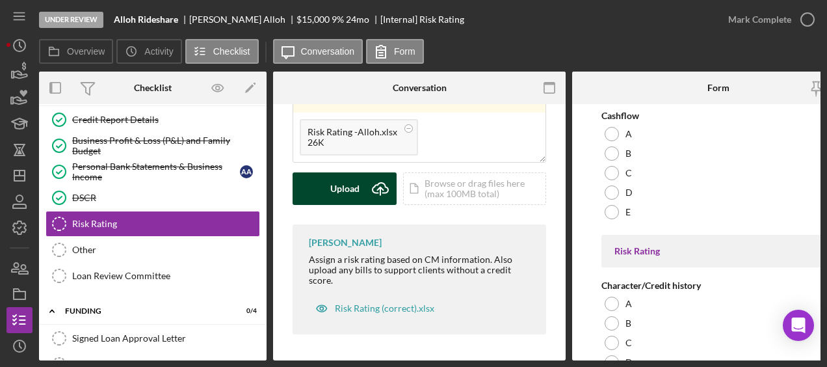
click at [355, 182] on div "Upload" at bounding box center [344, 188] width 29 height 33
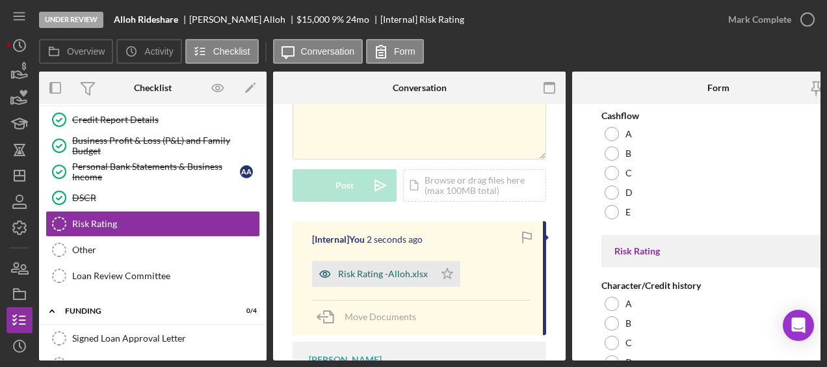
click at [406, 283] on div "Risk Rating -Alloh.xlsx" at bounding box center [373, 274] width 122 height 26
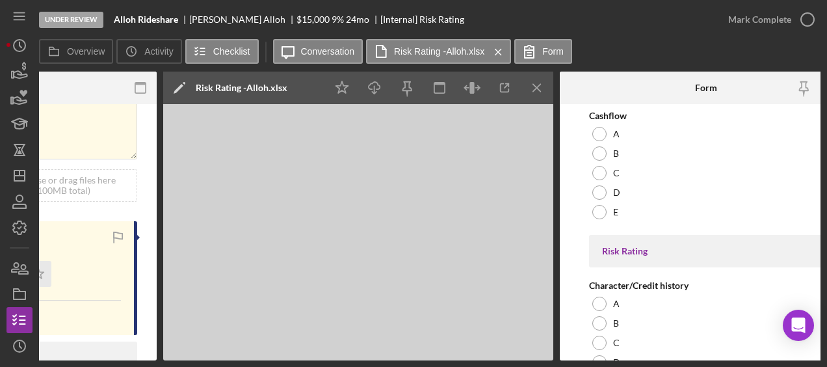
scroll to position [0, 410]
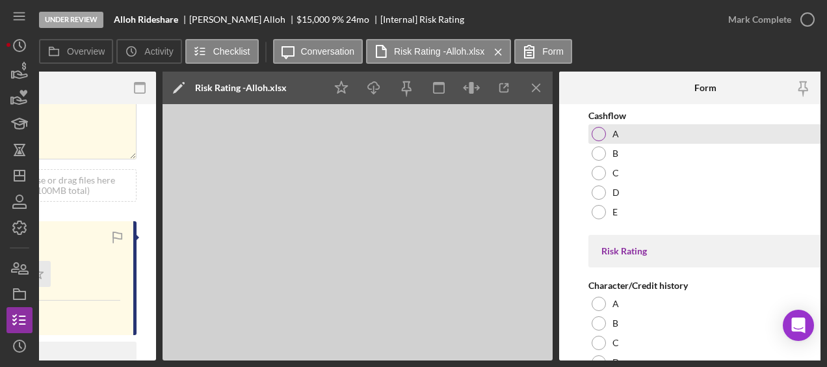
click at [597, 130] on div at bounding box center [599, 134] width 14 height 14
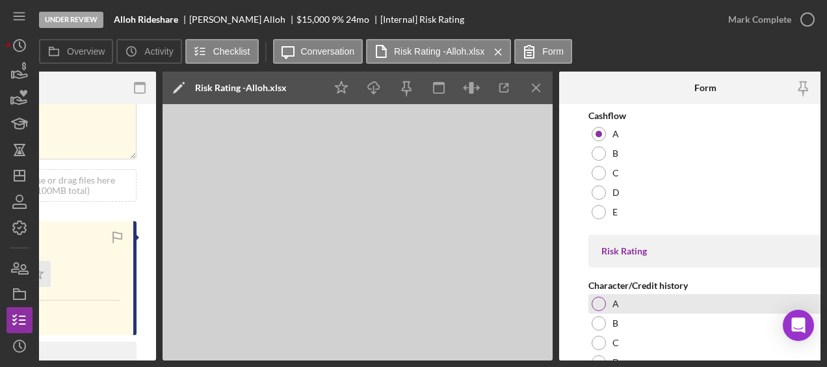
scroll to position [31, 0]
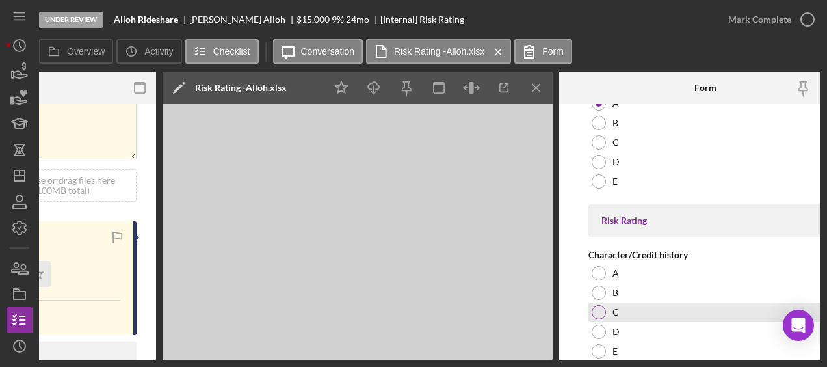
click at [600, 309] on div at bounding box center [599, 312] width 14 height 14
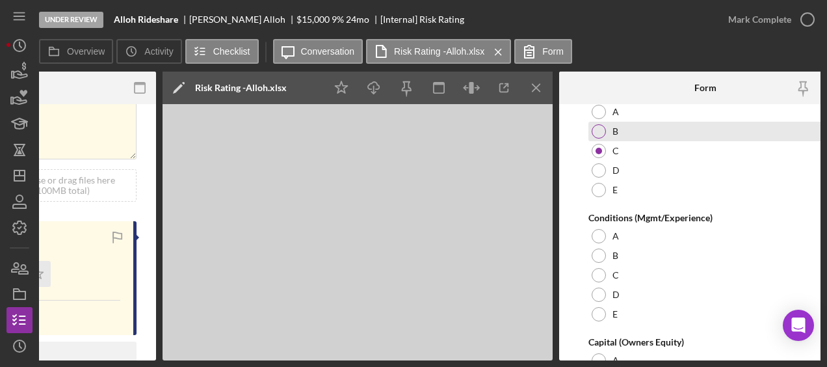
scroll to position [192, 0]
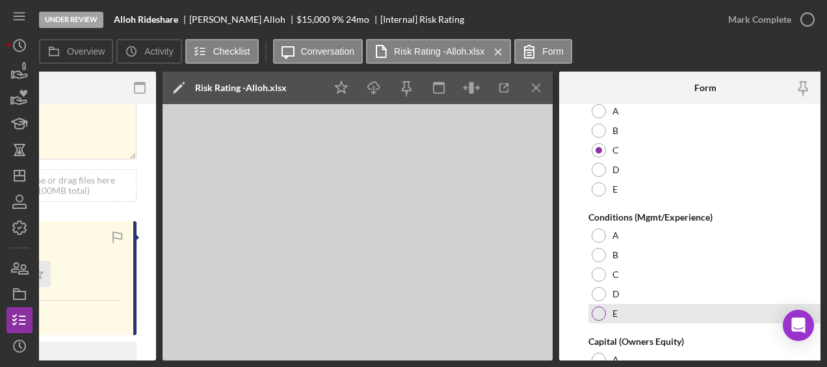
click at [599, 315] on div at bounding box center [599, 313] width 14 height 14
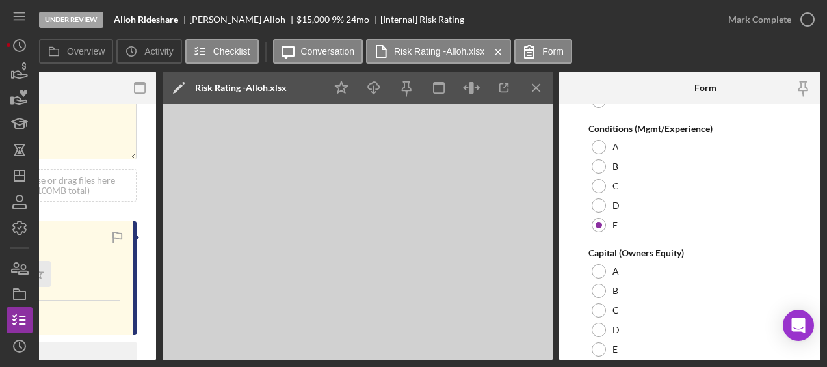
scroll to position [280, 0]
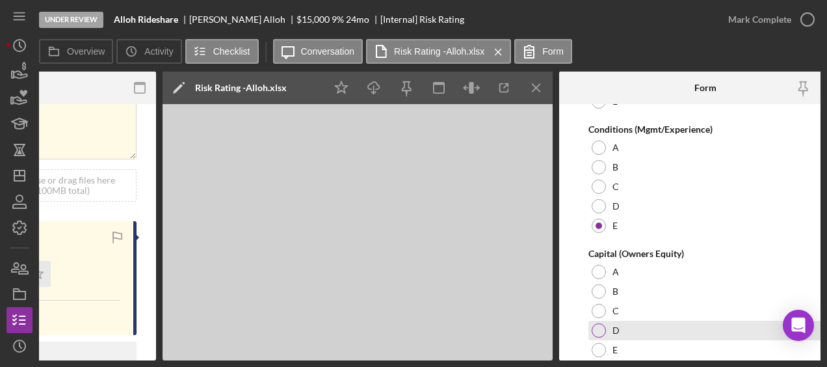
click at [603, 336] on div "D" at bounding box center [705, 330] width 234 height 20
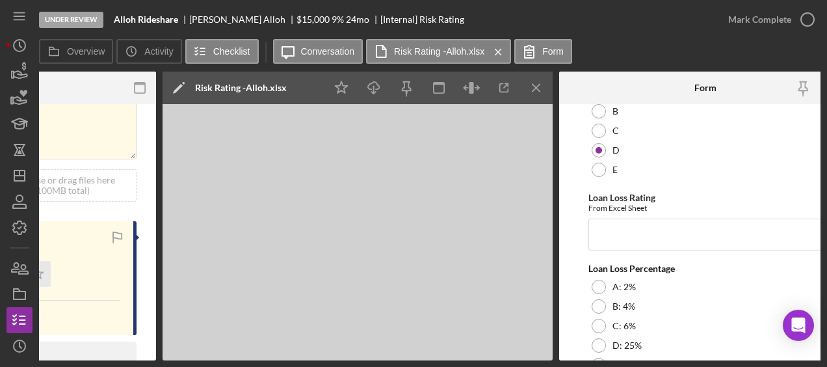
scroll to position [460, 0]
click at [622, 225] on input "Loan Loss Rating" at bounding box center [705, 234] width 234 height 31
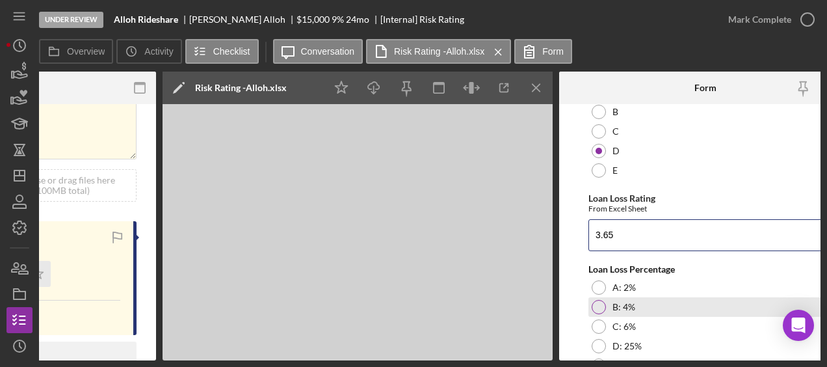
scroll to position [484, 0]
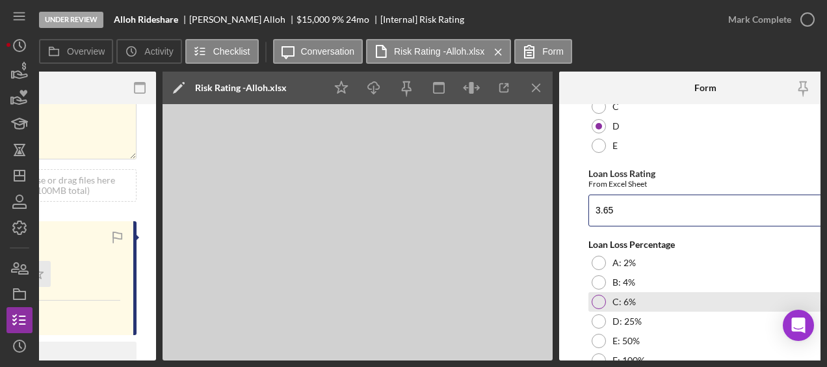
type input "3.65"
click at [595, 300] on div at bounding box center [599, 301] width 14 height 14
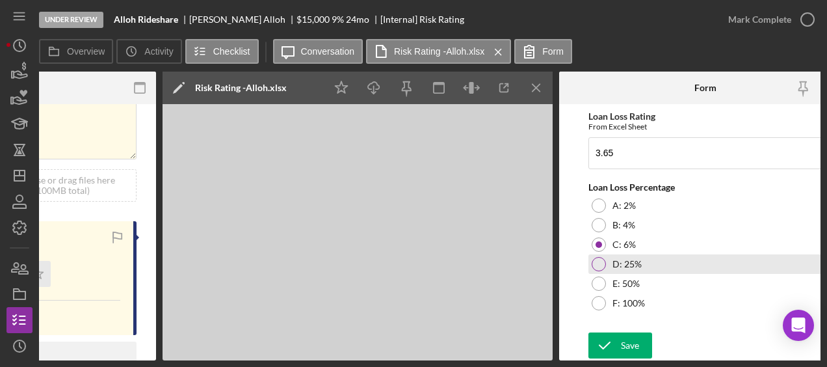
scroll to position [544, 0]
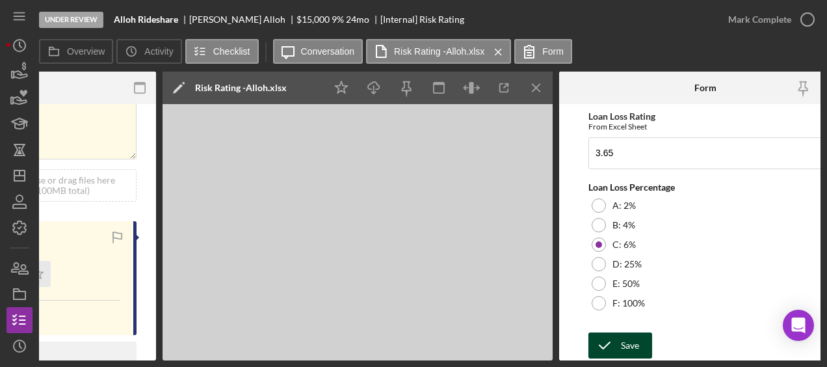
click at [647, 343] on button "Save" at bounding box center [620, 345] width 64 height 26
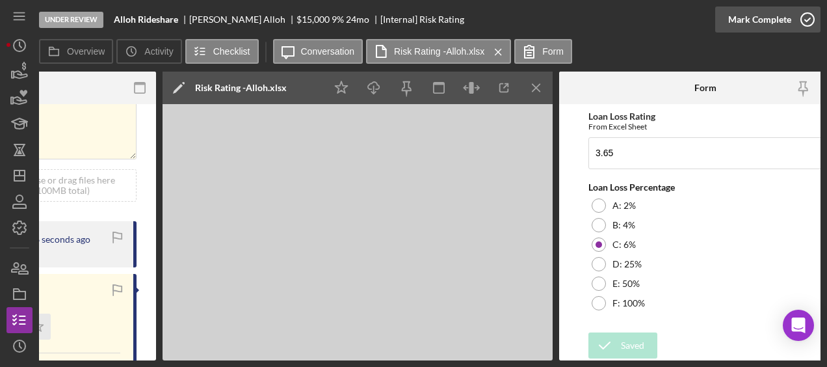
click at [802, 22] on icon "button" at bounding box center [807, 19] width 33 height 33
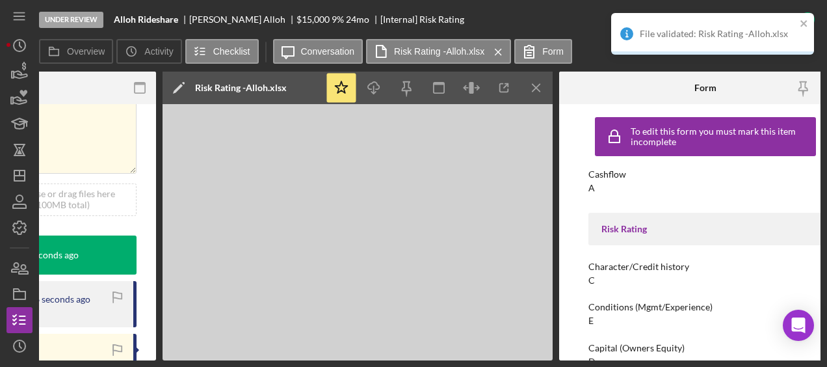
scroll to position [0, 0]
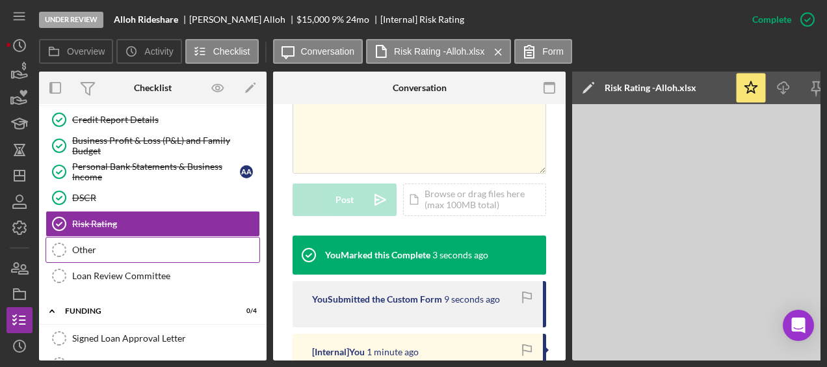
click at [131, 257] on link "Other Other" at bounding box center [153, 250] width 215 height 26
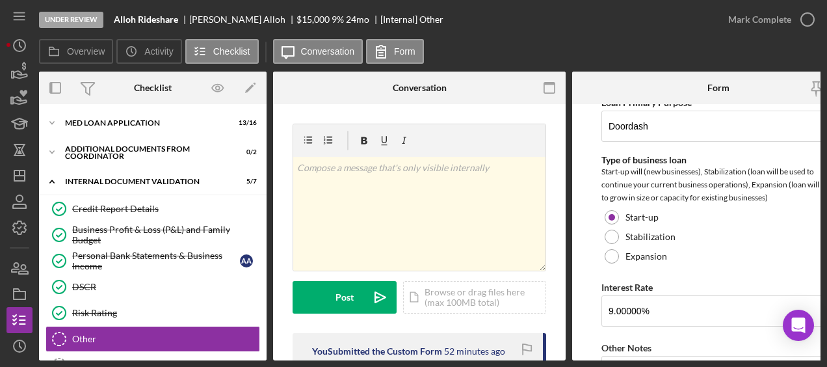
click at [135, 139] on div "Icon/Expander Additional Documents from Coordinator 0 / 2" at bounding box center [153, 152] width 228 height 26
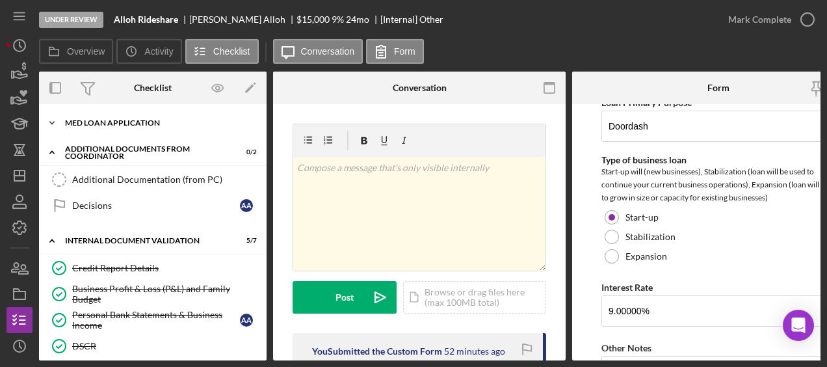
click at [128, 133] on div "Icon/Expander MED Loan Application 13 / 16" at bounding box center [153, 123] width 228 height 26
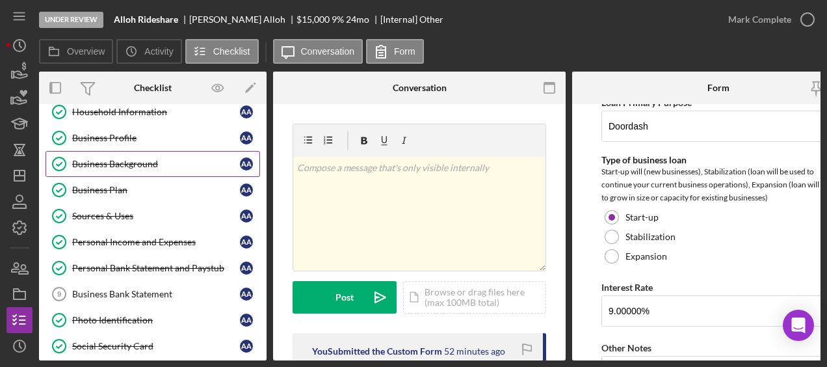
scroll to position [65, 0]
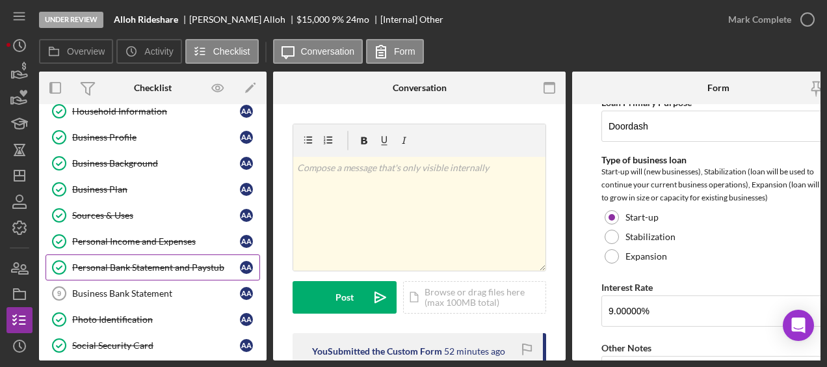
click at [121, 256] on link "Personal Bank Statement and Paystub Personal Bank Statement and Paystub A A" at bounding box center [153, 267] width 215 height 26
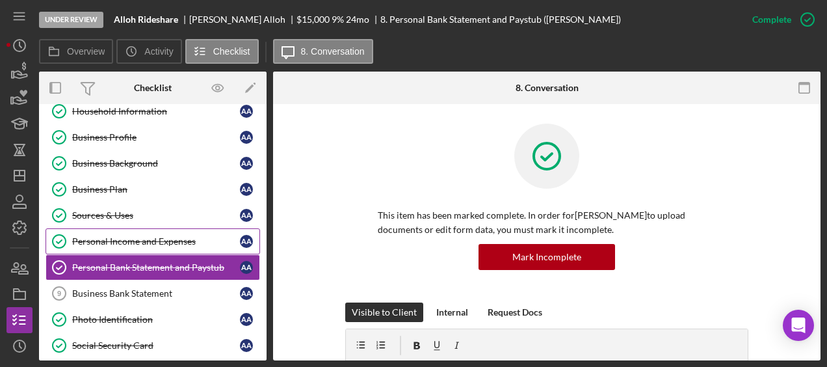
click at [124, 239] on div "Personal Income and Expenses" at bounding box center [156, 241] width 168 height 10
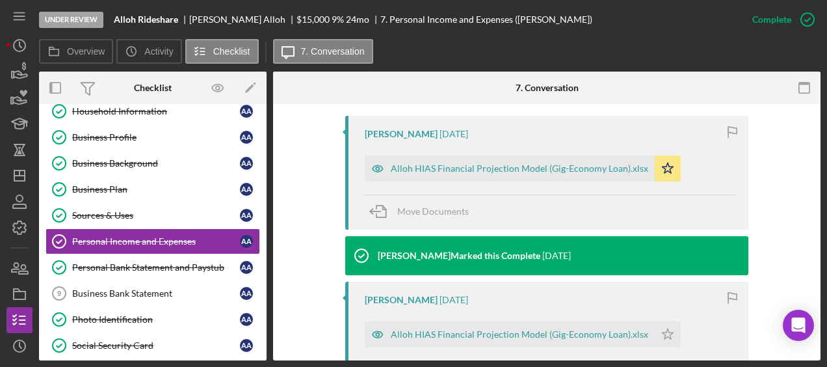
scroll to position [423, 0]
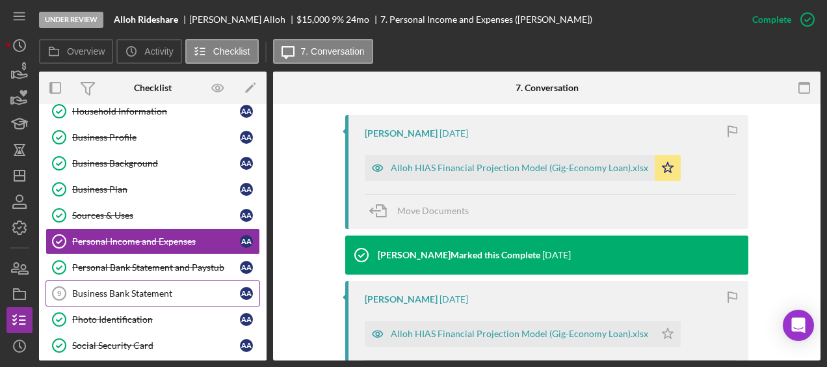
click at [157, 291] on div "Business Bank Statement" at bounding box center [156, 293] width 168 height 10
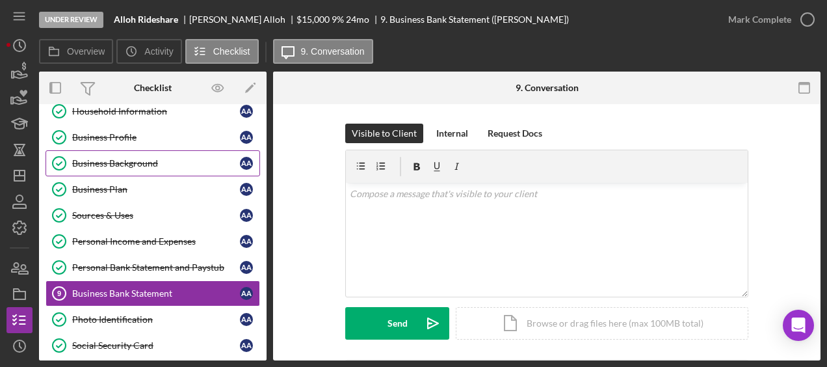
click at [137, 158] on div "Business Background" at bounding box center [156, 163] width 168 height 10
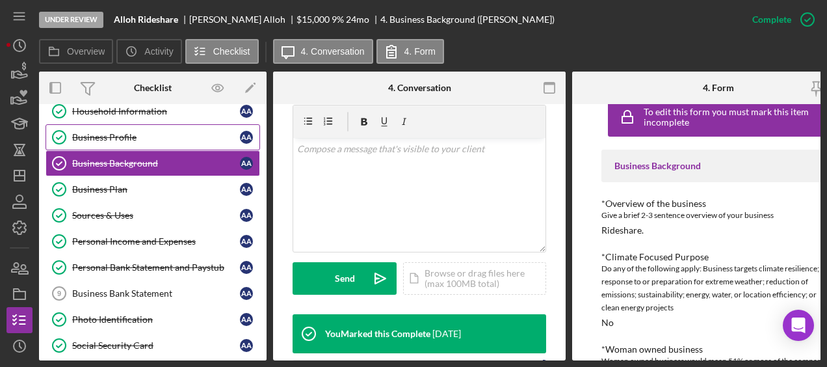
click at [152, 138] on div "Business Profile" at bounding box center [156, 137] width 168 height 10
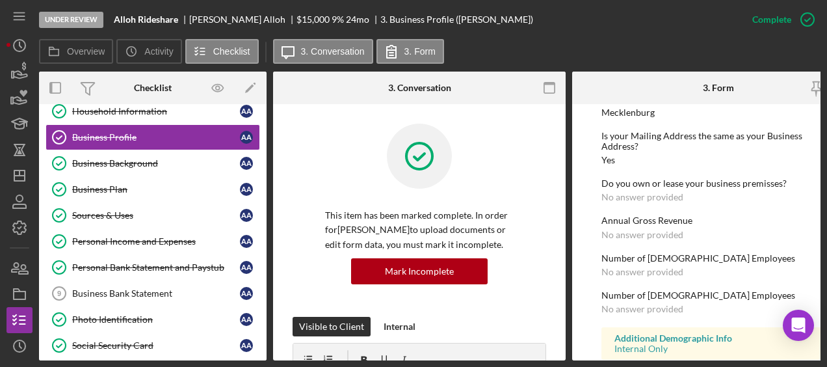
scroll to position [679, 0]
click at [159, 158] on div "Business Background" at bounding box center [156, 163] width 168 height 10
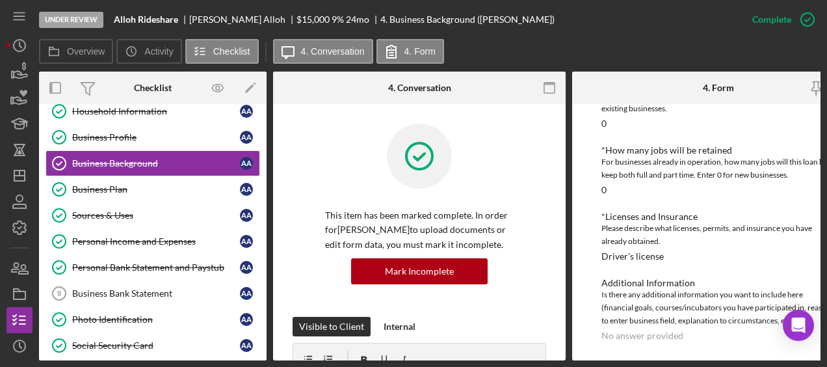
scroll to position [662, 0]
click at [174, 283] on link "Business Bank Statement 9 Business Bank Statement A A" at bounding box center [153, 293] width 215 height 26
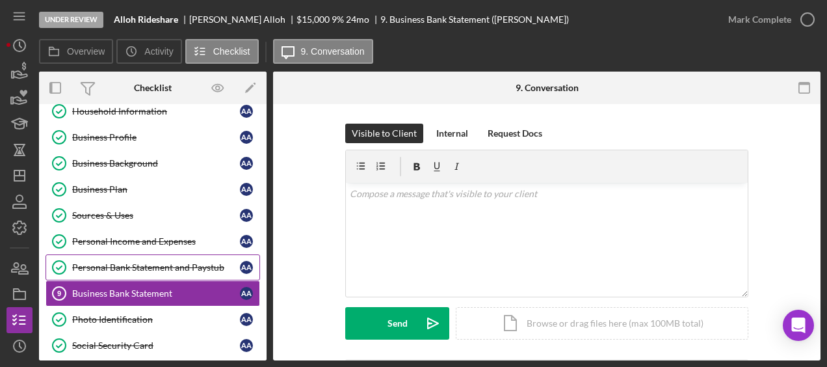
click at [168, 269] on link "Personal Bank Statement and Paystub Personal Bank Statement and Paystub A A" at bounding box center [153, 267] width 215 height 26
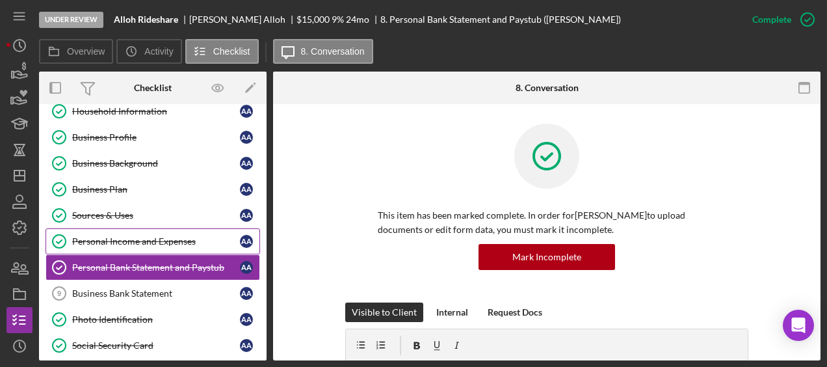
click at [151, 248] on link "Personal Income and Expenses Personal Income and Expenses A A" at bounding box center [153, 241] width 215 height 26
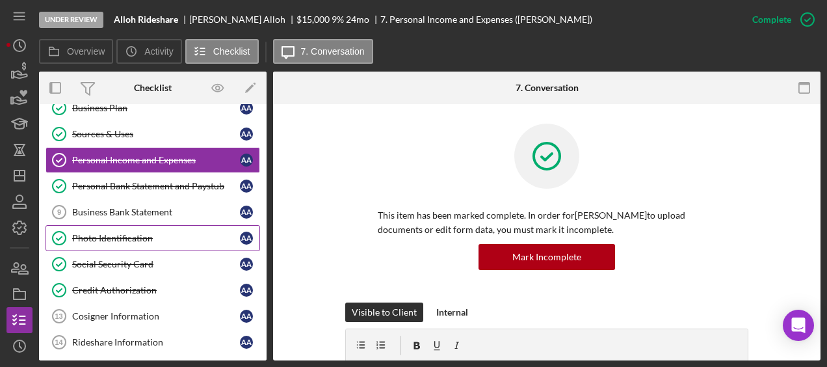
scroll to position [105, 0]
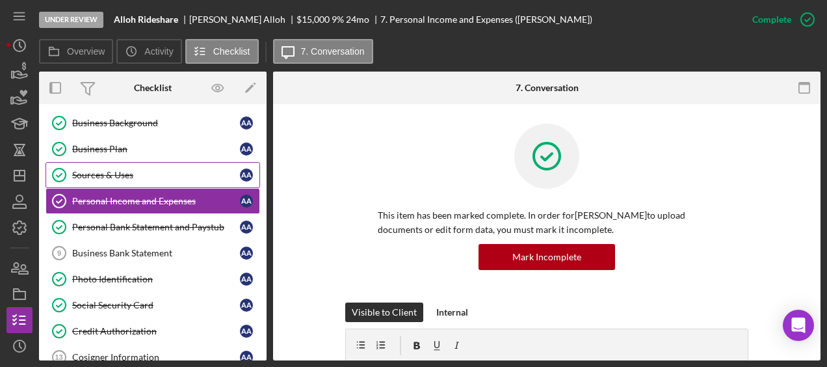
click at [126, 184] on link "Sources & Uses Sources & Uses A A" at bounding box center [153, 175] width 215 height 26
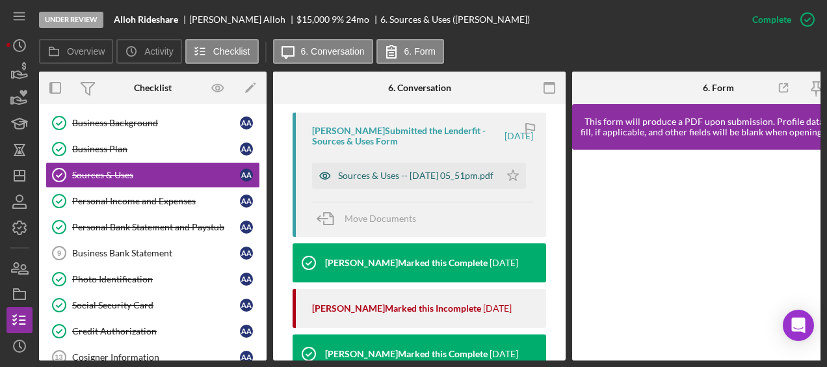
scroll to position [441, 0]
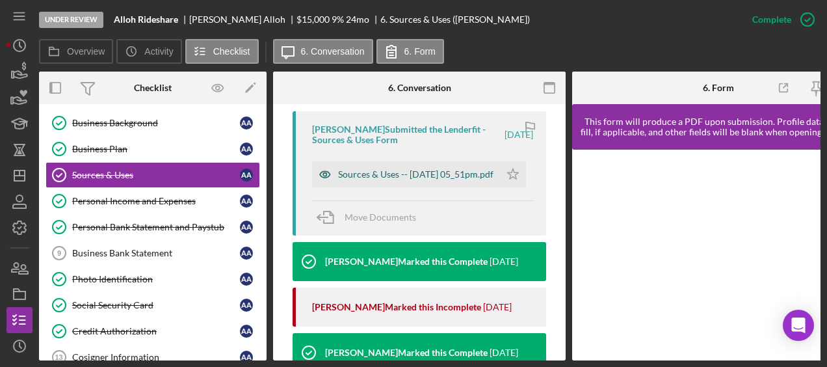
click at [398, 169] on div "Sources & Uses -- 2025-09-17 05_51pm.pdf" at bounding box center [415, 174] width 155 height 10
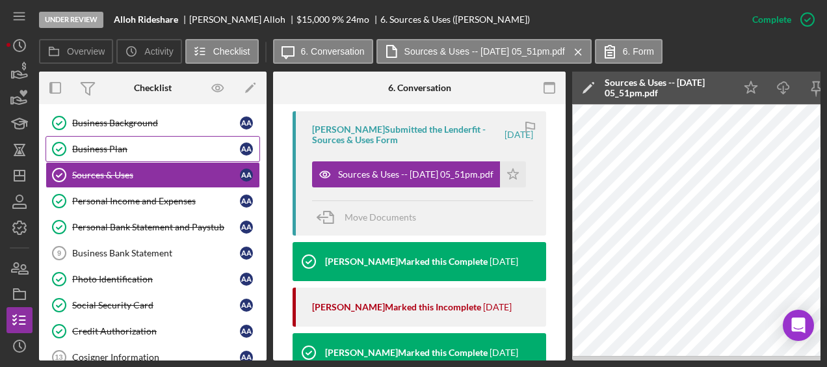
scroll to position [0, 0]
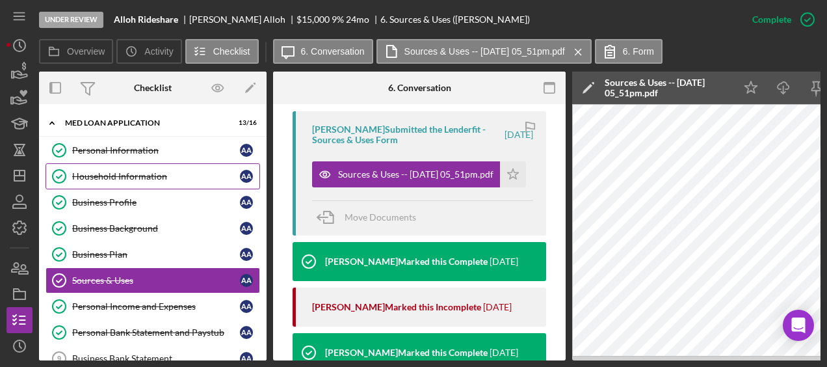
click at [129, 176] on div "Household Information" at bounding box center [156, 176] width 168 height 10
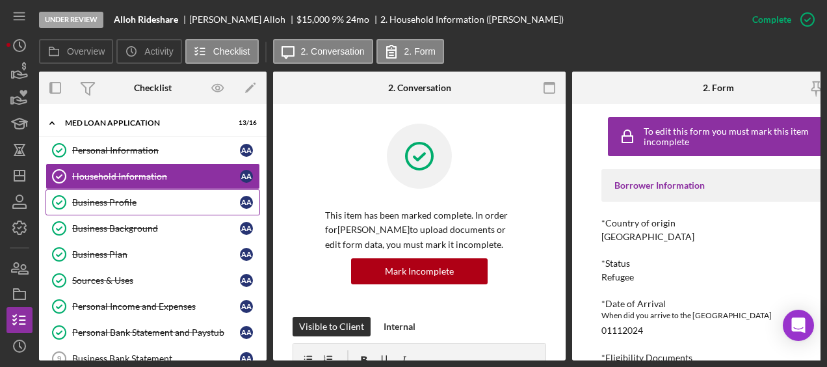
click at [126, 197] on div "Business Profile" at bounding box center [156, 202] width 168 height 10
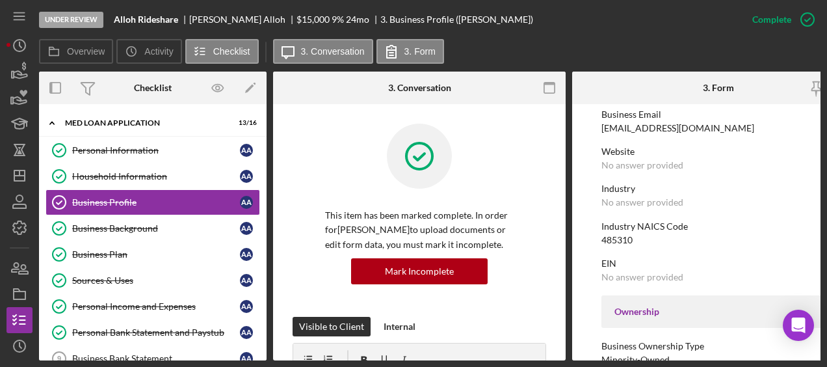
scroll to position [246, 0]
click at [658, 237] on div "Industry NAICS Code 485310" at bounding box center [718, 233] width 234 height 24
drag, startPoint x: 632, startPoint y: 238, endPoint x: 582, endPoint y: 232, distance: 49.8
click at [582, 232] on form "To edit this form you must mark this item incomplete Business Name Alloh Ridesh…" at bounding box center [718, 232] width 293 height 256
copy div "485310"
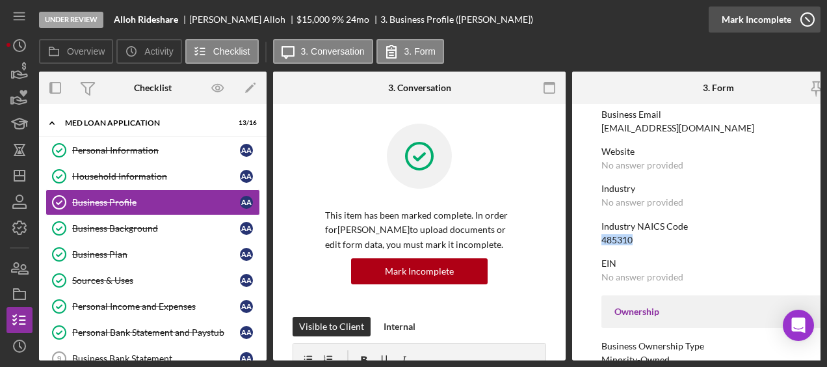
click at [807, 18] on icon "button" at bounding box center [807, 19] width 33 height 33
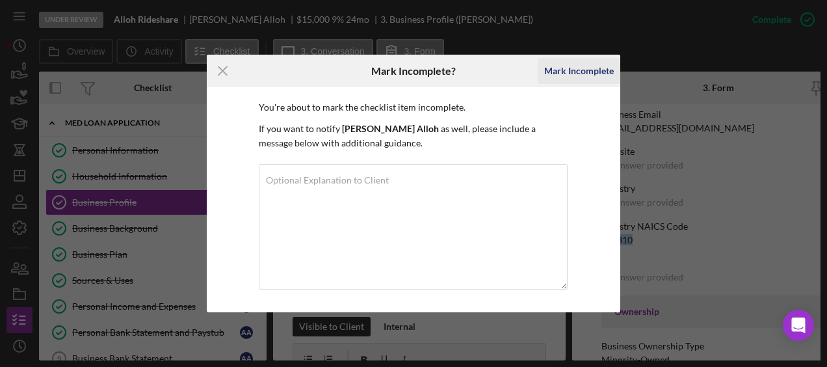
click at [589, 72] on div "Mark Incomplete" at bounding box center [579, 71] width 70 height 26
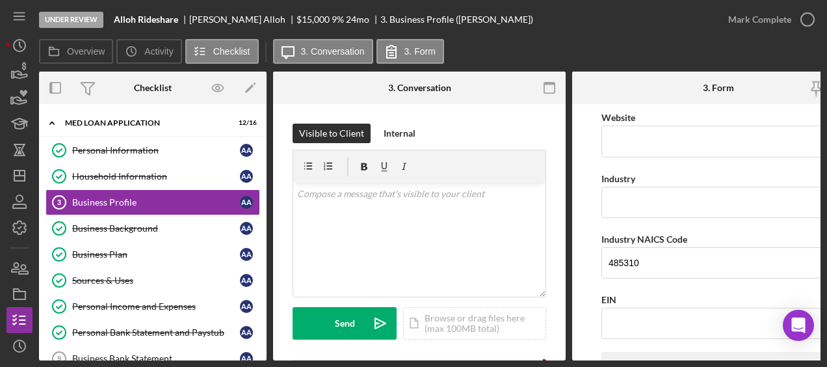
scroll to position [333, 0]
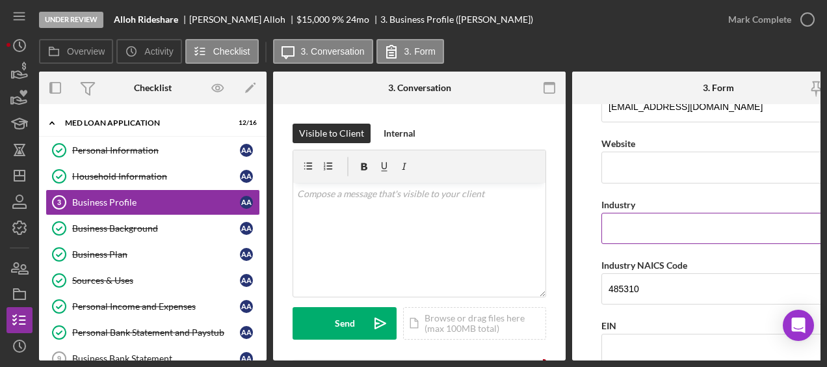
click at [653, 216] on input "Industry" at bounding box center [718, 228] width 234 height 31
type input "Ride-Share Gig Economy"
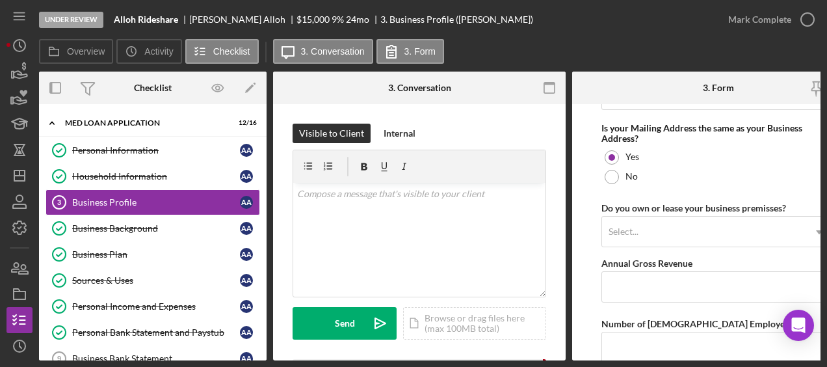
scroll to position [1194, 0]
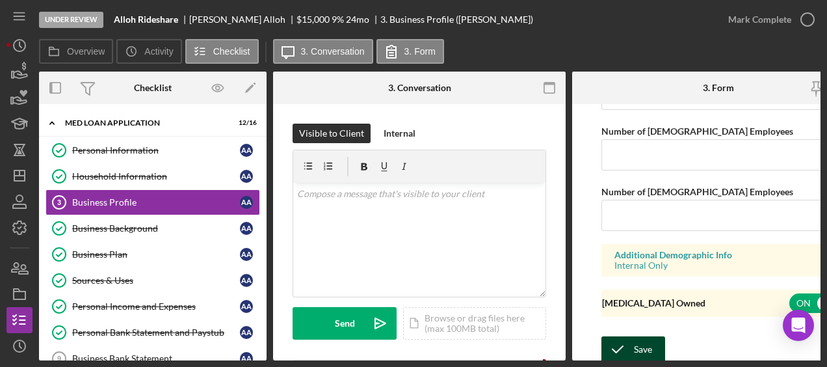
click at [646, 341] on div "Save" at bounding box center [643, 349] width 18 height 26
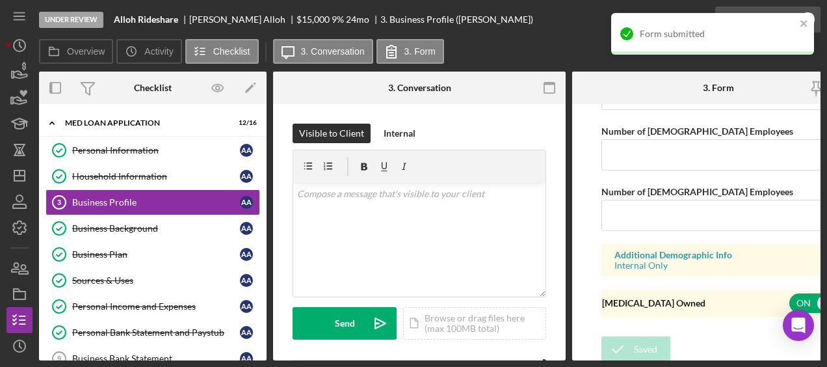
click at [817, 18] on icon "button" at bounding box center [807, 19] width 33 height 33
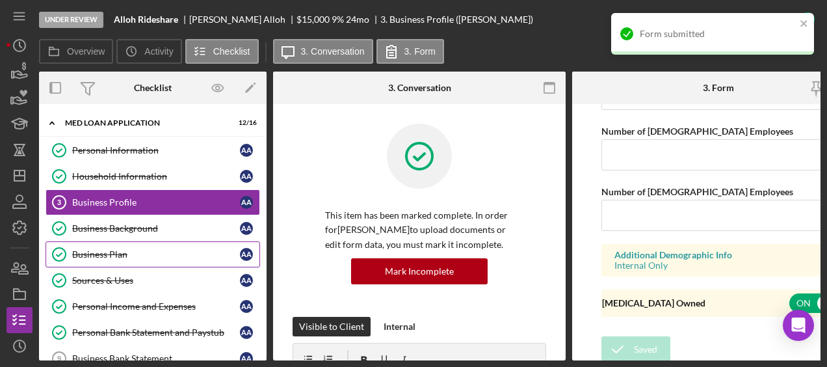
scroll to position [739, 0]
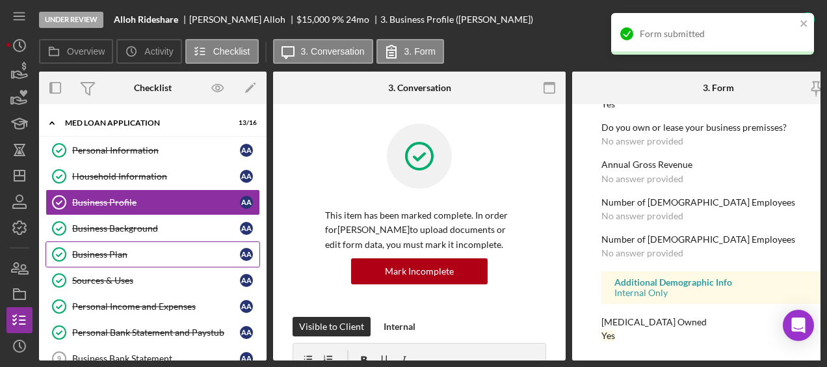
click at [133, 246] on link "Business Plan Business Plan A A" at bounding box center [153, 254] width 215 height 26
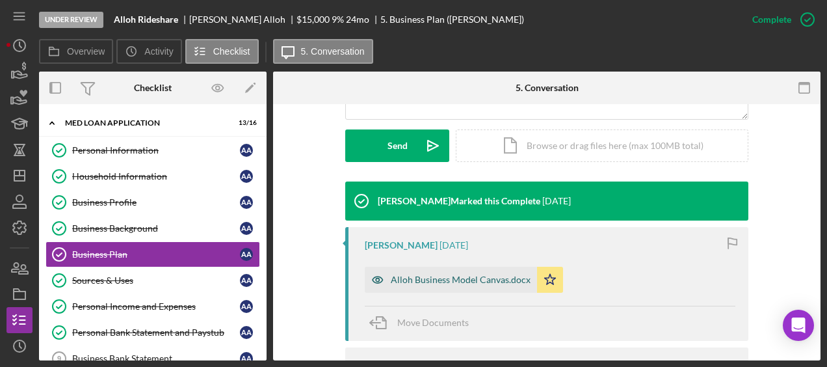
click at [494, 278] on div "Alloh Business Model Canvas.docx" at bounding box center [461, 279] width 140 height 10
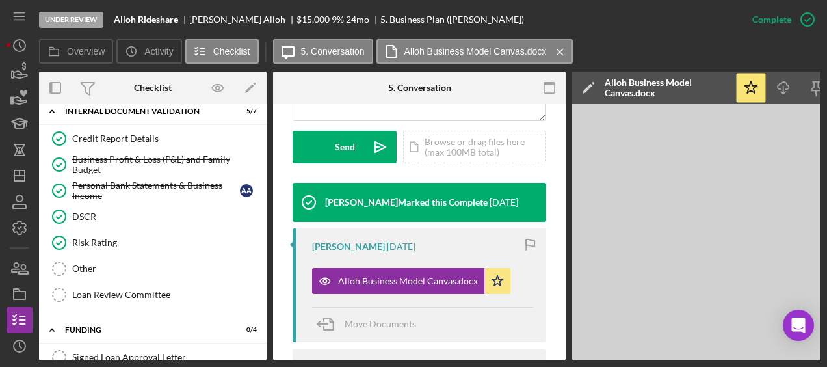
scroll to position [552, 0]
click at [126, 256] on link "Other Other" at bounding box center [153, 269] width 215 height 26
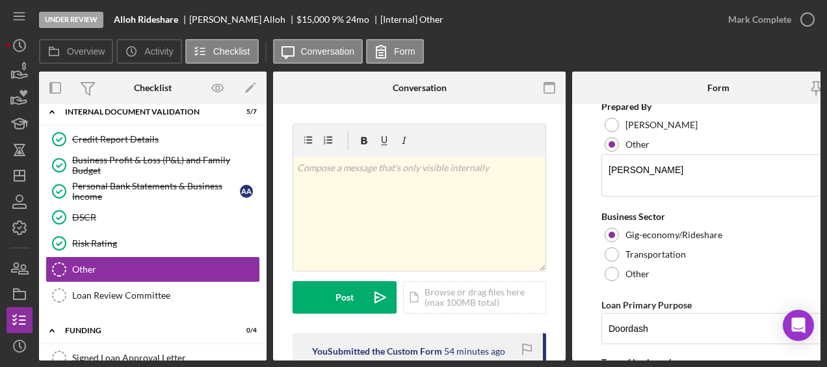
scroll to position [296, 0]
drag, startPoint x: 664, startPoint y: 329, endPoint x: 573, endPoint y: 319, distance: 91.6
click at [573, 319] on form "Credit Memo Information Revision Date 10/14/2025 Term Amount 48 Amount Requeste…" at bounding box center [718, 232] width 293 height 256
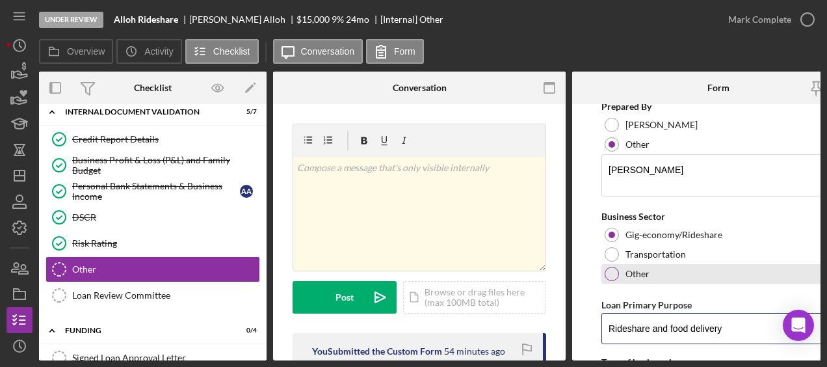
type input "Rideshare and food delivery"
click at [714, 268] on div "Other" at bounding box center [718, 274] width 234 height 20
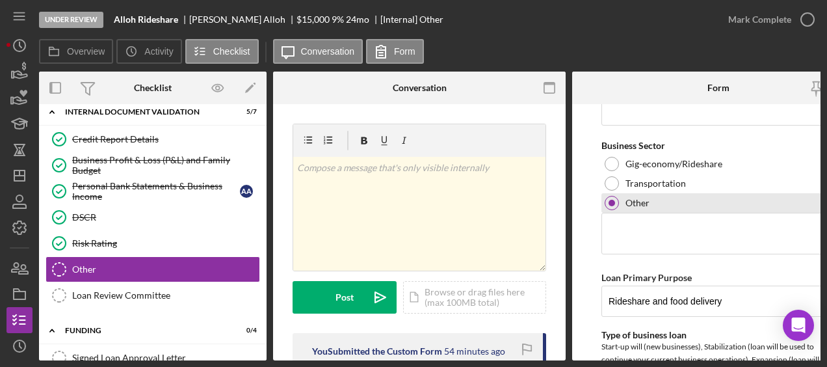
scroll to position [368, 0]
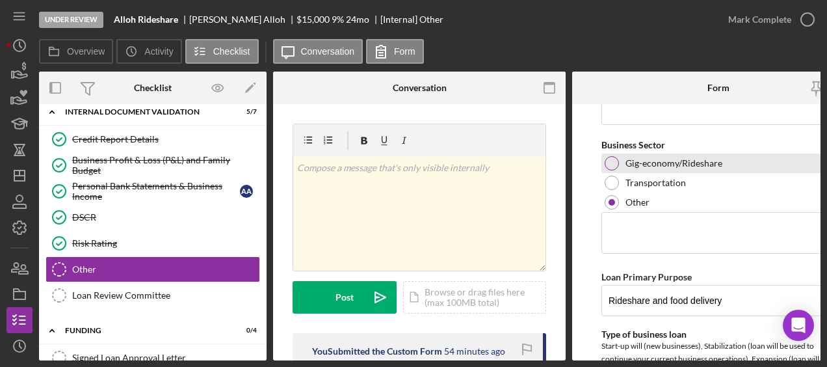
click at [614, 153] on div "Gig-economy/Rideshare" at bounding box center [718, 163] width 234 height 20
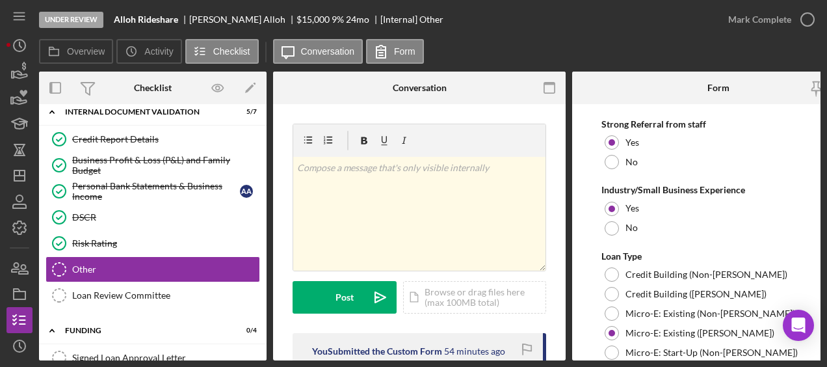
scroll to position [973, 0]
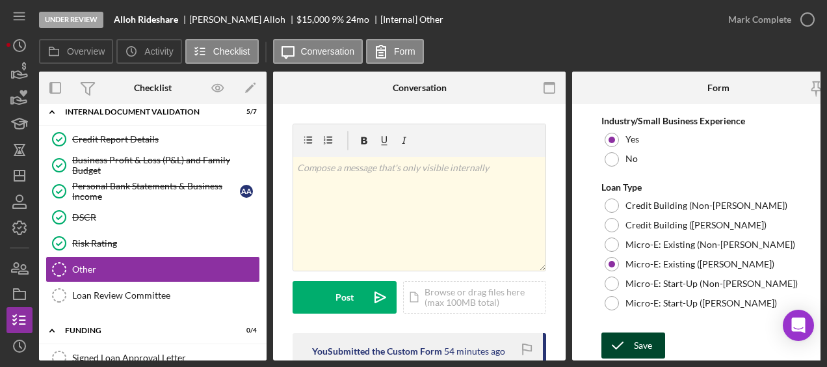
click at [646, 342] on div "Save" at bounding box center [643, 345] width 18 height 26
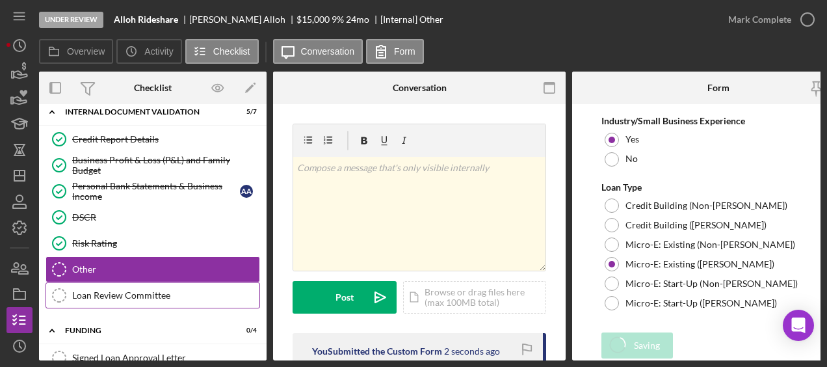
click at [151, 282] on link "Loan Review Committee Loan Review Committee" at bounding box center [153, 295] width 215 height 26
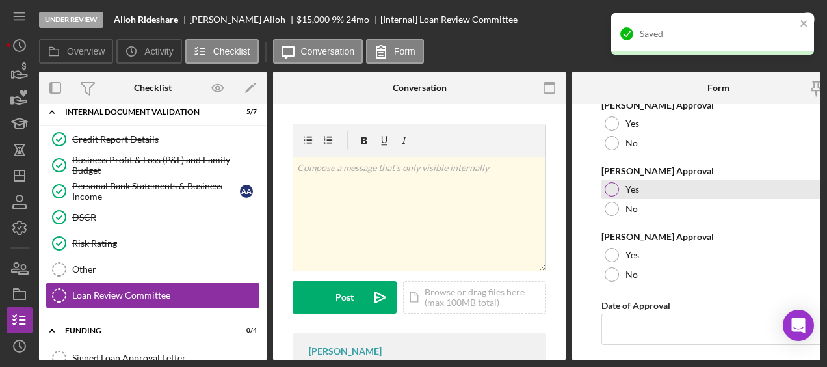
scroll to position [116, 0]
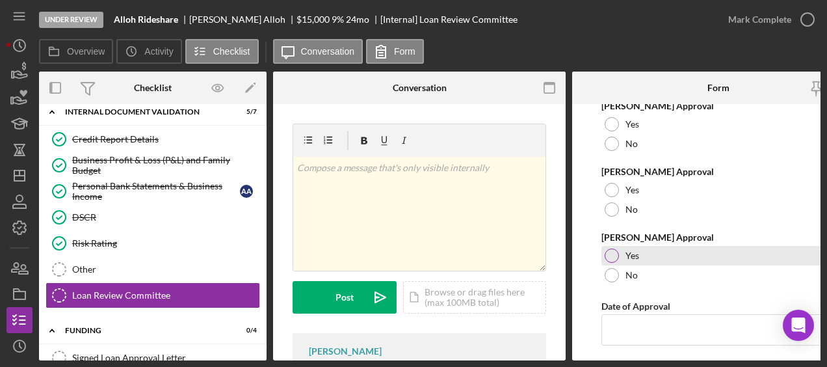
click at [614, 260] on div at bounding box center [612, 255] width 14 height 14
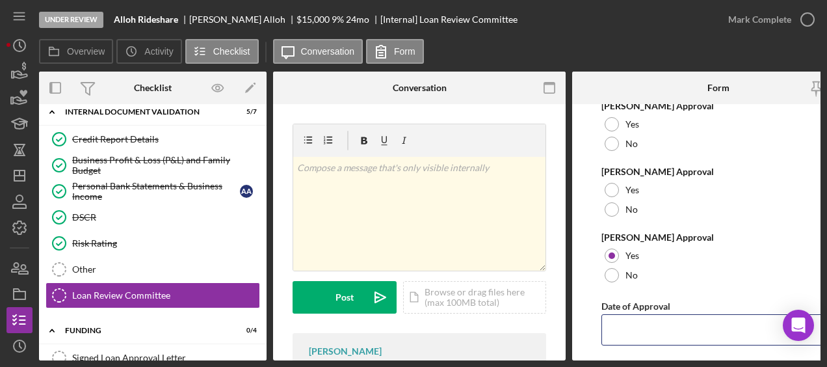
click at [653, 345] on input "Date of Approval" at bounding box center [718, 329] width 234 height 31
click at [657, 330] on input "Date of Approval" at bounding box center [718, 329] width 234 height 31
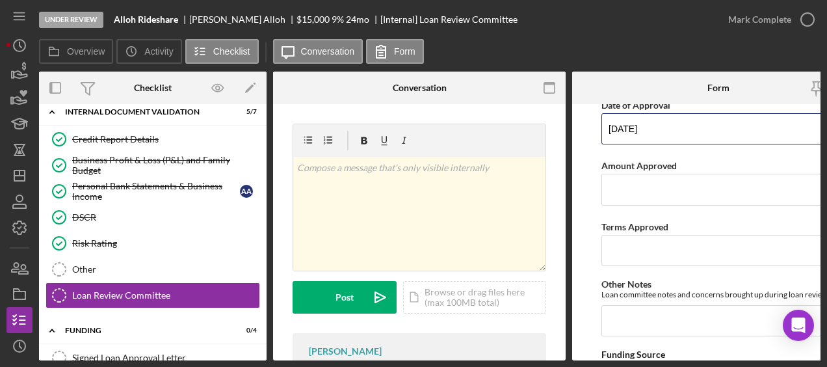
scroll to position [325, 0]
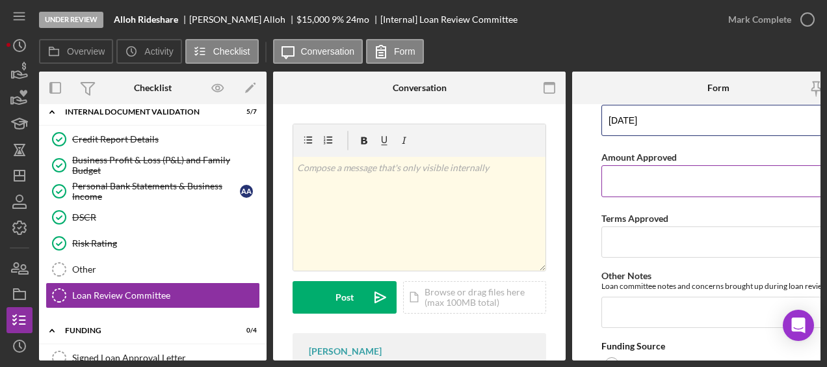
type input "10/14/2025"
click at [653, 181] on input "Amount Approved" at bounding box center [718, 180] width 234 height 31
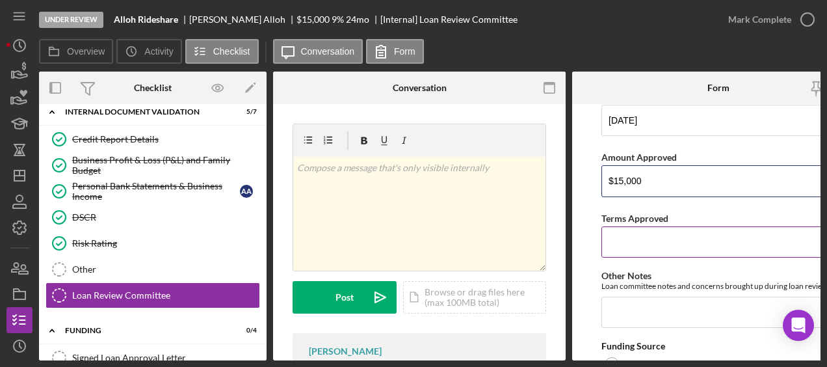
type input "$15,000"
click at [650, 235] on input "Terms Approved" at bounding box center [718, 241] width 234 height 31
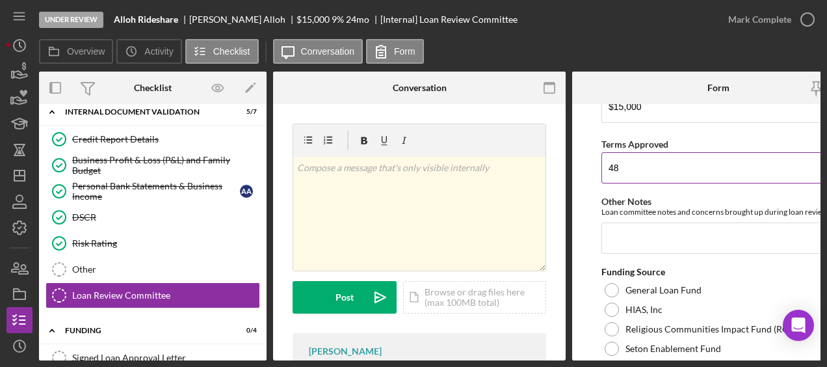
type input "48"
click at [650, 235] on input "Other Notes" at bounding box center [718, 237] width 234 height 31
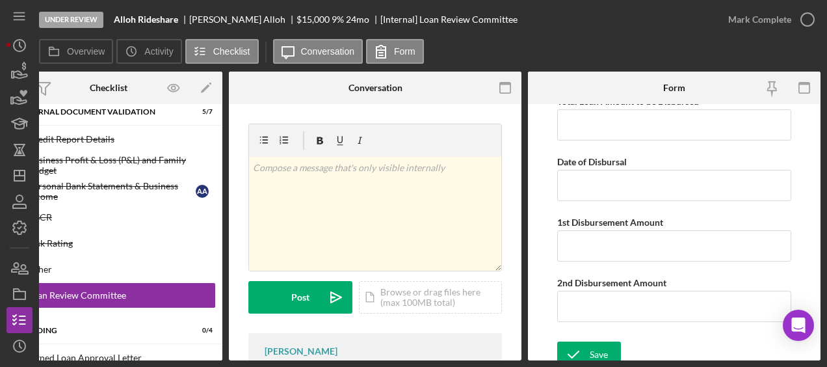
scroll to position [706, 0]
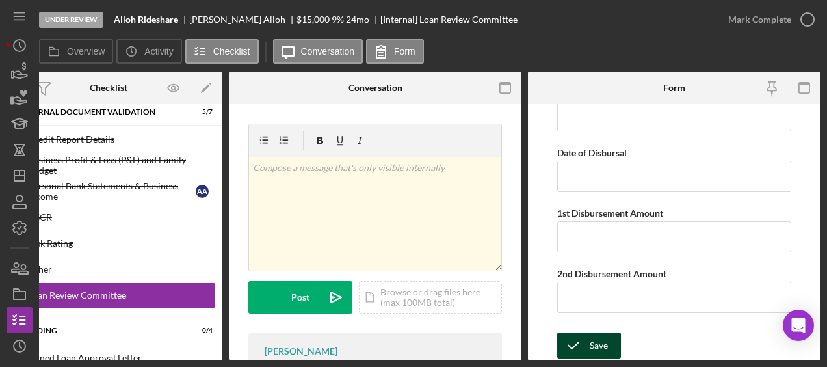
click at [597, 348] on div "Save" at bounding box center [599, 345] width 18 height 26
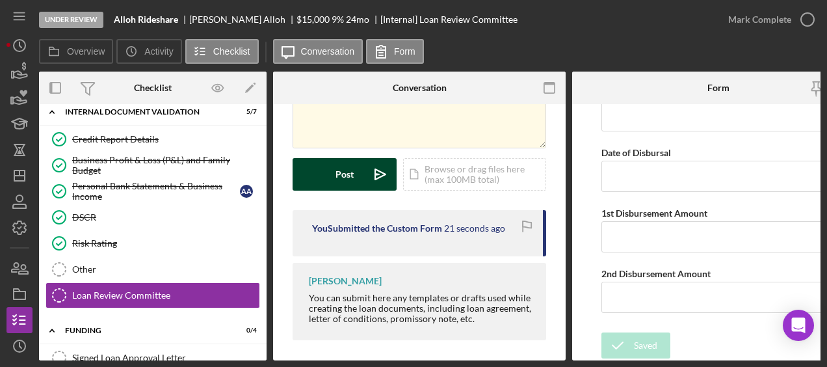
scroll to position [133, 0]
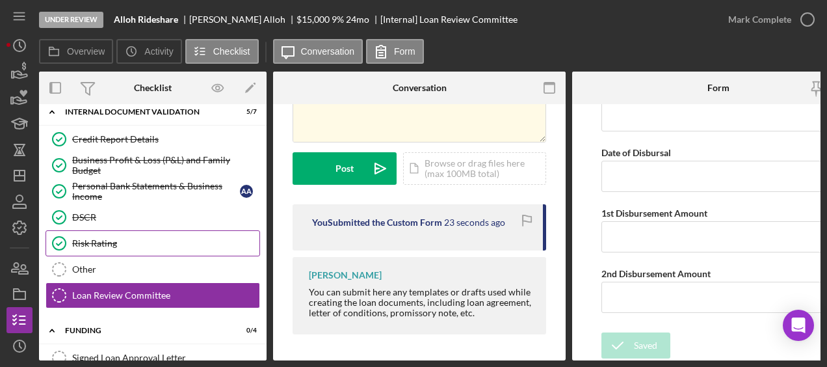
click at [101, 238] on div "Risk Rating" at bounding box center [165, 243] width 187 height 10
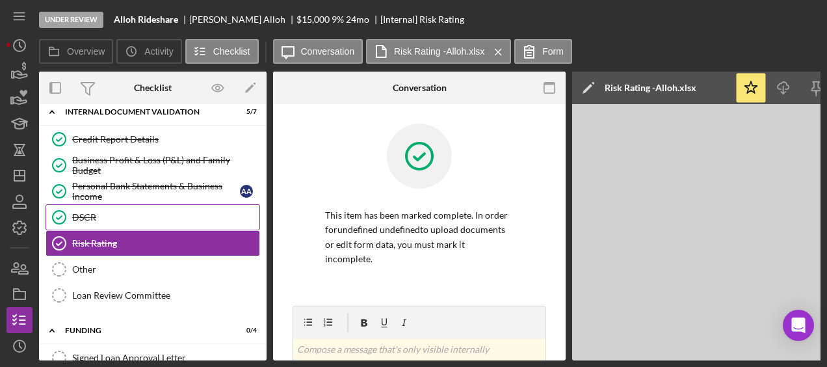
click at [99, 214] on link "DSCR DSCR" at bounding box center [153, 217] width 215 height 26
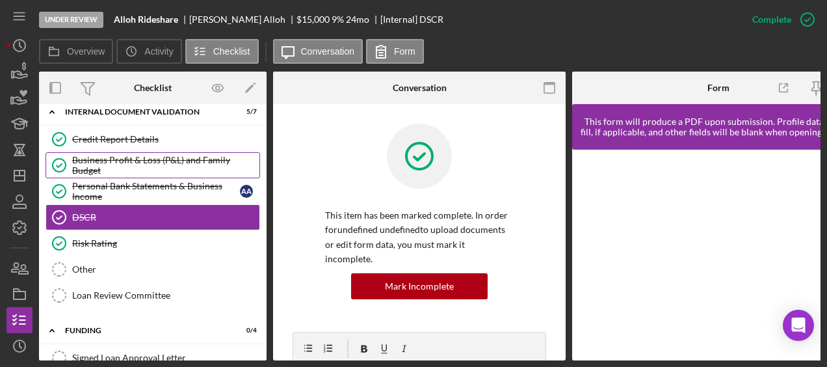
scroll to position [532, 0]
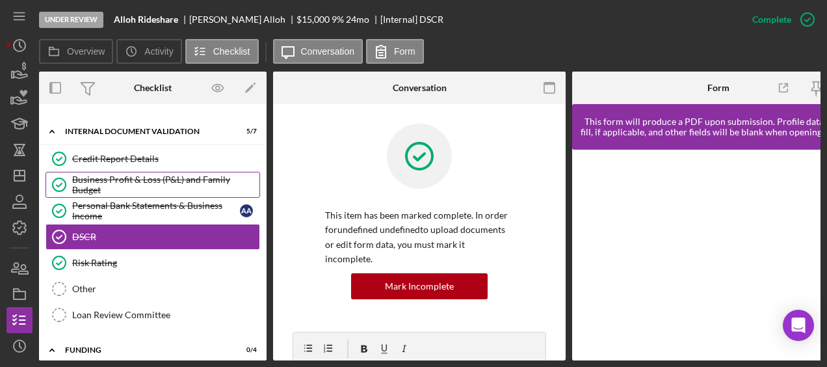
click at [131, 174] on div "Business Profit & Loss (P&L) and Family Budget" at bounding box center [165, 184] width 187 height 21
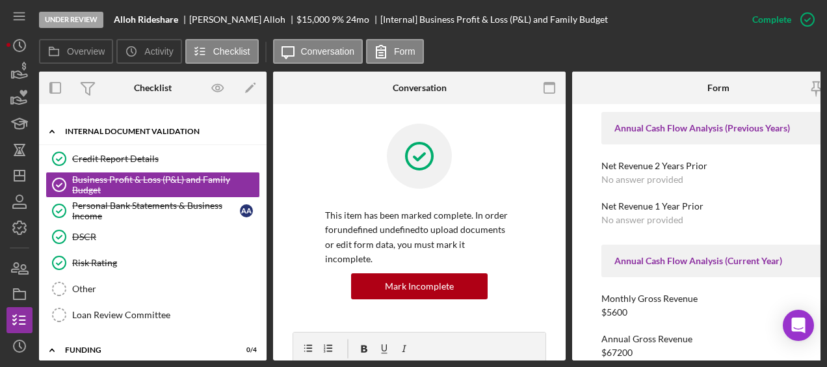
click at [128, 127] on div "Internal Document Validation" at bounding box center [157, 131] width 185 height 8
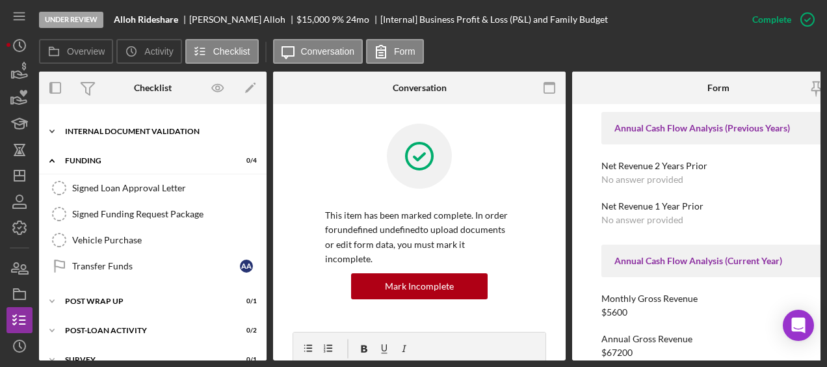
click at [125, 127] on div "Internal Document Validation" at bounding box center [157, 131] width 185 height 8
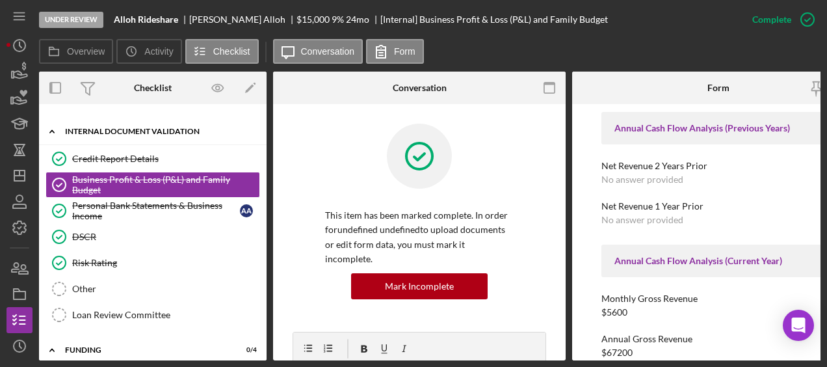
scroll to position [478, 0]
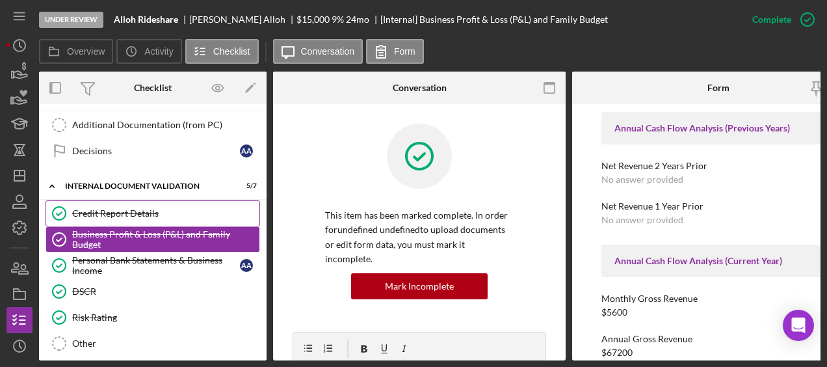
click at [109, 211] on link "Credit Report Details Credit Report Details" at bounding box center [153, 213] width 215 height 26
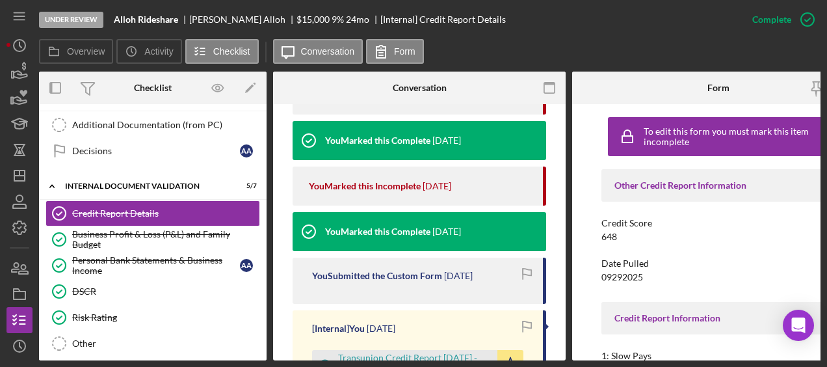
scroll to position [651, 0]
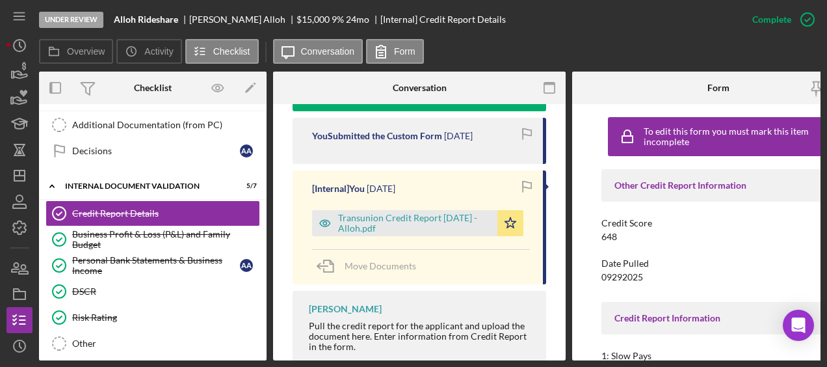
click at [431, 222] on div "[Internal] You 2 weeks ago Transunion Credit Report 9.29.2025 - Alloh.pdf Icon/…" at bounding box center [420, 227] width 254 height 114
click at [430, 215] on div "Transunion Credit Report 9.29.2025 - Alloh.pdf" at bounding box center [414, 223] width 153 height 21
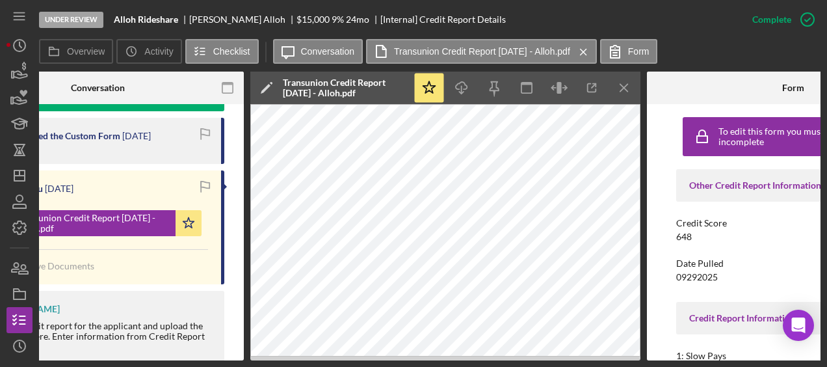
scroll to position [0, 322]
